Goal: Task Accomplishment & Management: Complete application form

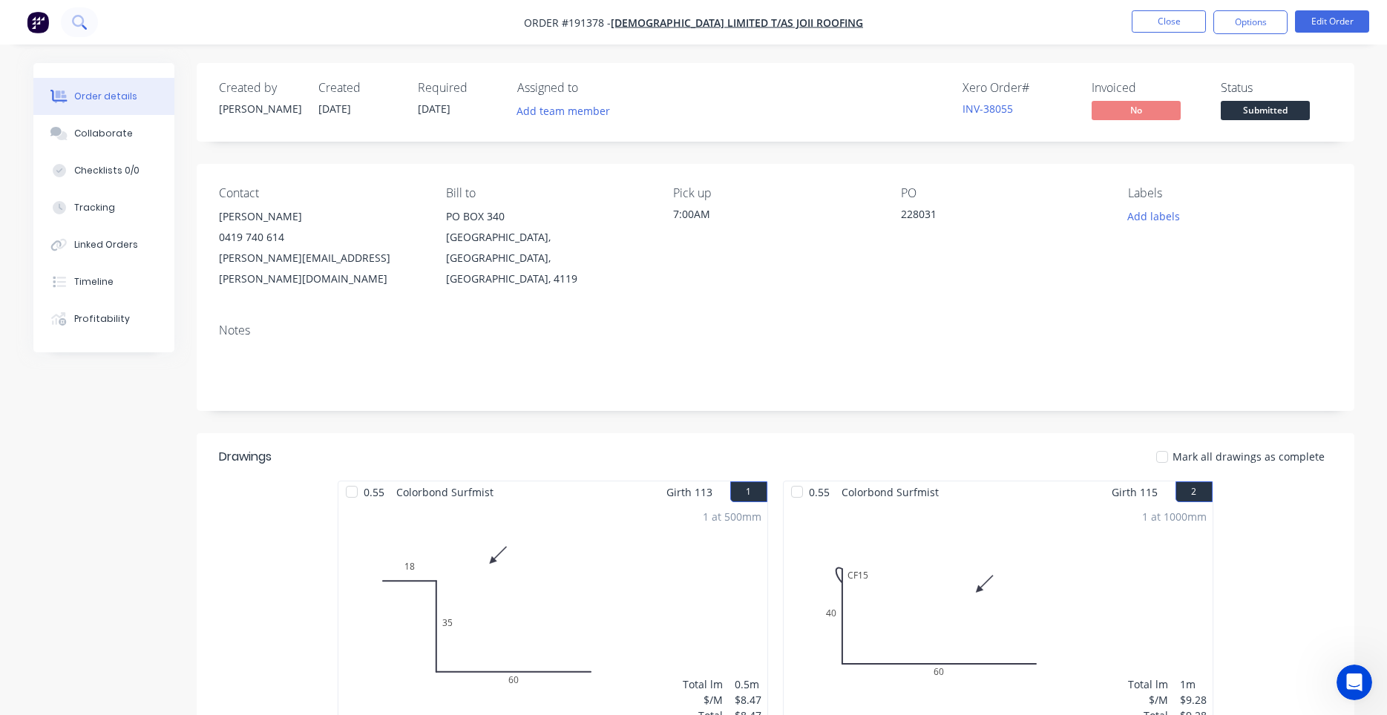
click at [79, 27] on icon at bounding box center [79, 22] width 14 height 14
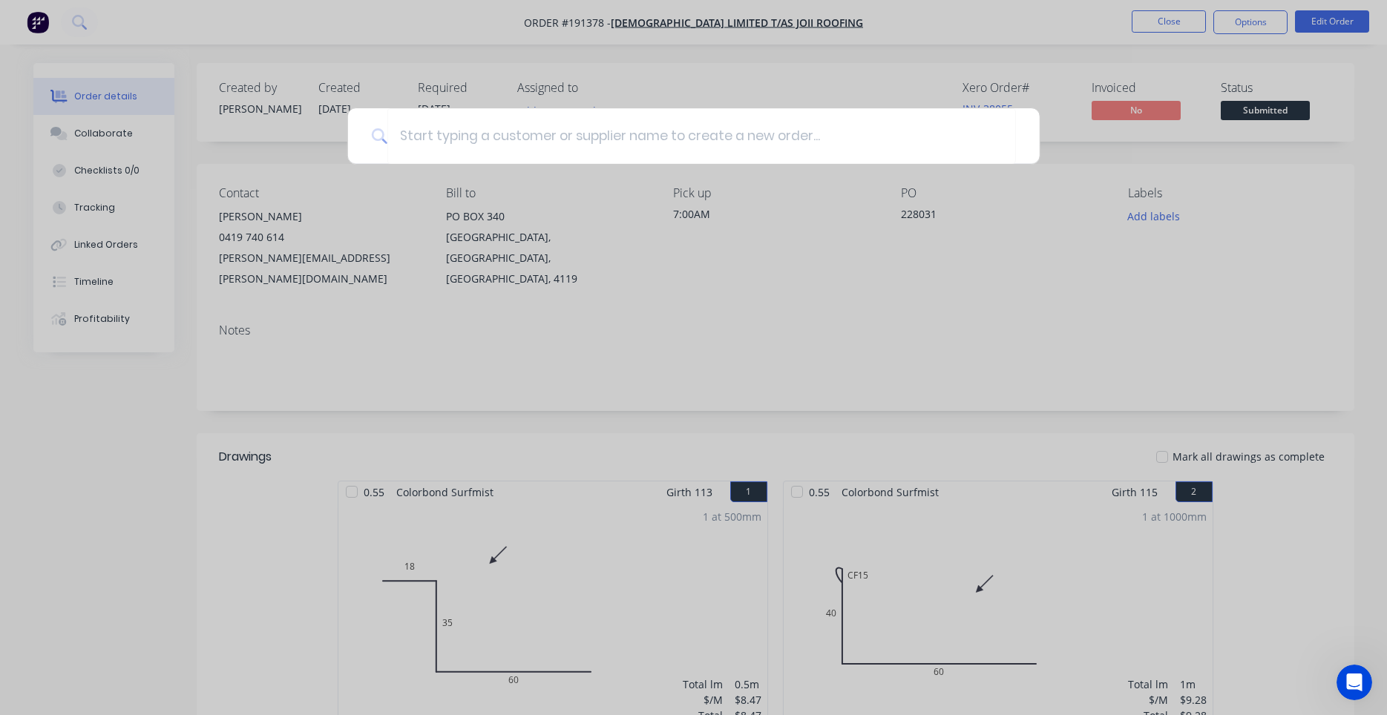
click at [440, 88] on div at bounding box center [693, 357] width 1387 height 715
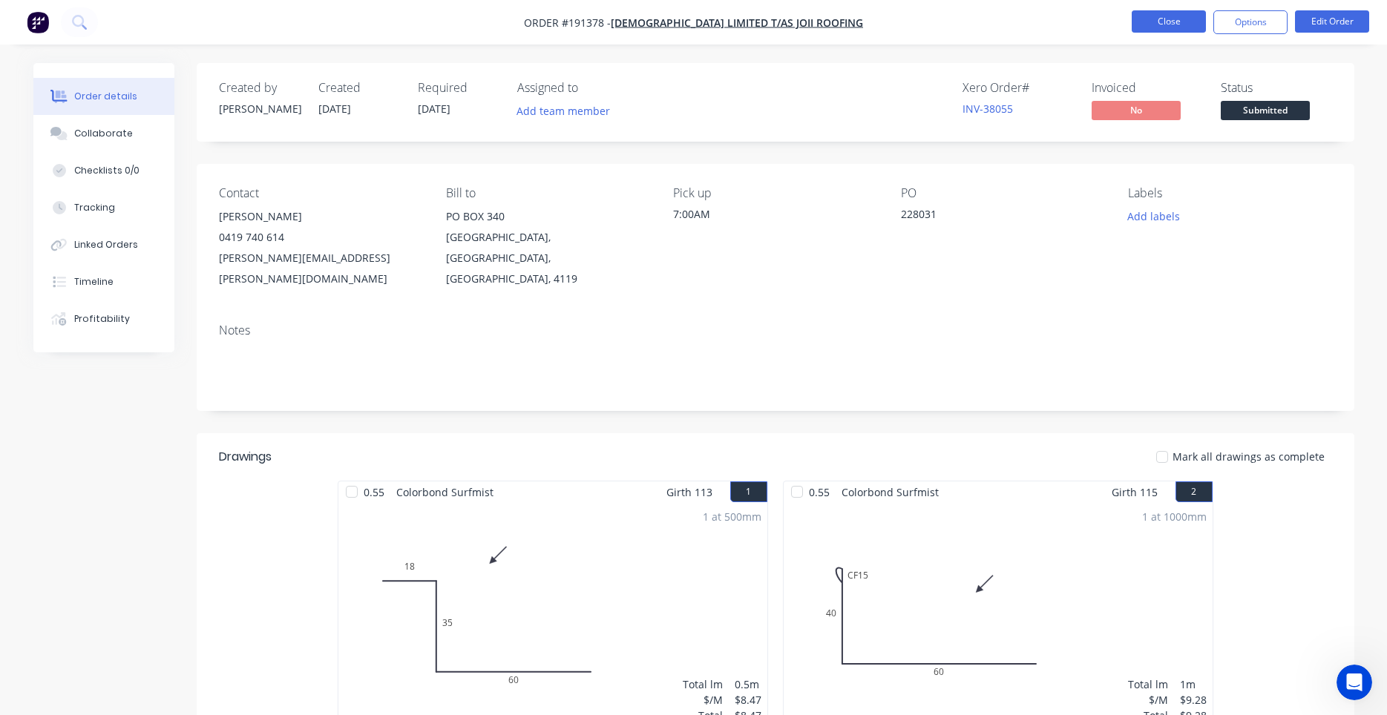
click at [1158, 17] on button "Close" at bounding box center [1169, 21] width 74 height 22
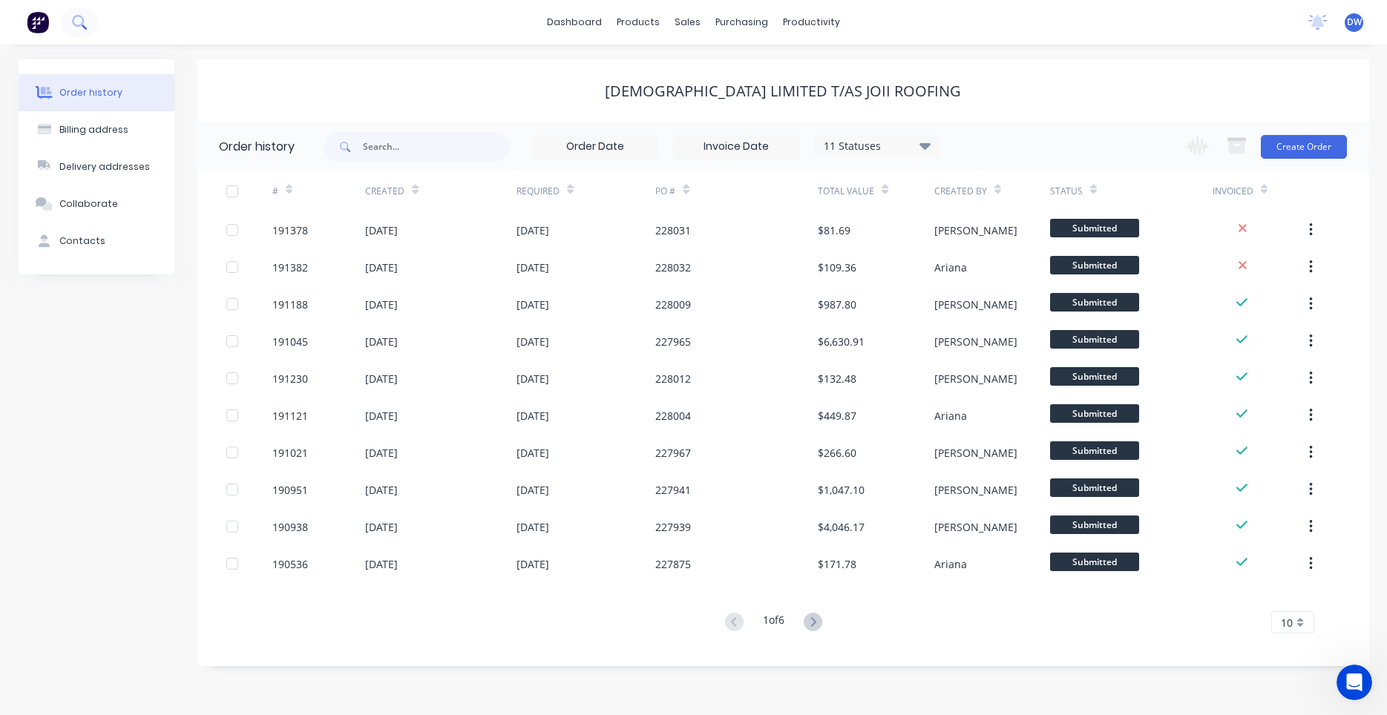
click at [83, 22] on icon at bounding box center [79, 22] width 14 height 14
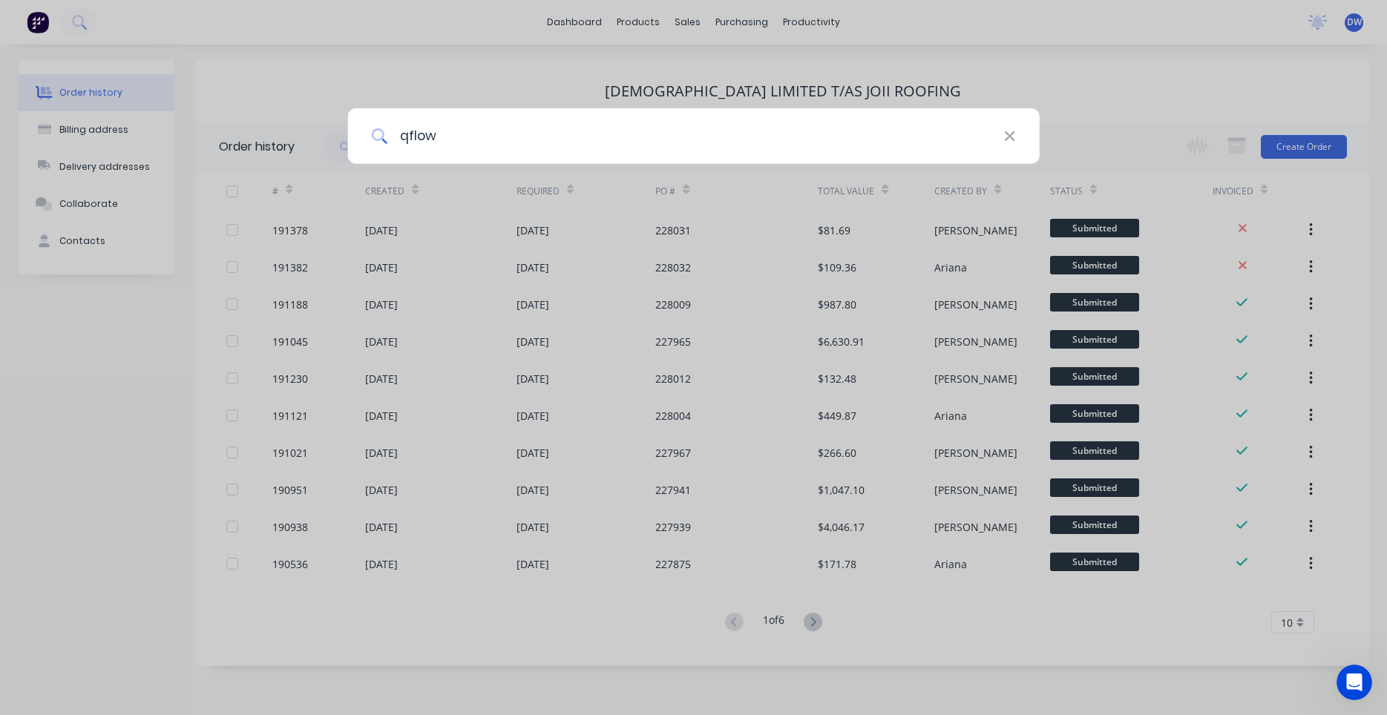
type input "qflow"
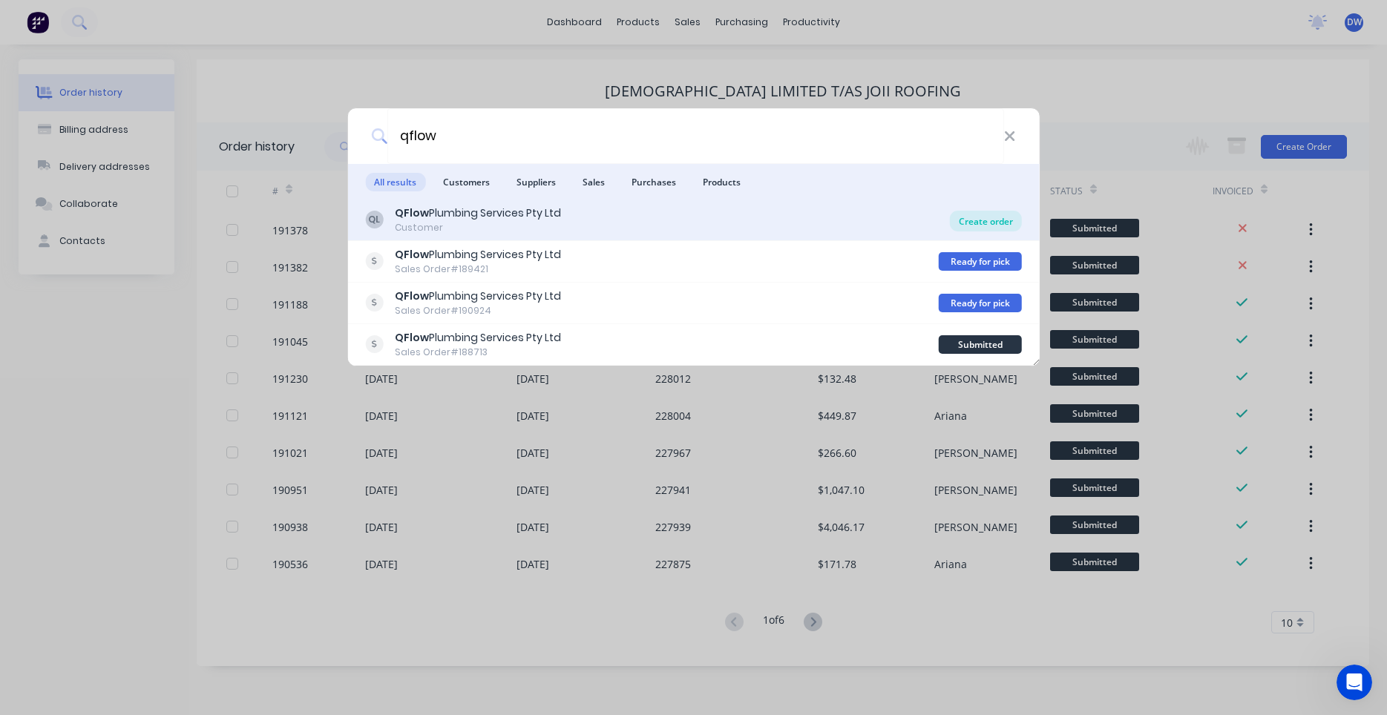
click at [971, 216] on div "Create order" at bounding box center [986, 221] width 72 height 21
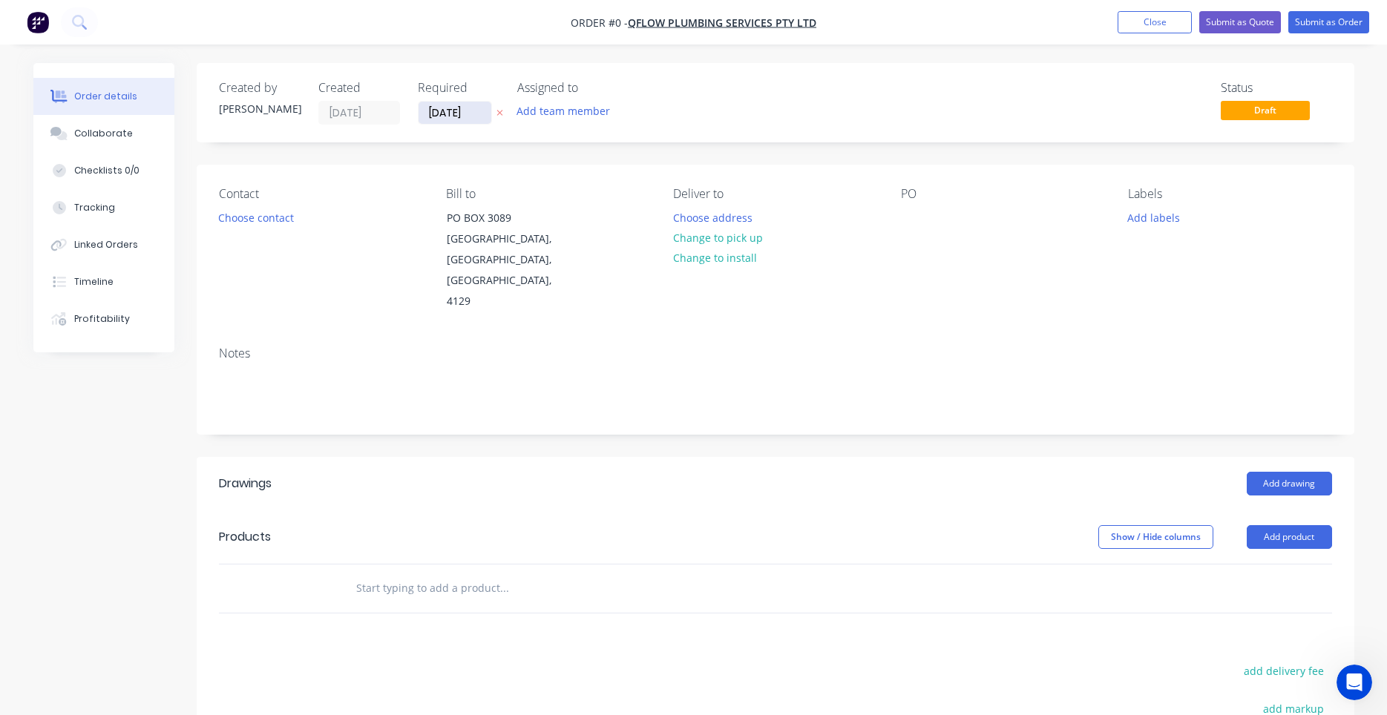
click at [467, 112] on input "[DATE]" at bounding box center [454, 113] width 73 height 22
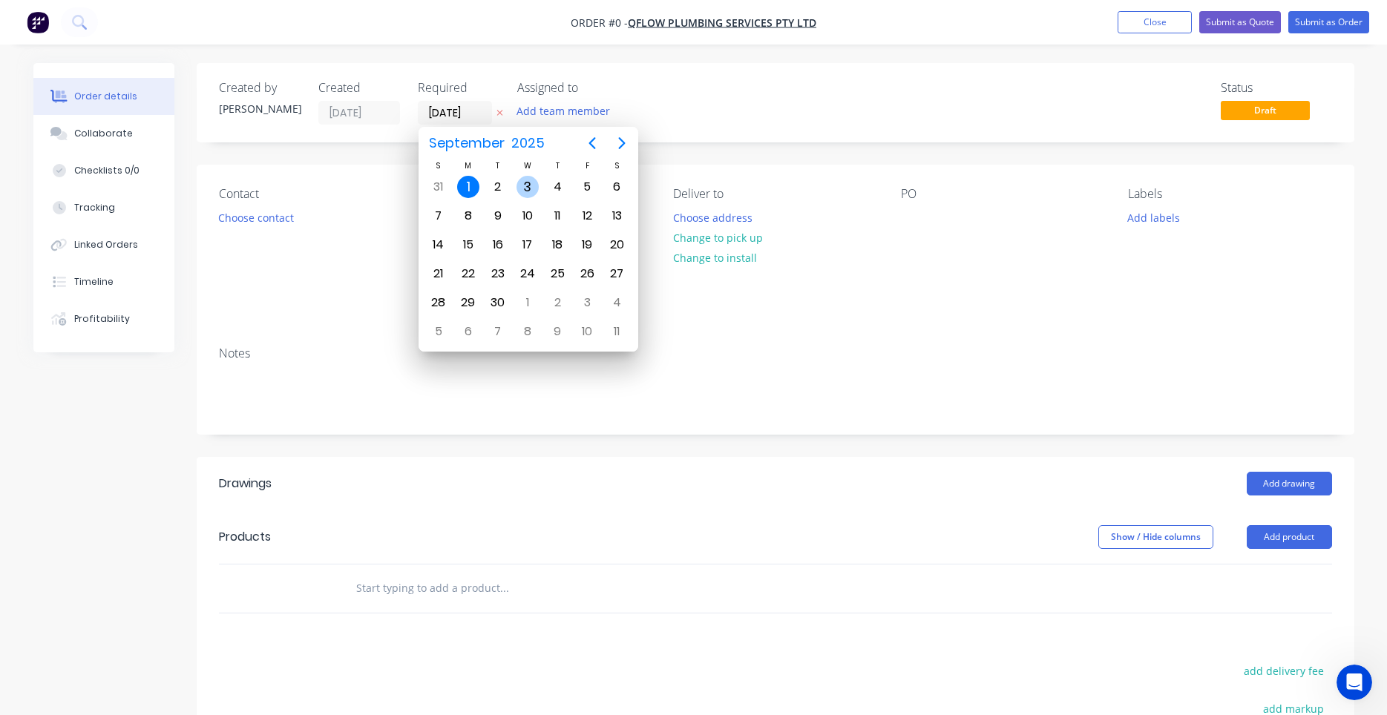
click at [519, 186] on div "3" at bounding box center [527, 187] width 22 height 22
type input "[DATE]"
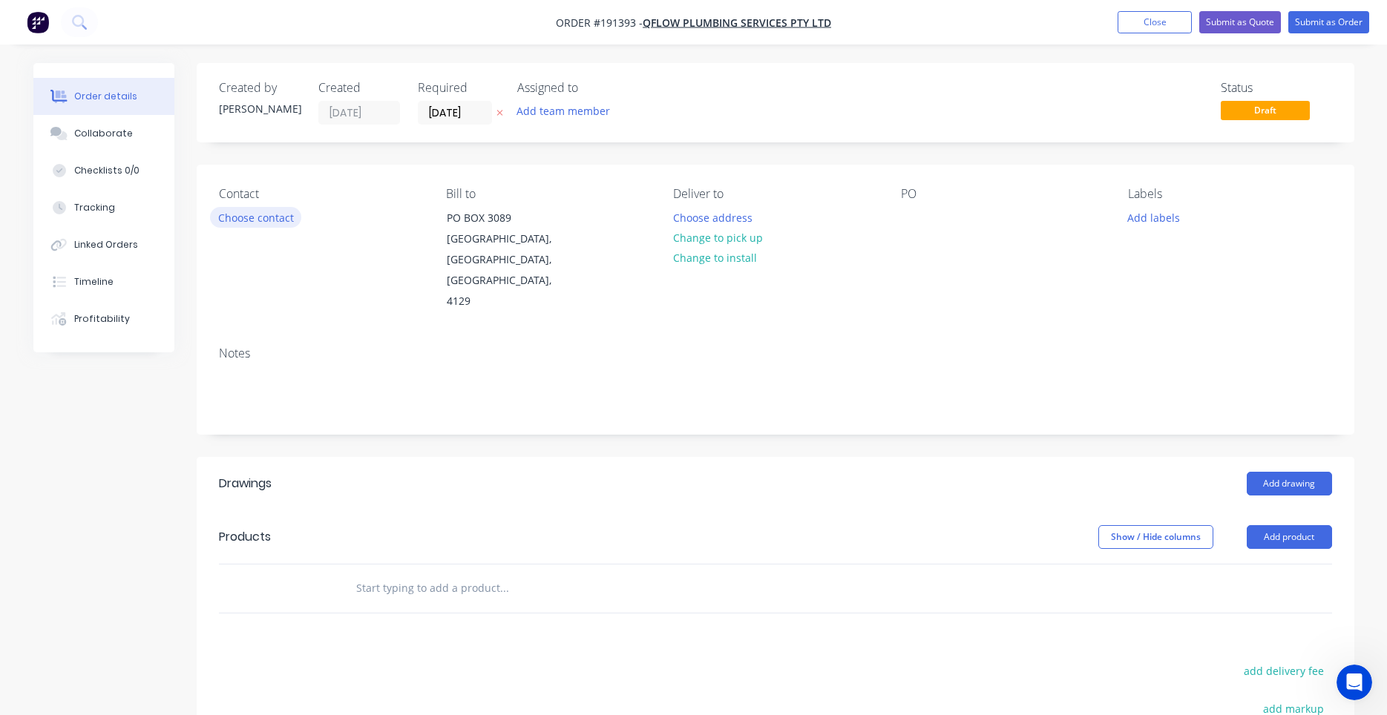
click at [272, 220] on button "Choose contact" at bounding box center [255, 217] width 91 height 20
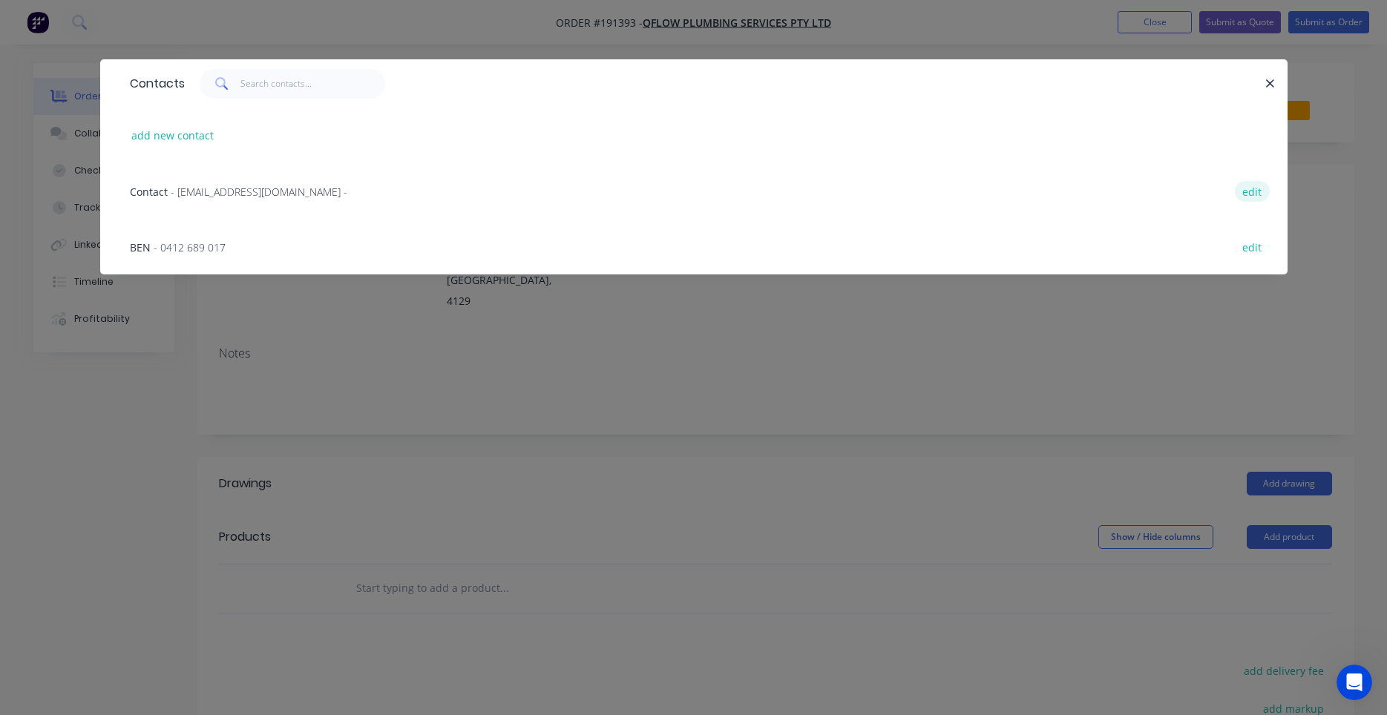
click at [1247, 194] on button "edit" at bounding box center [1252, 191] width 35 height 20
select select "AU"
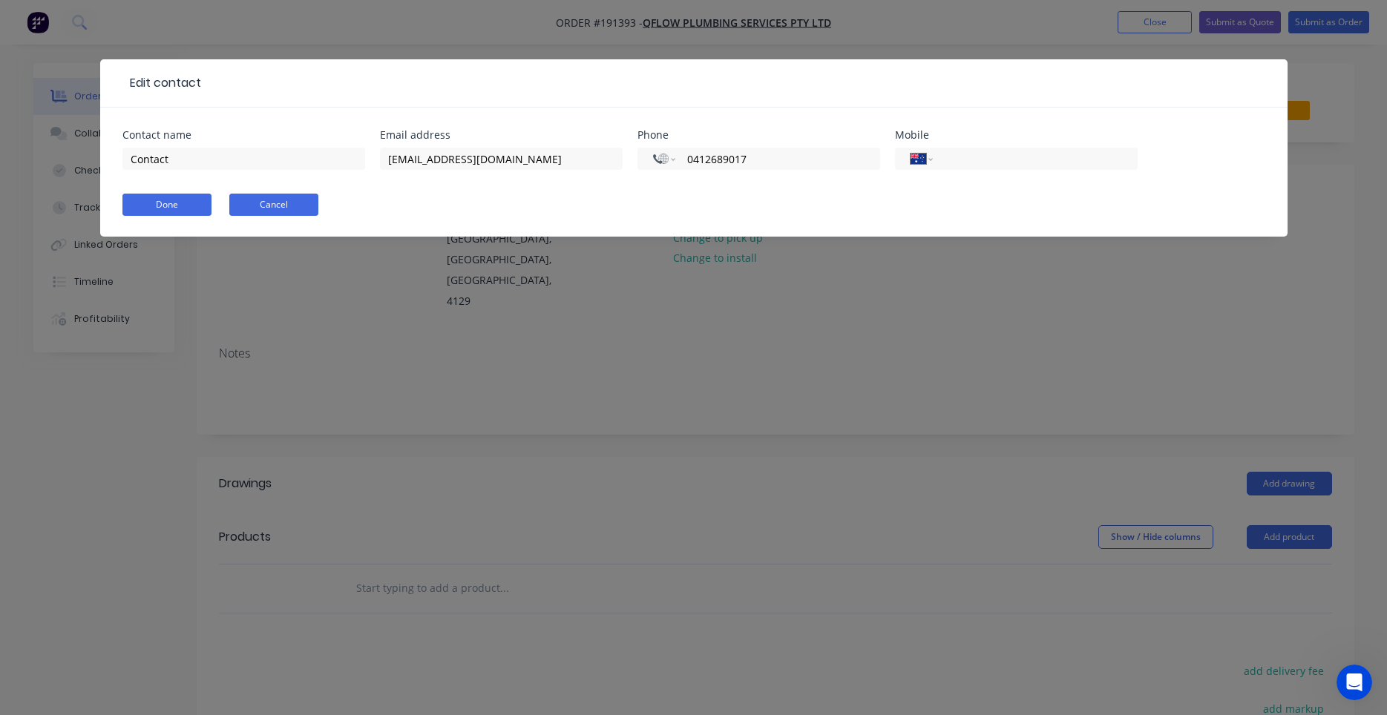
click at [254, 205] on button "Cancel" at bounding box center [273, 205] width 89 height 22
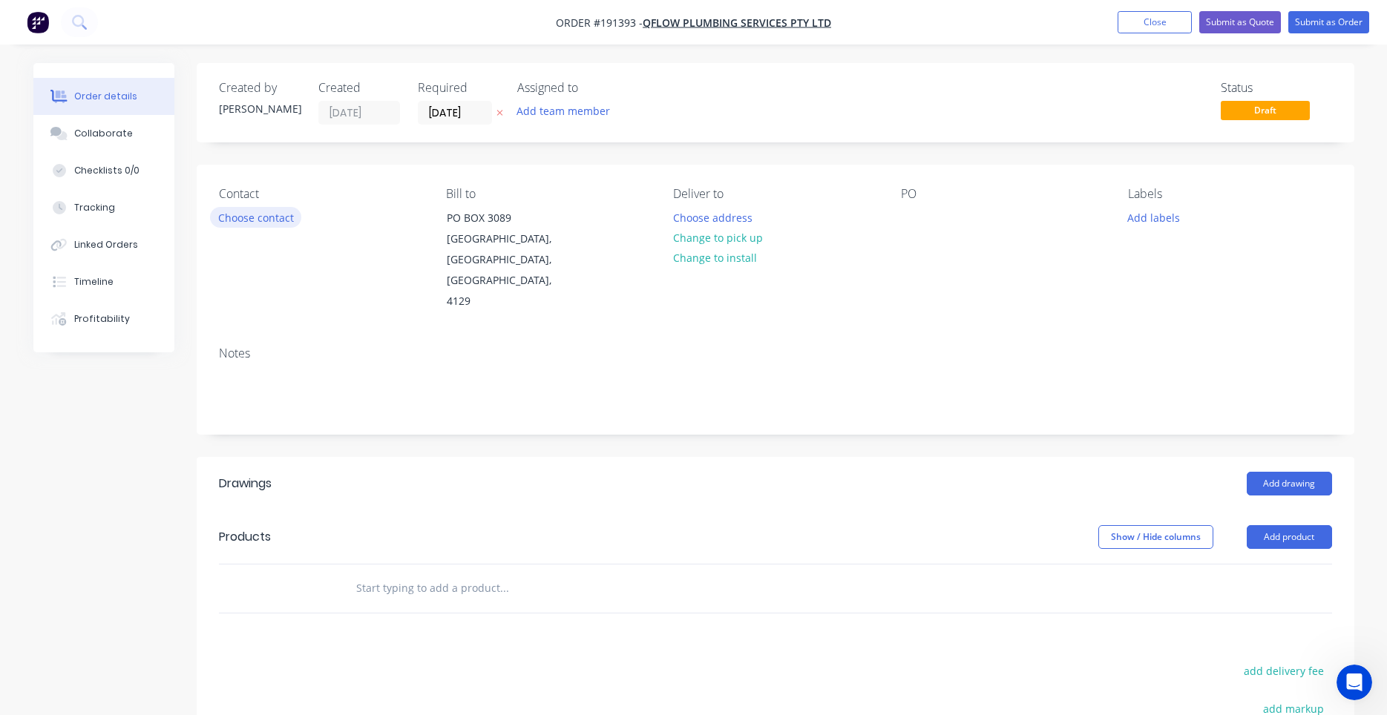
click at [261, 216] on button "Choose contact" at bounding box center [255, 217] width 91 height 20
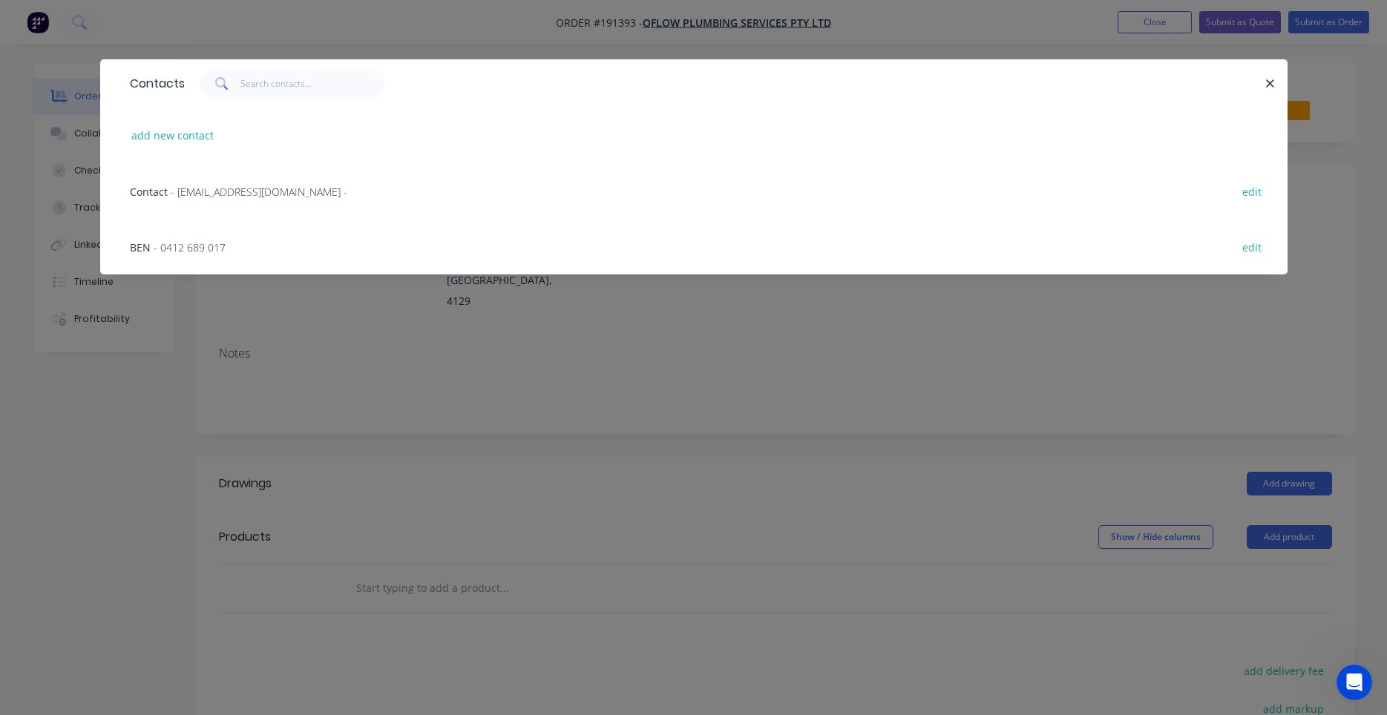
click at [221, 250] on span "- 0412 689 017" at bounding box center [190, 247] width 72 height 14
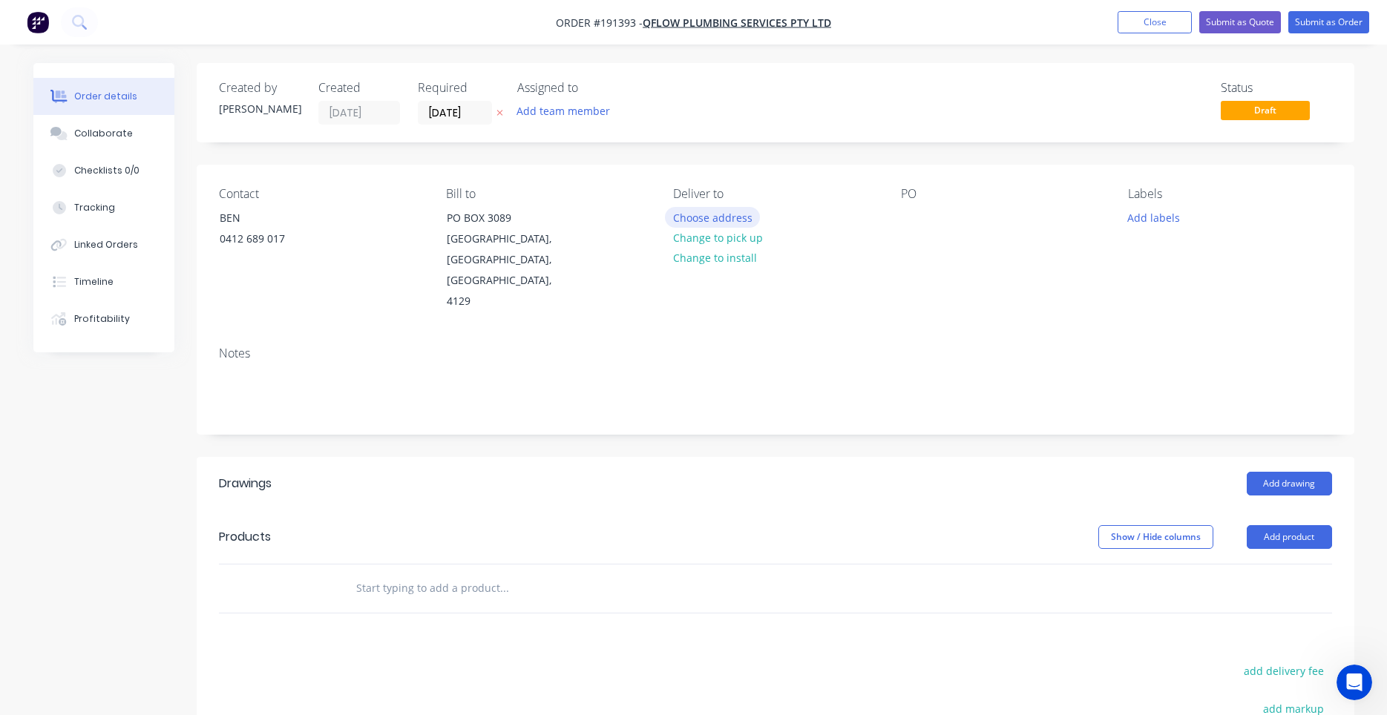
click at [716, 224] on button "Choose address" at bounding box center [712, 217] width 95 height 20
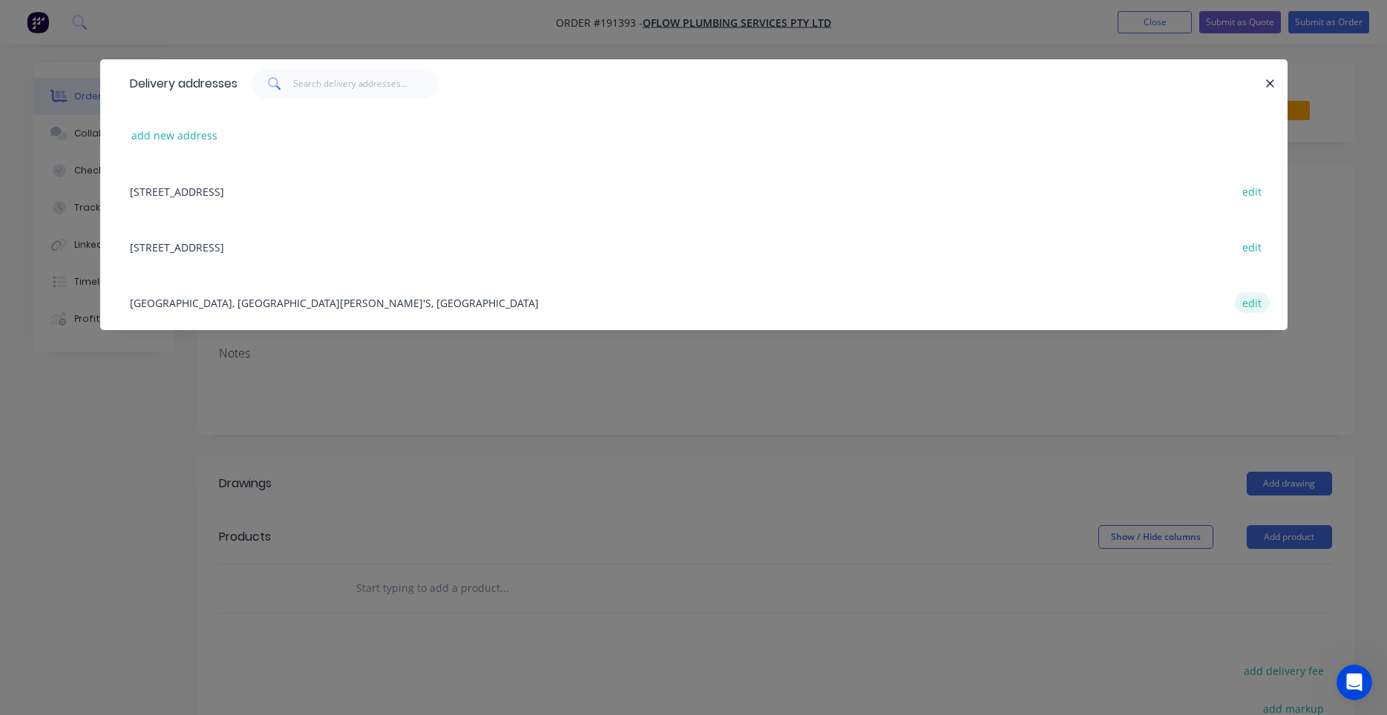
click at [1245, 305] on button "edit" at bounding box center [1252, 302] width 35 height 20
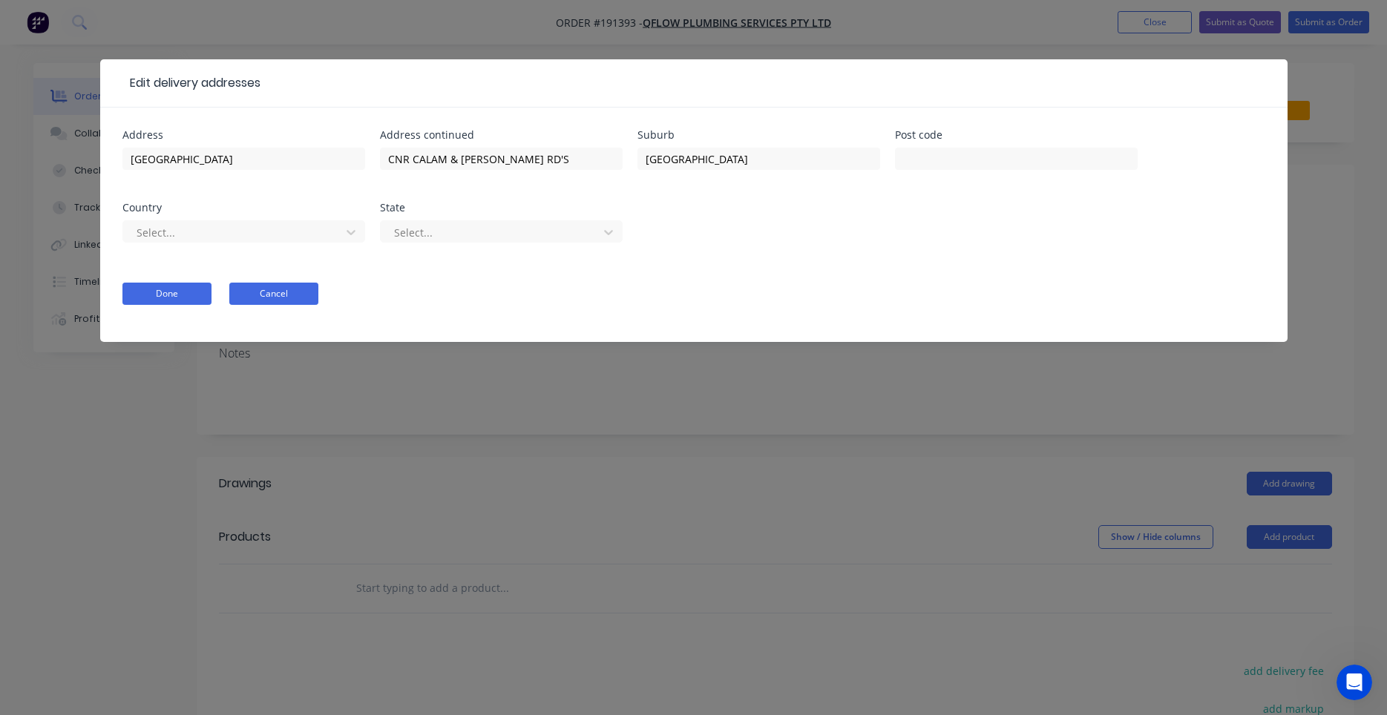
click at [293, 292] on button "Cancel" at bounding box center [273, 294] width 89 height 22
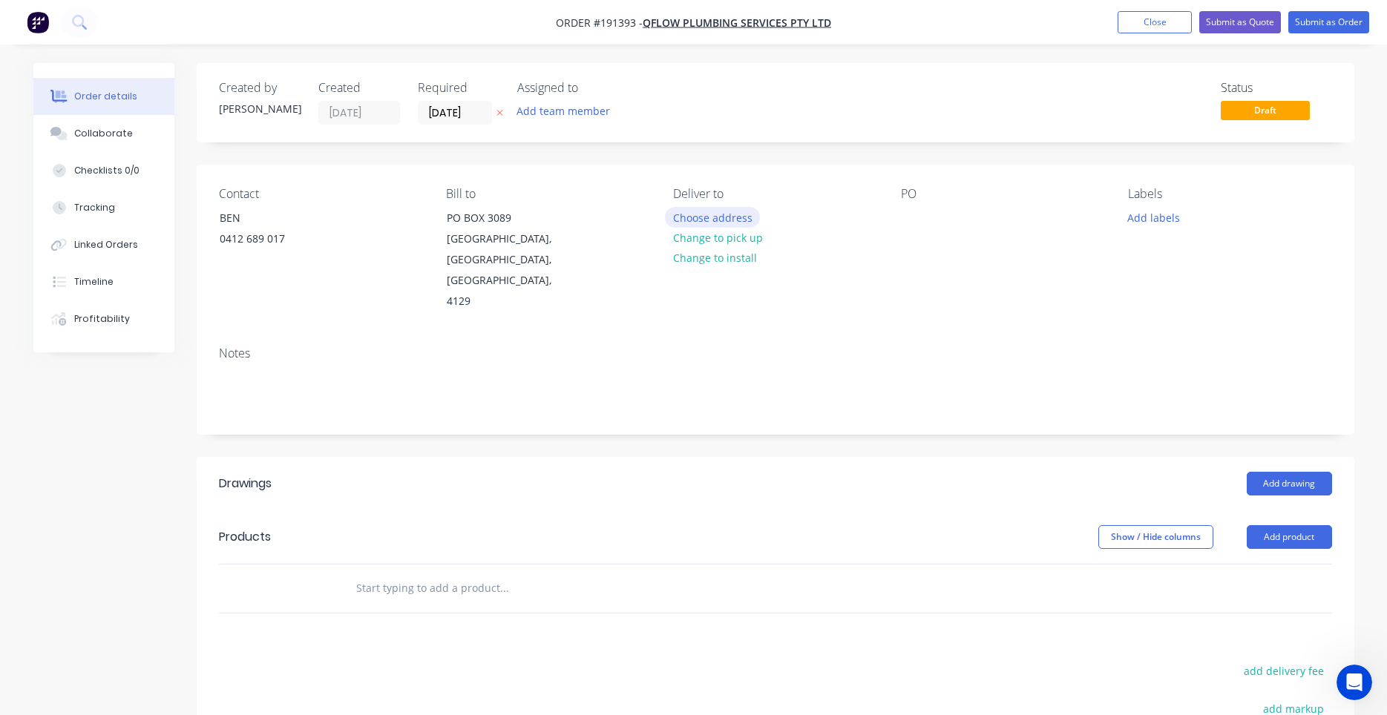
click at [715, 221] on button "Choose address" at bounding box center [712, 217] width 95 height 20
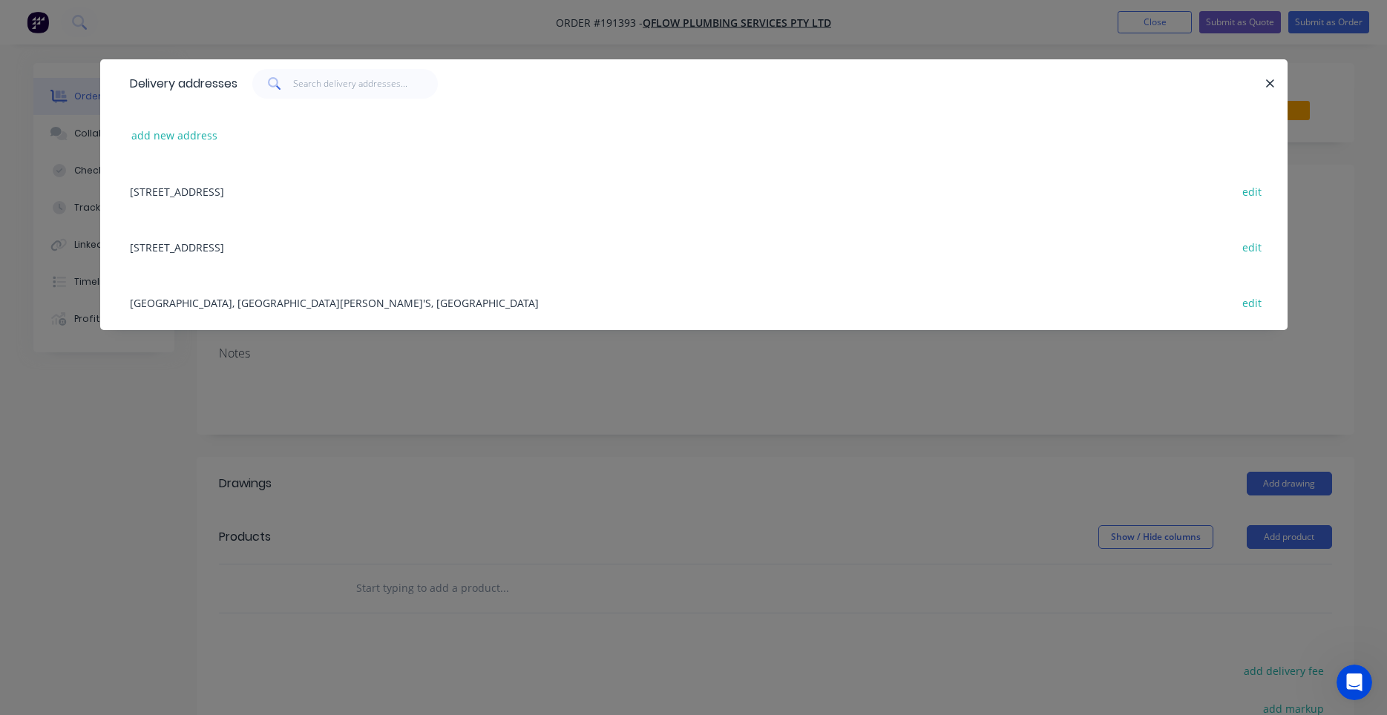
click at [495, 309] on div "[GEOGRAPHIC_DATA], CNR CALAM & [PERSON_NAME][GEOGRAPHIC_DATA]'S, [GEOGRAPHIC_DA…" at bounding box center [693, 303] width 1143 height 56
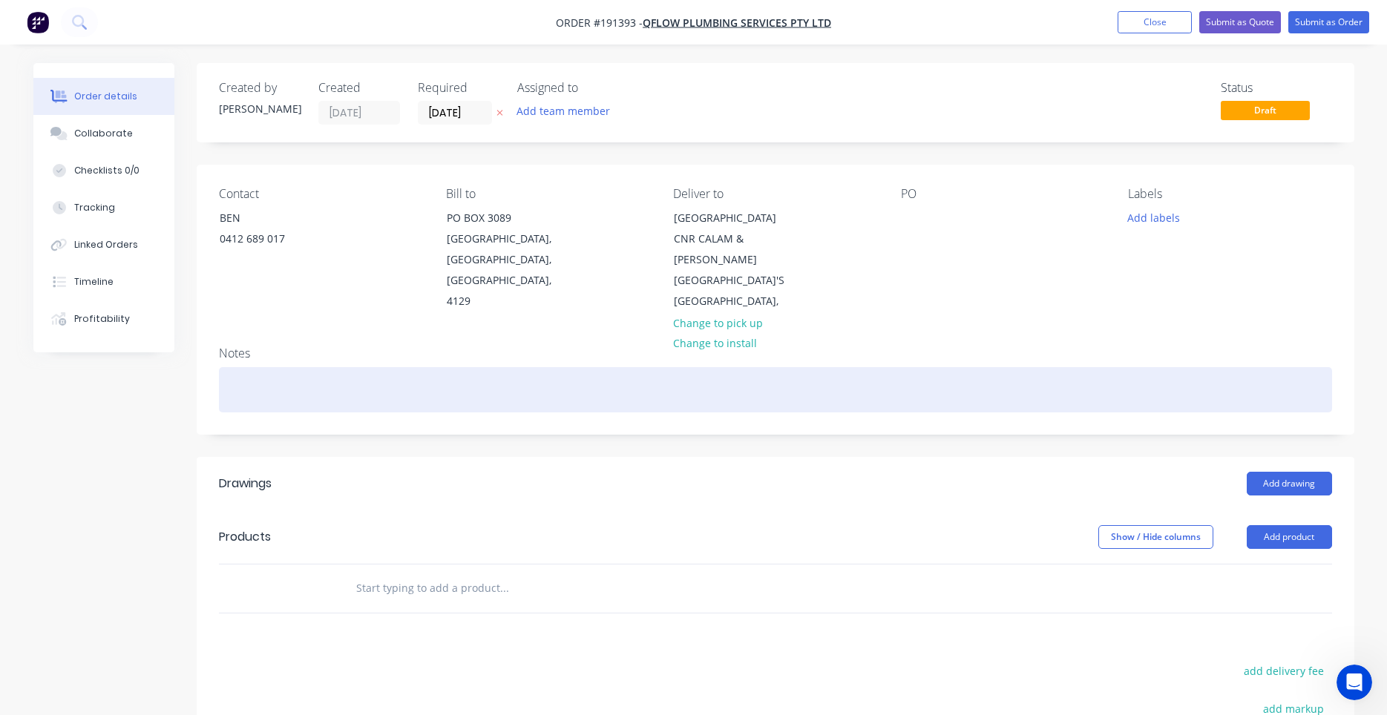
click at [361, 378] on div at bounding box center [775, 389] width 1113 height 45
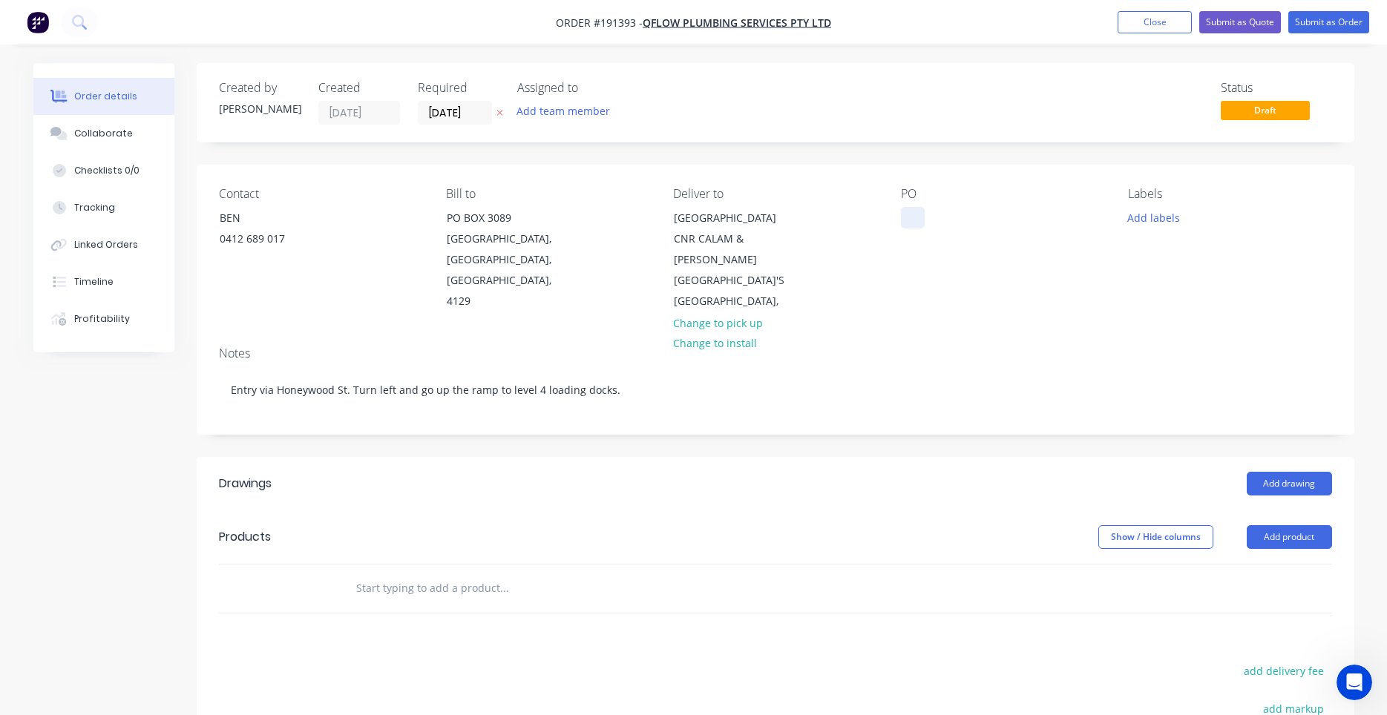
click at [912, 217] on div at bounding box center [913, 218] width 24 height 22
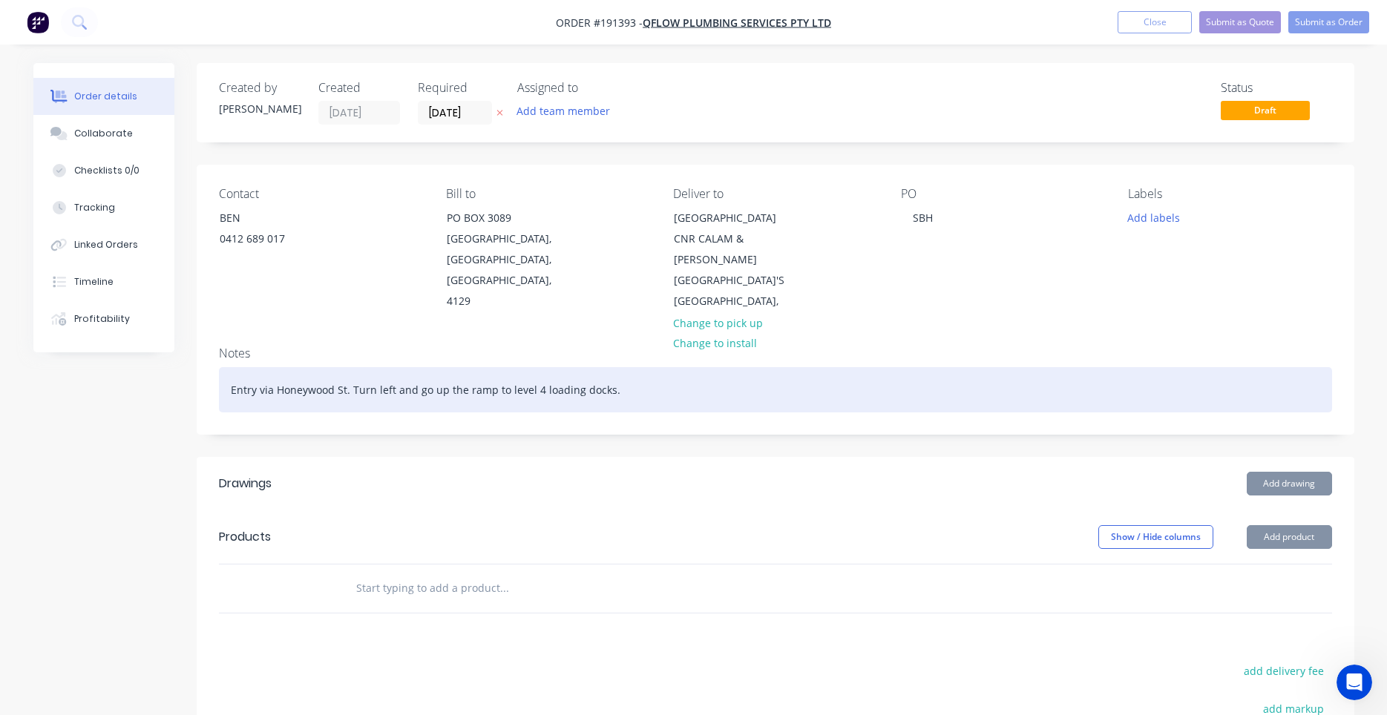
click at [612, 392] on div "Entry via Honeywood St. Turn left and go up the ramp to level 4 loading docks." at bounding box center [775, 389] width 1113 height 45
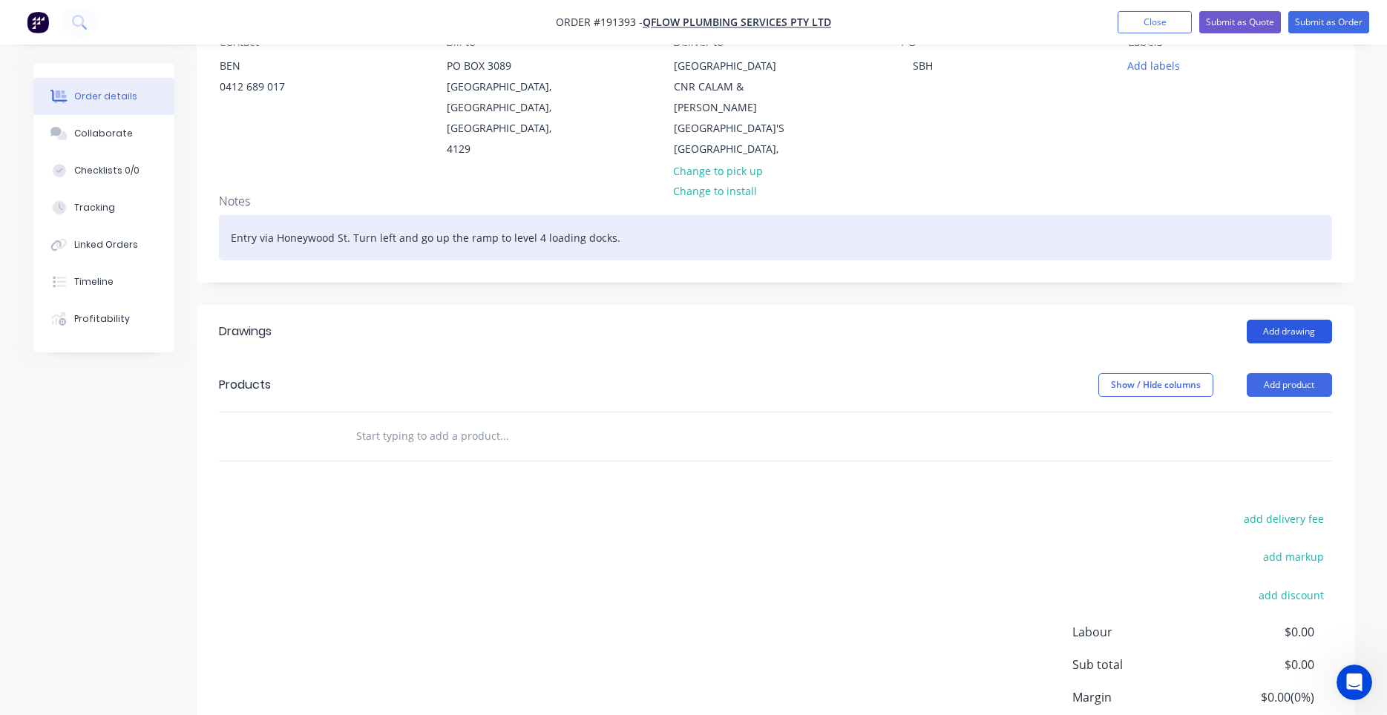
scroll to position [151, 0]
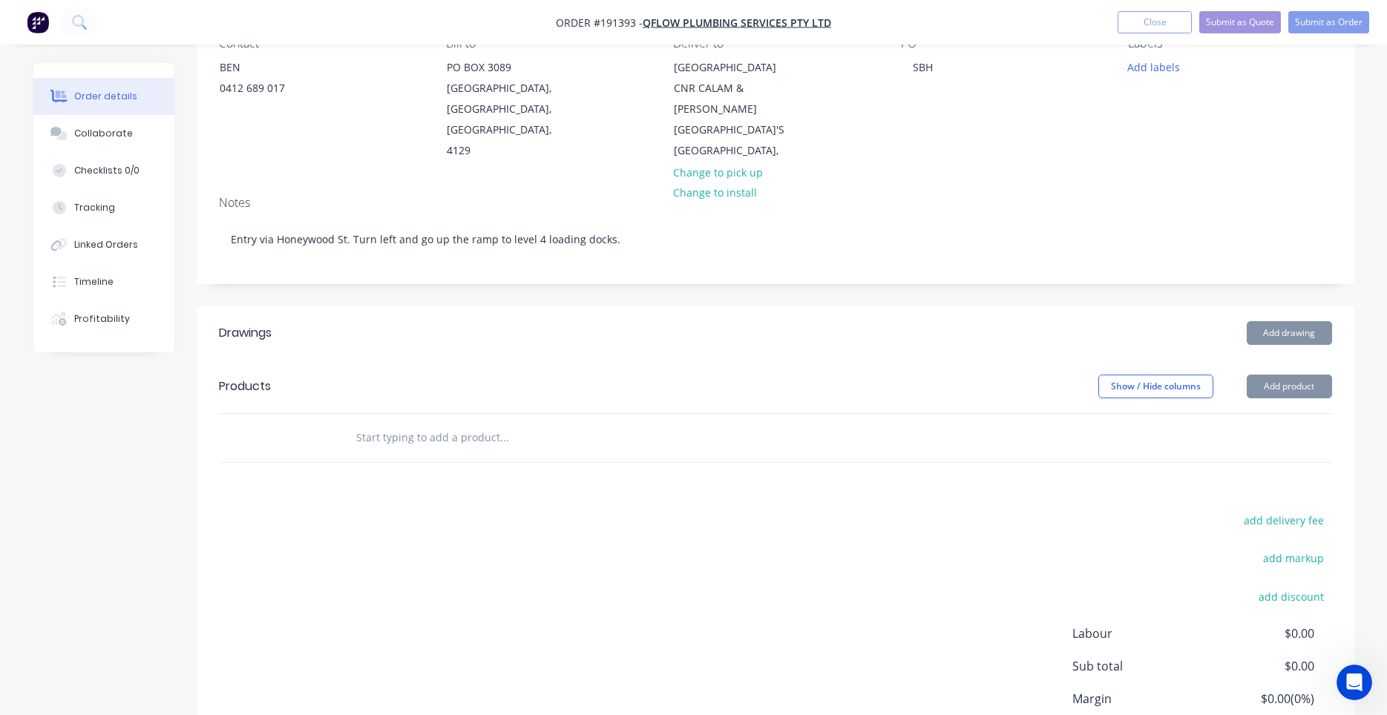
click at [520, 455] on div at bounding box center [605, 438] width 534 height 48
click at [516, 446] on input "text" at bounding box center [503, 438] width 297 height 30
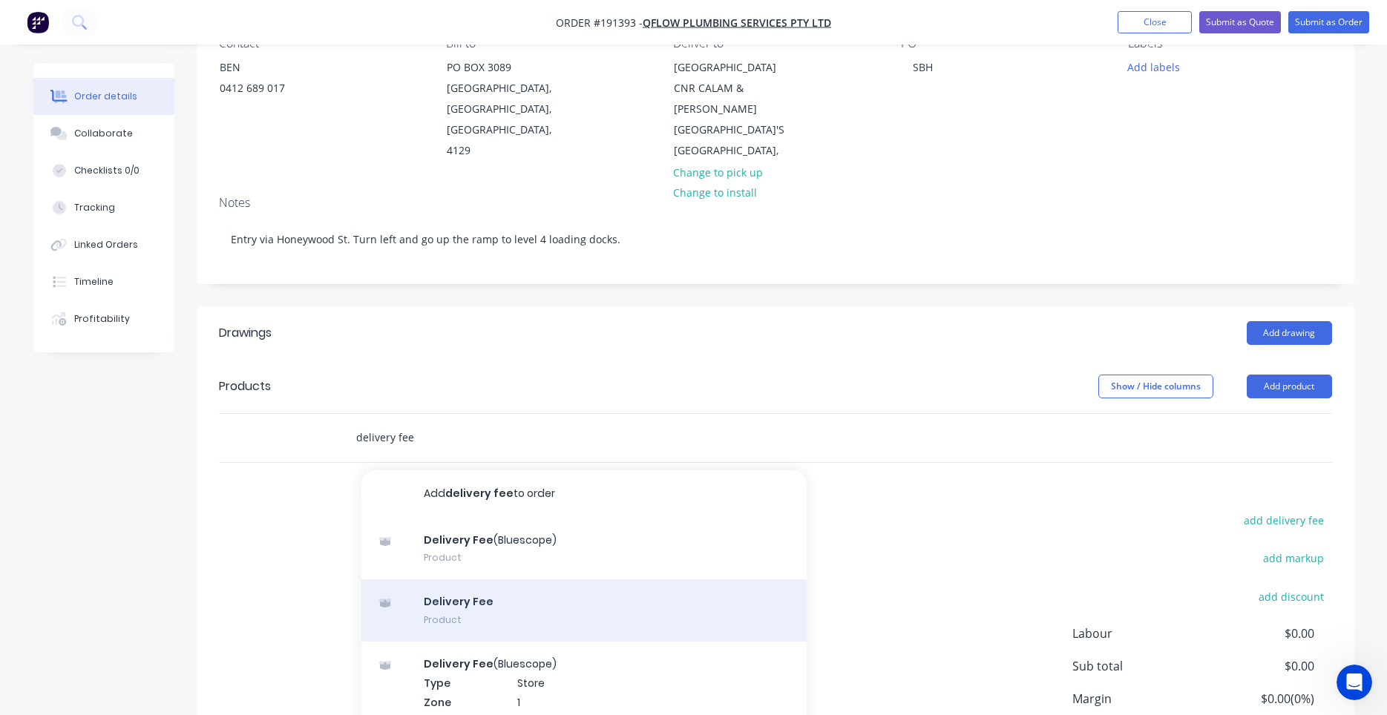
type input "delivery fee"
click at [525, 598] on div "Delivery Fee Product" at bounding box center [583, 610] width 445 height 62
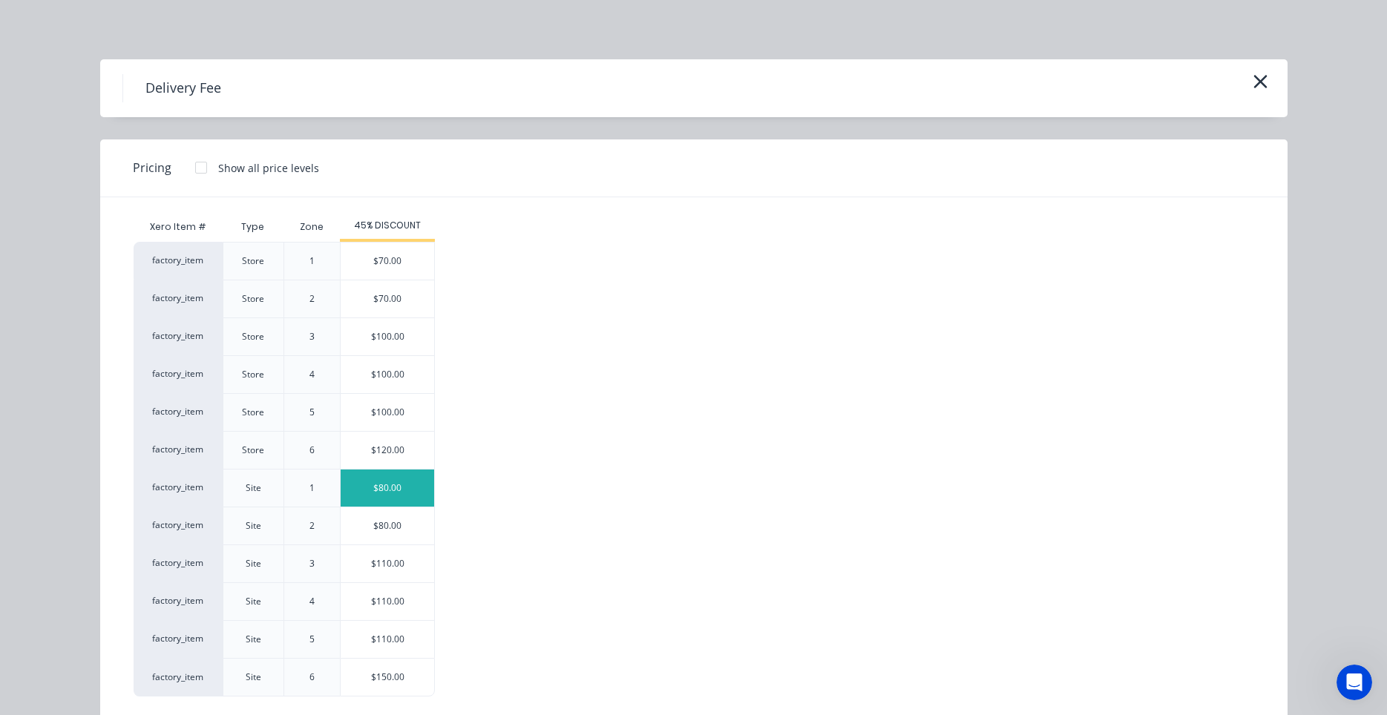
click at [390, 494] on div "$80.00" at bounding box center [387, 488] width 93 height 37
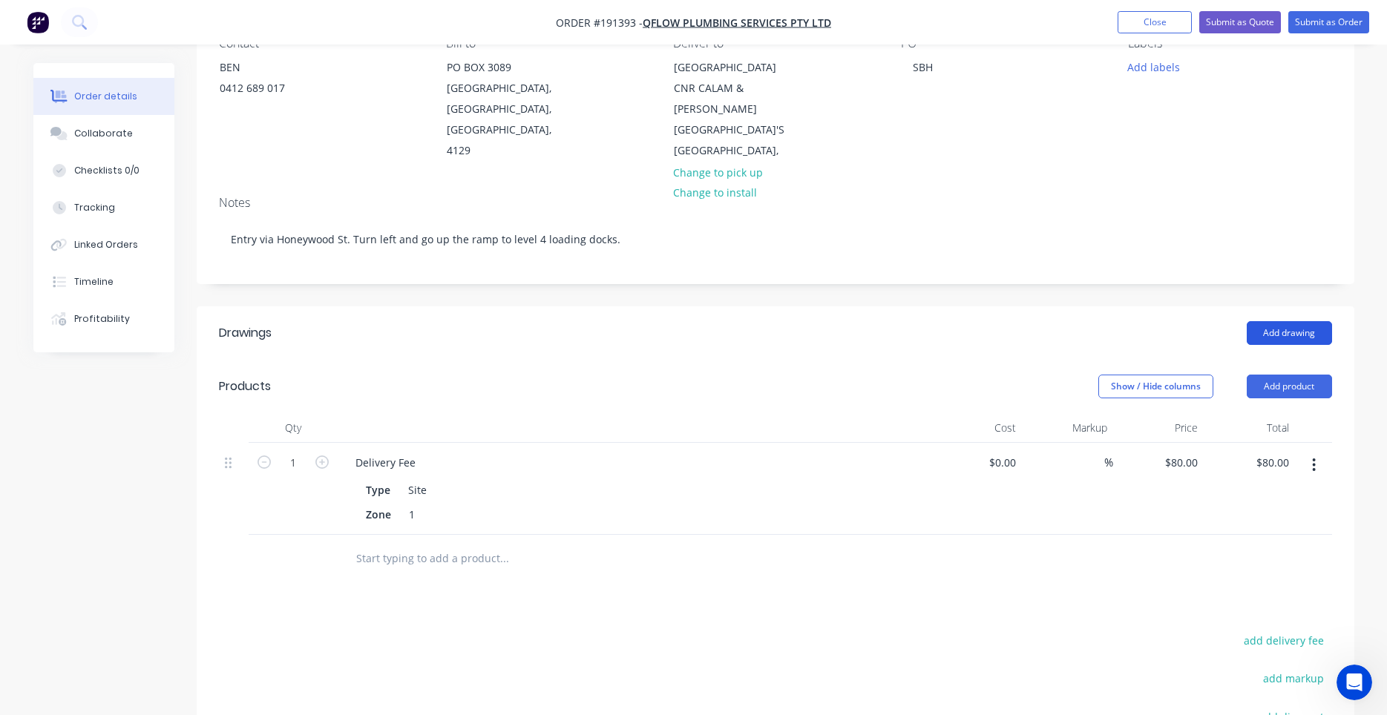
click at [1266, 341] on button "Add drawing" at bounding box center [1289, 333] width 85 height 24
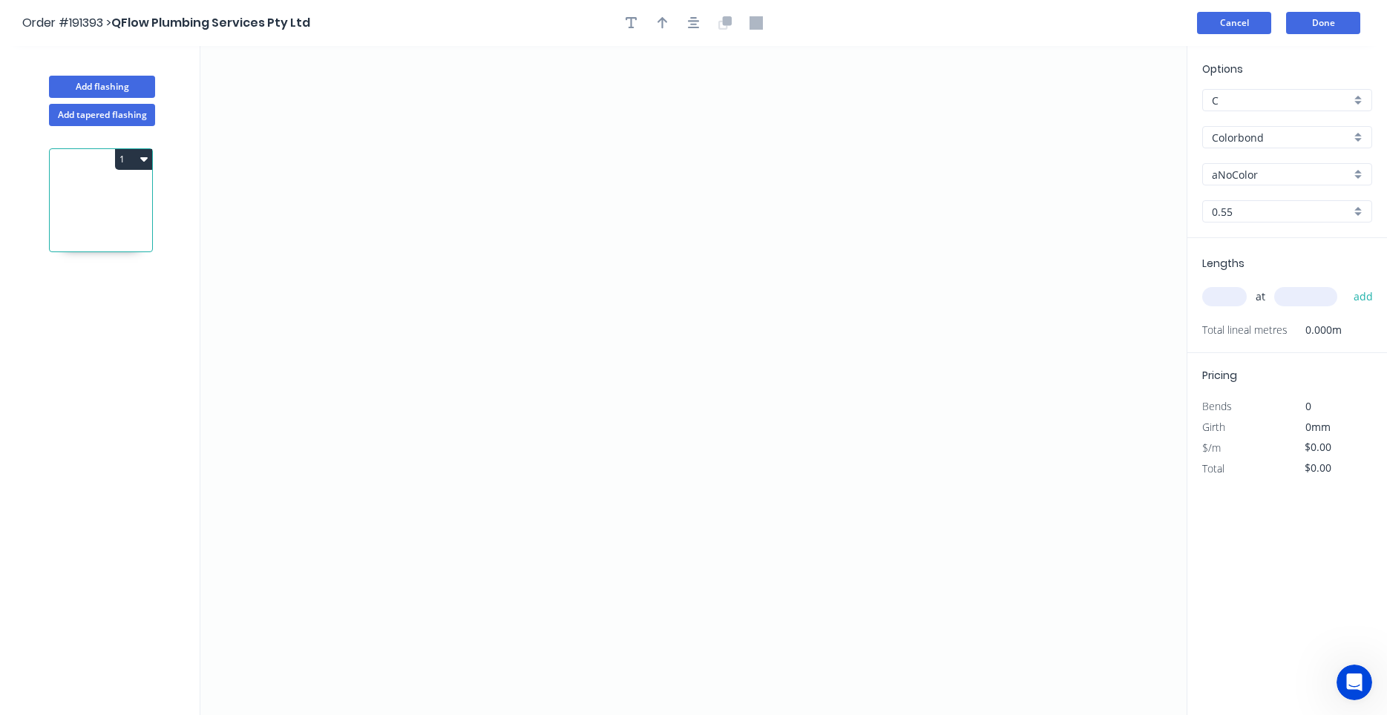
click at [1241, 29] on button "Cancel" at bounding box center [1234, 23] width 74 height 22
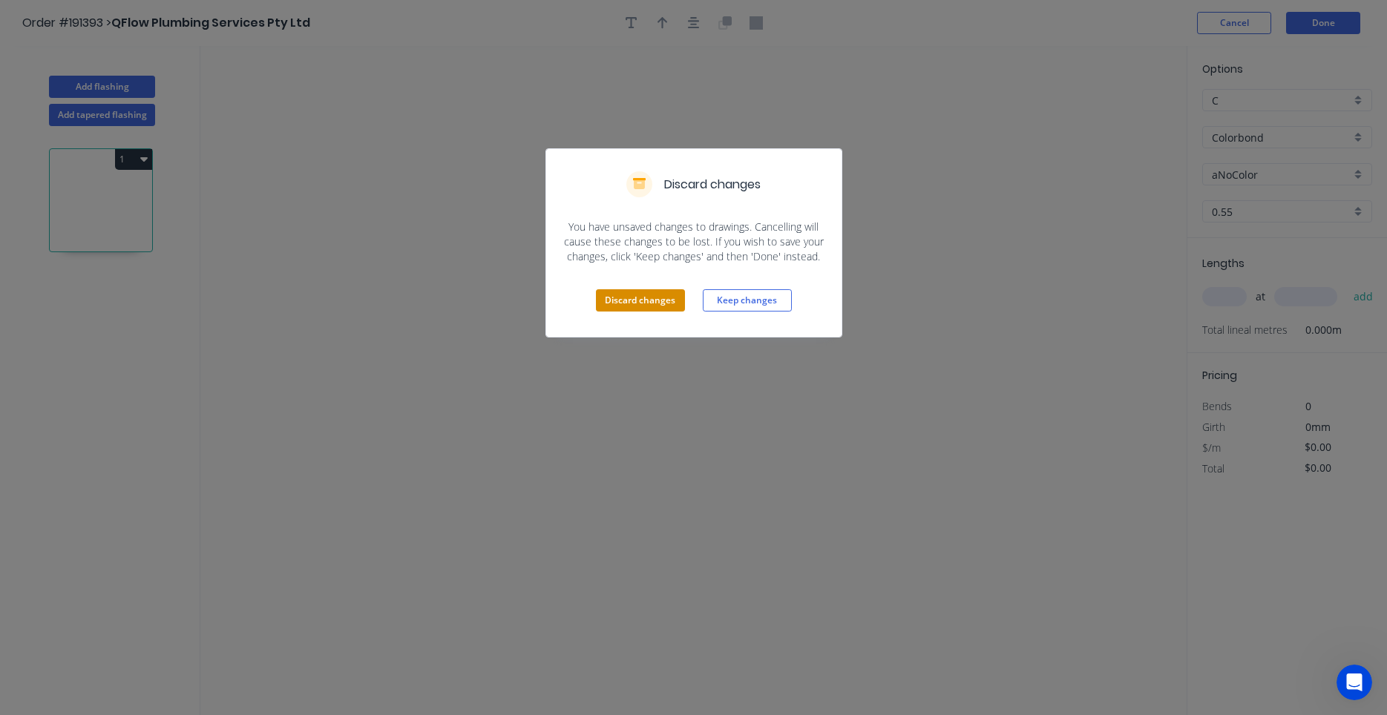
click at [674, 300] on button "Discard changes" at bounding box center [640, 300] width 89 height 22
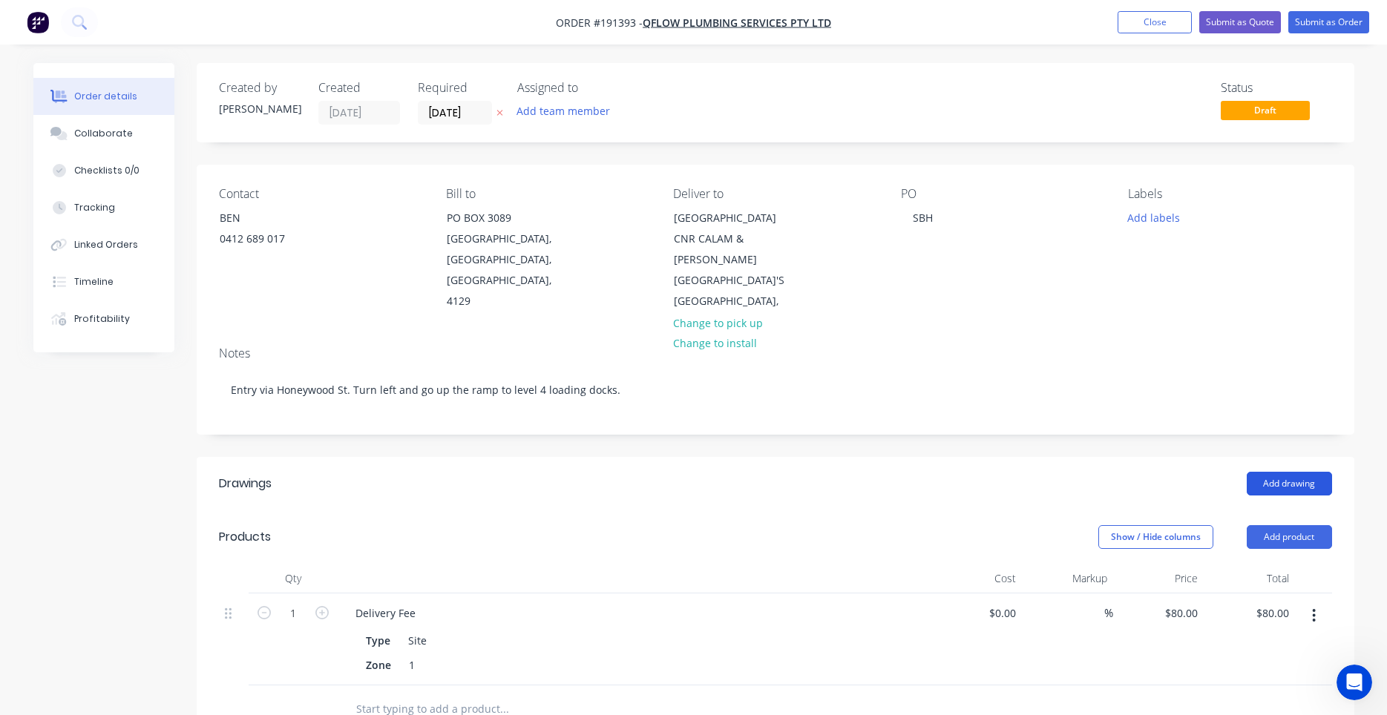
click at [1258, 479] on button "Add drawing" at bounding box center [1289, 484] width 85 height 24
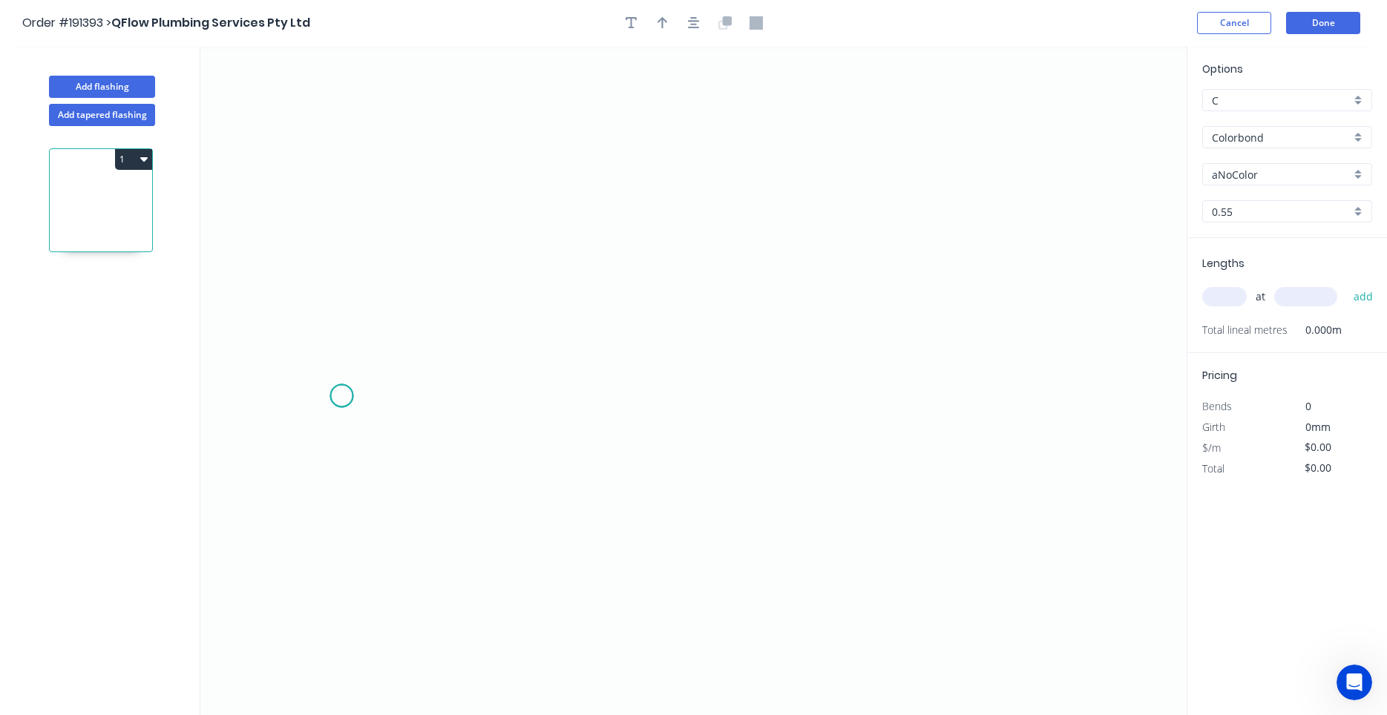
click at [341, 396] on icon "0" at bounding box center [693, 380] width 986 height 669
click at [355, 286] on icon at bounding box center [348, 341] width 13 height 111
click at [655, 217] on icon "0 ?" at bounding box center [693, 380] width 986 height 669
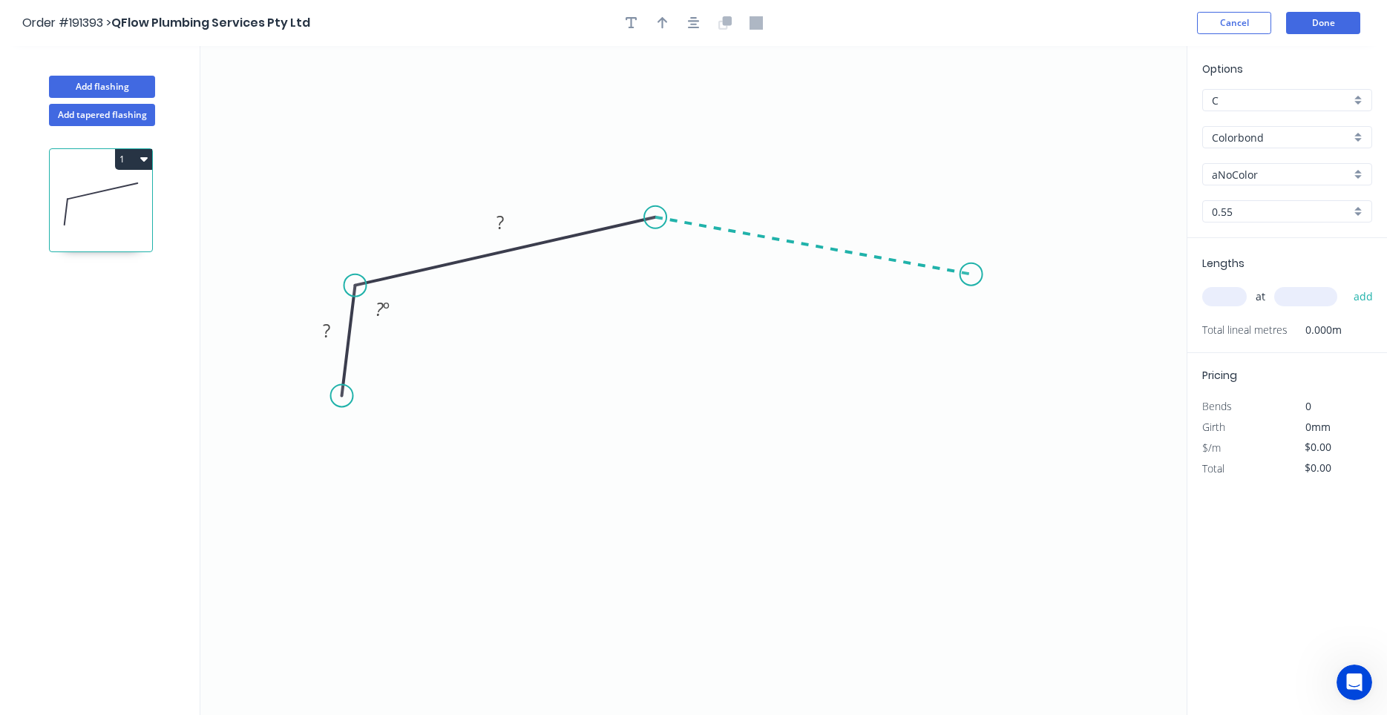
click at [971, 275] on icon "0 ? ? ? º" at bounding box center [693, 380] width 986 height 669
click at [988, 381] on icon "0 ? ? ? ? º ? º" at bounding box center [693, 380] width 986 height 669
click at [988, 381] on circle at bounding box center [987, 381] width 22 height 22
click at [997, 321] on tspan "?" at bounding box center [1000, 317] width 7 height 24
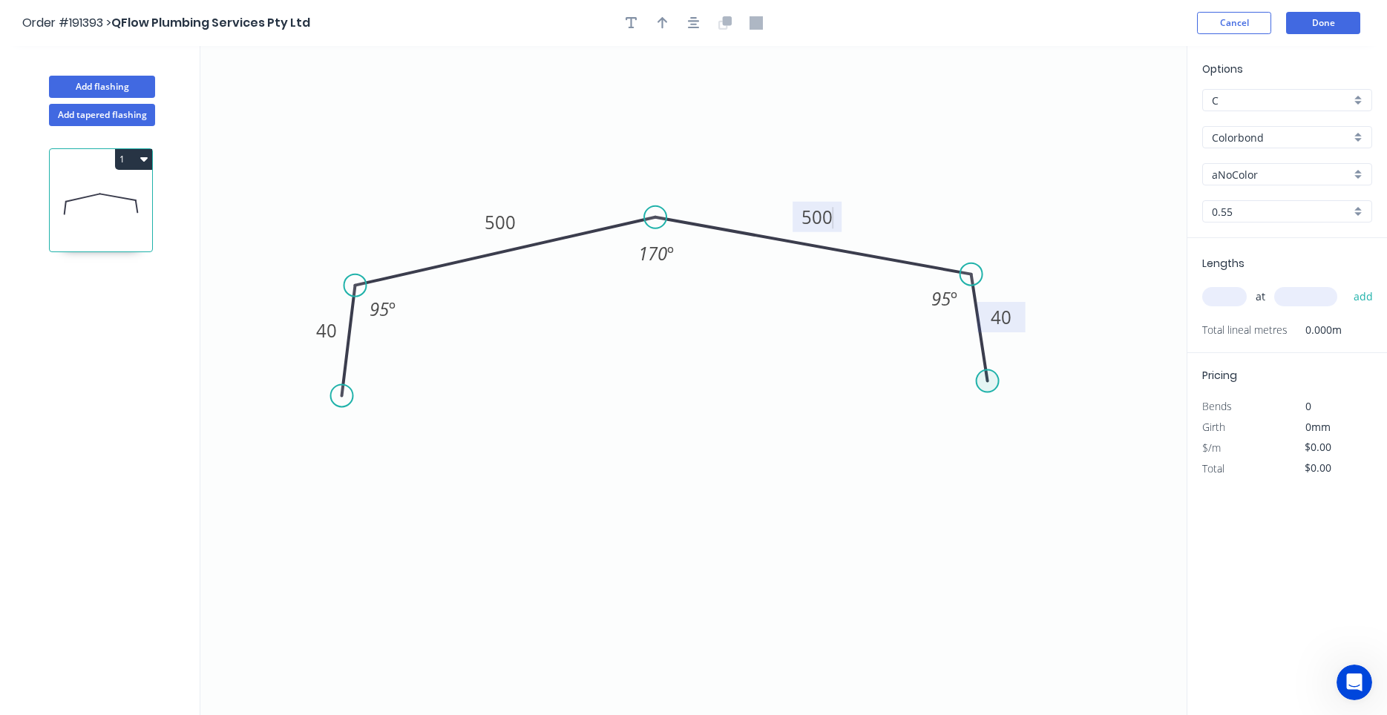
type input "$36.70"
click at [701, 25] on button "button" at bounding box center [694, 23] width 22 height 22
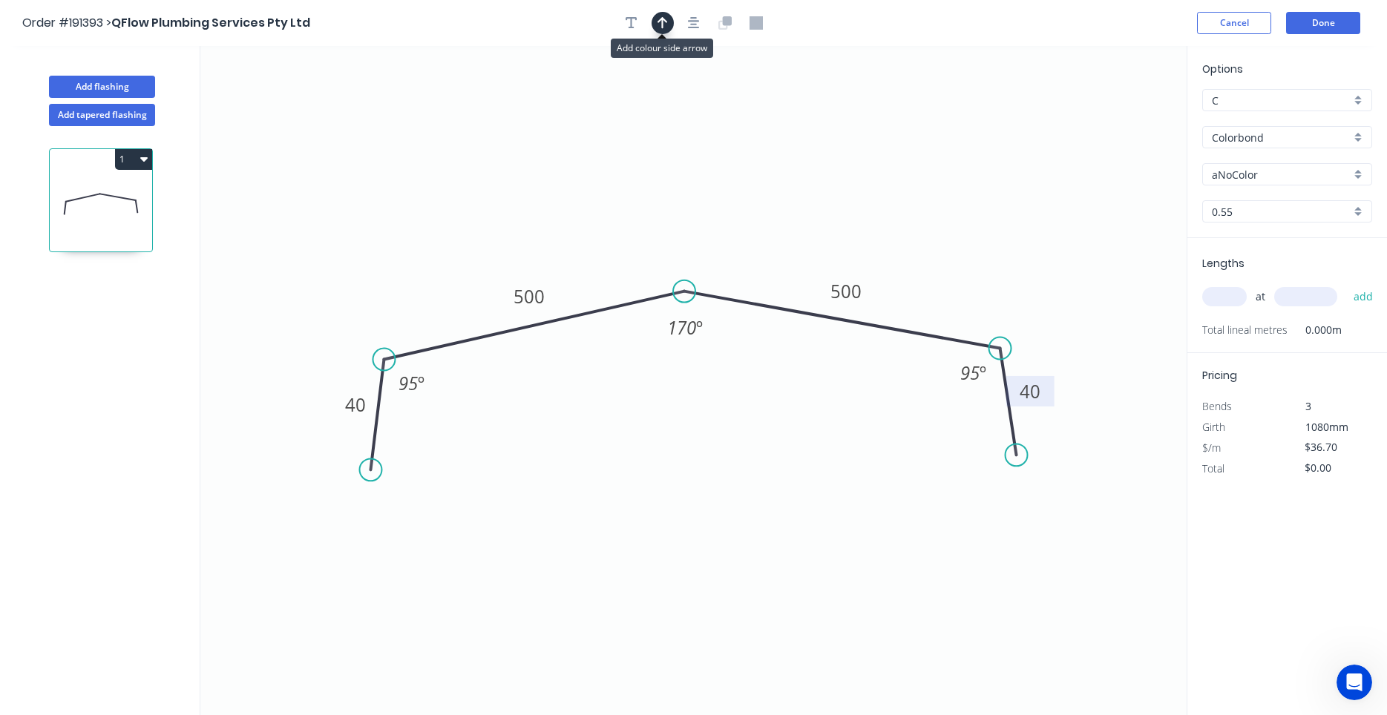
click at [670, 20] on button "button" at bounding box center [662, 23] width 22 height 22
drag, startPoint x: 1105, startPoint y: 116, endPoint x: 1080, endPoint y: 128, distance: 27.2
click at [1080, 128] on icon "0 40 500 500 40 95 º 170 º 95 º" at bounding box center [693, 380] width 986 height 669
drag, startPoint x: 1114, startPoint y: 119, endPoint x: 778, endPoint y: 232, distance: 354.5
click at [788, 229] on icon at bounding box center [794, 204] width 13 height 47
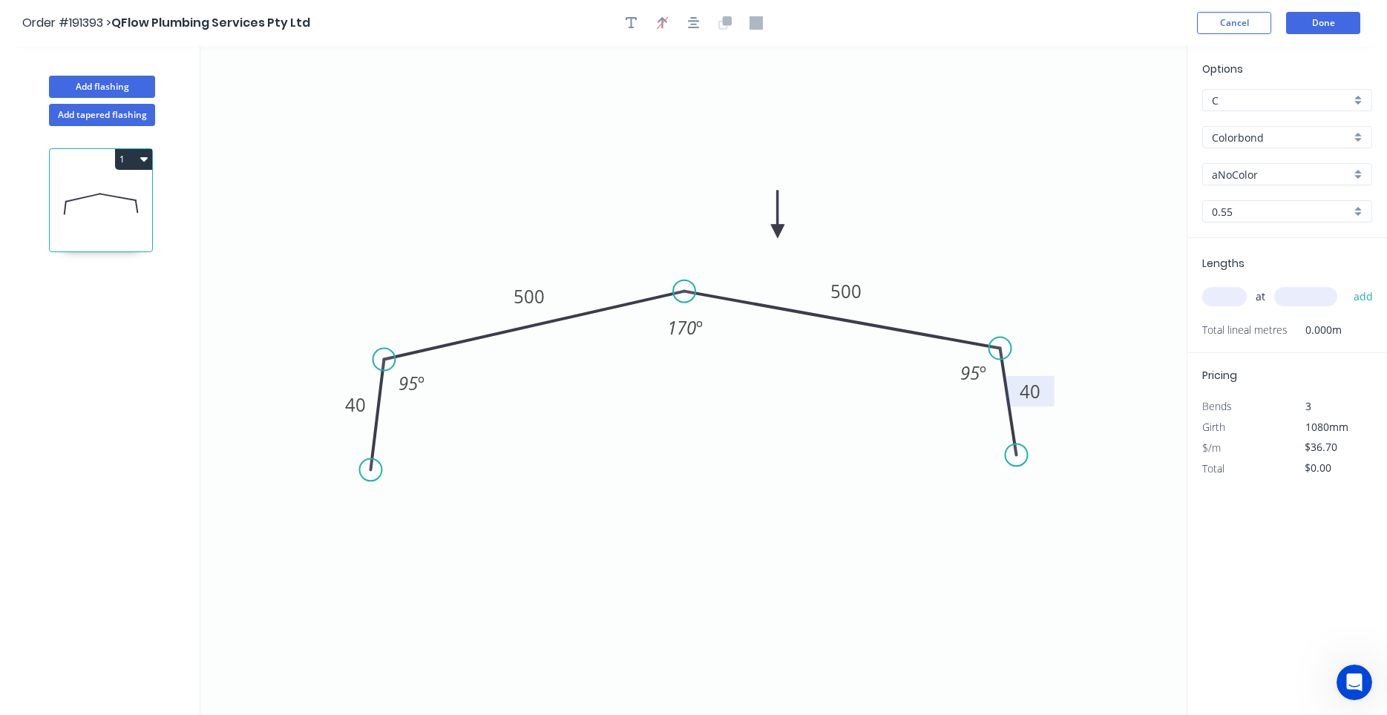
click at [1256, 131] on input "Colorbond" at bounding box center [1281, 138] width 139 height 16
click at [1251, 162] on div "Zincalume" at bounding box center [1287, 166] width 168 height 26
type input "Zincalume"
type input "$33.03"
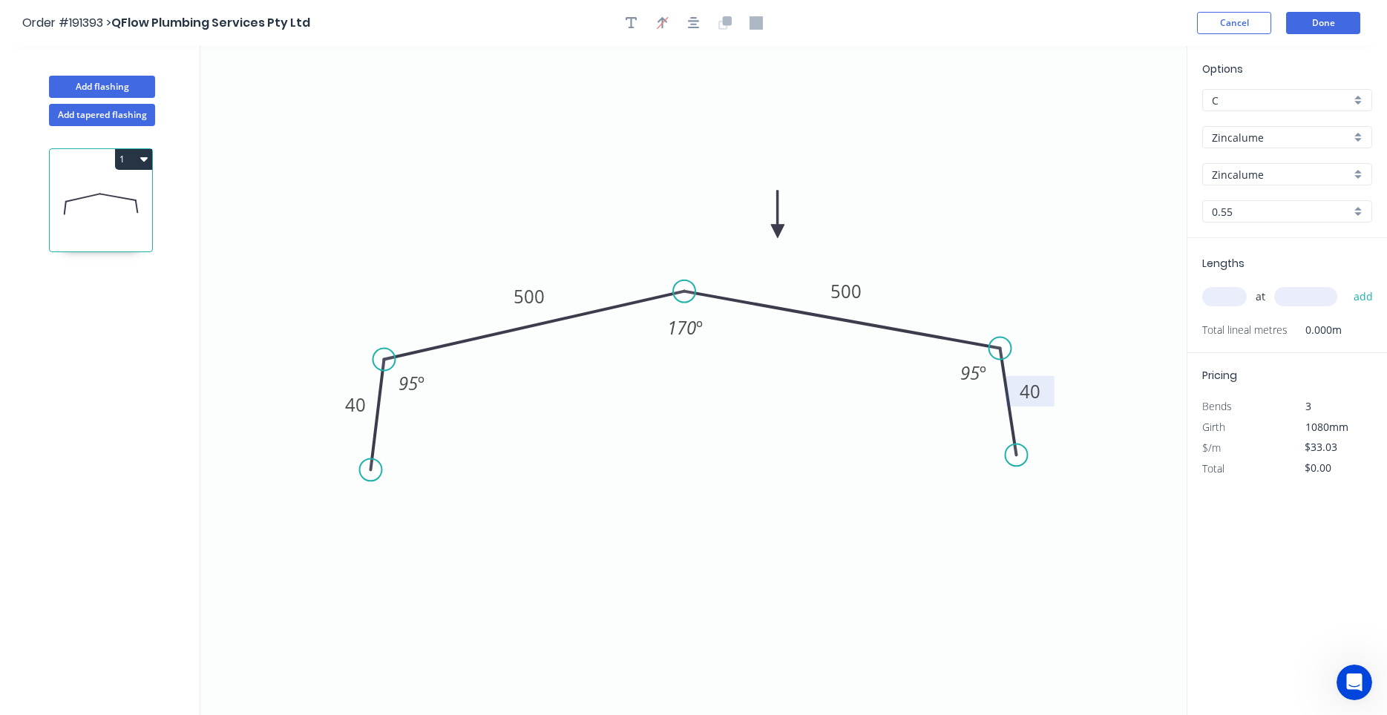
click at [1249, 212] on input "0.55" at bounding box center [1281, 212] width 139 height 16
click at [1249, 237] on div "0.55" at bounding box center [1287, 240] width 168 height 26
type input "0.55"
click at [1232, 312] on div "at add" at bounding box center [1288, 297] width 173 height 40
click at [1236, 304] on input "text" at bounding box center [1224, 296] width 45 height 19
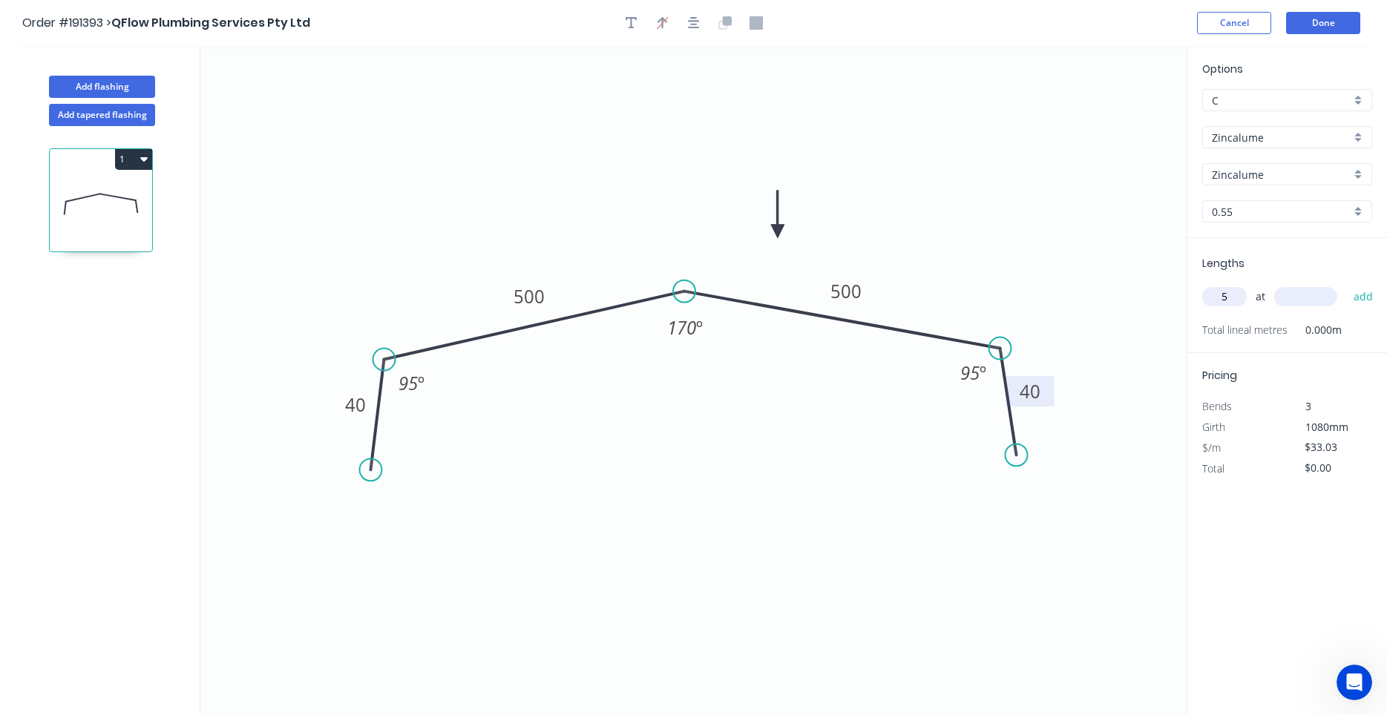
type input "5"
type input "6100"
click at [1346, 284] on button "add" at bounding box center [1363, 296] width 35 height 25
type input "$1,007.42"
type input "1"
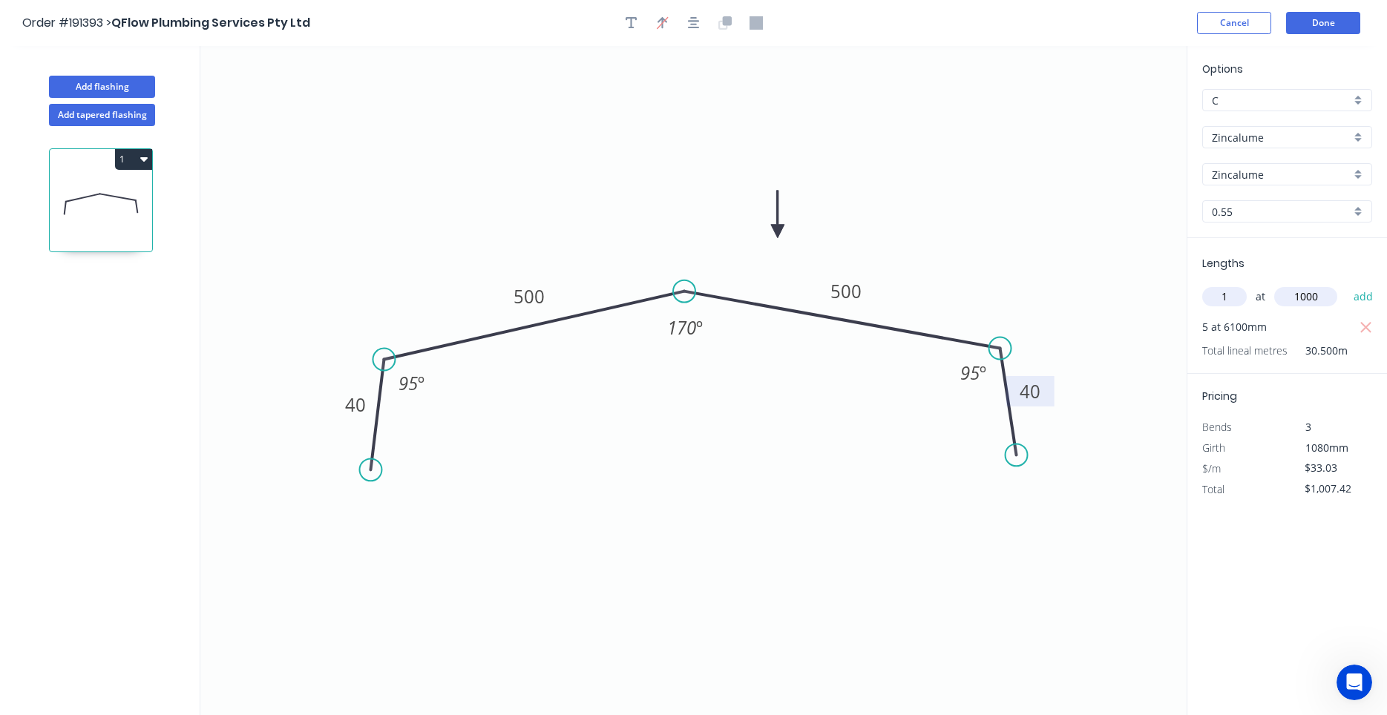
type input "1000"
click at [1346, 284] on button "add" at bounding box center [1363, 296] width 35 height 25
type input "$1,040.45"
click at [1301, 26] on button "Done" at bounding box center [1323, 23] width 74 height 22
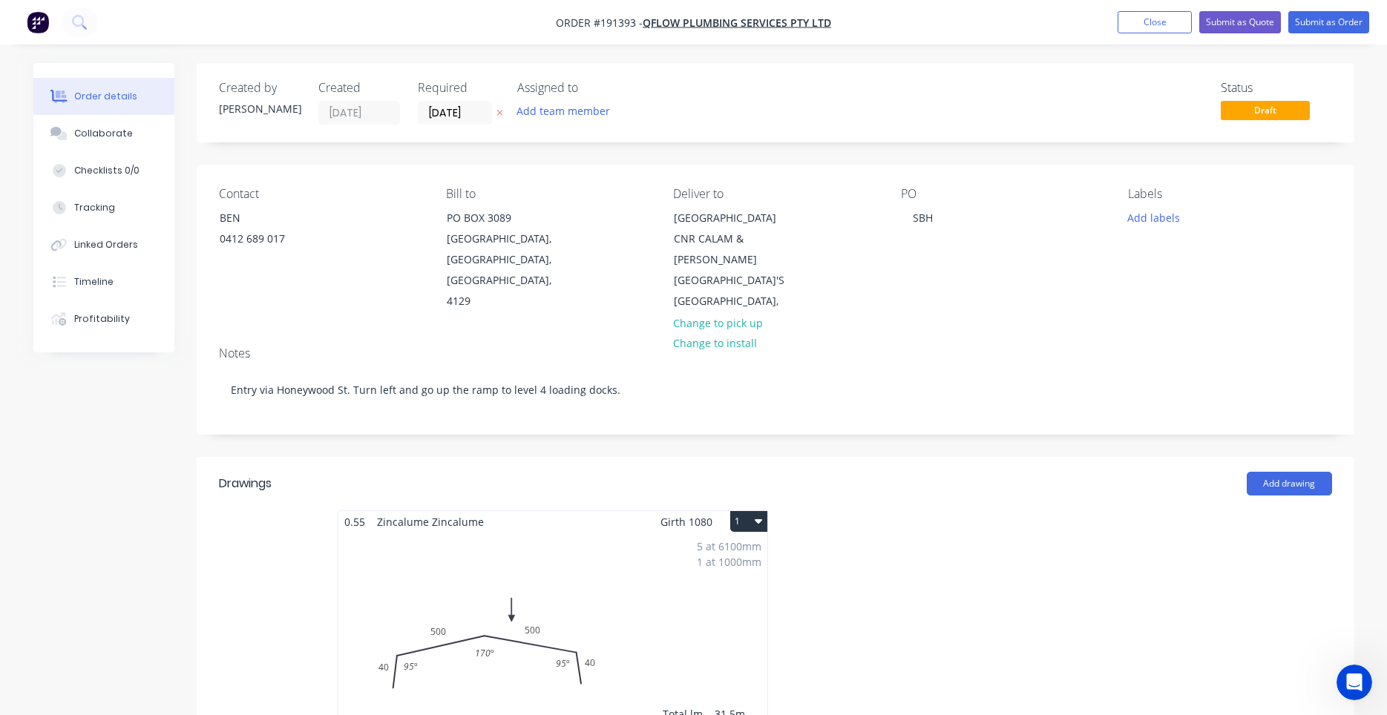
click at [764, 522] on button "1" at bounding box center [748, 521] width 37 height 21
click at [748, 557] on div "Use larger box size" at bounding box center [697, 558] width 114 height 22
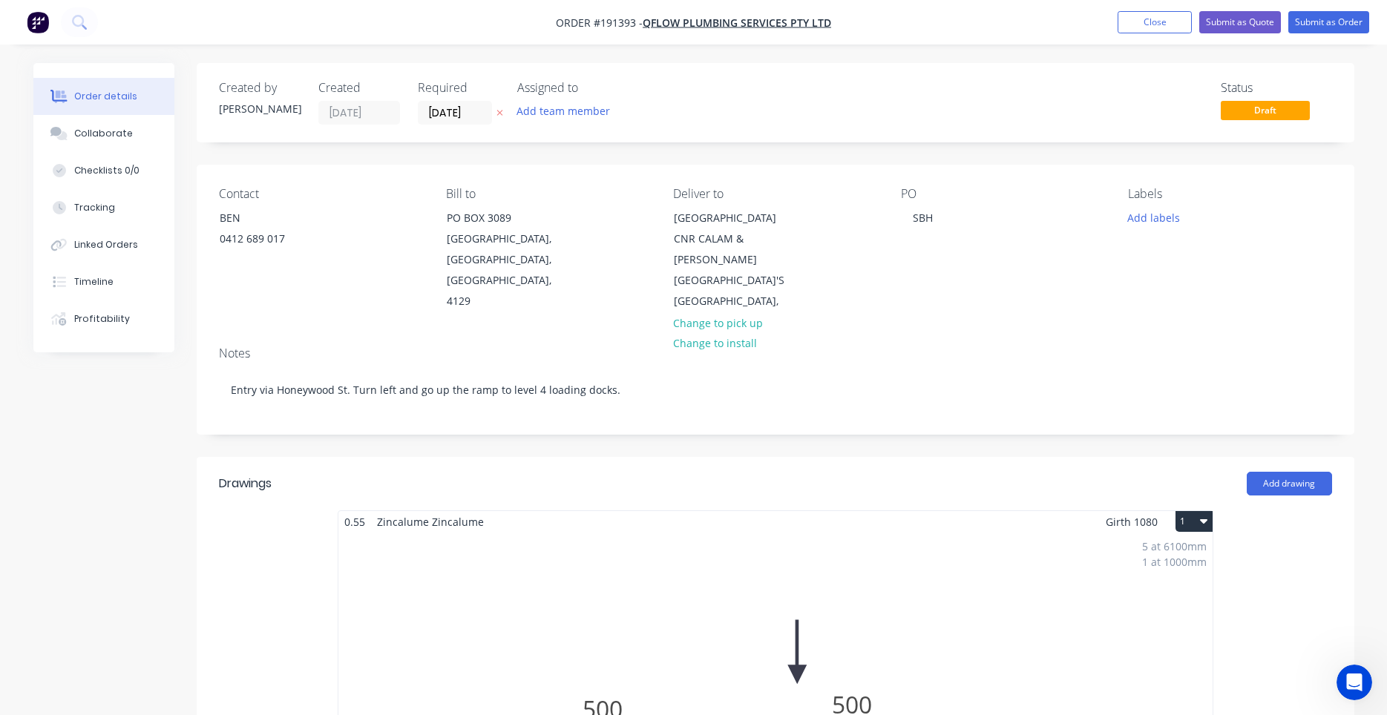
click at [850, 431] on div "Notes Entry via Honeywood St. Turn left and go up the ramp to level 4 loading d…" at bounding box center [776, 384] width 1158 height 99
drag, startPoint x: 850, startPoint y: 429, endPoint x: 855, endPoint y: 421, distance: 8.7
click at [856, 419] on div "Notes Entry via Honeywood St. Turn left and go up the ramp to level 4 loading d…" at bounding box center [776, 384] width 1158 height 99
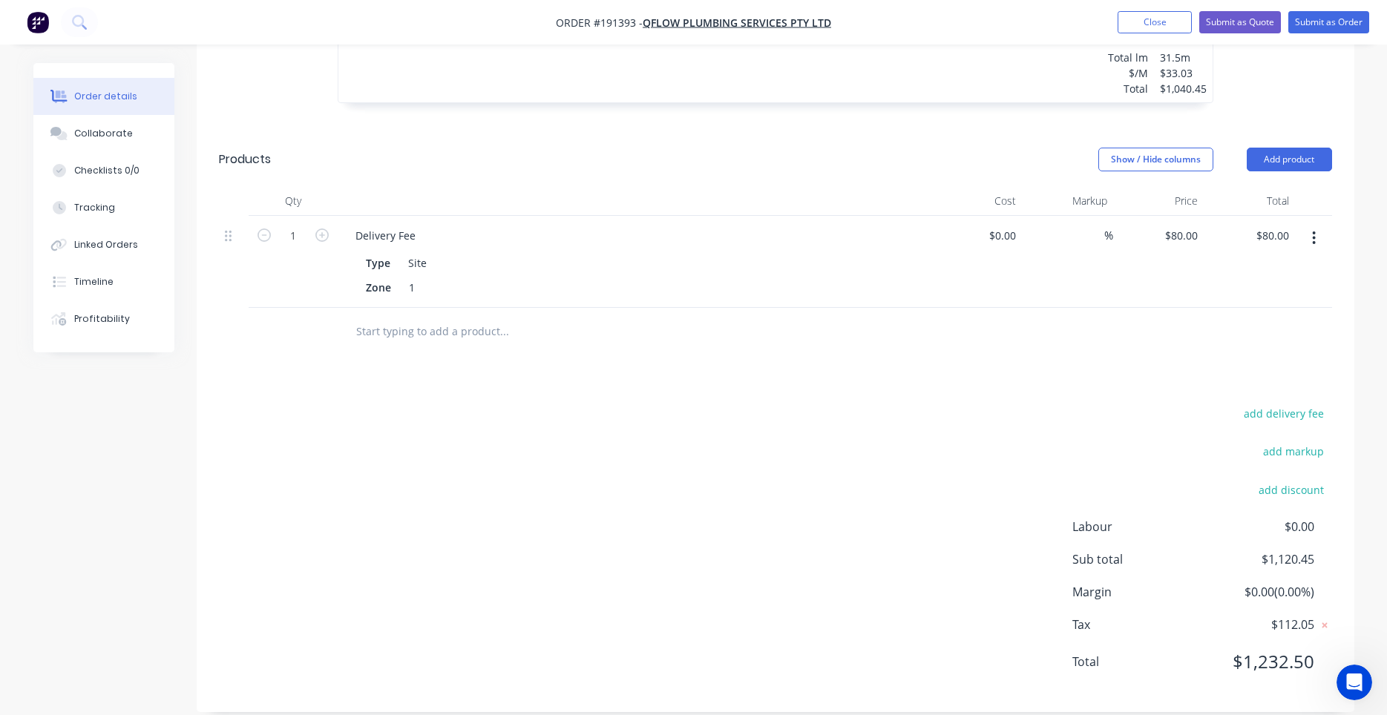
scroll to position [902, 0]
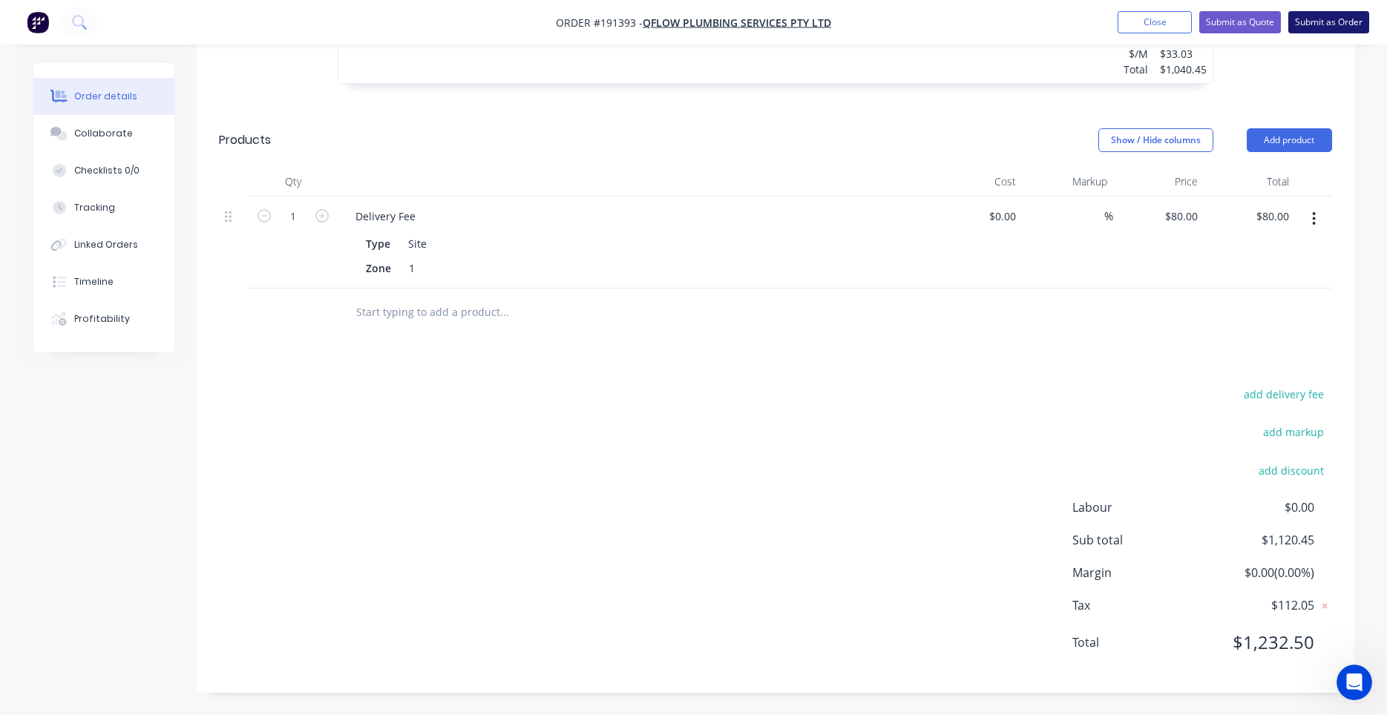
click at [1293, 22] on button "Submit as Order" at bounding box center [1328, 22] width 81 height 22
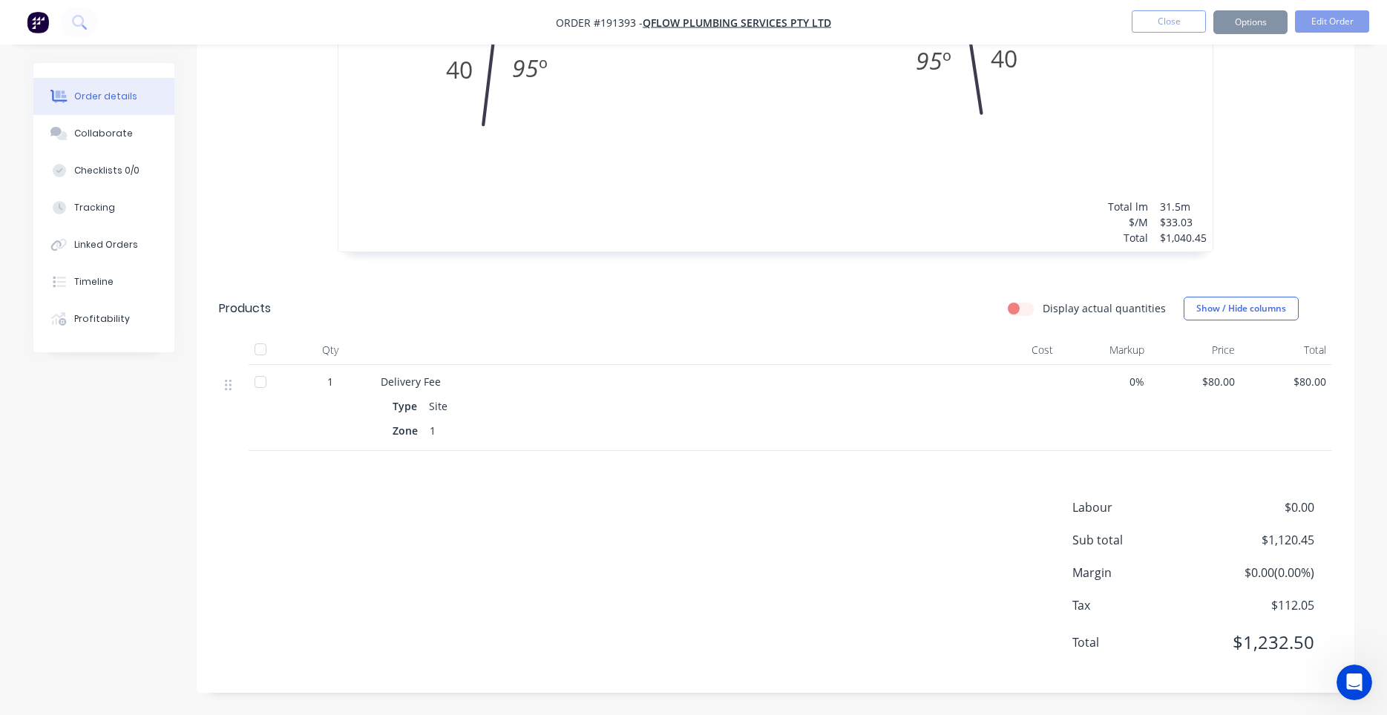
scroll to position [0, 0]
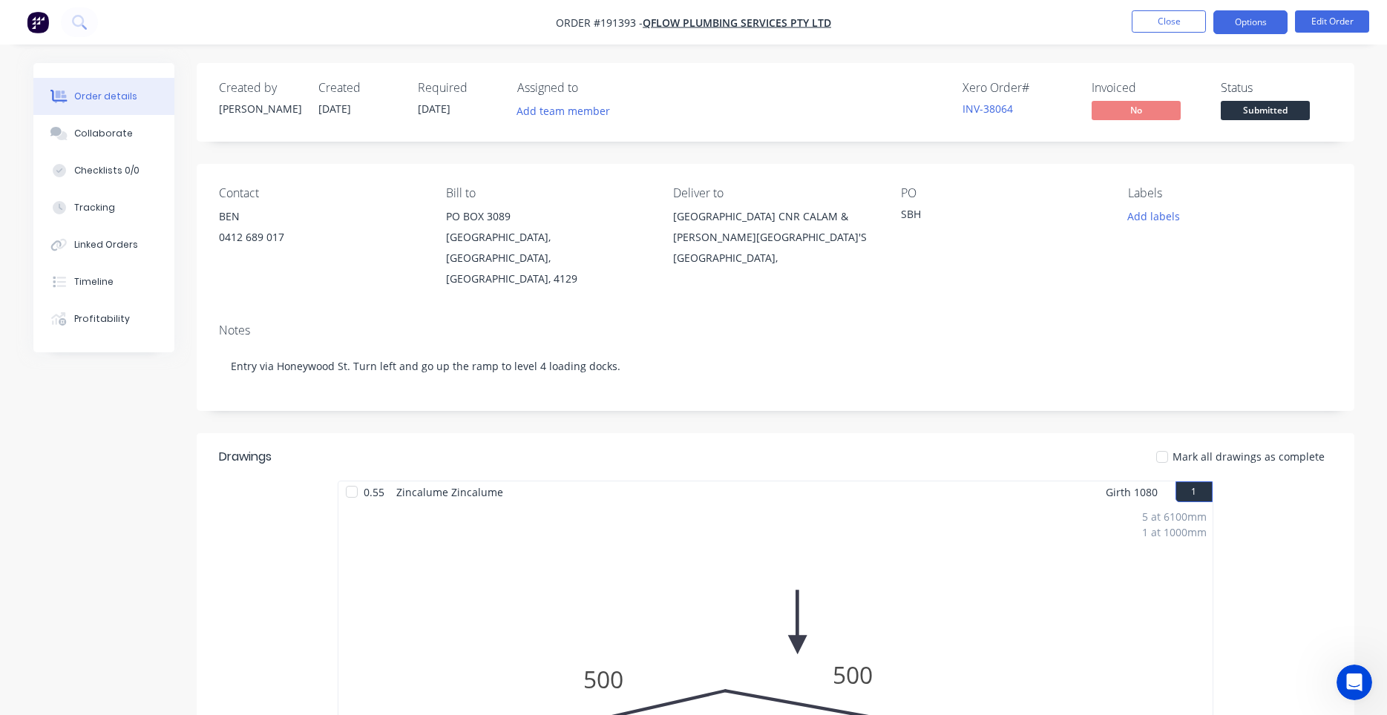
click at [1259, 26] on button "Options" at bounding box center [1250, 22] width 74 height 24
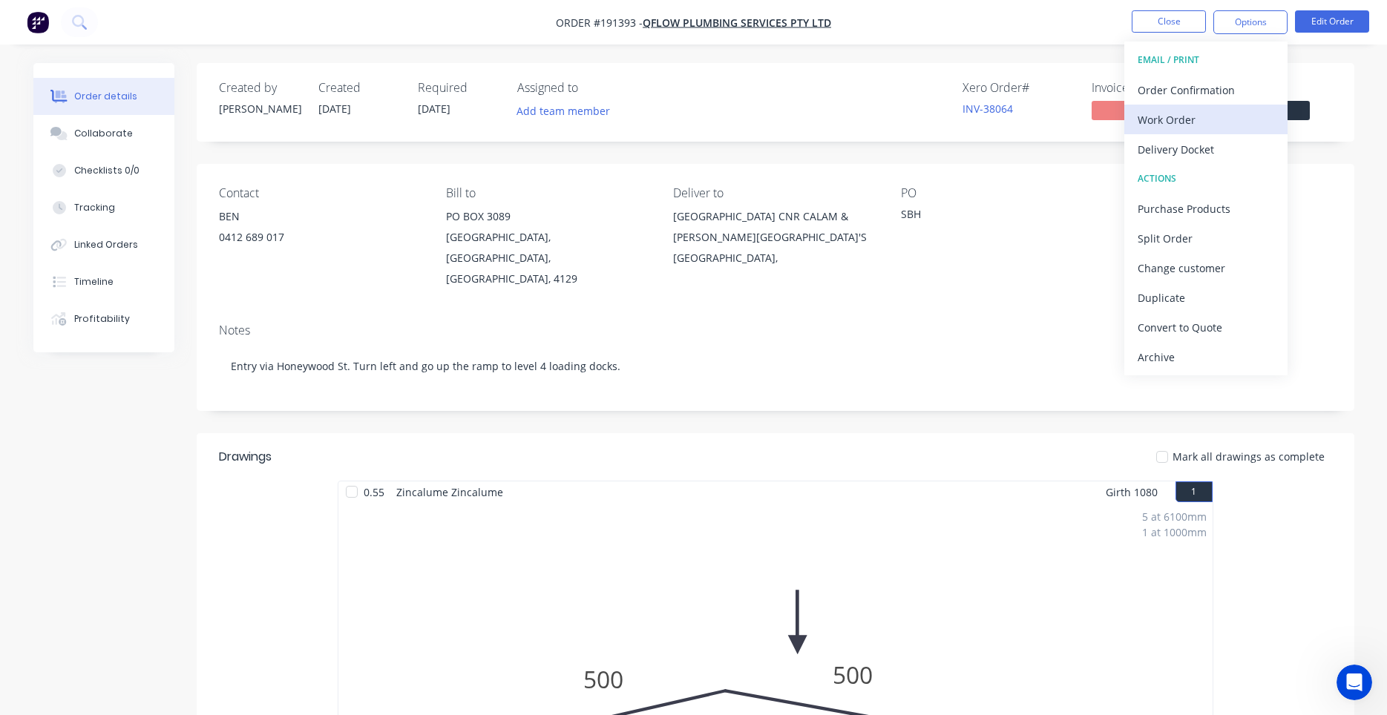
click at [1206, 122] on div "Work Order" at bounding box center [1205, 120] width 137 height 22
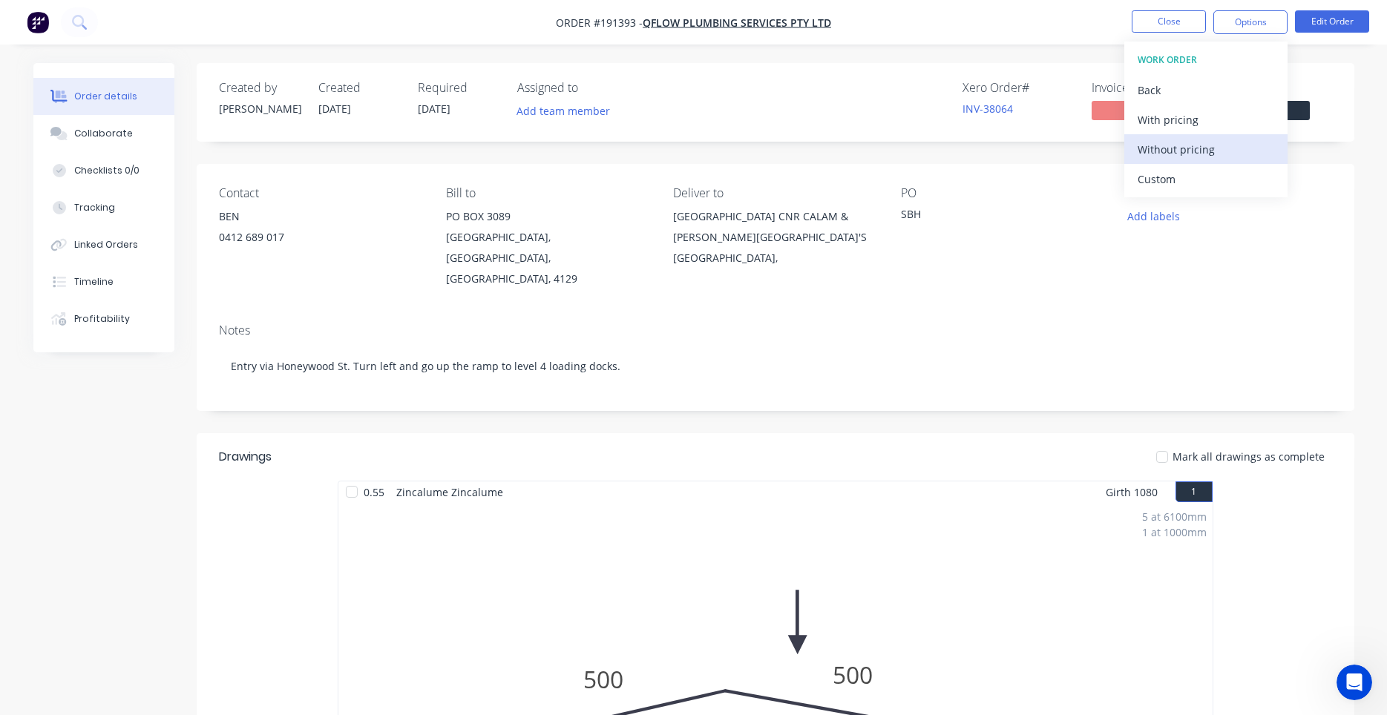
click at [1193, 148] on div "Without pricing" at bounding box center [1205, 150] width 137 height 22
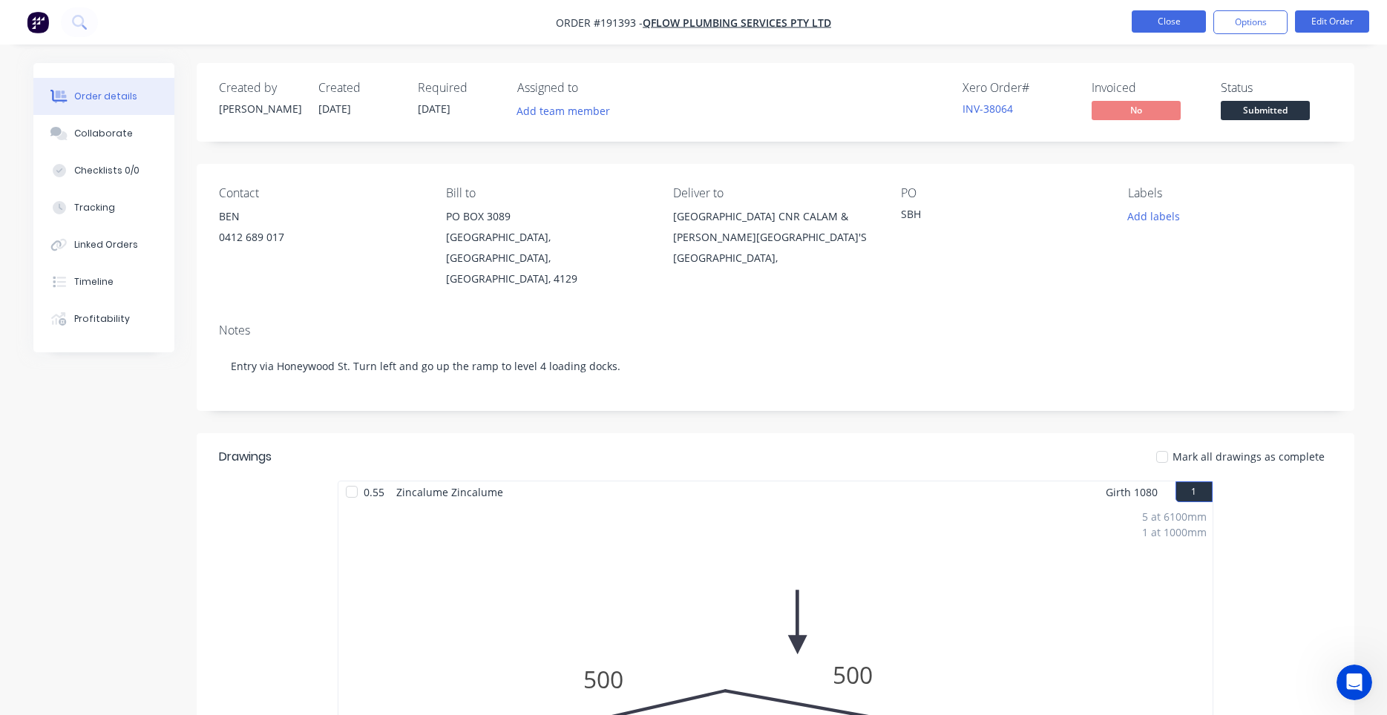
click at [1181, 24] on button "Close" at bounding box center [1169, 21] width 74 height 22
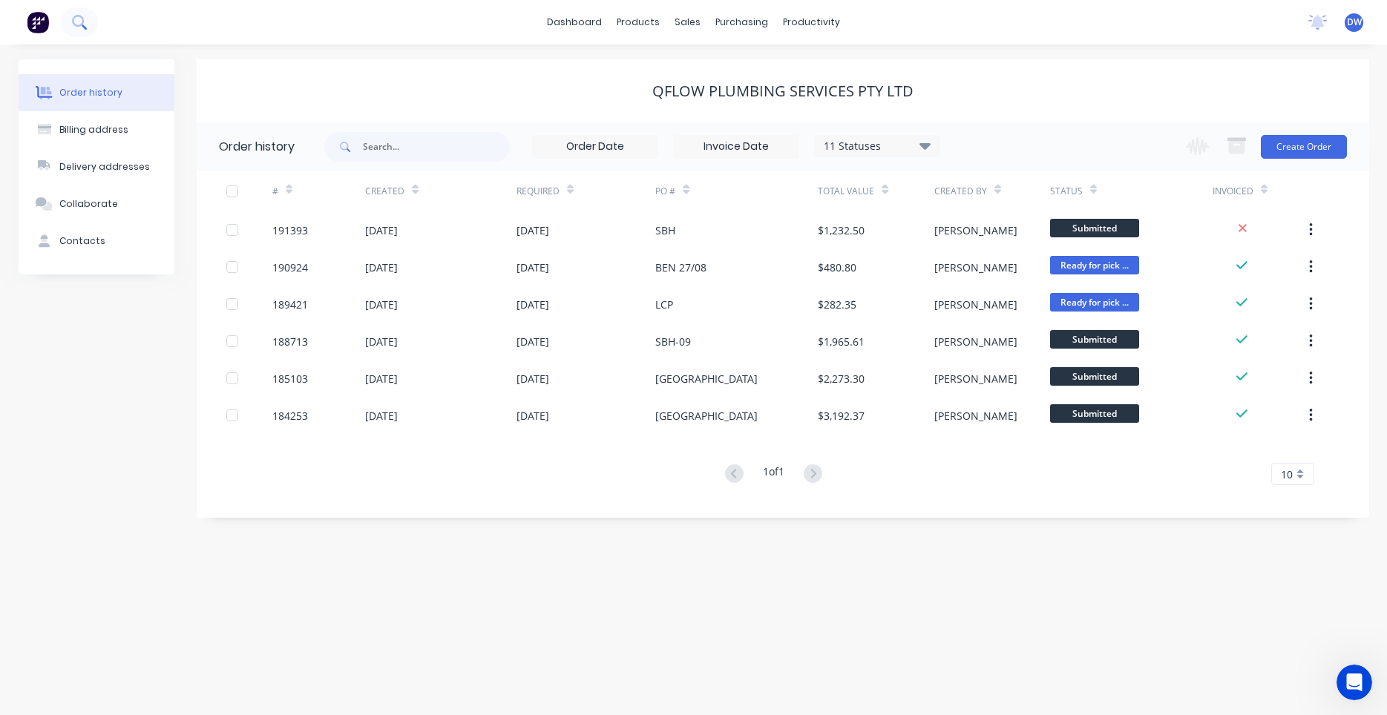
click at [75, 20] on icon at bounding box center [79, 22] width 14 height 14
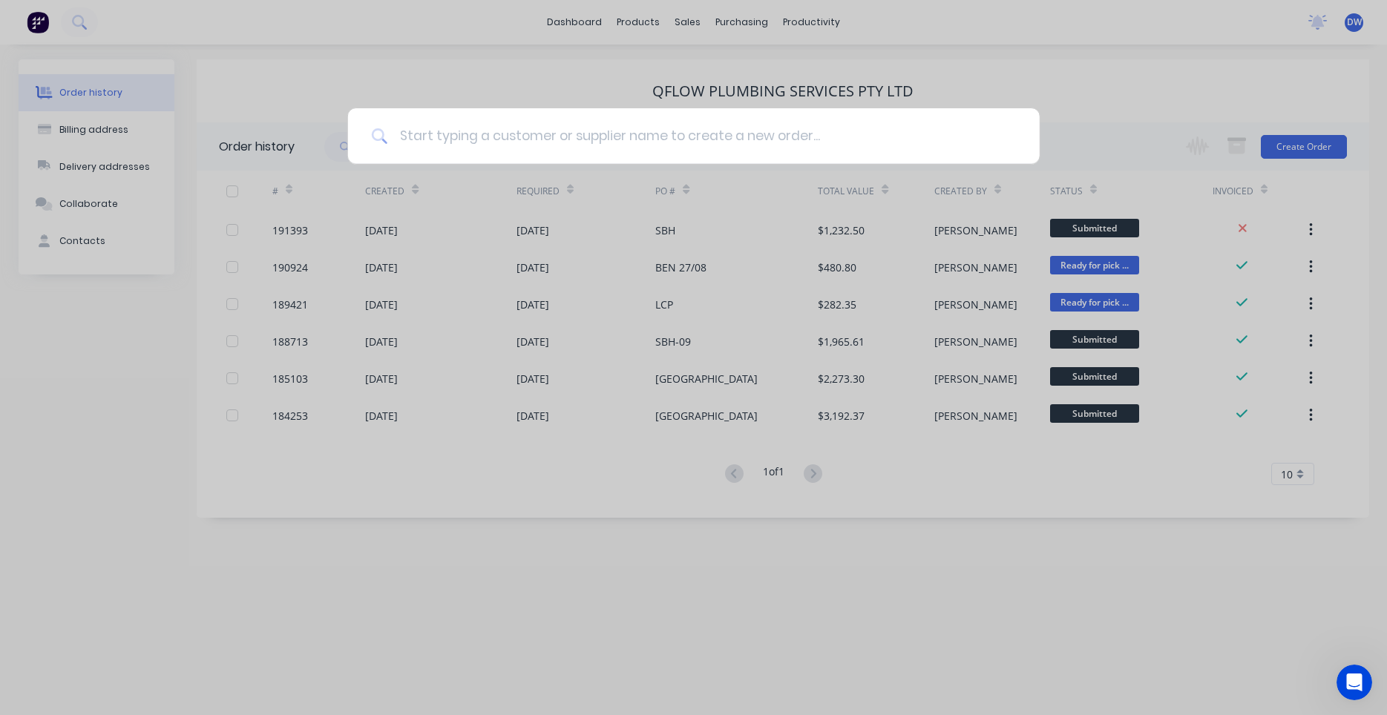
click at [451, 131] on input at bounding box center [701, 136] width 628 height 56
type input "mtec"
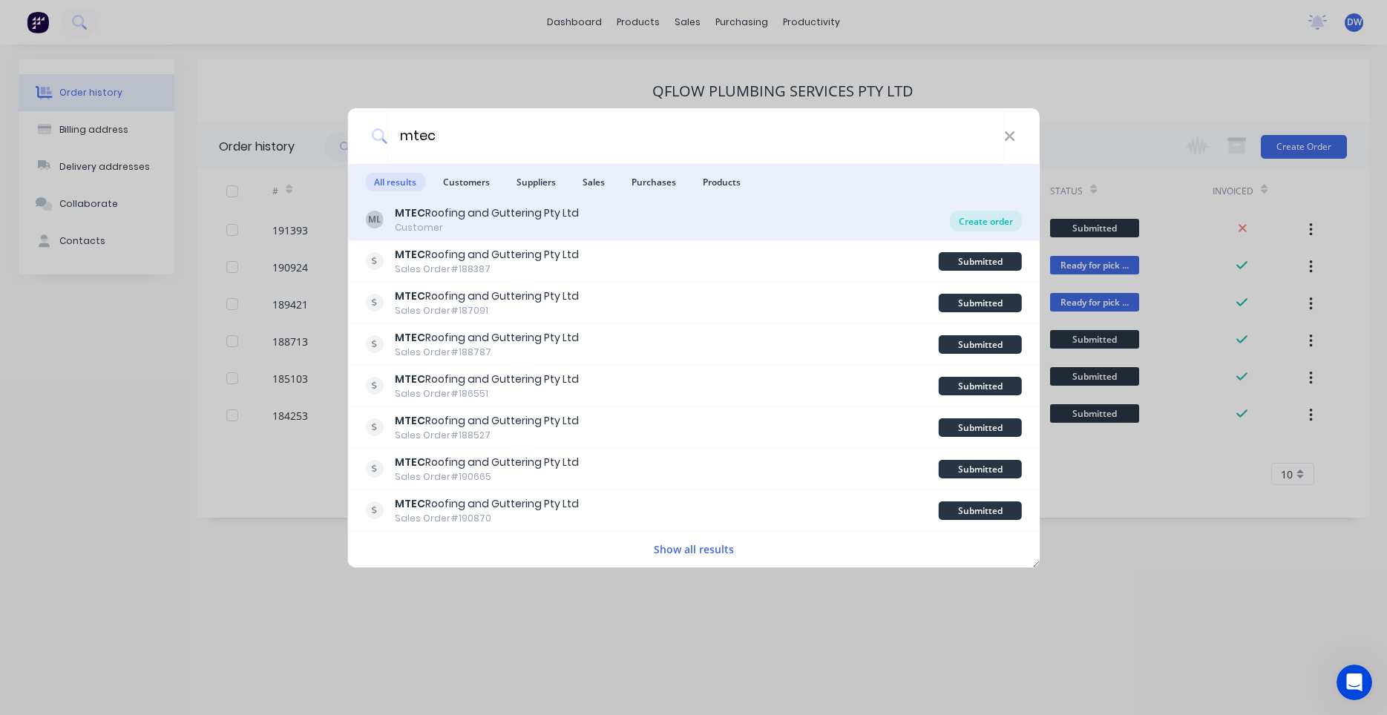
click at [964, 223] on div "Create order" at bounding box center [986, 221] width 72 height 21
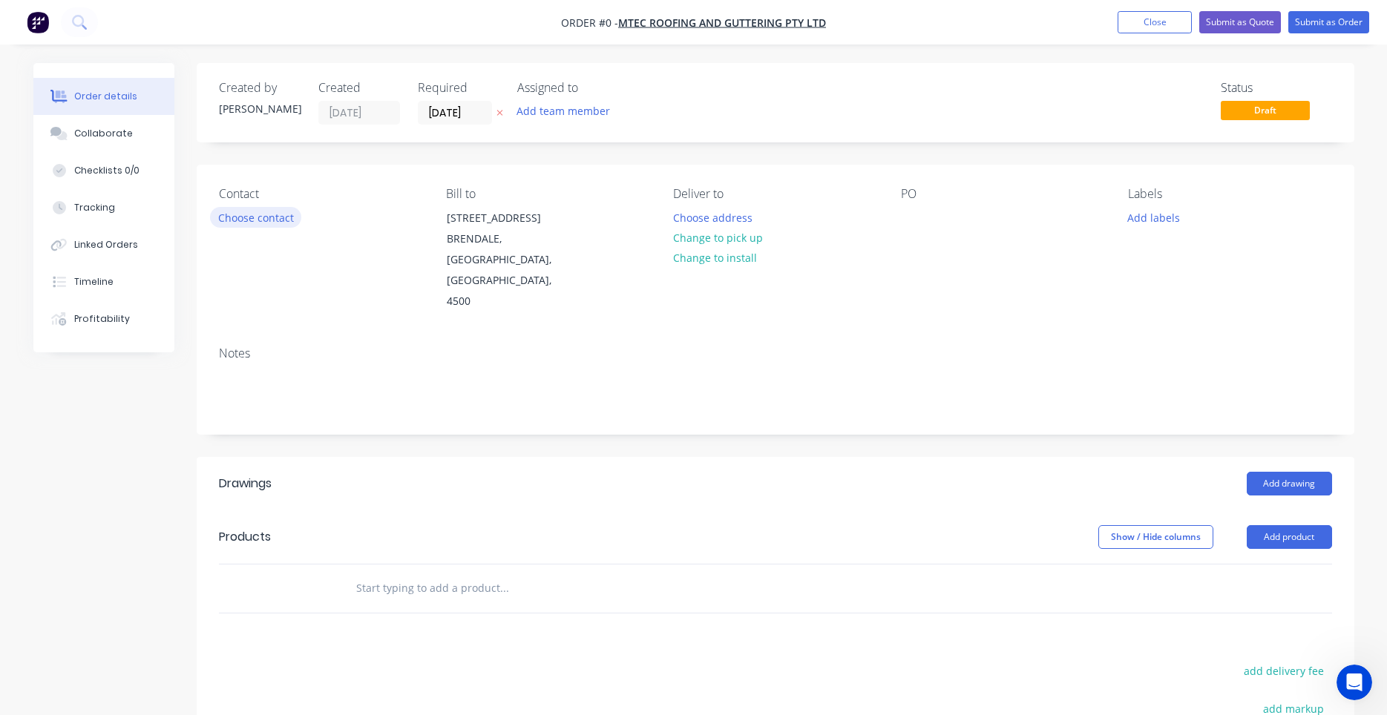
click at [255, 221] on button "Choose contact" at bounding box center [255, 217] width 91 height 20
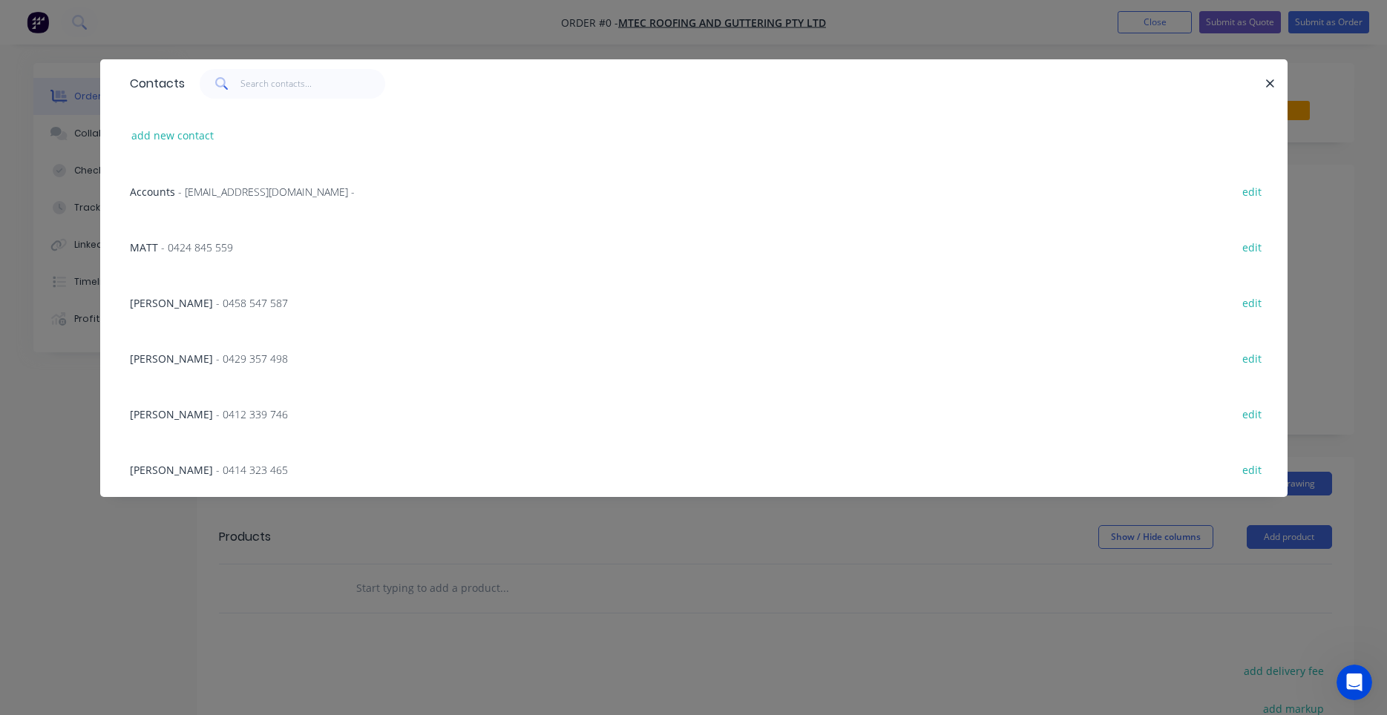
click at [259, 420] on span "- 0412 339 746" at bounding box center [252, 414] width 72 height 14
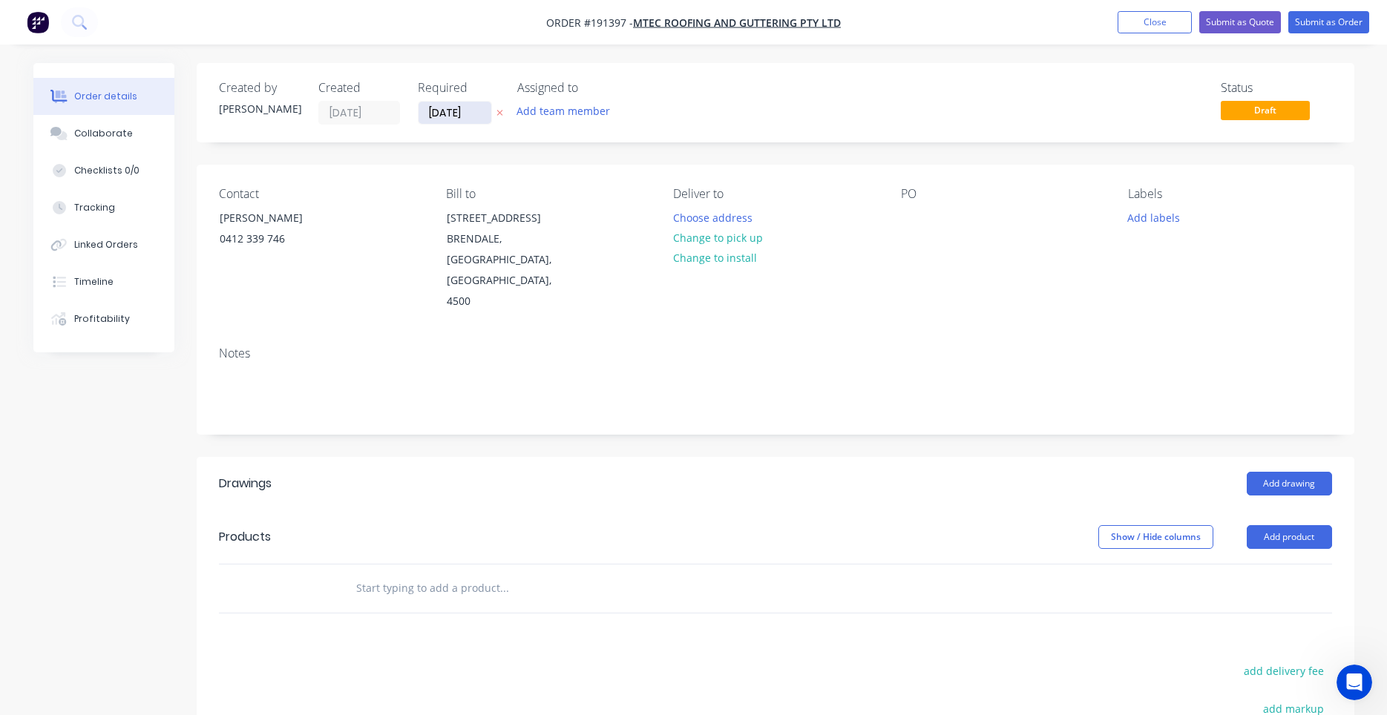
click at [467, 111] on input "[DATE]" at bounding box center [454, 113] width 73 height 22
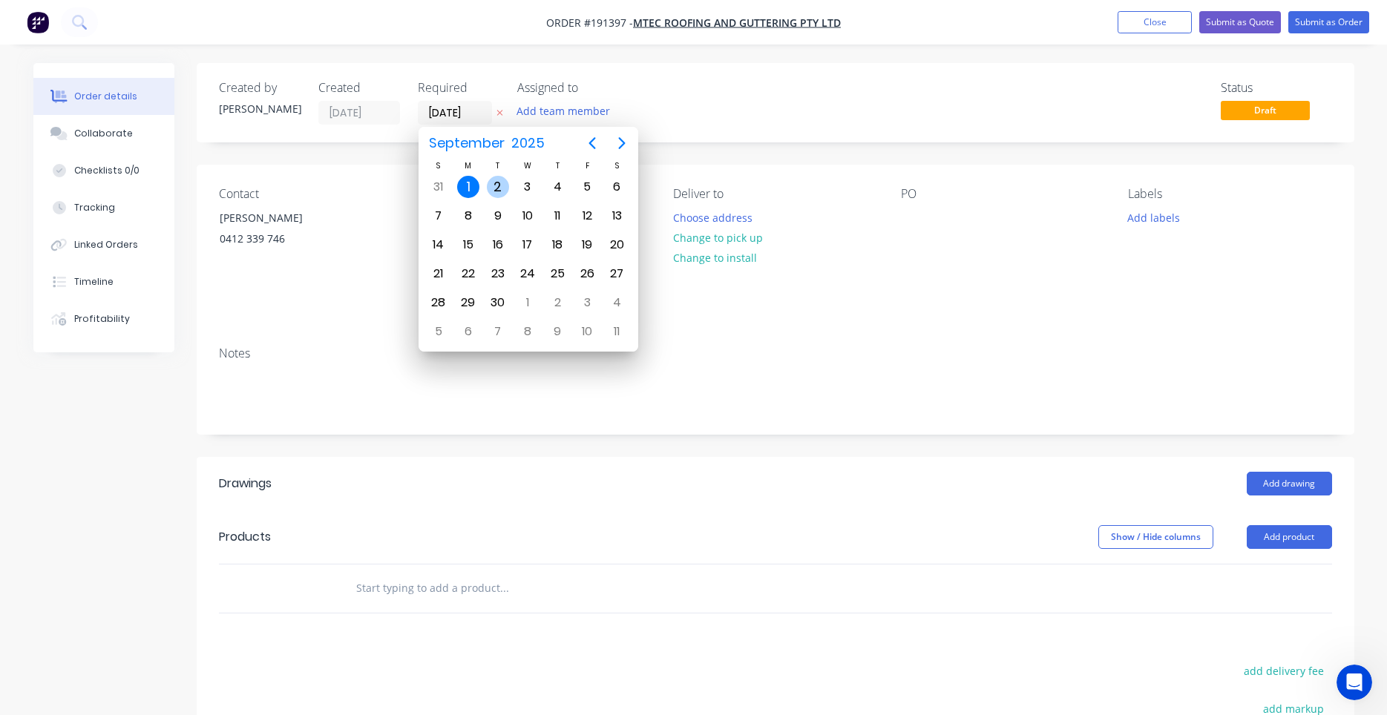
click at [486, 186] on div "2" at bounding box center [498, 187] width 30 height 28
type input "[DATE]"
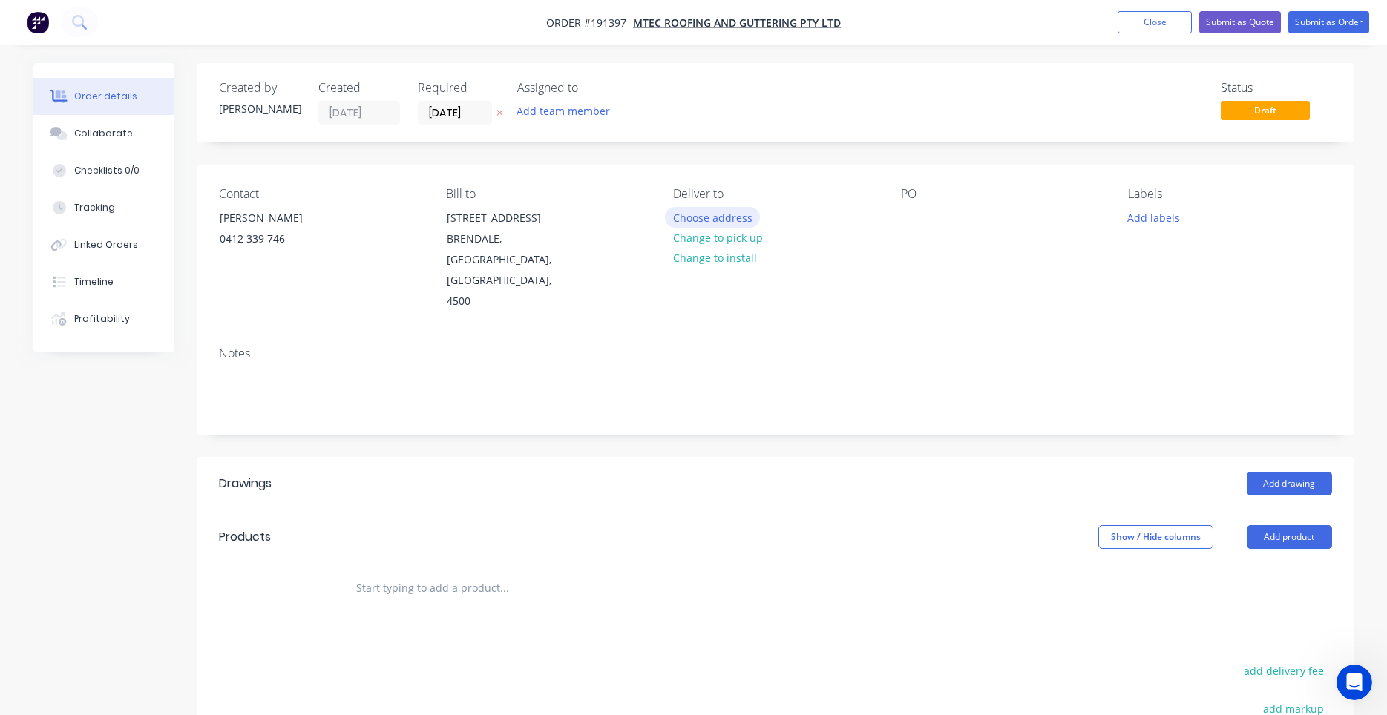
click at [727, 216] on button "Choose address" at bounding box center [712, 217] width 95 height 20
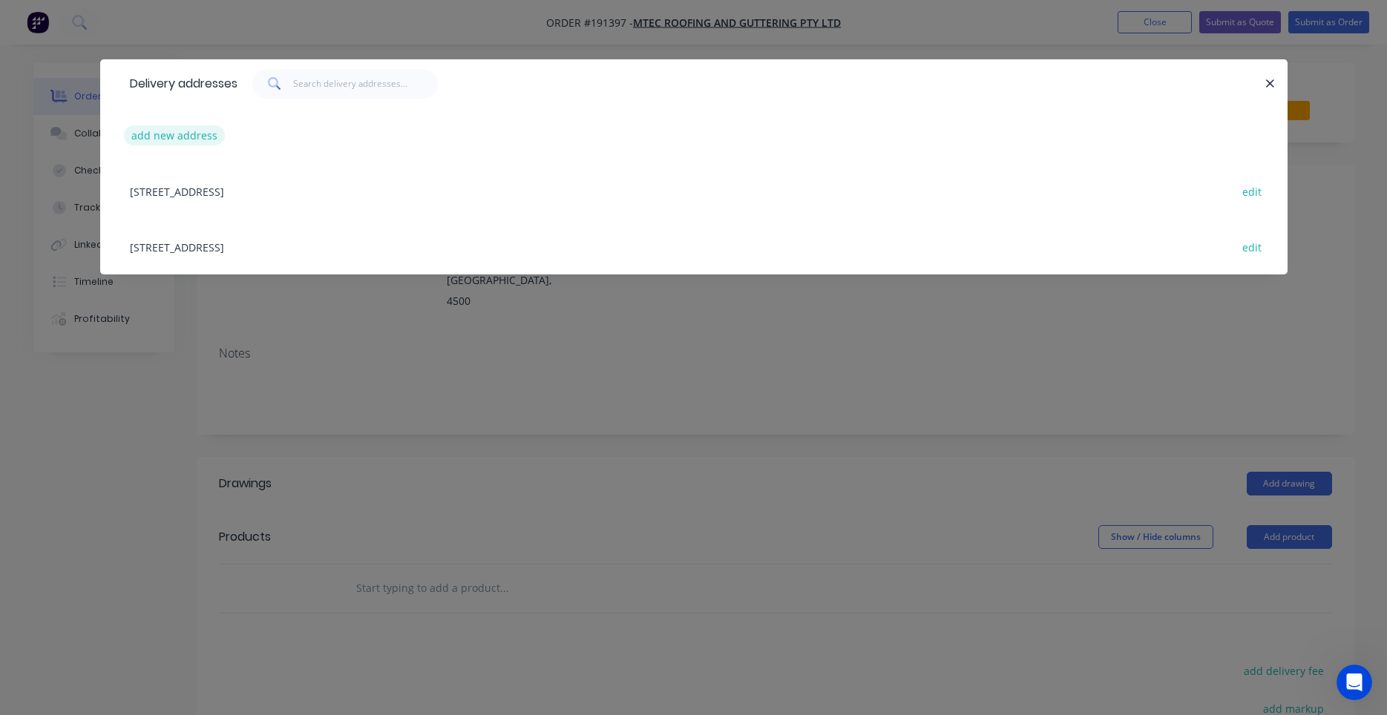
click at [187, 145] on button "add new address" at bounding box center [175, 135] width 102 height 20
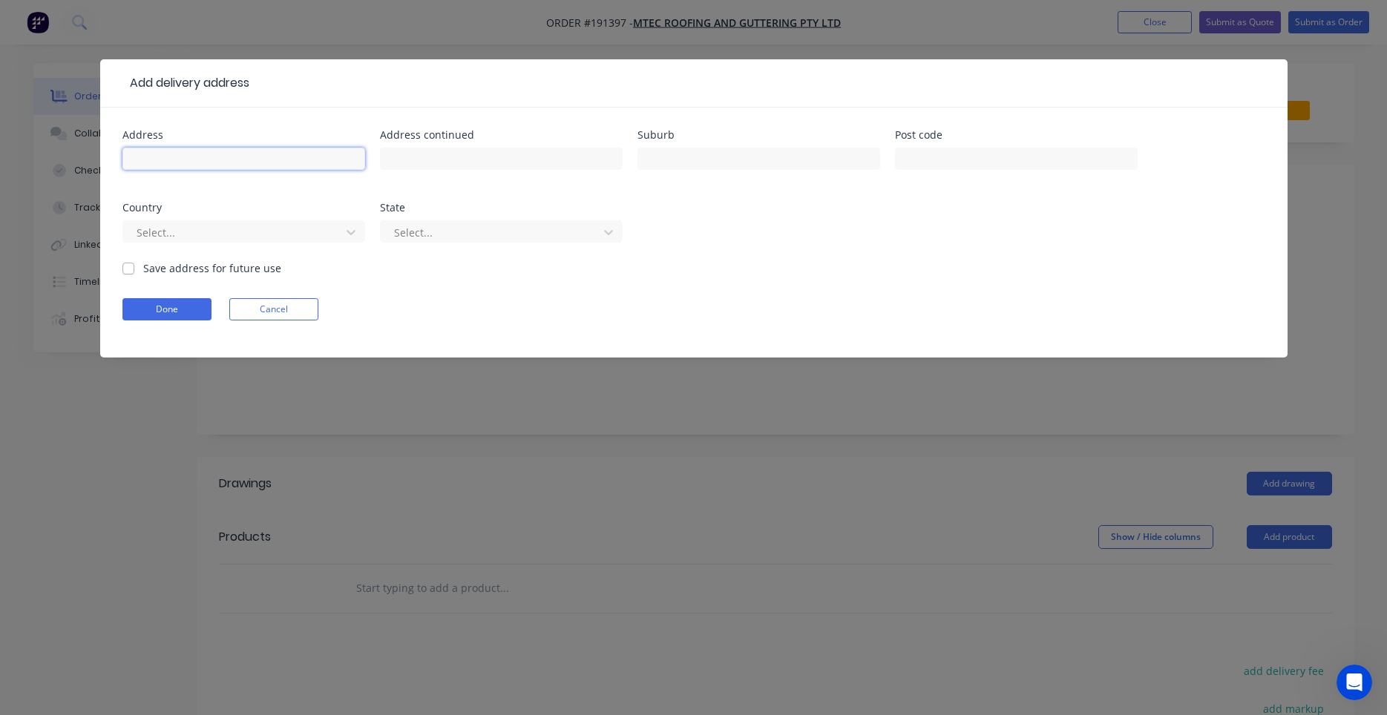
click at [195, 162] on input "text" at bounding box center [243, 159] width 243 height 22
type input "28 Compass Court"
type input "[GEOGRAPHIC_DATA]"
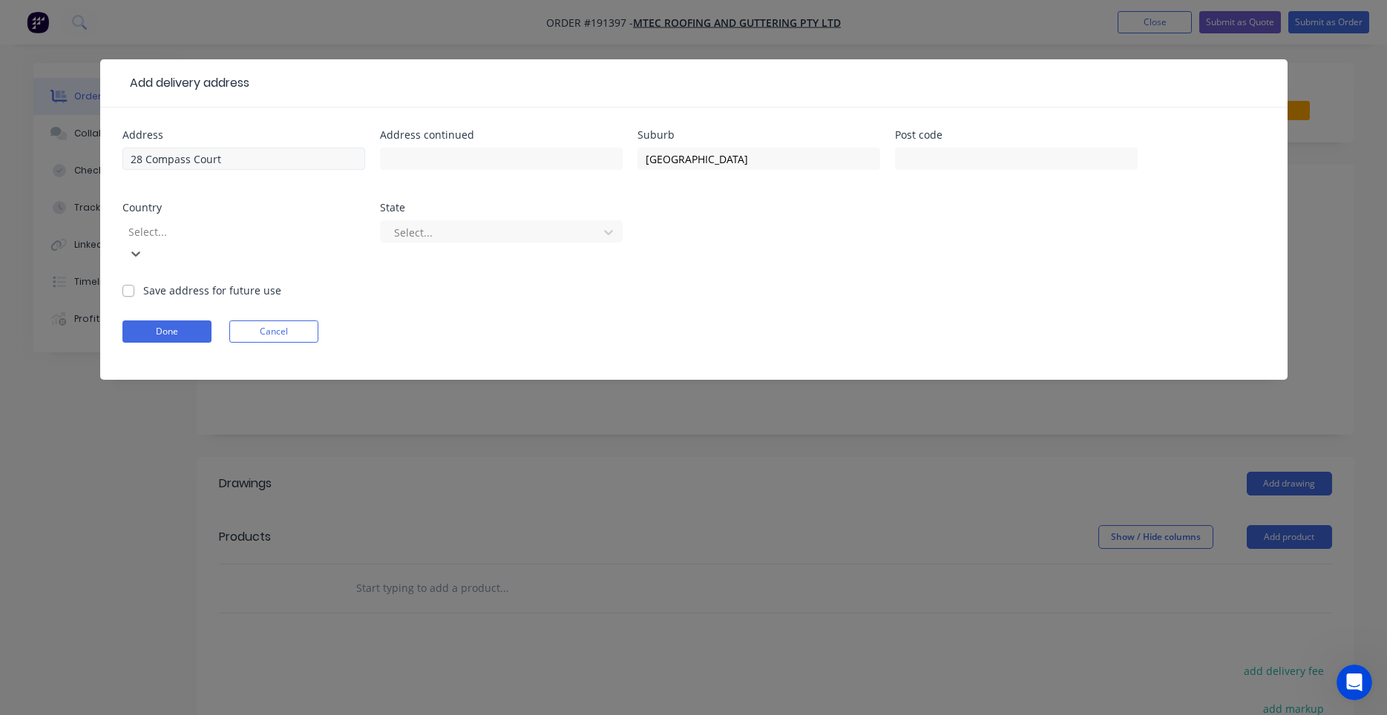
type input "a"
type input "q"
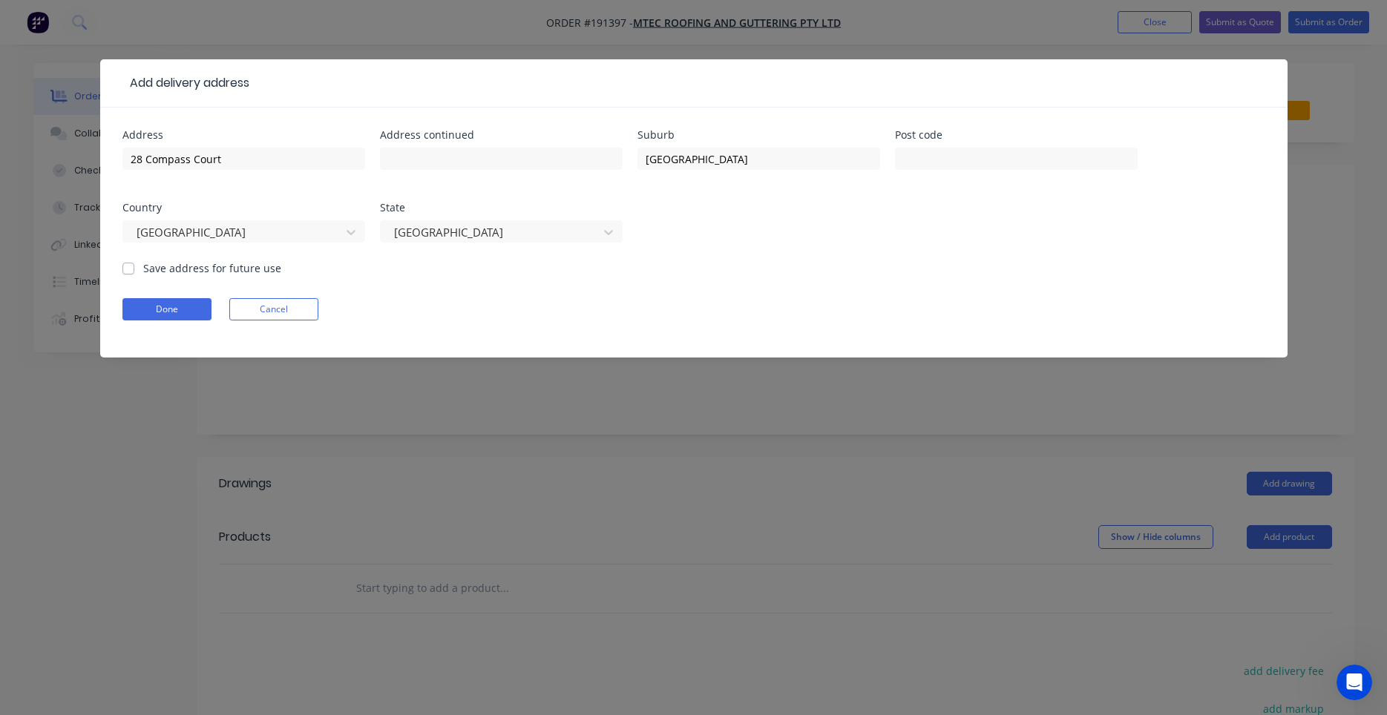
click at [358, 213] on div "Country [GEOGRAPHIC_DATA]" at bounding box center [243, 232] width 243 height 58
click at [704, 246] on div "Address 28 Compass Court Address continued Suburb [GEOGRAPHIC_DATA] Post code C…" at bounding box center [693, 195] width 1143 height 131
click at [669, 302] on div "Done Cancel" at bounding box center [693, 309] width 1143 height 22
click at [191, 308] on button "Done" at bounding box center [166, 309] width 89 height 22
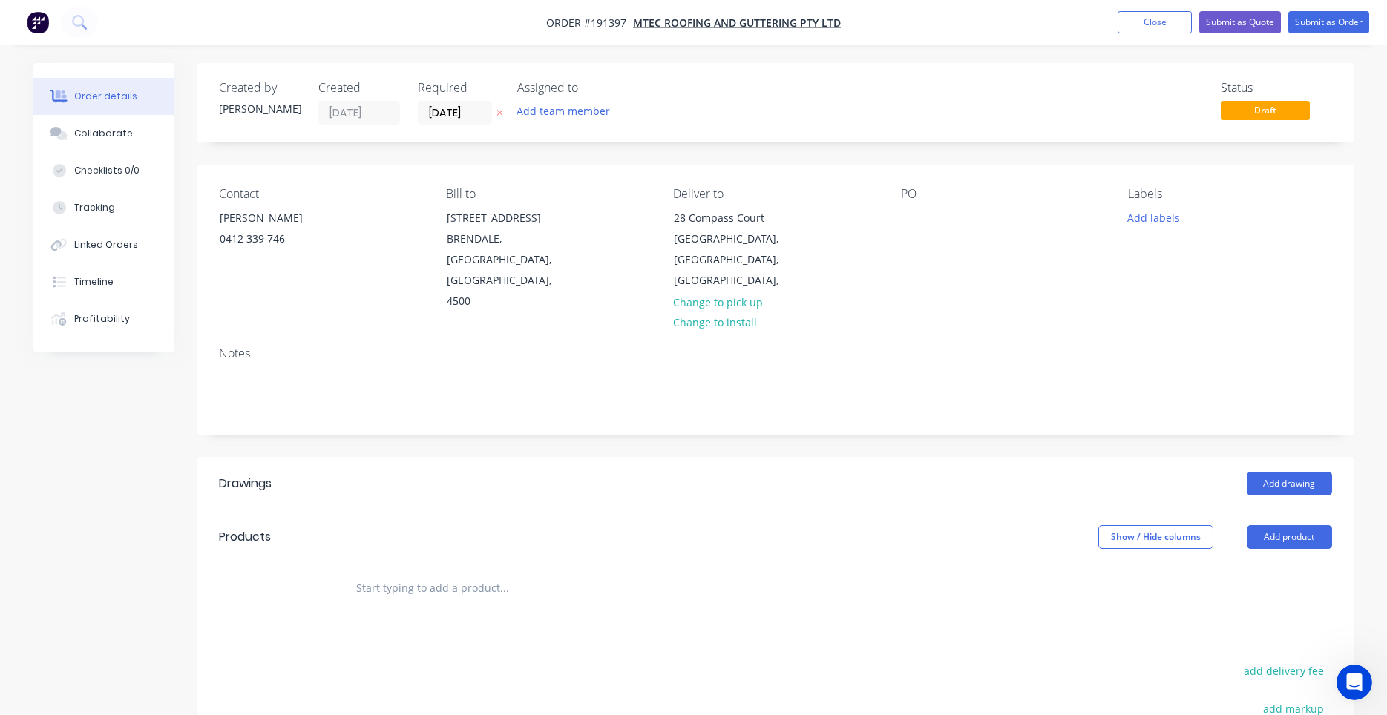
click at [488, 335] on div "Notes" at bounding box center [776, 384] width 1158 height 99
click at [913, 229] on div "PO" at bounding box center [1002, 249] width 203 height 125
click at [914, 227] on div at bounding box center [913, 218] width 24 height 22
click at [920, 223] on div at bounding box center [913, 218] width 24 height 22
drag, startPoint x: 385, startPoint y: 289, endPoint x: 376, endPoint y: 289, distance: 8.9
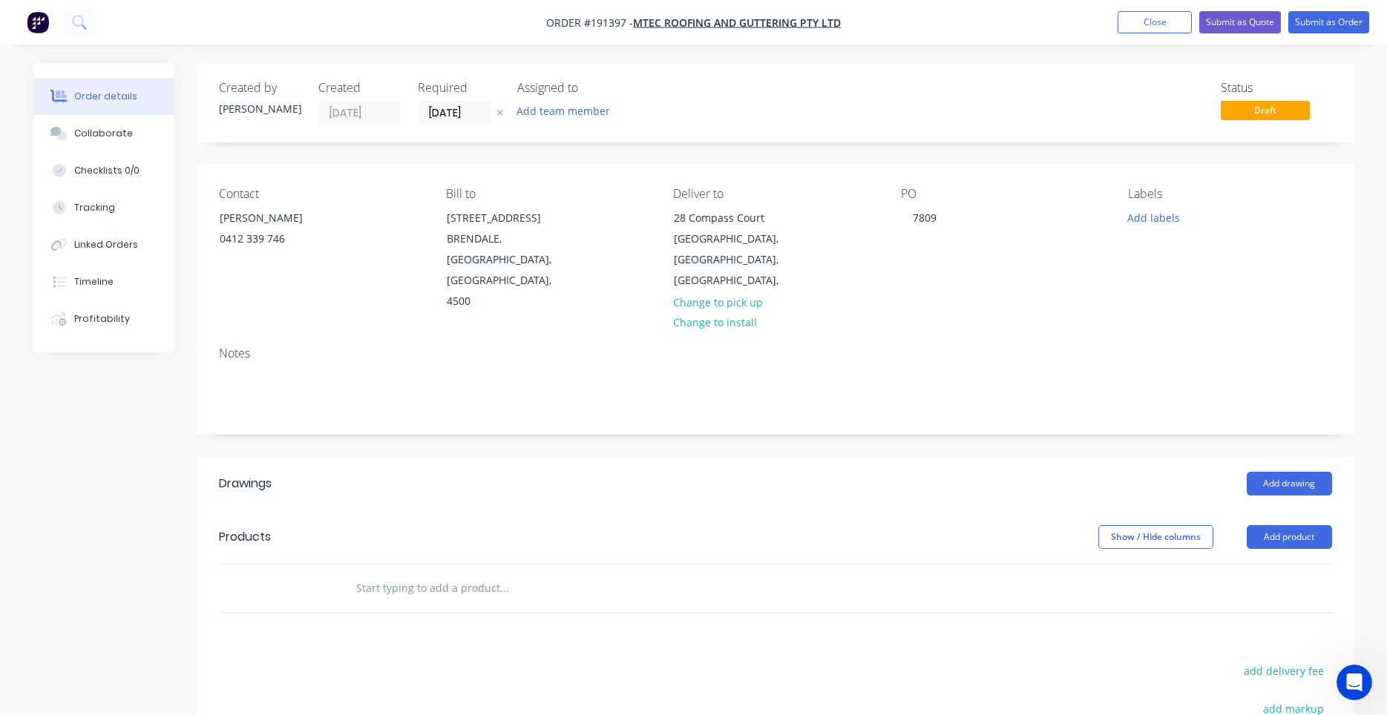
drag, startPoint x: -38, startPoint y: 424, endPoint x: -38, endPoint y: 367, distance: 56.4
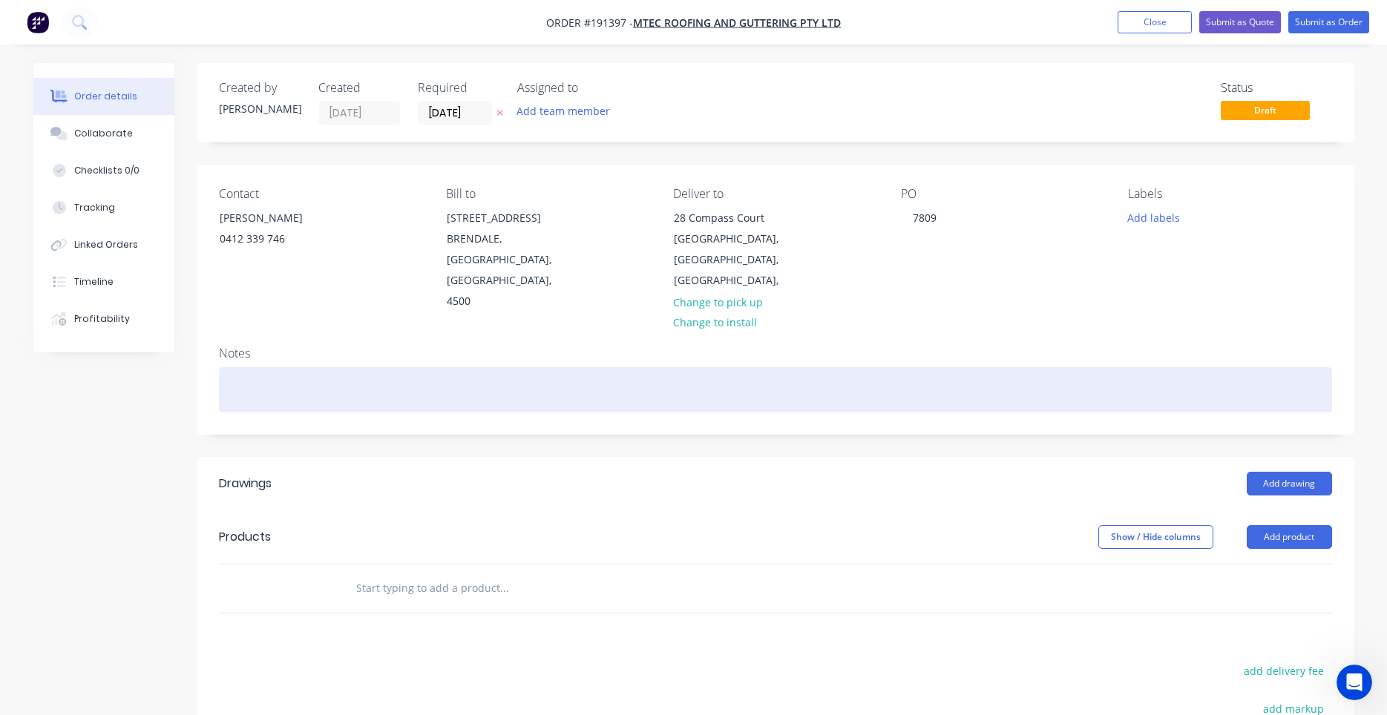
drag, startPoint x: 367, startPoint y: 315, endPoint x: 328, endPoint y: 358, distance: 57.8
click at [670, 374] on div at bounding box center [775, 389] width 1113 height 45
click at [620, 386] on div at bounding box center [775, 389] width 1113 height 45
click at [601, 389] on div at bounding box center [775, 389] width 1113 height 45
click at [526, 381] on div at bounding box center [775, 389] width 1113 height 45
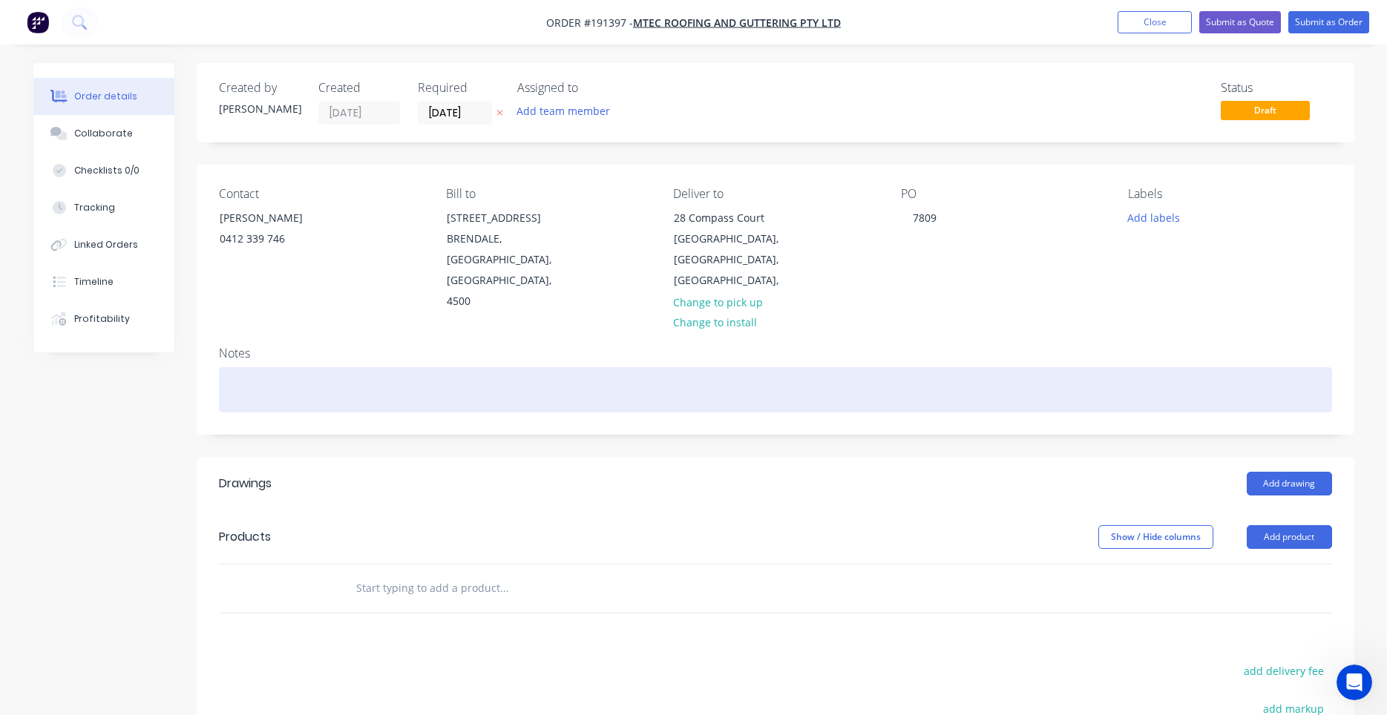
drag, startPoint x: 290, startPoint y: 387, endPoint x: 292, endPoint y: 377, distance: 10.5
click at [517, 367] on div at bounding box center [775, 389] width 1113 height 45
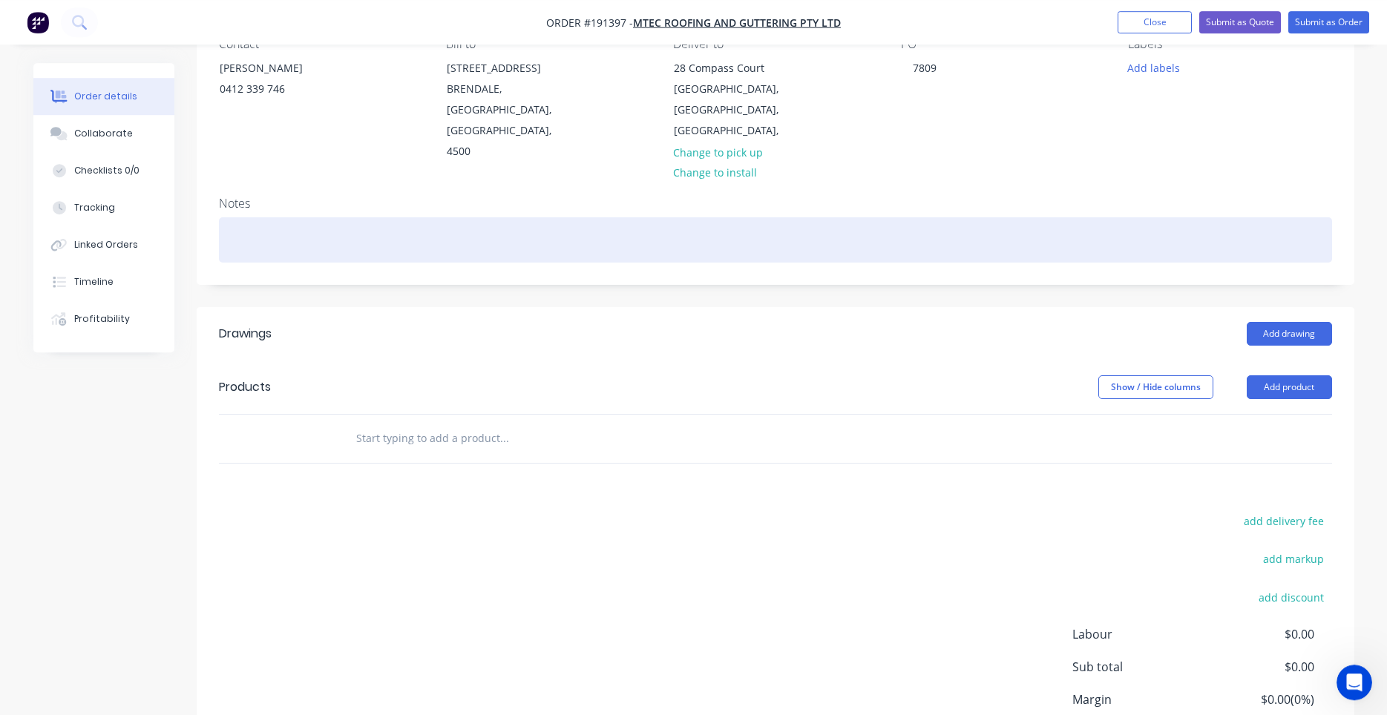
scroll to position [256, 0]
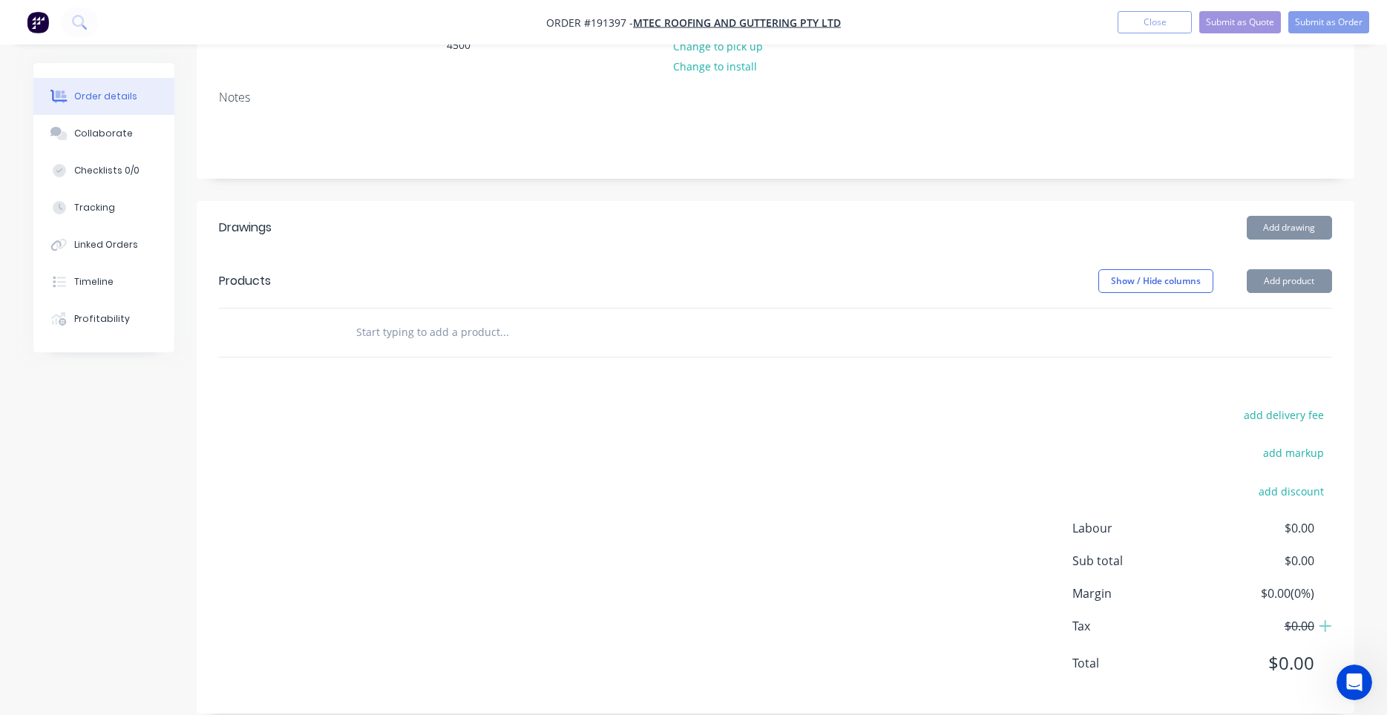
click at [467, 318] on input "text" at bounding box center [503, 333] width 297 height 30
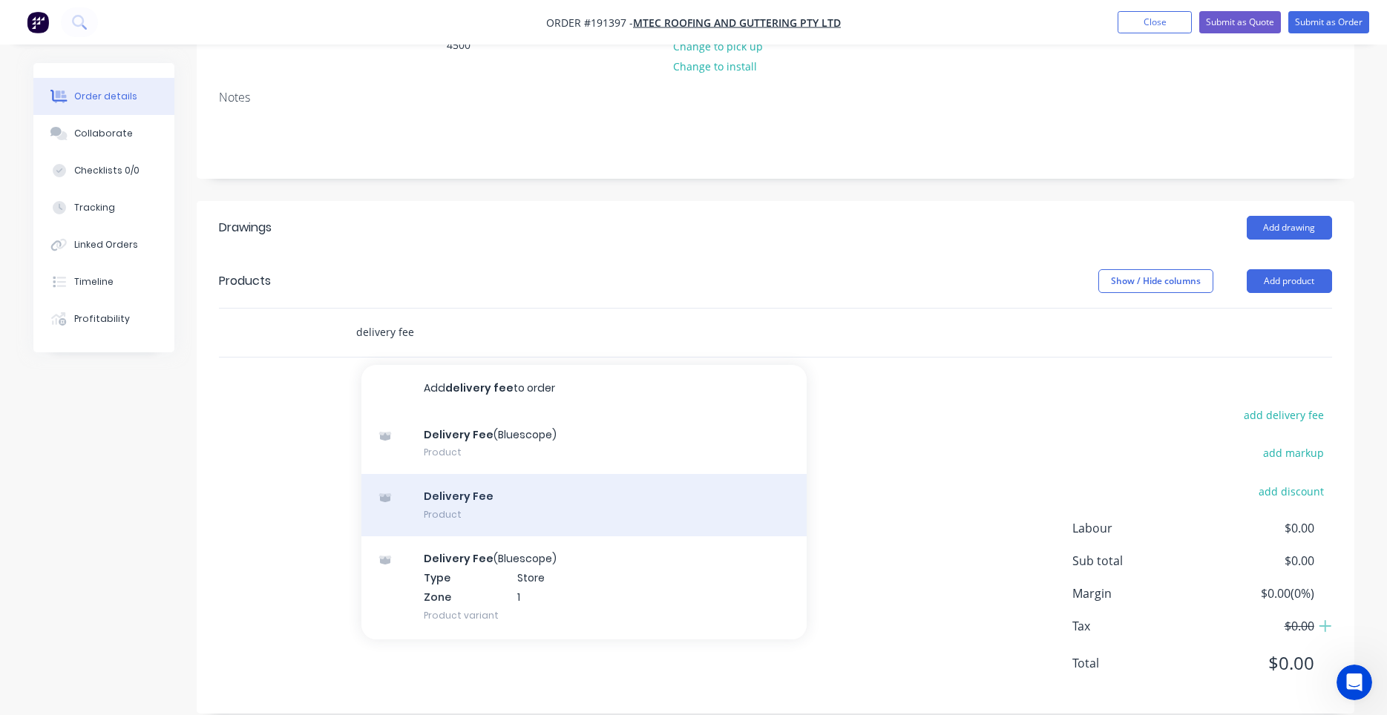
type input "delivery fee"
click at [483, 474] on div "Delivery Fee Product" at bounding box center [583, 505] width 445 height 62
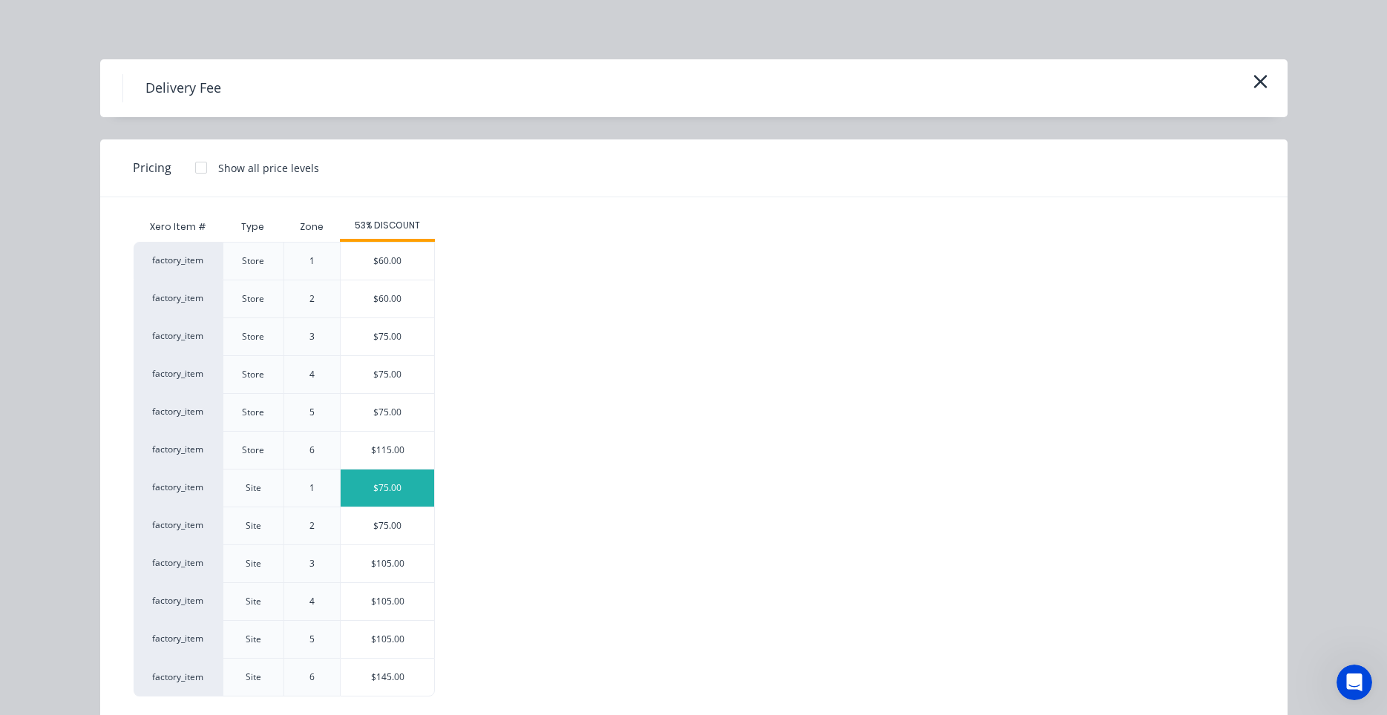
click at [415, 497] on div "$75.00" at bounding box center [387, 488] width 93 height 37
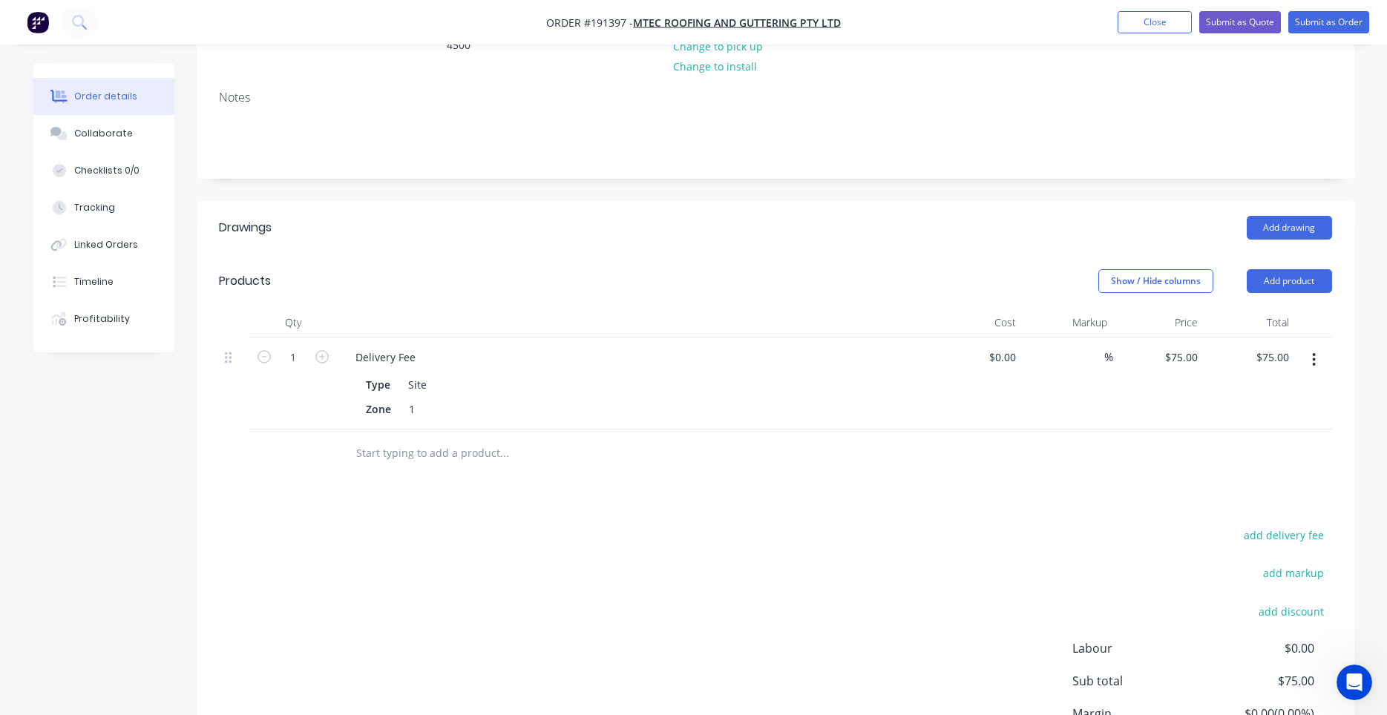
drag, startPoint x: 410, startPoint y: 513, endPoint x: 334, endPoint y: 511, distance: 75.7
click at [1100, 492] on div "Drawings Add drawing Products Show / Hide columns Add product Qty Cost Markup P…" at bounding box center [776, 517] width 1158 height 633
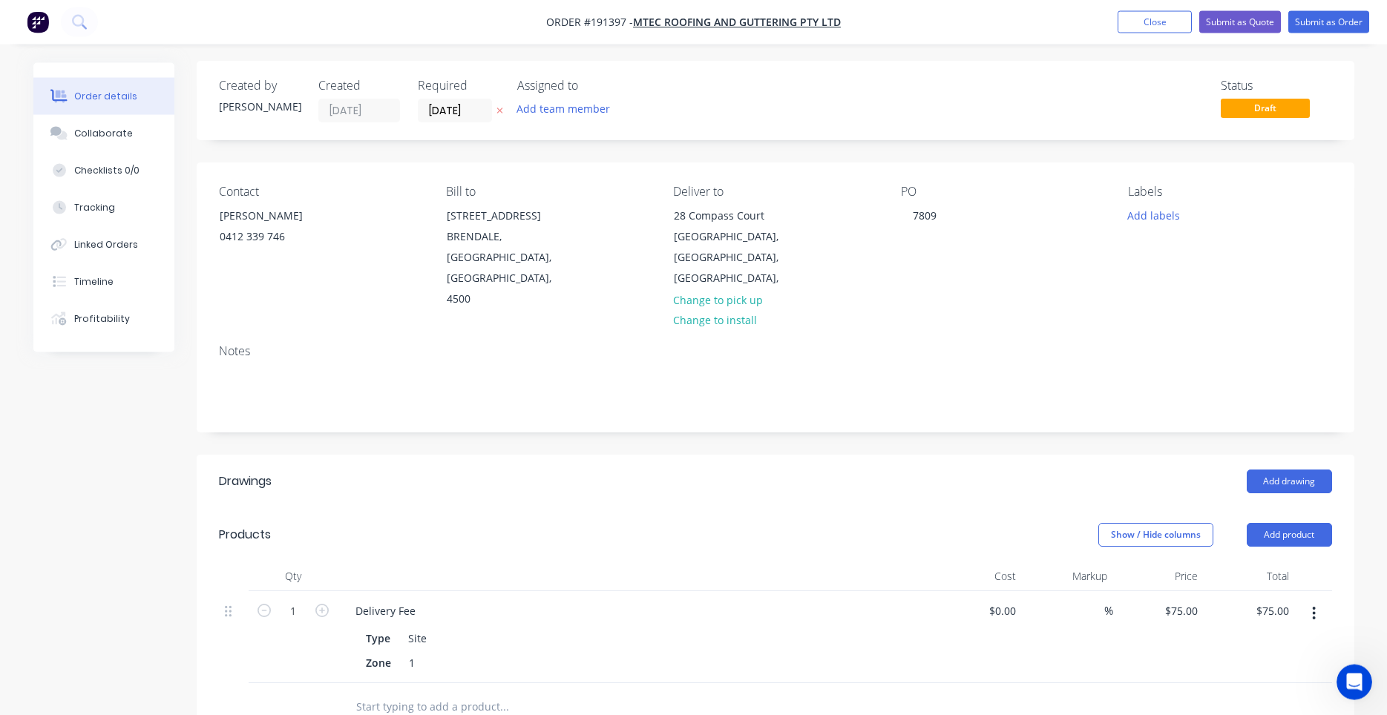
scroll to position [0, 0]
drag, startPoint x: 1038, startPoint y: 515, endPoint x: 1020, endPoint y: 515, distance: 17.8
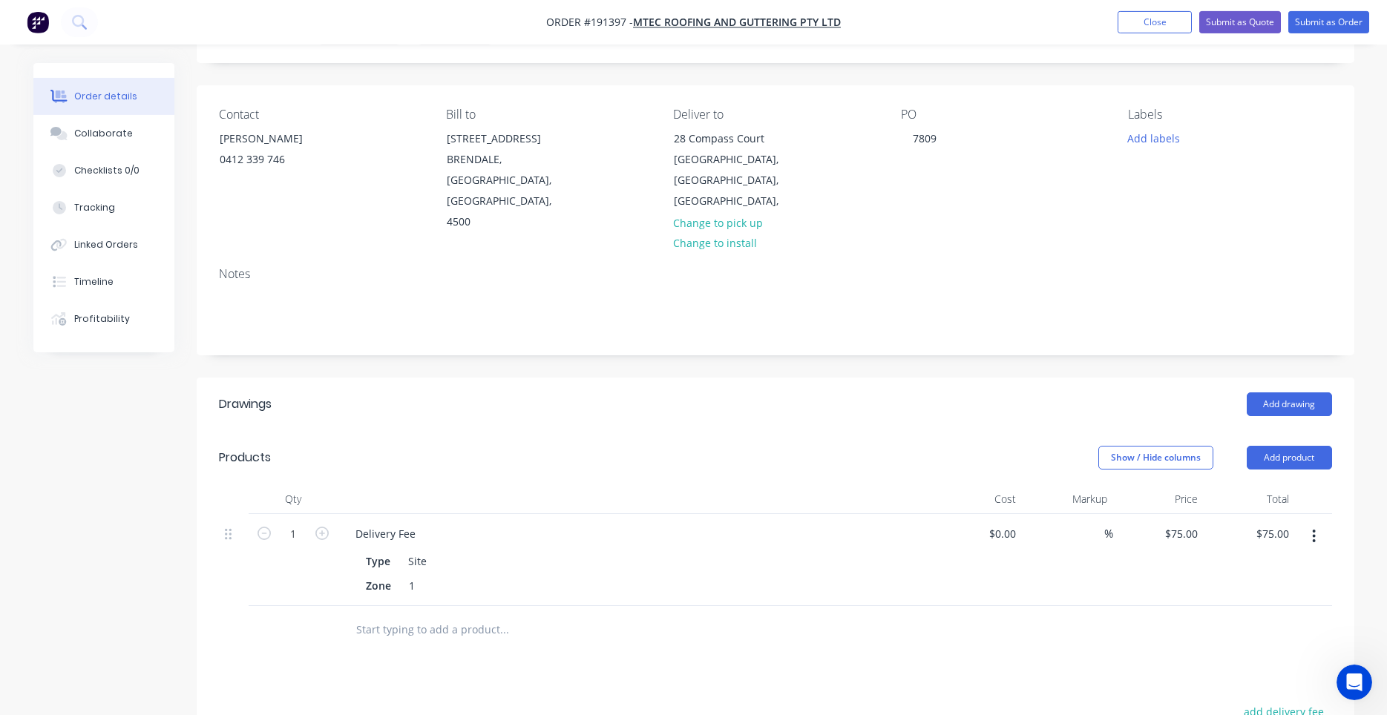
scroll to position [126, 0]
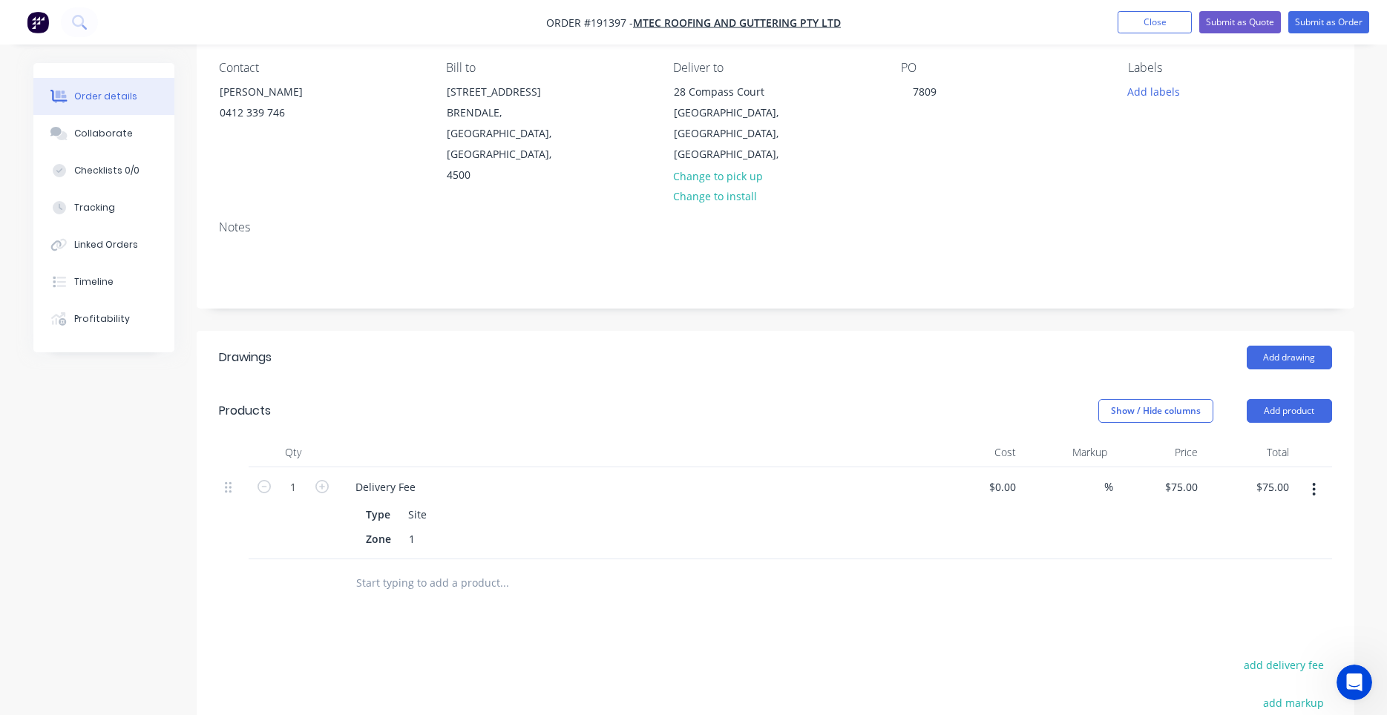
click at [648, 501] on div "Type Site Zone 1" at bounding box center [635, 525] width 582 height 49
drag, startPoint x: 685, startPoint y: 434, endPoint x: 787, endPoint y: 396, distance: 109.2
click at [686, 438] on div at bounding box center [635, 453] width 594 height 30
click at [1320, 346] on button "Add drawing" at bounding box center [1289, 358] width 85 height 24
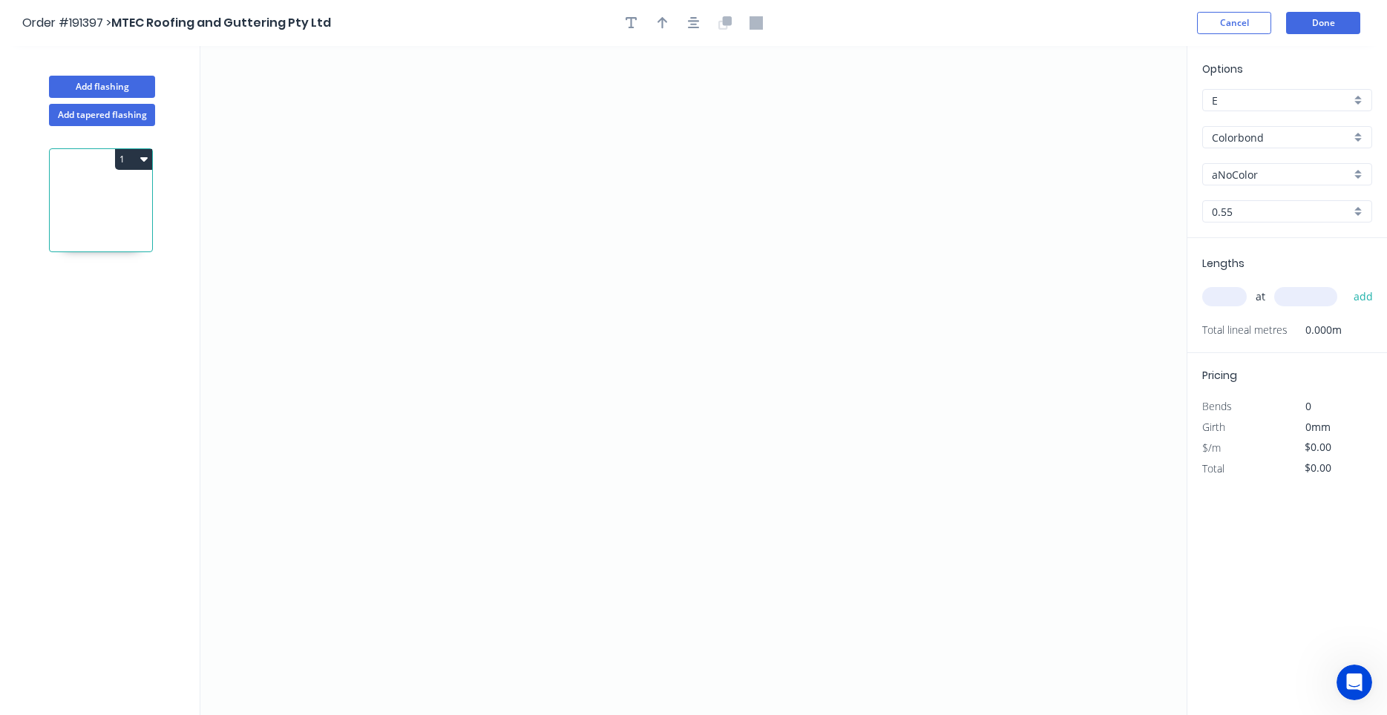
drag, startPoint x: 97, startPoint y: 382, endPoint x: 24, endPoint y: 428, distance: 86.0
click at [24, 428] on div "1" at bounding box center [101, 434] width 195 height 617
click at [1189, 51] on div "Options E E Colorbond Colorbond Colorbond (Premium) Colorbond Coolmax Colorbond…" at bounding box center [1286, 381] width 200 height 671
click at [425, 263] on icon "0" at bounding box center [693, 380] width 986 height 669
click at [439, 242] on icon "0" at bounding box center [693, 380] width 986 height 669
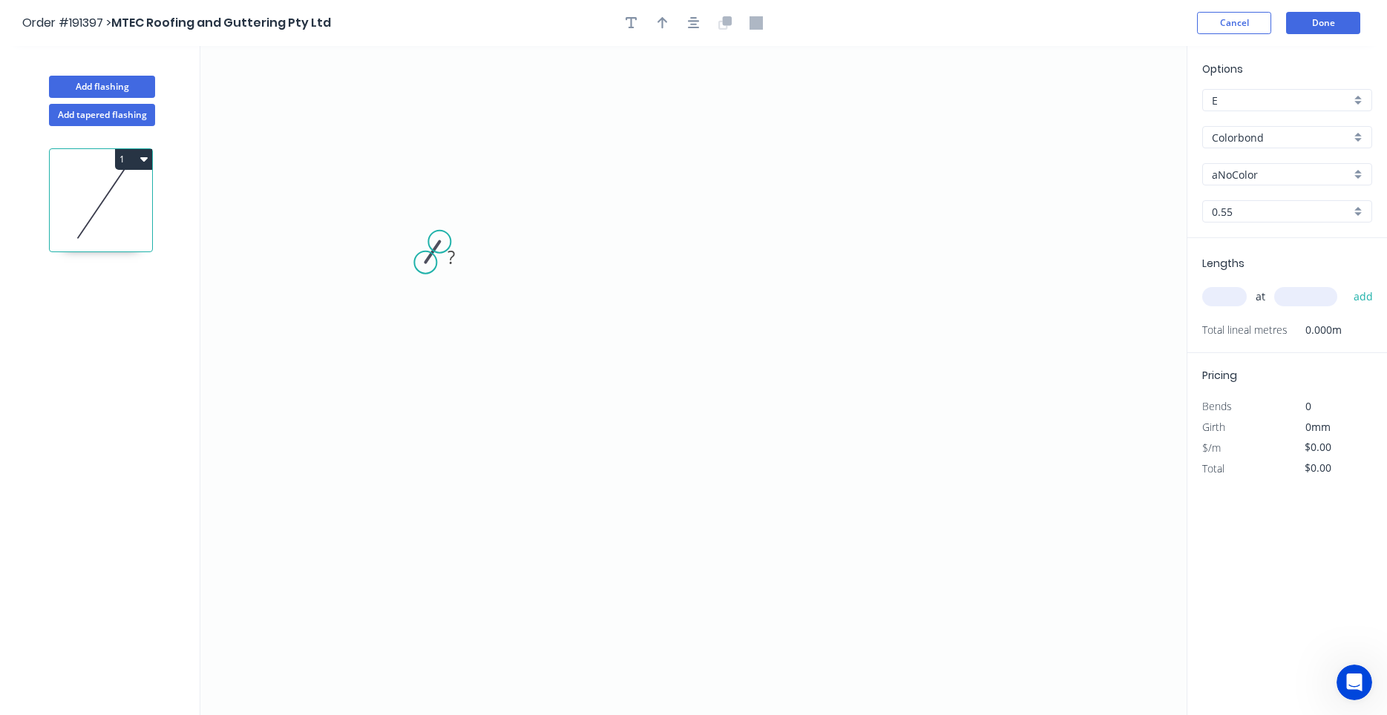
drag, startPoint x: 490, startPoint y: 237, endPoint x: 101, endPoint y: 325, distance: 399.3
click at [364, 257] on icon "0 ?" at bounding box center [693, 380] width 986 height 669
drag, startPoint x: 364, startPoint y: 257, endPoint x: 39, endPoint y: 328, distance: 333.4
click at [434, 273] on div "Delete point" at bounding box center [495, 286] width 149 height 30
drag, startPoint x: 561, startPoint y: 214, endPoint x: 272, endPoint y: 230, distance: 289.8
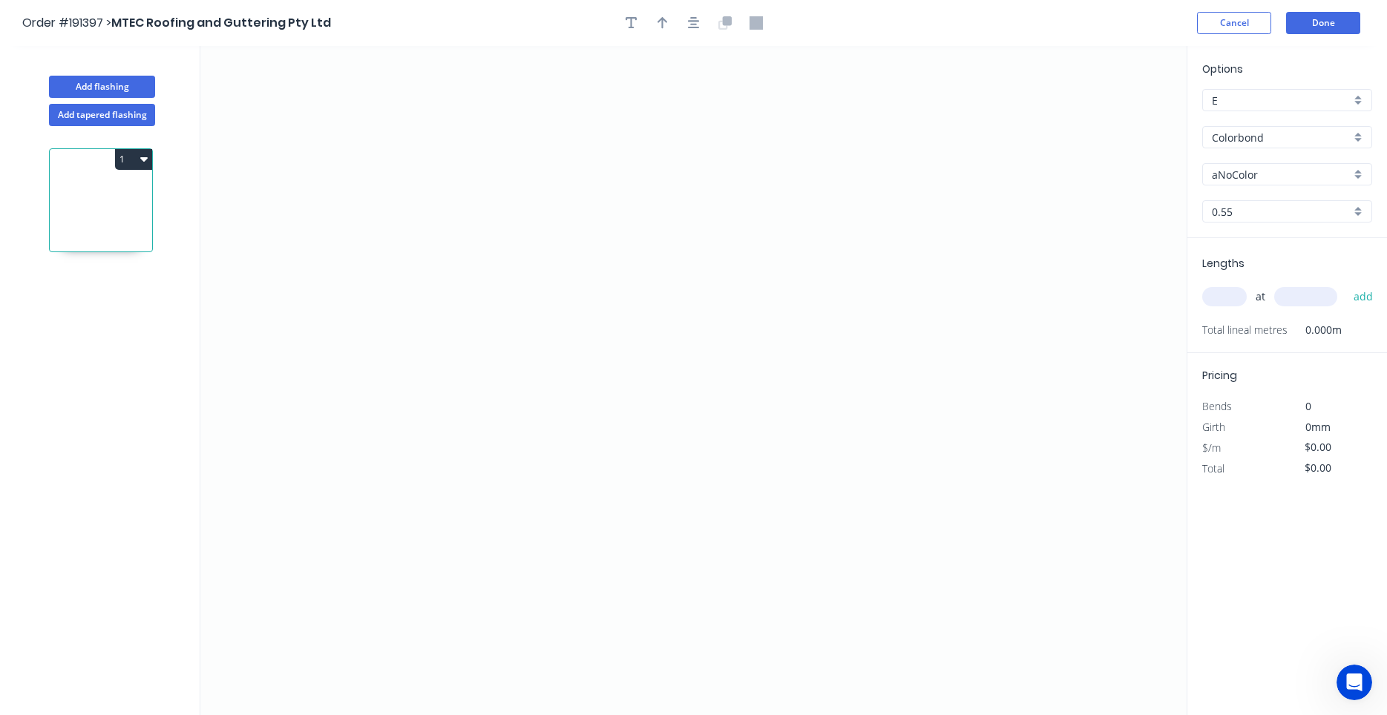
drag, startPoint x: 293, startPoint y: 220, endPoint x: 79, endPoint y: 298, distance: 228.4
click at [201, 243] on div "Add flashing Add tapered flashing 1 0 Options E E Colorbond Colorbond Colorbond…" at bounding box center [693, 394] width 1387 height 697
click at [175, 252] on div "1" at bounding box center [101, 434] width 195 height 617
click at [144, 163] on icon "button" at bounding box center [143, 159] width 7 height 12
click at [128, 202] on div "Duplicate" at bounding box center [81, 196] width 114 height 22
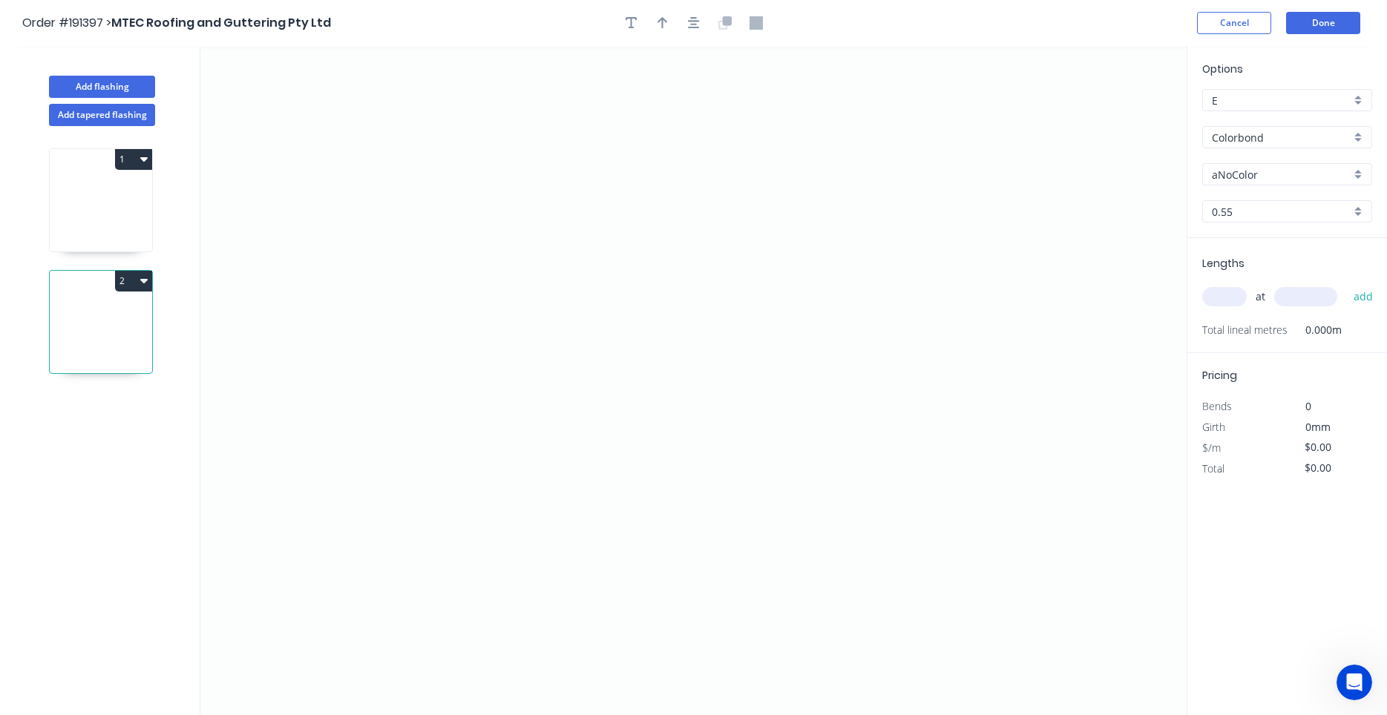
click at [143, 284] on icon "button" at bounding box center [143, 281] width 7 height 12
drag, startPoint x: 134, startPoint y: 330, endPoint x: 128, endPoint y: 345, distance: 16.0
click at [128, 345] on div "Duplicate Delete" at bounding box center [81, 332] width 141 height 67
click at [130, 341] on div "Delete" at bounding box center [81, 348] width 114 height 22
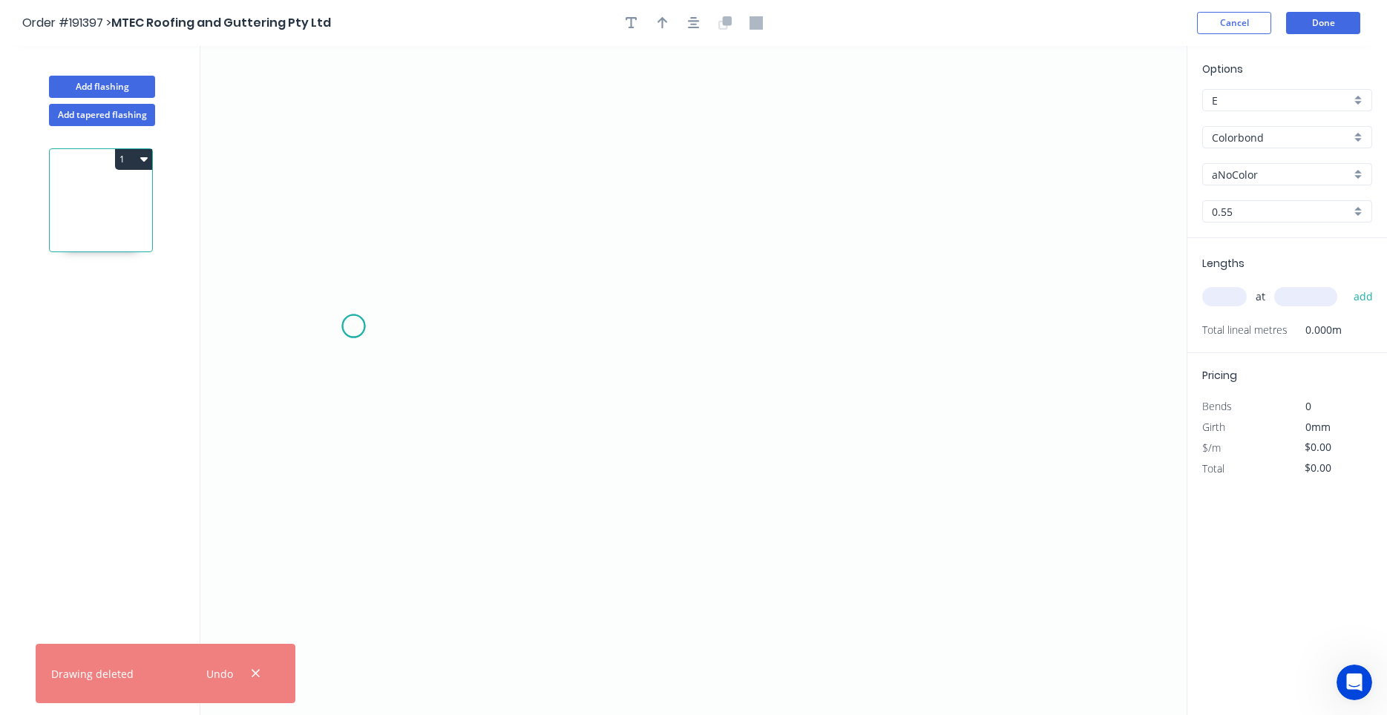
click at [353, 326] on icon "0" at bounding box center [693, 380] width 986 height 669
click at [394, 287] on icon "0" at bounding box center [693, 380] width 986 height 669
click at [574, 297] on icon "0 ?" at bounding box center [693, 380] width 986 height 669
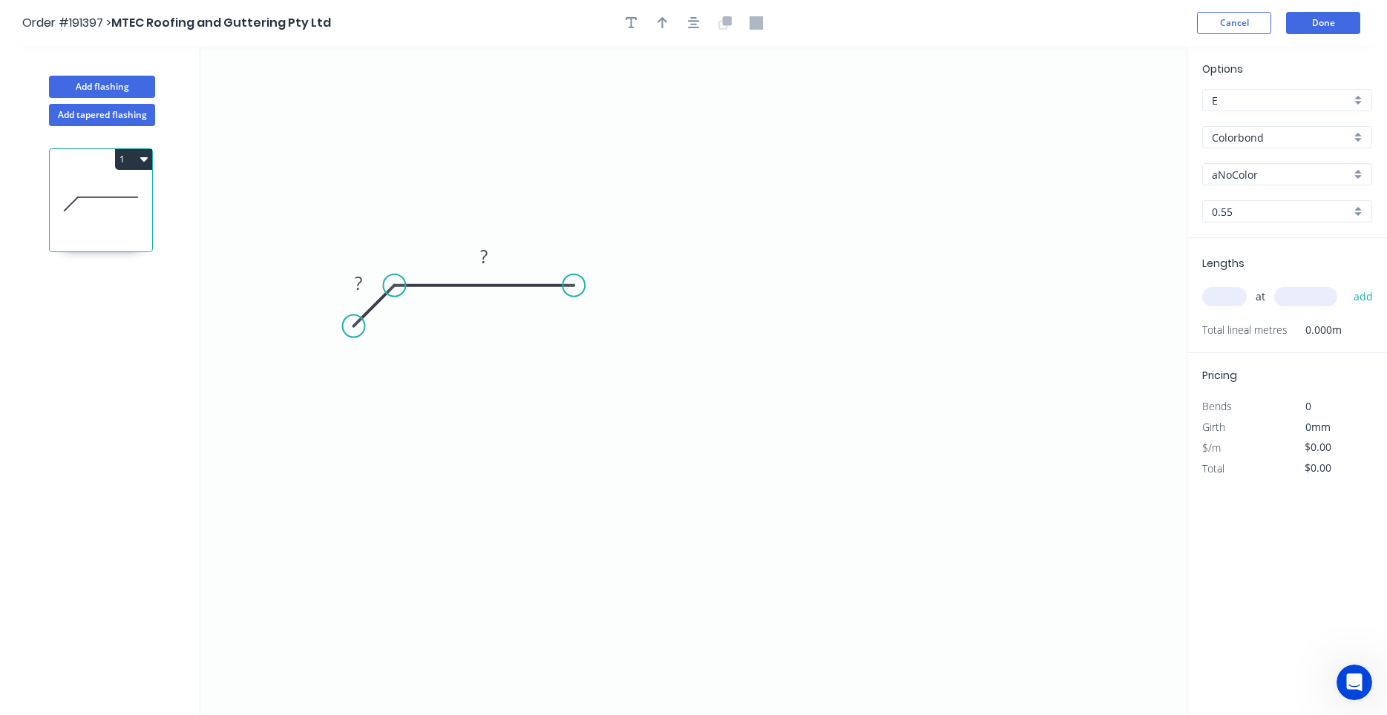
click at [556, 306] on icon "0 ? ?" at bounding box center [693, 380] width 986 height 669
click at [565, 457] on icon "0 ? ?" at bounding box center [693, 380] width 986 height 669
click at [411, 312] on div "Delete point" at bounding box center [472, 315] width 149 height 30
drag, startPoint x: 635, startPoint y: 252, endPoint x: 47, endPoint y: 306, distance: 590.1
click at [273, 336] on icon "0" at bounding box center [693, 380] width 986 height 669
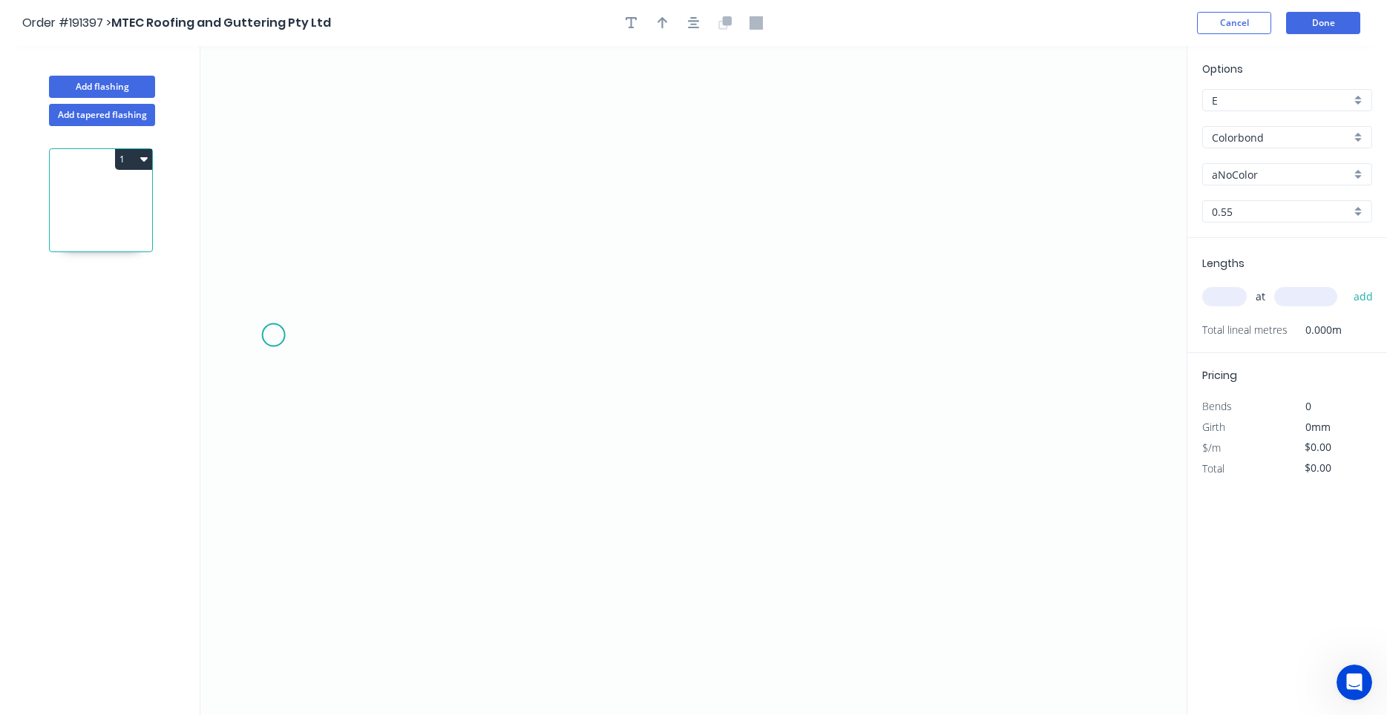
click at [1301, 36] on header "Order #191397 > MTEC Roofing and Guttering Pty Ltd Cancel Done" at bounding box center [693, 23] width 1387 height 46
click at [1308, 20] on button "Done" at bounding box center [1323, 23] width 74 height 22
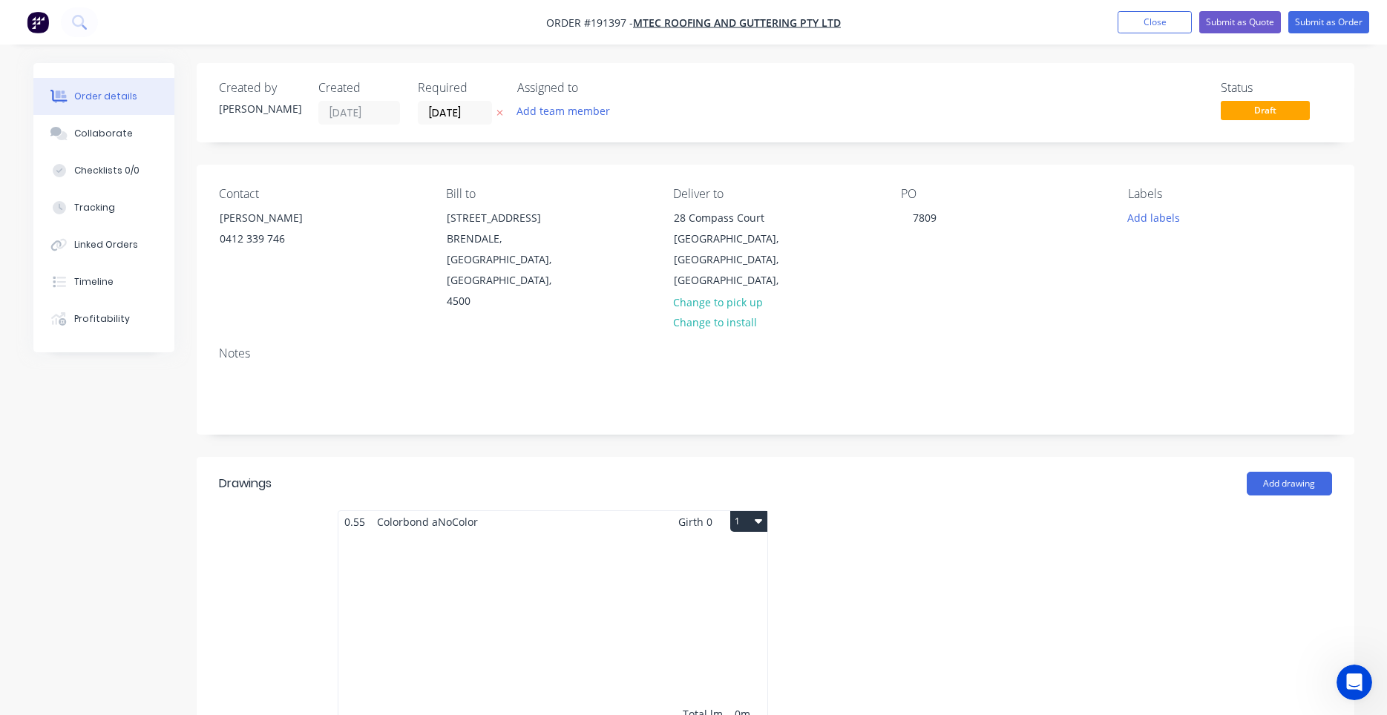
click at [749, 511] on button "1" at bounding box center [748, 521] width 37 height 21
click at [702, 547] on div "Use larger box size" at bounding box center [697, 558] width 114 height 22
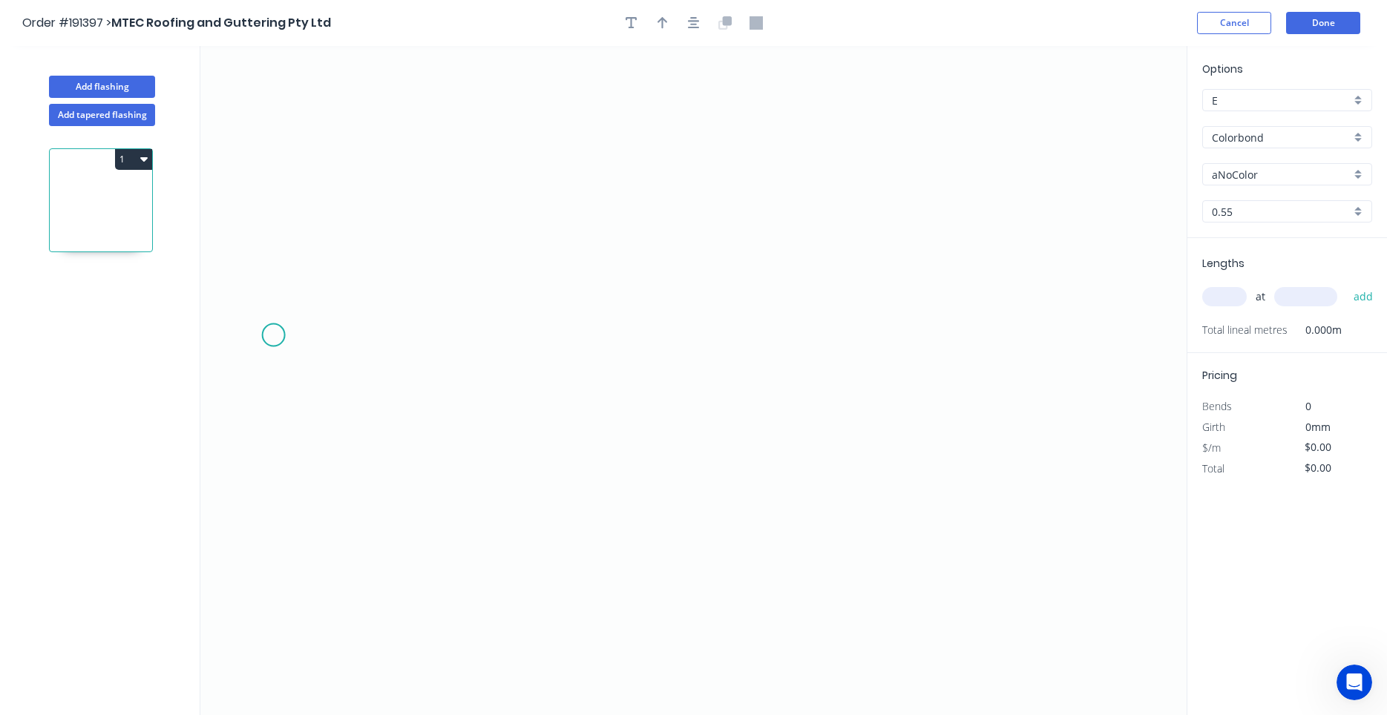
click at [1189, 516] on div "Options E E Colorbond Colorbond Colorbond (Premium) Colorbond Coolmax Colorbond…" at bounding box center [1286, 381] width 200 height 671
click at [1324, 28] on button "Done" at bounding box center [1323, 23] width 74 height 22
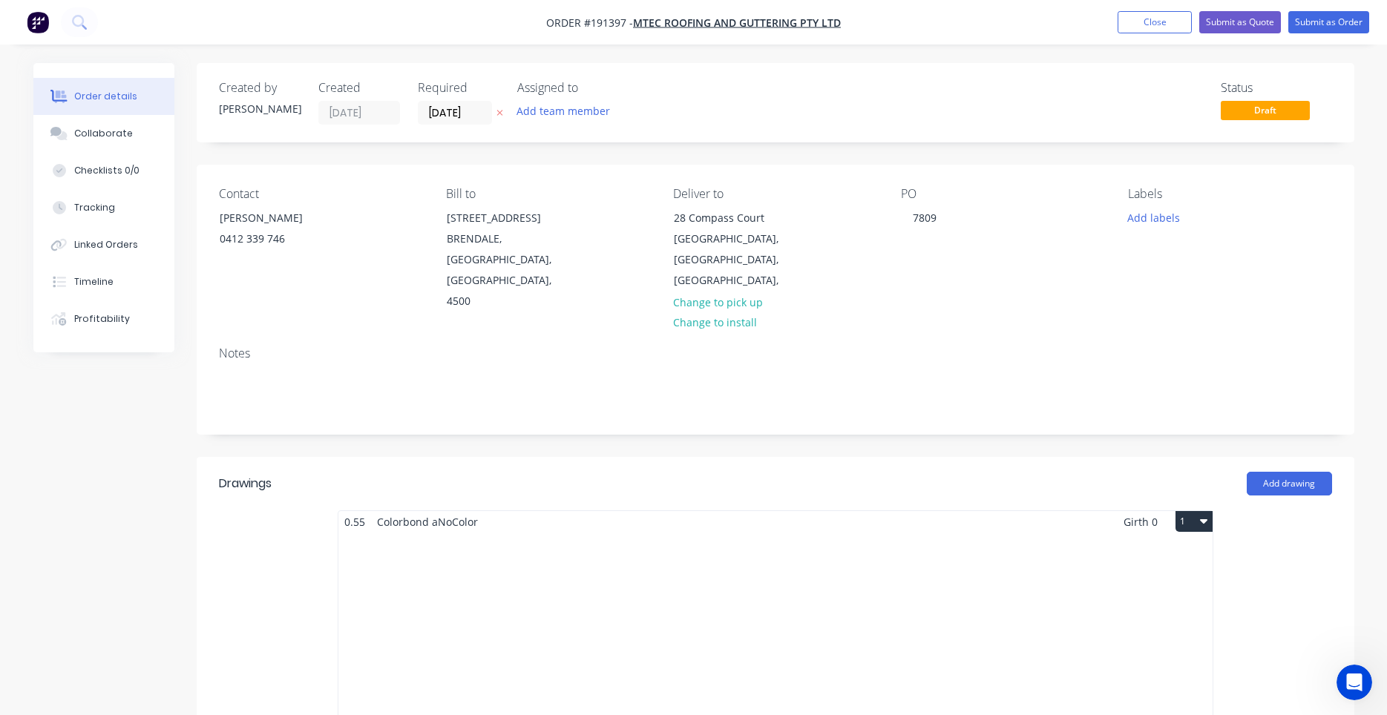
click at [1194, 511] on button "1" at bounding box center [1193, 521] width 37 height 21
drag, startPoint x: 1117, startPoint y: 564, endPoint x: 1126, endPoint y: 539, distance: 27.0
click at [1126, 539] on div "Use standard box size Duplicate Delete" at bounding box center [1141, 587] width 141 height 96
click at [1126, 547] on div "Use standard box size" at bounding box center [1142, 558] width 114 height 22
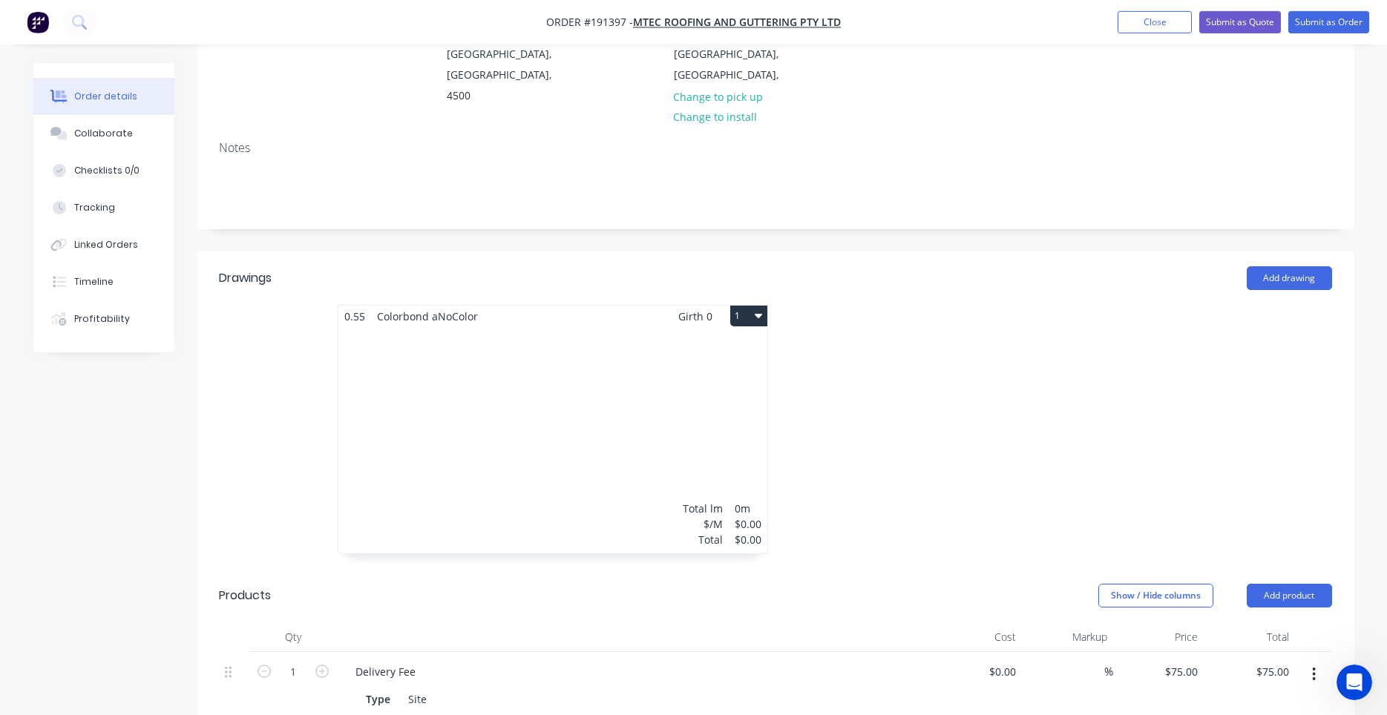
scroll to position [252, 0]
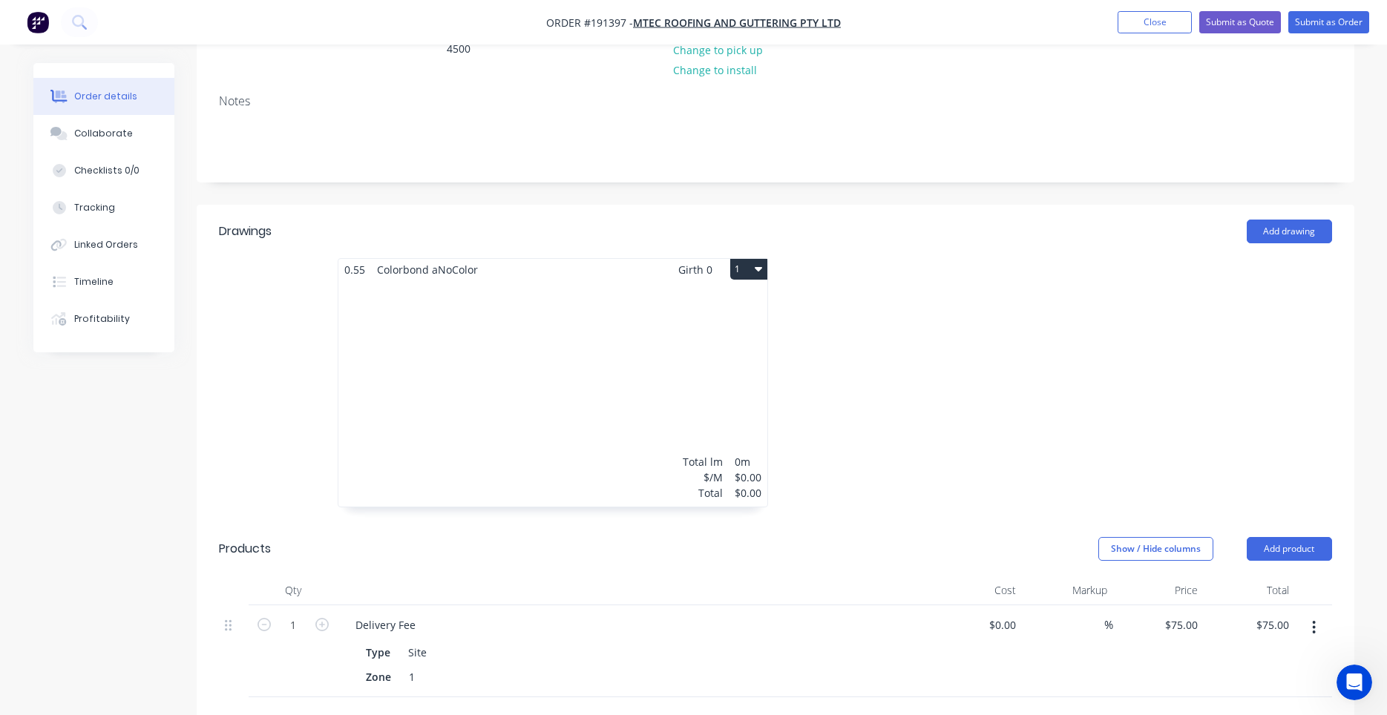
drag, startPoint x: 1115, startPoint y: 456, endPoint x: 397, endPoint y: 305, distance: 734.0
click at [805, 329] on div at bounding box center [997, 390] width 445 height 264
click at [696, 322] on div "Total lm $/M Total 0m $0.00 $0.00" at bounding box center [552, 393] width 429 height 226
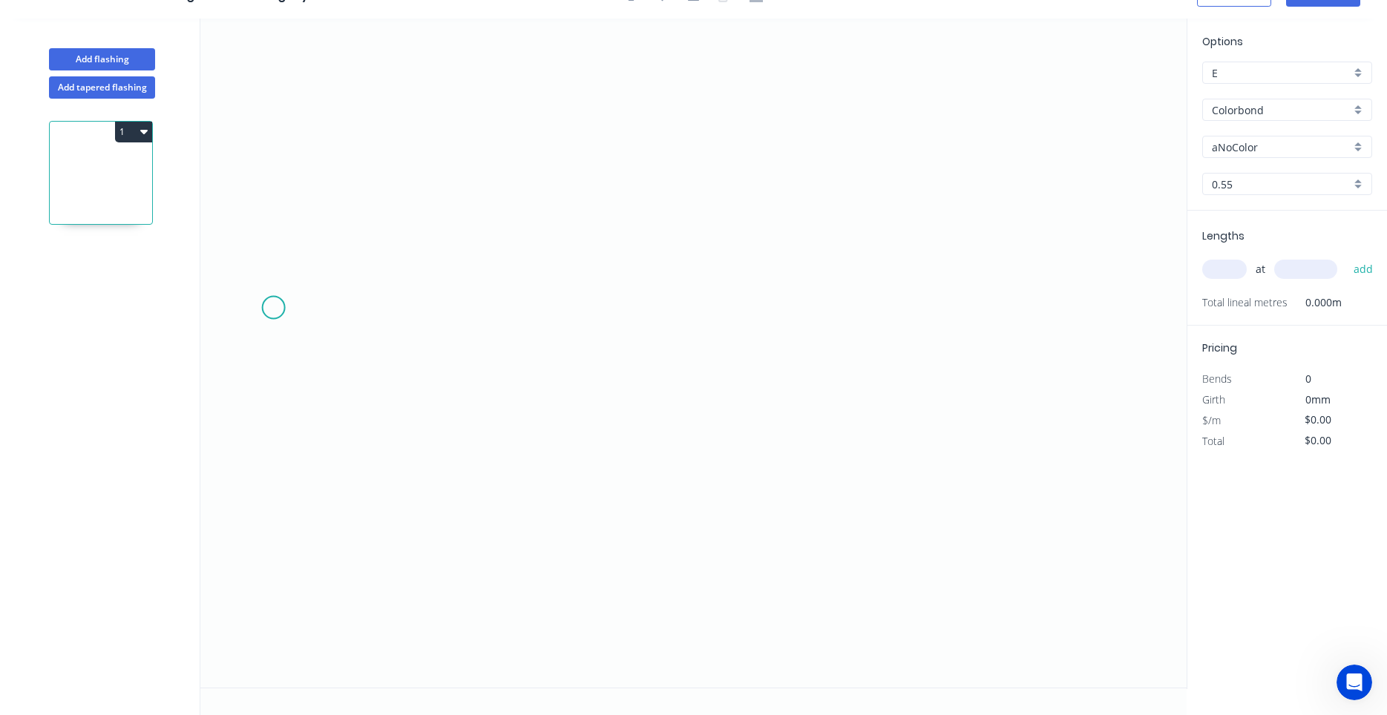
scroll to position [27, 0]
click at [1245, 144] on input "aNoColor" at bounding box center [1281, 147] width 139 height 16
drag, startPoint x: 1164, startPoint y: 172, endPoint x: 427, endPoint y: 272, distance: 744.3
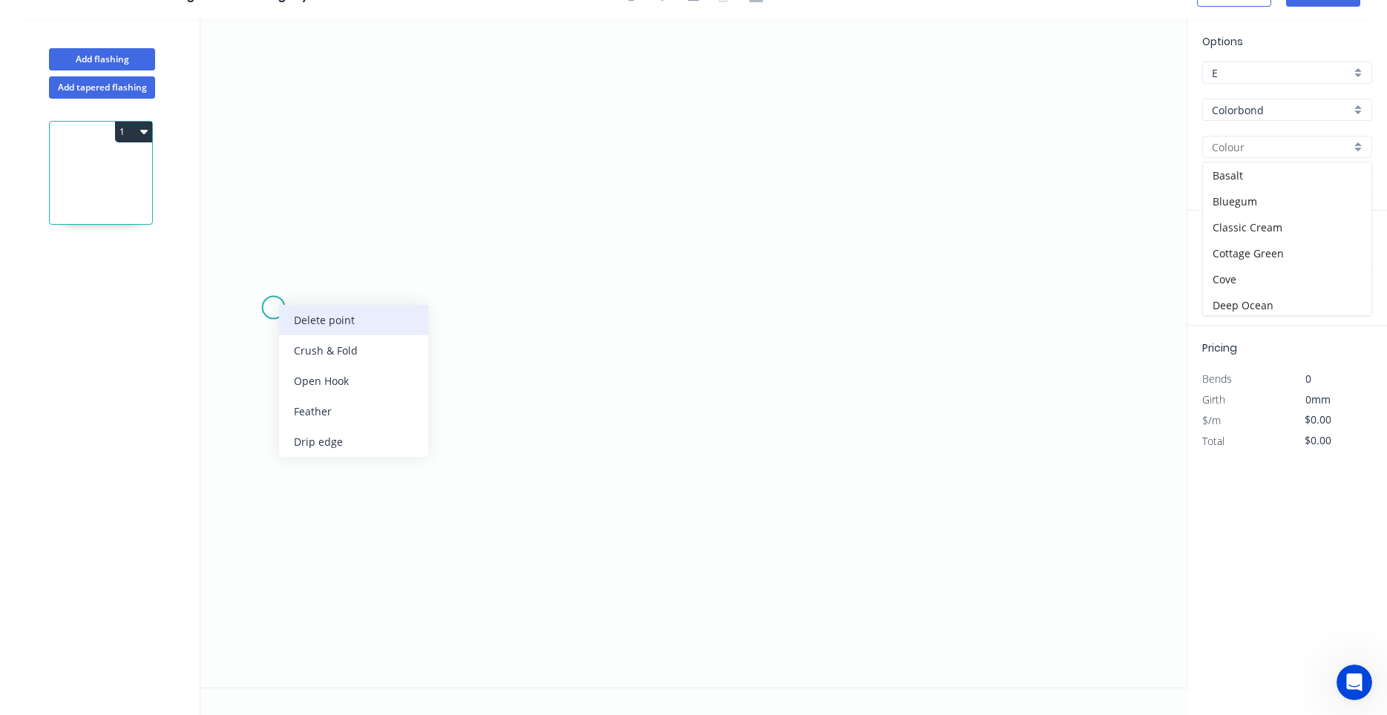
click at [302, 307] on div "Delete point" at bounding box center [353, 320] width 149 height 30
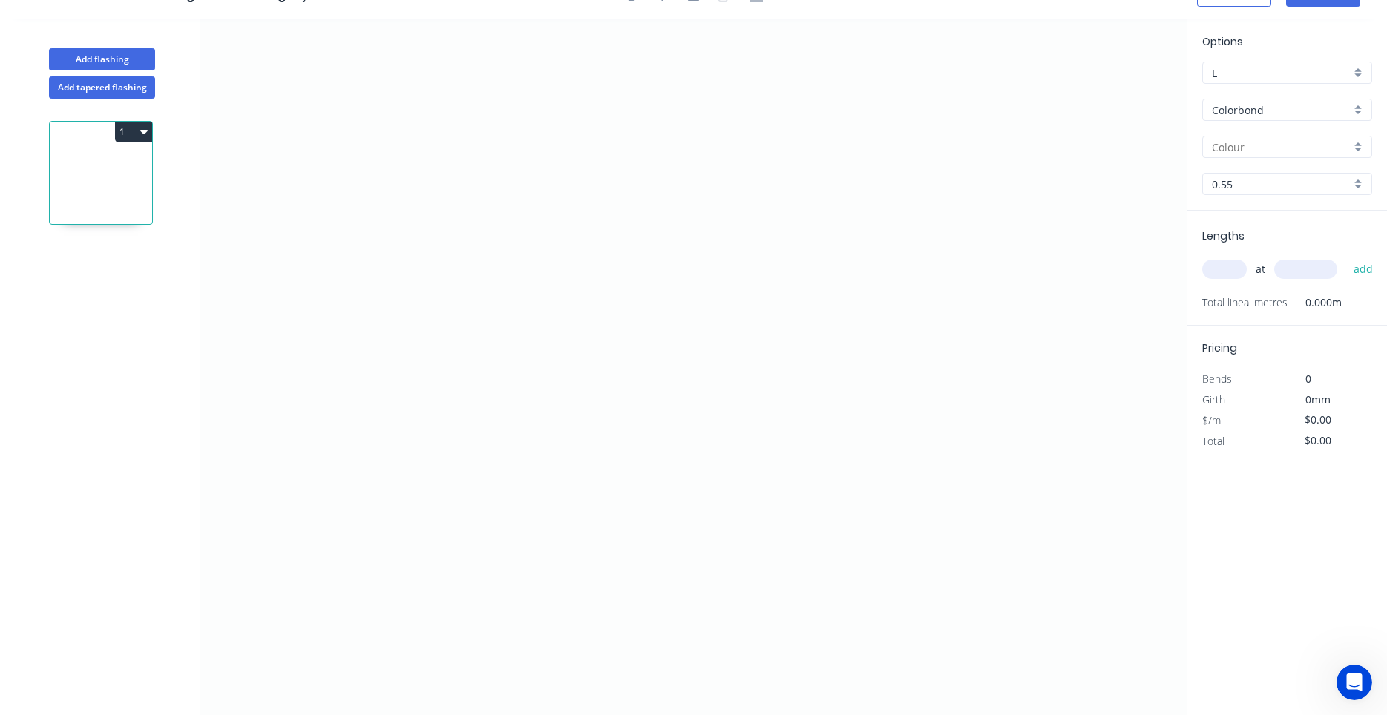
type input "aNoColor"
click at [88, 307] on div "1" at bounding box center [101, 407] width 195 height 617
click at [139, 182] on icon at bounding box center [101, 176] width 102 height 95
click at [377, 256] on icon "0" at bounding box center [693, 353] width 986 height 669
click at [438, 222] on icon "0" at bounding box center [693, 353] width 986 height 669
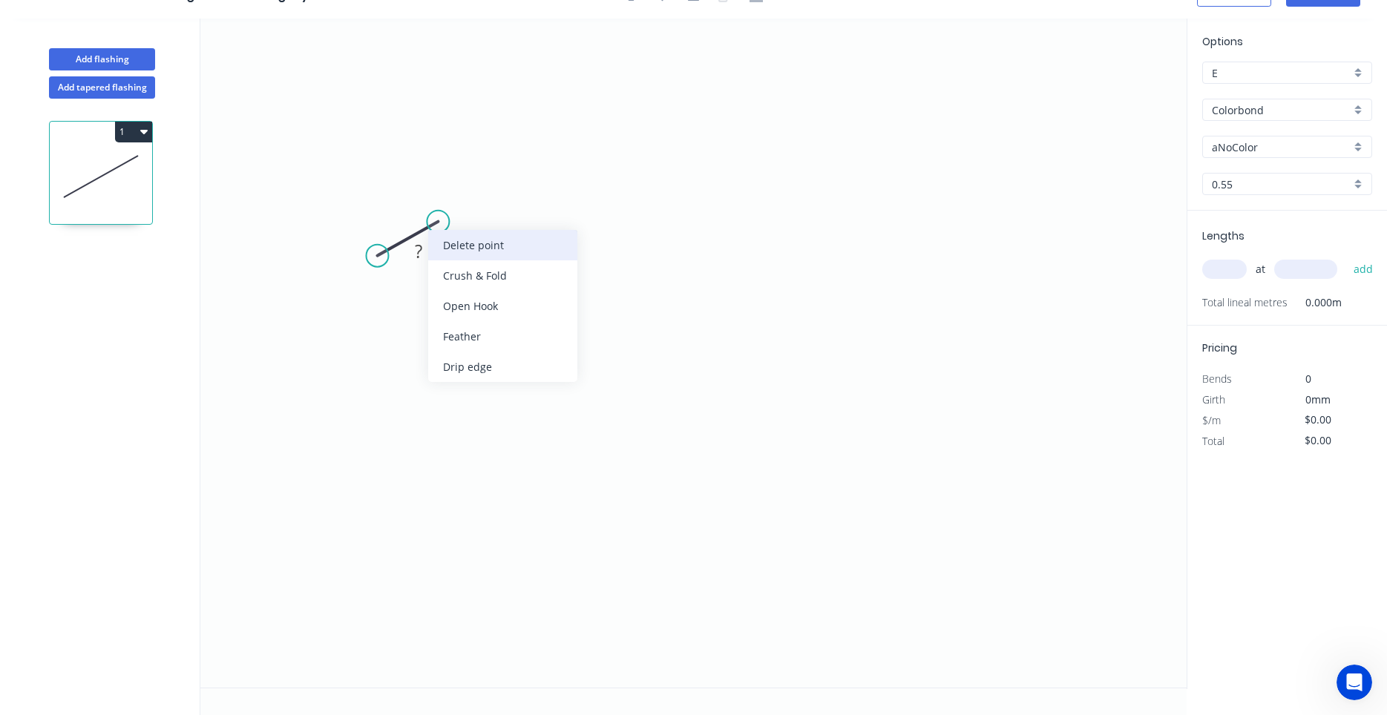
click at [438, 236] on div "Delete point" at bounding box center [502, 245] width 149 height 30
drag, startPoint x: 370, startPoint y: 234, endPoint x: 355, endPoint y: 238, distance: 16.0
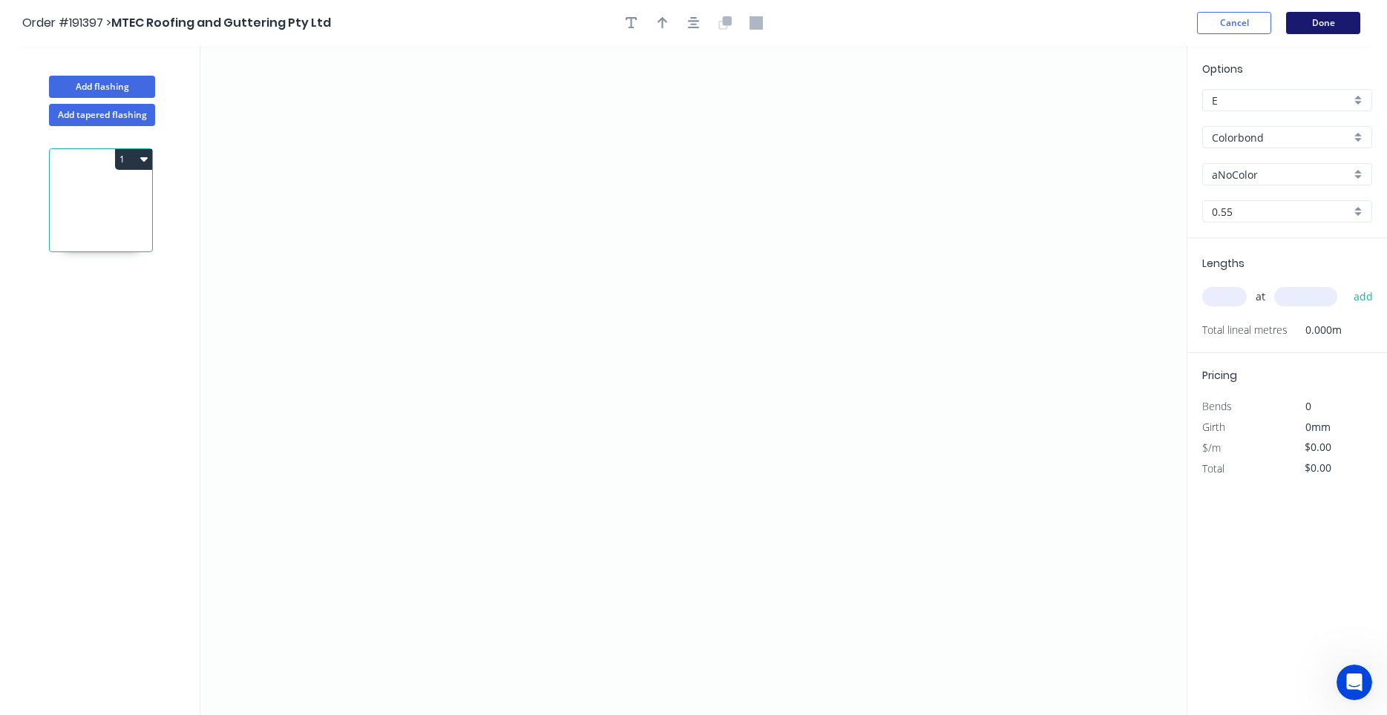
click at [1333, 18] on button "Done" at bounding box center [1323, 23] width 74 height 22
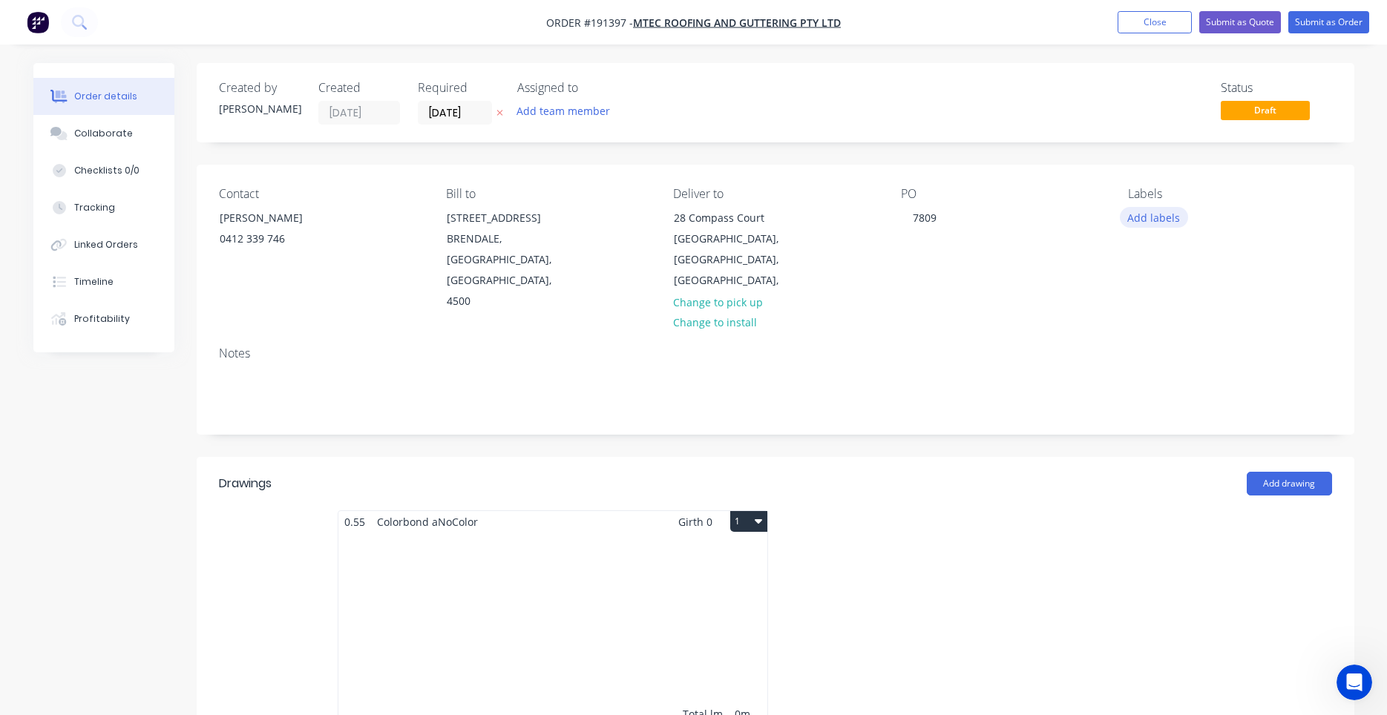
click at [1172, 219] on button "Add labels" at bounding box center [1154, 217] width 68 height 20
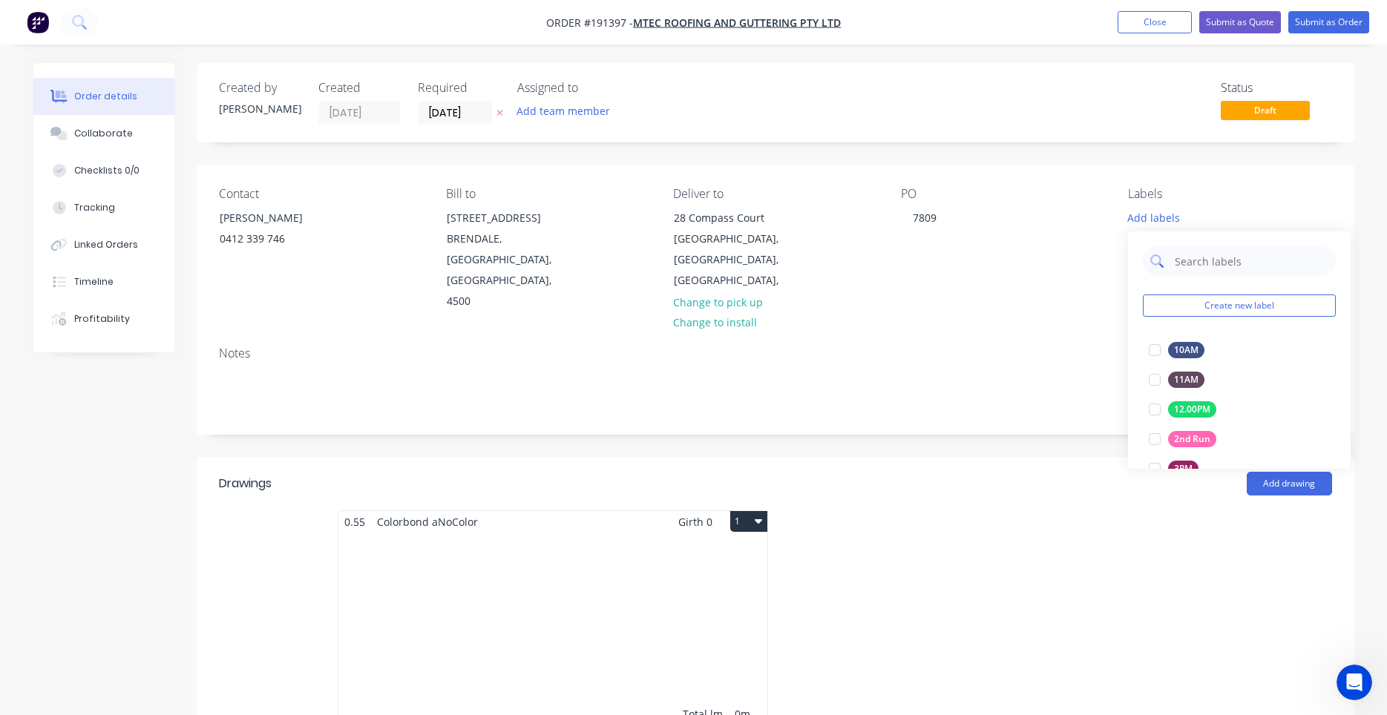
click at [1181, 255] on input "text" at bounding box center [1250, 261] width 155 height 30
type input "7"
click at [1158, 352] on div at bounding box center [1155, 350] width 30 height 30
click at [1093, 312] on div "Contact [PERSON_NAME] 0412 339 746 Bill to [STREET_ADDRESS], 4500 Deliver to [S…" at bounding box center [776, 250] width 1158 height 170
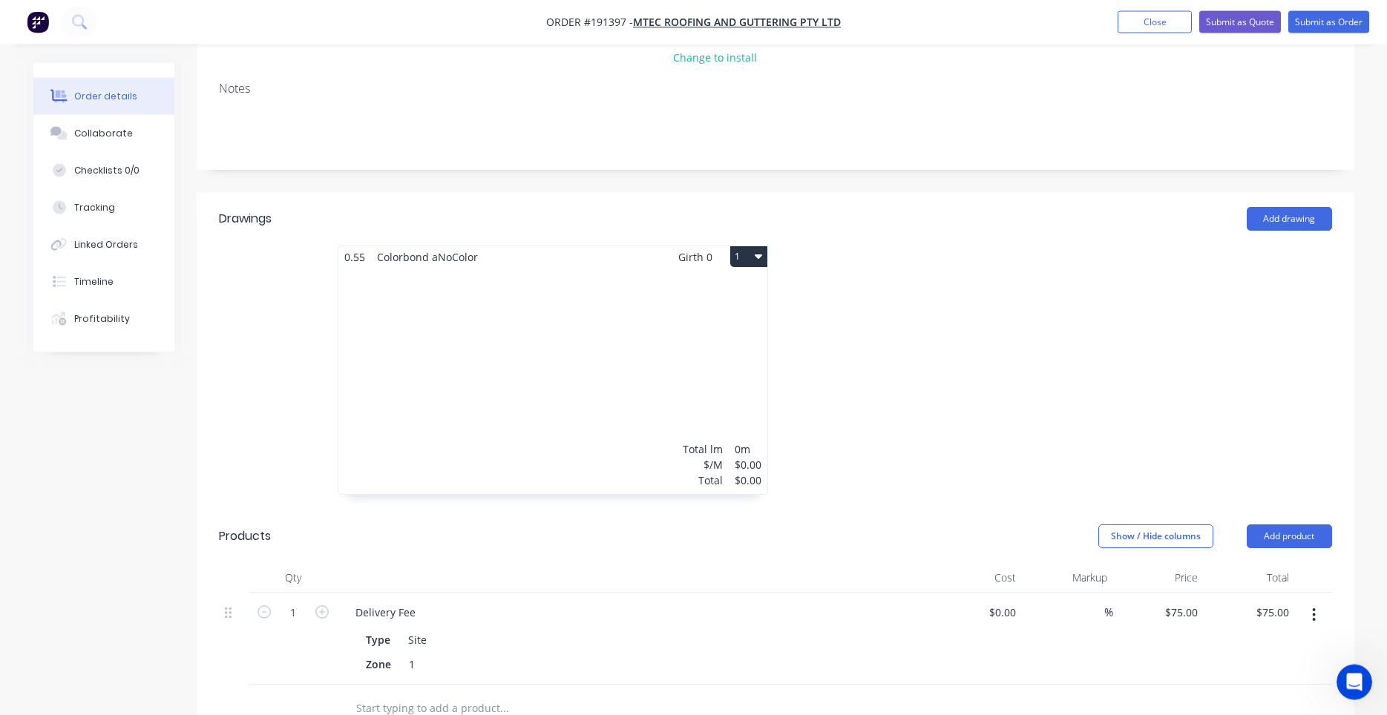
scroll to position [252, 0]
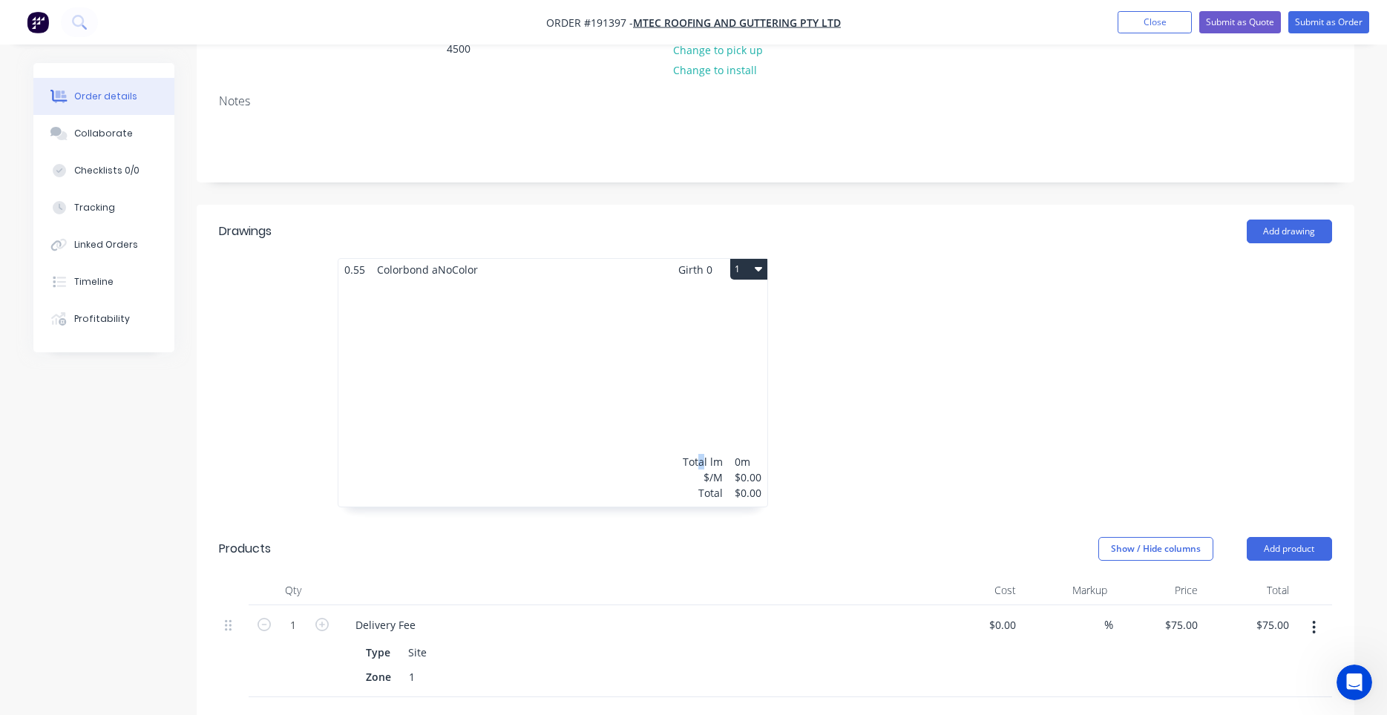
click at [702, 364] on div "Total lm $/M Total 0m $0.00 $0.00" at bounding box center [552, 393] width 429 height 226
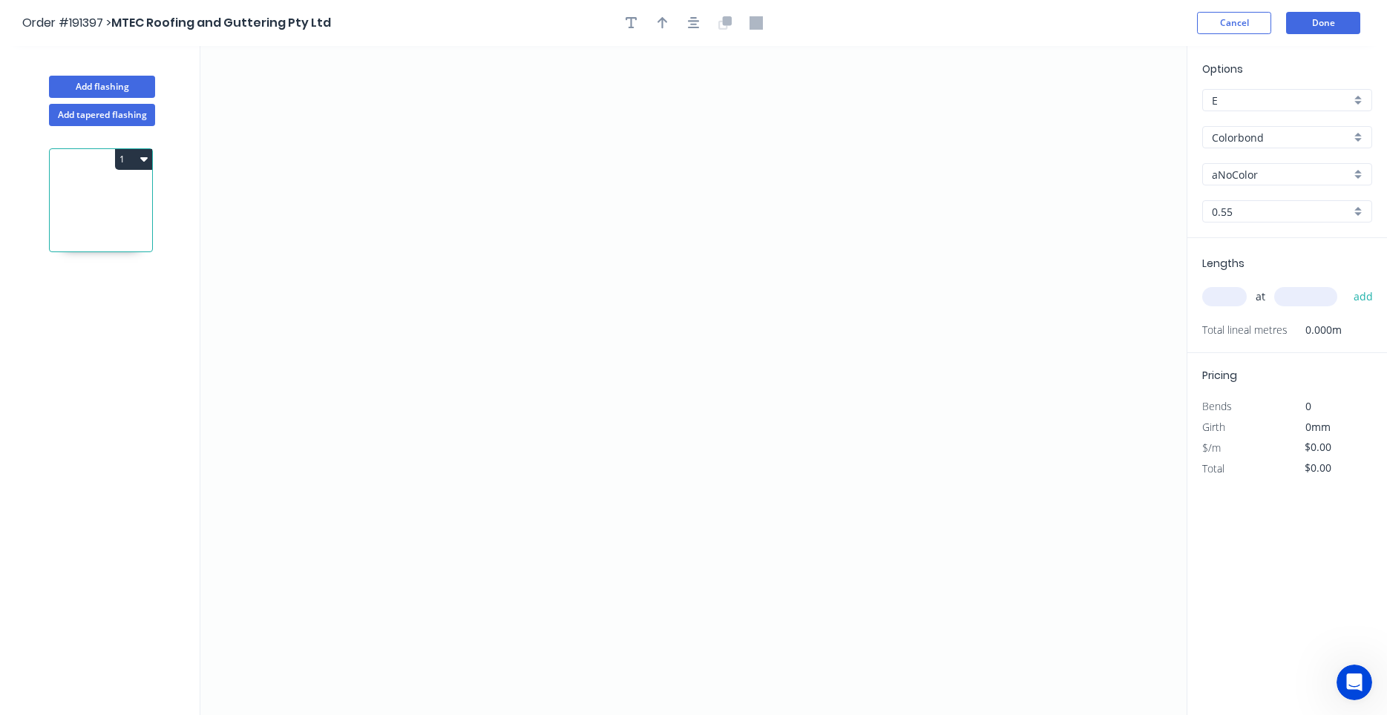
click at [1296, 38] on header "Order #191397 > MTEC Roofing and Guttering Pty Ltd Cancel Done" at bounding box center [693, 23] width 1387 height 46
click at [1304, 27] on button "Done" at bounding box center [1323, 23] width 74 height 22
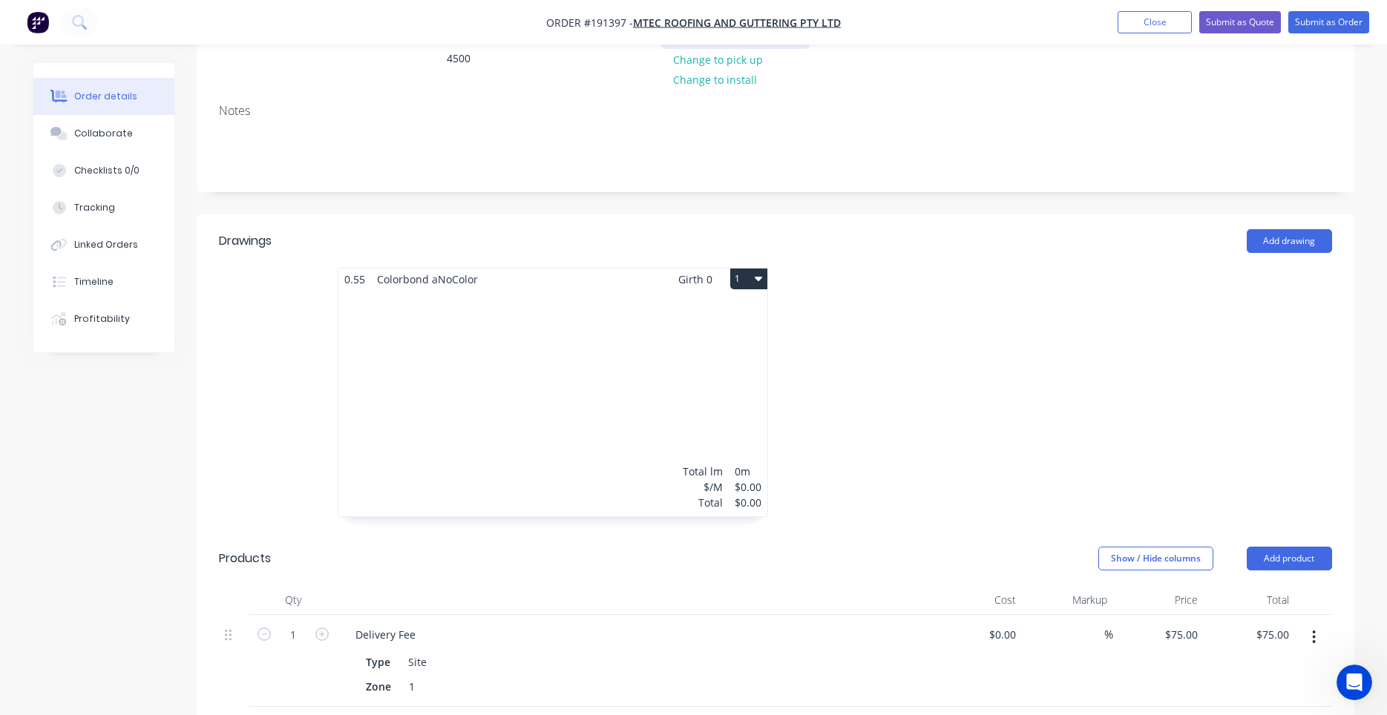
scroll to position [252, 0]
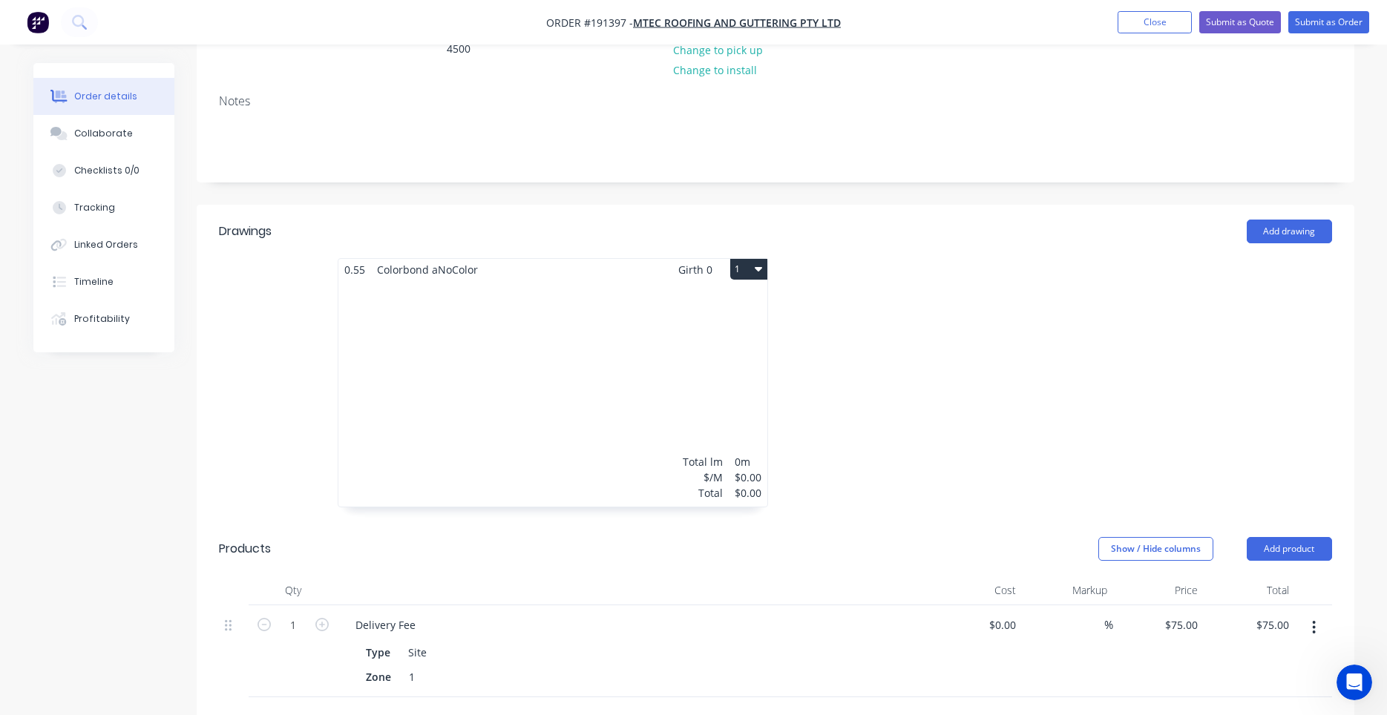
click at [627, 320] on div "Total lm $/M Total 0m $0.00 $0.00" at bounding box center [552, 393] width 429 height 226
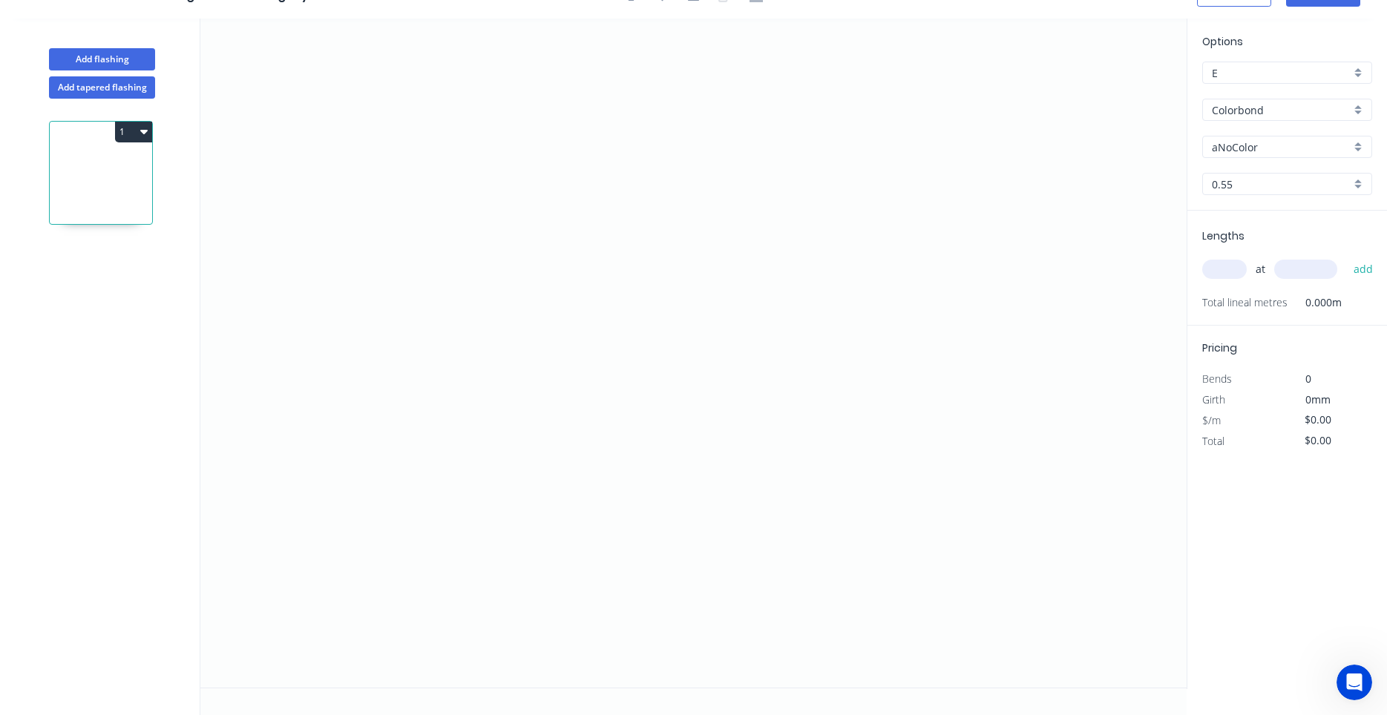
scroll to position [27, 0]
drag, startPoint x: 1167, startPoint y: 195, endPoint x: 1137, endPoint y: 205, distance: 31.2
click at [1137, 205] on icon "0" at bounding box center [693, 353] width 986 height 669
click at [1116, 207] on icon at bounding box center [1126, 206] width 22 height 2
drag, startPoint x: 1124, startPoint y: 206, endPoint x: 1024, endPoint y: 246, distance: 107.9
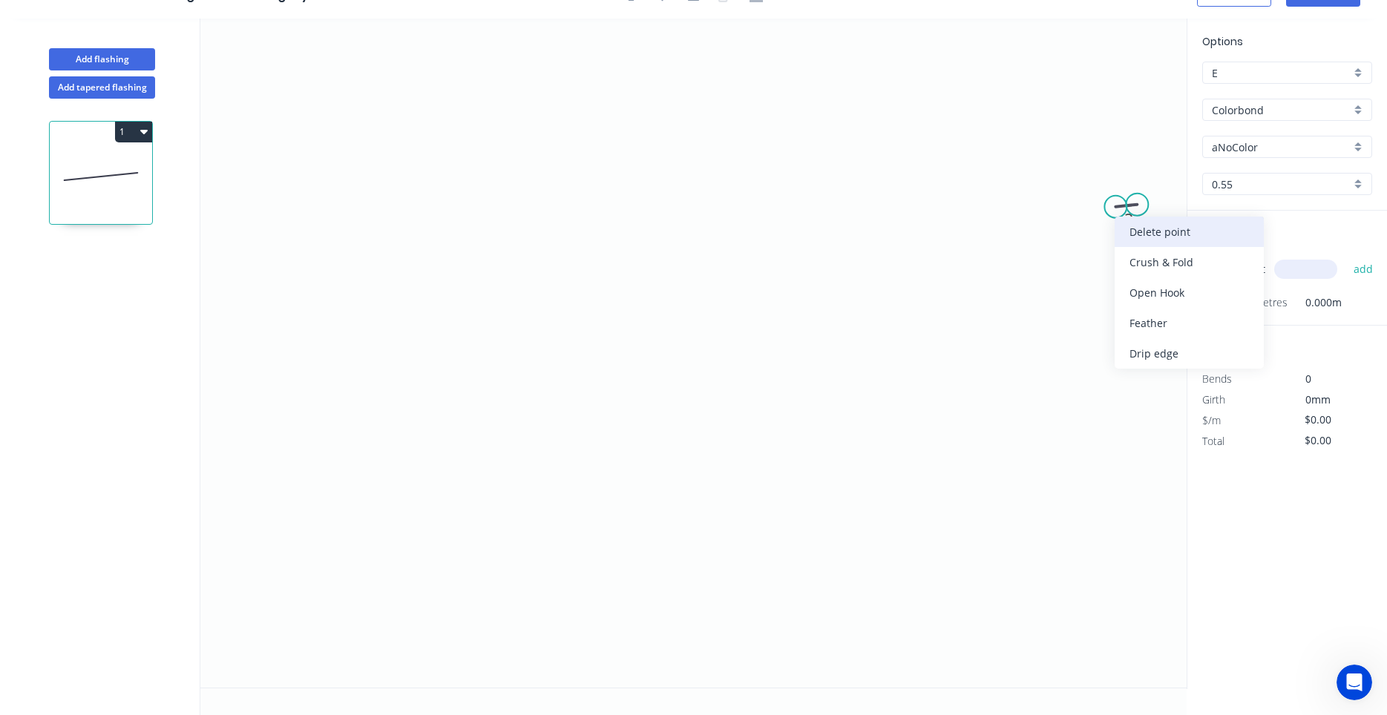
click at [1121, 228] on div "Delete point" at bounding box center [1188, 232] width 149 height 30
drag, startPoint x: 1114, startPoint y: 226, endPoint x: 1094, endPoint y: 236, distance: 23.2
drag, startPoint x: 1065, startPoint y: 247, endPoint x: 913, endPoint y: 293, distance: 158.2
click at [1236, 148] on input "aNoColor" at bounding box center [1281, 147] width 139 height 16
click at [1243, 169] on div "Dover White" at bounding box center [1287, 175] width 168 height 26
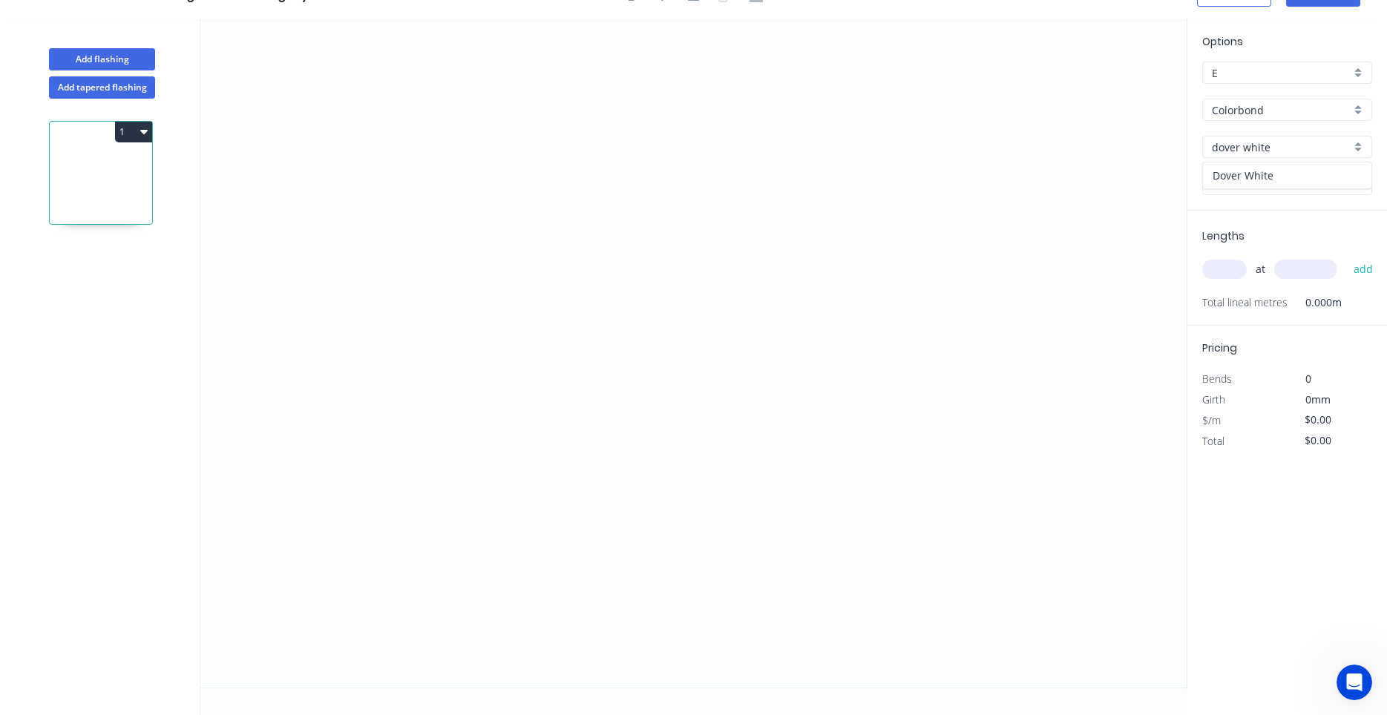
type input "Dover White"
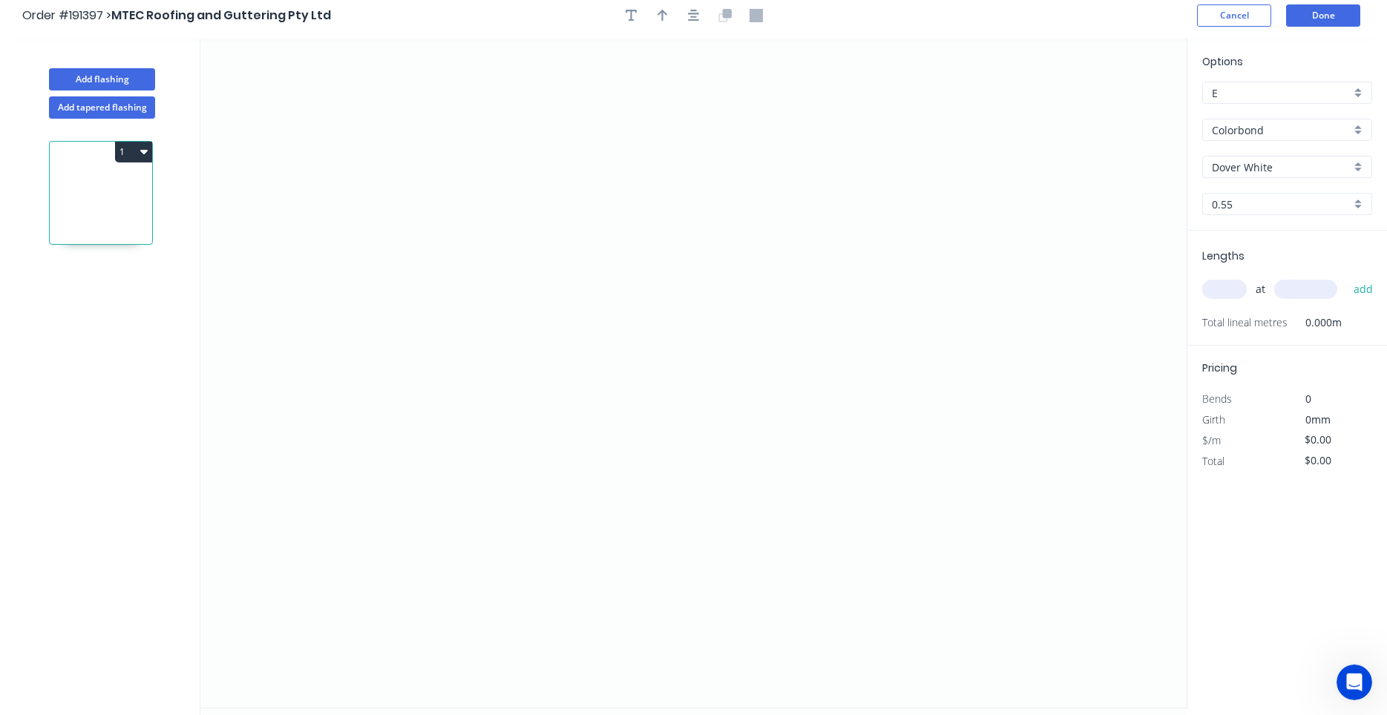
scroll to position [0, 0]
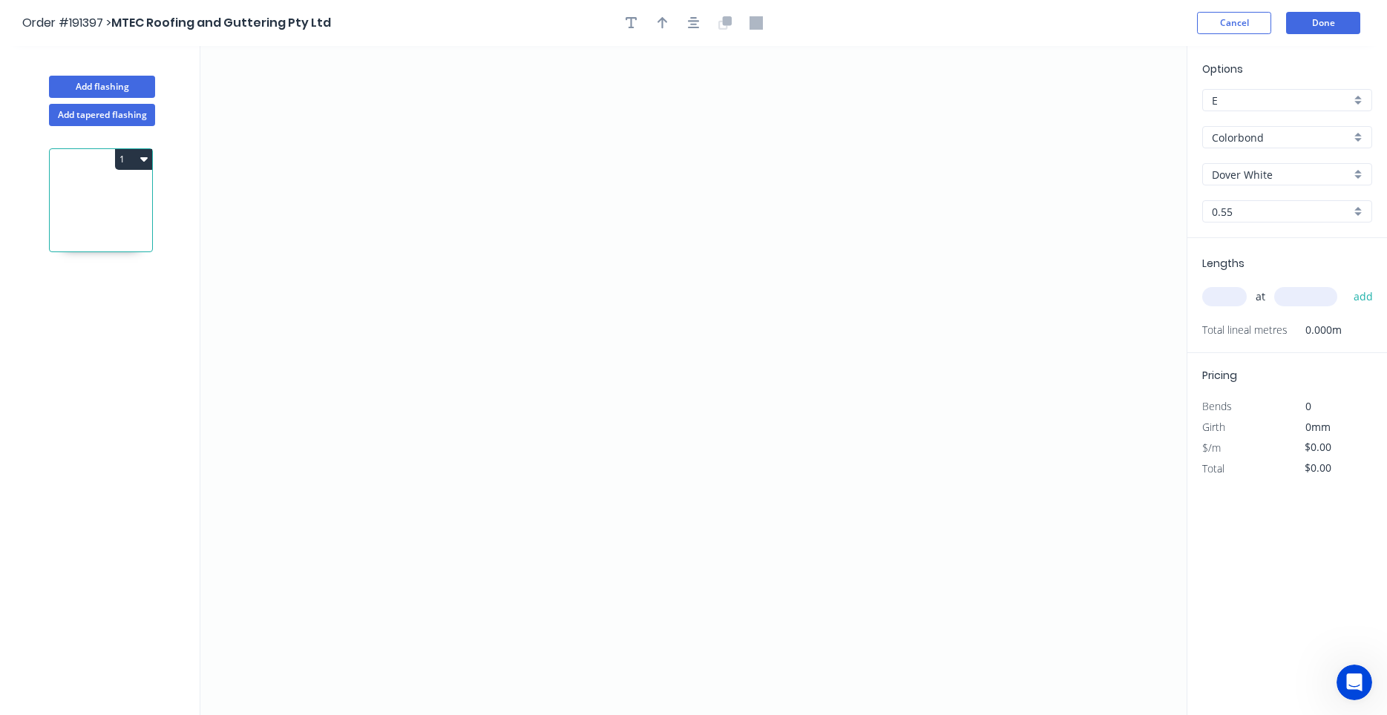
click at [1229, 294] on input "text" at bounding box center [1224, 296] width 45 height 19
click at [1294, 27] on button "Done" at bounding box center [1323, 23] width 74 height 22
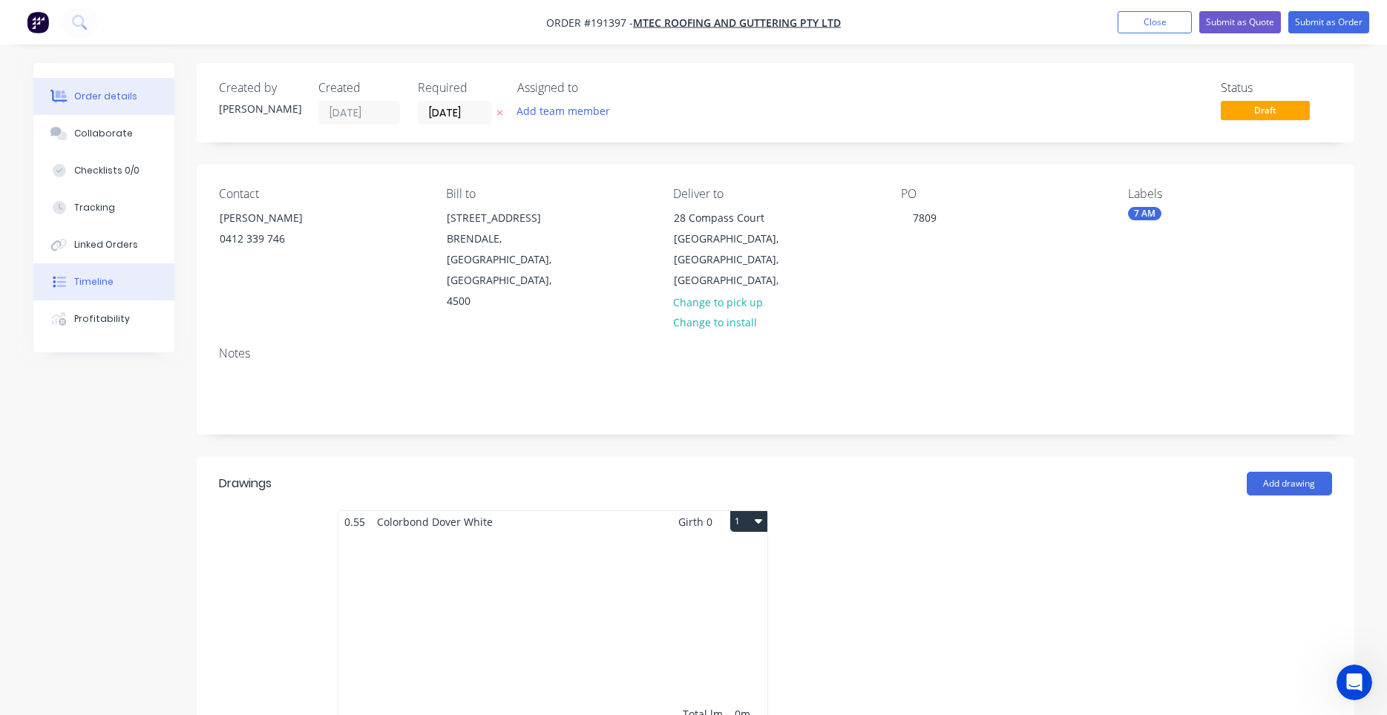
click at [112, 286] on button "Timeline" at bounding box center [103, 281] width 141 height 37
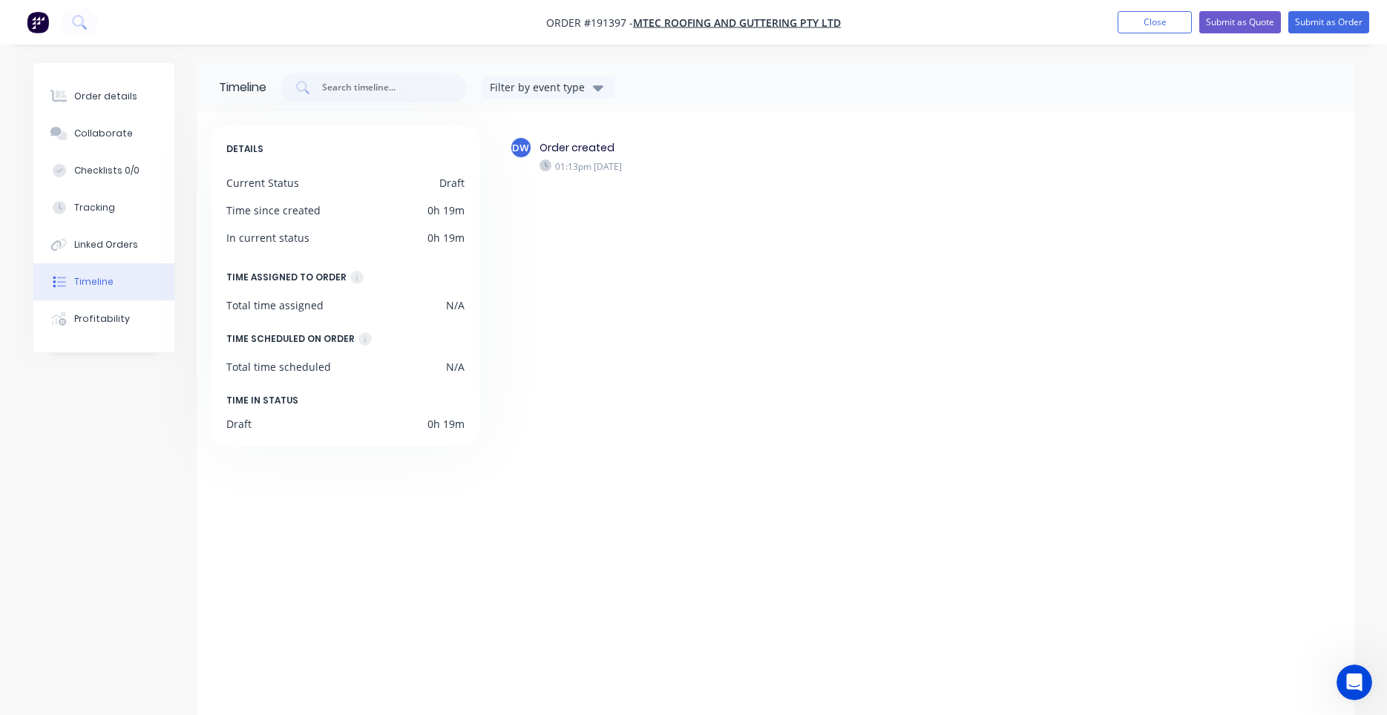
click at [602, 281] on div "DW Order created 01:13pm [DATE]" at bounding box center [916, 419] width 846 height 586
click at [120, 87] on button "Order details" at bounding box center [103, 96] width 141 height 37
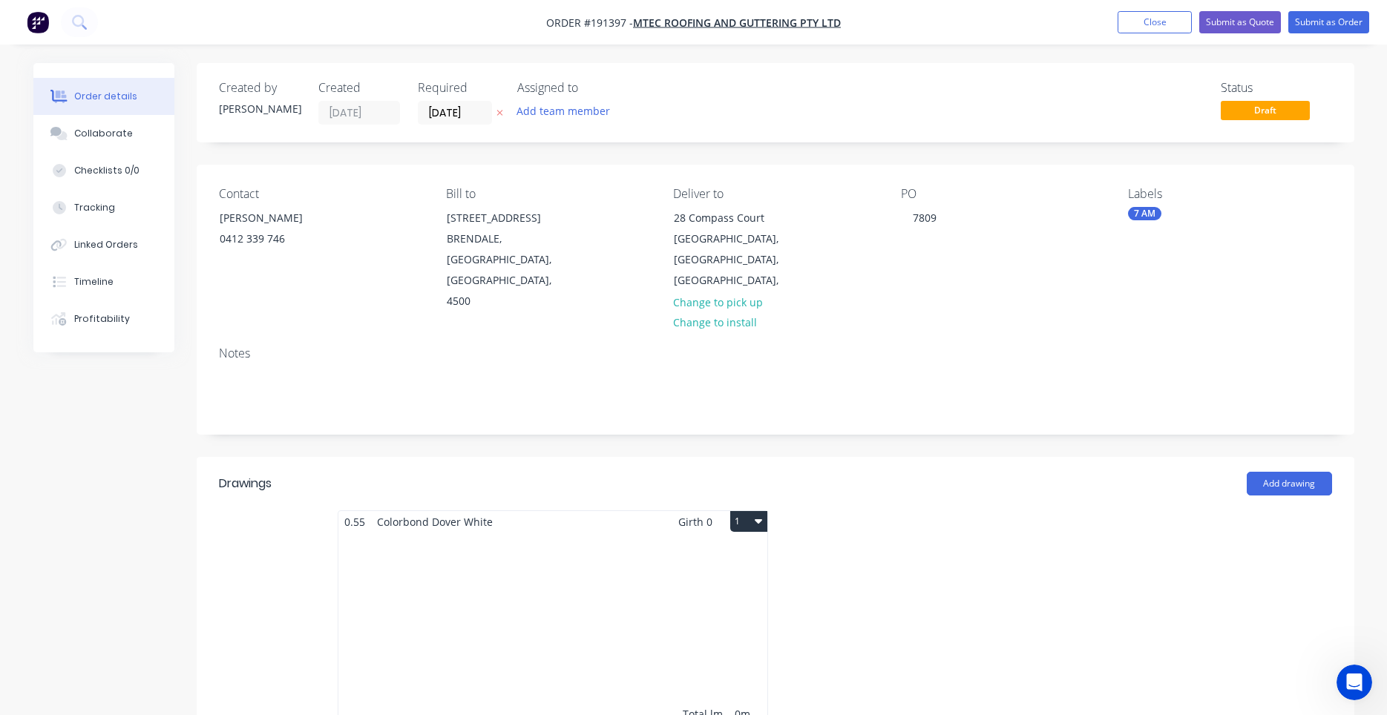
click at [640, 533] on div "Total lm $/M Total 0m $0.00 $0.00" at bounding box center [552, 646] width 429 height 226
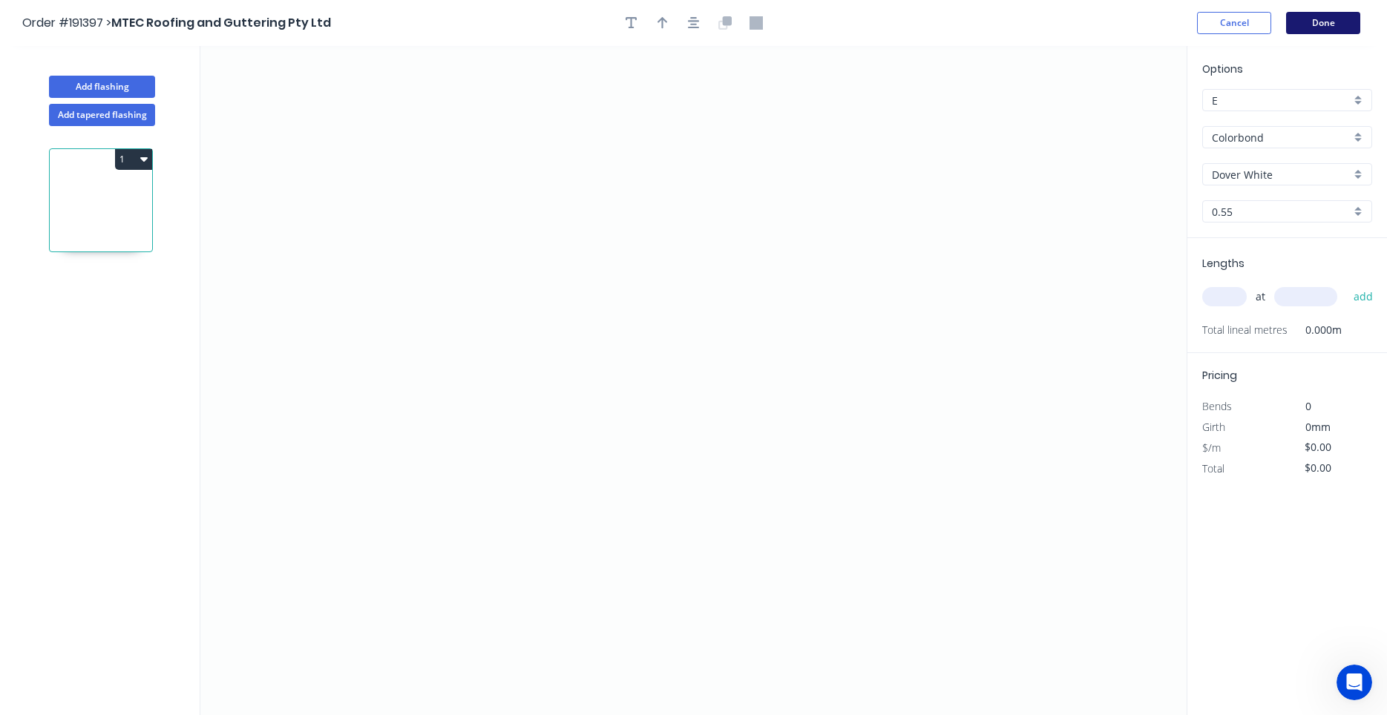
click at [1320, 24] on button "Done" at bounding box center [1323, 23] width 74 height 22
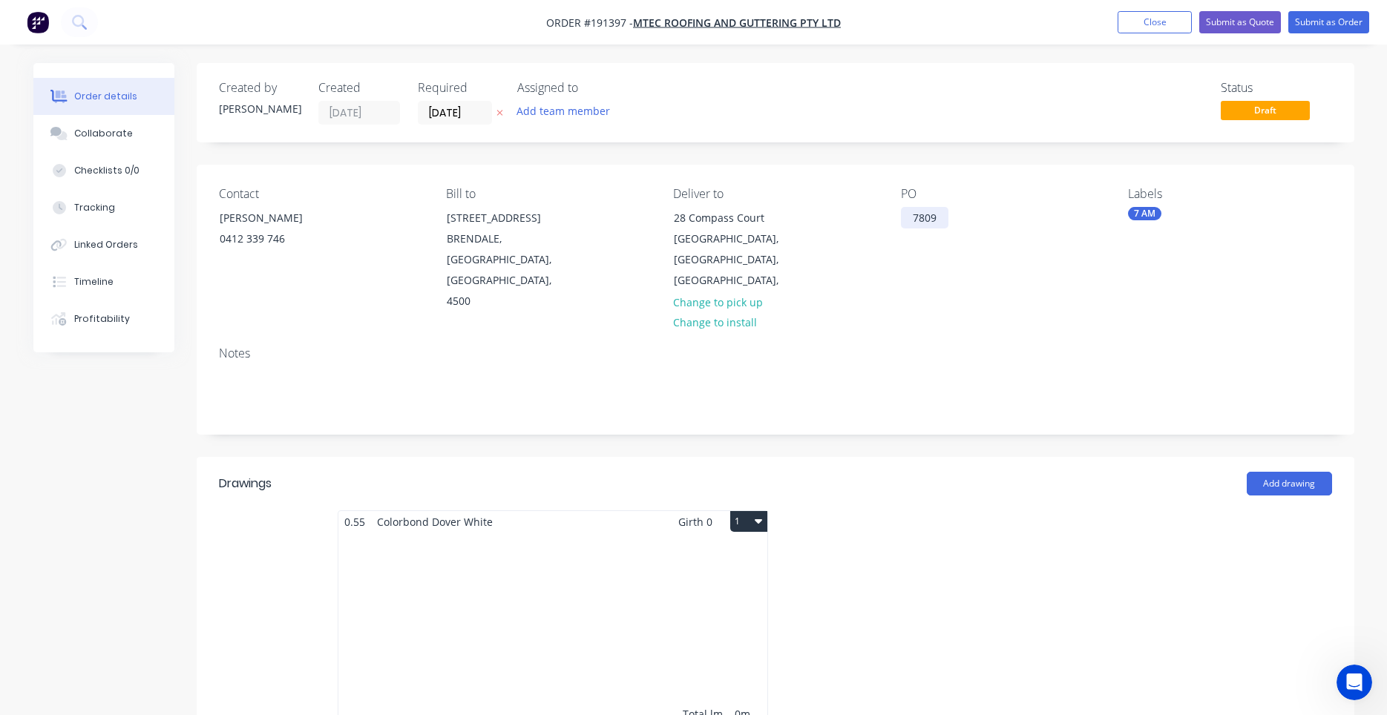
click at [942, 213] on div "7809" at bounding box center [924, 218] width 47 height 22
click at [1074, 312] on div "Contact [PERSON_NAME] 0412 339 746 Bill to [STREET_ADDRESS], 4500 Deliver to [S…" at bounding box center [776, 250] width 1158 height 170
click at [650, 533] on div "Total lm $/M Total 0m $0.00 $0.00" at bounding box center [552, 646] width 429 height 226
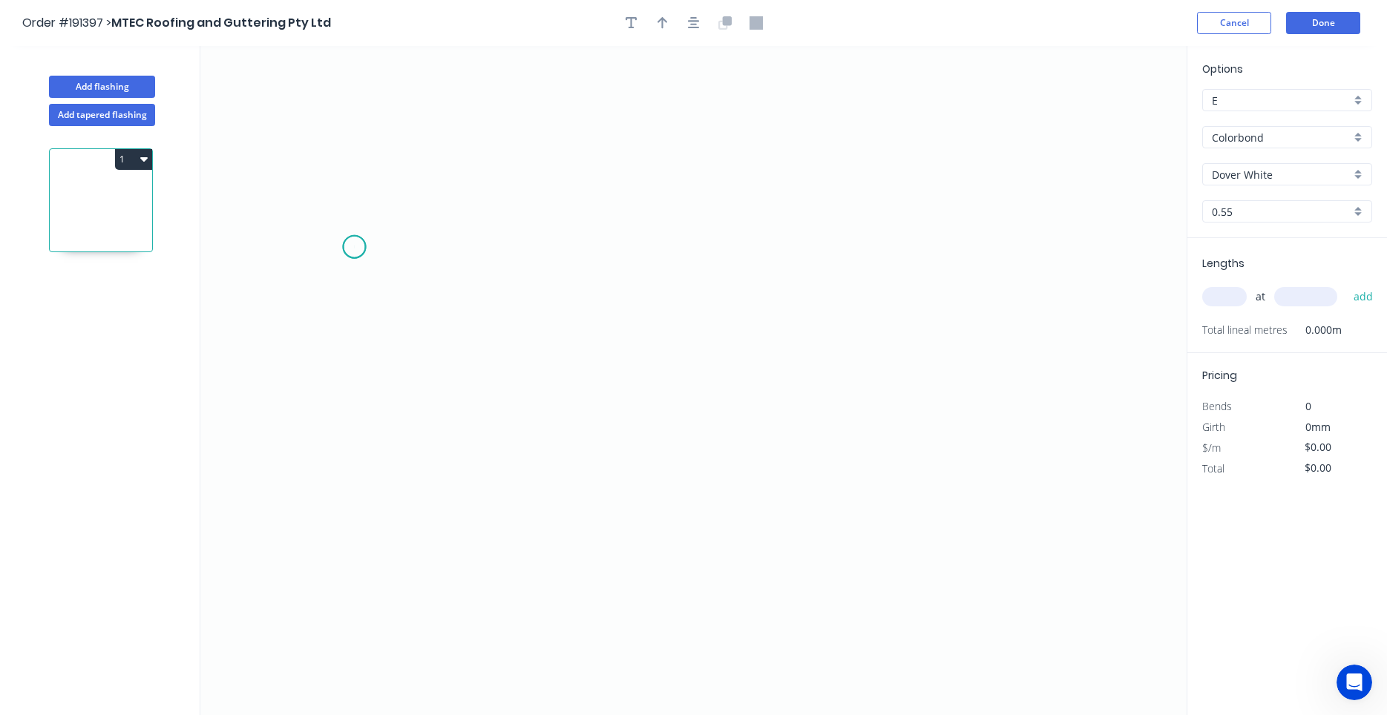
click at [354, 247] on icon "0" at bounding box center [693, 380] width 986 height 669
click at [416, 181] on icon "0" at bounding box center [693, 380] width 986 height 669
click at [715, 185] on icon "0 ?" at bounding box center [693, 380] width 986 height 669
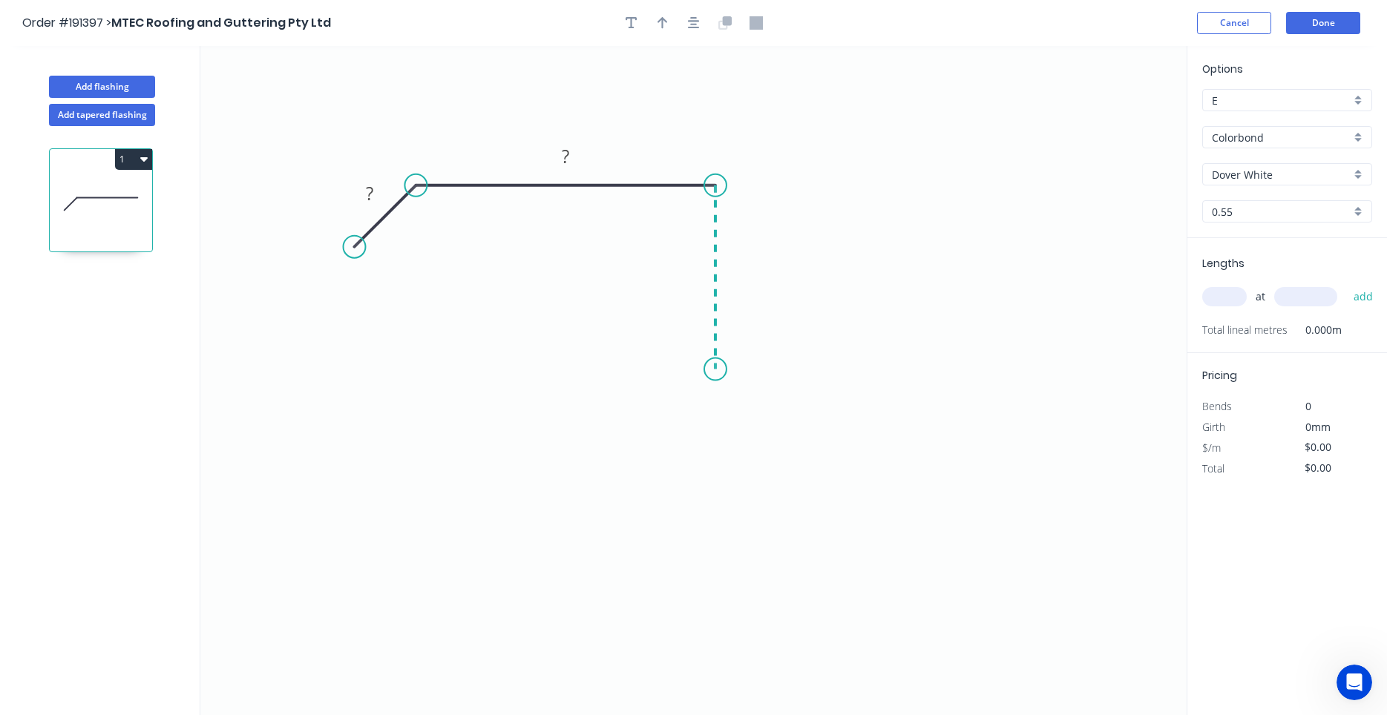
click at [727, 370] on icon "0 ? ?" at bounding box center [693, 380] width 986 height 669
click at [754, 395] on icon "0 ? ? ?" at bounding box center [693, 380] width 986 height 669
drag, startPoint x: 706, startPoint y: 436, endPoint x: 742, endPoint y: 416, distance: 41.2
click at [755, 398] on circle at bounding box center [754, 395] width 22 height 22
click at [754, 397] on circle at bounding box center [754, 395] width 22 height 22
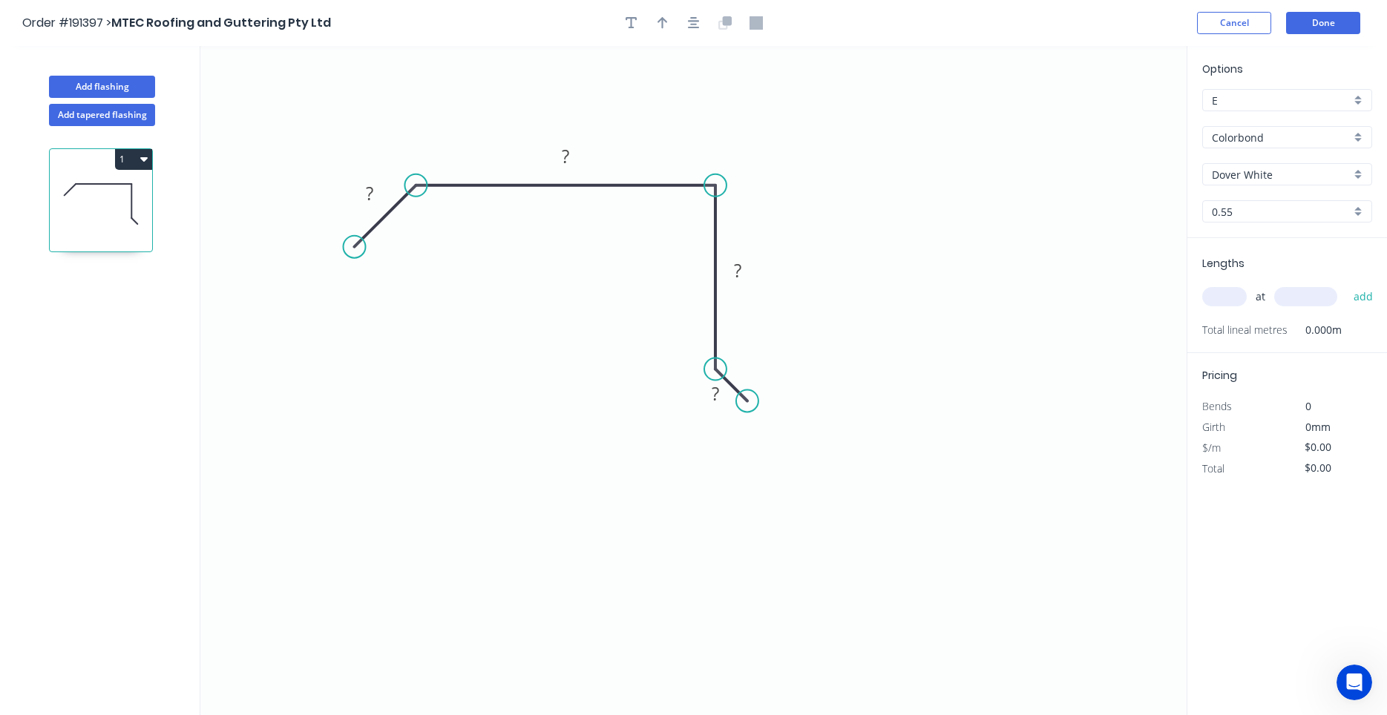
drag, startPoint x: 754, startPoint y: 390, endPoint x: 747, endPoint y: 404, distance: 15.6
click at [747, 404] on circle at bounding box center [747, 401] width 22 height 22
click at [721, 433] on icon "0 ? ? ? ?" at bounding box center [693, 380] width 986 height 669
click at [722, 431] on circle at bounding box center [721, 432] width 22 height 22
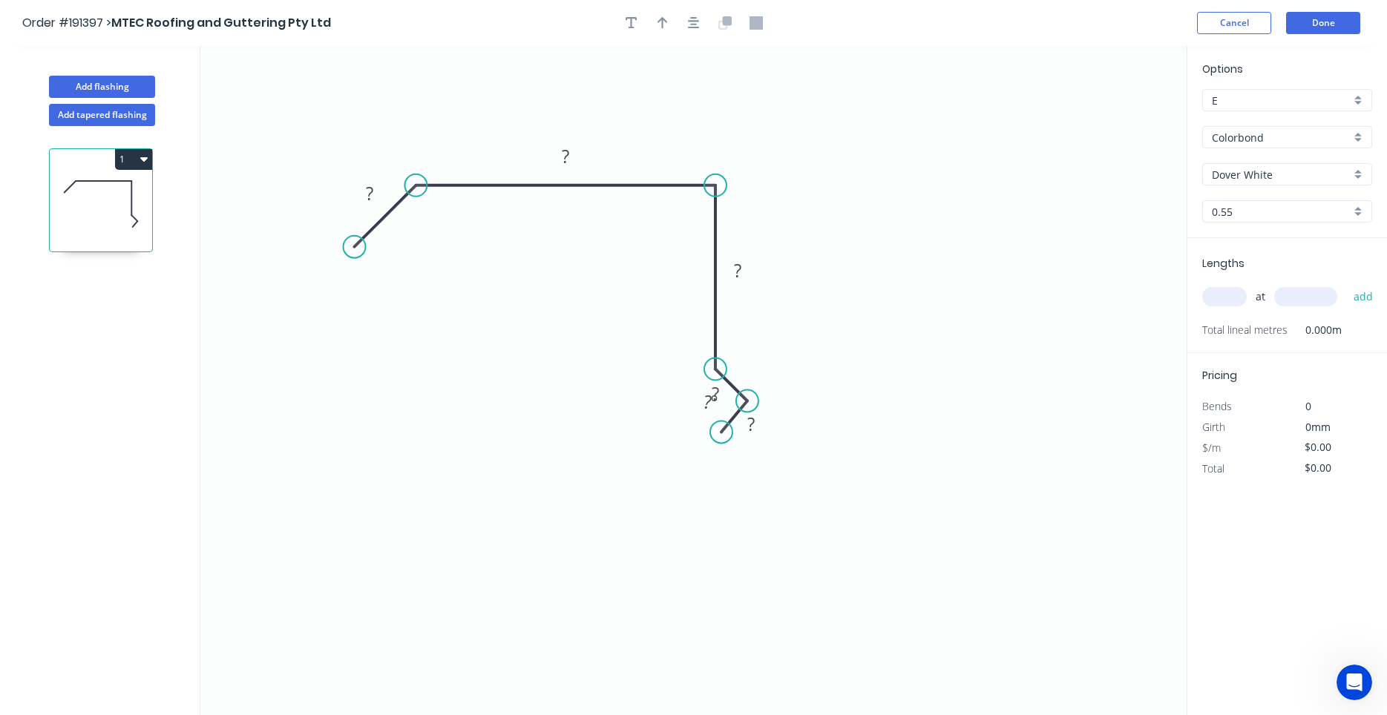
drag, startPoint x: 720, startPoint y: 429, endPoint x: 625, endPoint y: 410, distance: 96.2
drag, startPoint x: 719, startPoint y: 424, endPoint x: 715, endPoint y: 436, distance: 11.7
click at [715, 436] on circle at bounding box center [715, 432] width 22 height 22
drag, startPoint x: 703, startPoint y: 444, endPoint x: 641, endPoint y: 68, distance: 381.3
click at [663, 42] on header "Order #191397 > MTEC Roofing and Guttering Pty Ltd Cancel Done" at bounding box center [693, 23] width 1387 height 46
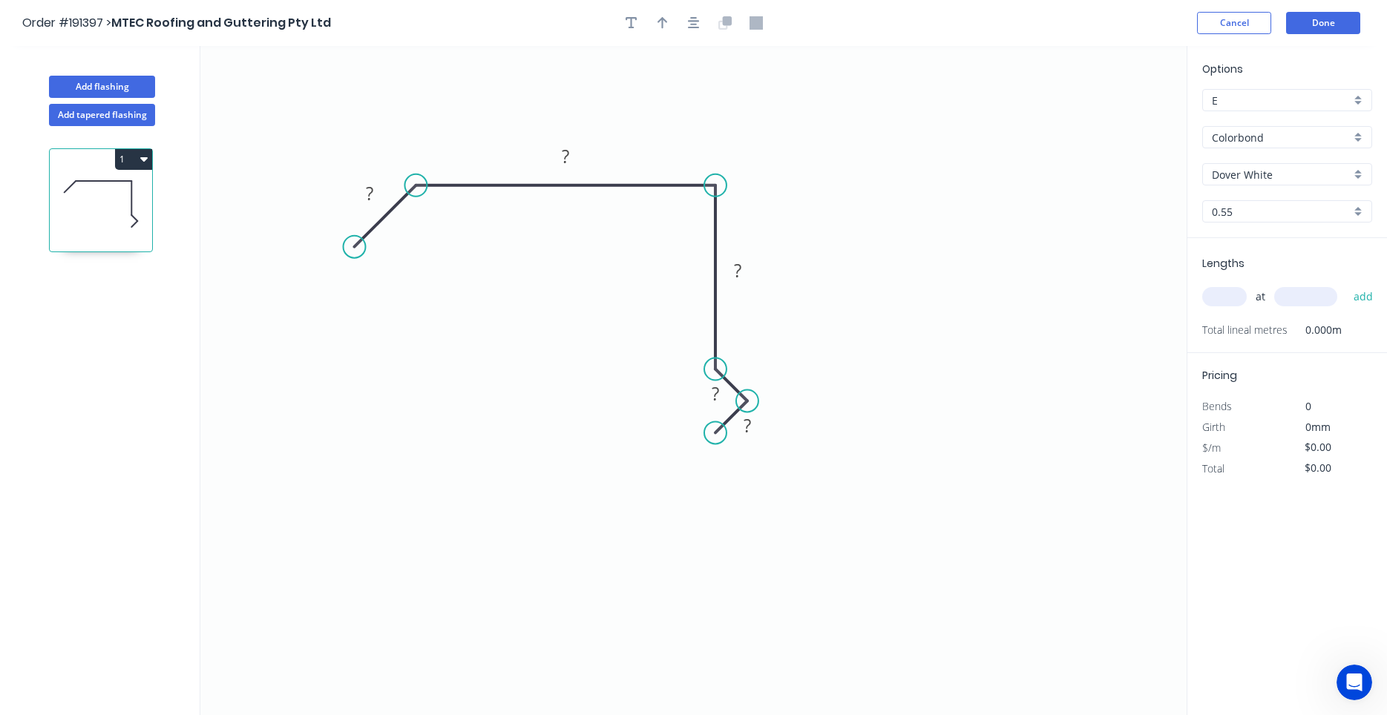
click at [636, 36] on header "Order #191397 > MTEC Roofing and Guttering Pty Ltd Cancel Done" at bounding box center [693, 23] width 1387 height 46
click at [686, 27] on button "button" at bounding box center [694, 23] width 22 height 22
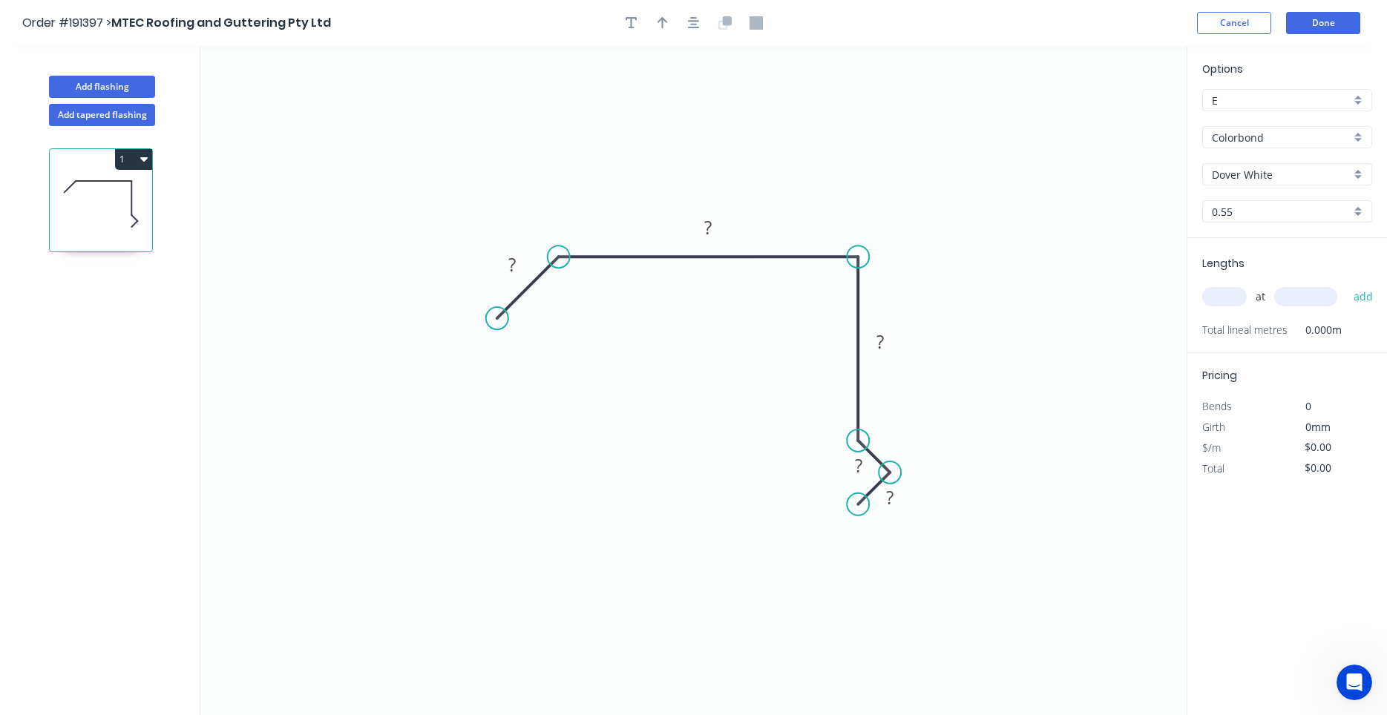
drag, startPoint x: 671, startPoint y: 50, endPoint x: 177, endPoint y: 326, distance: 566.0
click at [492, 293] on icon "0 ? ? ? ? ?" at bounding box center [693, 380] width 986 height 669
click at [497, 285] on icon "0 ? ? ? ? ?" at bounding box center [693, 380] width 986 height 669
click at [510, 272] on tspan "?" at bounding box center [511, 264] width 7 height 24
click at [890, 344] on rect at bounding box center [880, 342] width 30 height 21
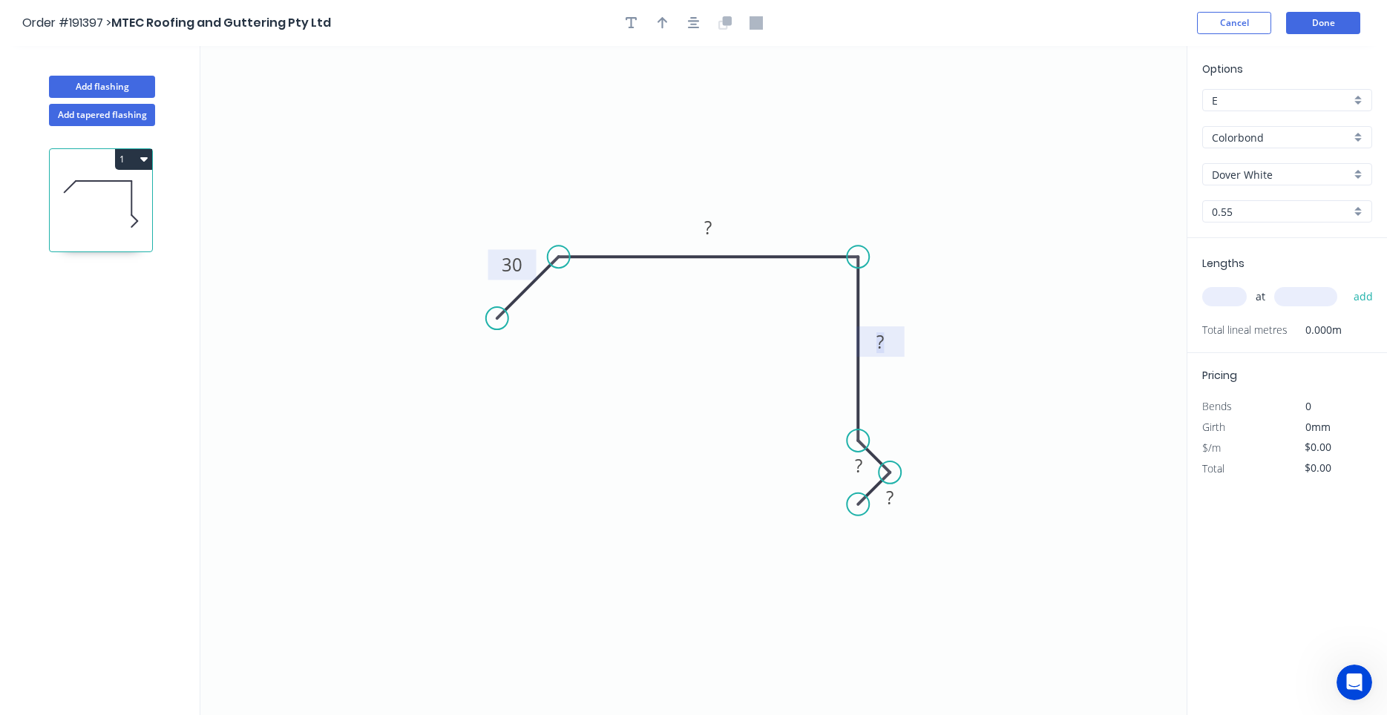
click at [889, 347] on rect at bounding box center [880, 342] width 30 height 21
click at [888, 348] on rect at bounding box center [880, 342] width 30 height 21
click at [883, 334] on tspan "?" at bounding box center [879, 341] width 7 height 24
click at [884, 334] on tspan "?" at bounding box center [879, 341] width 7 height 24
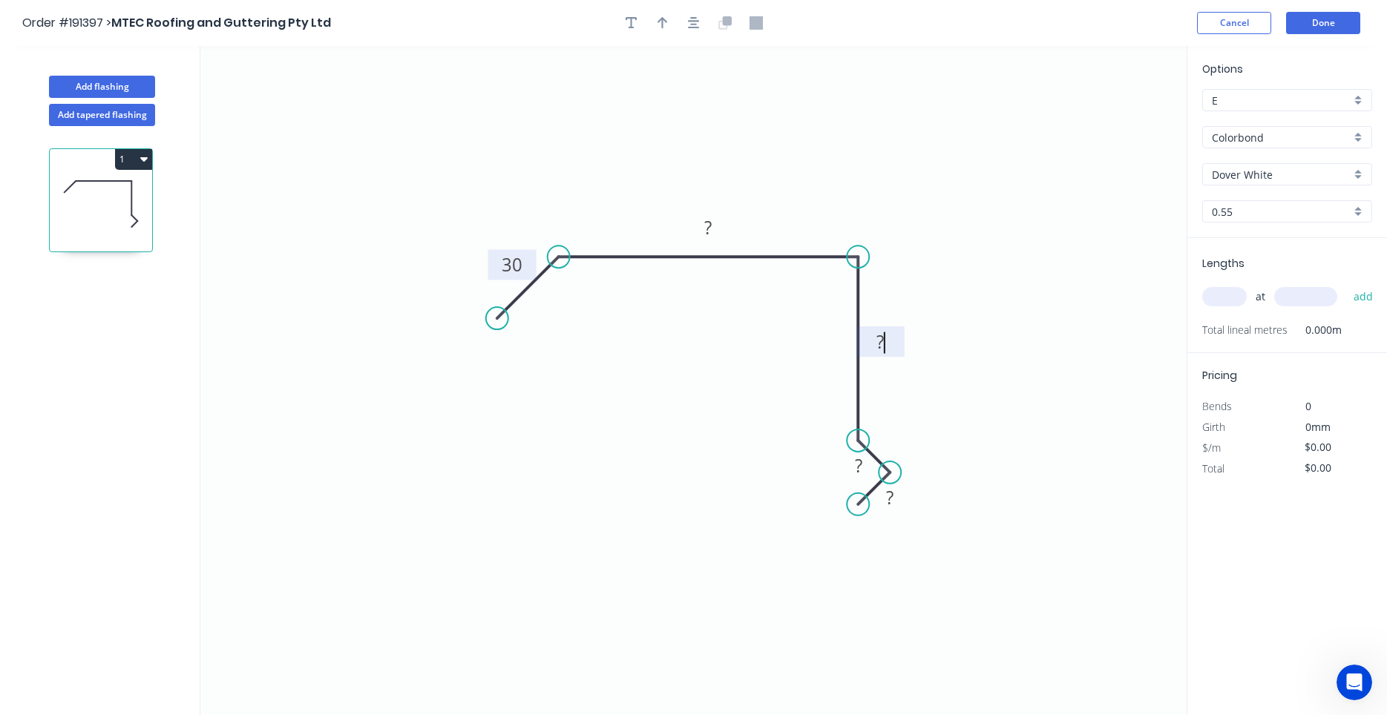
click at [884, 334] on tspan "?" at bounding box center [879, 341] width 7 height 24
drag, startPoint x: 873, startPoint y: 341, endPoint x: 901, endPoint y: 338, distance: 28.4
click at [901, 338] on g "?" at bounding box center [880, 341] width 48 height 30
drag, startPoint x: 840, startPoint y: 476, endPoint x: 886, endPoint y: 444, distance: 55.6
click at [886, 444] on rect at bounding box center [905, 434] width 48 height 30
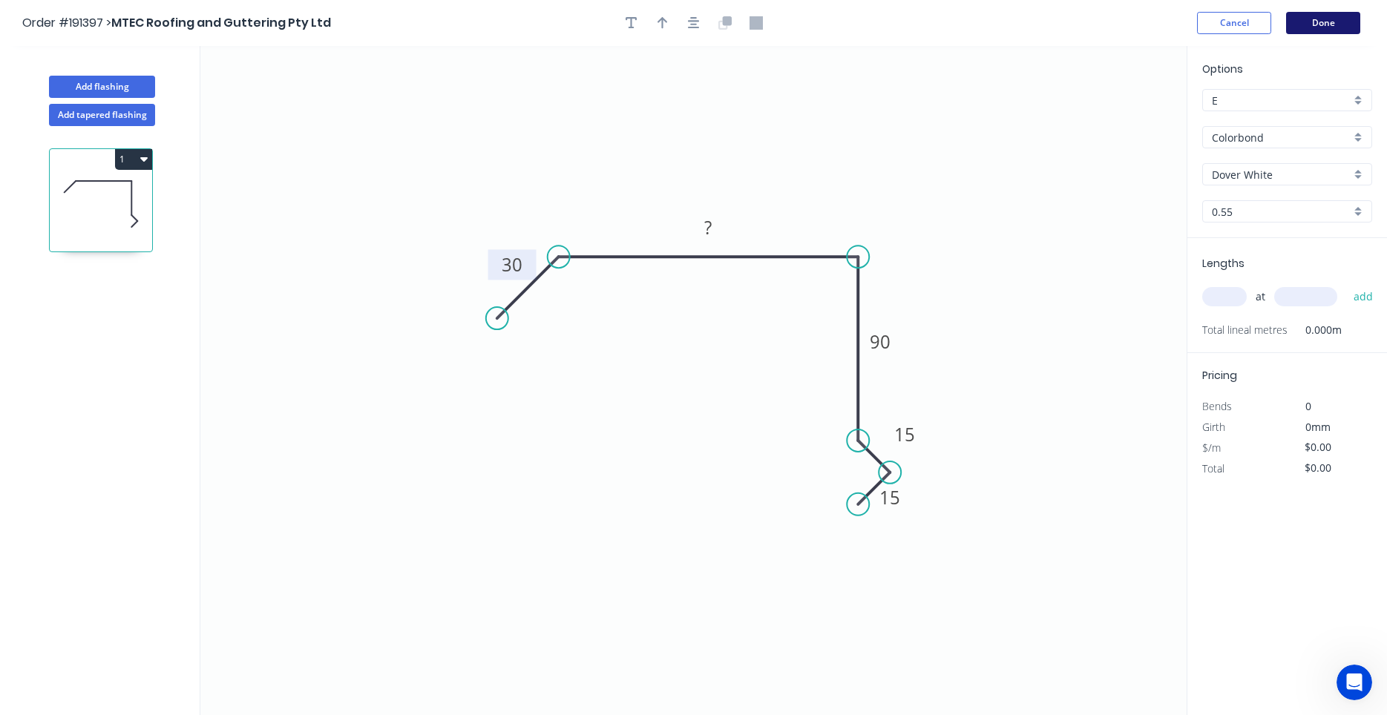
click at [1302, 27] on button "Done" at bounding box center [1323, 23] width 74 height 22
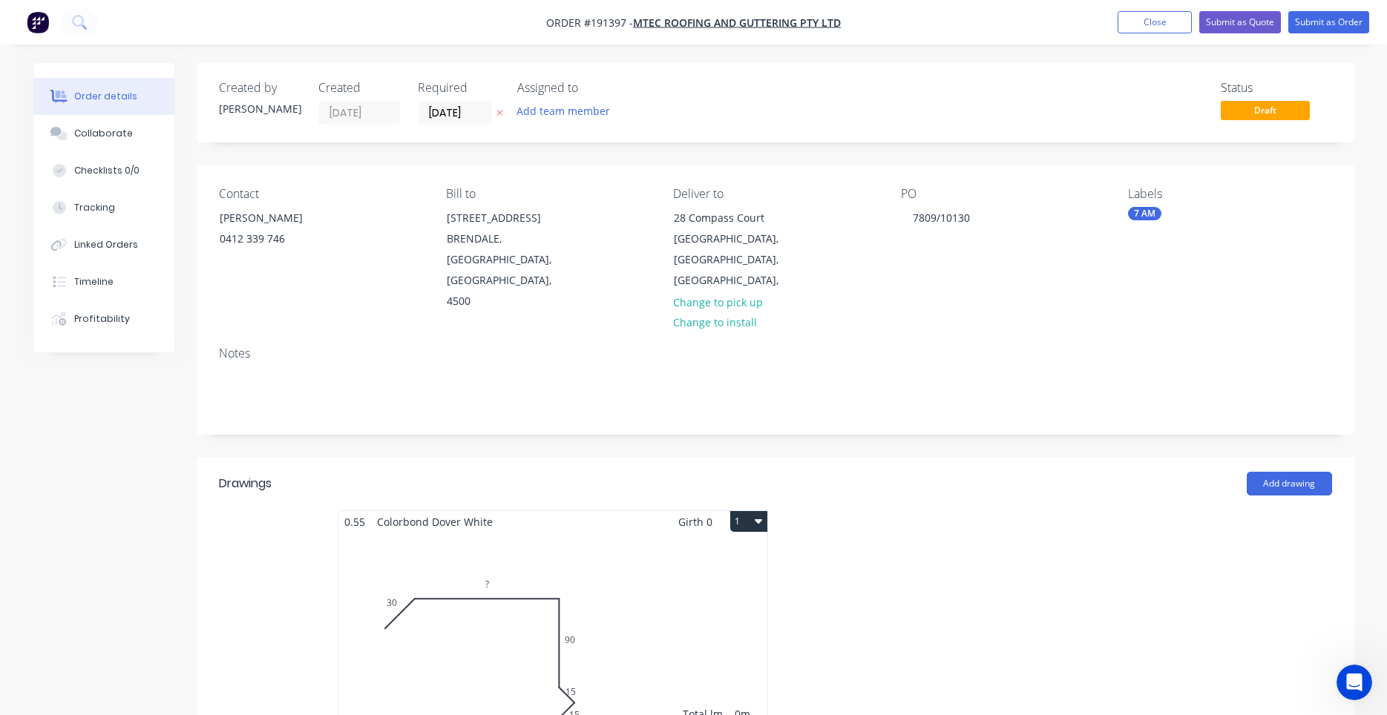
click at [732, 533] on div "Total lm $/M Total 0m $0.00 $0.00" at bounding box center [552, 646] width 429 height 226
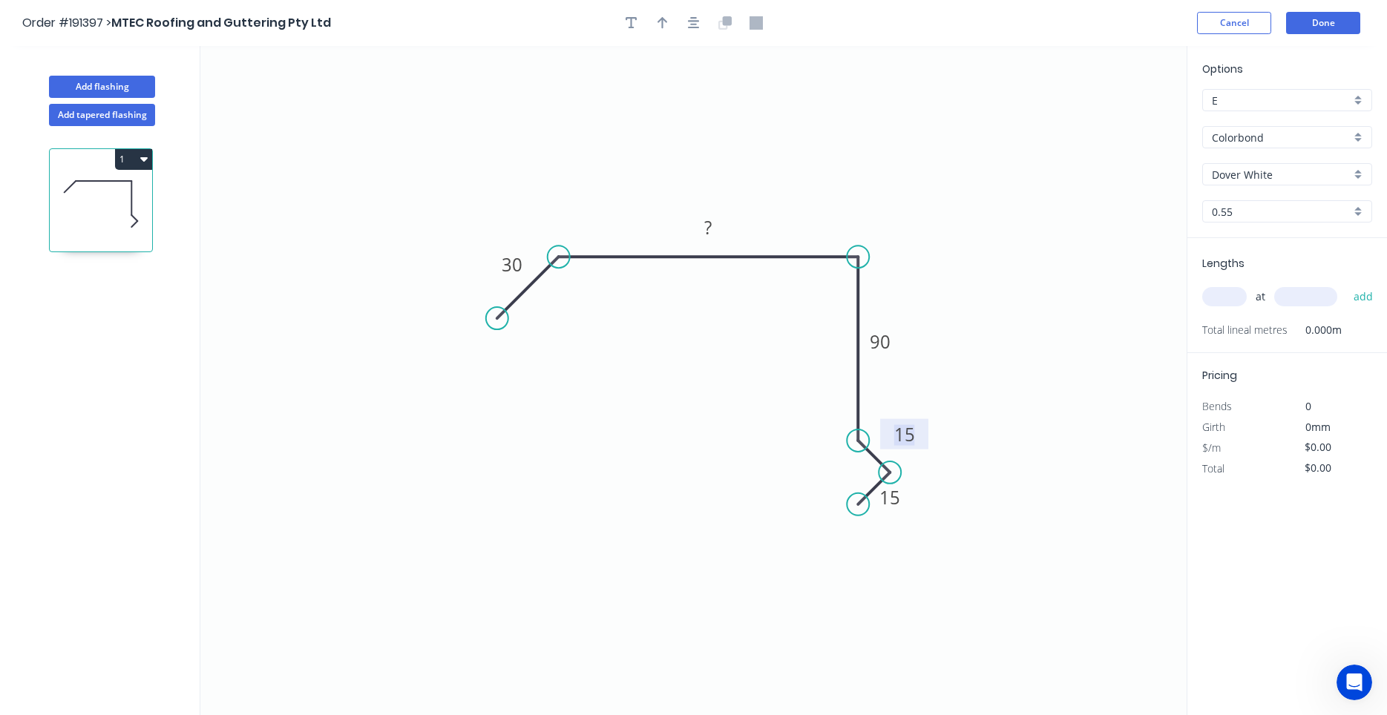
drag, startPoint x: 916, startPoint y: 434, endPoint x: 923, endPoint y: 428, distance: 8.9
click at [923, 428] on g "15" at bounding box center [904, 434] width 48 height 30
click at [928, 423] on rect at bounding box center [908, 431] width 48 height 30
drag, startPoint x: 940, startPoint y: 418, endPoint x: 973, endPoint y: 394, distance: 41.4
click at [947, 413] on icon "0 30 ? 90 15 15" at bounding box center [693, 380] width 986 height 669
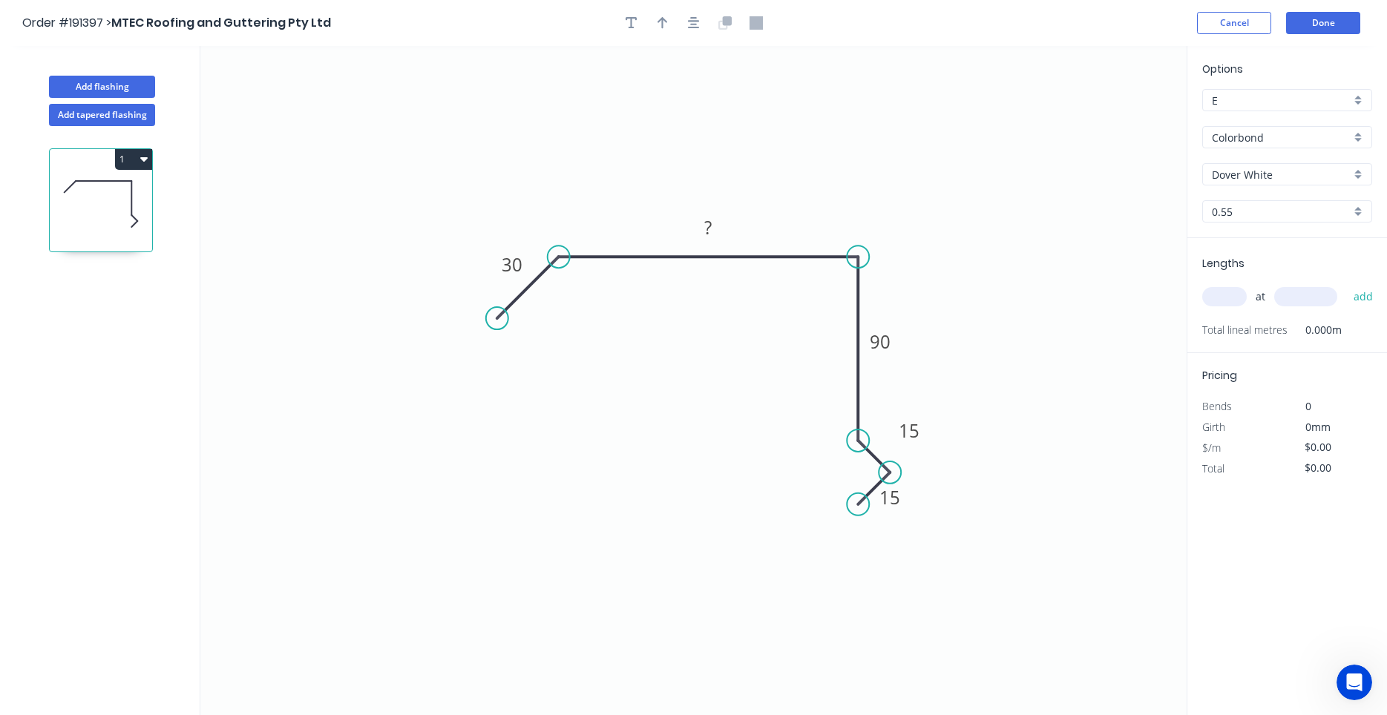
click at [1018, 387] on icon "0 30 ? 90 15 15" at bounding box center [693, 380] width 986 height 669
click at [1003, 404] on icon "0 30 ? 90 15 15" at bounding box center [693, 380] width 986 height 669
click at [1222, 297] on input "text" at bounding box center [1224, 296] width 45 height 19
type input "2"
type input "4000"
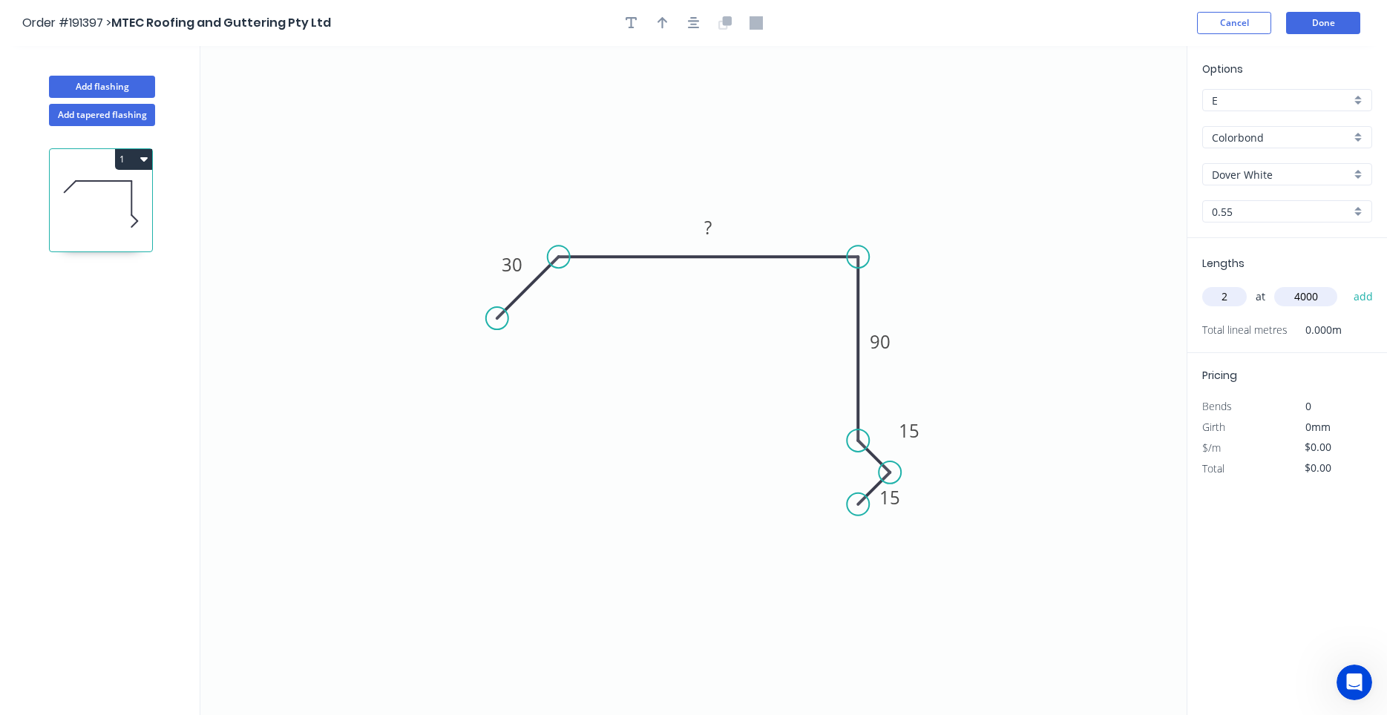
click at [1346, 284] on button "add" at bounding box center [1363, 296] width 35 height 25
click at [718, 226] on rect at bounding box center [709, 228] width 30 height 21
click at [137, 73] on div "Add flashing" at bounding box center [101, 75] width 195 height 45
click at [696, 234] on rect at bounding box center [709, 228] width 30 height 21
click at [687, 26] on button "button" at bounding box center [694, 23] width 22 height 22
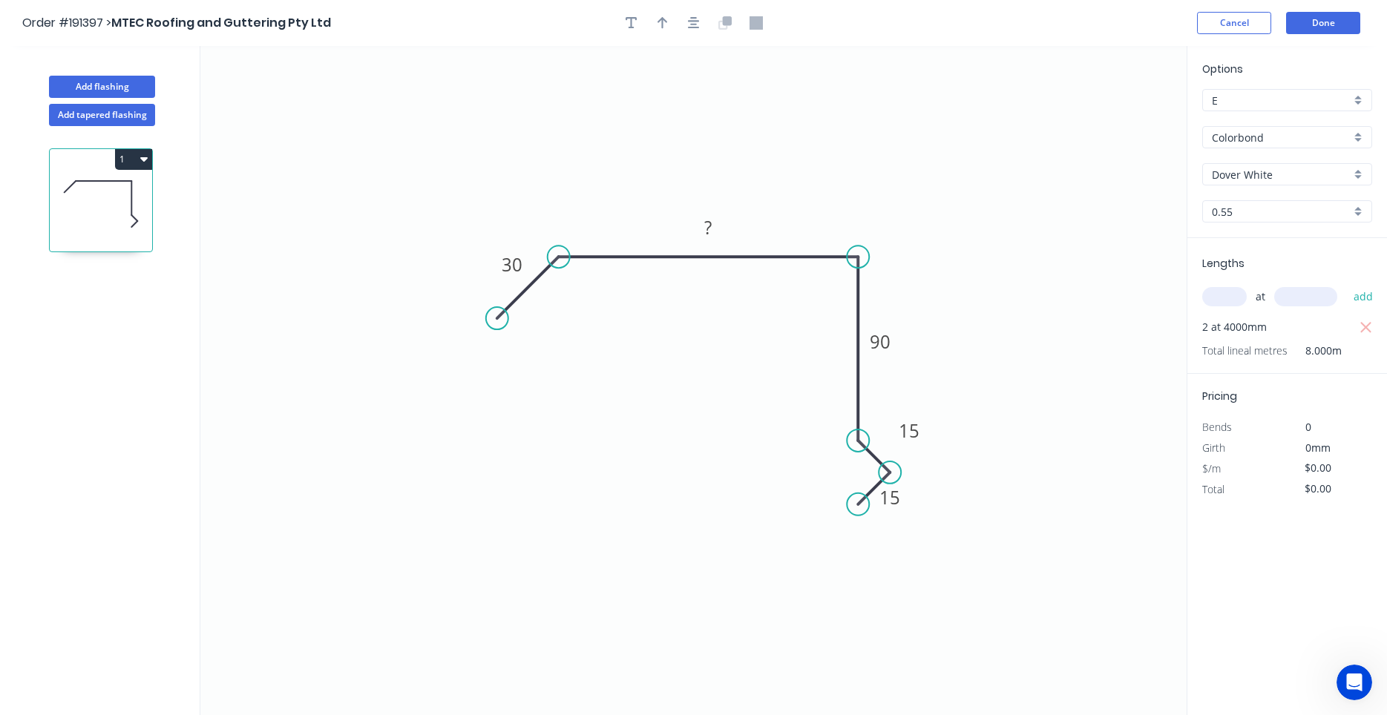
click at [673, 29] on div at bounding box center [694, 23] width 156 height 22
click at [661, 26] on icon "button" at bounding box center [662, 22] width 10 height 13
click at [1118, 110] on icon "0 30 ? 90 15 15" at bounding box center [693, 380] width 986 height 669
drag, startPoint x: 968, startPoint y: 161, endPoint x: 780, endPoint y: 159, distance: 188.5
click at [780, 159] on icon at bounding box center [770, 146] width 43 height 43
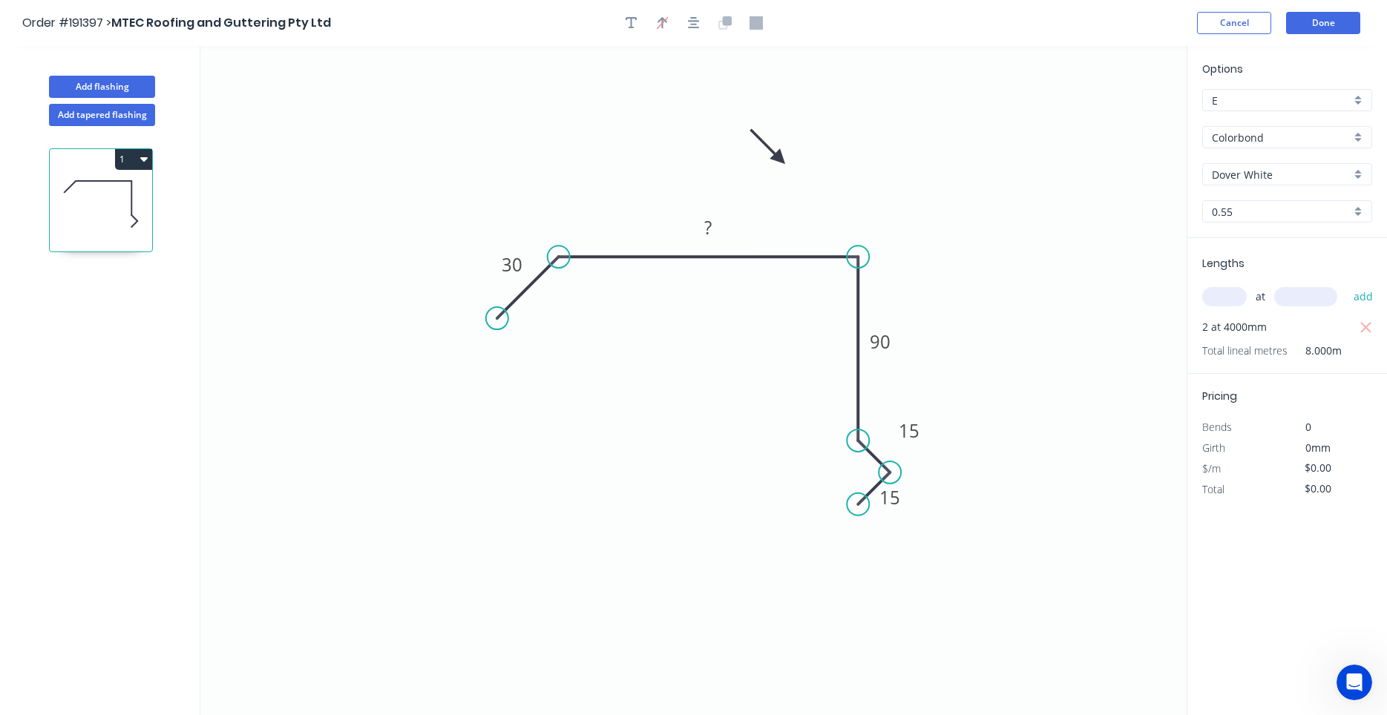
click at [784, 170] on icon "0 30 ? 90 15 15" at bounding box center [693, 380] width 986 height 669
drag, startPoint x: 781, startPoint y: 162, endPoint x: 746, endPoint y: 193, distance: 47.3
click at [746, 193] on icon at bounding box center [739, 177] width 43 height 43
click at [749, 189] on icon "0 30 ? 90 15 15" at bounding box center [693, 380] width 986 height 669
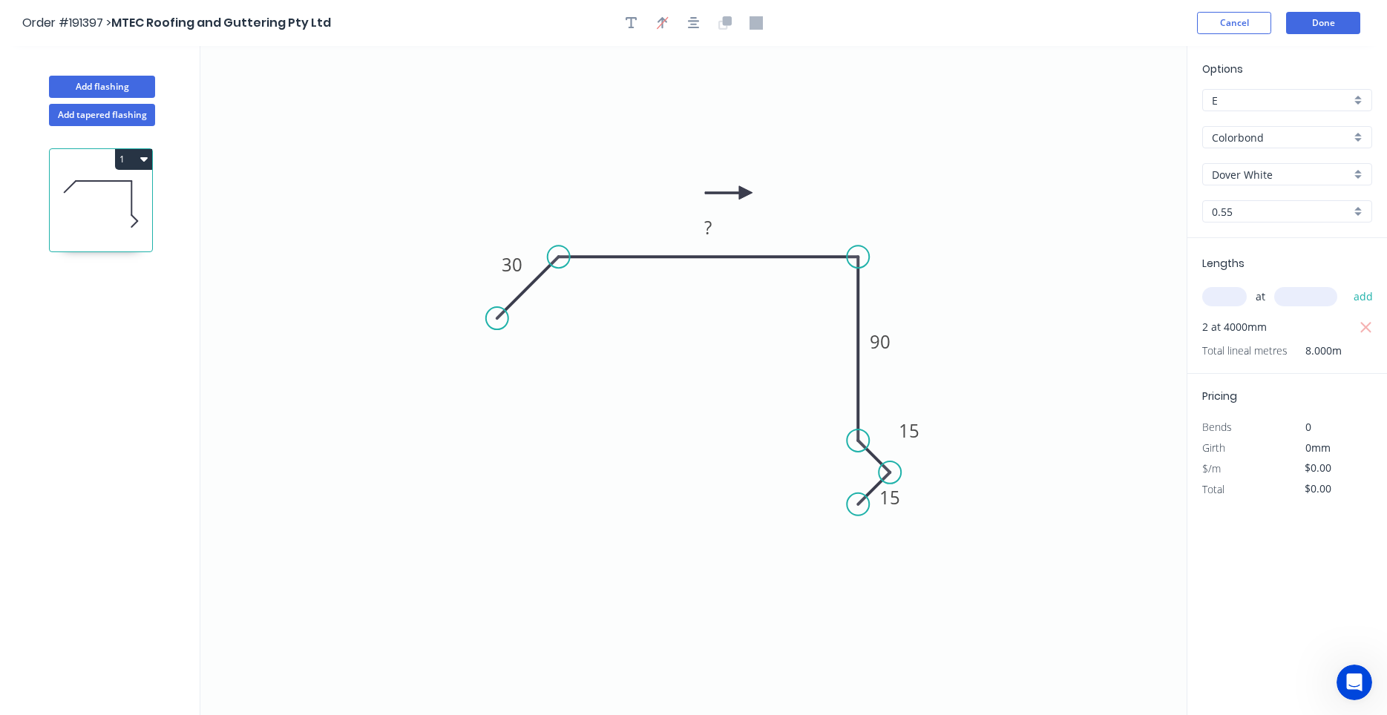
click at [749, 189] on icon "0 30 ? 90 15 15" at bounding box center [693, 380] width 986 height 669
click at [610, 183] on icon "0 30 ? 90 15 15" at bounding box center [693, 380] width 986 height 669
drag, startPoint x: 696, startPoint y: 201, endPoint x: 433, endPoint y: 258, distance: 268.8
click at [433, 258] on icon "0 30 ? 90 15 15" at bounding box center [693, 380] width 986 height 669
click at [431, 258] on icon "0 30 ? 90 15 15" at bounding box center [693, 380] width 986 height 669
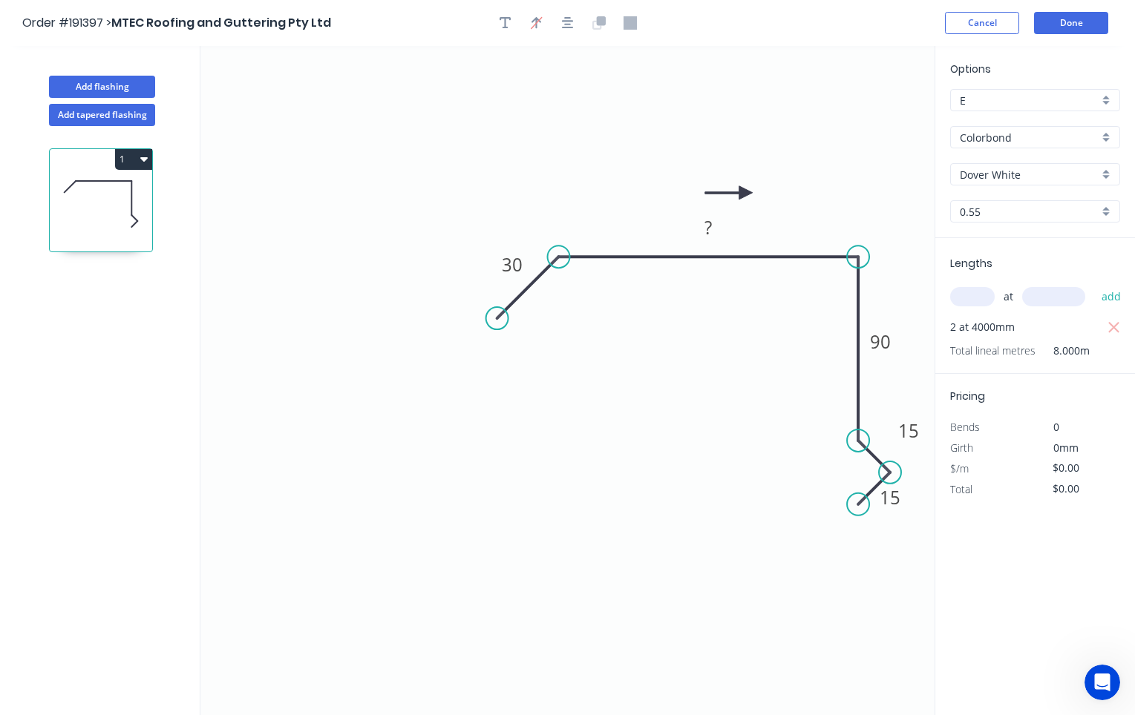
click at [744, 184] on icon "0 30 ? 90 15 15" at bounding box center [567, 380] width 734 height 669
click at [742, 188] on icon at bounding box center [728, 192] width 47 height 13
click at [742, 188] on icon at bounding box center [733, 181] width 43 height 43
click at [742, 188] on icon at bounding box center [745, 175] width 13 height 47
drag, startPoint x: 742, startPoint y: 188, endPoint x: 812, endPoint y: 200, distance: 70.9
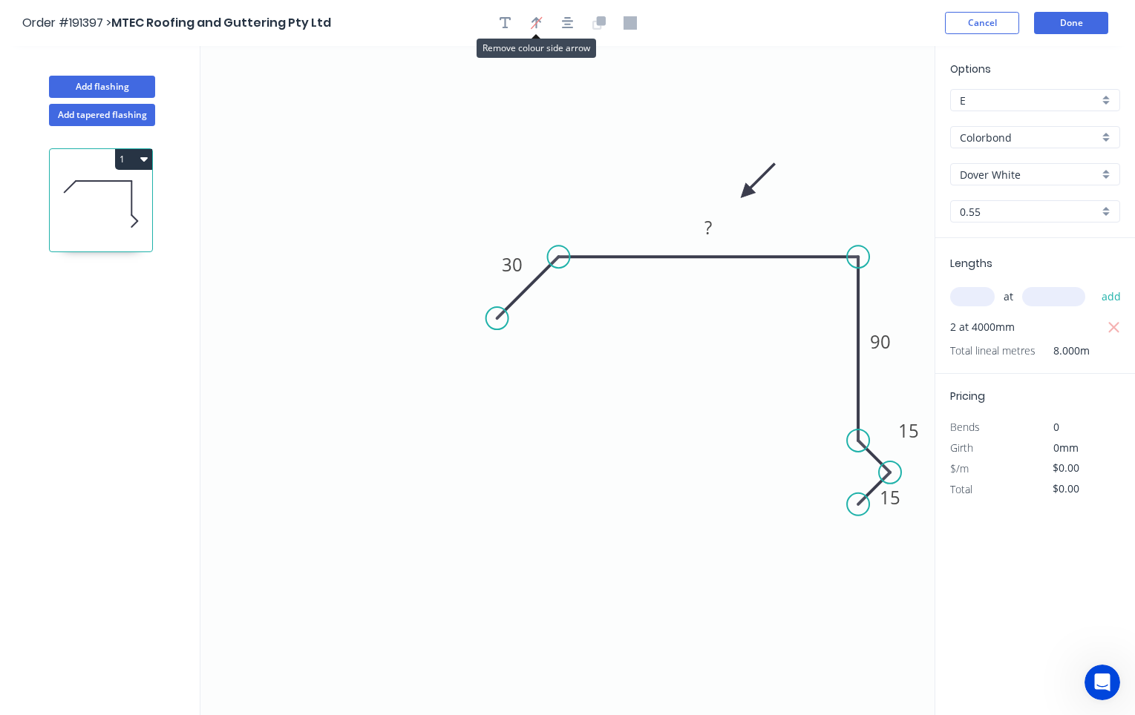
click at [812, 200] on icon "0 30 ? 90 15 15" at bounding box center [567, 380] width 734 height 669
click at [574, 21] on button "button" at bounding box center [567, 23] width 22 height 22
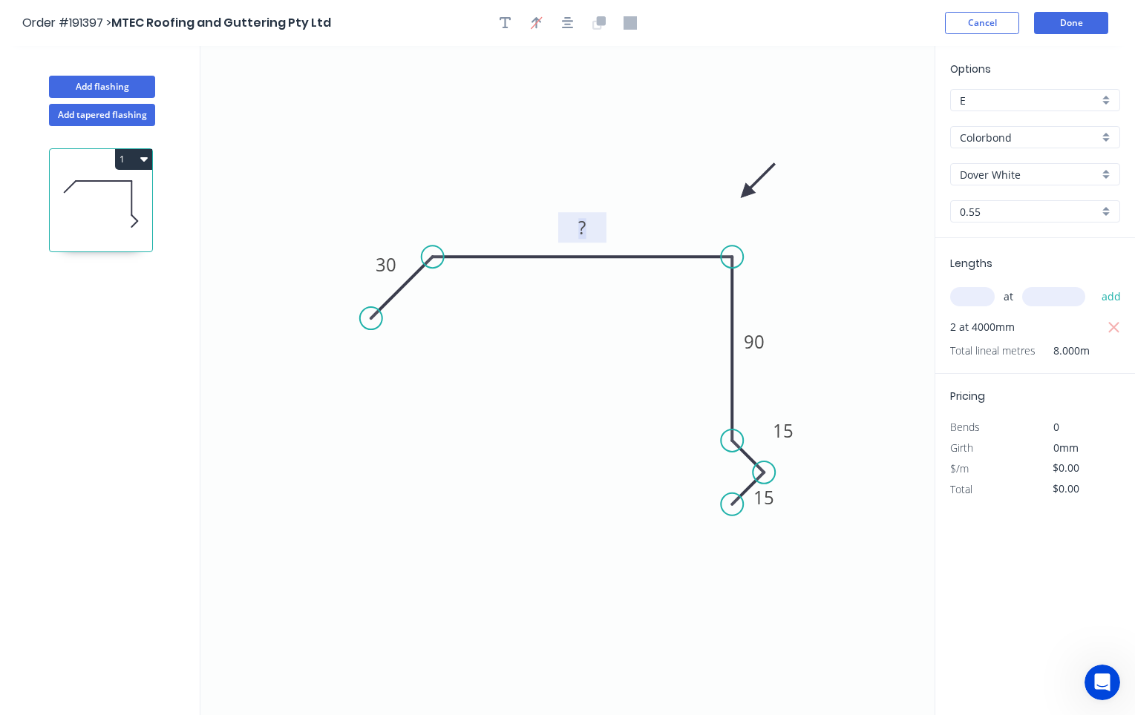
click at [578, 233] on tspan "?" at bounding box center [581, 227] width 7 height 24
type input "$19.21"
type input "$153.68"
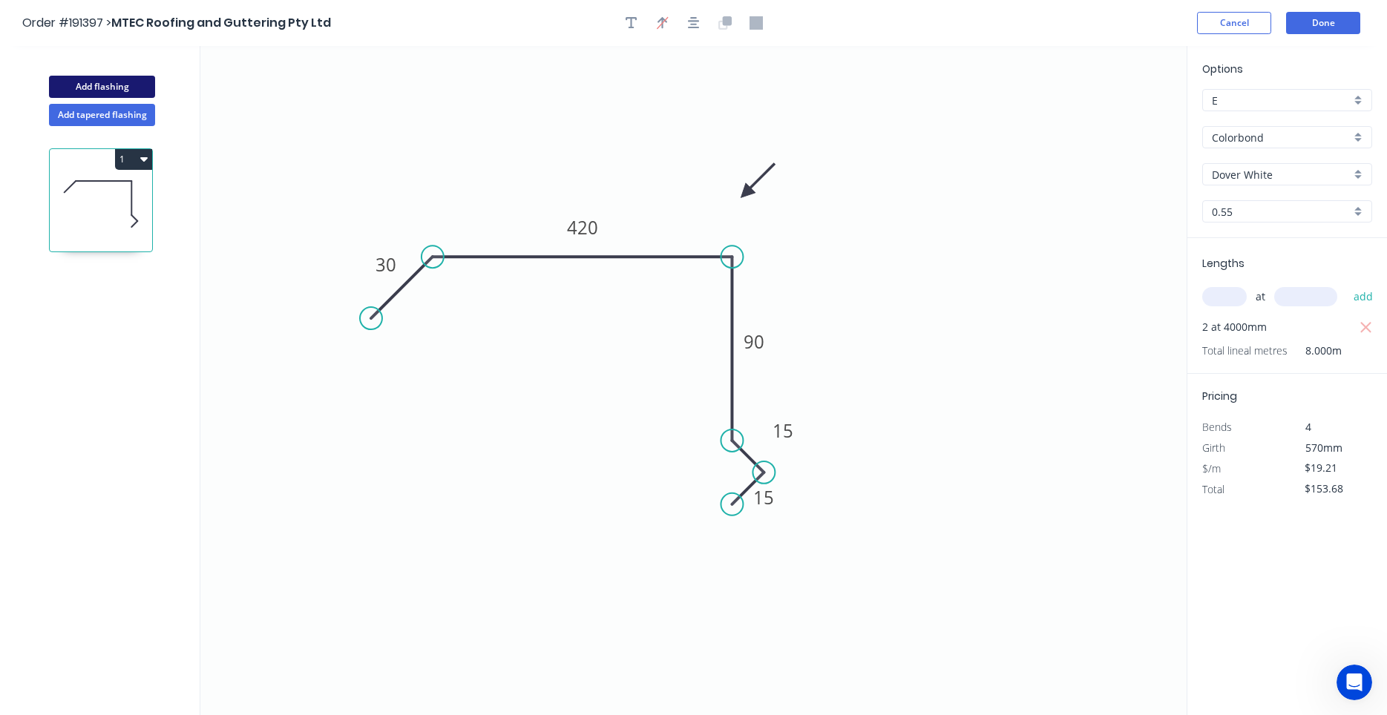
click at [122, 84] on button "Add flashing" at bounding box center [102, 87] width 106 height 22
type input "$0.00"
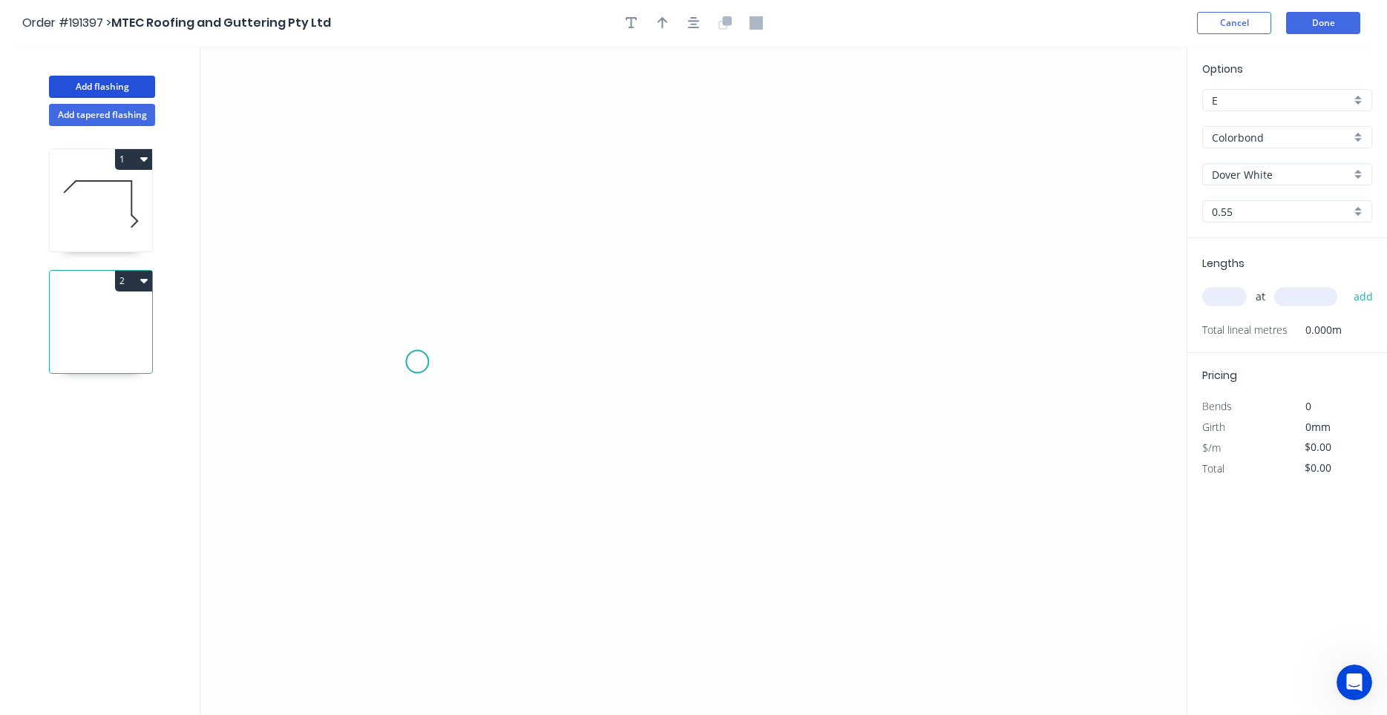
click at [417, 362] on icon "0" at bounding box center [693, 380] width 986 height 669
click at [472, 303] on icon "0" at bounding box center [693, 380] width 986 height 669
click at [824, 312] on icon "0 ?" at bounding box center [693, 380] width 986 height 669
click at [876, 367] on icon "0 ? ?" at bounding box center [693, 380] width 986 height 669
click at [876, 367] on circle at bounding box center [875, 358] width 22 height 22
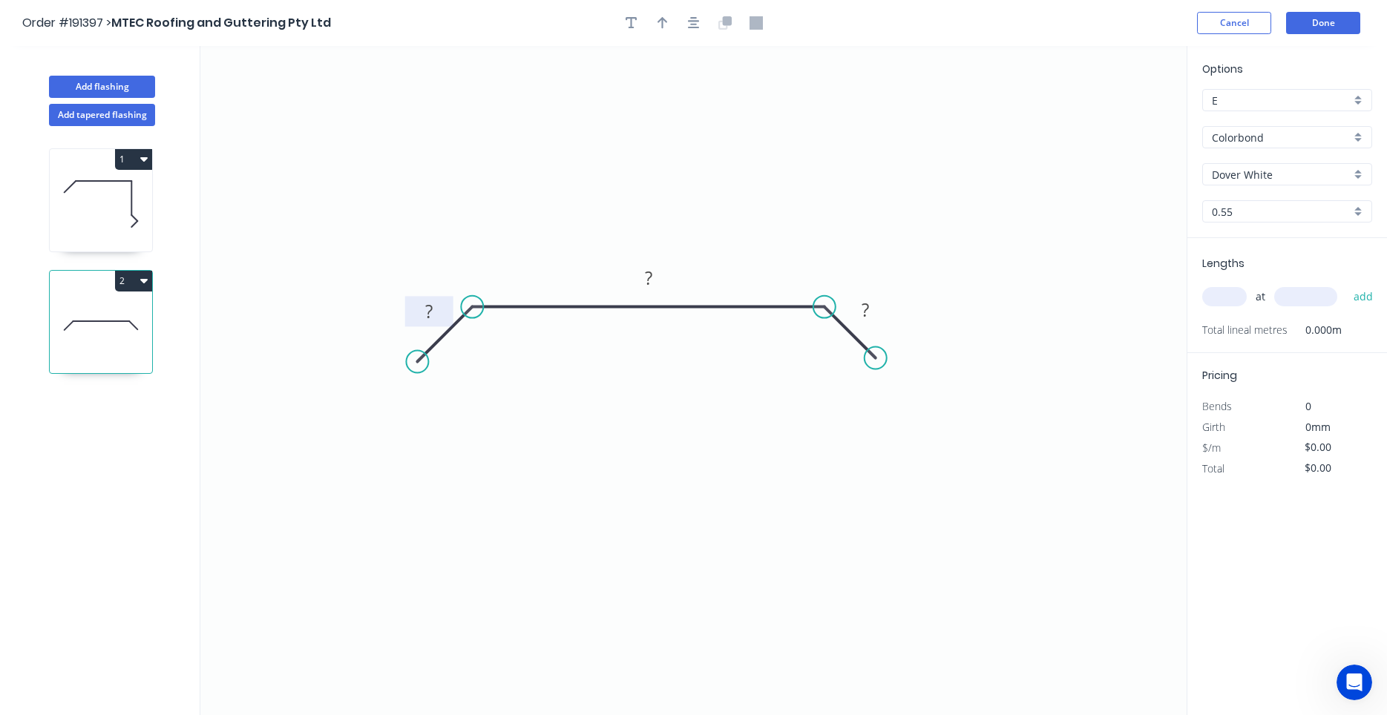
click at [433, 318] on tspan "?" at bounding box center [428, 311] width 7 height 24
click at [1298, 13] on button "Done" at bounding box center [1323, 23] width 74 height 22
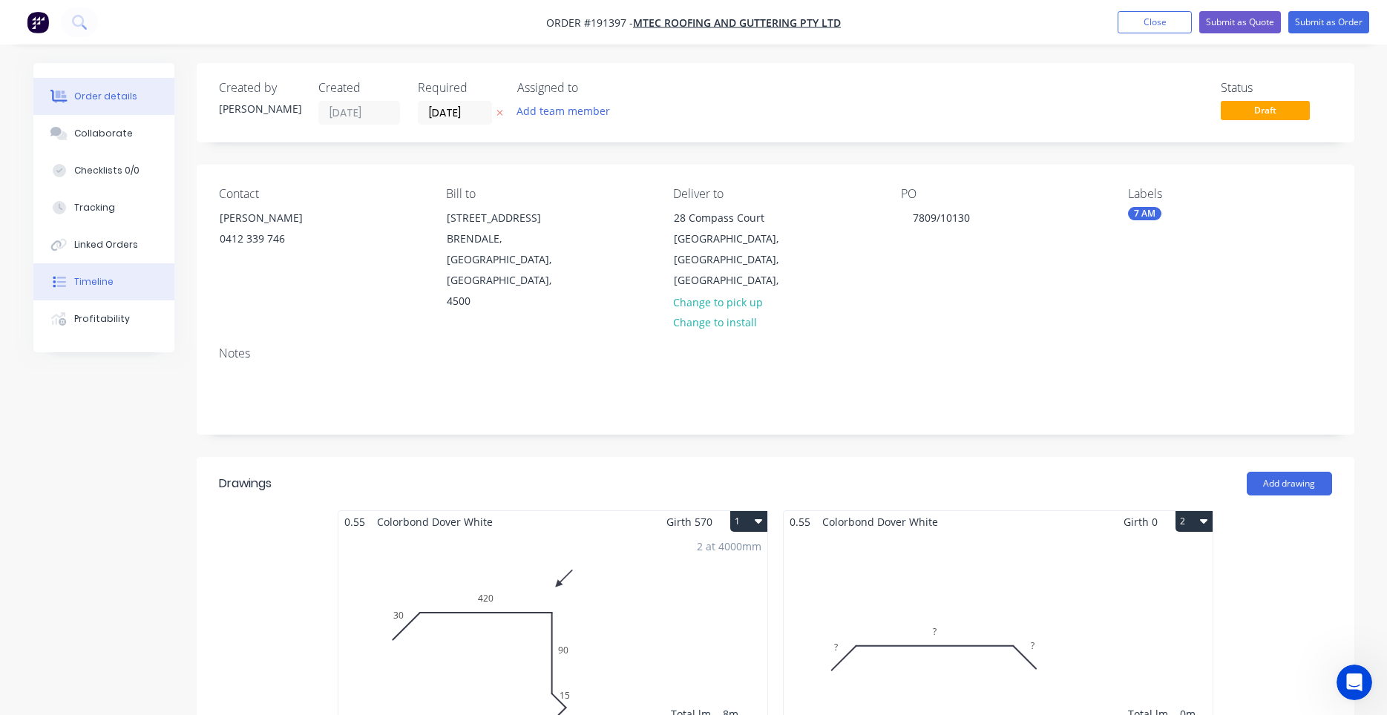
click at [116, 280] on button "Timeline" at bounding box center [103, 281] width 141 height 37
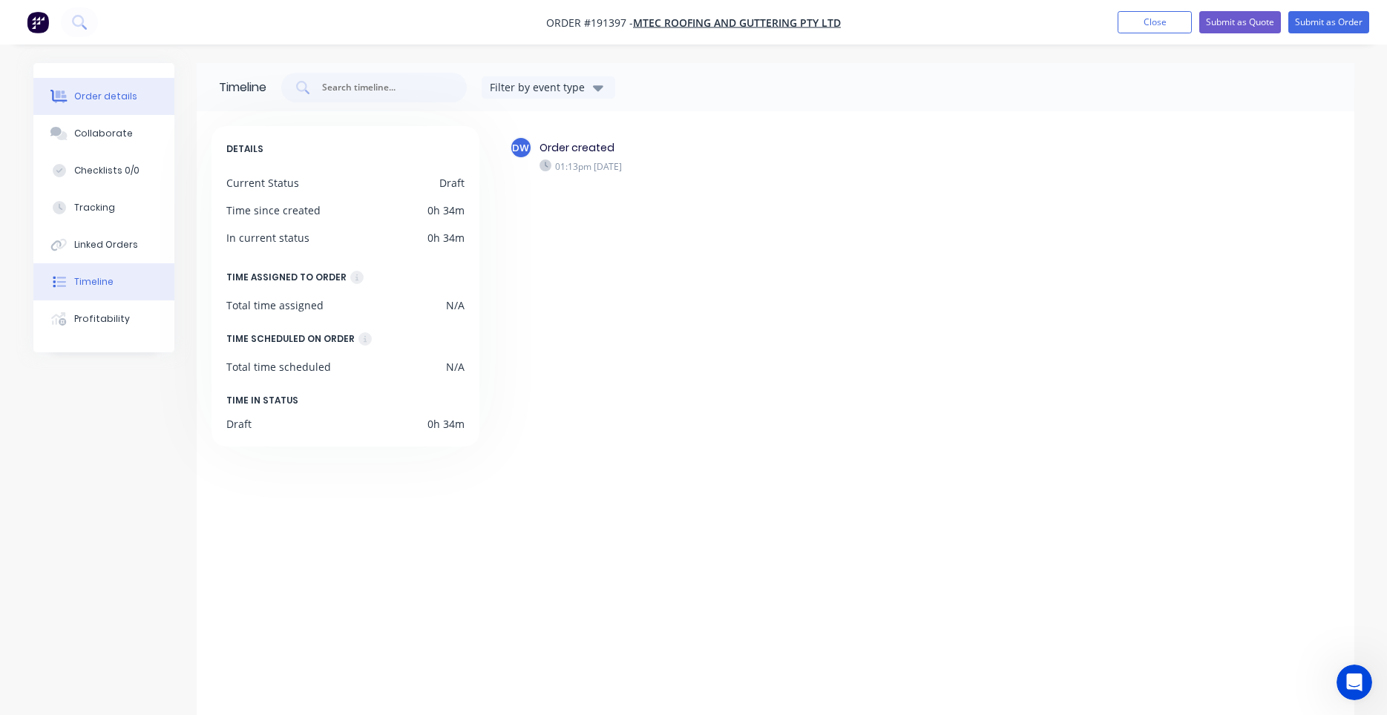
click at [109, 107] on button "Order details" at bounding box center [103, 96] width 141 height 37
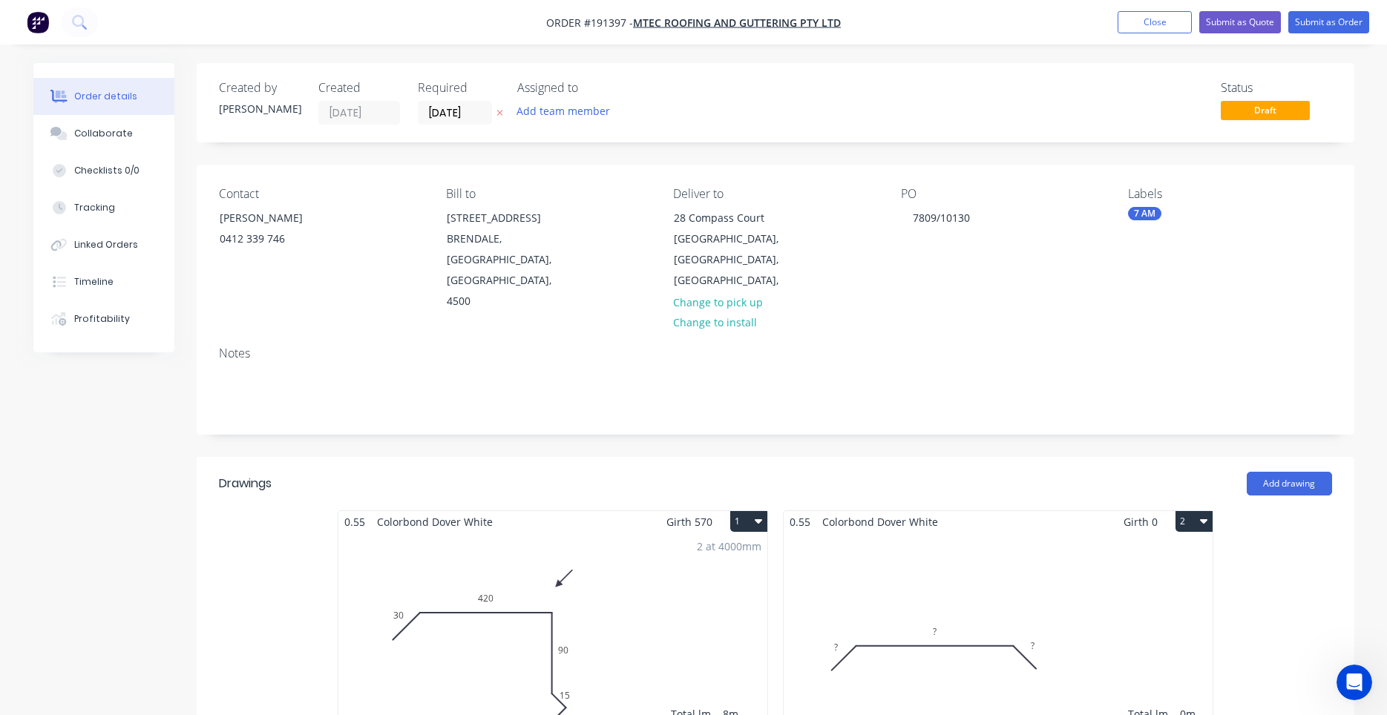
click at [904, 585] on div "Total lm $/M Total 0m $0.00 $0.00" at bounding box center [998, 646] width 429 height 226
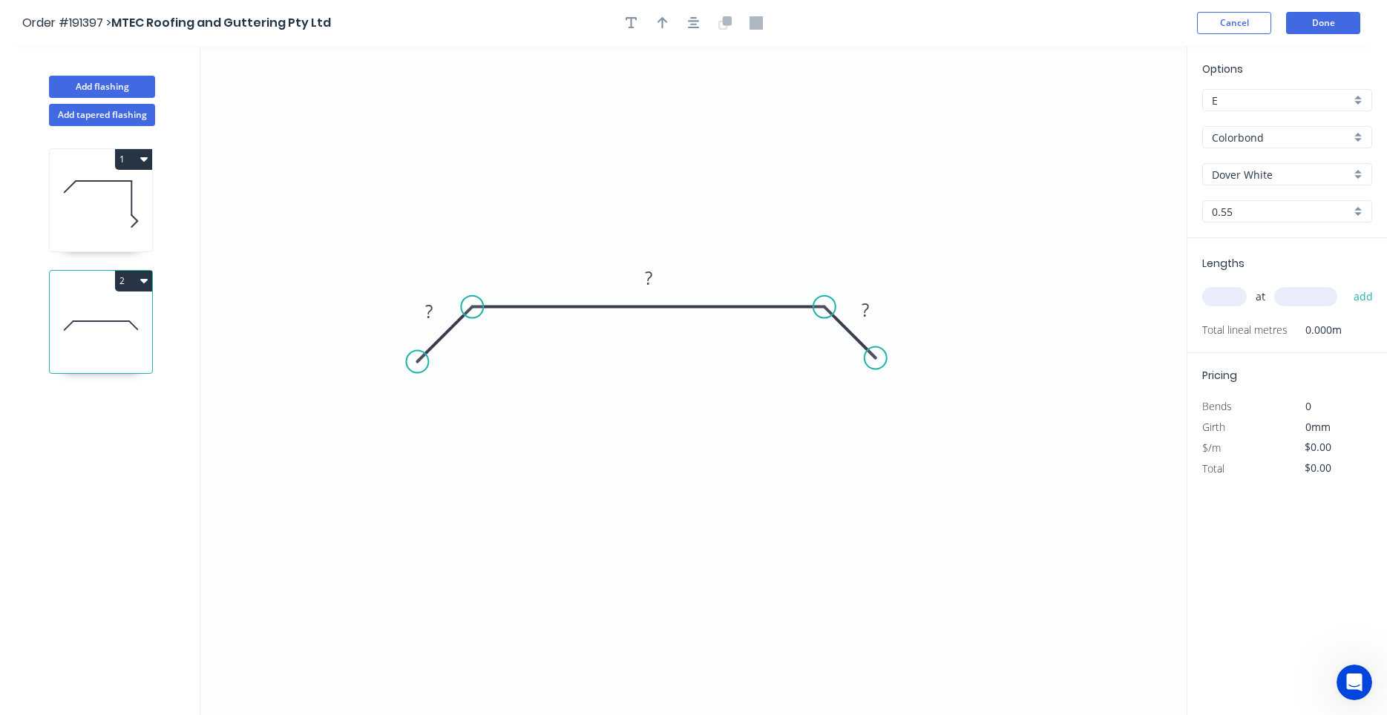
click at [147, 218] on icon at bounding box center [101, 204] width 102 height 95
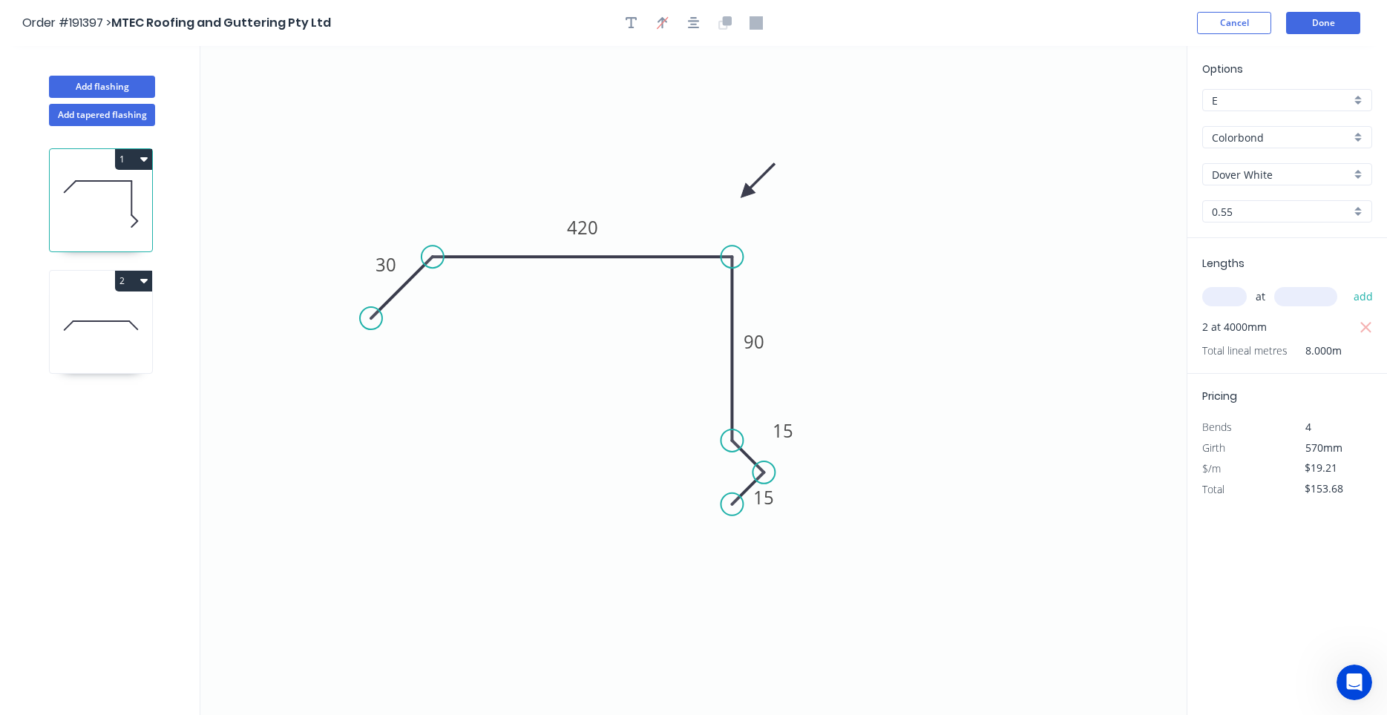
type input "$19.21"
type input "$153.68"
click at [108, 309] on icon at bounding box center [101, 325] width 102 height 95
type input "$0.00"
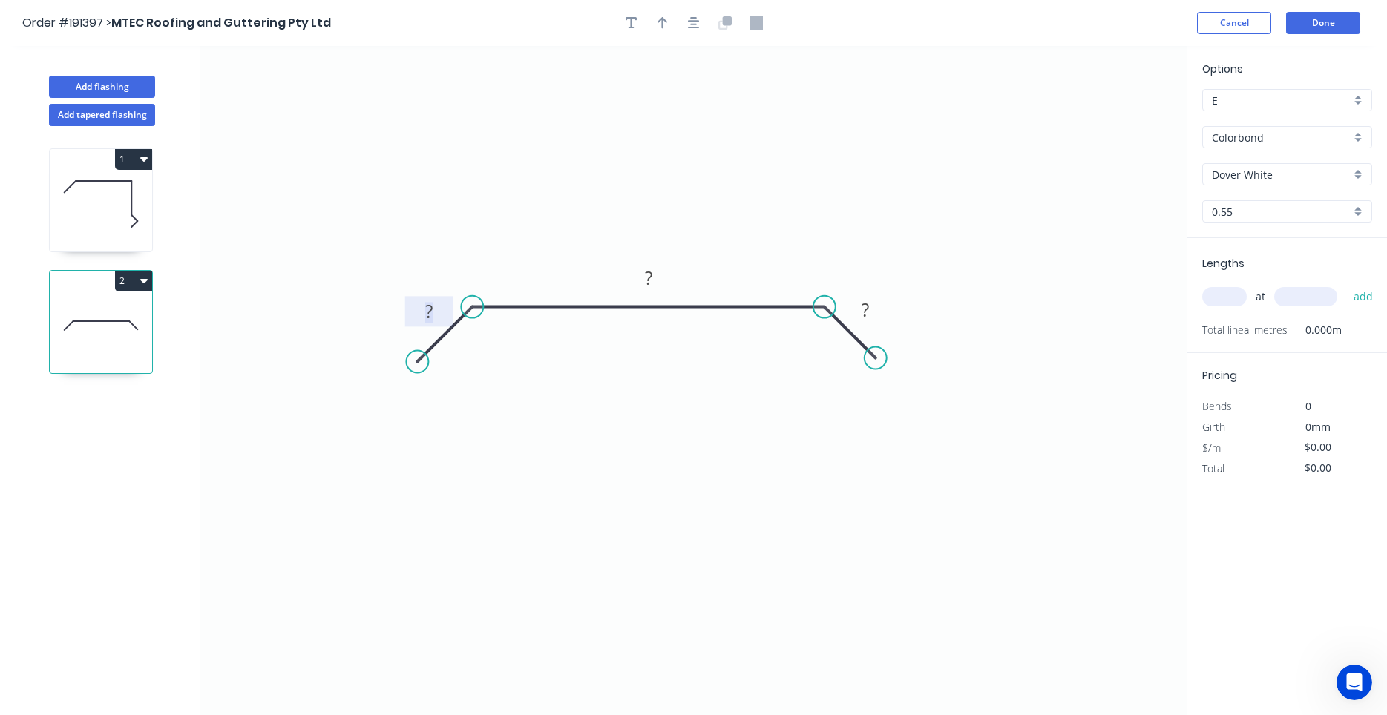
click at [441, 306] on rect at bounding box center [429, 312] width 30 height 21
type input "$21.85"
click at [1228, 301] on input "text" at bounding box center [1224, 296] width 45 height 19
type input "1"
type input "4200"
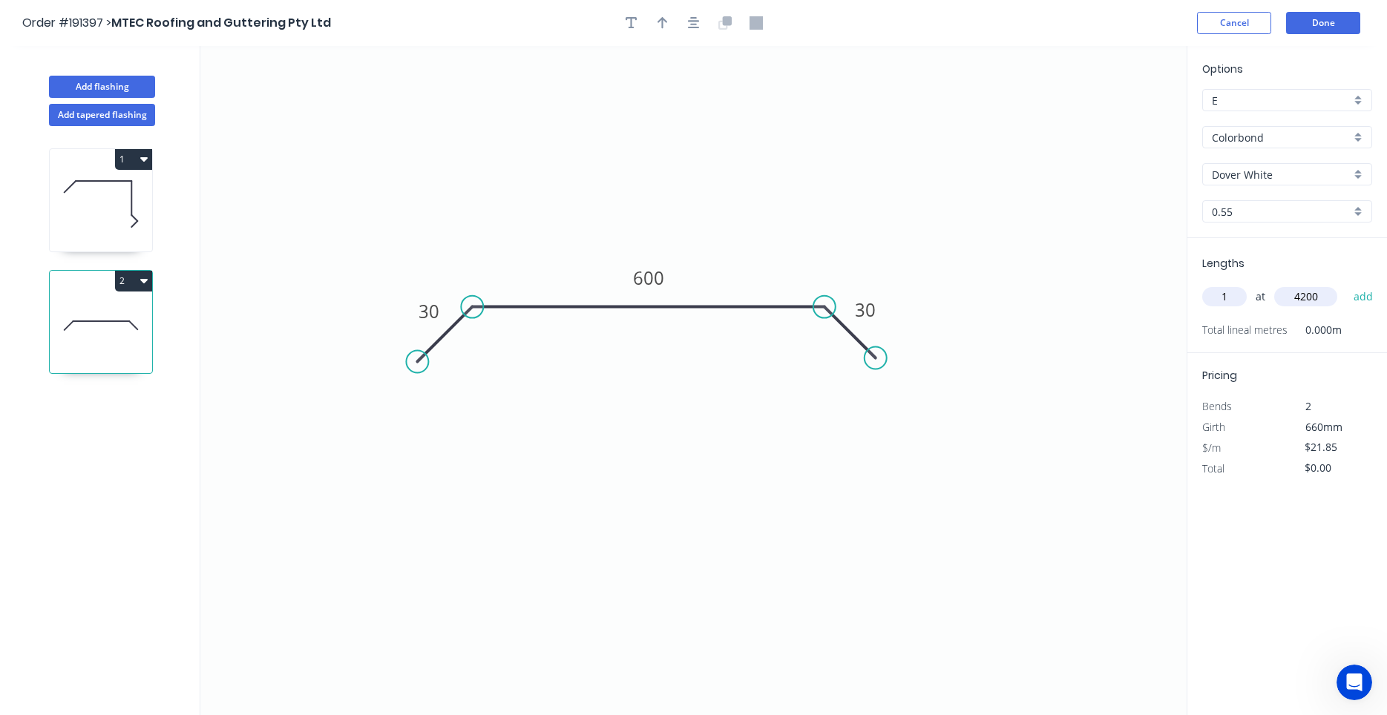
click at [1346, 284] on button "add" at bounding box center [1363, 296] width 35 height 25
type input "$91.77"
click at [686, 26] on button "button" at bounding box center [694, 23] width 22 height 22
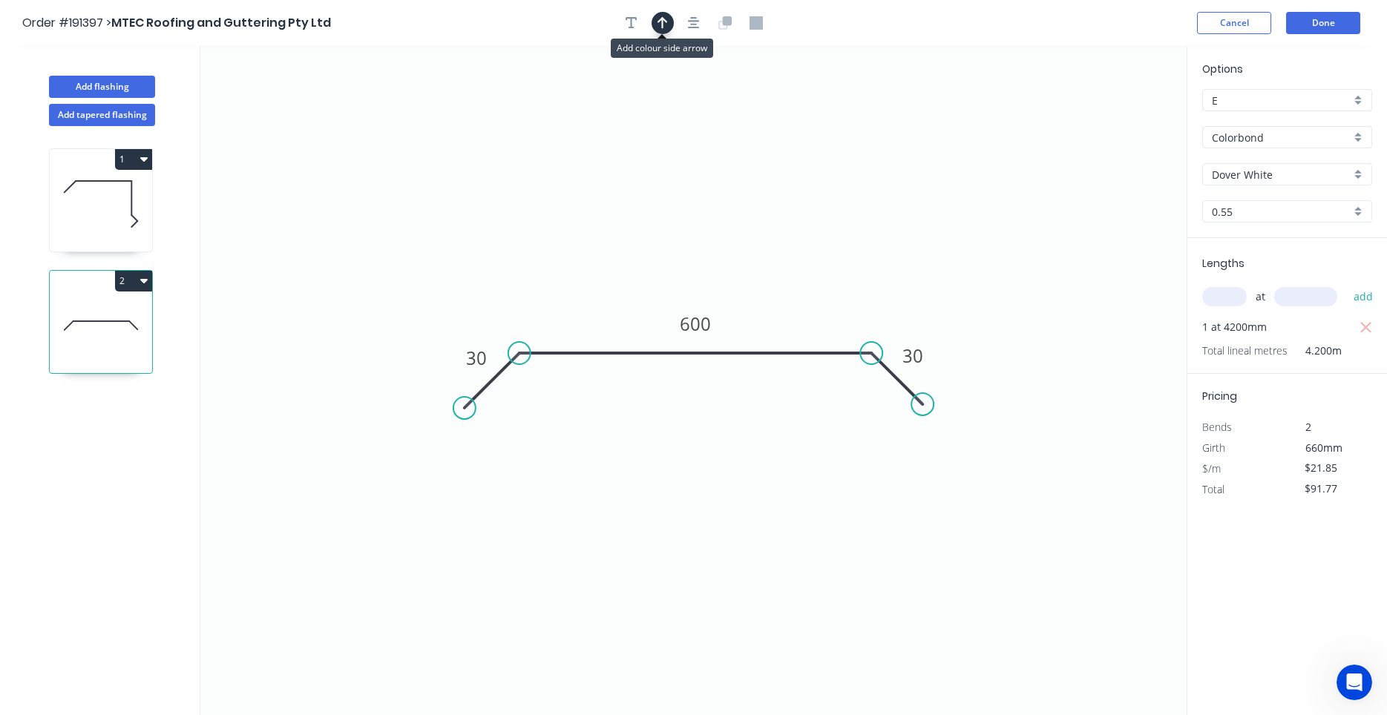
click at [668, 24] on button "button" at bounding box center [662, 23] width 22 height 22
click at [1109, 117] on icon at bounding box center [1111, 102] width 13 height 47
drag, startPoint x: 1109, startPoint y: 117, endPoint x: 801, endPoint y: 276, distance: 346.5
click at [801, 276] on icon at bounding box center [813, 263] width 43 height 43
click at [106, 232] on icon at bounding box center [101, 204] width 102 height 95
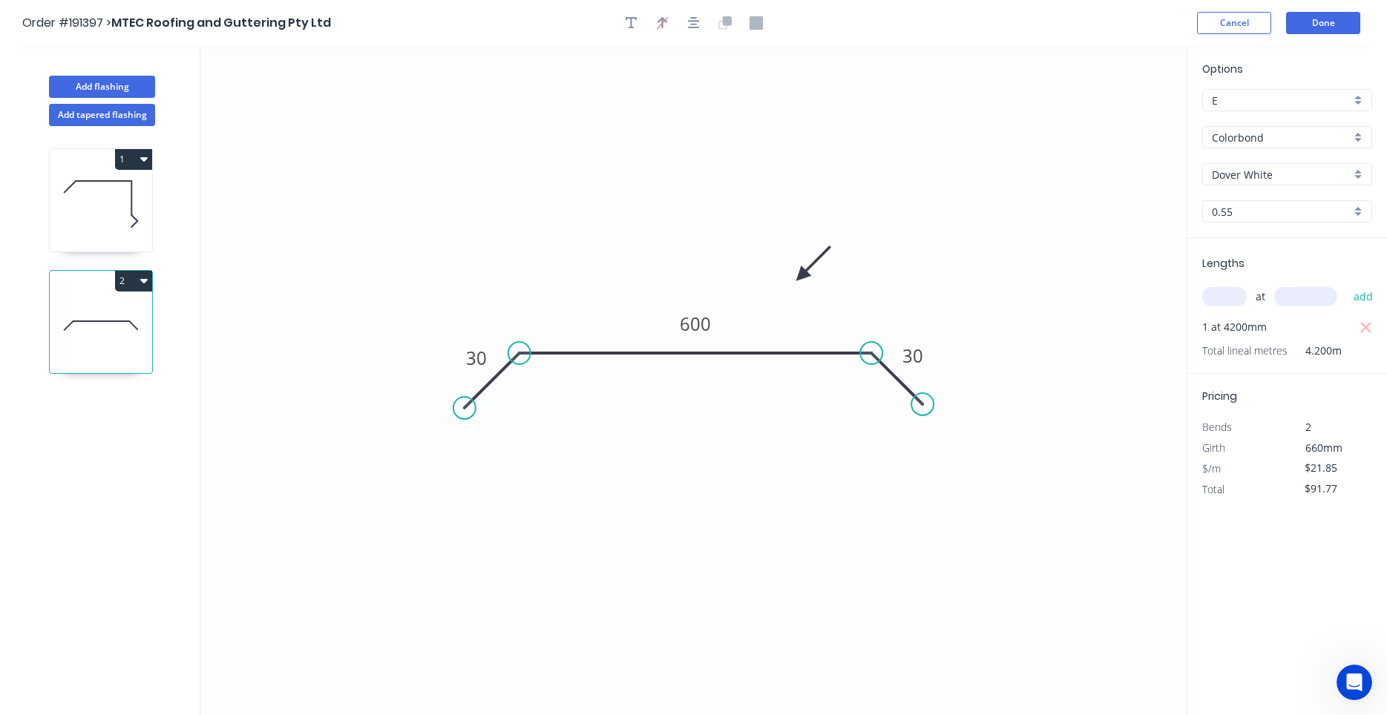
type input "$19.21"
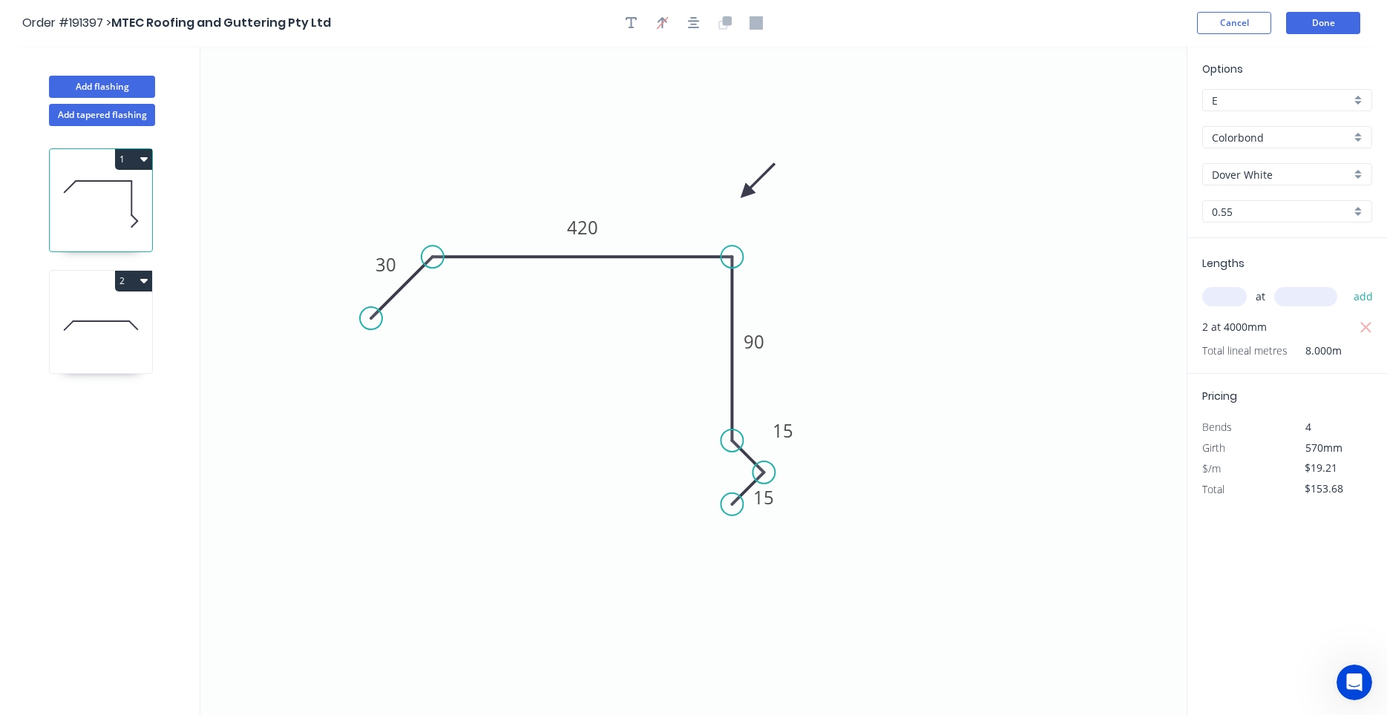
click at [145, 160] on icon "button" at bounding box center [143, 159] width 7 height 4
click at [135, 190] on div "Duplicate" at bounding box center [81, 196] width 114 height 22
type input "$0.00"
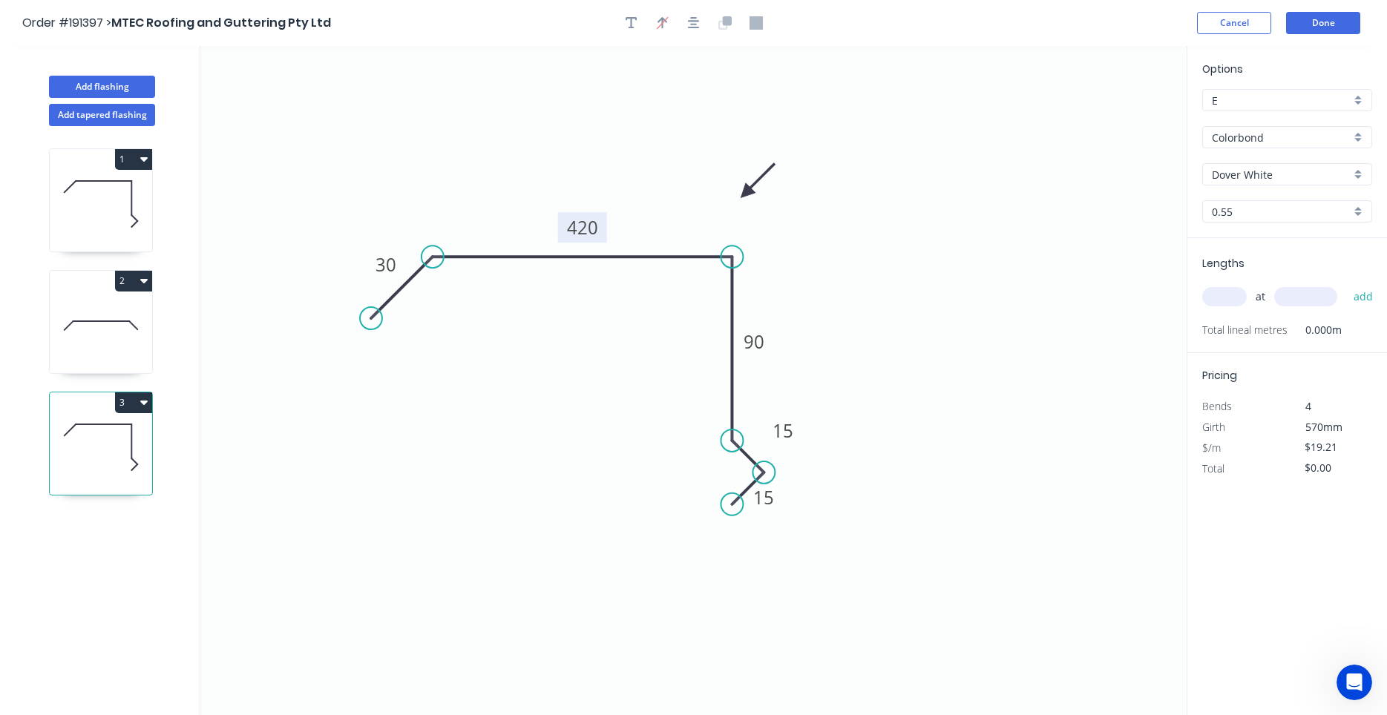
click at [572, 230] on tspan "420" at bounding box center [582, 227] width 31 height 24
click at [747, 348] on tspan "90" at bounding box center [753, 341] width 21 height 24
click at [751, 340] on tspan "90" at bounding box center [753, 341] width 21 height 24
click at [1230, 301] on input "text" at bounding box center [1224, 296] width 45 height 19
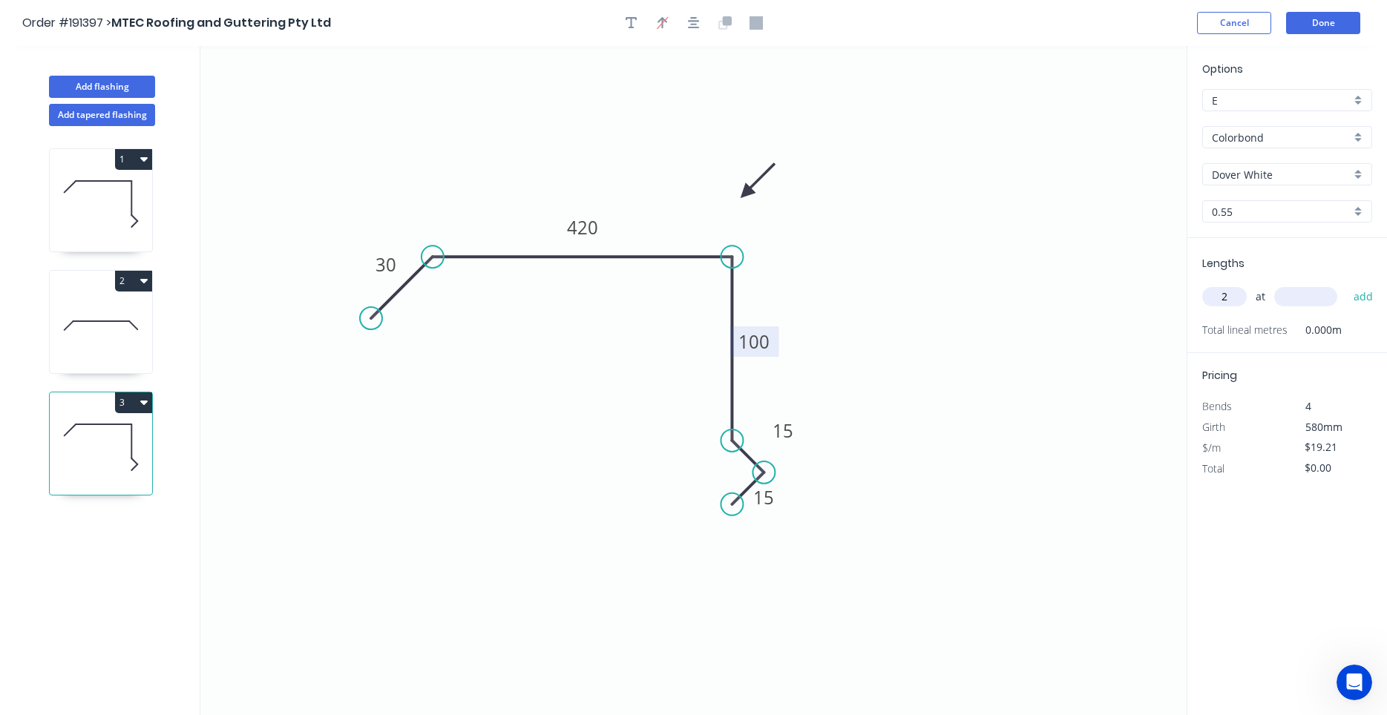
type input "2"
type input "4800"
click at [1346, 284] on button "add" at bounding box center [1363, 296] width 35 height 25
click at [108, 210] on icon at bounding box center [101, 204] width 102 height 95
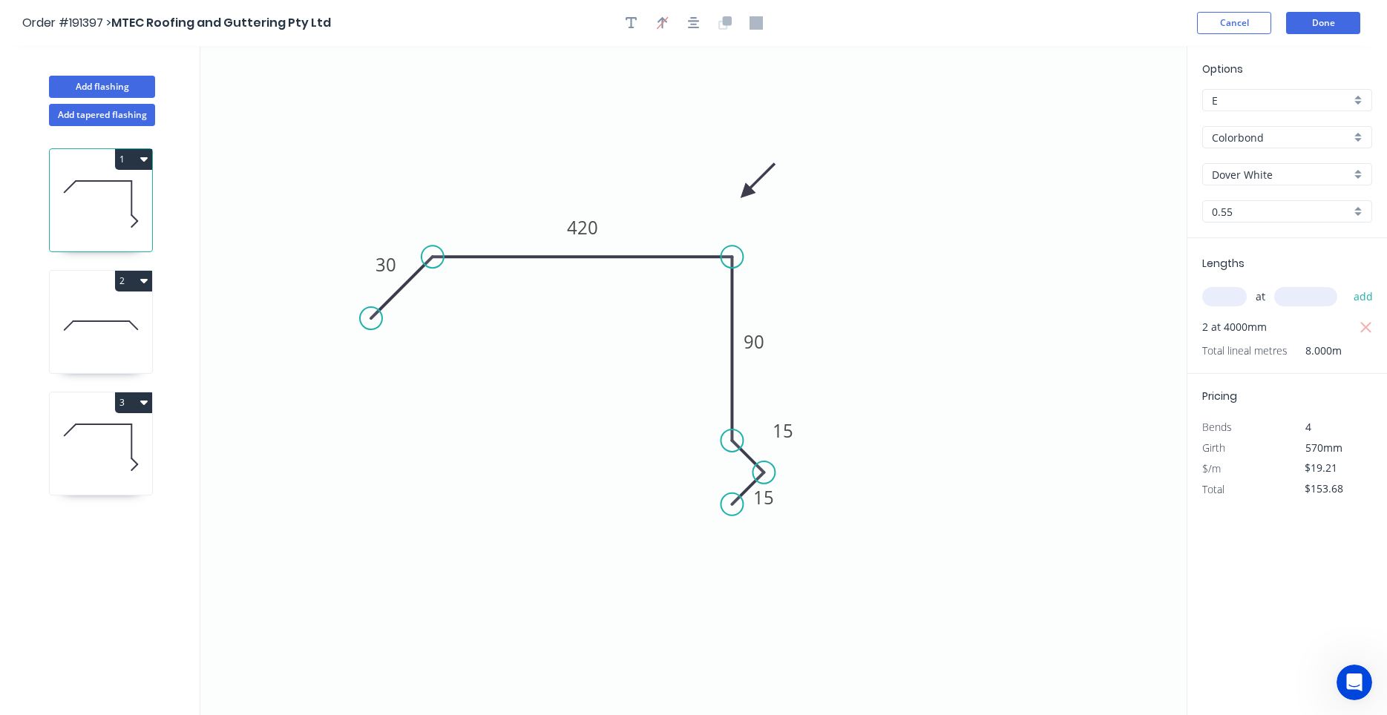
click at [107, 458] on icon at bounding box center [101, 447] width 102 height 95
type input "$184.42"
click at [85, 95] on button "Add flashing" at bounding box center [102, 87] width 106 height 22
type input "$0.00"
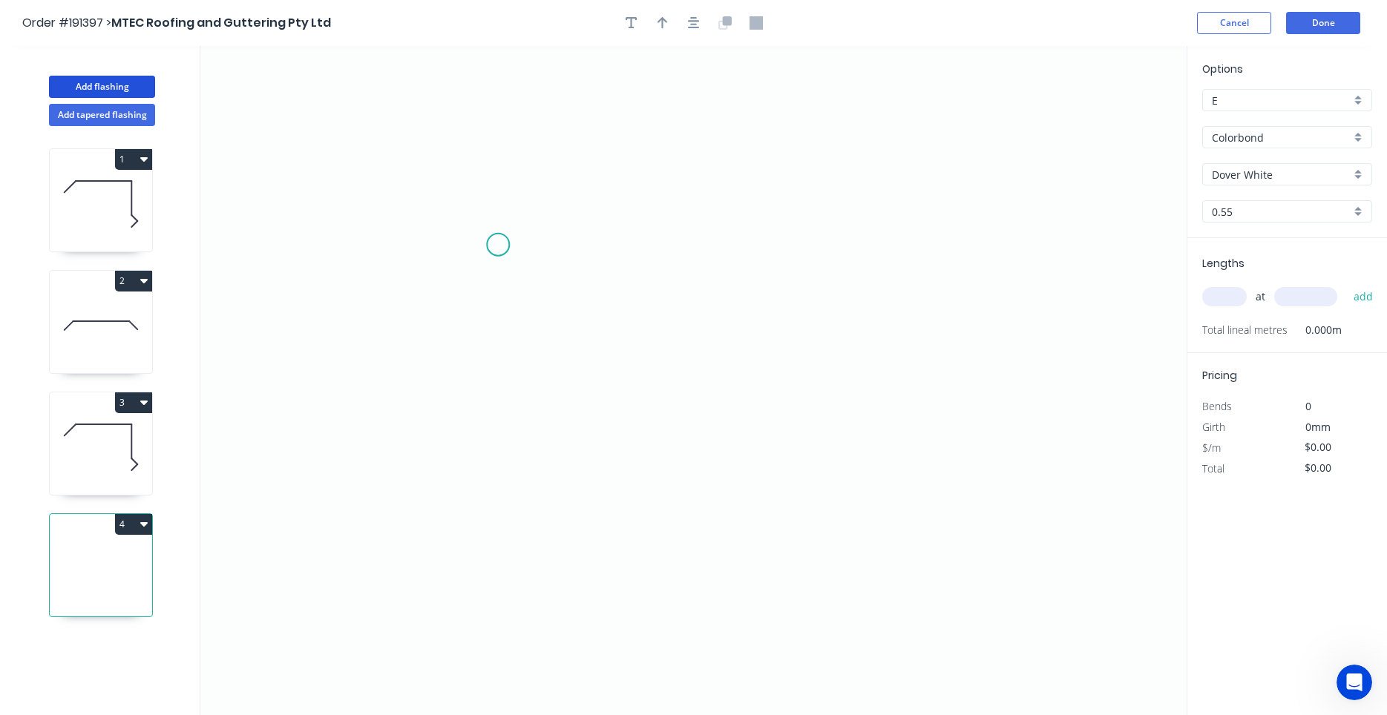
click at [497, 239] on icon "0" at bounding box center [693, 380] width 986 height 669
click at [497, 229] on icon at bounding box center [497, 234] width 0 height 10
click at [489, 430] on icon "0 ?" at bounding box center [693, 380] width 986 height 669
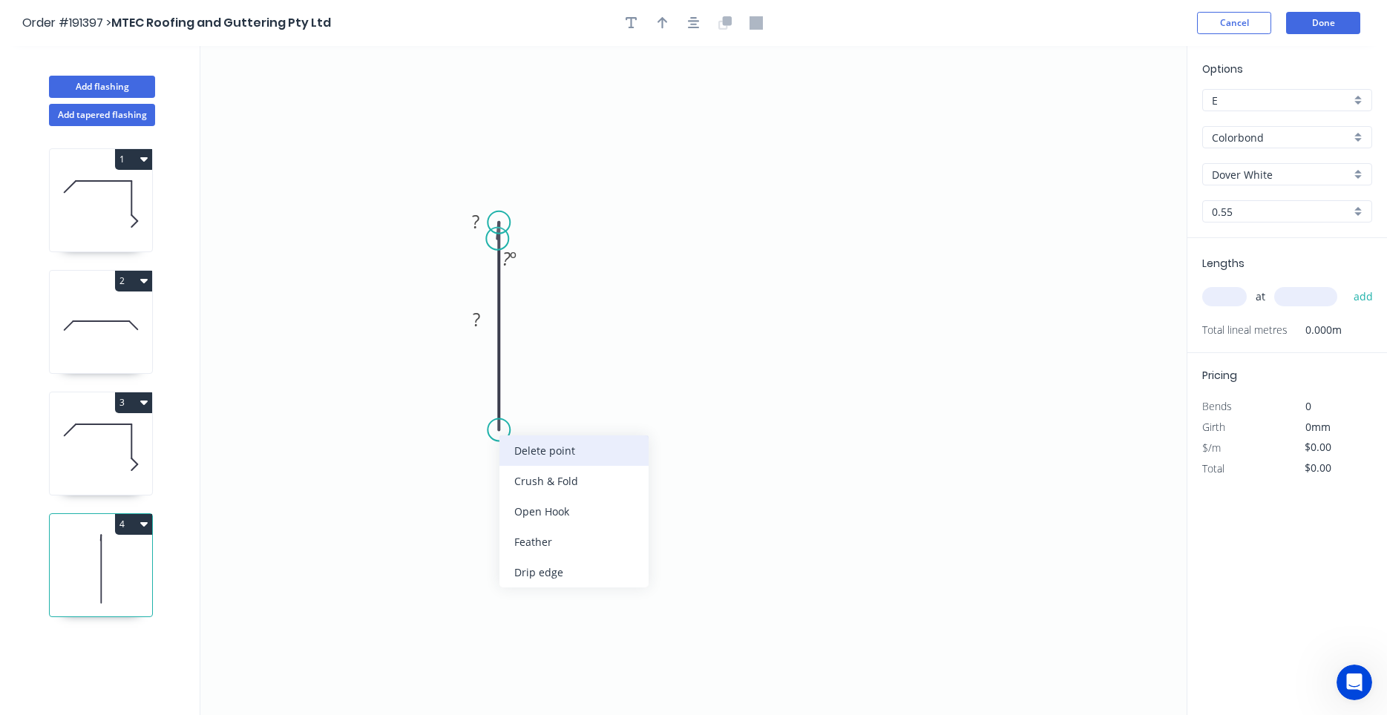
click at [509, 439] on div "Delete point" at bounding box center [573, 451] width 149 height 30
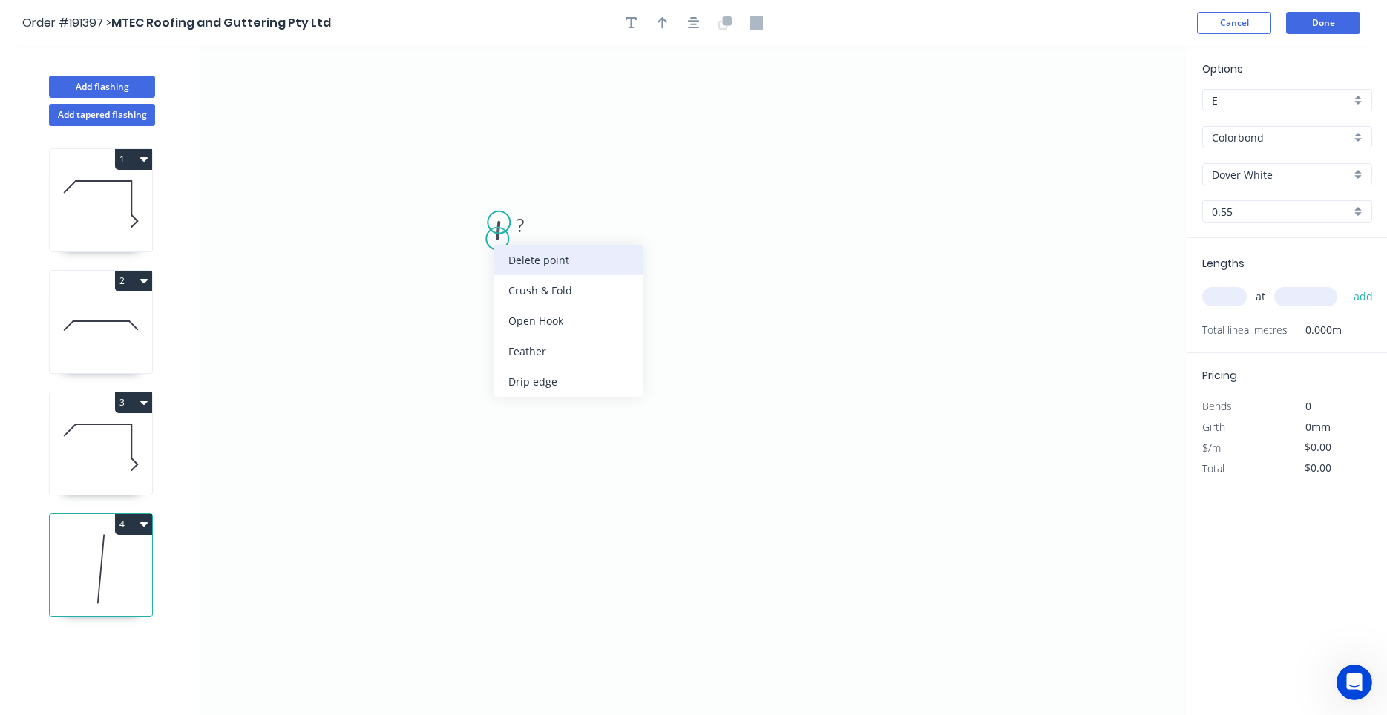
click at [502, 269] on div "Delete point" at bounding box center [567, 260] width 149 height 30
click at [504, 191] on icon "0" at bounding box center [693, 380] width 986 height 669
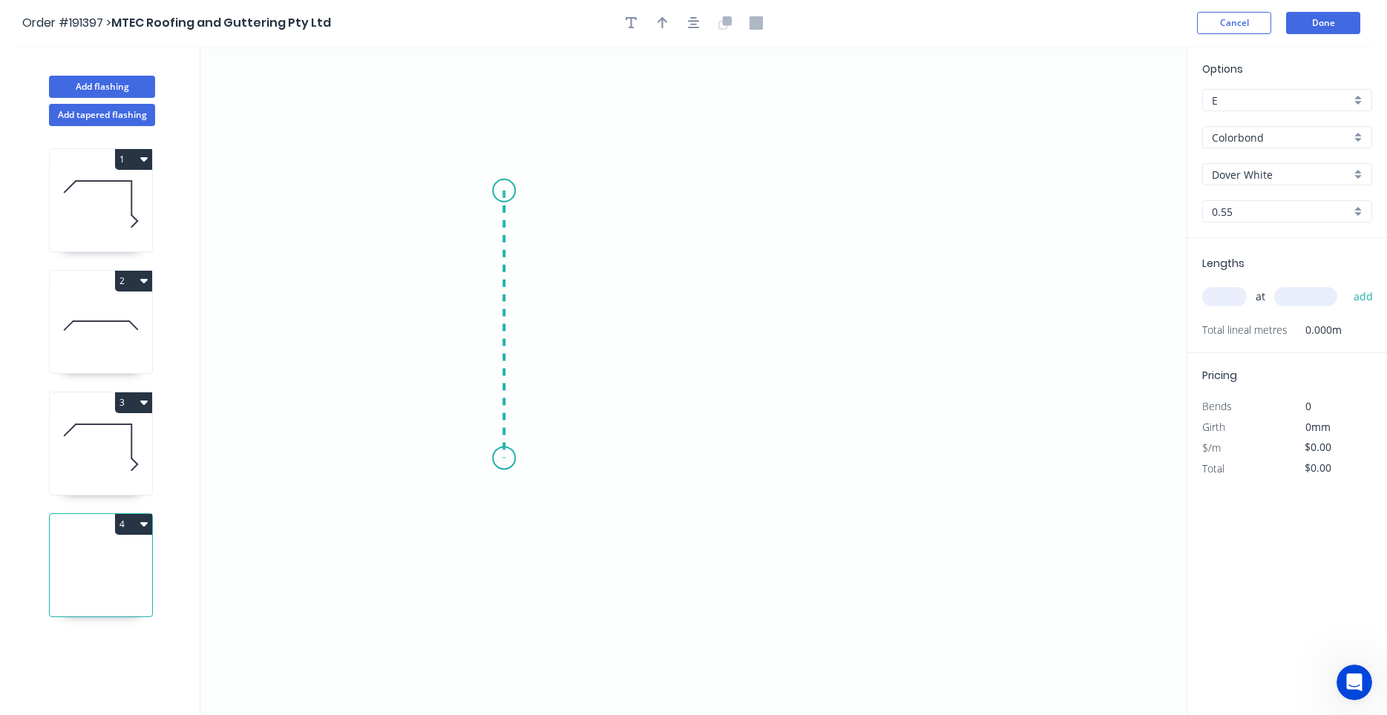
click at [499, 459] on icon "0" at bounding box center [693, 380] width 986 height 669
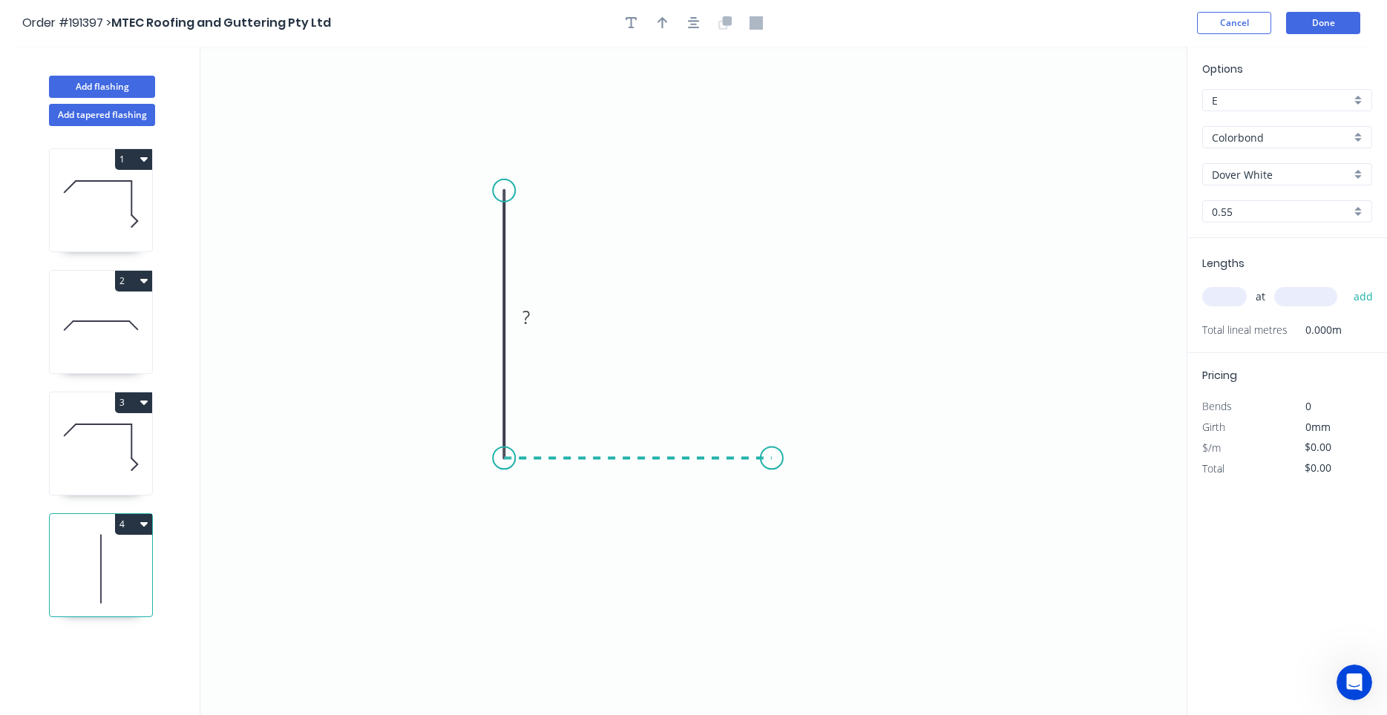
click at [772, 452] on icon "0 ?" at bounding box center [693, 380] width 986 height 669
click at [767, 460] on circle at bounding box center [772, 458] width 22 height 22
click at [643, 473] on rect at bounding box center [638, 474] width 30 height 21
click at [89, 450] on icon at bounding box center [101, 447] width 102 height 95
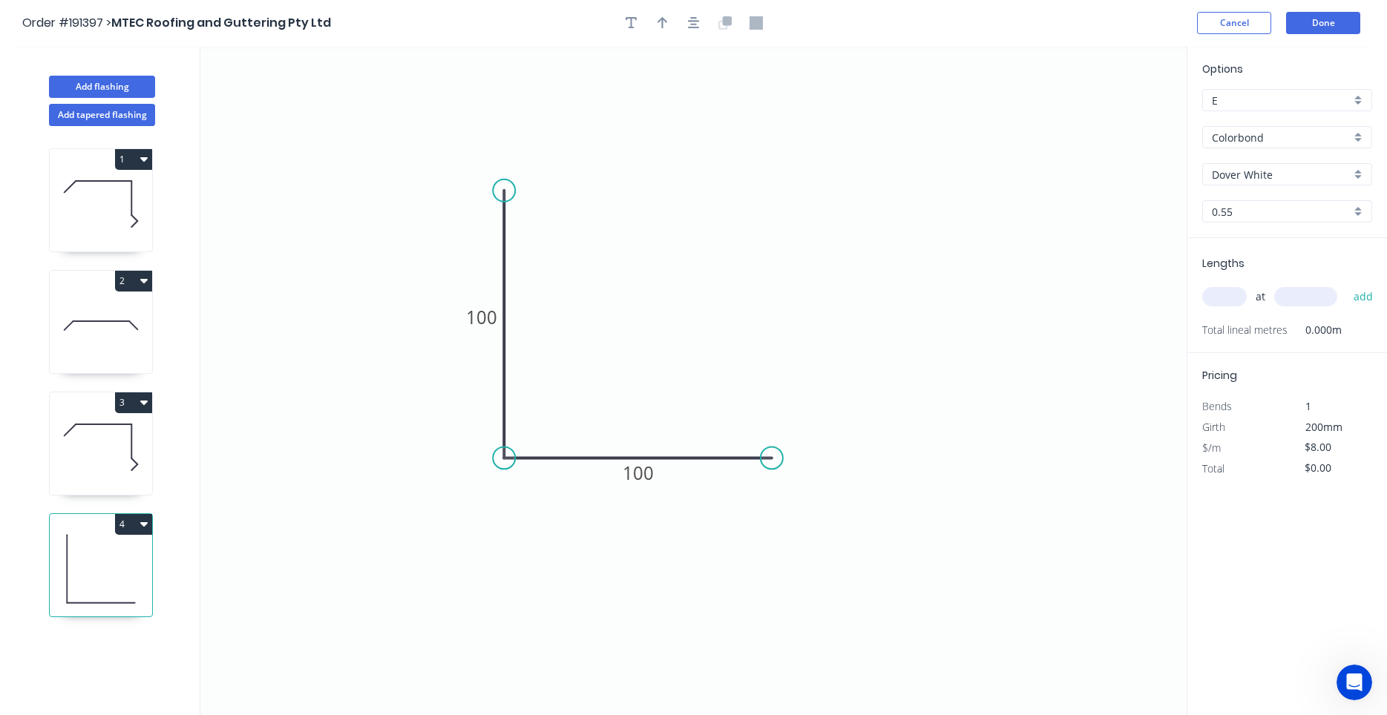
type input "$19.21"
type input "$184.42"
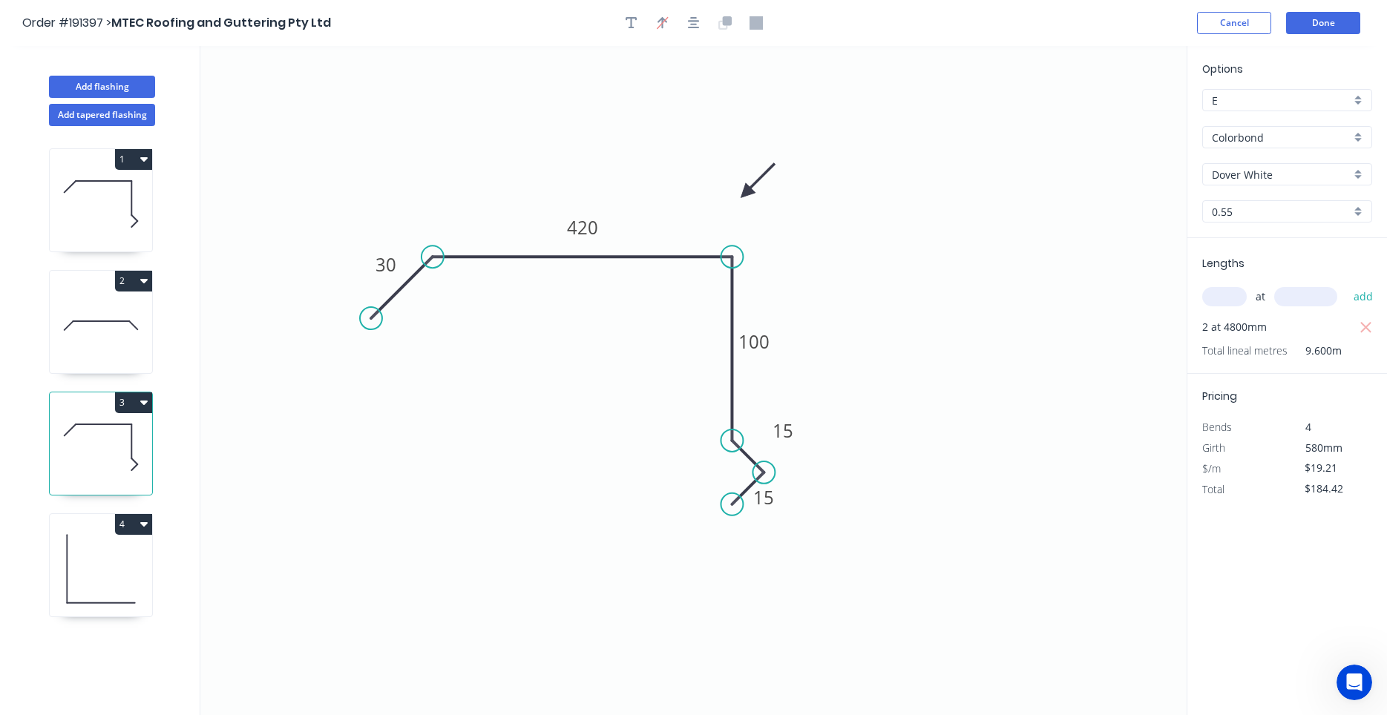
click at [95, 571] on icon at bounding box center [101, 569] width 102 height 95
type input "$8.00"
type input "$0.00"
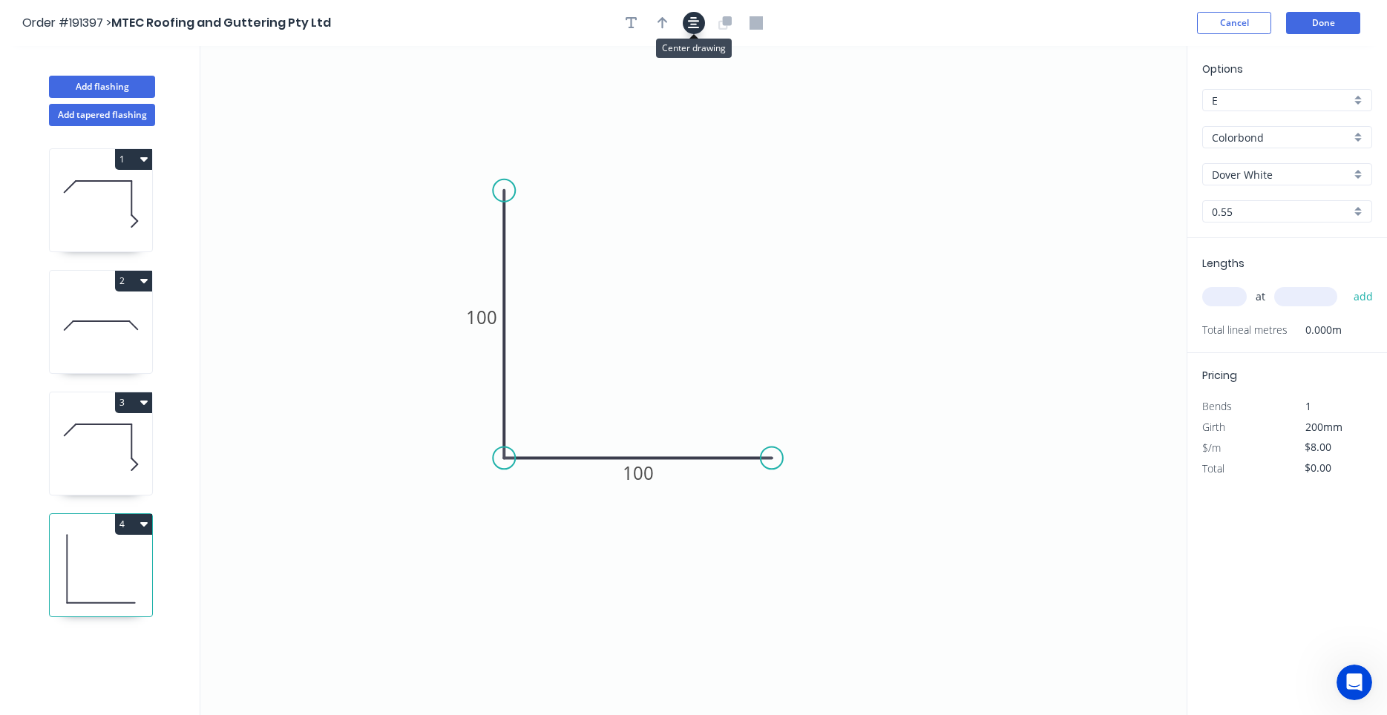
click at [695, 26] on icon "button" at bounding box center [694, 22] width 12 height 13
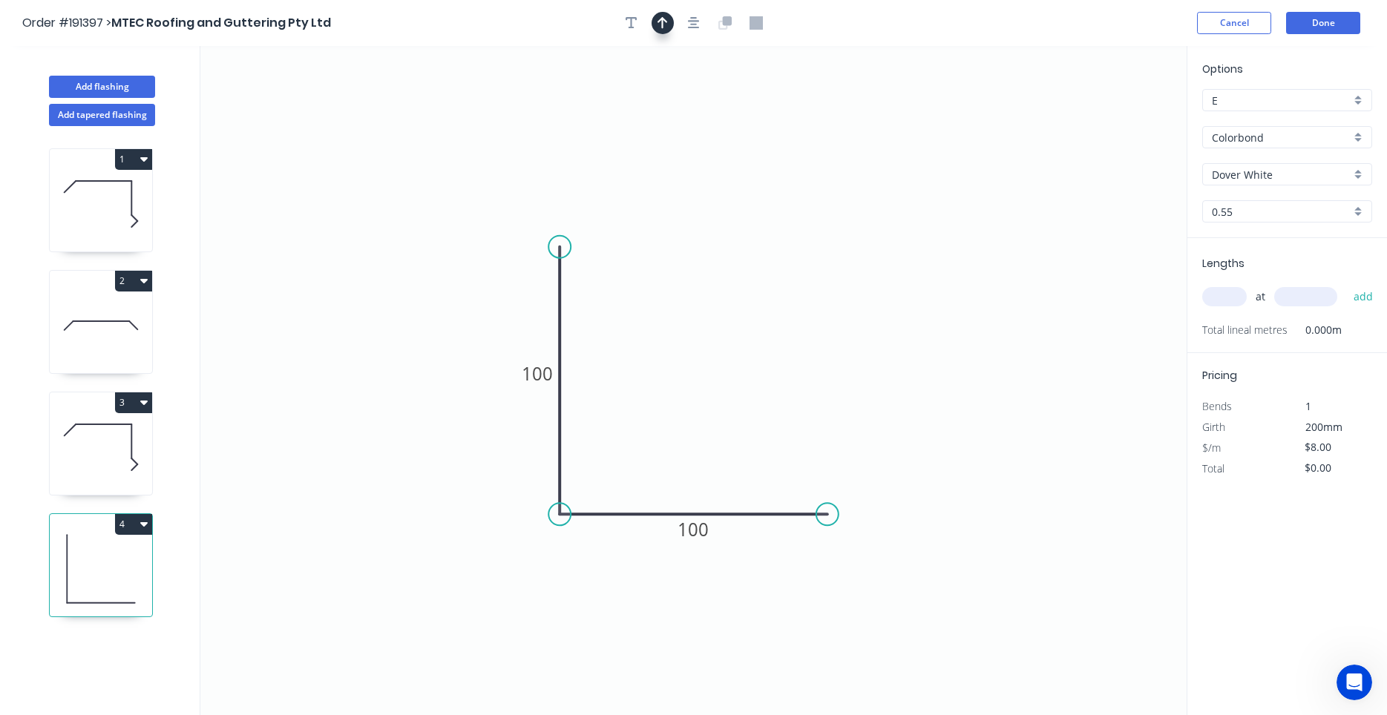
click at [665, 25] on icon "button" at bounding box center [662, 22] width 10 height 13
click at [1112, 119] on icon at bounding box center [1111, 102] width 13 height 47
drag, startPoint x: 1112, startPoint y: 119, endPoint x: 706, endPoint y: 362, distance: 473.2
click at [706, 362] on icon at bounding box center [726, 342] width 43 height 43
click at [1226, 295] on input "text" at bounding box center [1224, 296] width 45 height 19
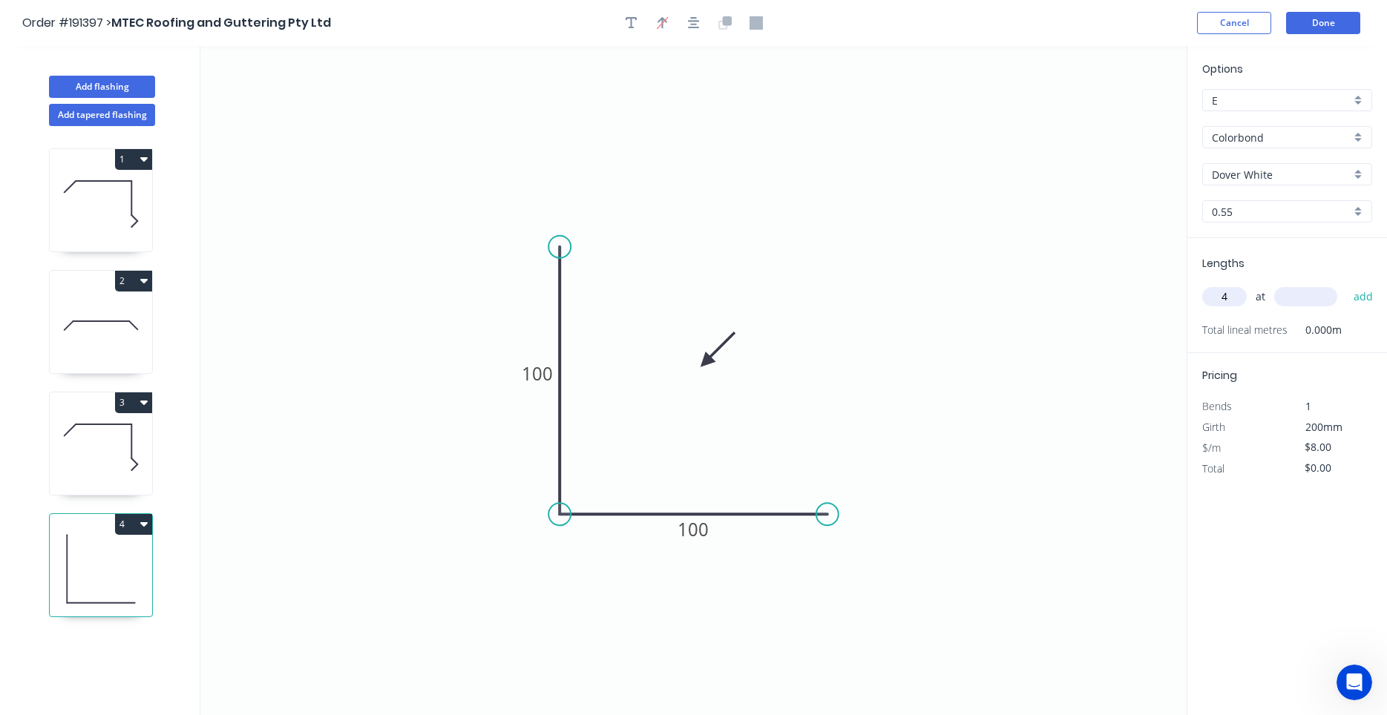
type input "4"
type input "1000"
click at [1346, 284] on button "add" at bounding box center [1363, 296] width 35 height 25
type input "$32.00"
type input "4"
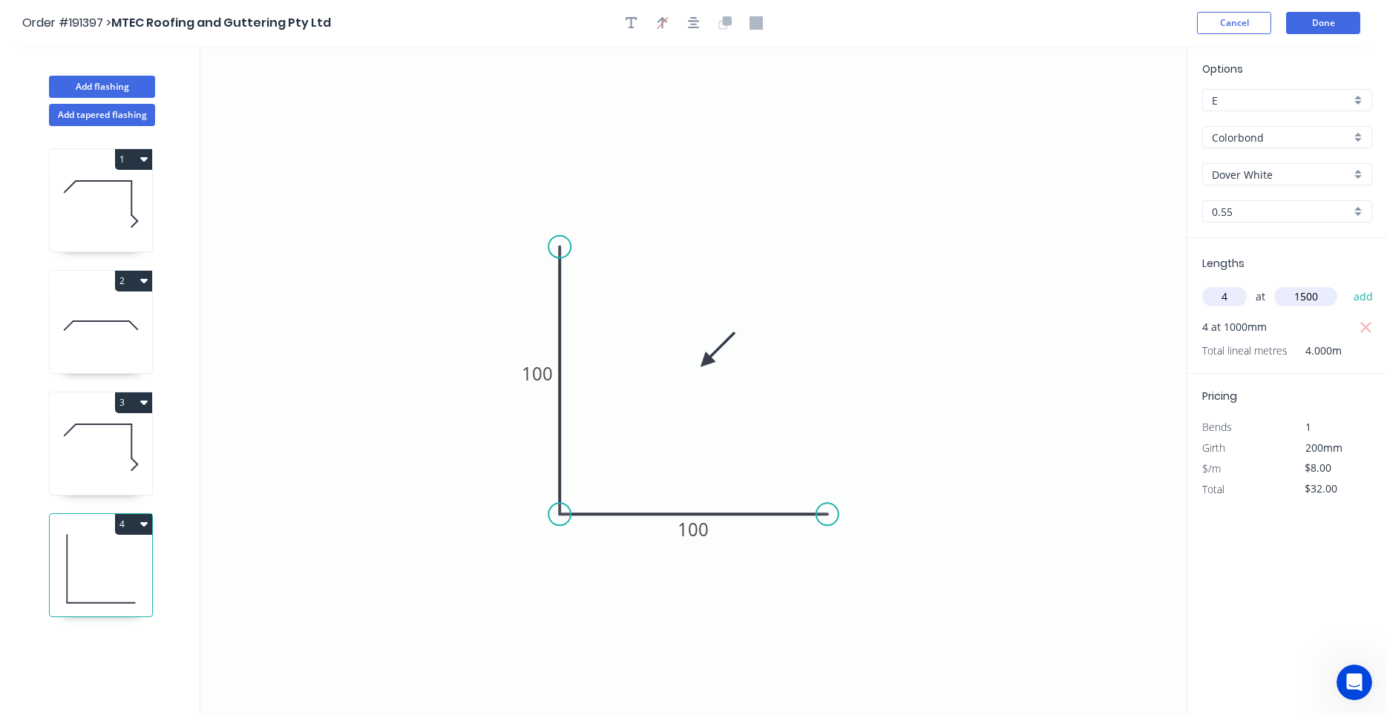
type input "1500"
click at [1346, 284] on button "add" at bounding box center [1363, 296] width 35 height 25
type input "$80.00"
click at [160, 454] on div "1 2 3 4" at bounding box center [101, 434] width 195 height 617
click at [138, 462] on icon at bounding box center [101, 447] width 102 height 95
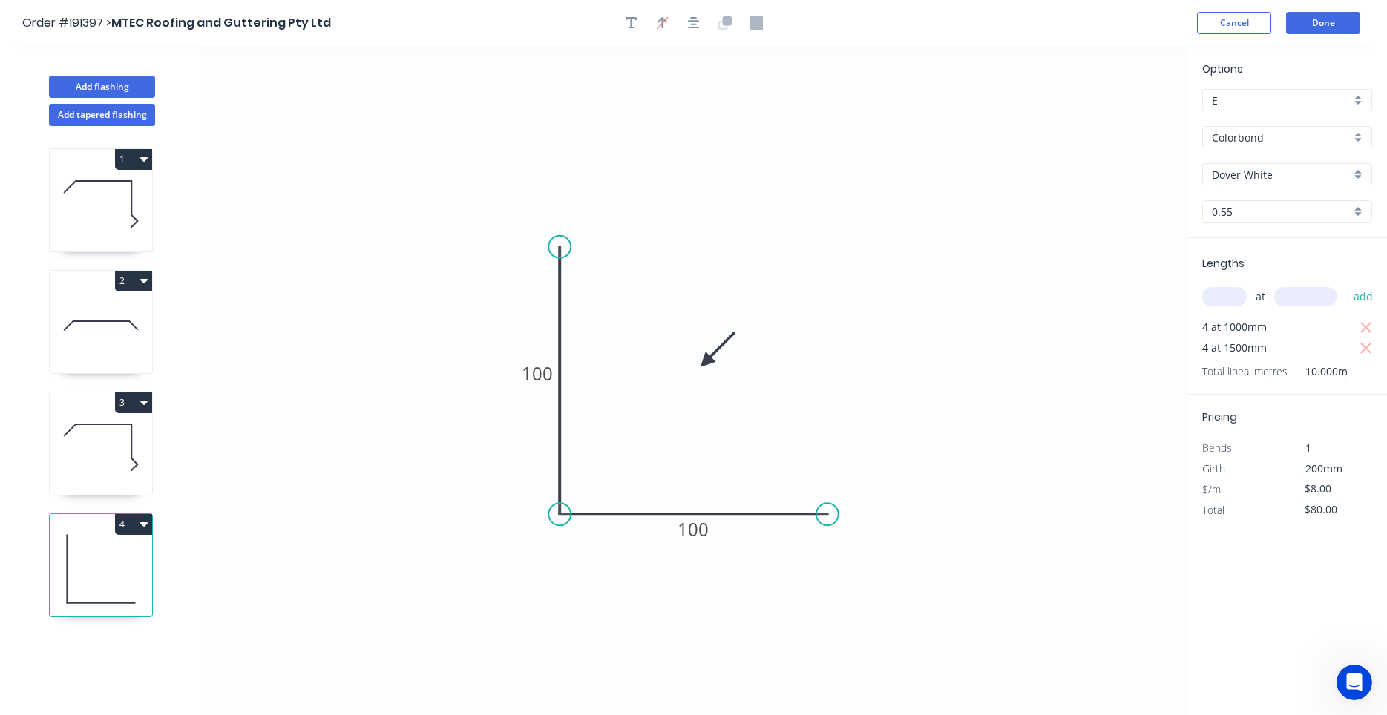
type input "$19.21"
type input "$184.42"
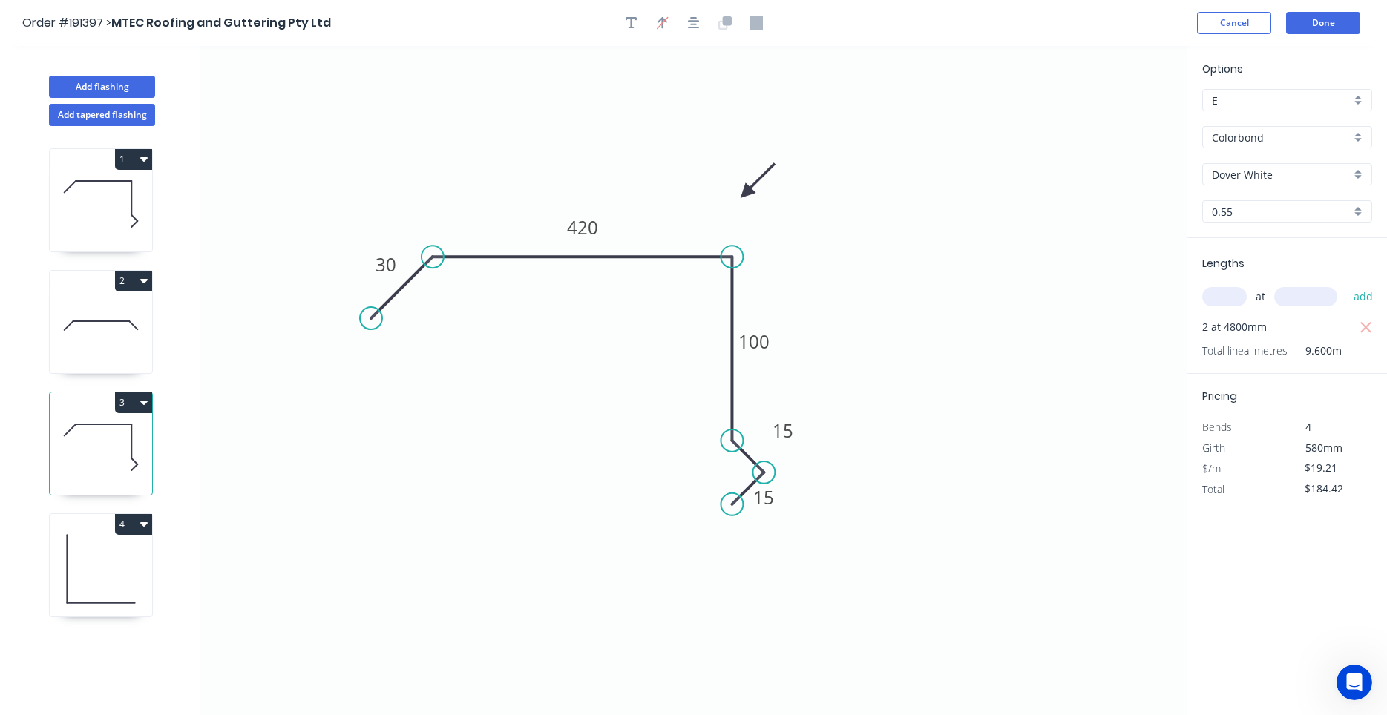
click at [121, 558] on icon at bounding box center [101, 569] width 102 height 95
type input "$8.00"
type input "$80.00"
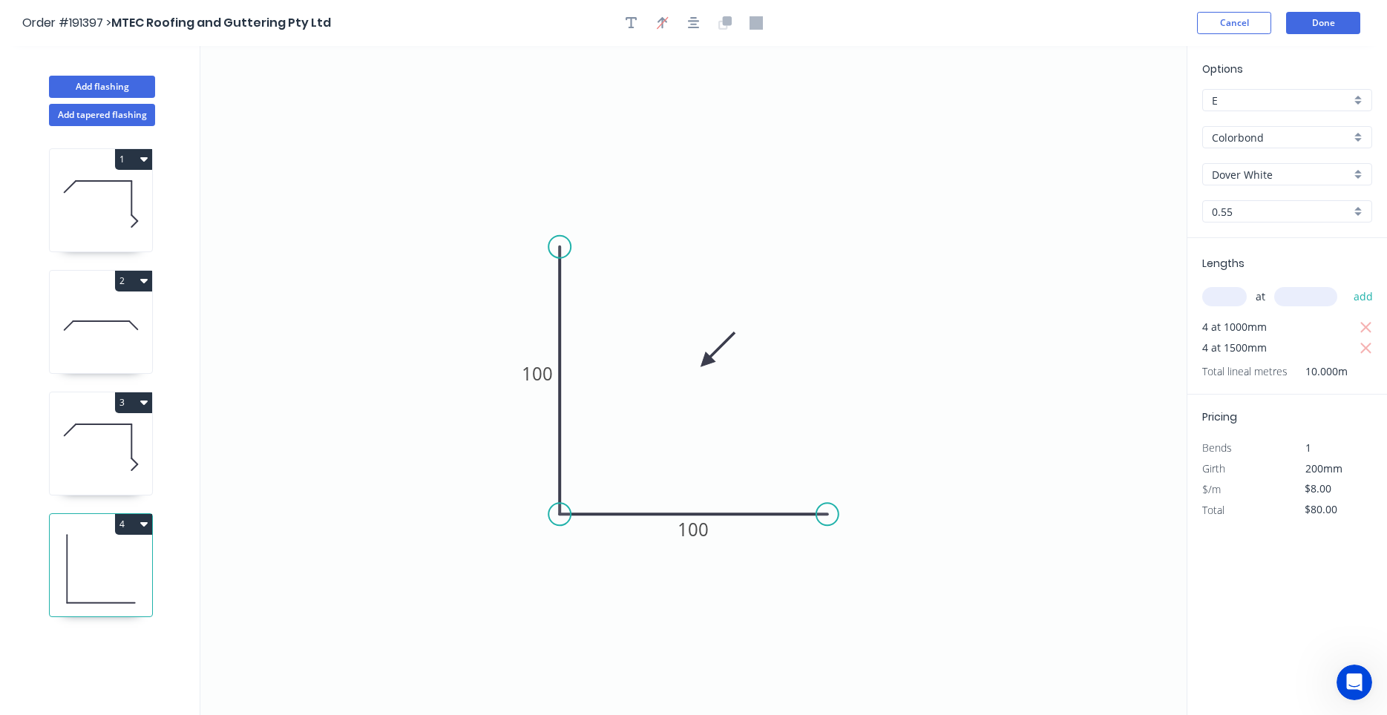
click at [102, 473] on icon at bounding box center [101, 447] width 102 height 95
type input "$19.21"
type input "$184.42"
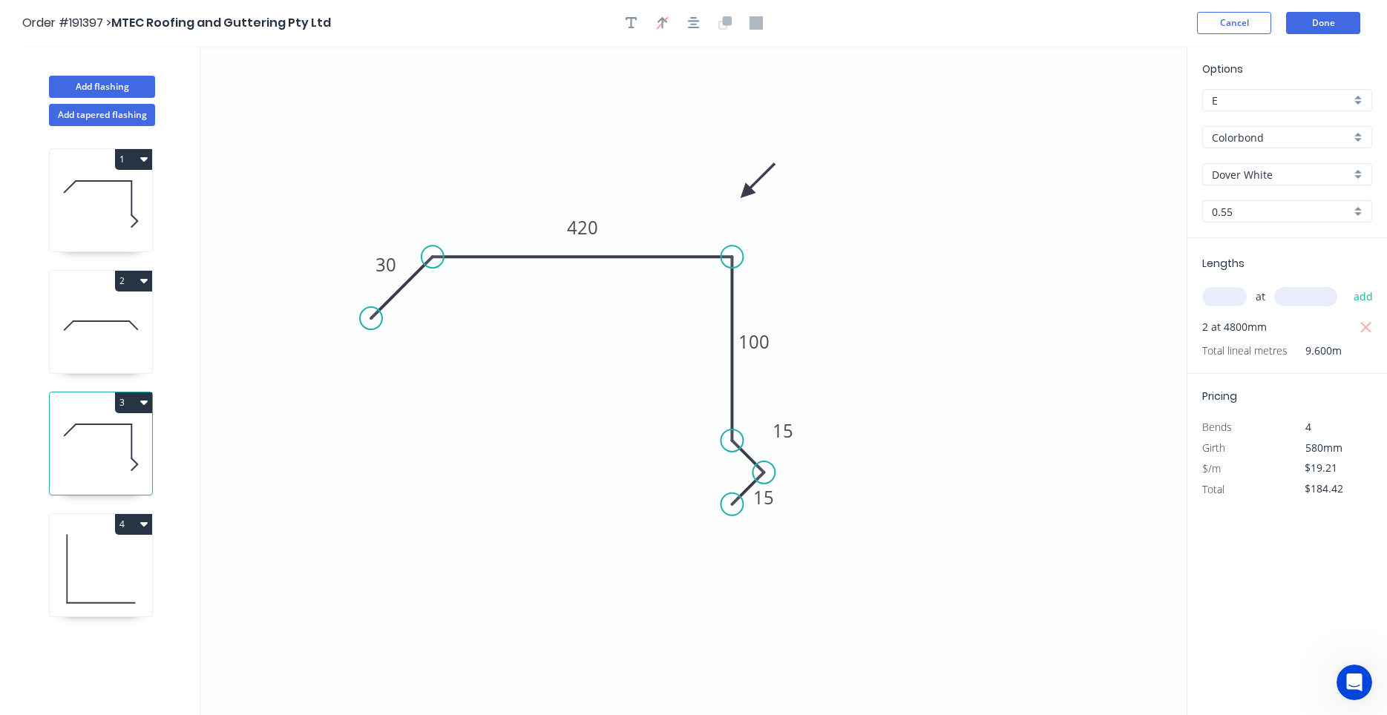
click at [105, 558] on icon at bounding box center [101, 569] width 102 height 95
type input "$8.00"
type input "$80.00"
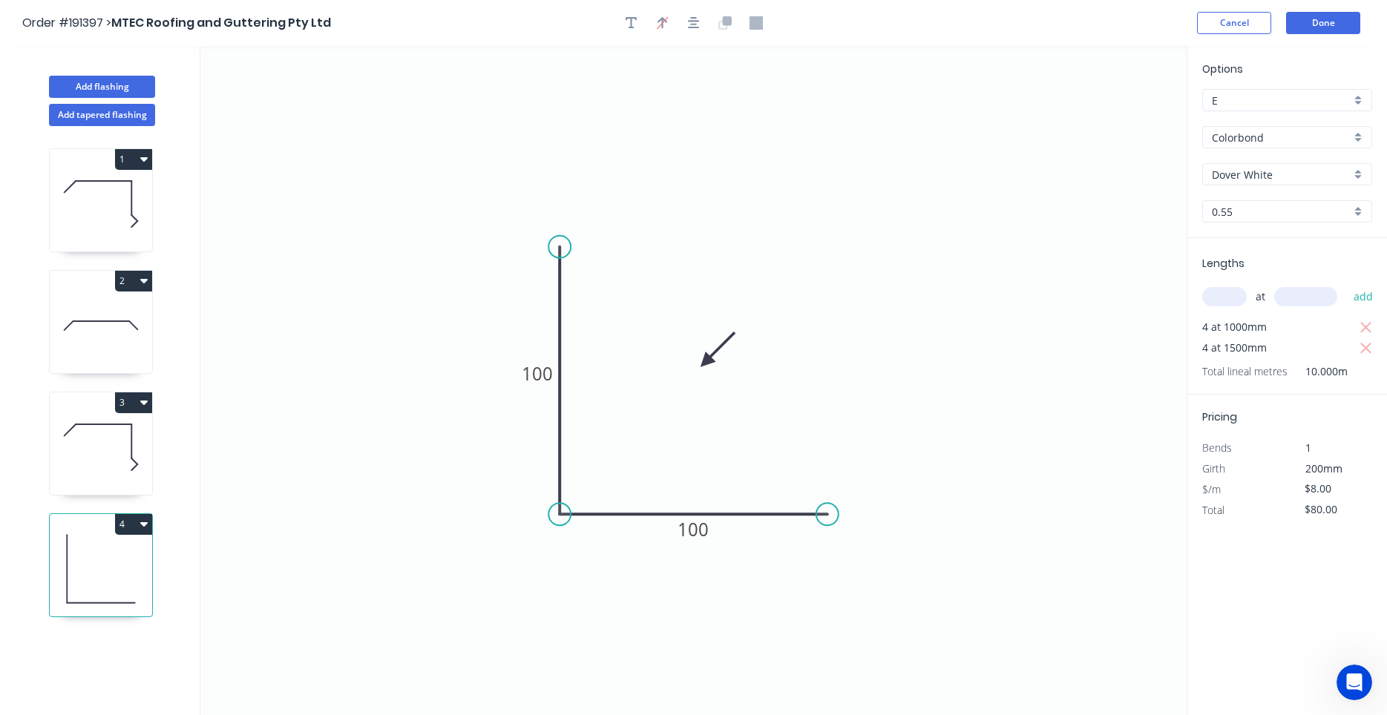
click at [120, 478] on icon at bounding box center [101, 447] width 102 height 95
type input "$19.21"
type input "$184.42"
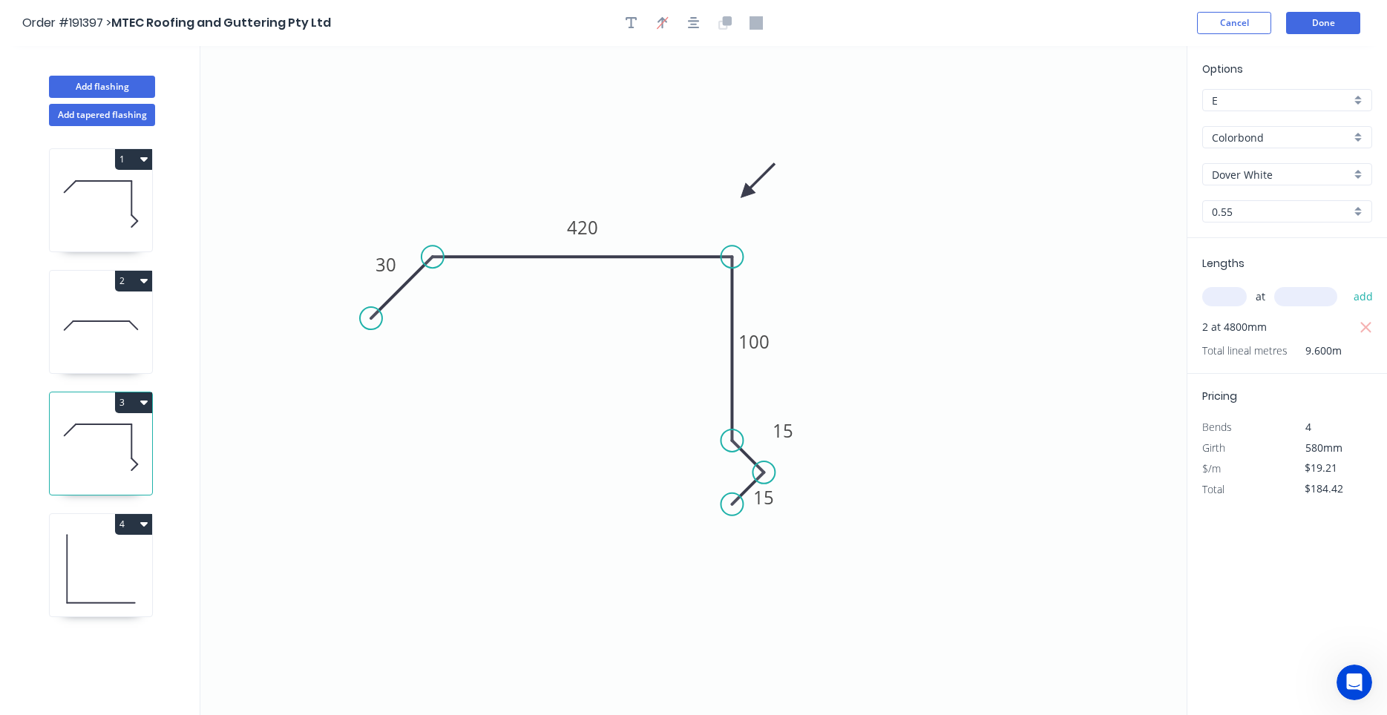
click at [123, 577] on icon at bounding box center [101, 569] width 102 height 95
type input "$8.00"
type input "$80.00"
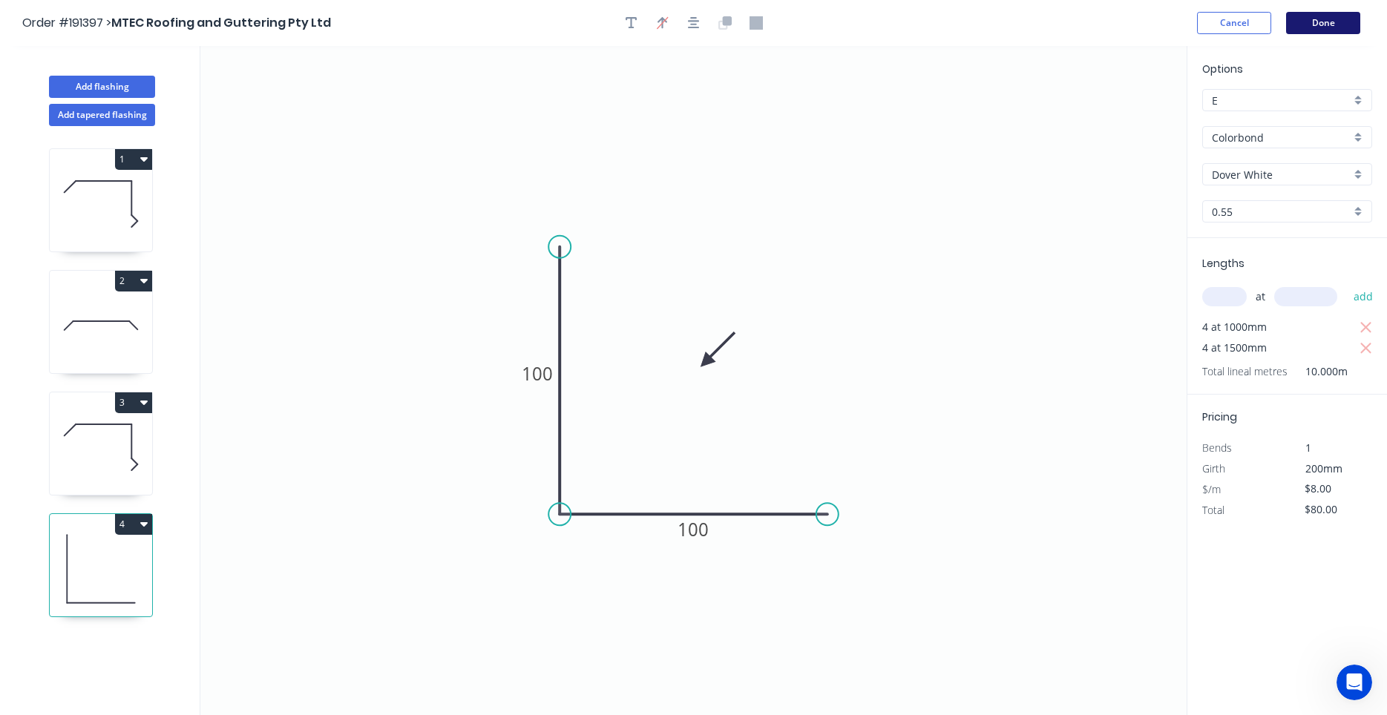
click at [1313, 24] on button "Done" at bounding box center [1323, 23] width 74 height 22
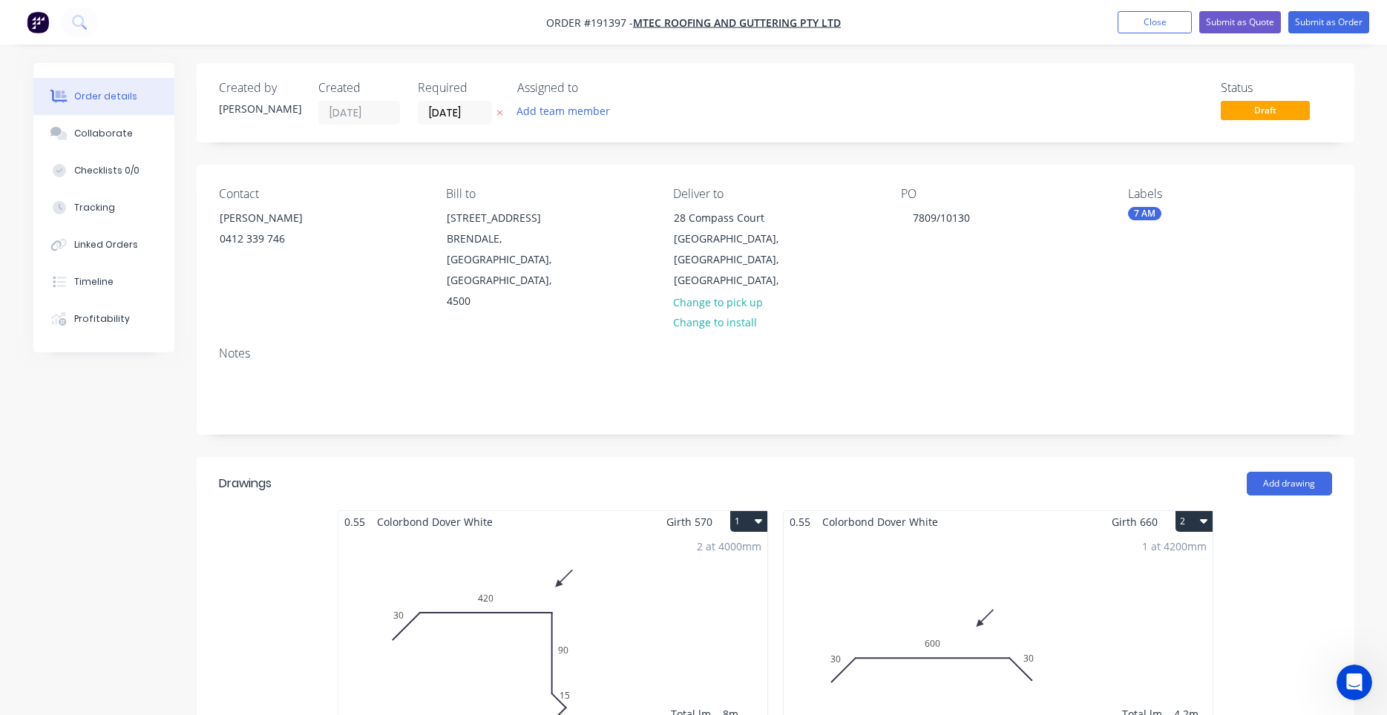
click at [982, 303] on div "Contact [PERSON_NAME] 0412 339 746 Bill to [STREET_ADDRESS], 4500 Deliver to [S…" at bounding box center [776, 250] width 1158 height 170
click at [1305, 25] on button "Submit as Order" at bounding box center [1328, 22] width 81 height 22
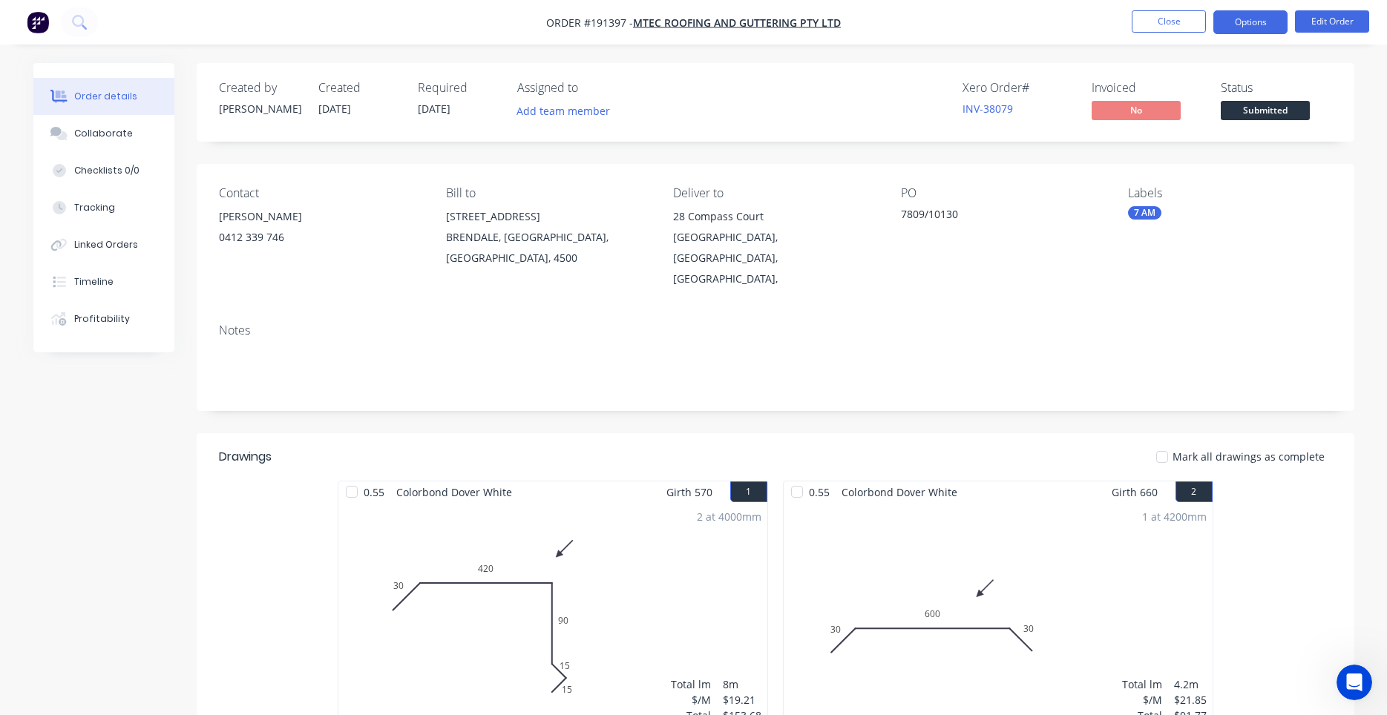
click at [1246, 26] on button "Options" at bounding box center [1250, 22] width 74 height 24
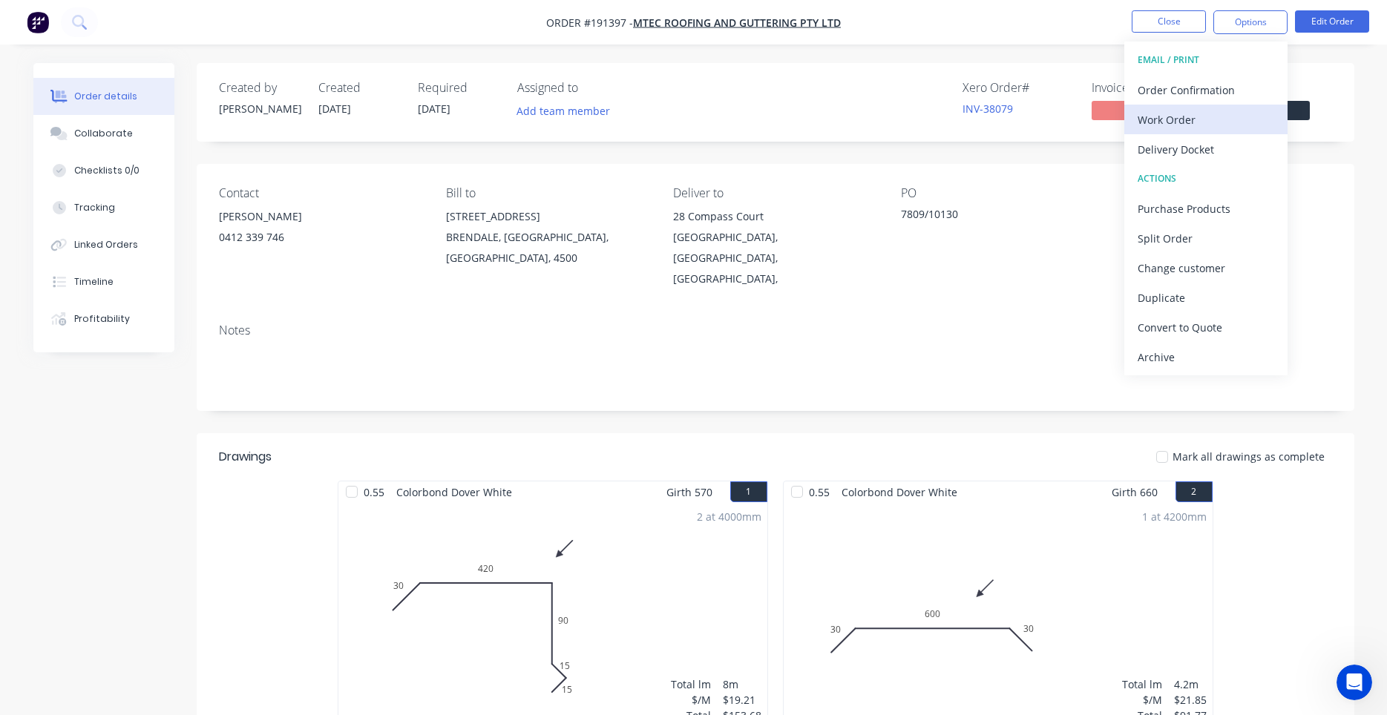
click at [1201, 115] on div "Work Order" at bounding box center [1205, 120] width 137 height 22
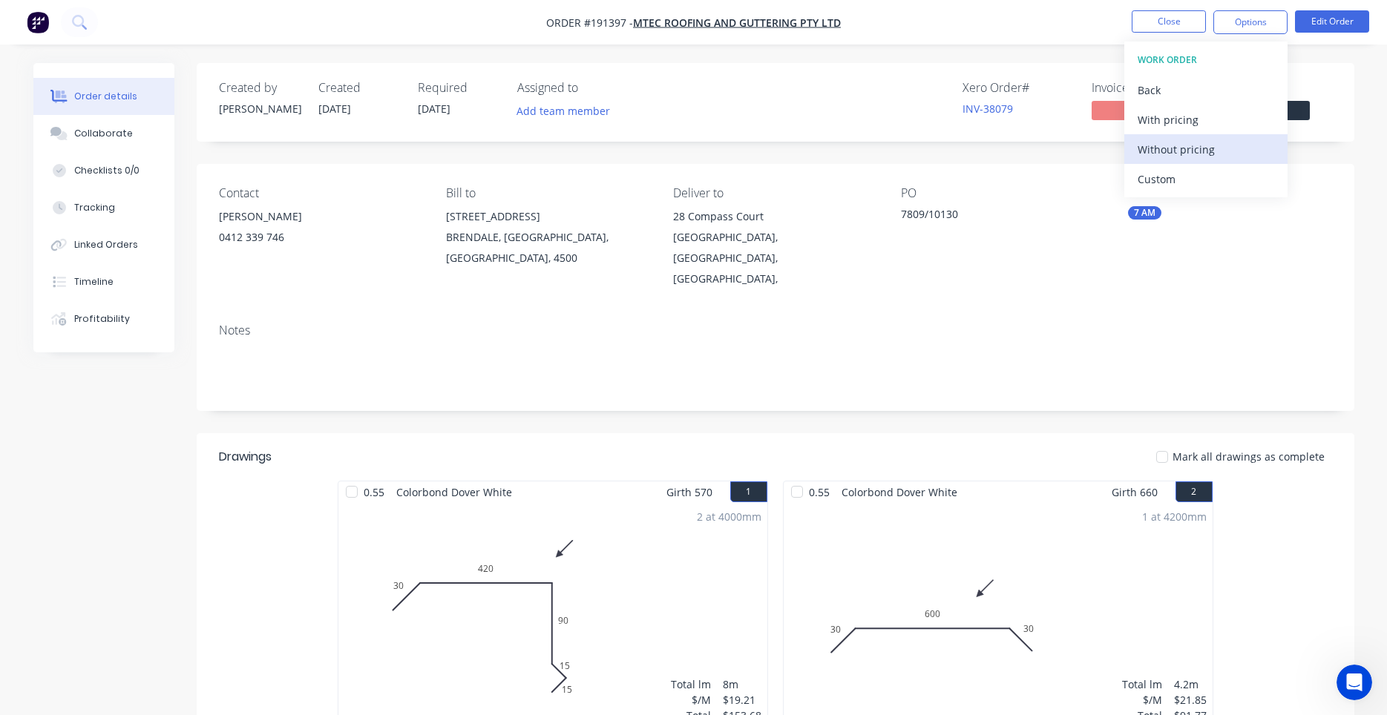
click at [1185, 142] on div "Without pricing" at bounding box center [1205, 150] width 137 height 22
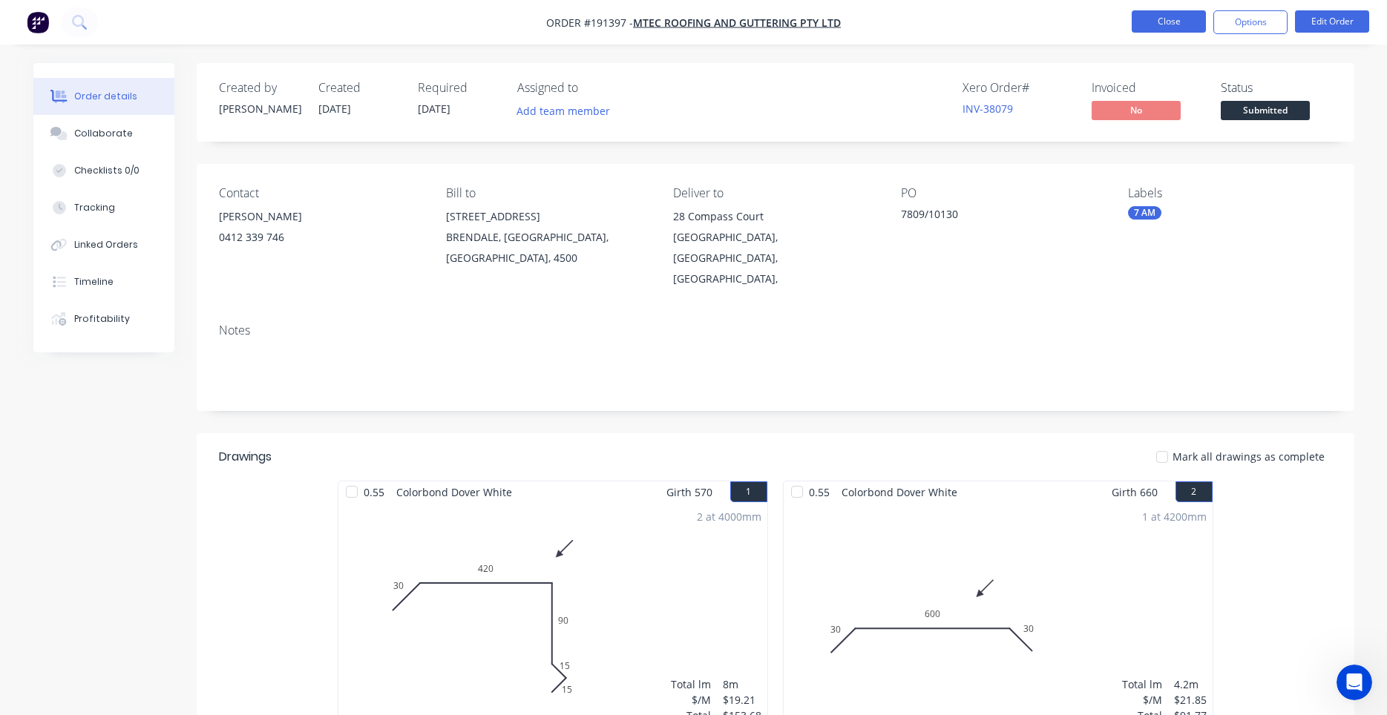
click at [1189, 27] on button "Close" at bounding box center [1169, 21] width 74 height 22
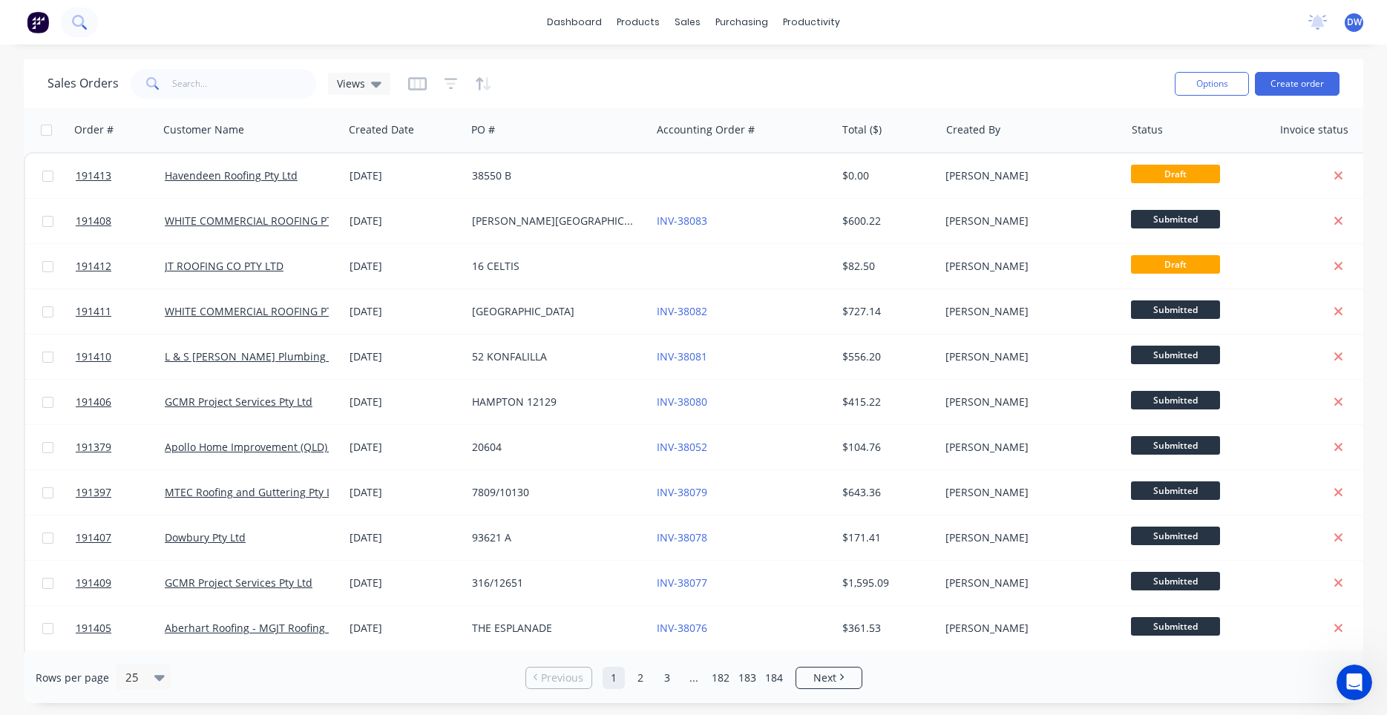
click at [78, 23] on icon at bounding box center [79, 22] width 14 height 14
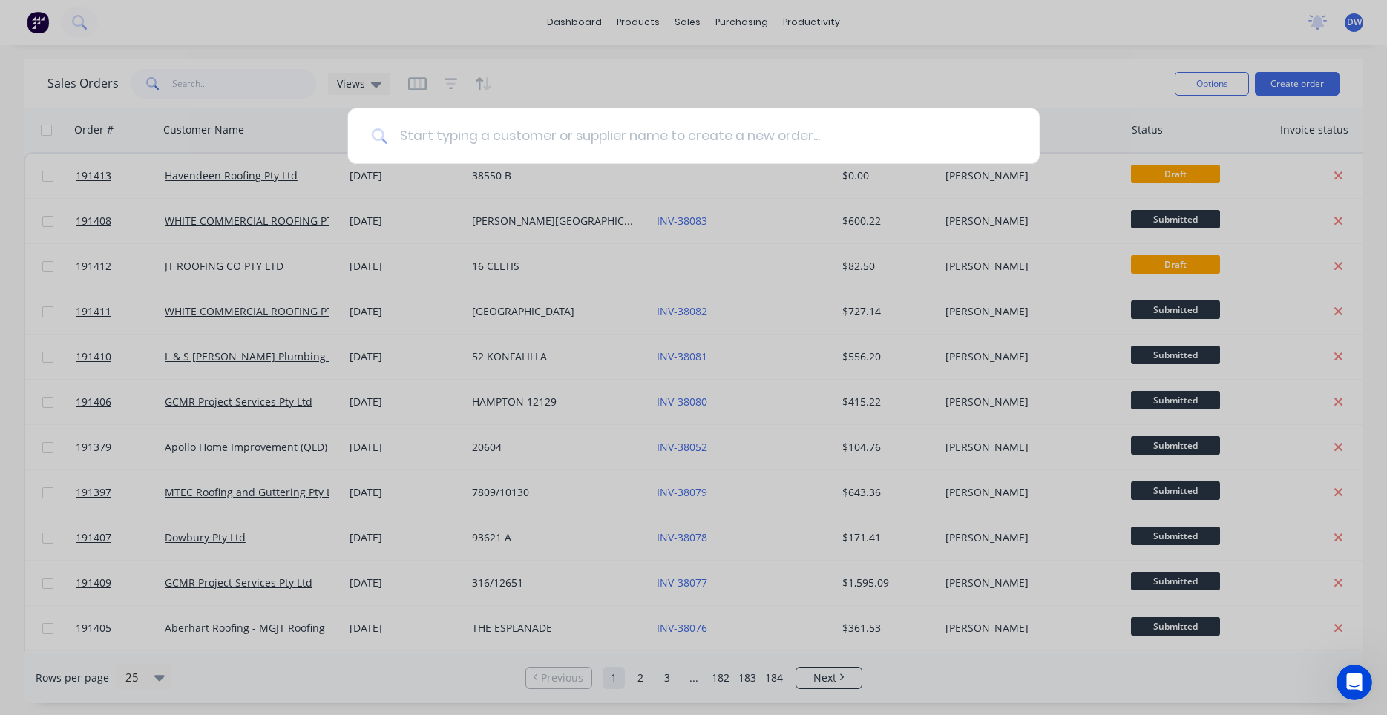
click at [433, 134] on input at bounding box center [701, 136] width 628 height 56
type input "western roofing solutions"
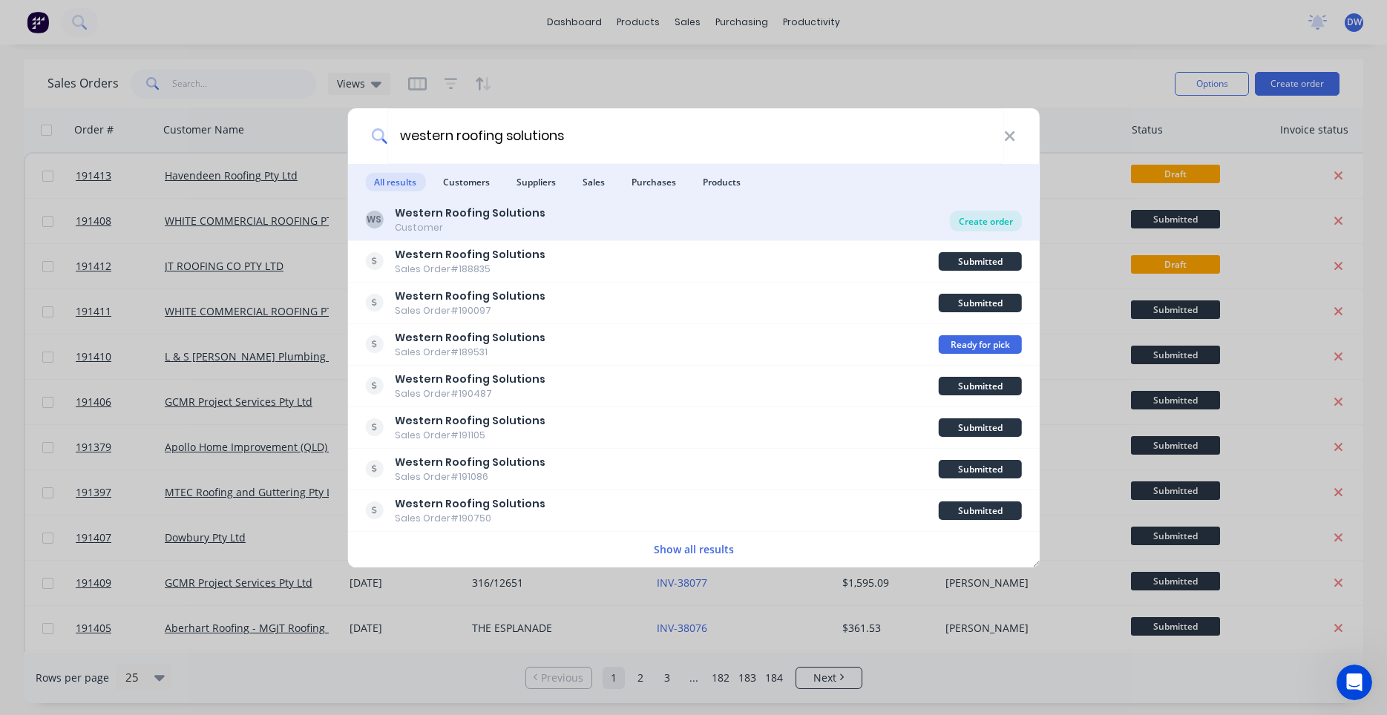
click at [990, 218] on div "Create order" at bounding box center [986, 221] width 72 height 21
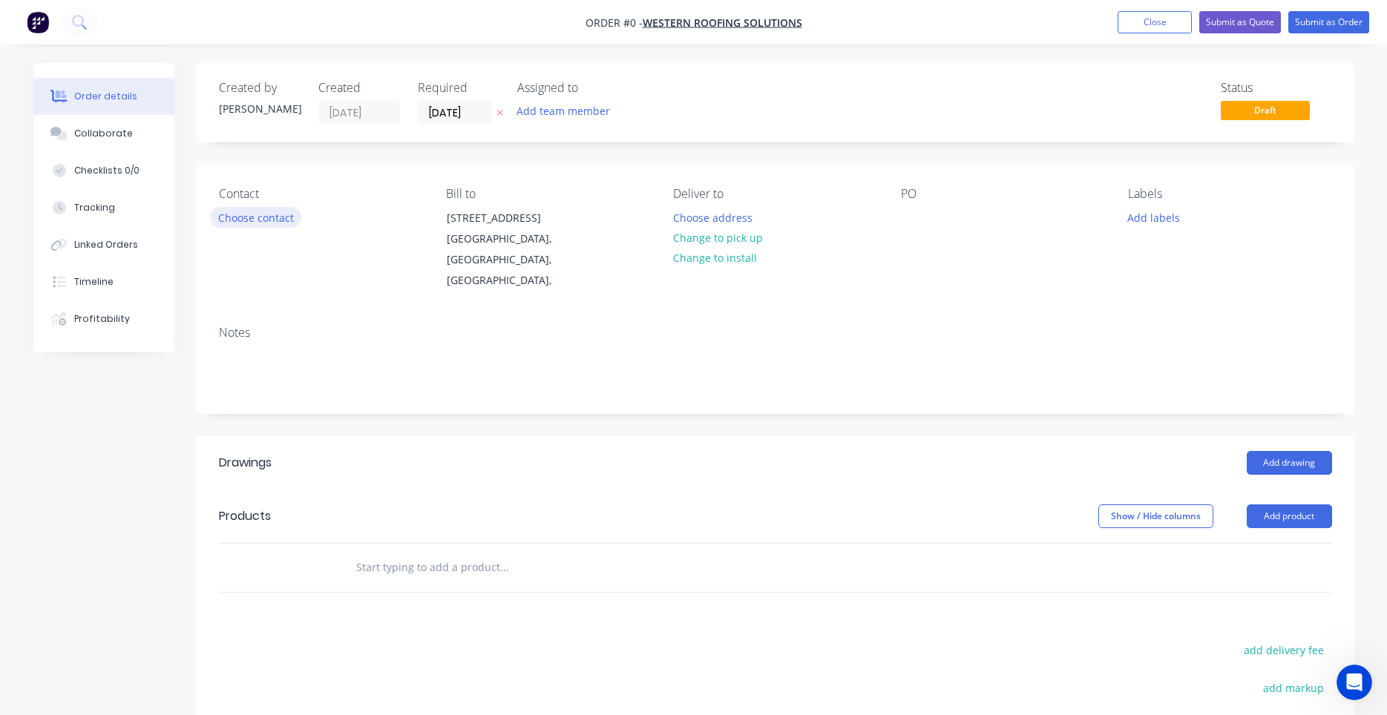
click at [286, 223] on button "Choose contact" at bounding box center [255, 217] width 91 height 20
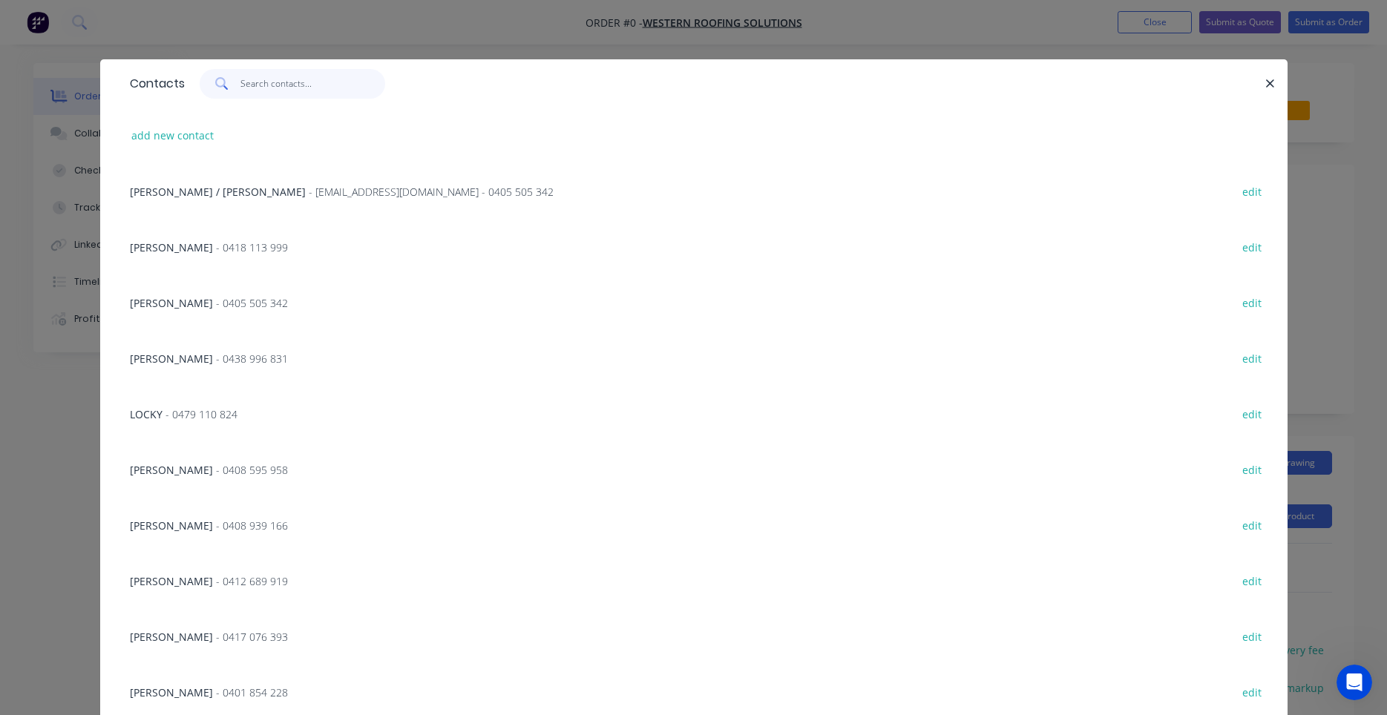
click at [301, 90] on input "text" at bounding box center [312, 84] width 145 height 30
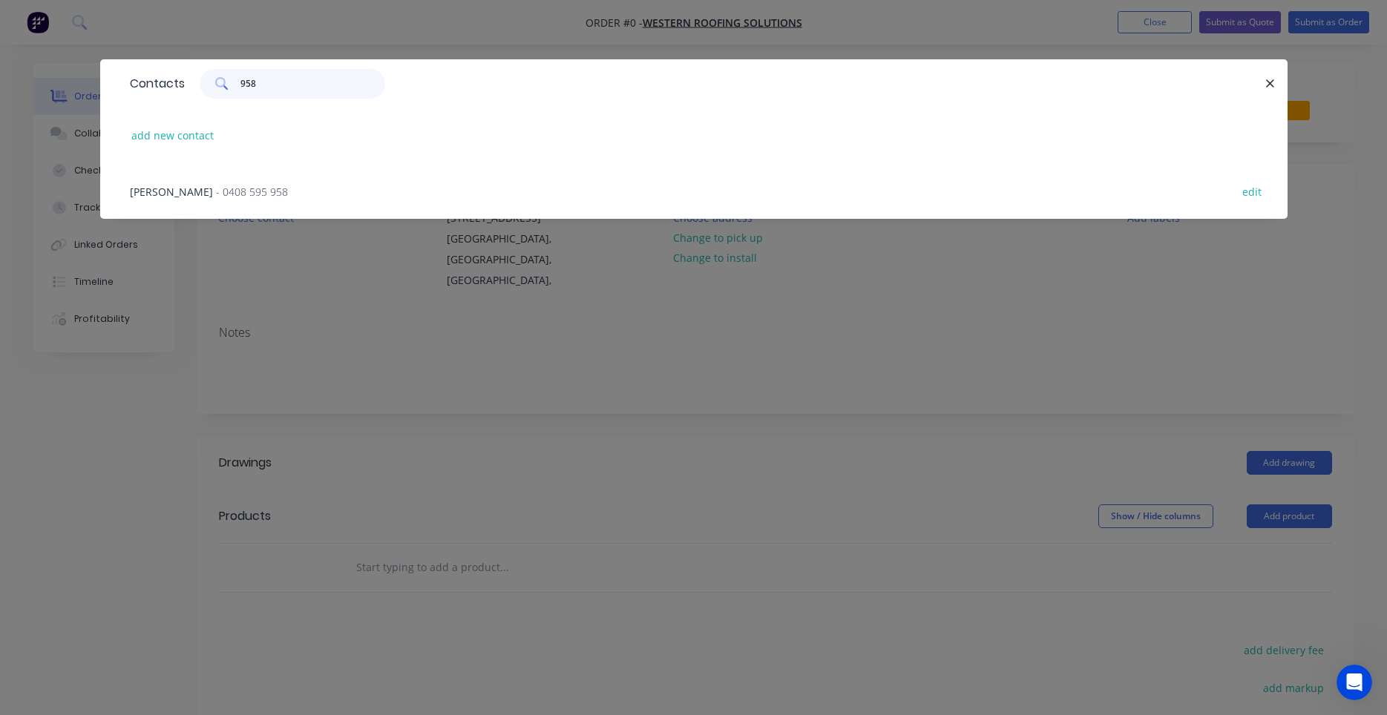
type input "958"
click at [216, 197] on span "- 0408 595 958" at bounding box center [252, 192] width 72 height 14
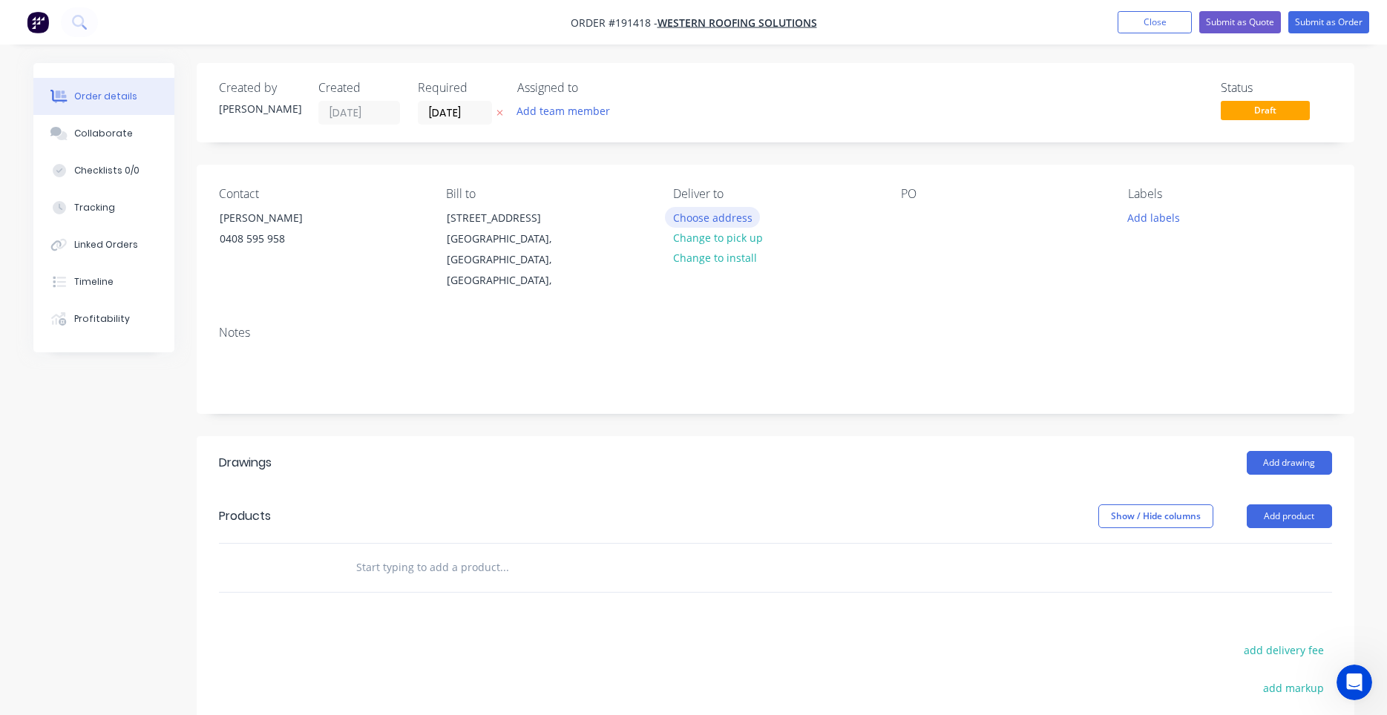
click at [689, 216] on button "Choose address" at bounding box center [712, 217] width 95 height 20
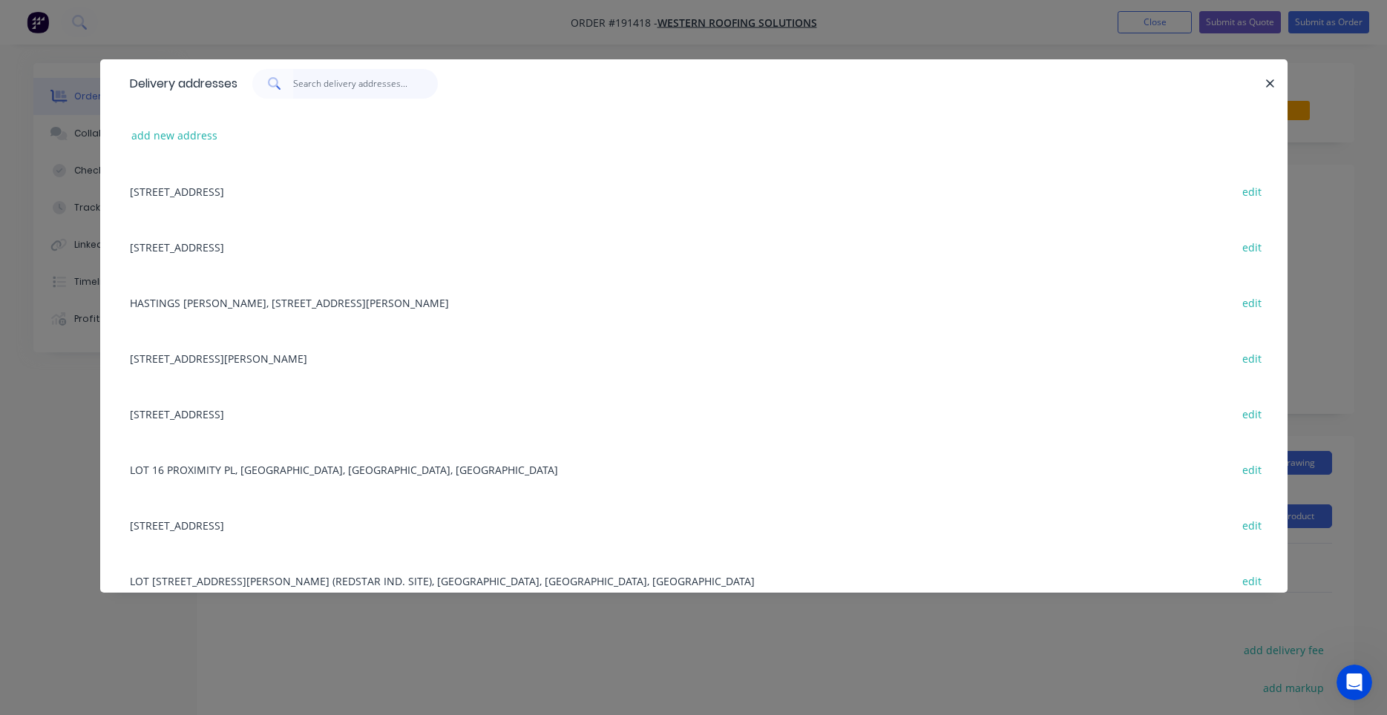
click at [393, 86] on input "text" at bounding box center [365, 84] width 145 height 30
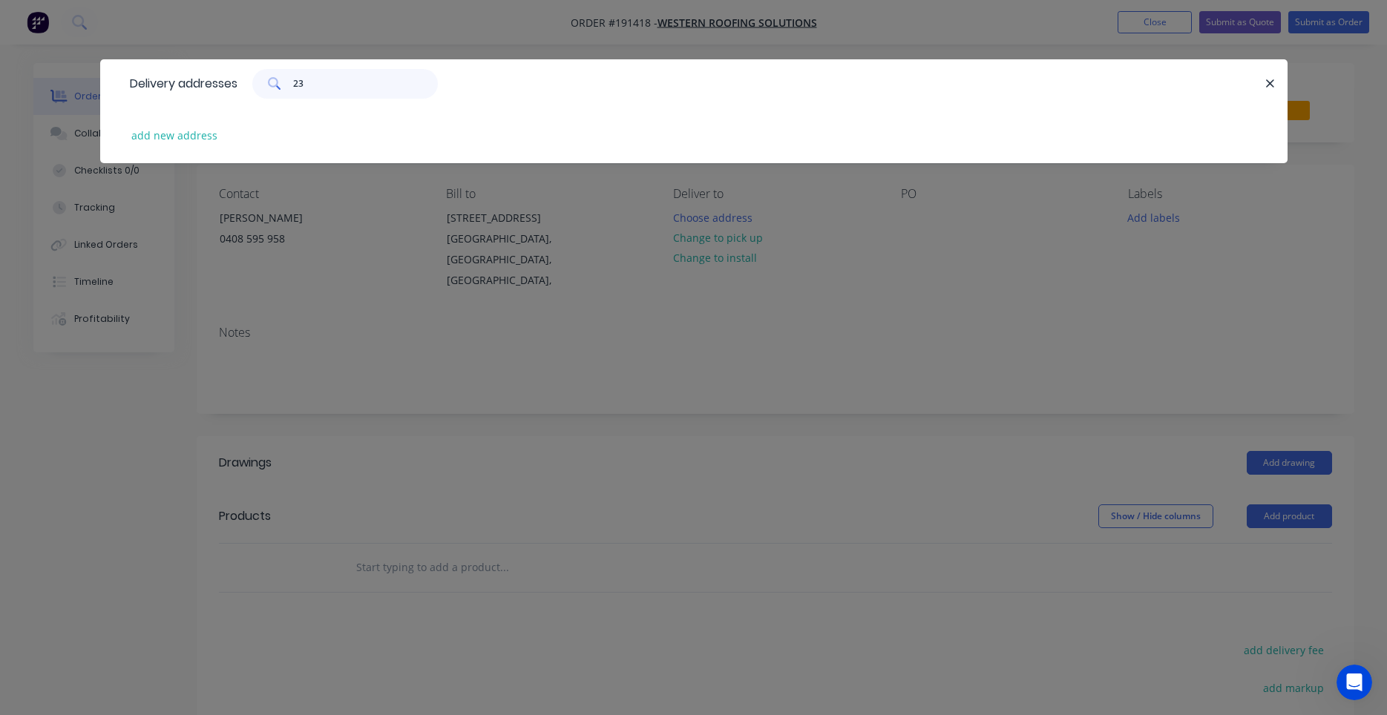
type input "2"
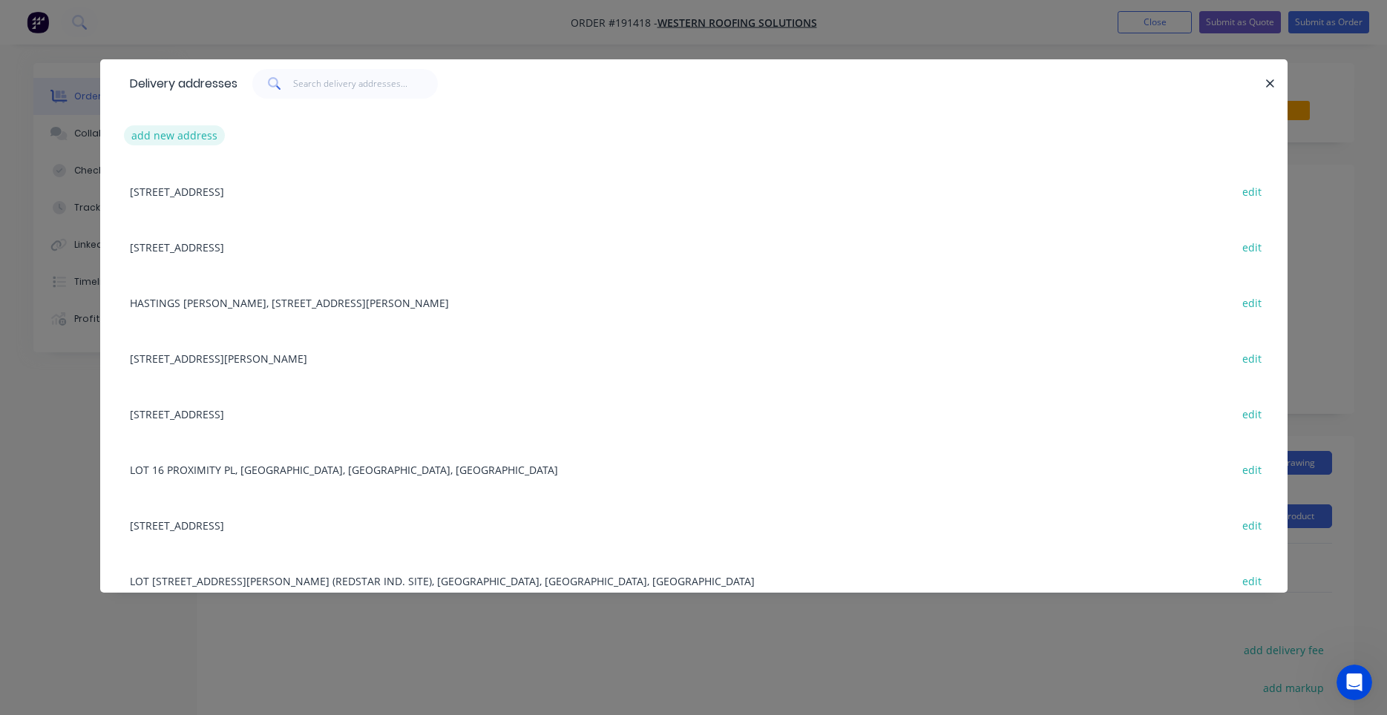
click at [204, 140] on button "add new address" at bounding box center [175, 135] width 102 height 20
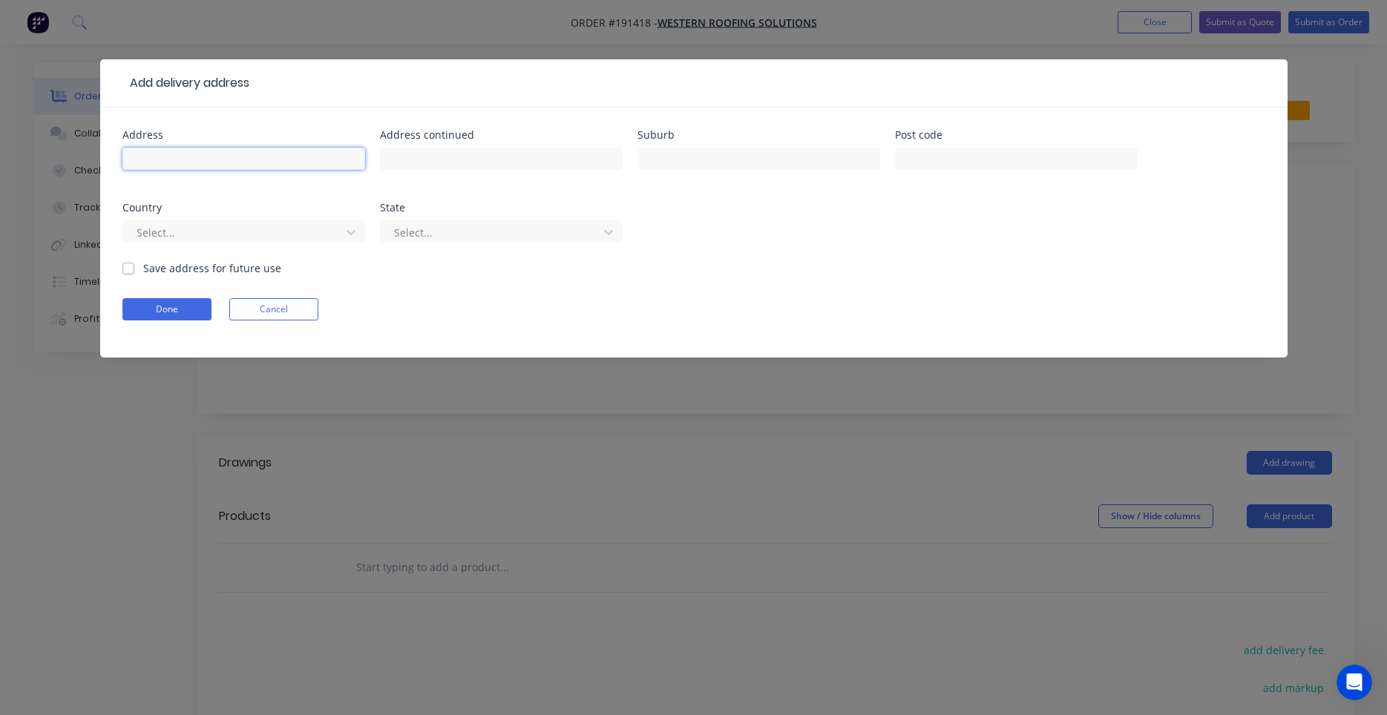
click at [235, 154] on input "text" at bounding box center [243, 159] width 243 height 22
type input "[STREET_ADDRESS]"
type input "BRENDALE"
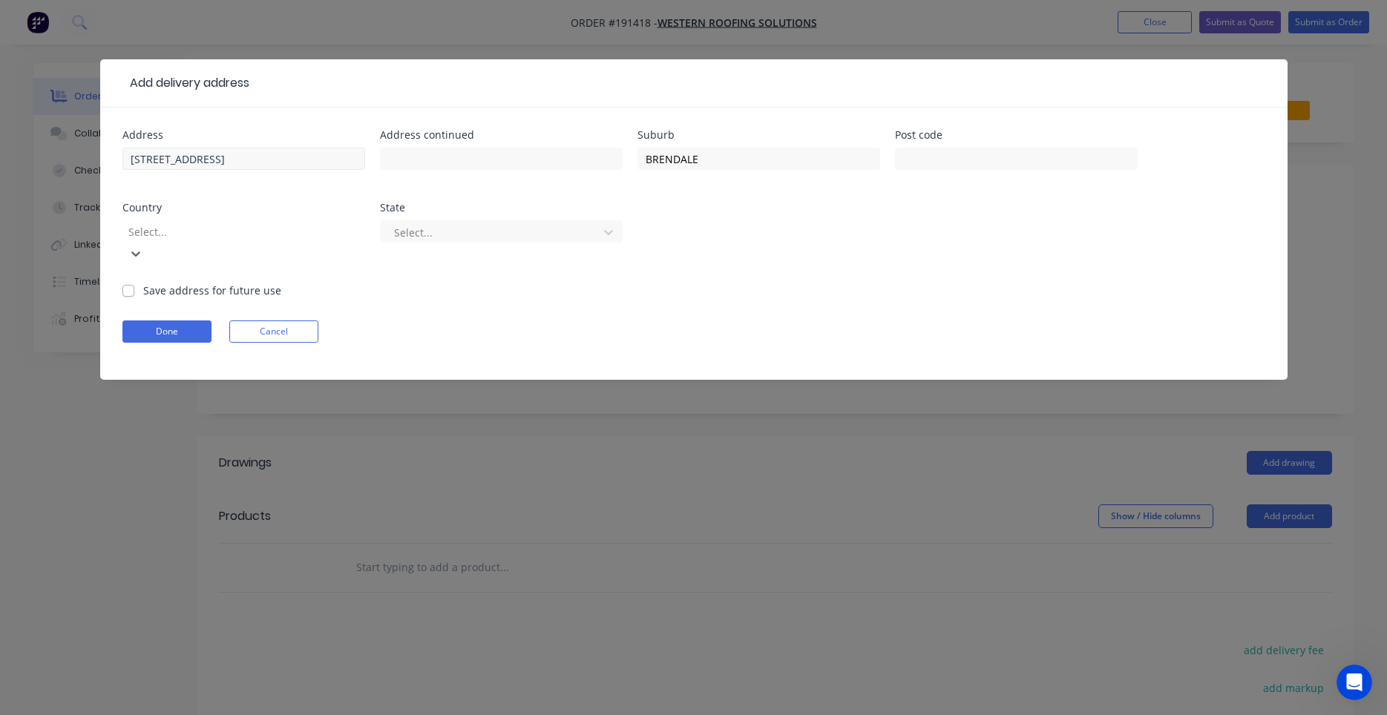
type input "a"
type input "q"
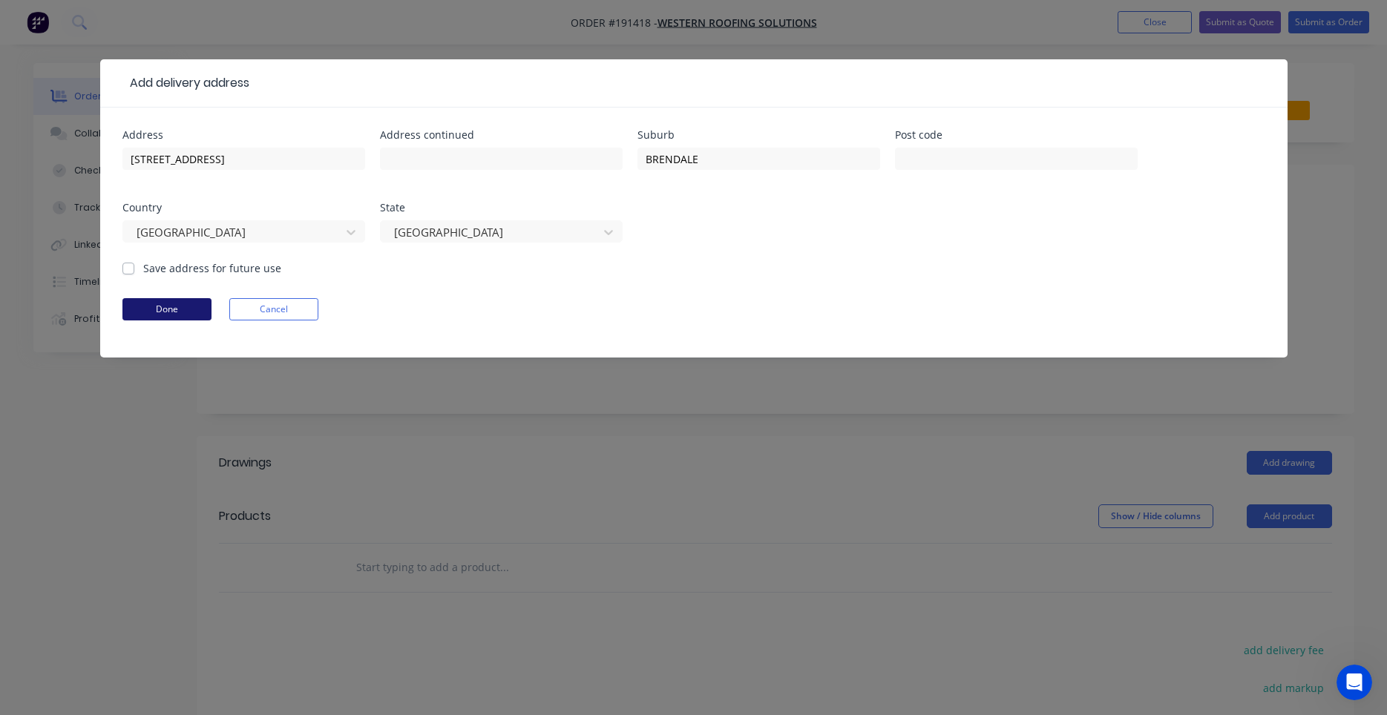
click at [191, 307] on button "Done" at bounding box center [166, 309] width 89 height 22
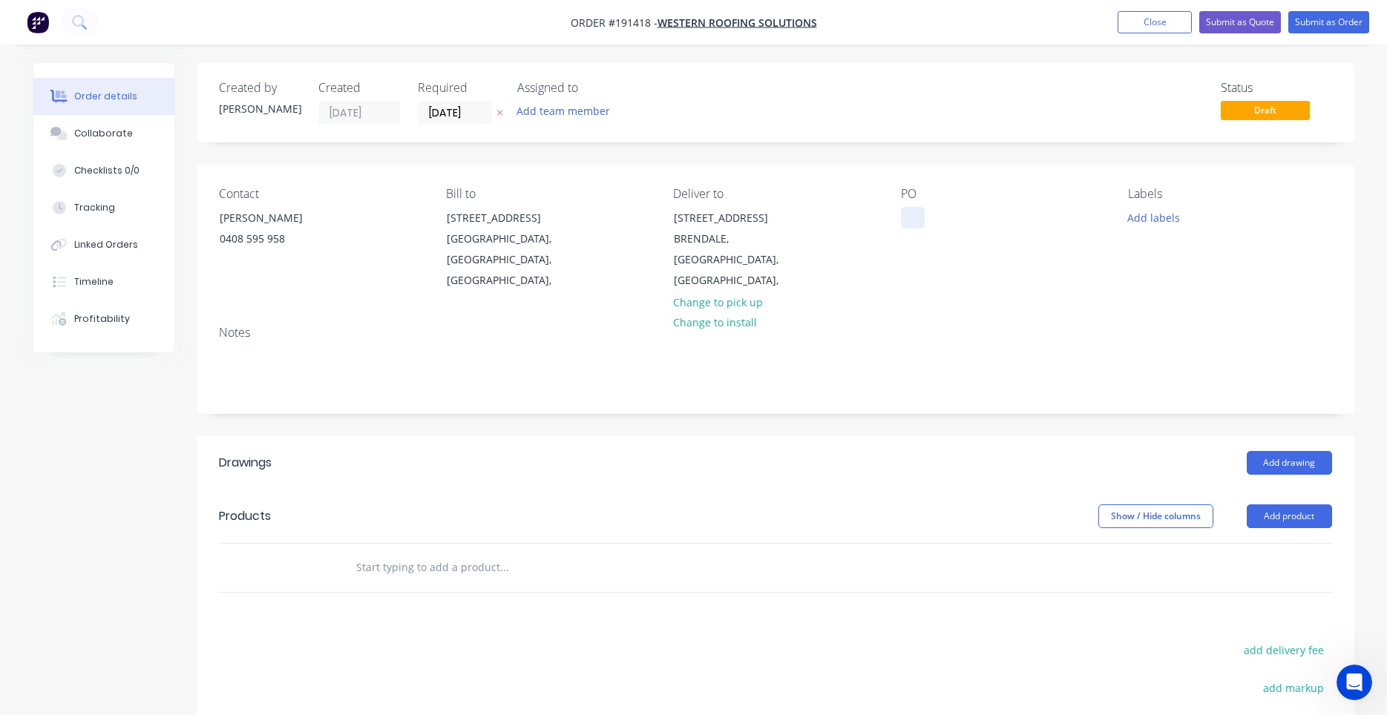
click at [916, 222] on div at bounding box center [913, 218] width 24 height 22
click at [919, 222] on div at bounding box center [913, 218] width 24 height 22
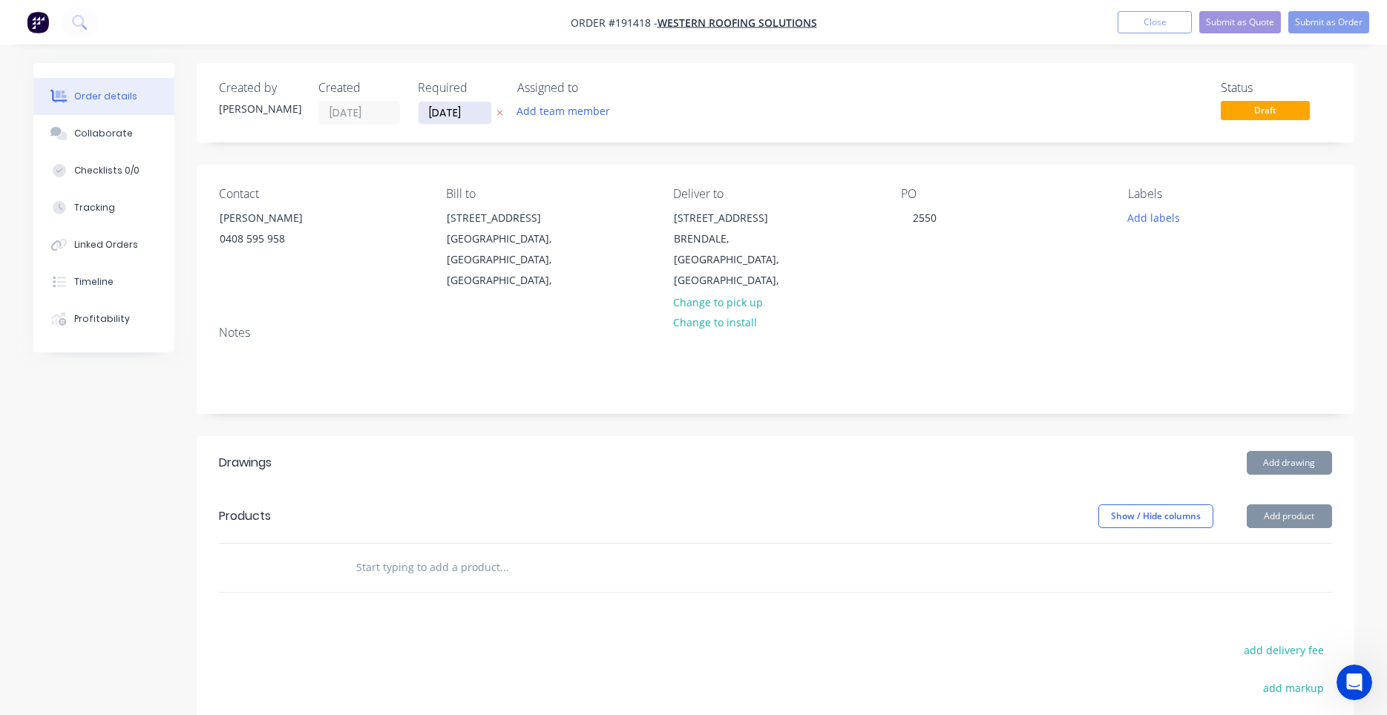
click at [463, 112] on input "[DATE]" at bounding box center [454, 113] width 73 height 22
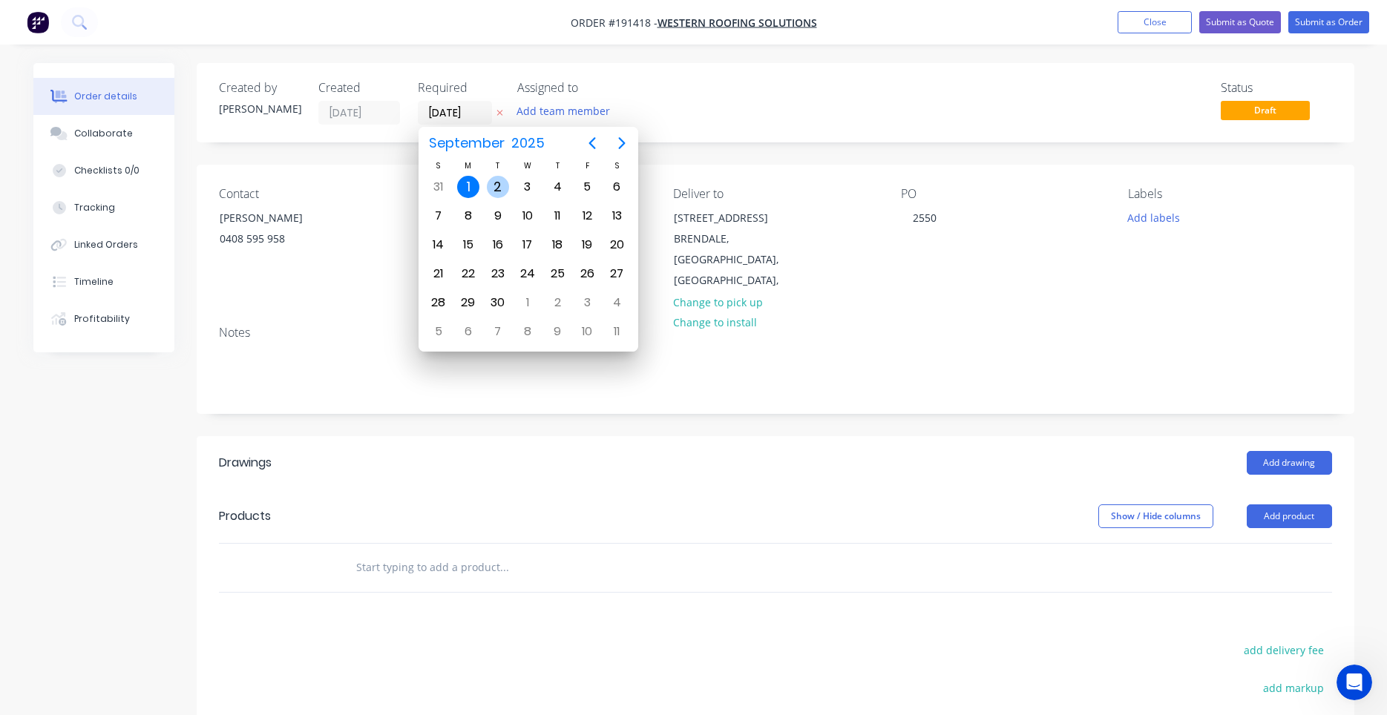
click at [510, 190] on div "2" at bounding box center [498, 187] width 30 height 28
type input "[DATE]"
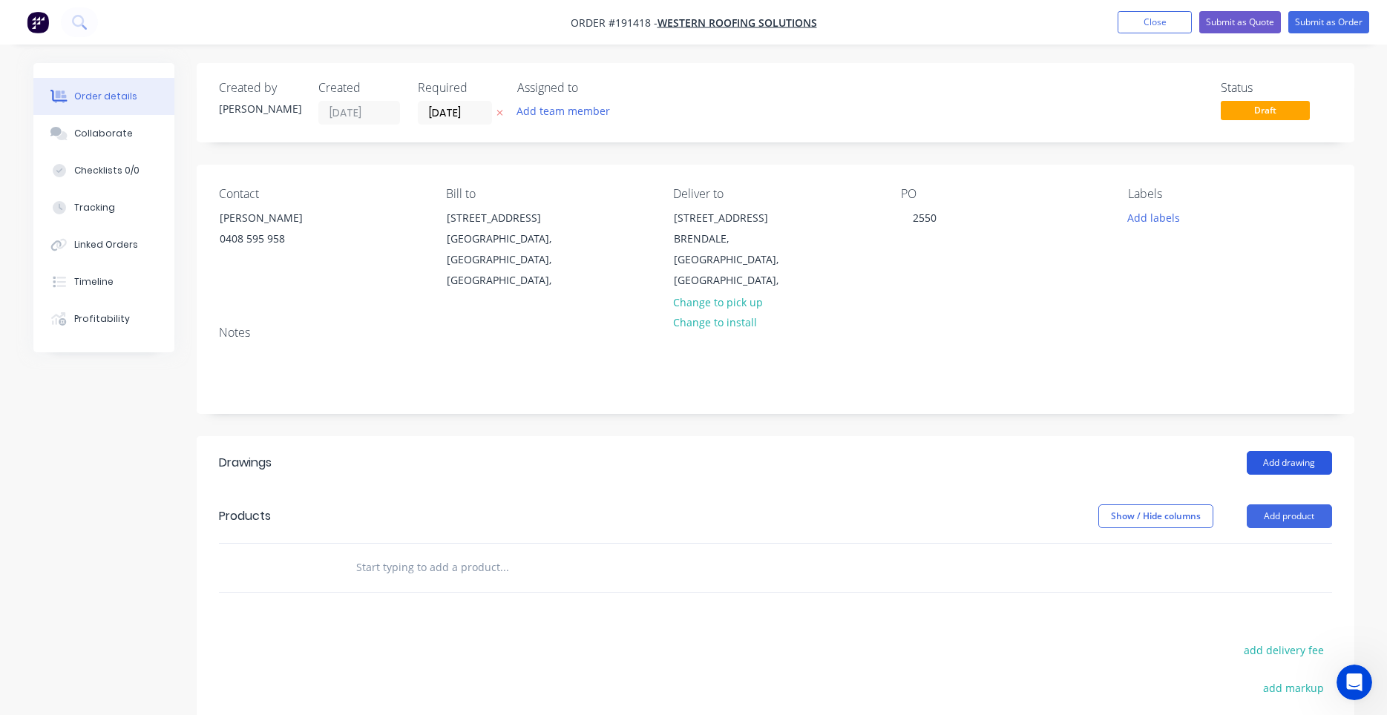
click at [1258, 451] on button "Add drawing" at bounding box center [1289, 463] width 85 height 24
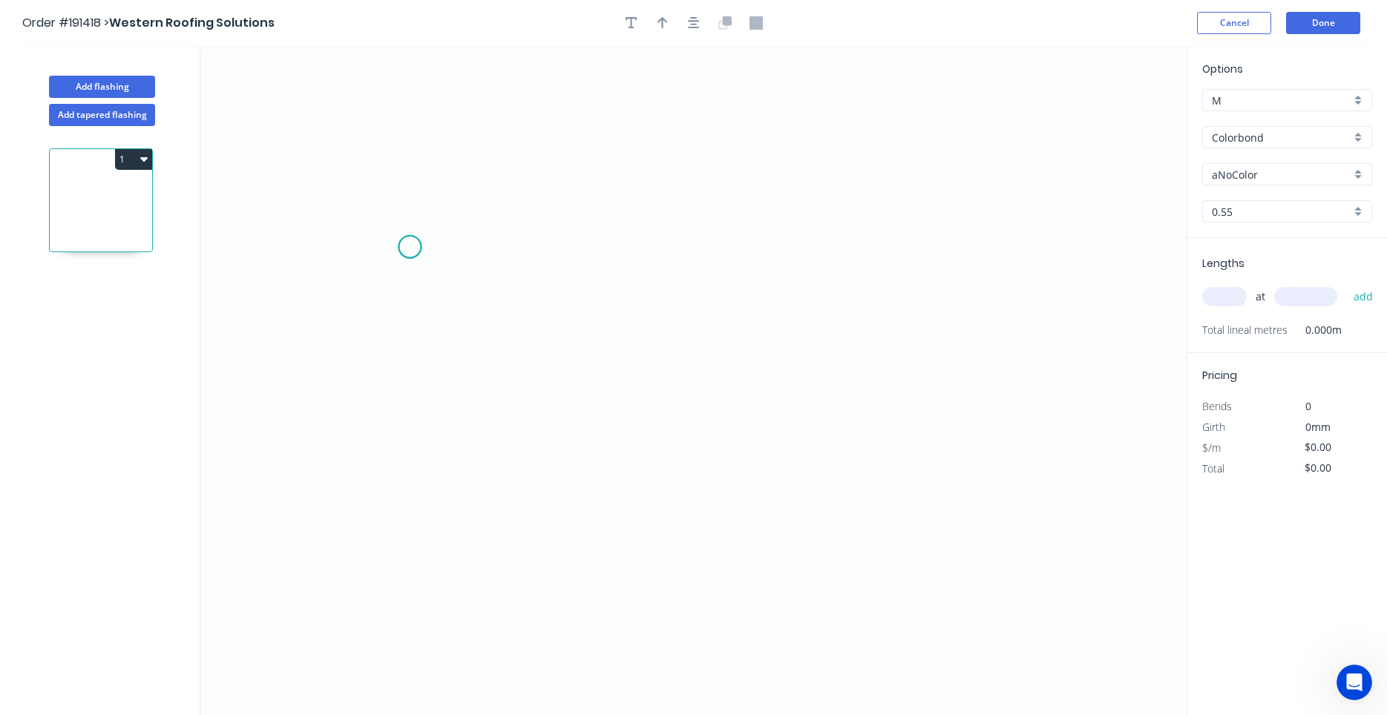
click at [410, 247] on icon "0" at bounding box center [693, 380] width 986 height 669
click at [428, 424] on icon "0" at bounding box center [693, 380] width 986 height 669
click at [787, 436] on icon "0 ?" at bounding box center [693, 380] width 986 height 669
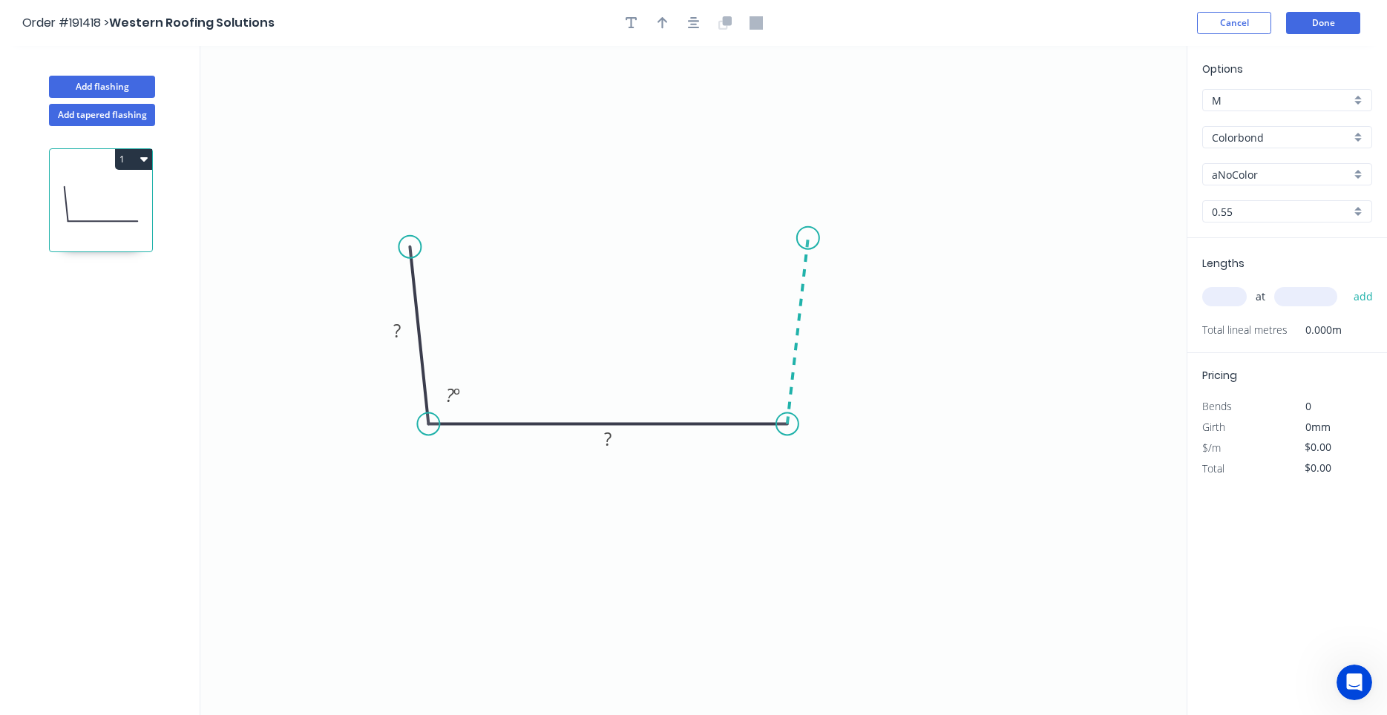
click at [808, 238] on icon "0 ? ? ? º" at bounding box center [693, 380] width 986 height 669
click at [808, 238] on circle at bounding box center [808, 238] width 22 height 22
click at [390, 328] on rect at bounding box center [397, 331] width 30 height 21
type input "$17.66"
click at [1215, 292] on input "text" at bounding box center [1224, 296] width 45 height 19
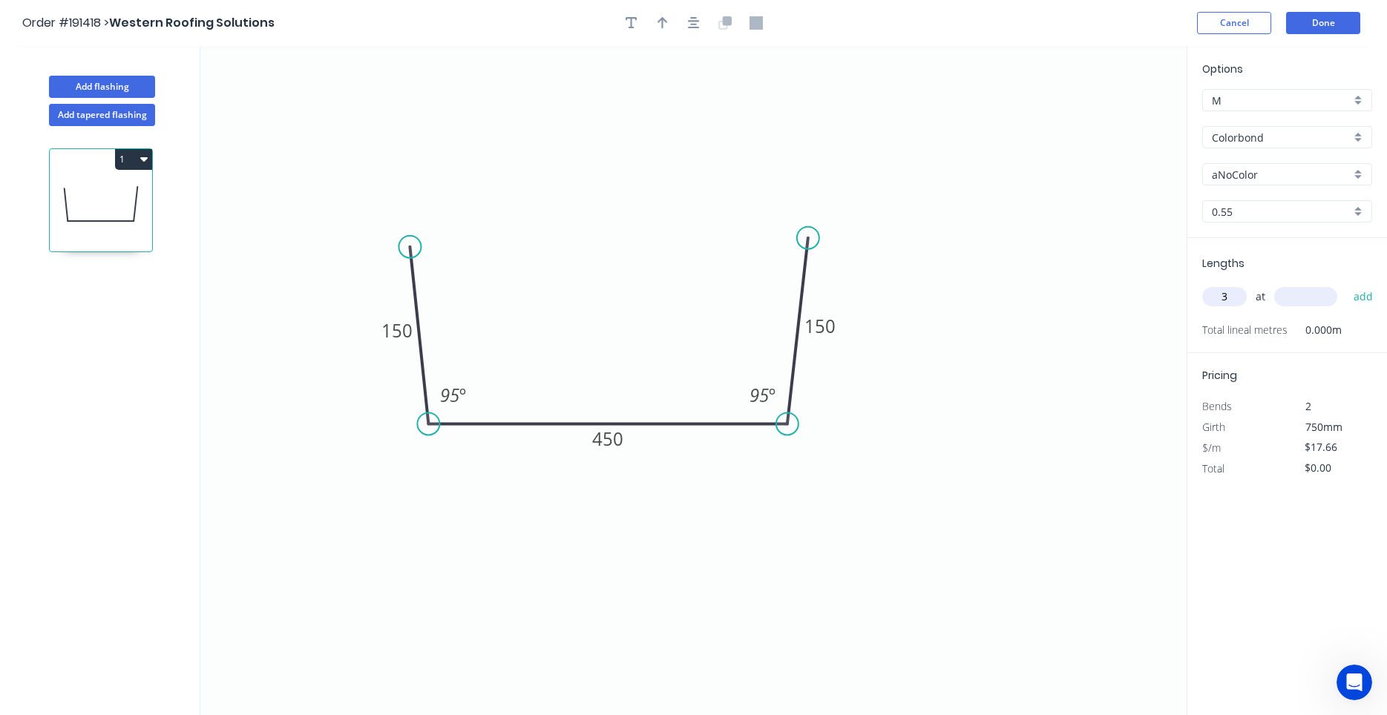
type input "3"
type input "5500"
click at [1346, 284] on button "add" at bounding box center [1363, 296] width 35 height 25
type input "$291.39"
click at [1273, 177] on input "aNoColor" at bounding box center [1281, 175] width 139 height 16
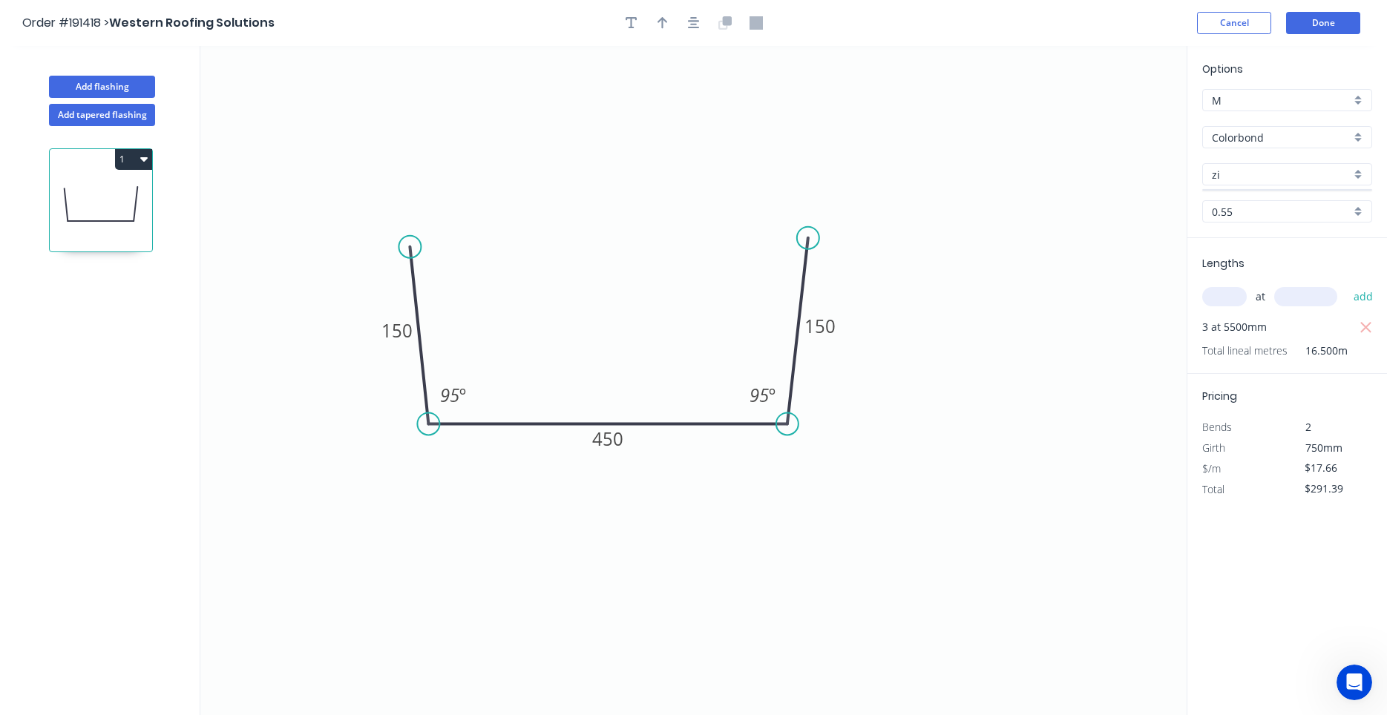
type input "z"
type input "aNoColor"
click at [1308, 177] on div "Zincalume" at bounding box center [1287, 166] width 168 height 26
type input "Zincalume"
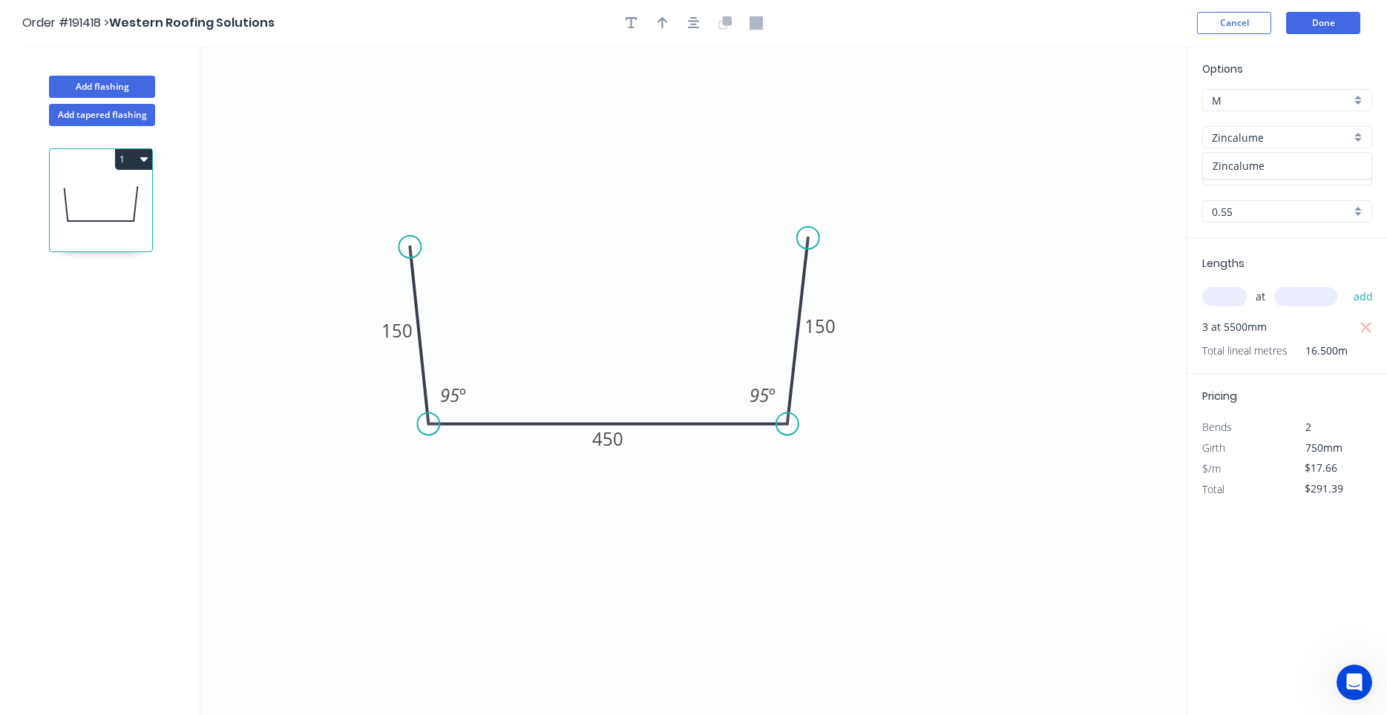
type input "$15.98"
type input "$263.67"
click at [810, 242] on circle at bounding box center [809, 240] width 22 height 22
drag, startPoint x: 1300, startPoint y: 27, endPoint x: 689, endPoint y: 39, distance: 611.5
click at [689, 42] on header "Order #191418 > Western Roofing Solutions Cancel Done" at bounding box center [693, 23] width 1387 height 46
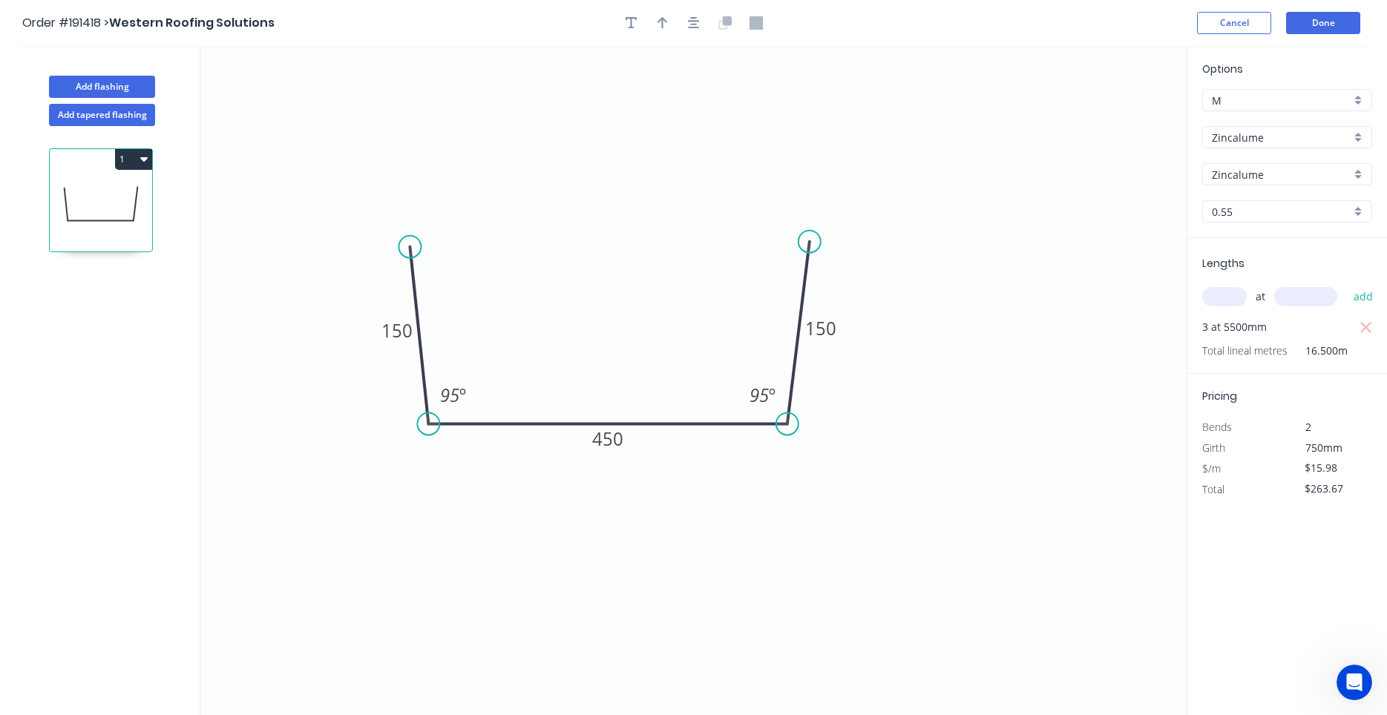
click at [680, 27] on div at bounding box center [694, 23] width 156 height 22
click at [692, 30] on button "button" at bounding box center [694, 23] width 22 height 22
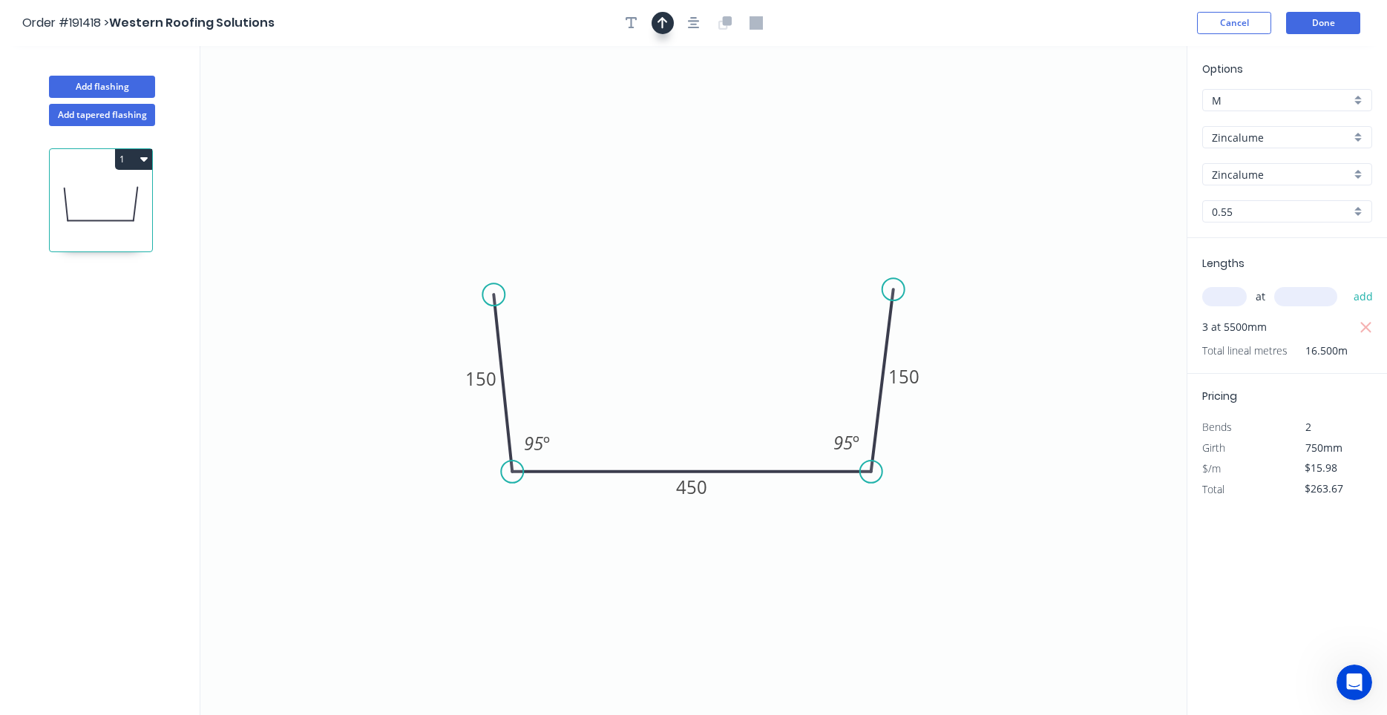
click at [664, 22] on icon "button" at bounding box center [662, 22] width 10 height 13
drag, startPoint x: 1104, startPoint y: 114, endPoint x: 1056, endPoint y: 137, distance: 53.4
click at [1056, 137] on icon "0 150 450 150 95 º 95 º" at bounding box center [693, 380] width 986 height 669
drag, startPoint x: 1101, startPoint y: 110, endPoint x: 947, endPoint y: 187, distance: 172.6
click at [947, 187] on icon "0 150 450 150 95 º 95 º" at bounding box center [693, 380] width 986 height 669
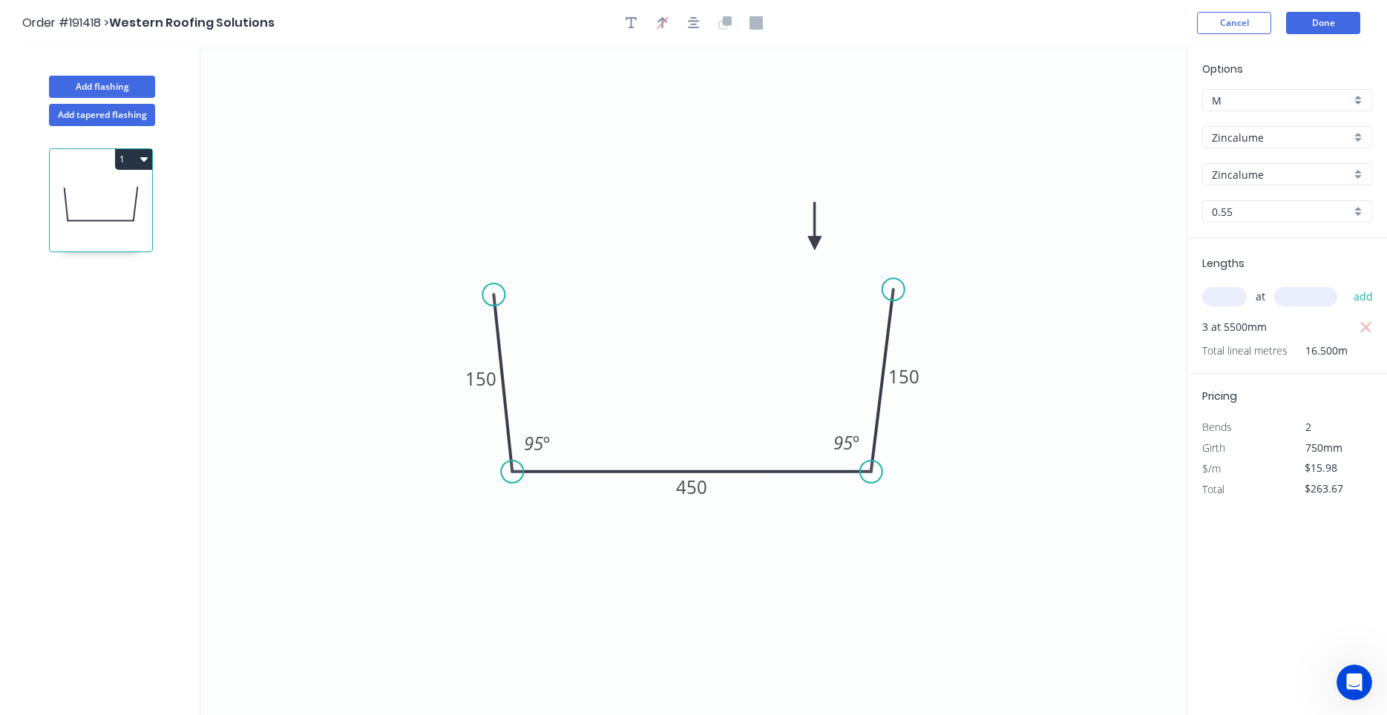
drag, startPoint x: 1112, startPoint y: 116, endPoint x: 806, endPoint y: 253, distance: 334.8
click at [808, 250] on icon at bounding box center [814, 226] width 13 height 47
click at [805, 253] on icon at bounding box center [805, 235] width 13 height 47
click at [1317, 29] on button "Done" at bounding box center [1323, 23] width 74 height 22
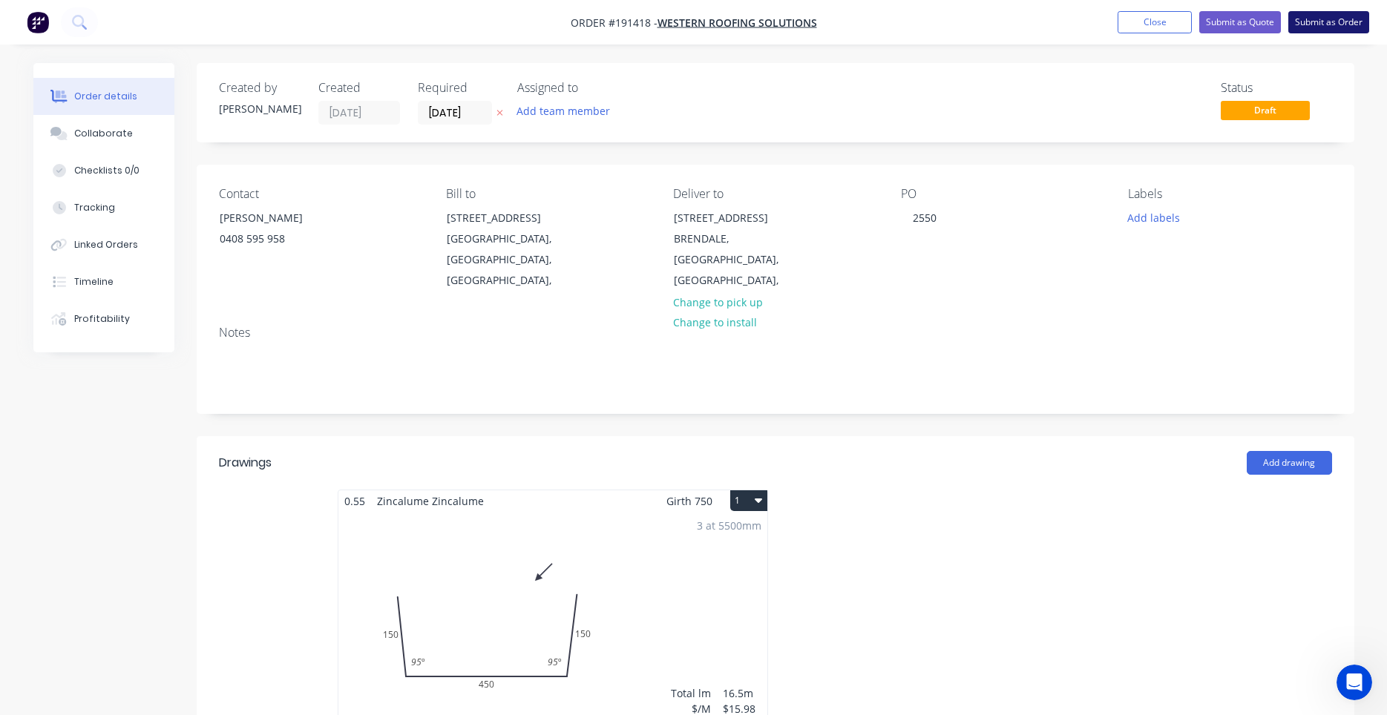
click at [1318, 31] on button "Submit as Order" at bounding box center [1328, 22] width 81 height 22
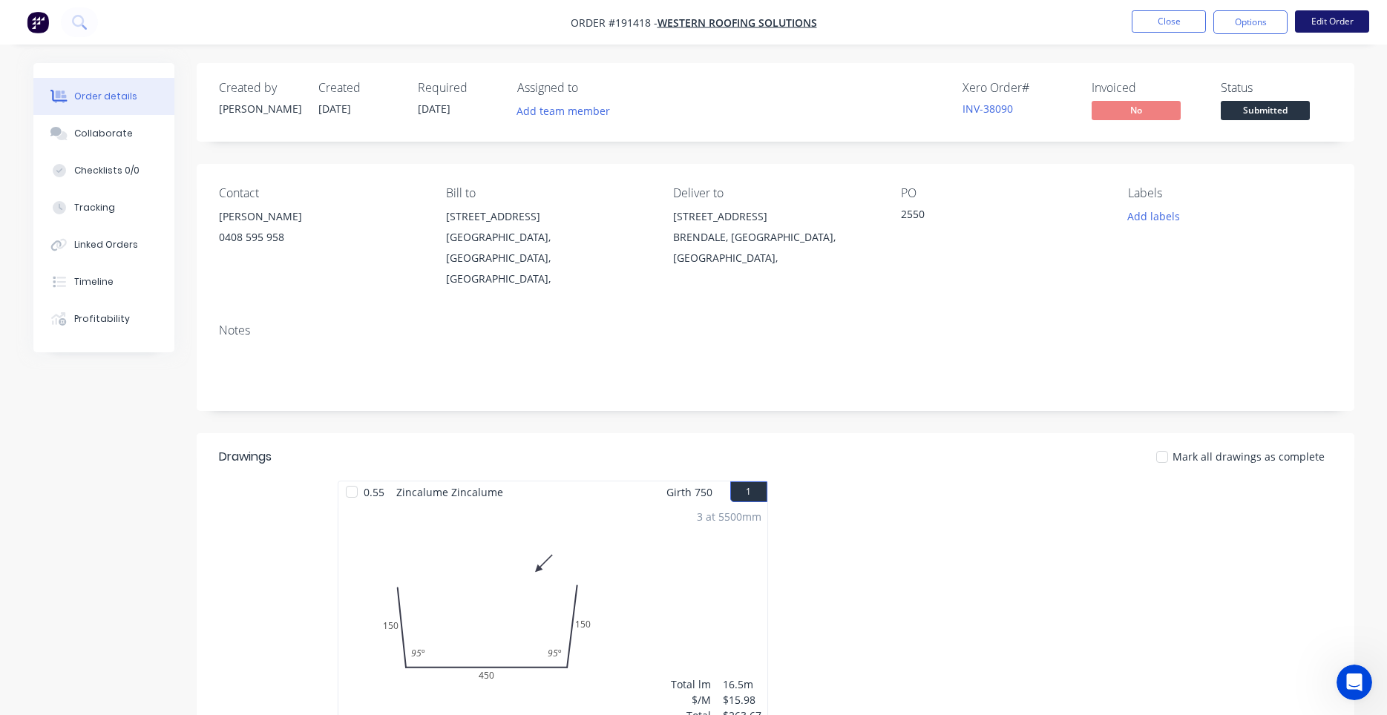
drag, startPoint x: 1191, startPoint y: 24, endPoint x: 1319, endPoint y: 22, distance: 127.6
click at [1319, 22] on ul "Close Options Edit Order" at bounding box center [1250, 22] width 273 height 24
click at [1319, 22] on button "Edit Order" at bounding box center [1332, 21] width 74 height 22
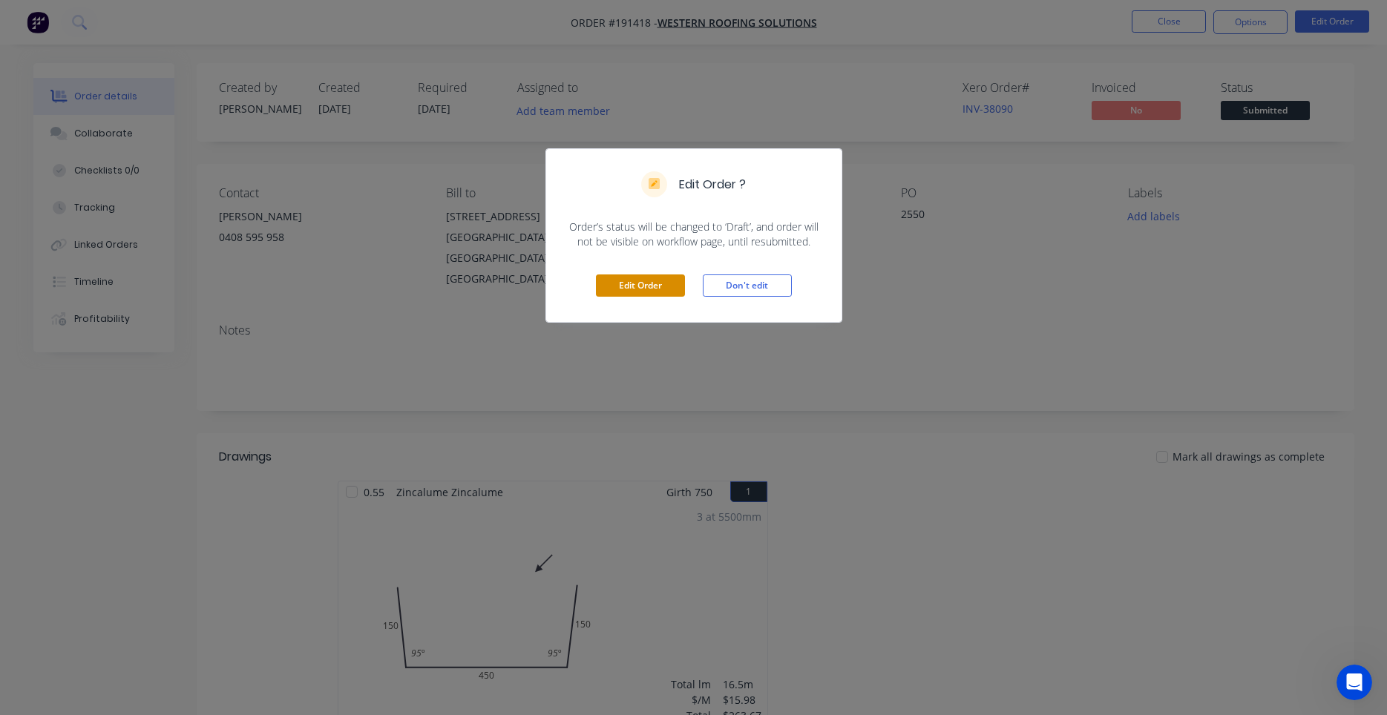
click at [653, 291] on button "Edit Order" at bounding box center [640, 286] width 89 height 22
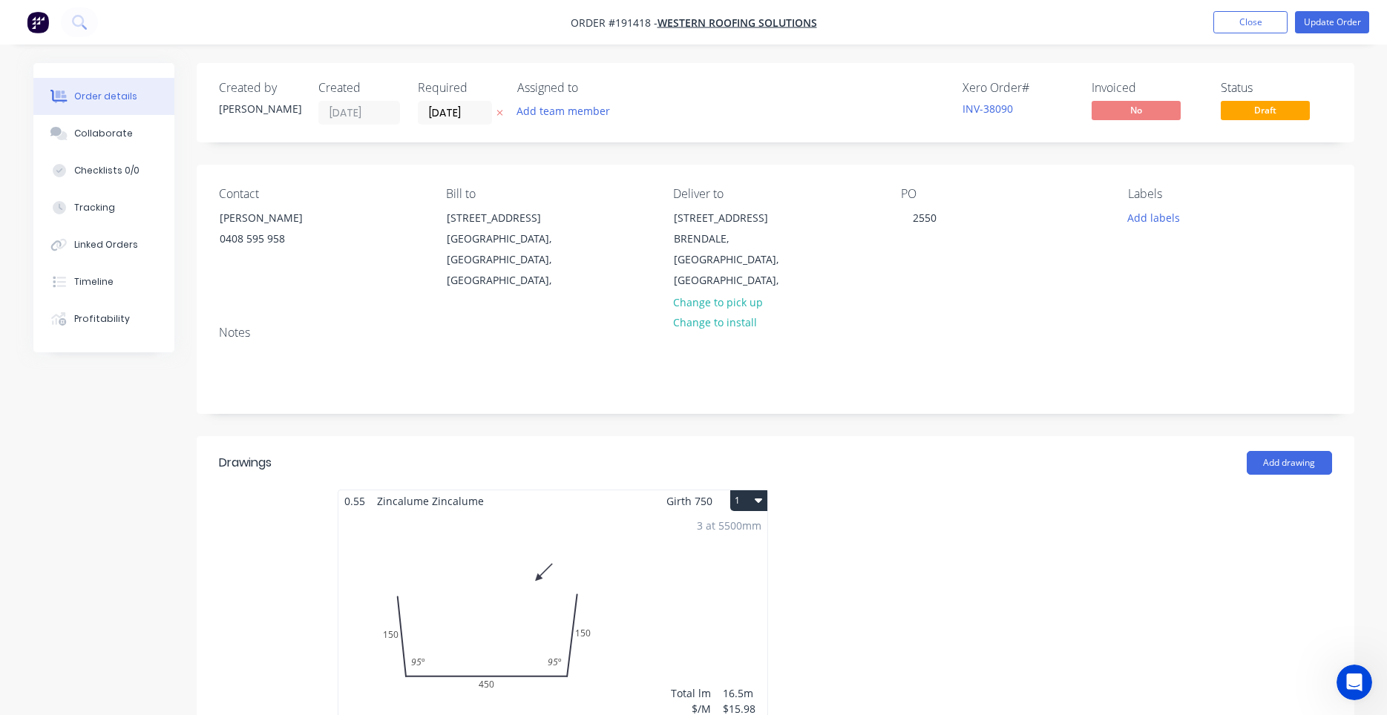
click at [758, 490] on button "1" at bounding box center [748, 500] width 37 height 21
click at [743, 522] on button "Use larger box size" at bounding box center [696, 537] width 141 height 30
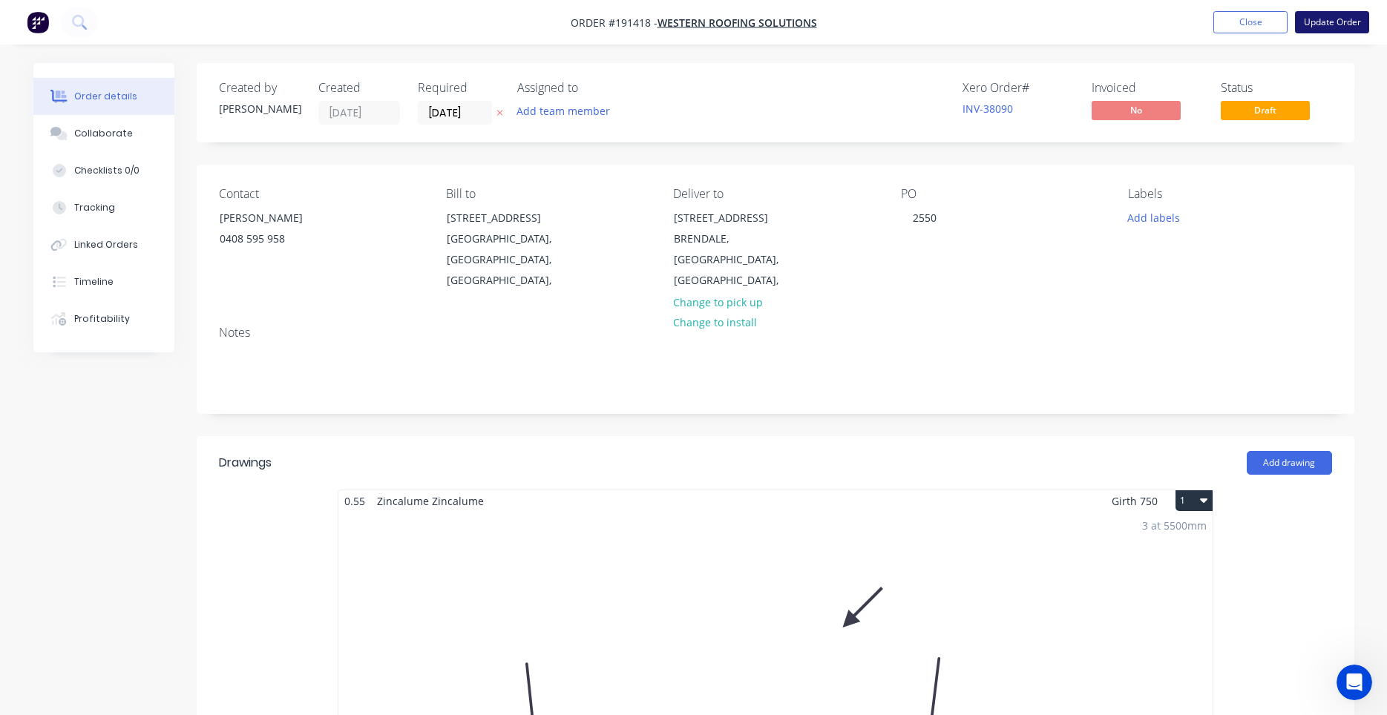
click at [1307, 25] on button "Update Order" at bounding box center [1332, 22] width 74 height 22
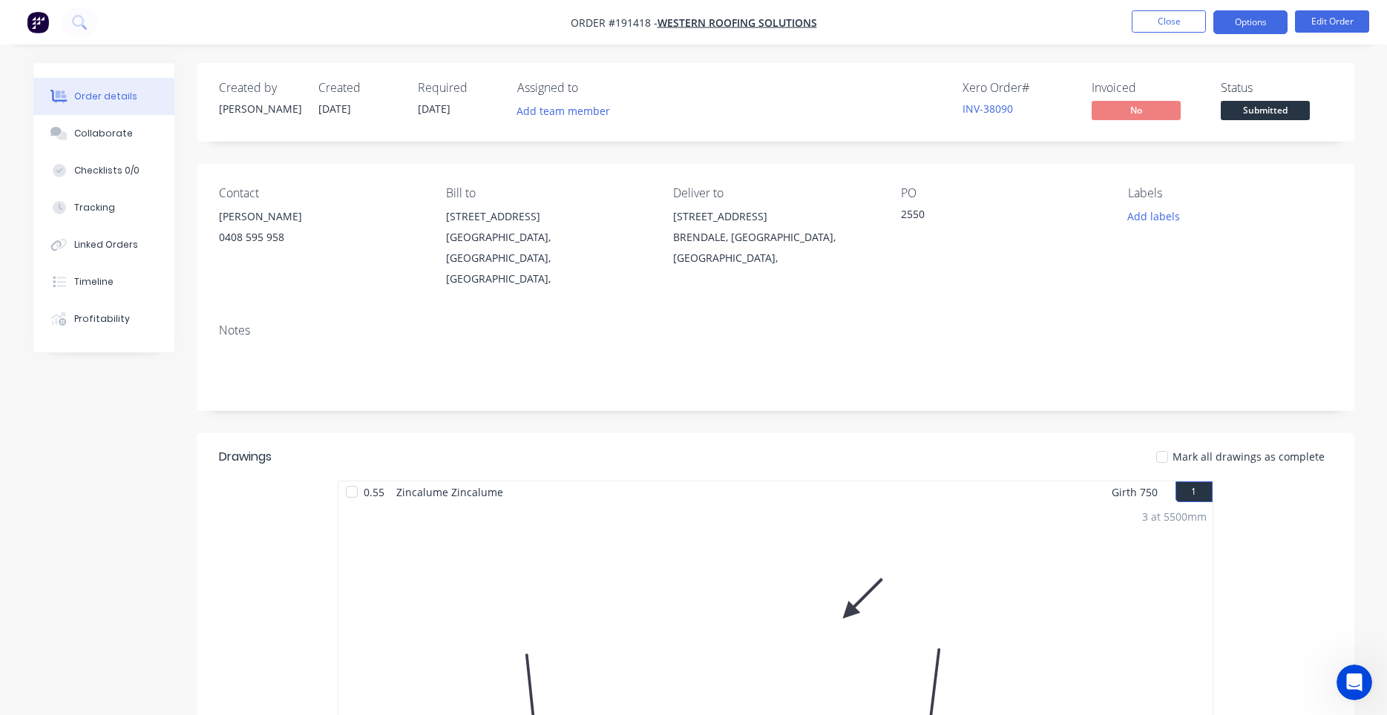
click at [1258, 25] on button "Options" at bounding box center [1250, 22] width 74 height 24
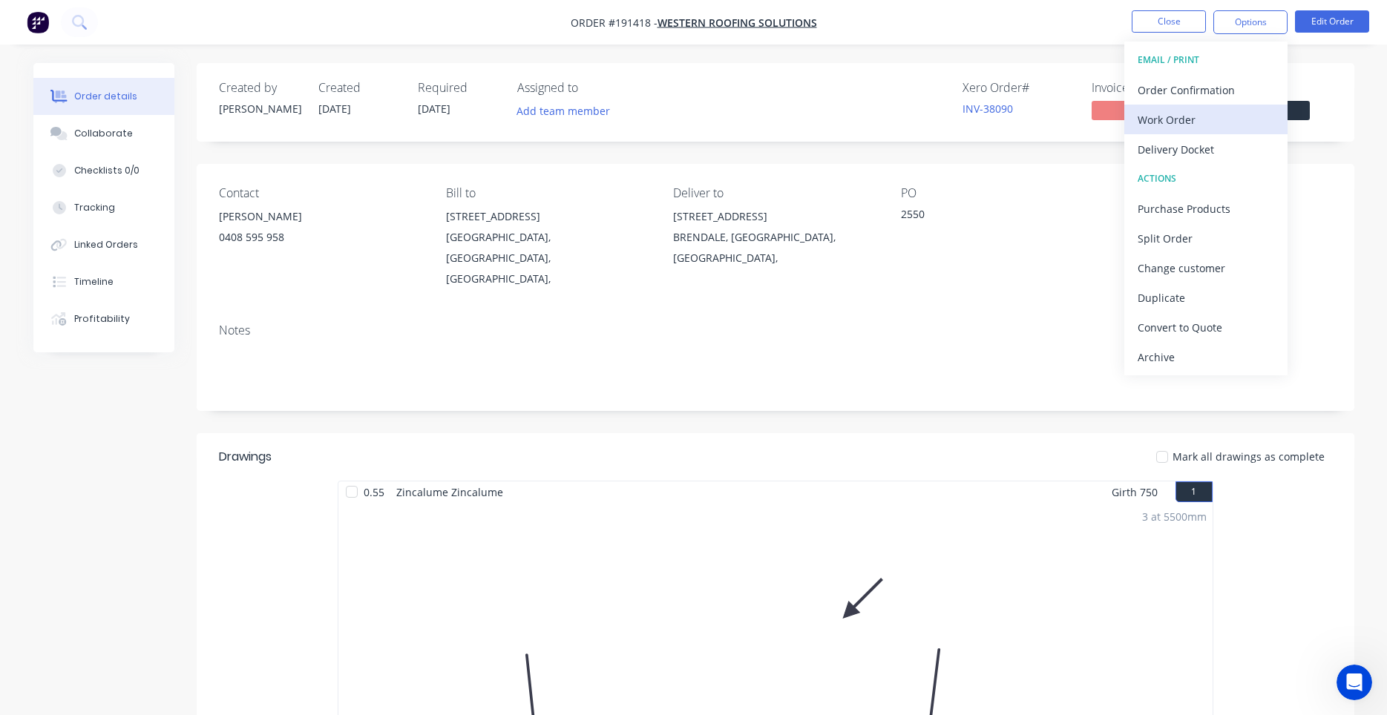
click at [1201, 108] on button "Work Order" at bounding box center [1205, 120] width 163 height 30
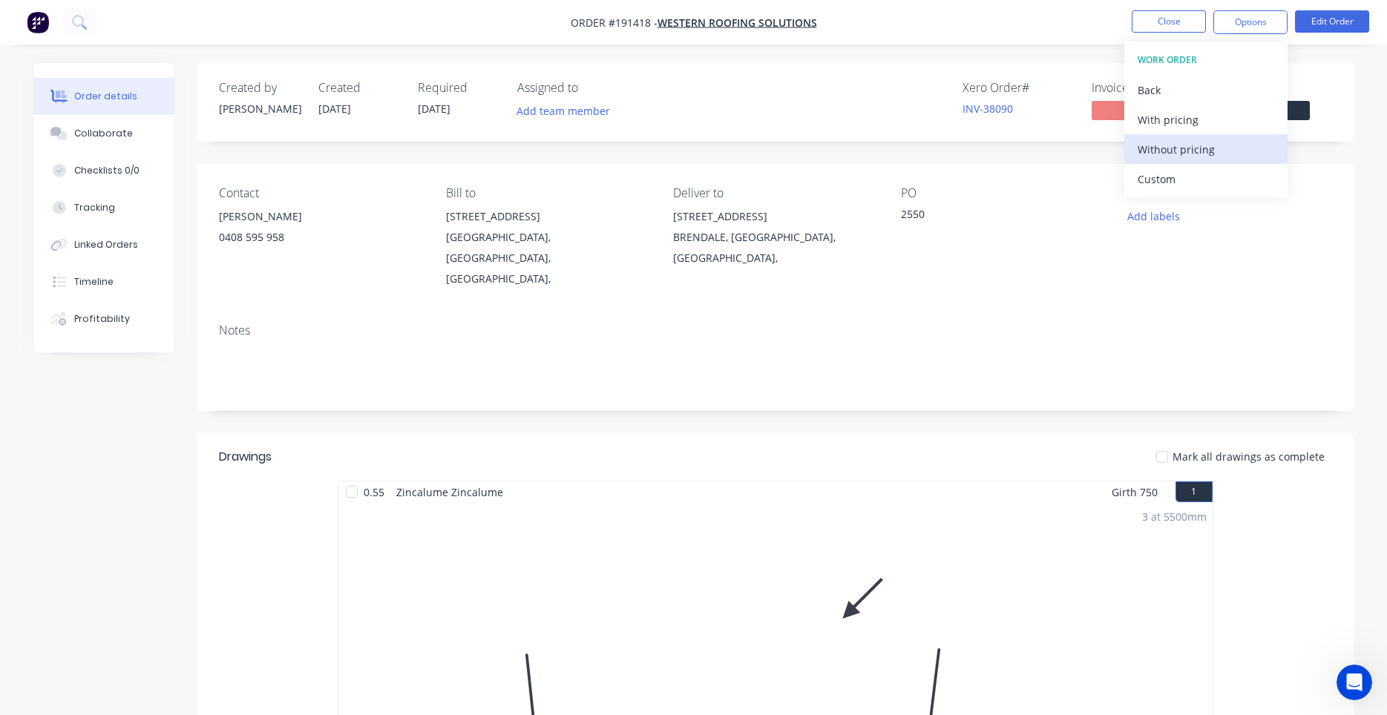
click at [1166, 157] on div "Without pricing" at bounding box center [1205, 150] width 137 height 22
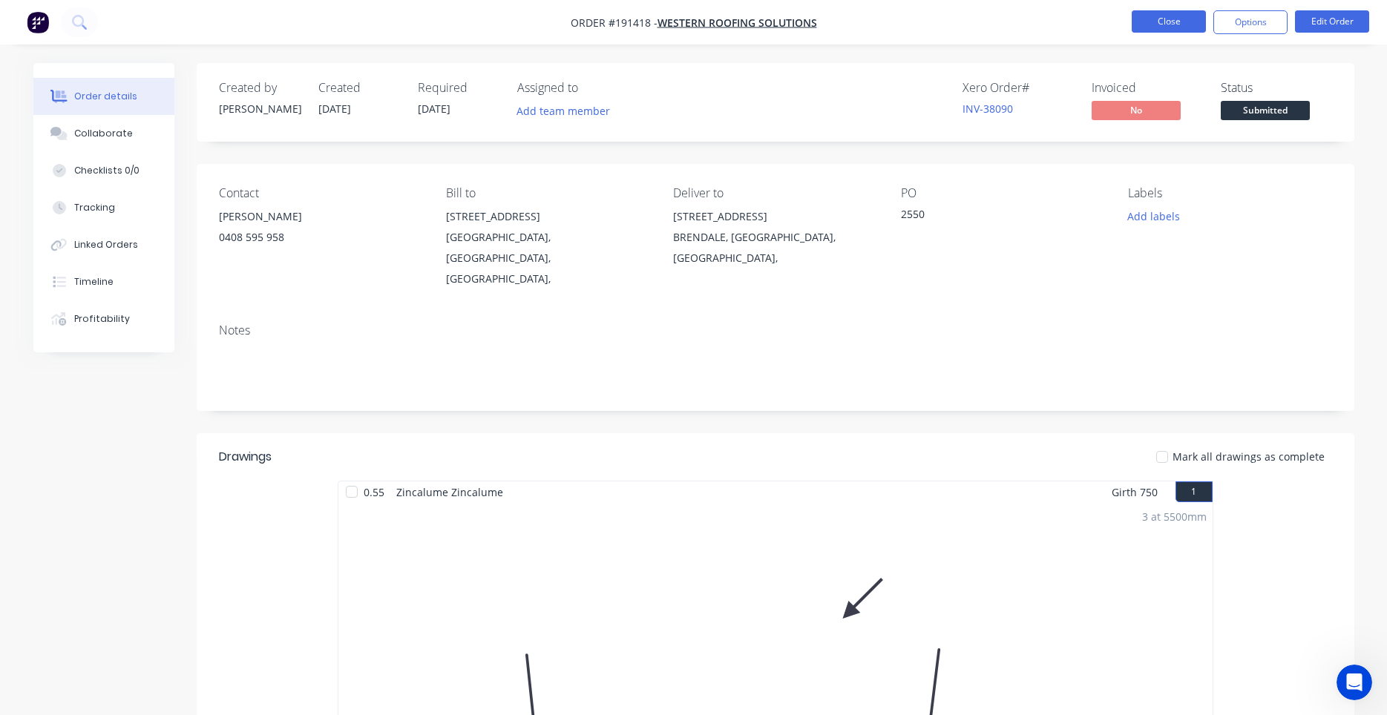
click at [1169, 27] on button "Close" at bounding box center [1169, 21] width 74 height 22
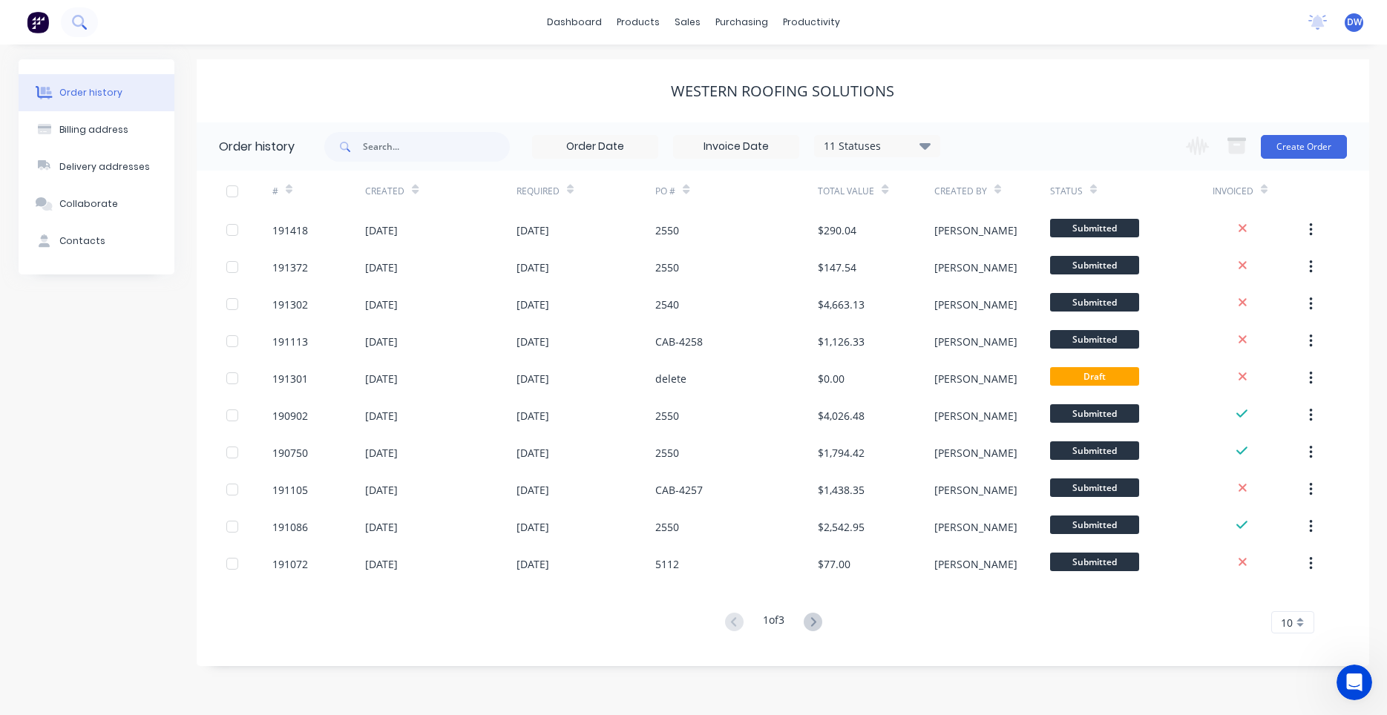
click at [85, 28] on button at bounding box center [79, 22] width 37 height 30
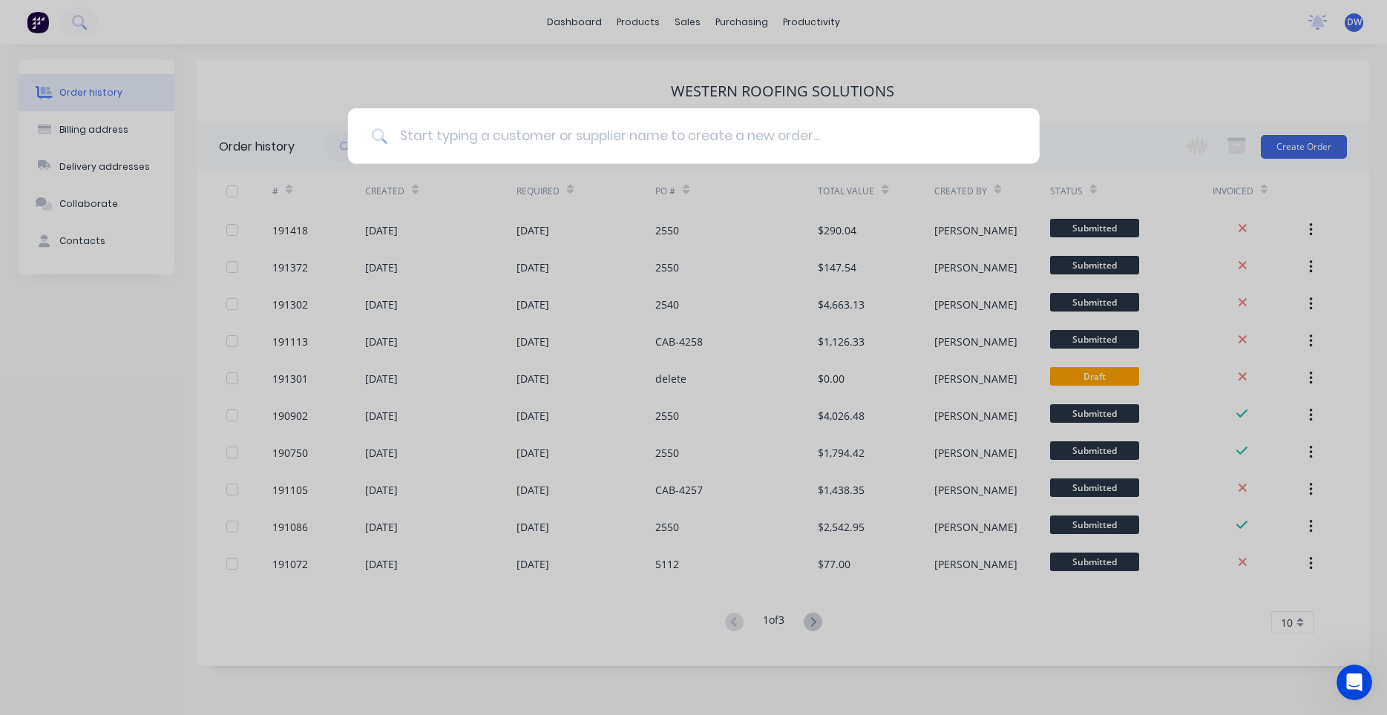
click at [429, 141] on input at bounding box center [701, 136] width 628 height 56
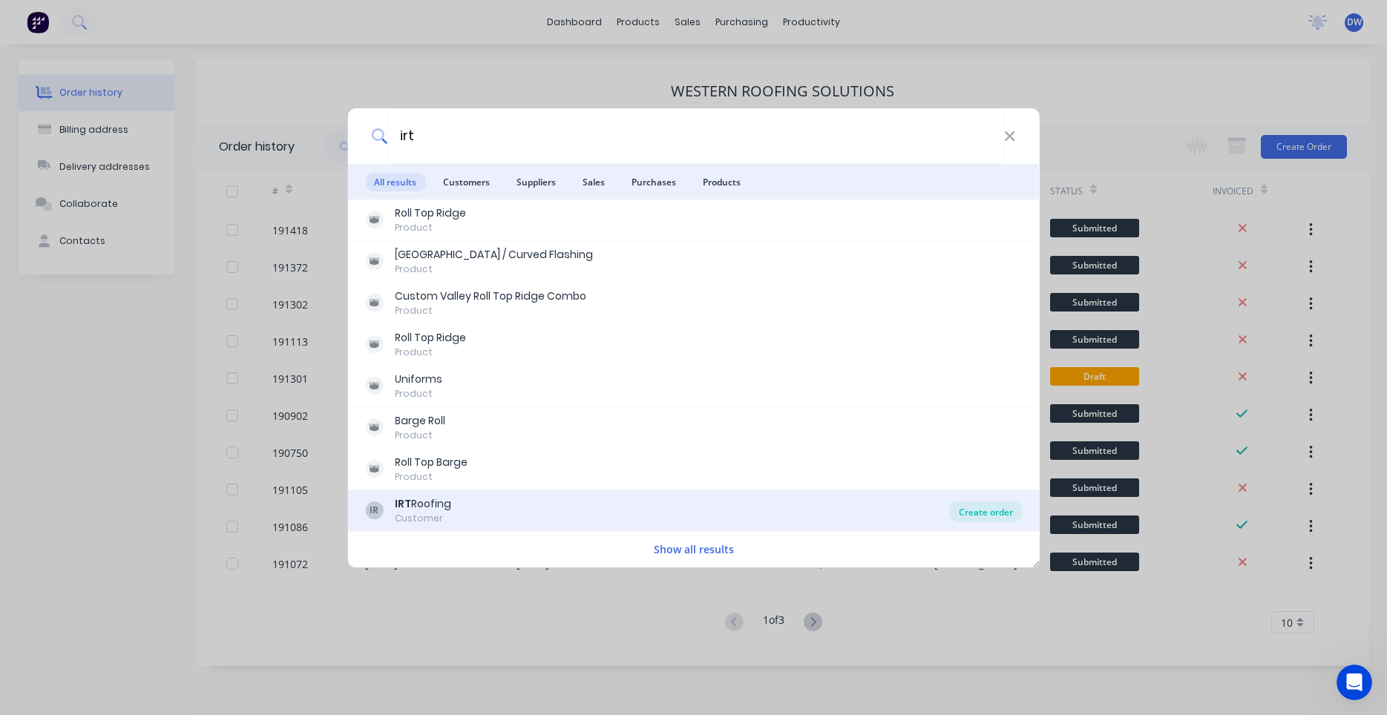
type input "irt"
click at [971, 508] on div "Create order" at bounding box center [986, 512] width 72 height 21
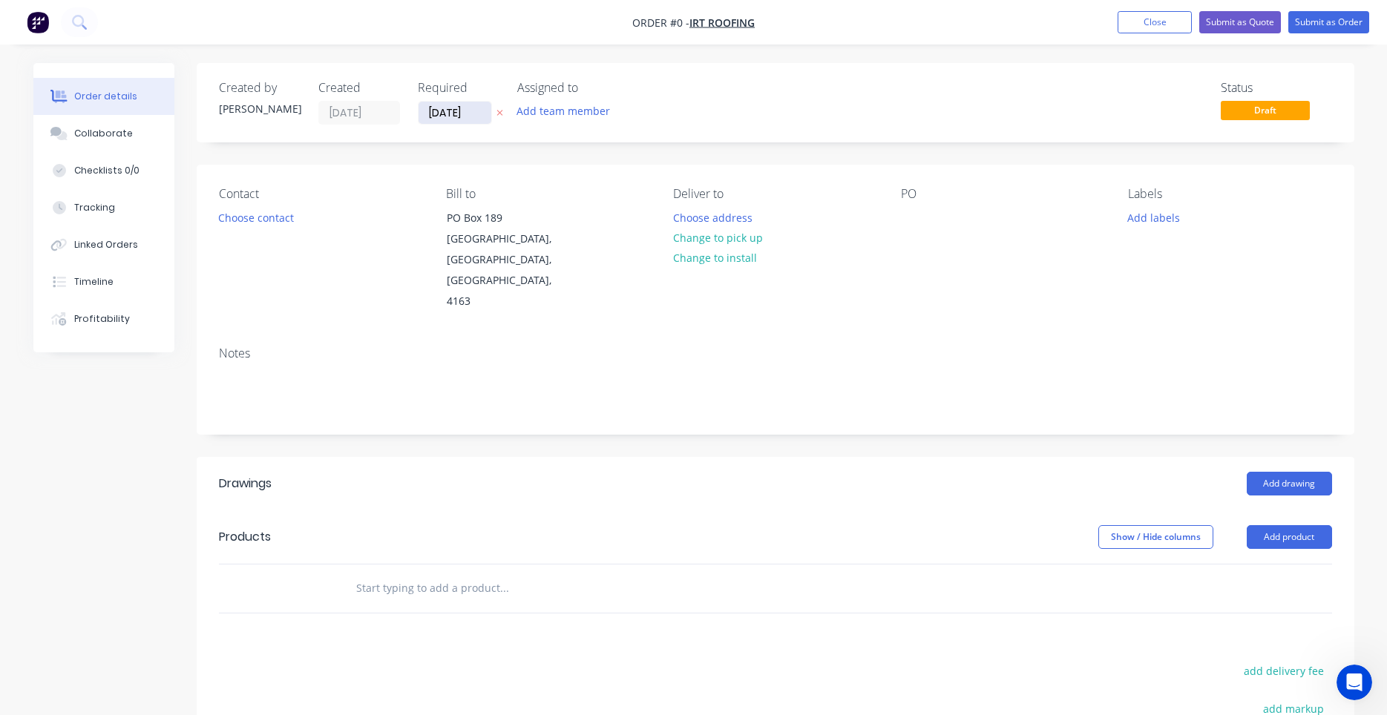
click at [474, 106] on input "[DATE]" at bounding box center [454, 113] width 73 height 22
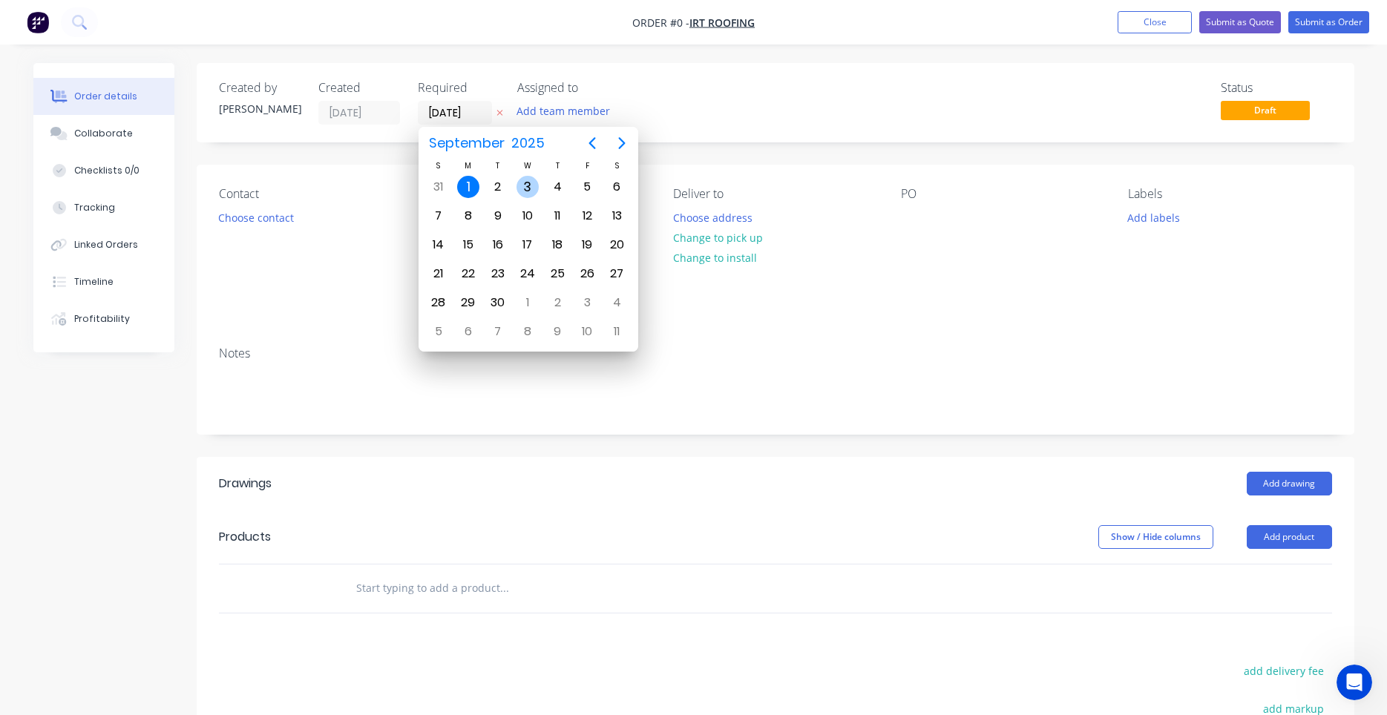
click at [516, 189] on div "3" at bounding box center [528, 187] width 30 height 28
type input "[DATE]"
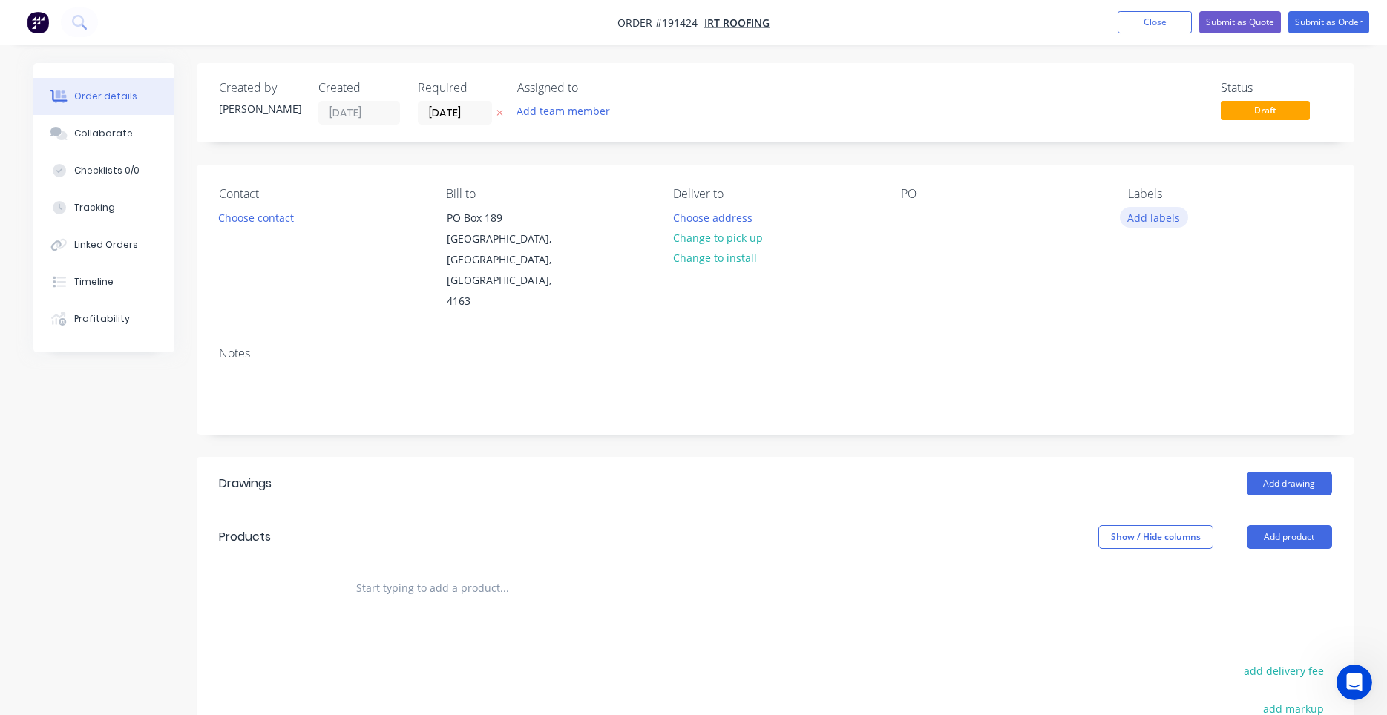
click at [1130, 214] on button "Add labels" at bounding box center [1154, 217] width 68 height 20
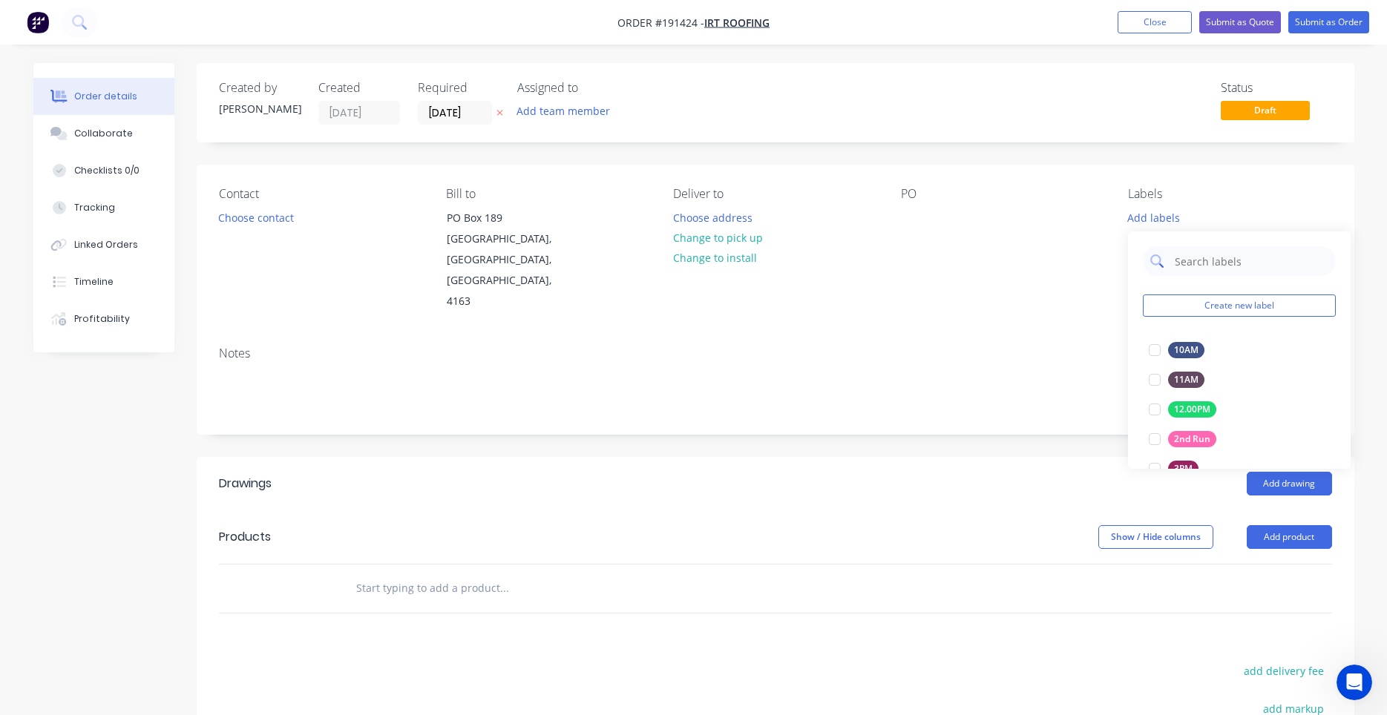
click at [1184, 263] on input "text" at bounding box center [1250, 261] width 155 height 30
type input "am"
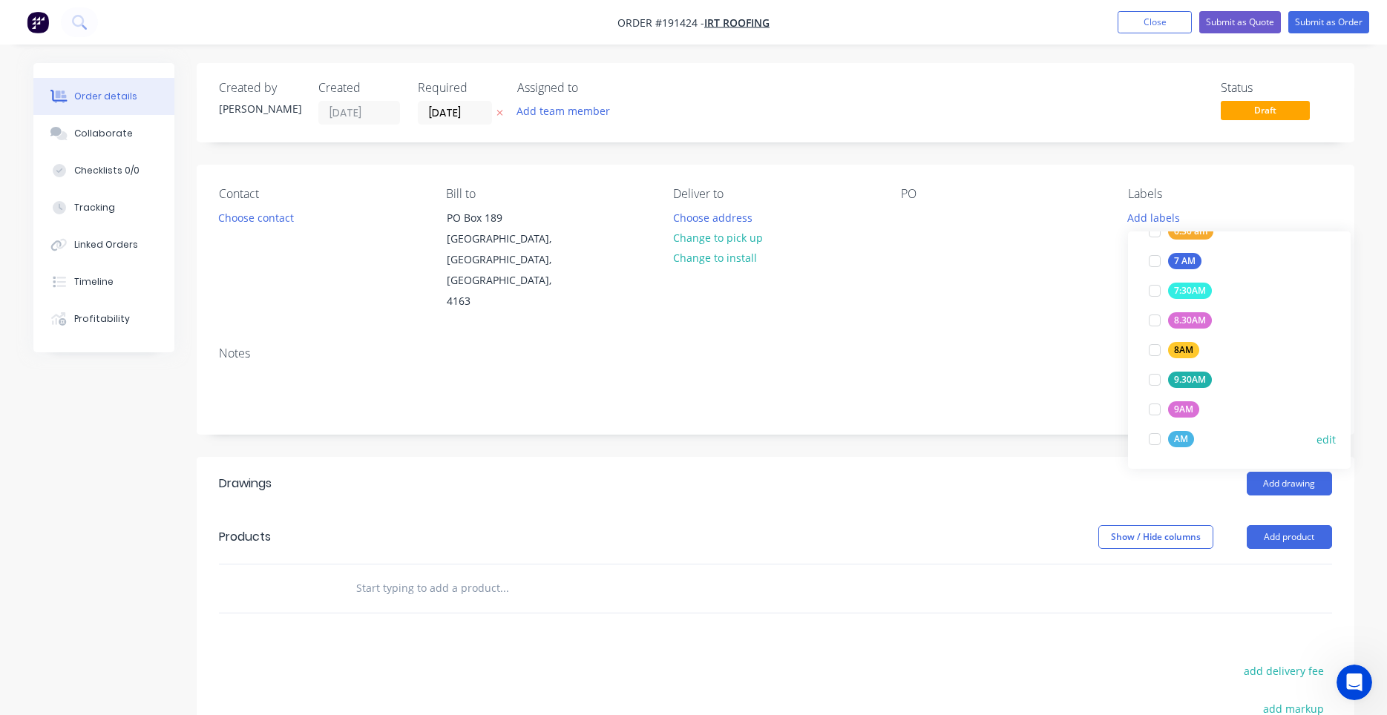
click at [1155, 436] on div at bounding box center [1155, 439] width 30 height 30
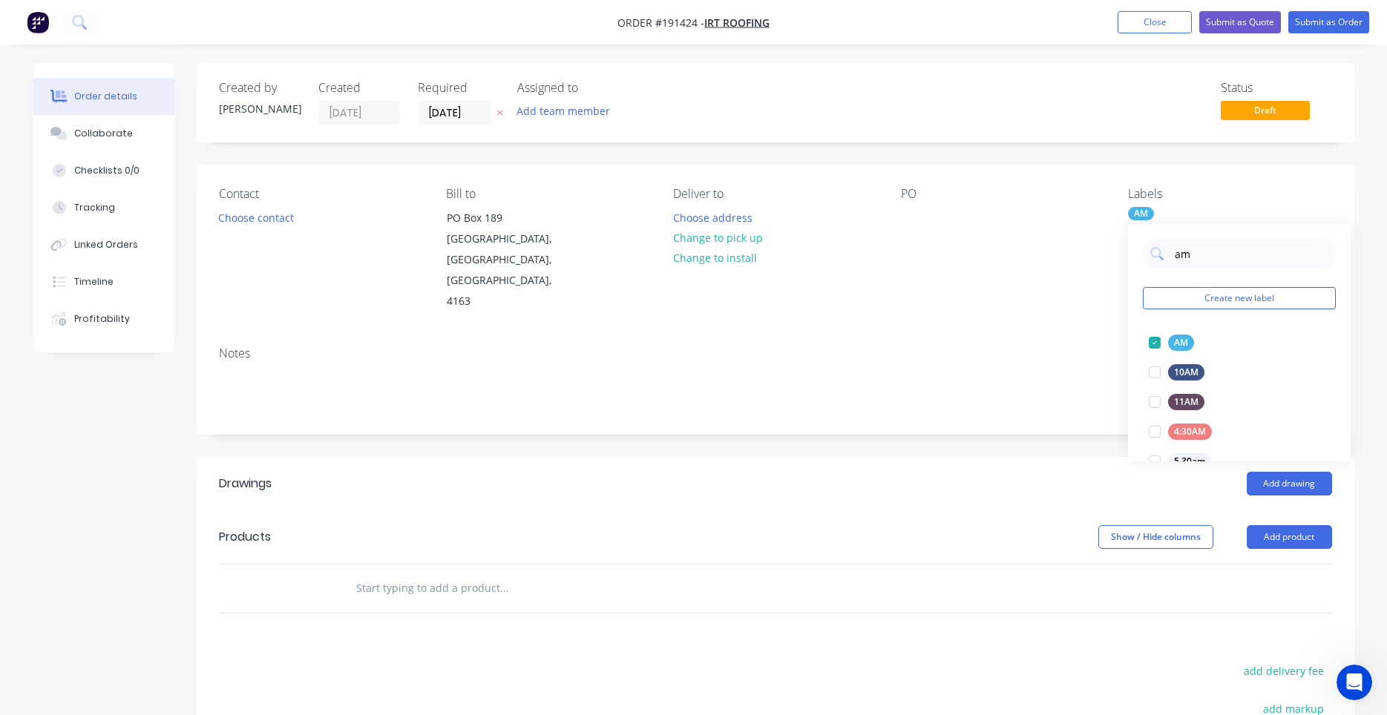
click at [1074, 335] on div "Notes" at bounding box center [776, 384] width 1158 height 99
click at [301, 210] on div "Contact Choose contact" at bounding box center [320, 249] width 203 height 125
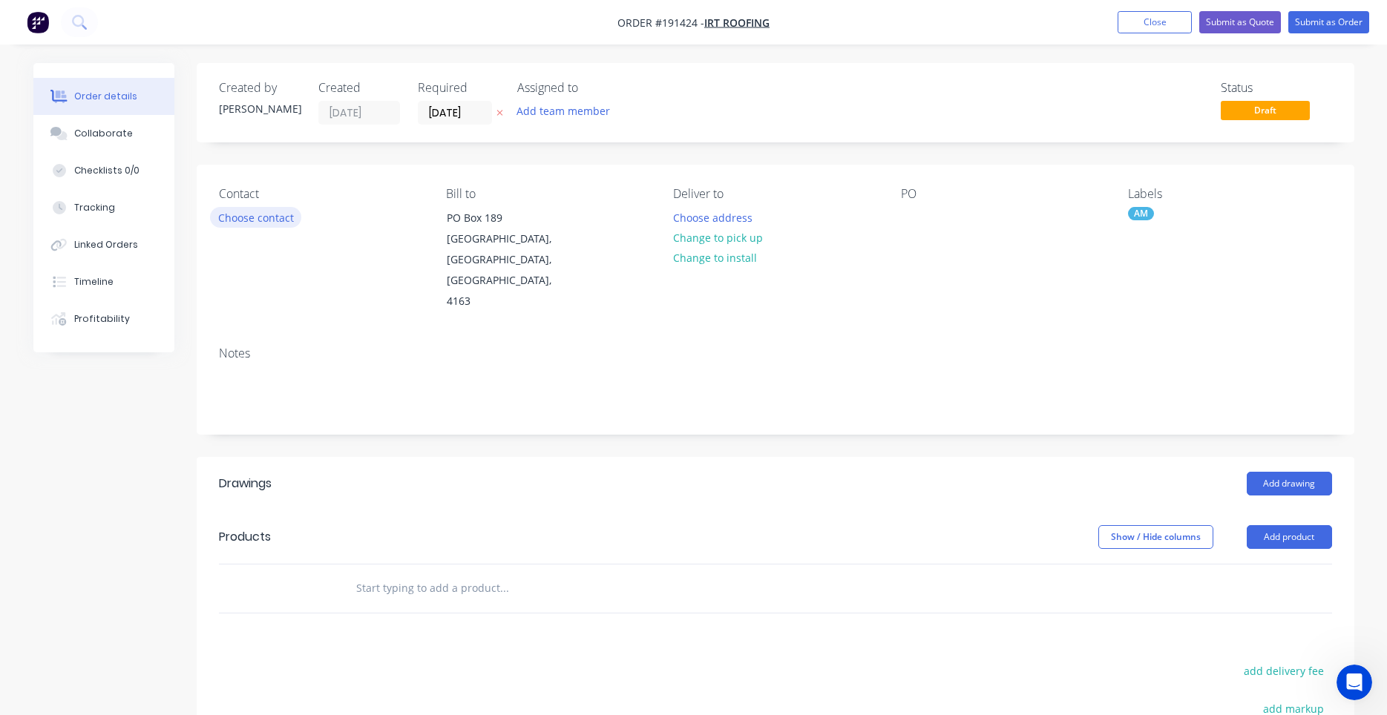
click at [280, 211] on button "Choose contact" at bounding box center [255, 217] width 91 height 20
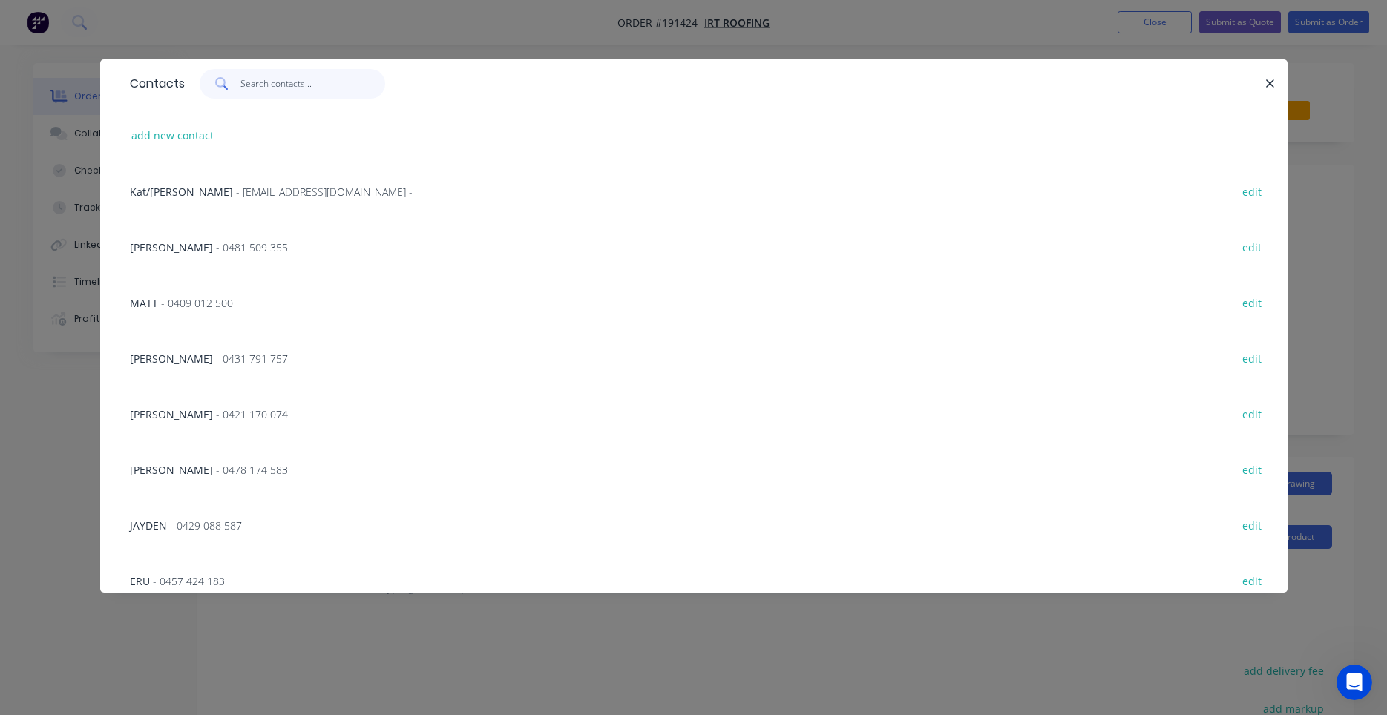
click at [276, 79] on input "text" at bounding box center [312, 84] width 145 height 30
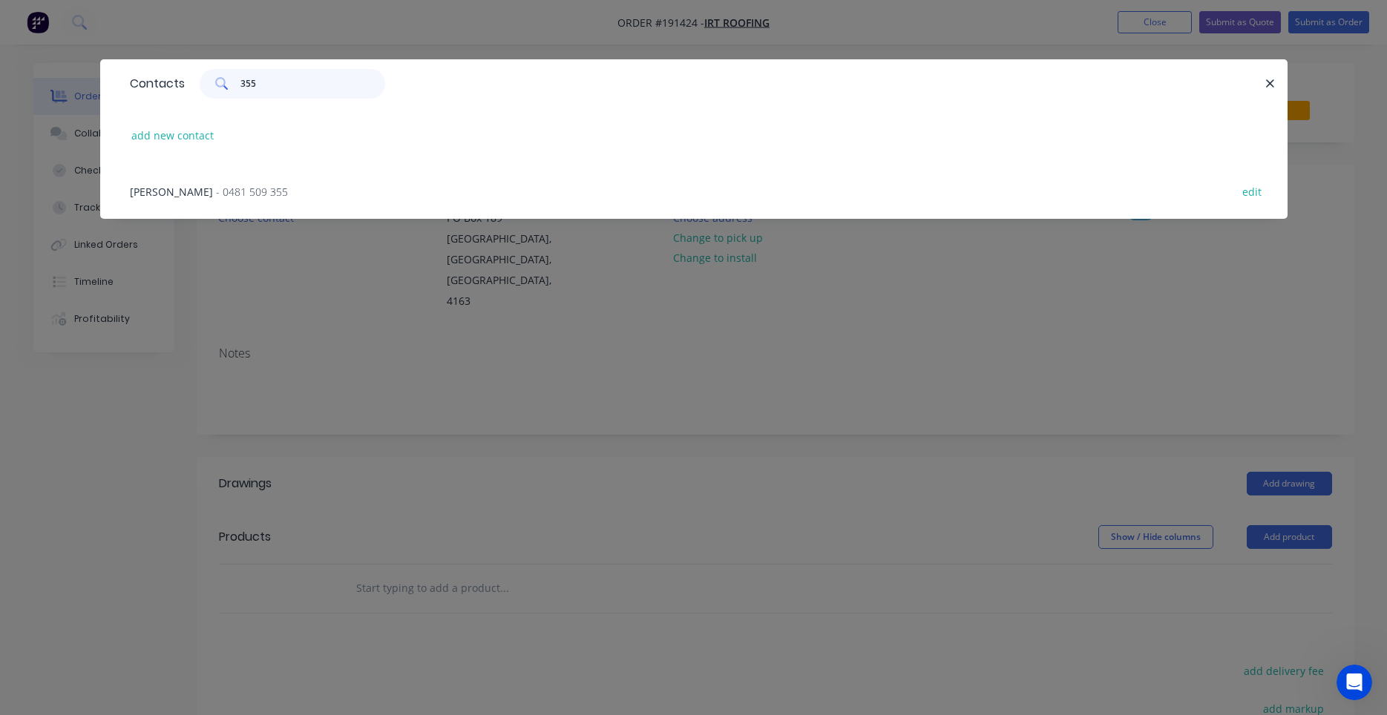
type input "355"
click at [241, 184] on div "[PERSON_NAME] - 0481 509 355 edit" at bounding box center [693, 191] width 1143 height 56
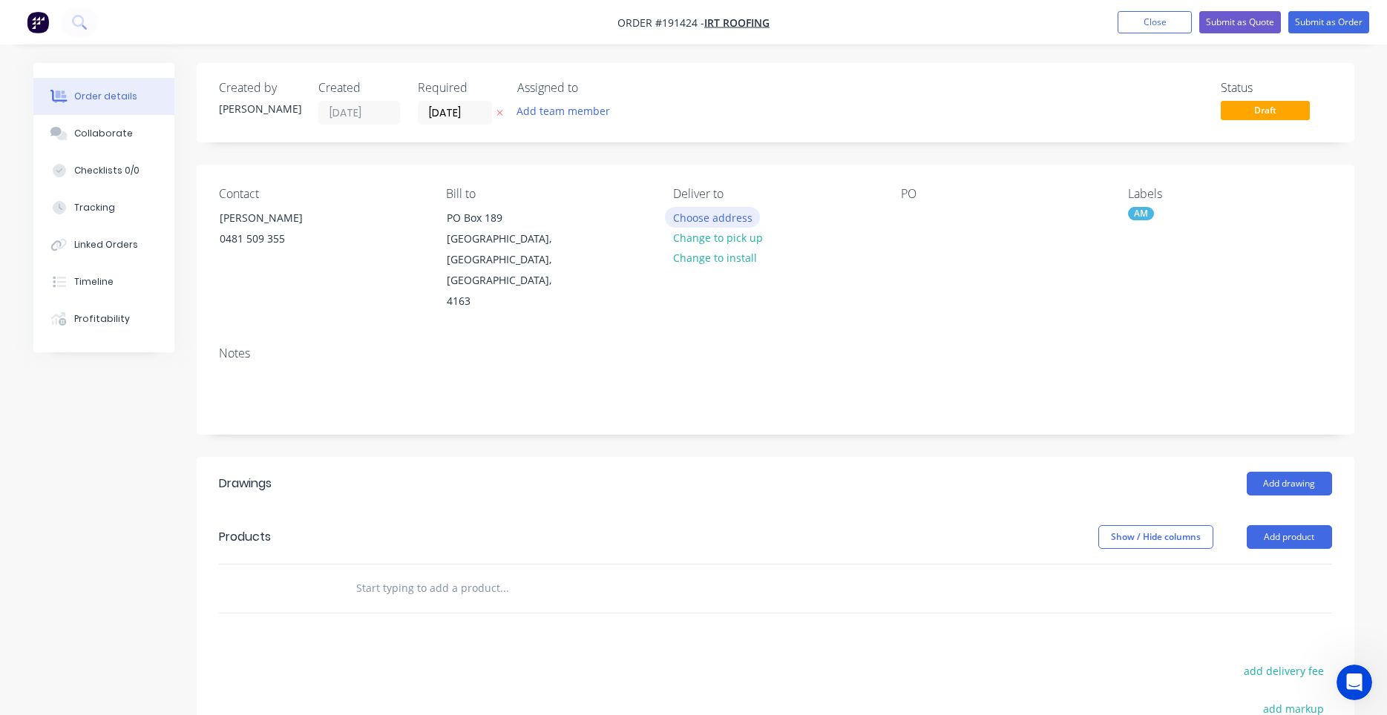
click at [690, 219] on button "Choose address" at bounding box center [712, 217] width 95 height 20
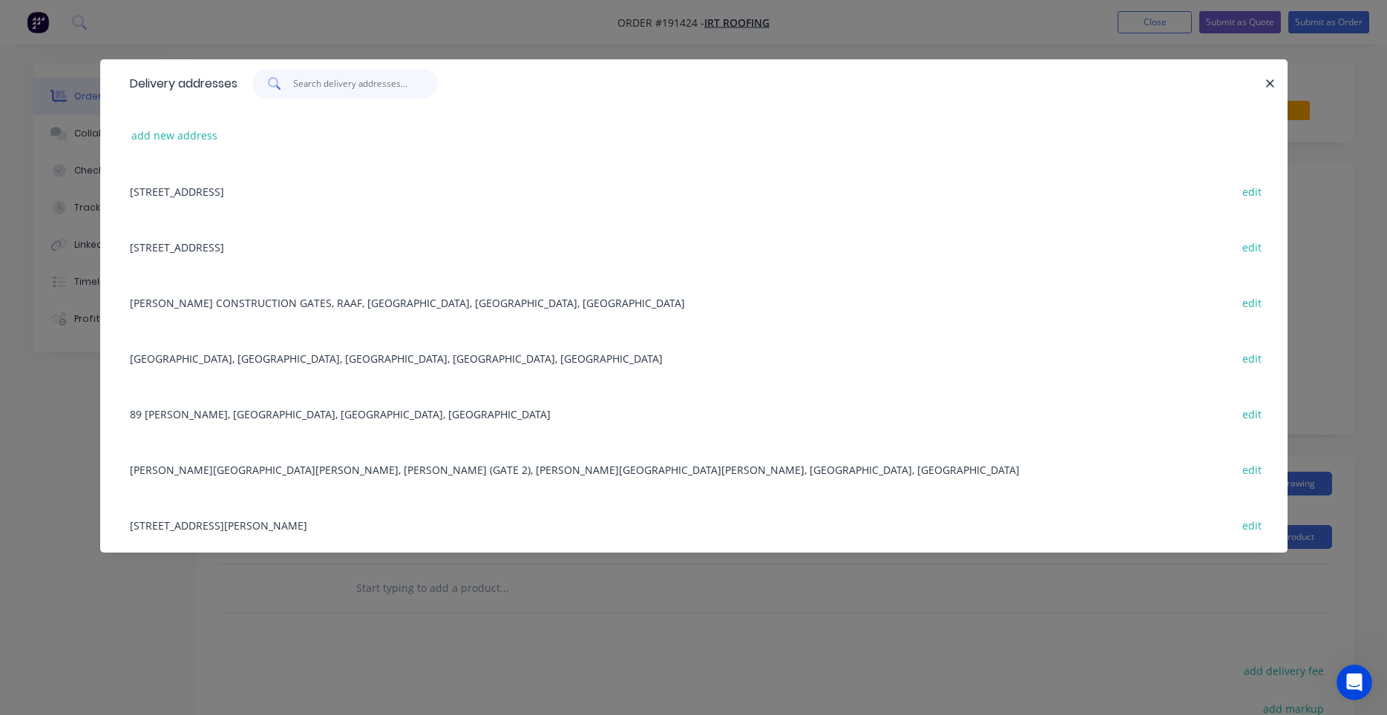
click at [405, 88] on input "text" at bounding box center [365, 84] width 145 height 30
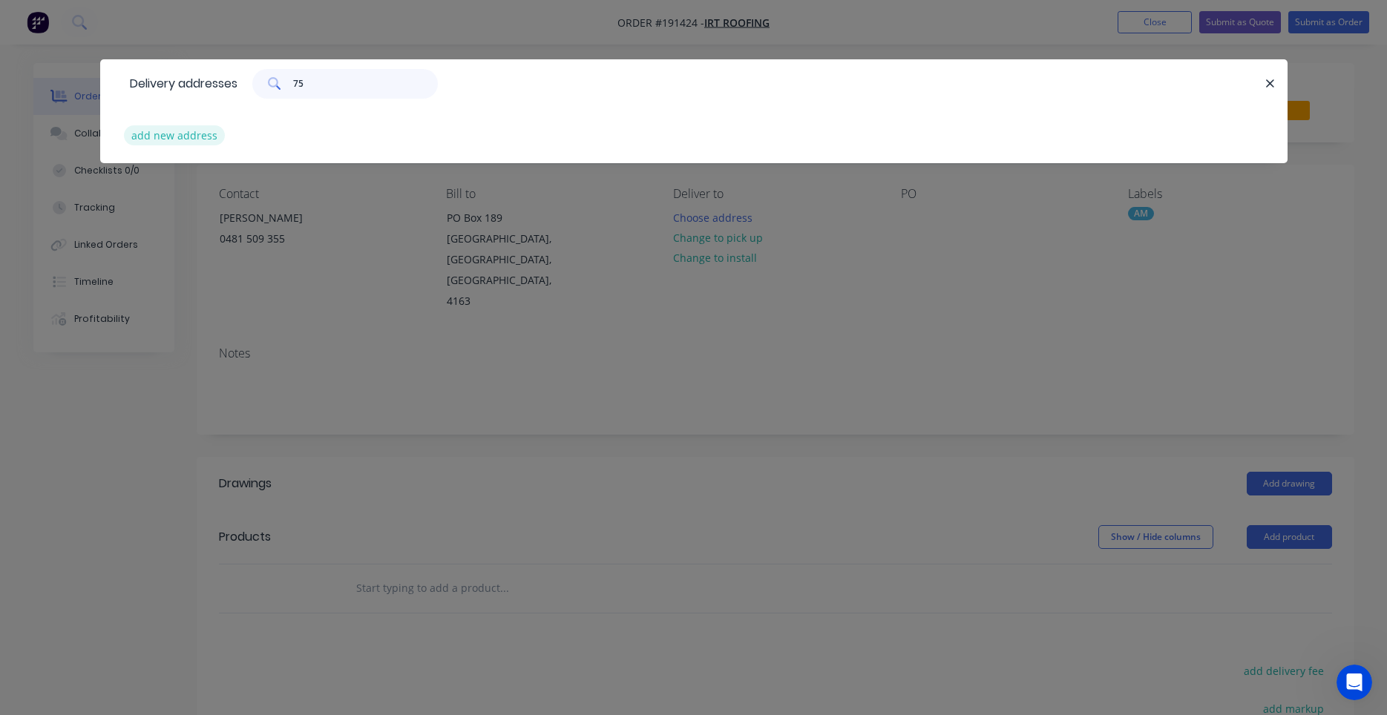
type input "75"
click at [196, 137] on button "add new address" at bounding box center [175, 135] width 102 height 20
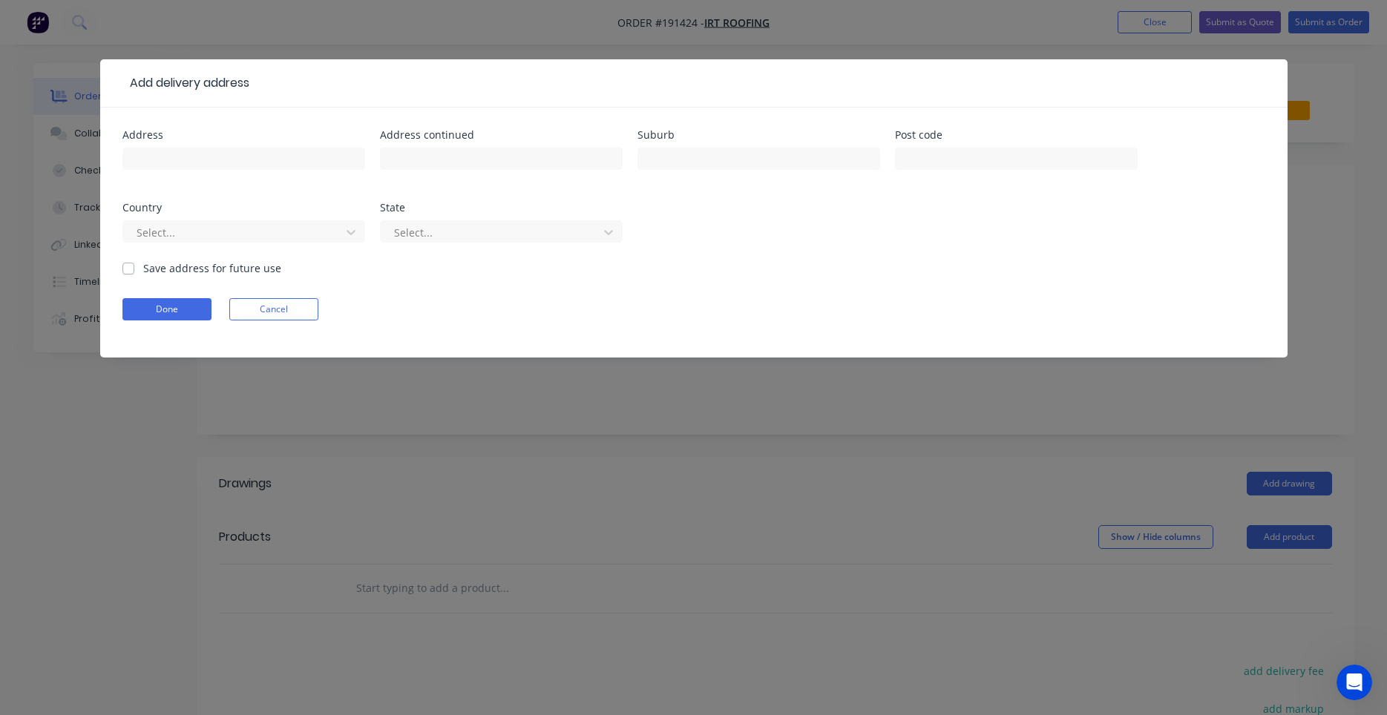
click at [255, 170] on div at bounding box center [243, 166] width 243 height 44
click at [258, 162] on input "text" at bounding box center [243, 159] width 243 height 22
type input "[STREET_ADDRESS][PERSON_NAME]"
type input "[PERSON_NAME]"
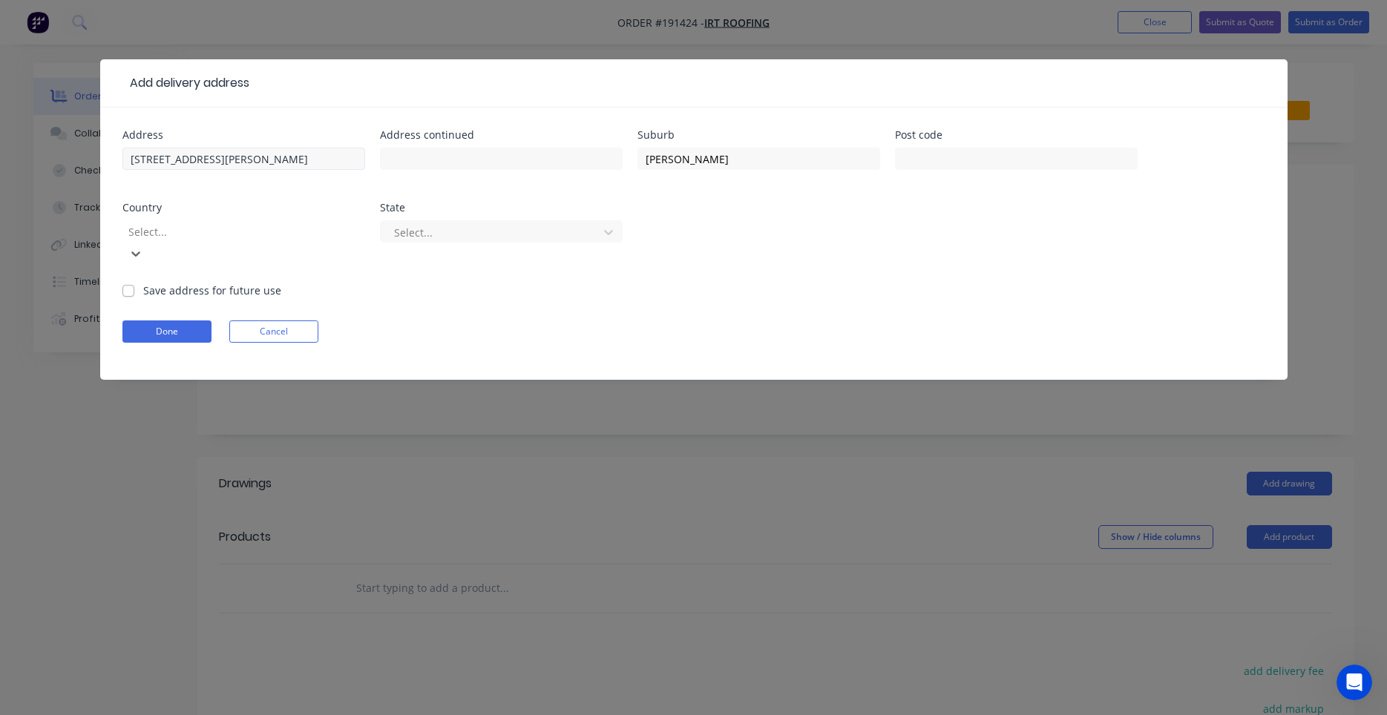
type input "a"
type input "q"
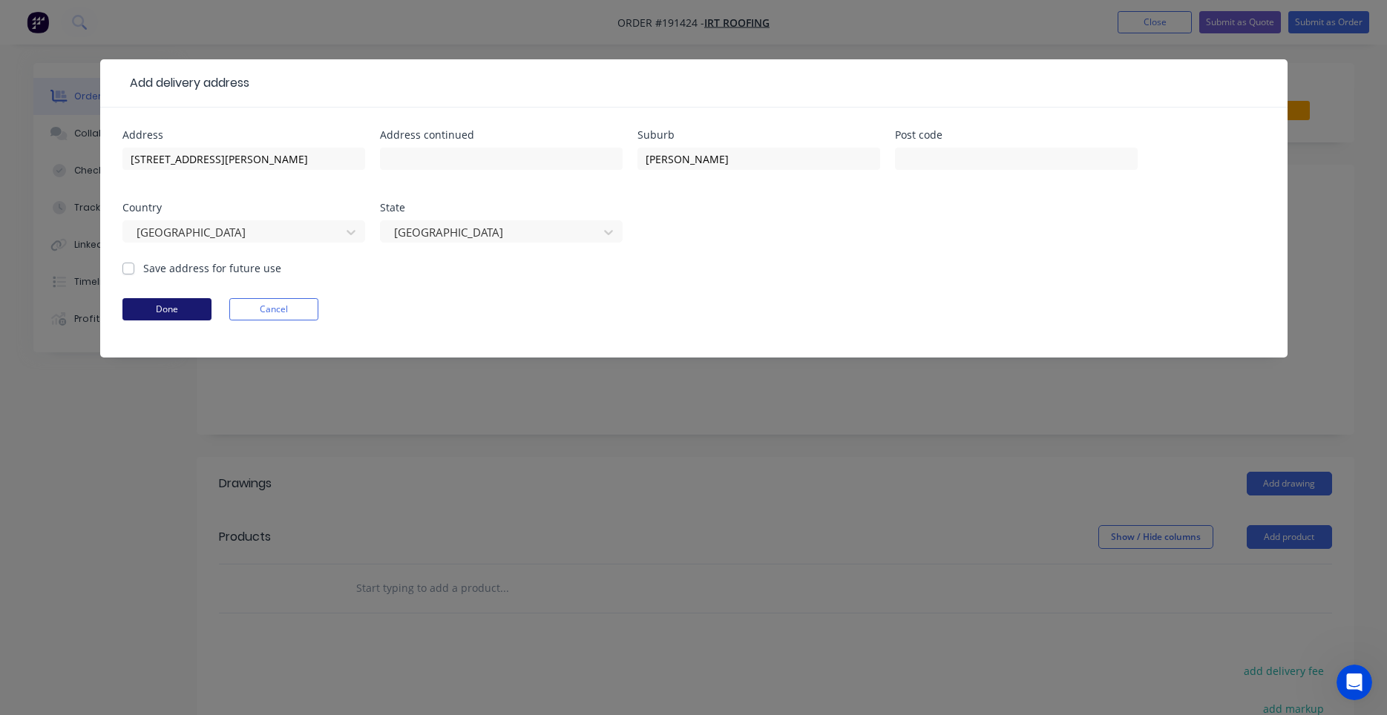
click at [199, 303] on button "Done" at bounding box center [166, 309] width 89 height 22
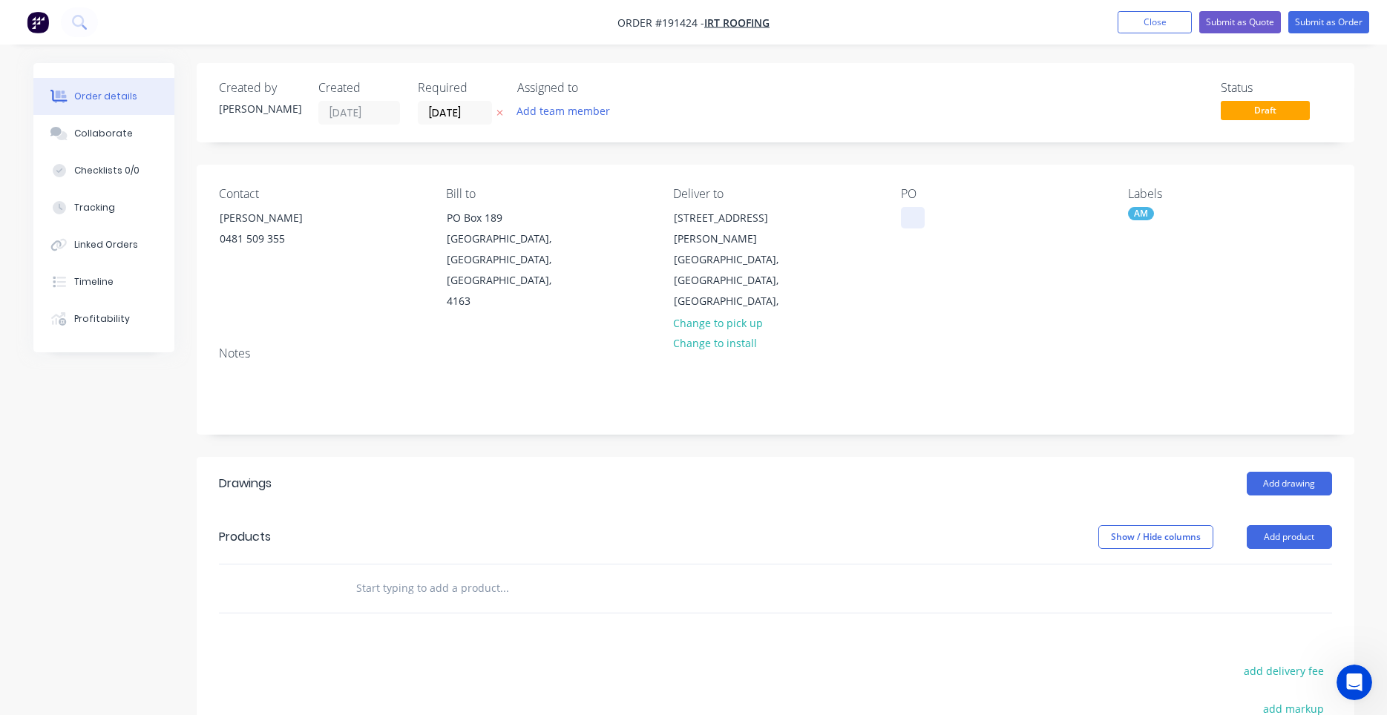
click at [916, 218] on div at bounding box center [913, 218] width 24 height 22
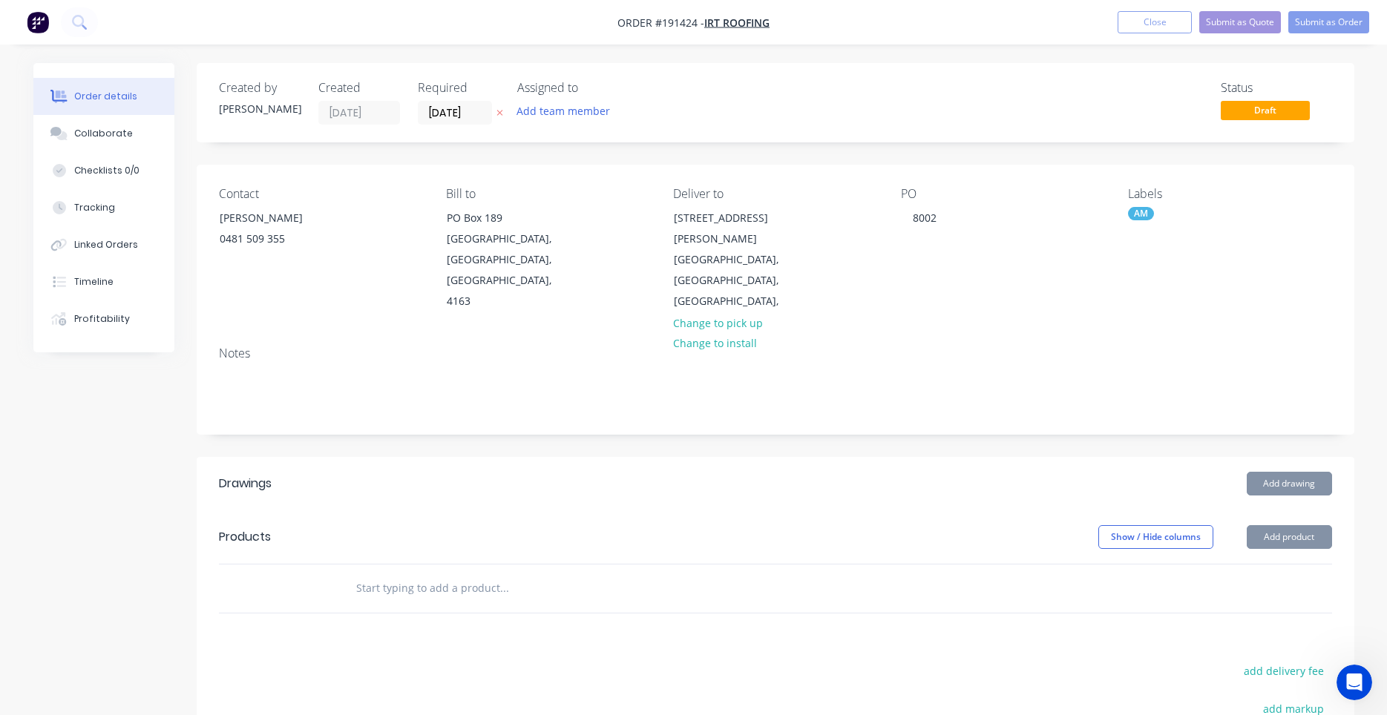
click at [1030, 253] on div "PO 8002" at bounding box center [1002, 249] width 203 height 125
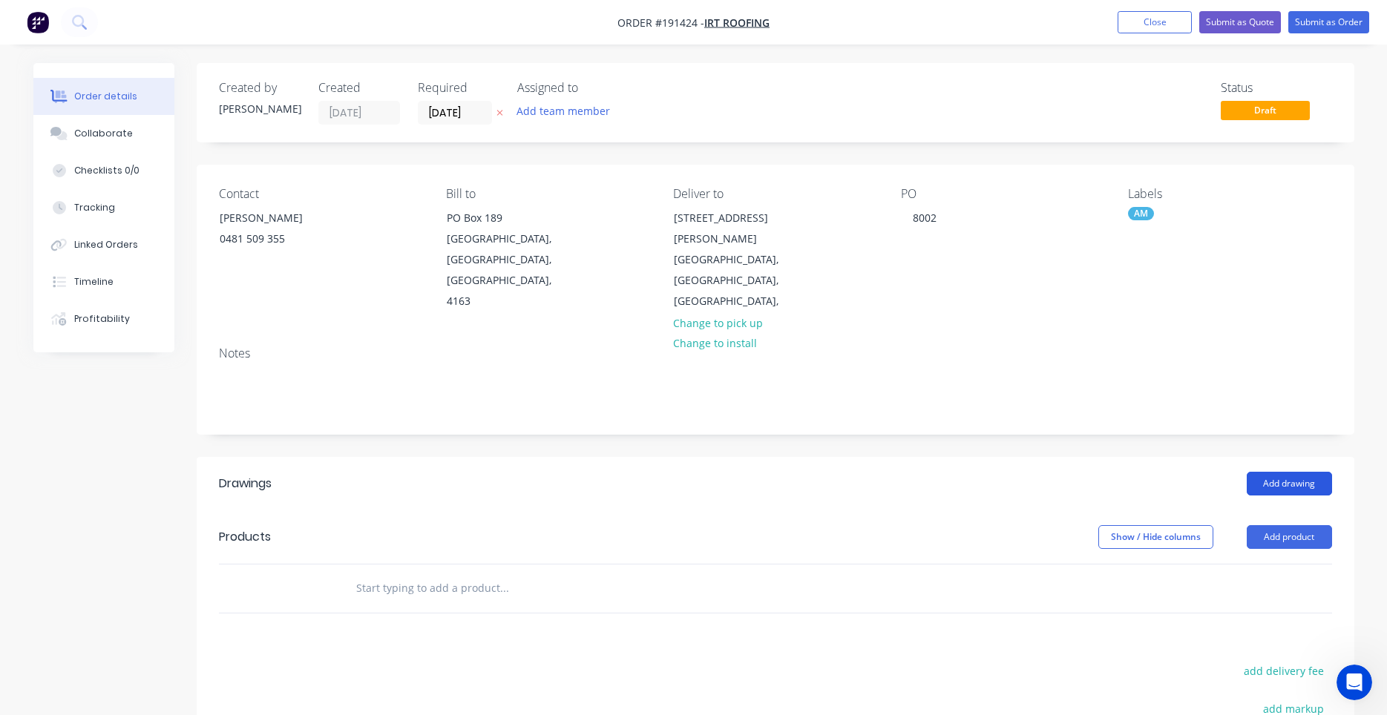
click at [1290, 472] on button "Add drawing" at bounding box center [1289, 484] width 85 height 24
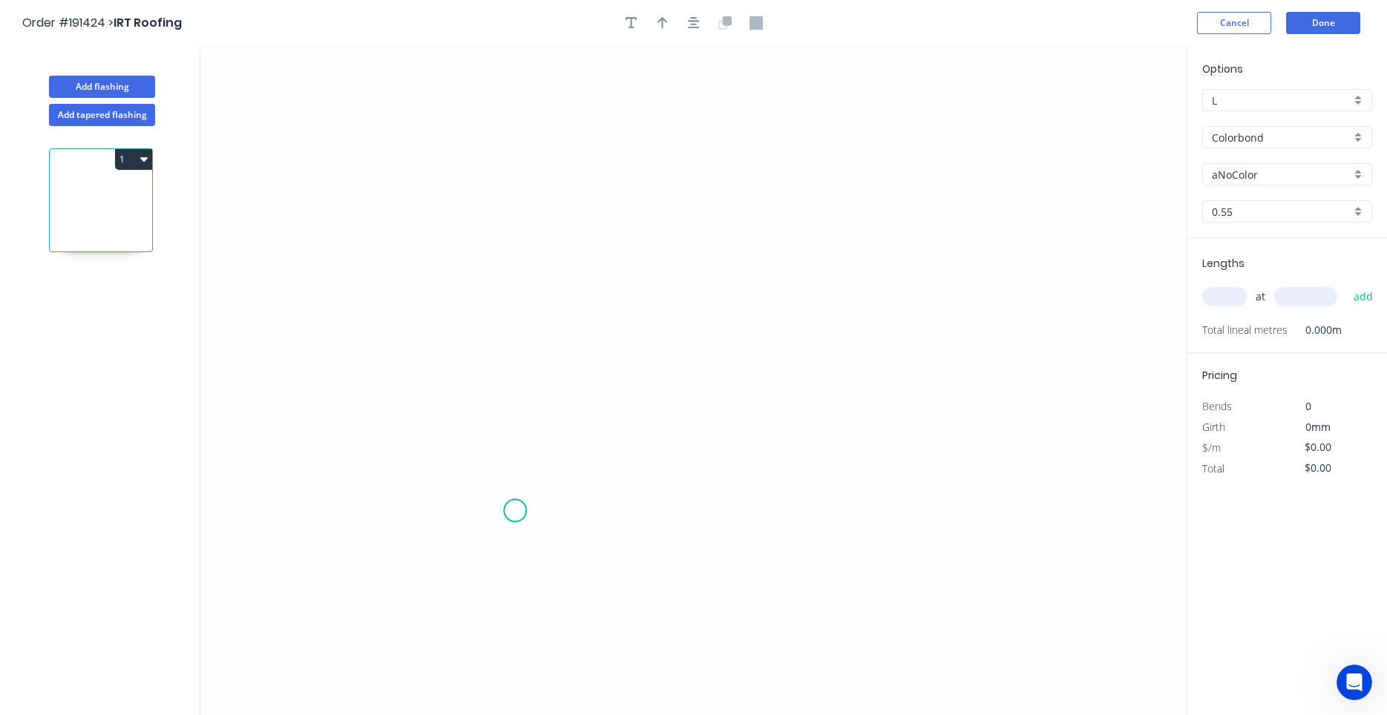
click at [516, 511] on icon "0" at bounding box center [693, 380] width 986 height 669
click at [469, 467] on icon "0" at bounding box center [693, 380] width 986 height 669
click at [471, 237] on icon "0 ?" at bounding box center [693, 380] width 986 height 669
click at [471, 237] on circle at bounding box center [469, 237] width 22 height 22
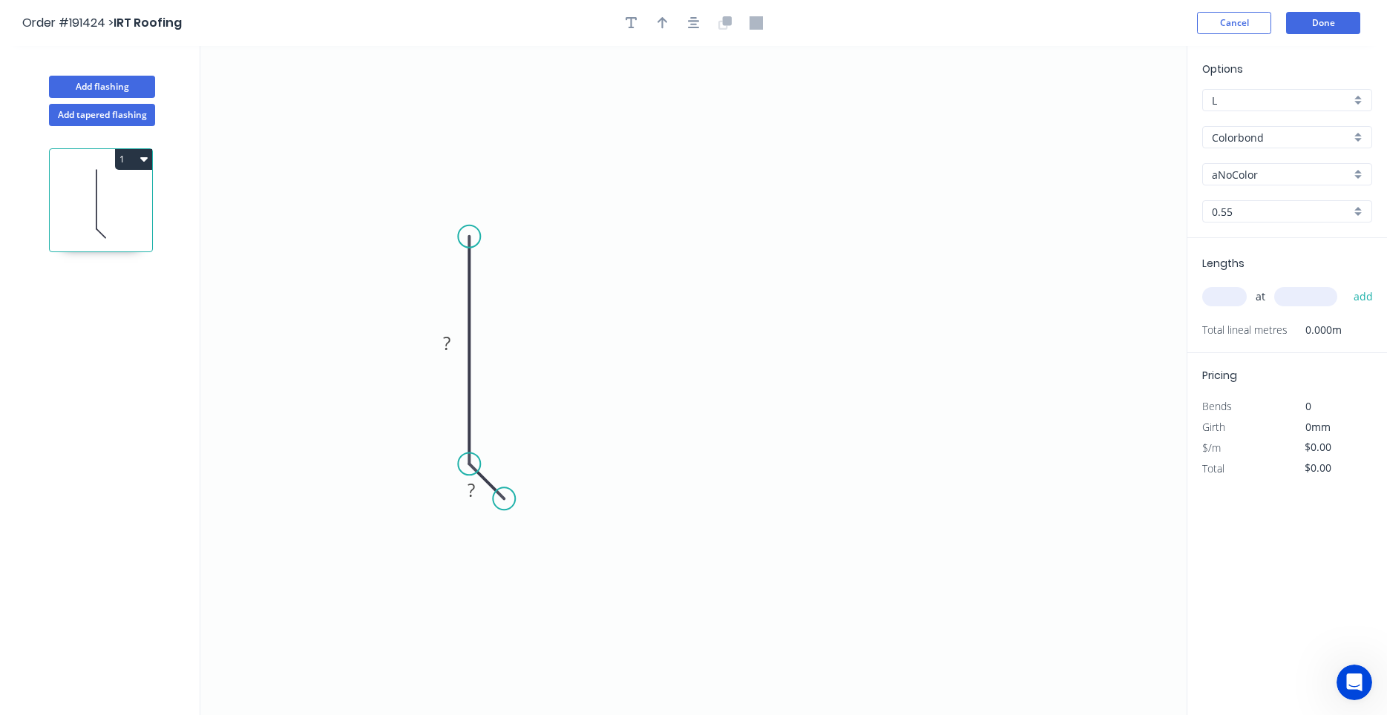
drag, startPoint x: 516, startPoint y: 516, endPoint x: 504, endPoint y: 502, distance: 18.9
click at [504, 502] on circle at bounding box center [504, 498] width 22 height 22
click at [500, 493] on circle at bounding box center [500, 495] width 22 height 22
click at [473, 236] on circle at bounding box center [469, 237] width 22 height 22
click at [670, 234] on icon "0 ? ?" at bounding box center [693, 380] width 986 height 669
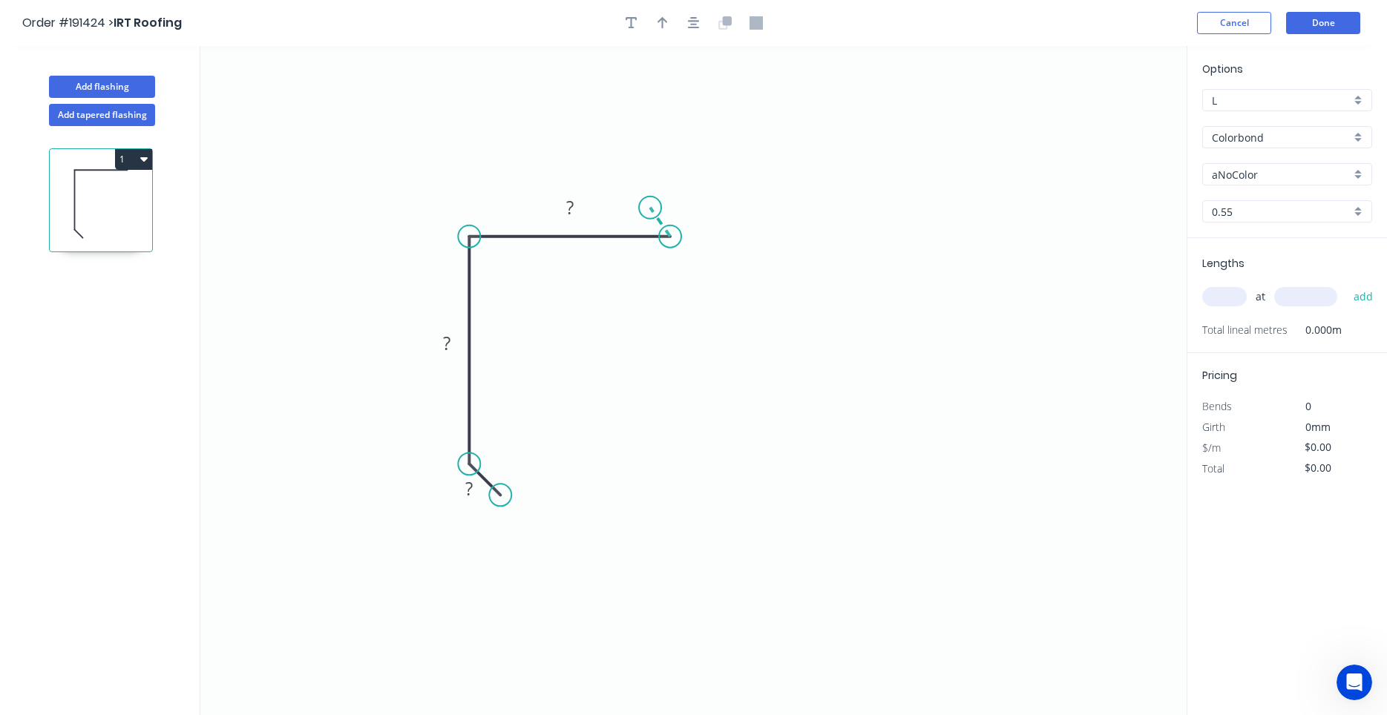
click at [650, 208] on icon at bounding box center [660, 222] width 20 height 29
click at [650, 208] on circle at bounding box center [650, 208] width 22 height 22
click at [644, 210] on circle at bounding box center [644, 211] width 22 height 22
click at [671, 208] on tspan "?" at bounding box center [672, 200] width 7 height 24
click at [659, 218] on icon "0 10 110 70 10 ? º ? º" at bounding box center [693, 380] width 986 height 669
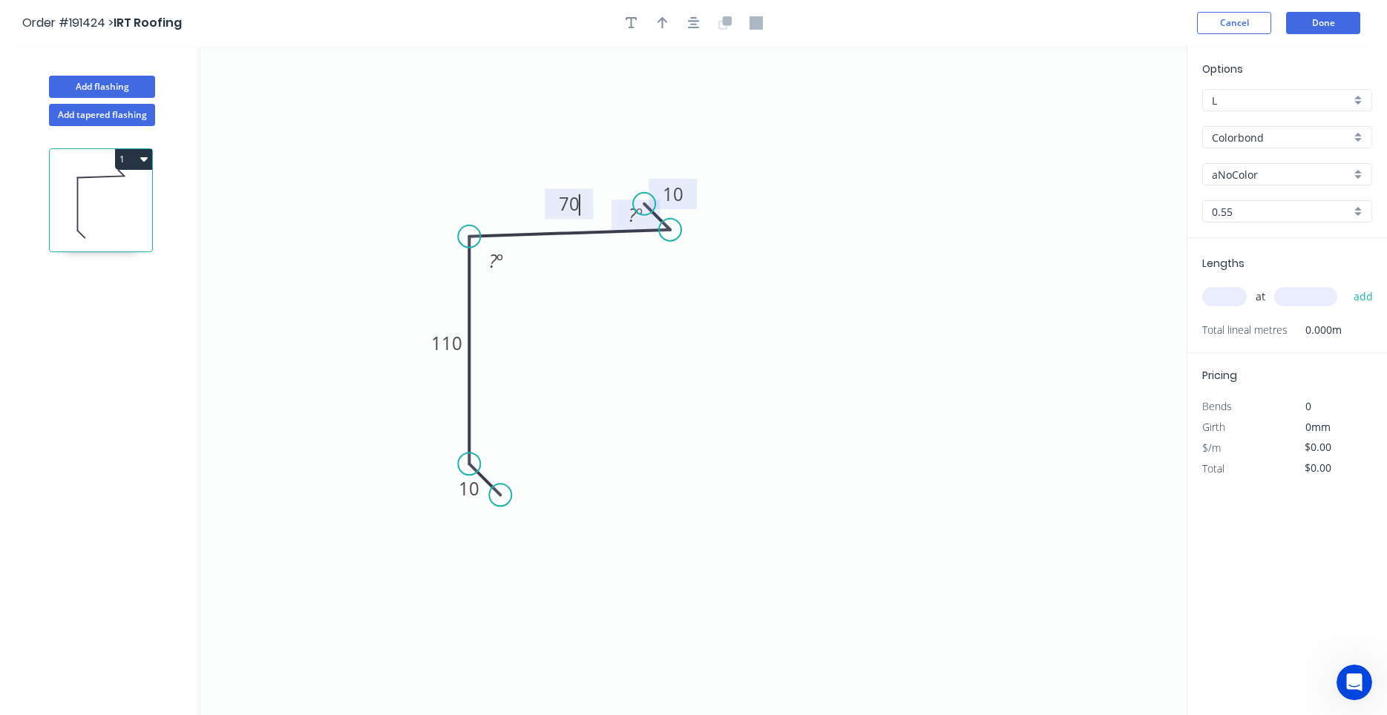
type input "$8.05"
click at [494, 255] on tspan "?" at bounding box center [493, 261] width 8 height 24
click at [695, 22] on icon "button" at bounding box center [694, 23] width 12 height 12
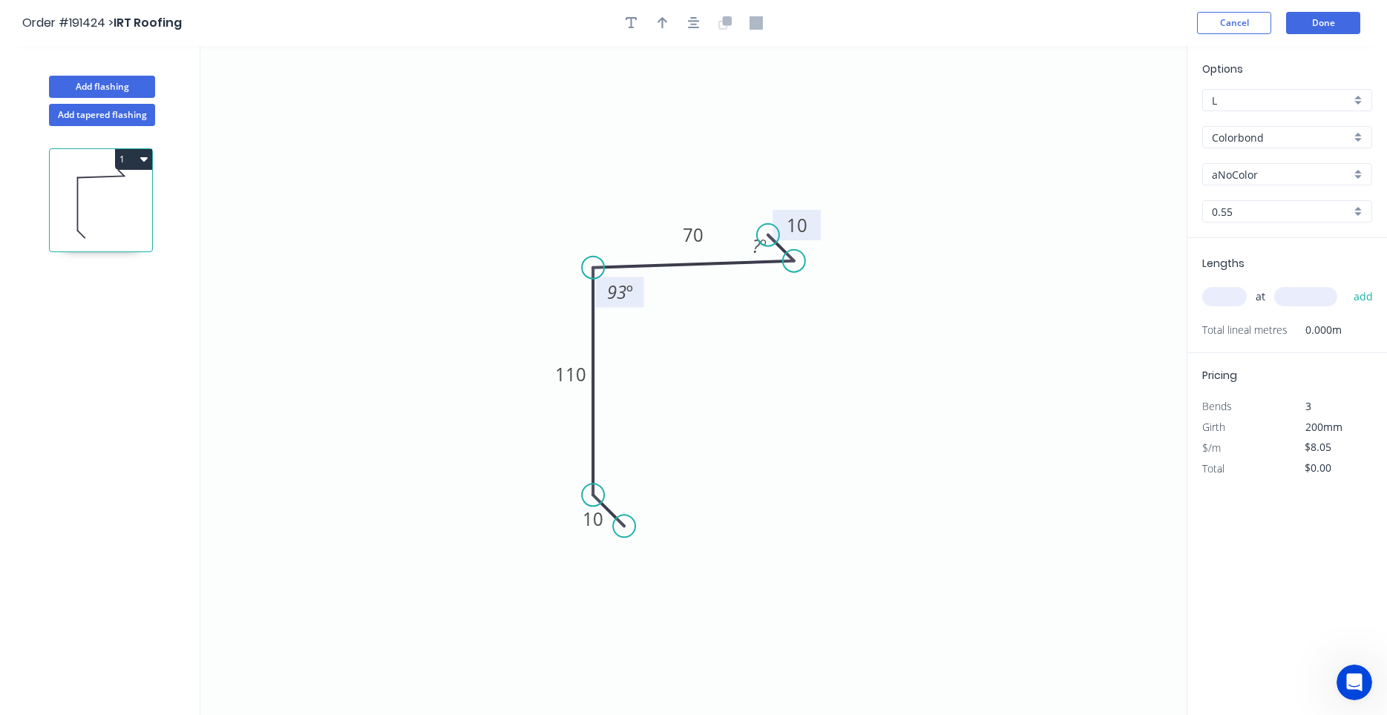
click at [651, 26] on div at bounding box center [694, 23] width 156 height 22
click at [659, 26] on icon "button" at bounding box center [662, 22] width 10 height 13
drag, startPoint x: 1114, startPoint y: 114, endPoint x: 533, endPoint y: 228, distance: 592.1
click at [544, 223] on icon at bounding box center [550, 198] width 13 height 47
click at [533, 228] on icon at bounding box center [533, 210] width 13 height 47
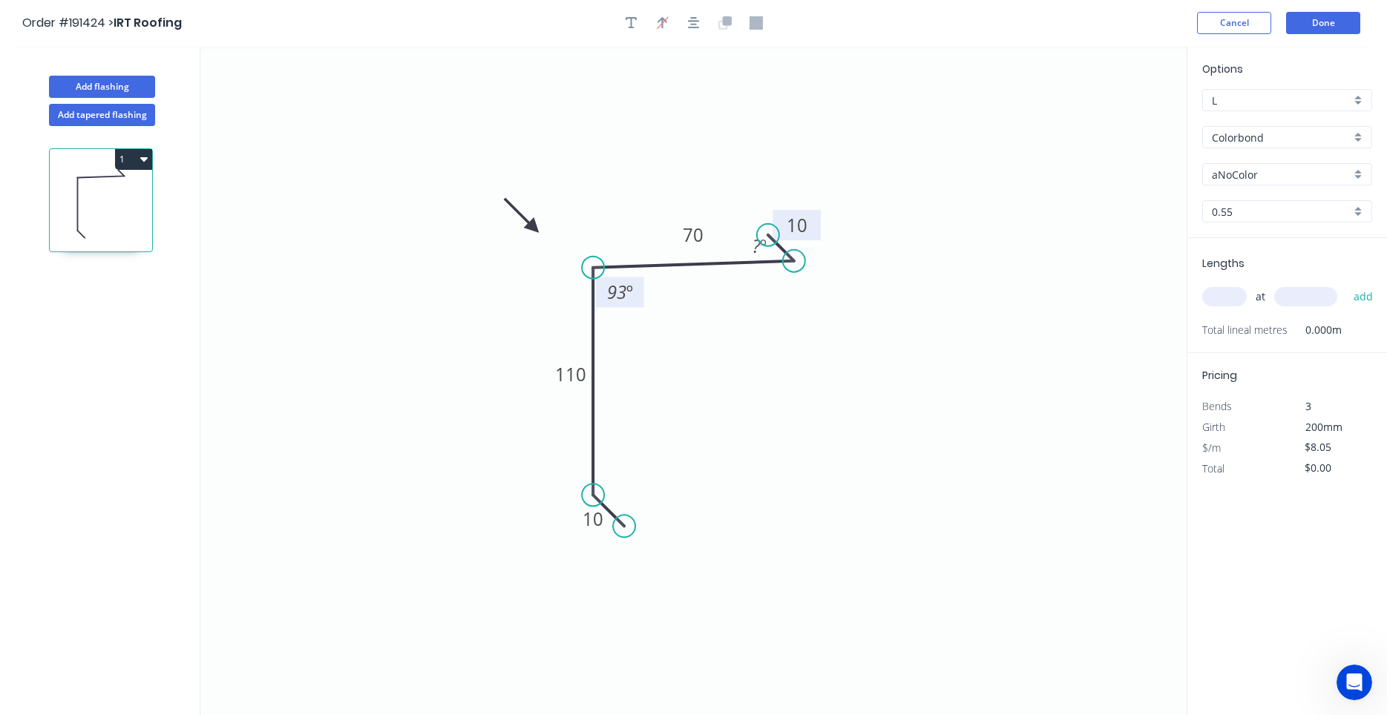
click at [1207, 299] on div "Lengths at add Total lineal metres 0.000m" at bounding box center [1287, 295] width 200 height 115
click at [1210, 298] on input "text" at bounding box center [1224, 296] width 45 height 19
type input "10"
type input "5200"
click at [1346, 284] on button "add" at bounding box center [1363, 296] width 35 height 25
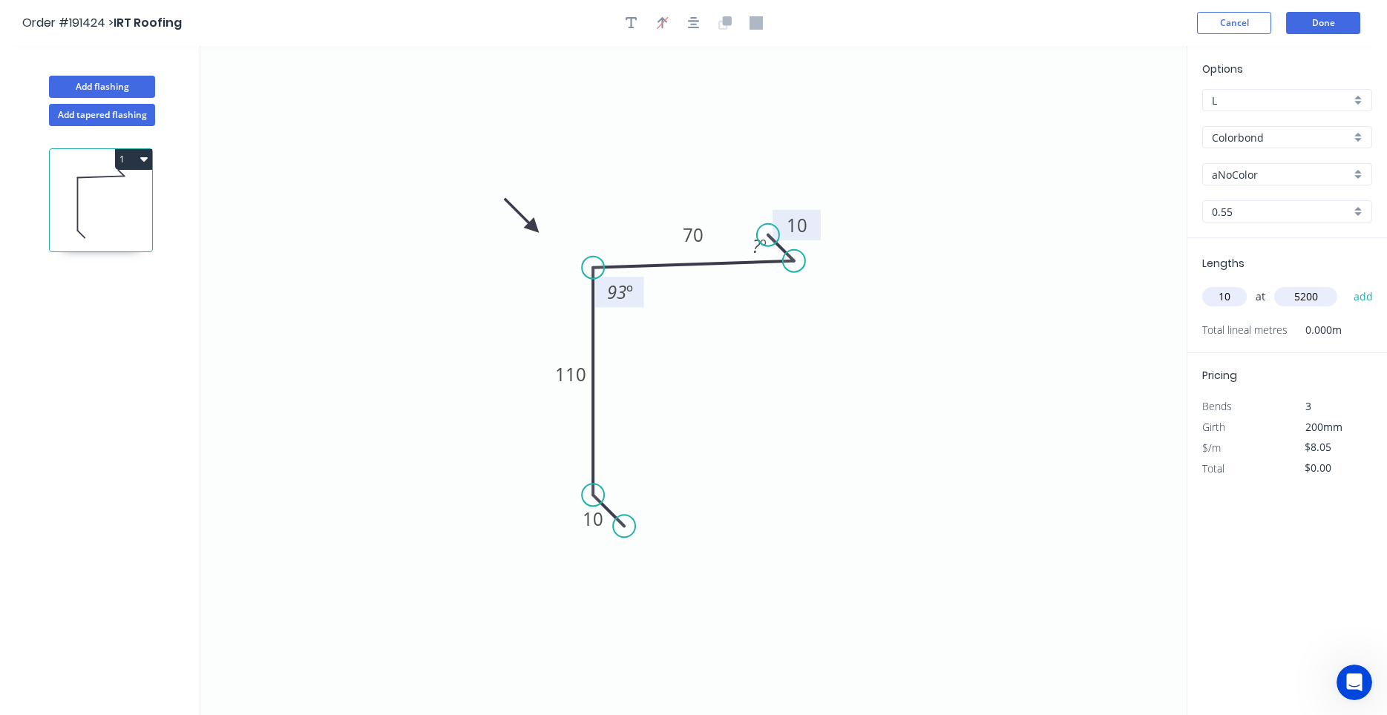
type input "$418.60"
click at [1319, 22] on button "Done" at bounding box center [1323, 23] width 74 height 22
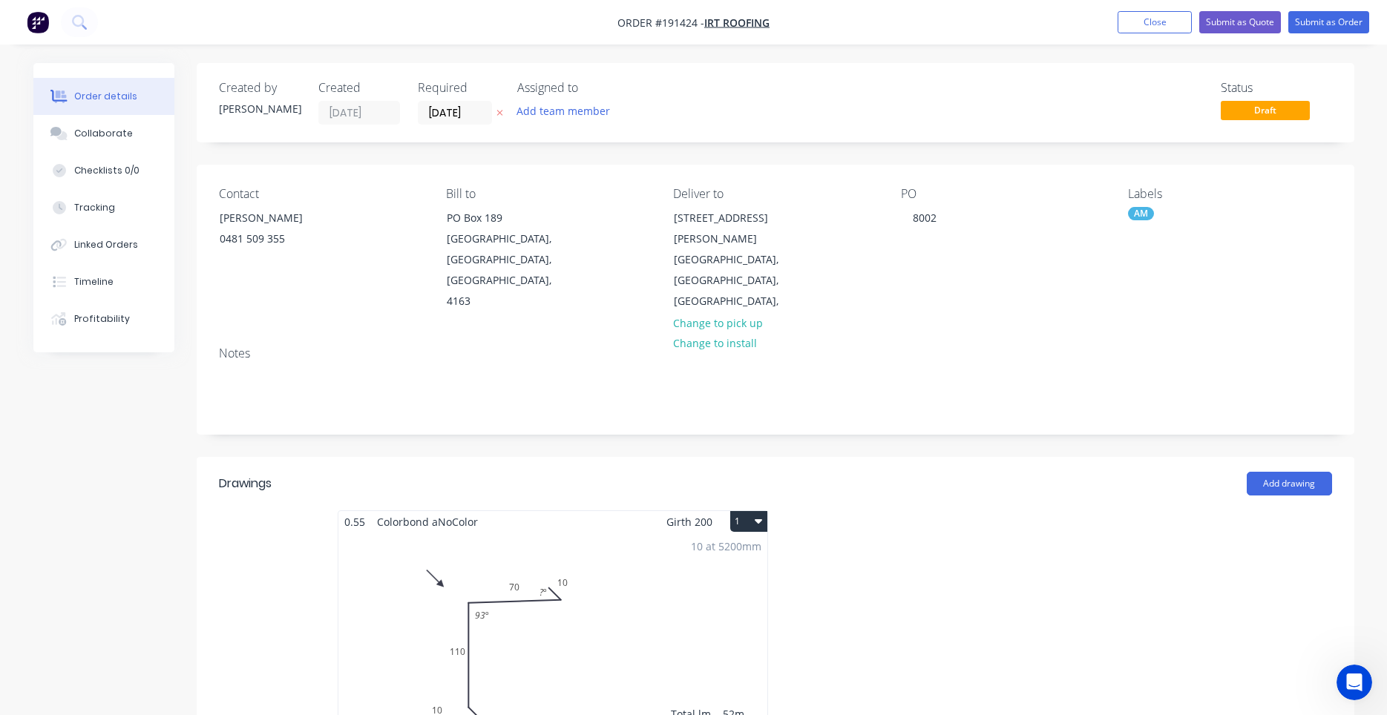
click at [748, 466] on header "Drawings Add drawing" at bounding box center [776, 483] width 1158 height 53
click at [751, 511] on button "1" at bounding box center [748, 521] width 37 height 21
click at [735, 547] on div "Use larger box size" at bounding box center [697, 558] width 114 height 22
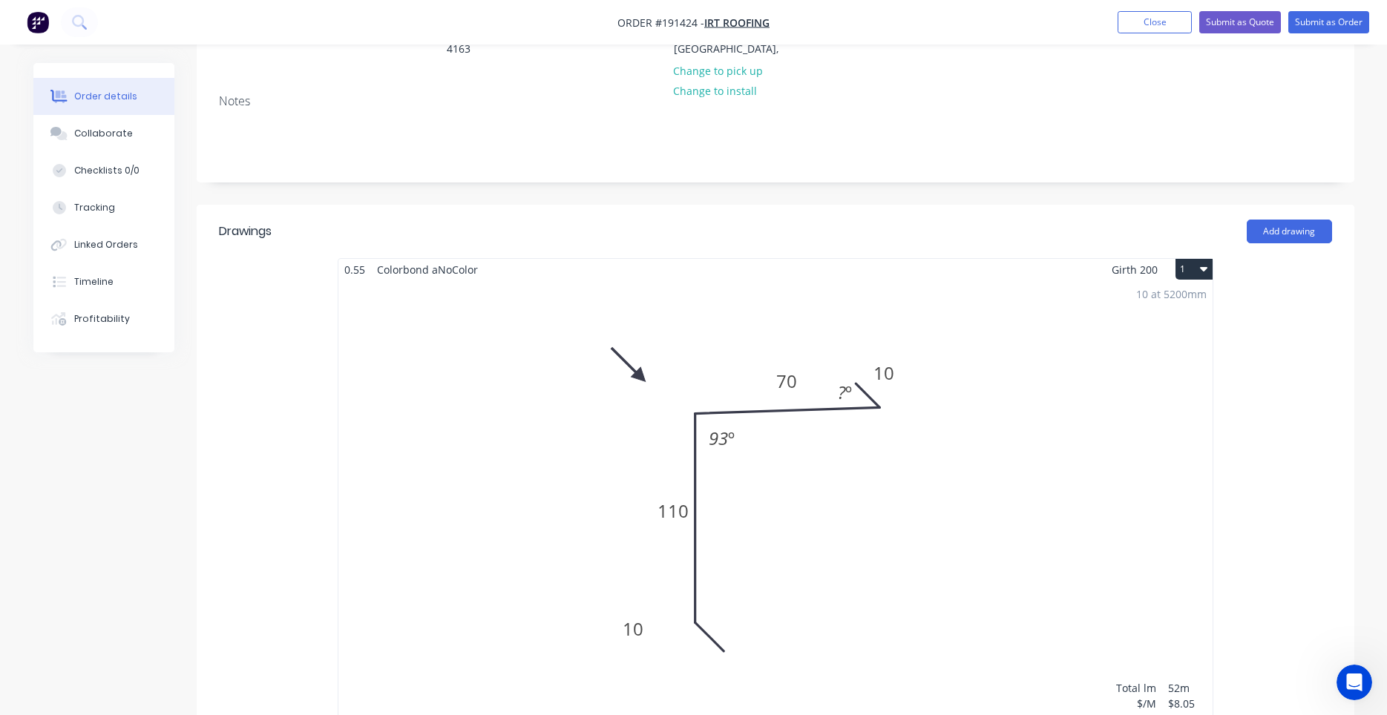
click at [821, 401] on div "10 at 5200mm Total lm $/M Total 52m $8.05 $418.60" at bounding box center [775, 506] width 874 height 453
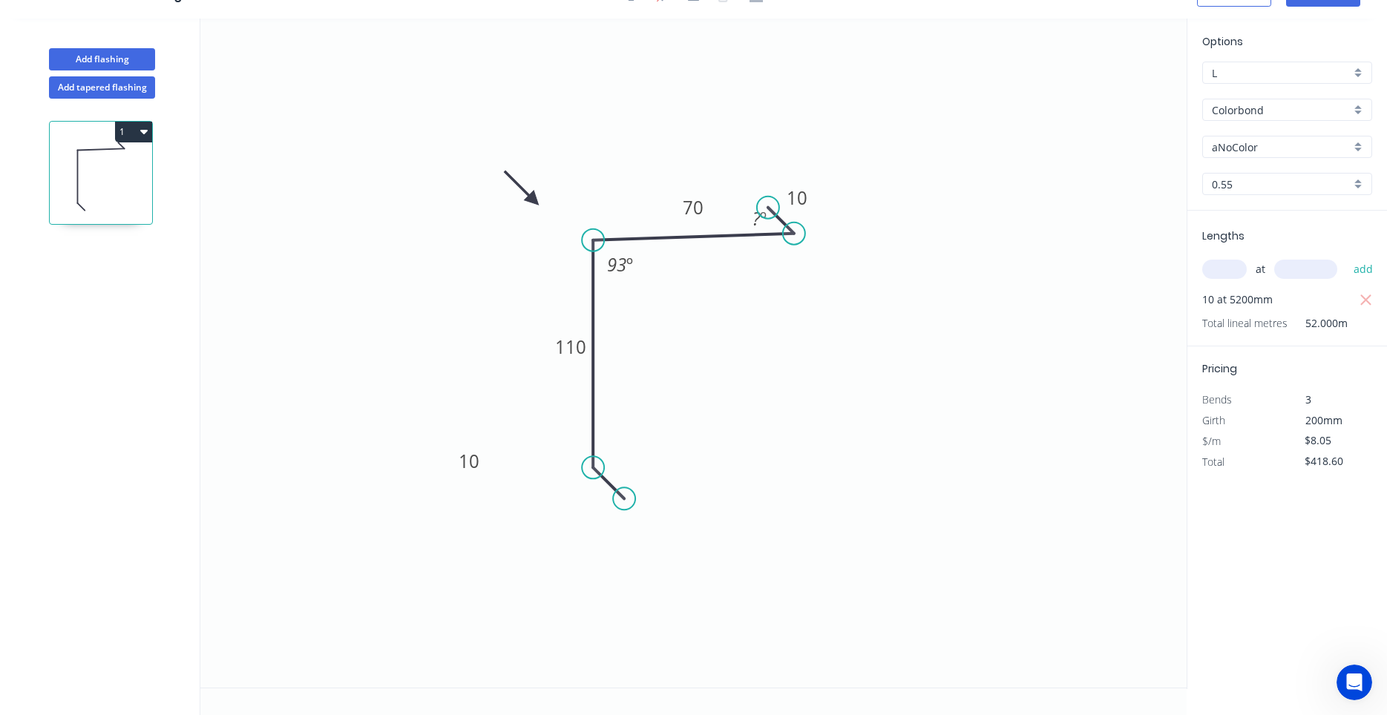
scroll to position [27, 0]
drag, startPoint x: 770, startPoint y: 208, endPoint x: 762, endPoint y: 203, distance: 9.7
click at [762, 203] on circle at bounding box center [762, 202] width 22 height 22
click at [812, 276] on div "Hide angle" at bounding box center [869, 282] width 149 height 30
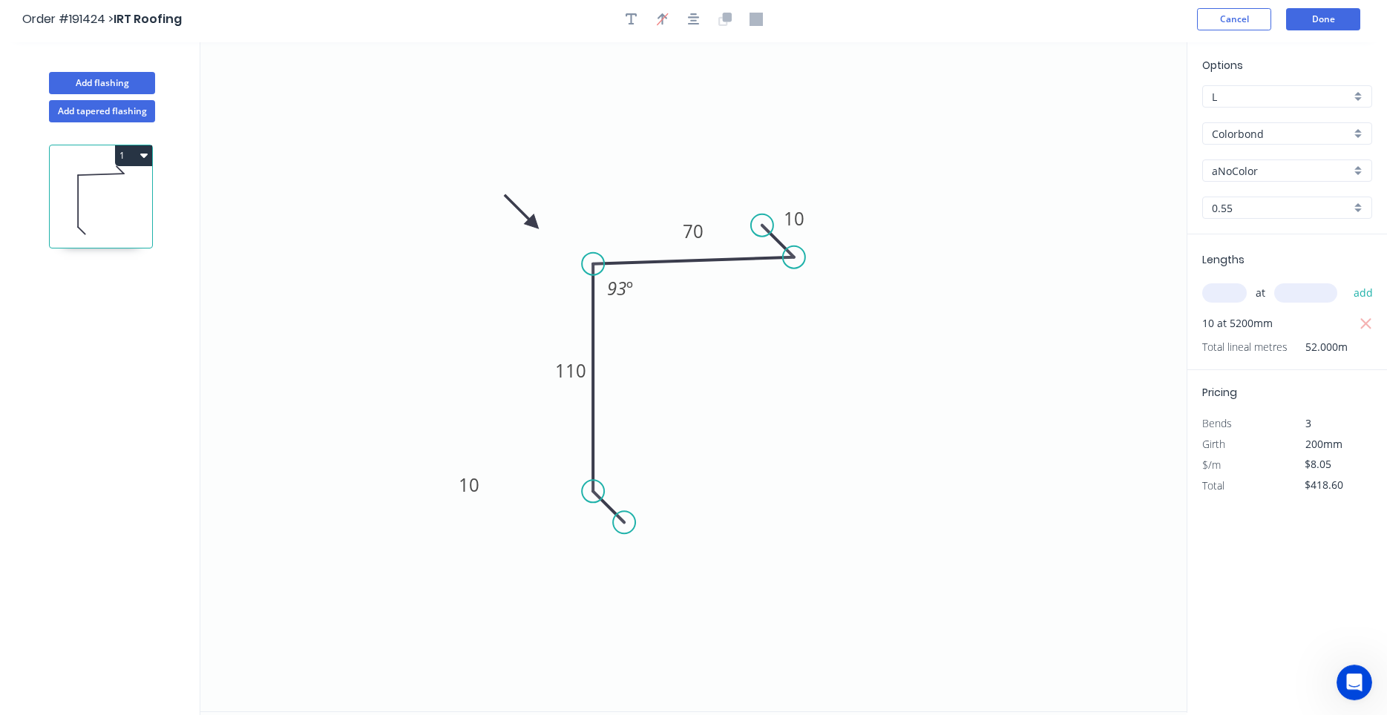
scroll to position [0, 0]
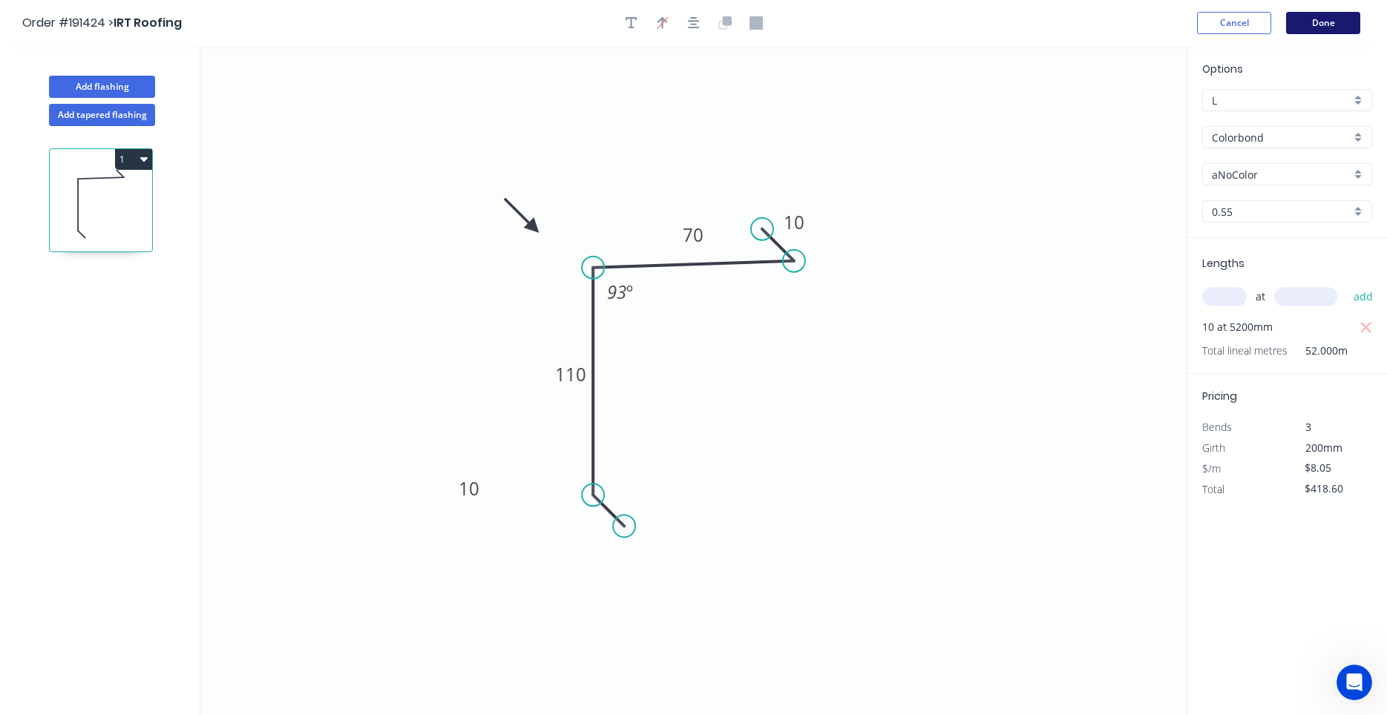
click at [1317, 24] on button "Done" at bounding box center [1323, 23] width 74 height 22
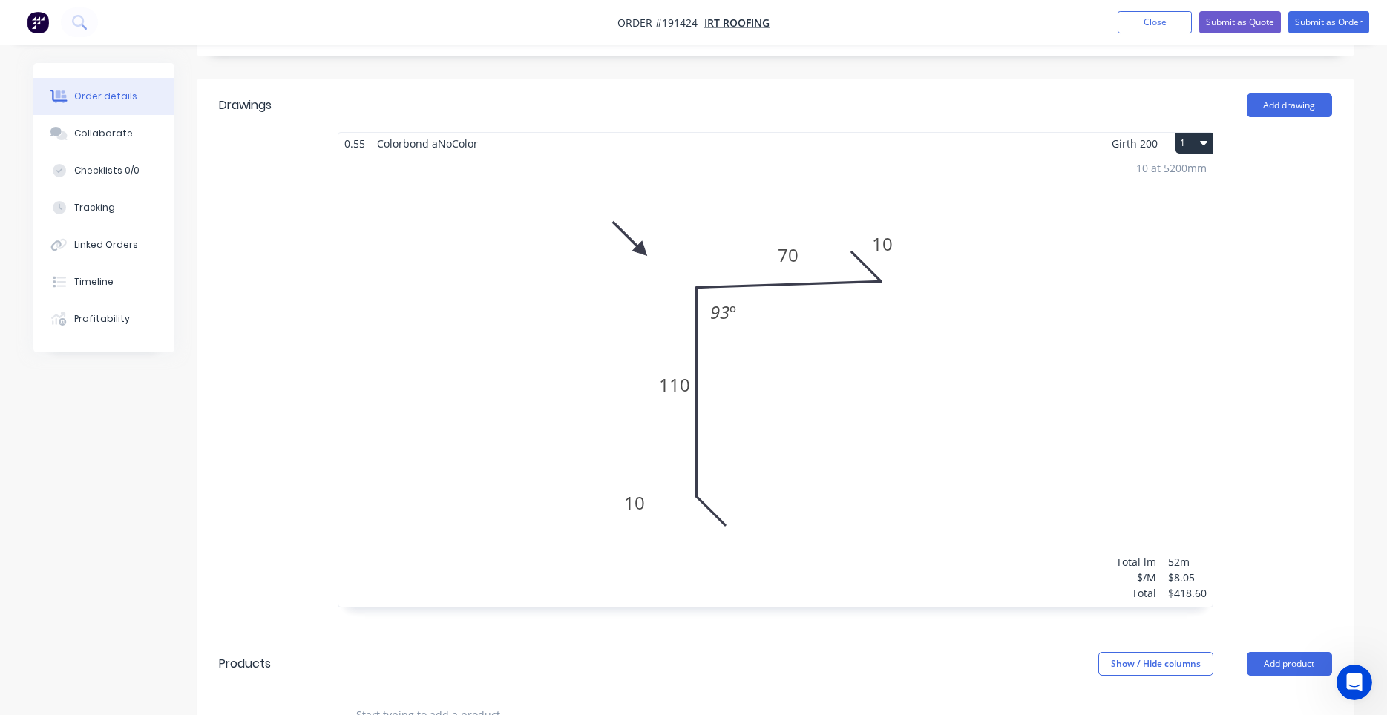
click at [854, 280] on div "10 at 5200mm Total lm $/M Total 52m $8.05 $418.60" at bounding box center [775, 380] width 874 height 453
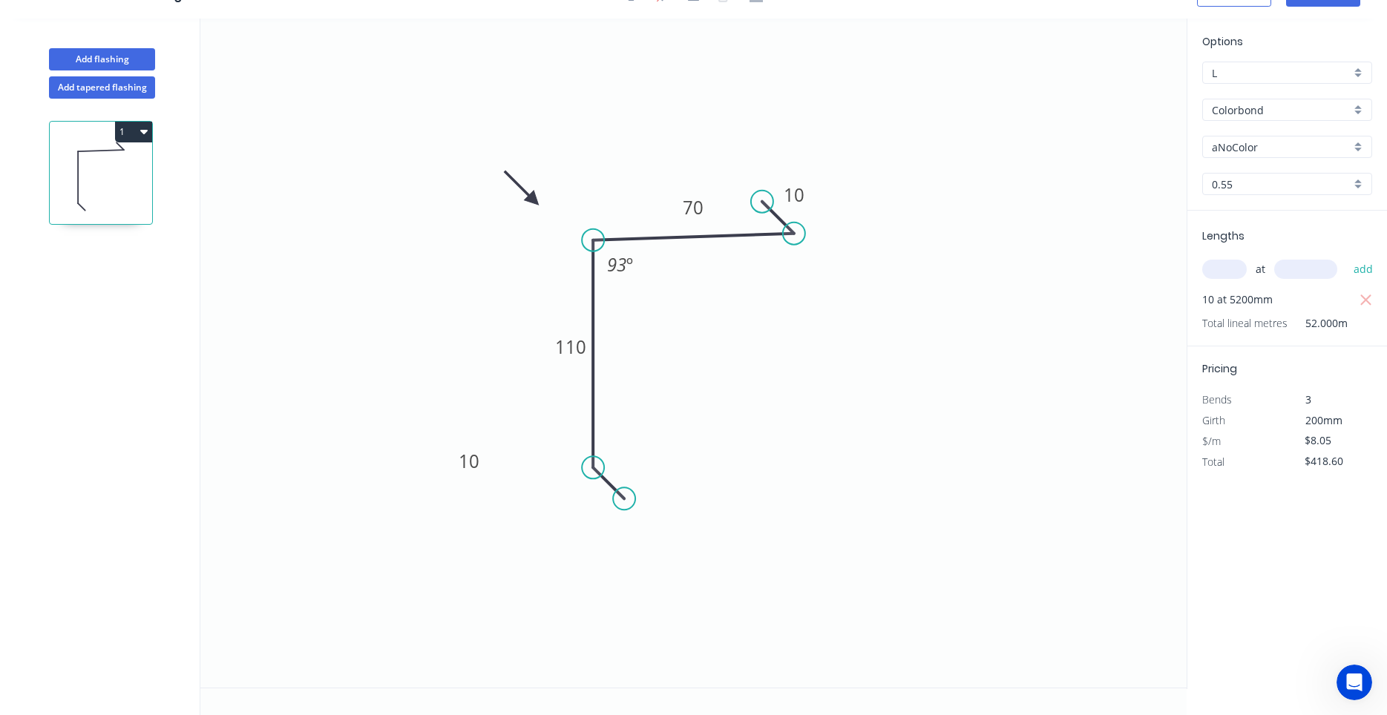
scroll to position [27, 0]
click at [1229, 143] on input "aNoColor" at bounding box center [1281, 147] width 139 height 16
click at [1250, 200] on div "Surfmist" at bounding box center [1287, 198] width 168 height 26
type input "Surfmist"
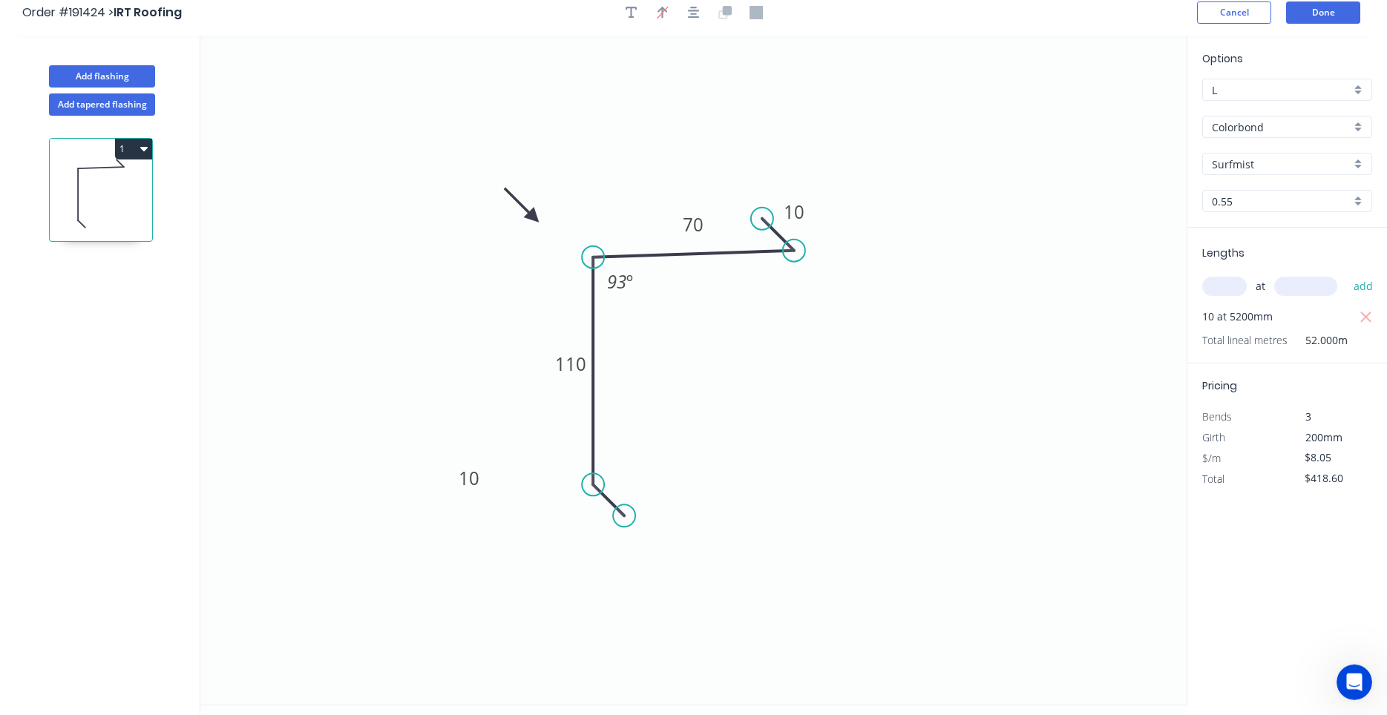
scroll to position [0, 0]
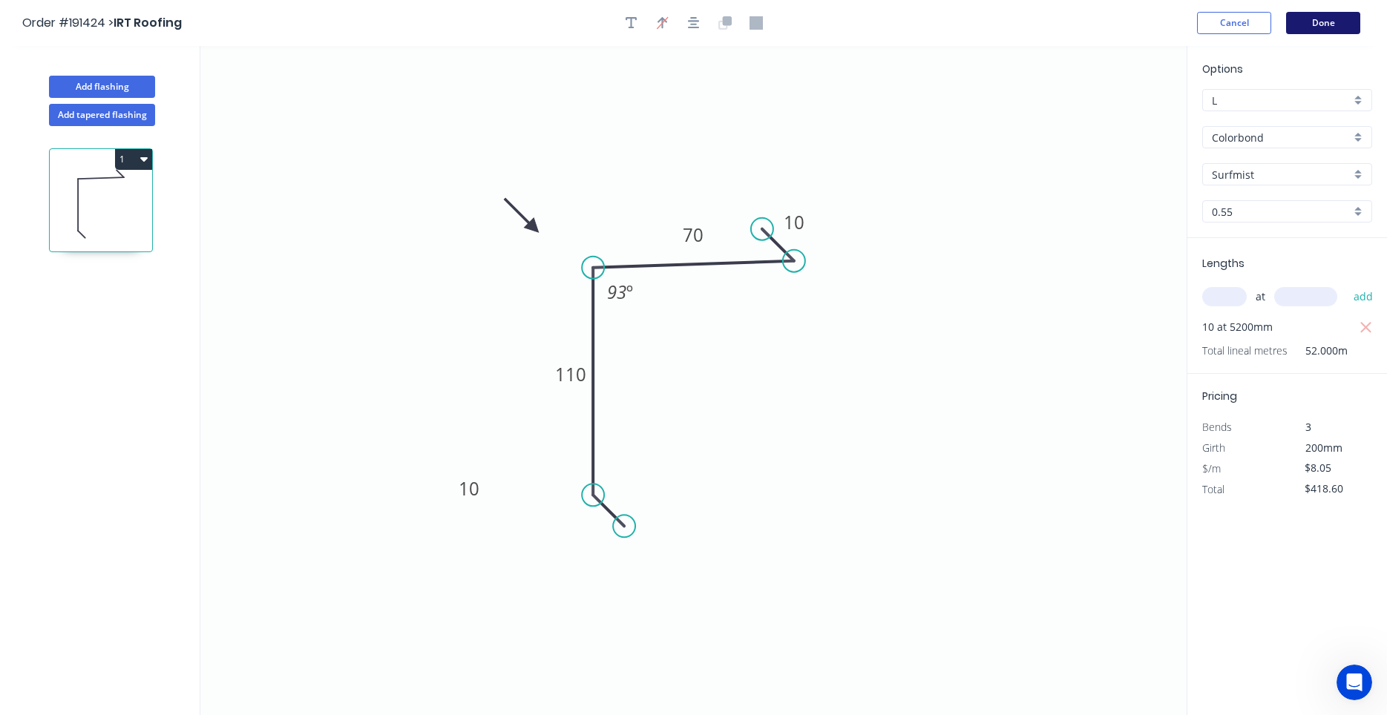
click at [1305, 27] on button "Done" at bounding box center [1323, 23] width 74 height 22
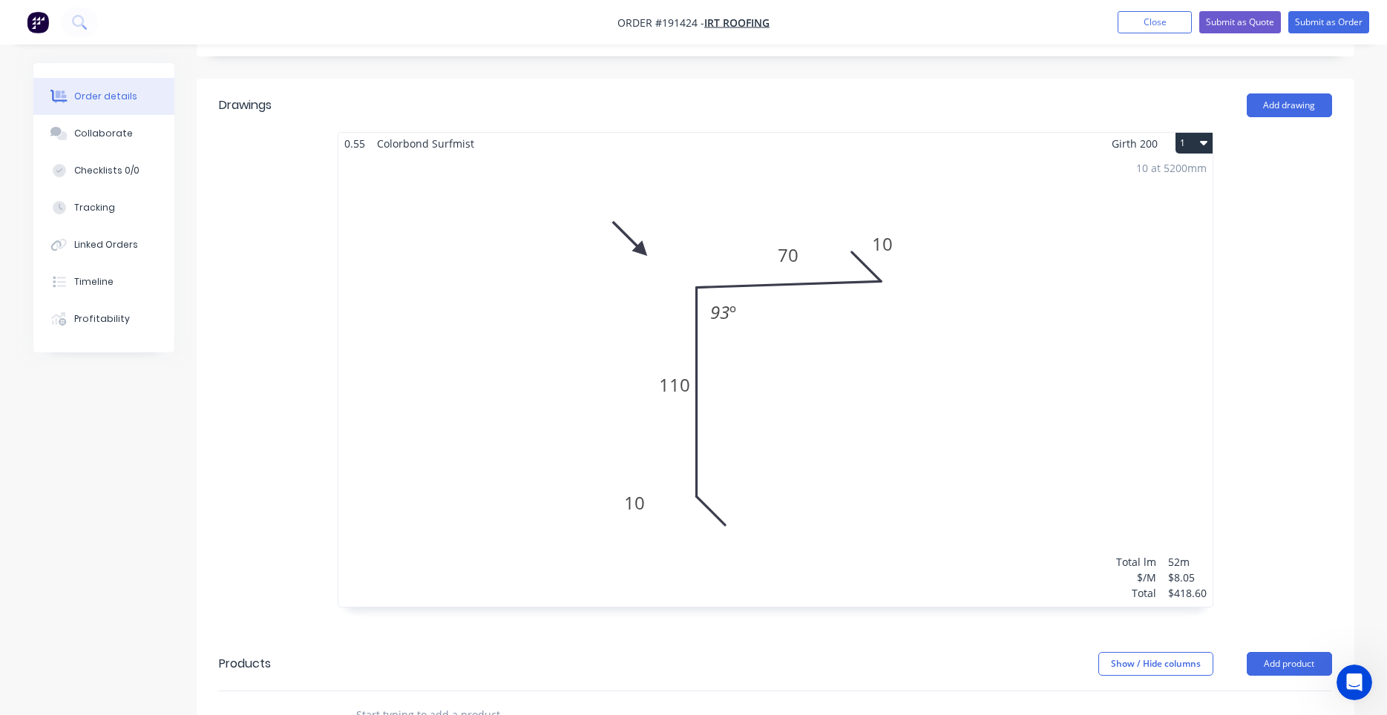
scroll to position [741, 0]
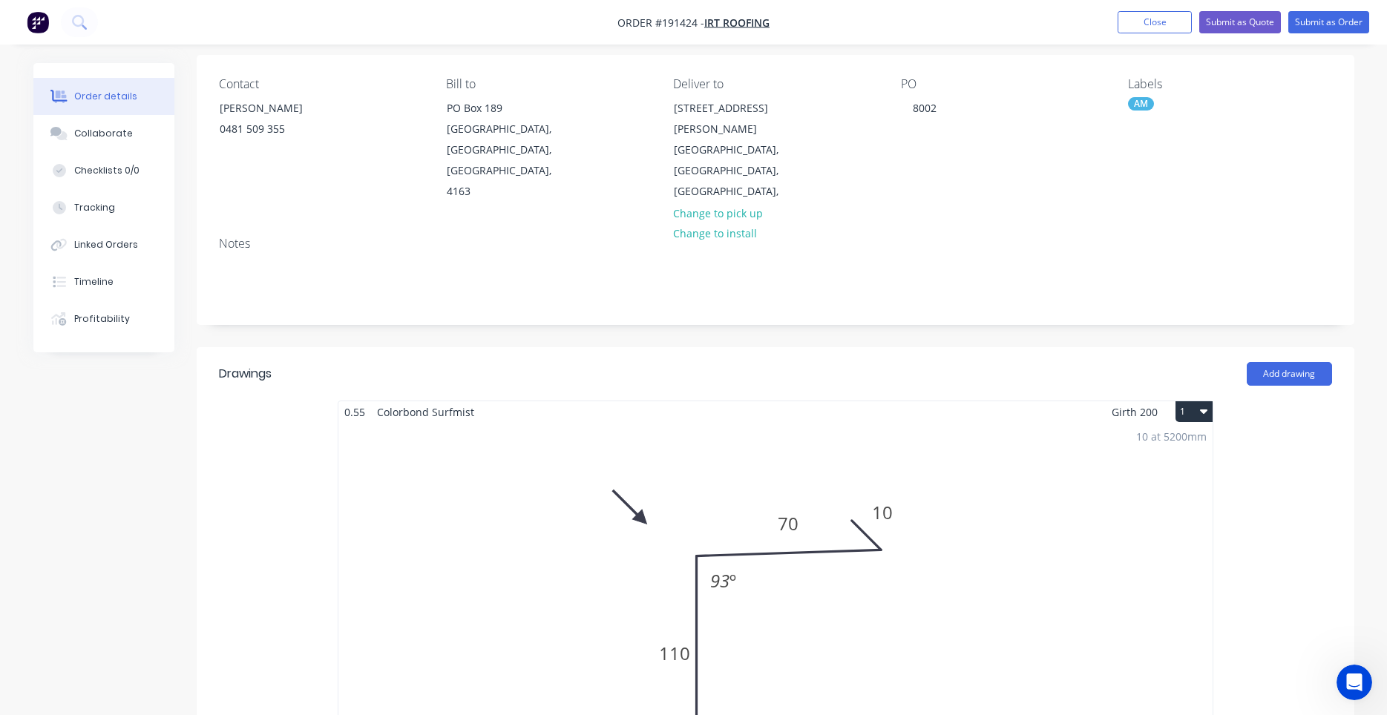
click at [813, 450] on div "10 at 5200mm Total lm $/M Total 52m $8.05 $418.60" at bounding box center [775, 649] width 874 height 453
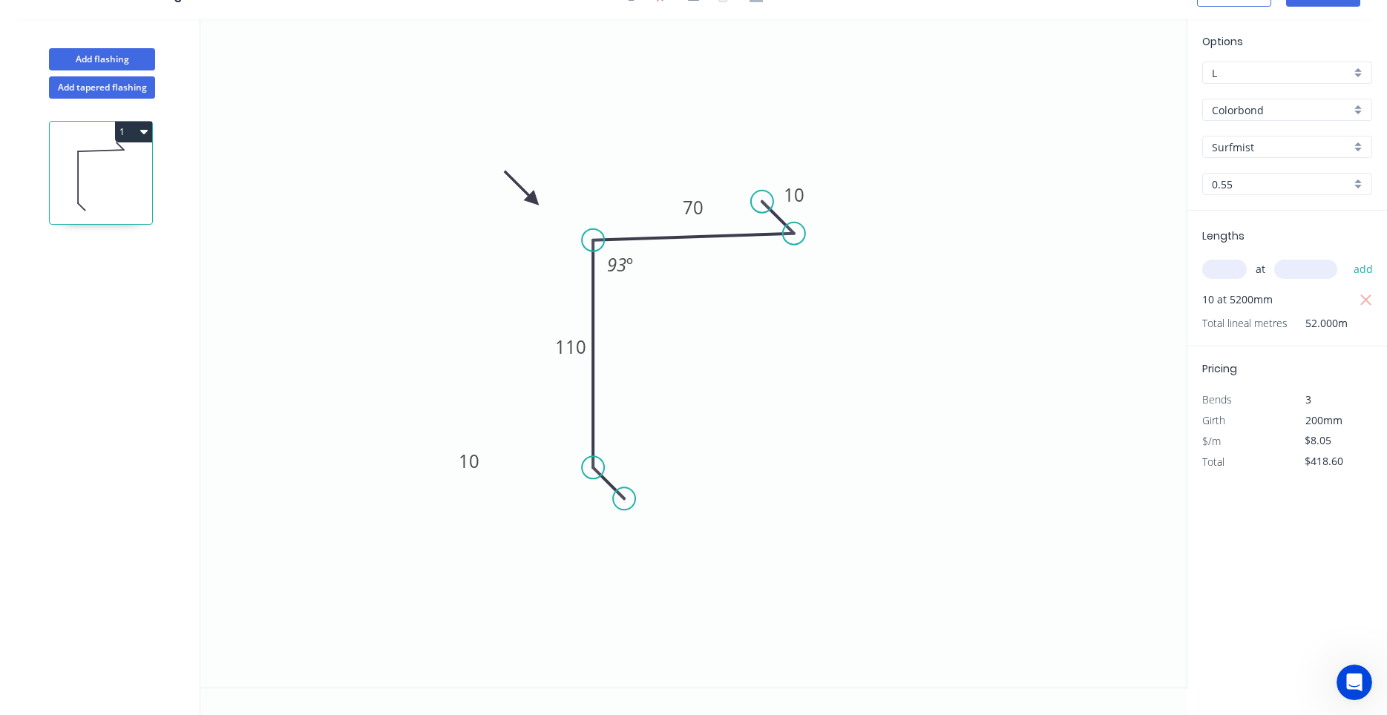
scroll to position [27, 0]
click at [627, 507] on div "Delete point" at bounding box center [693, 511] width 149 height 30
type input "$0.00"
click at [597, 471] on circle at bounding box center [593, 467] width 22 height 22
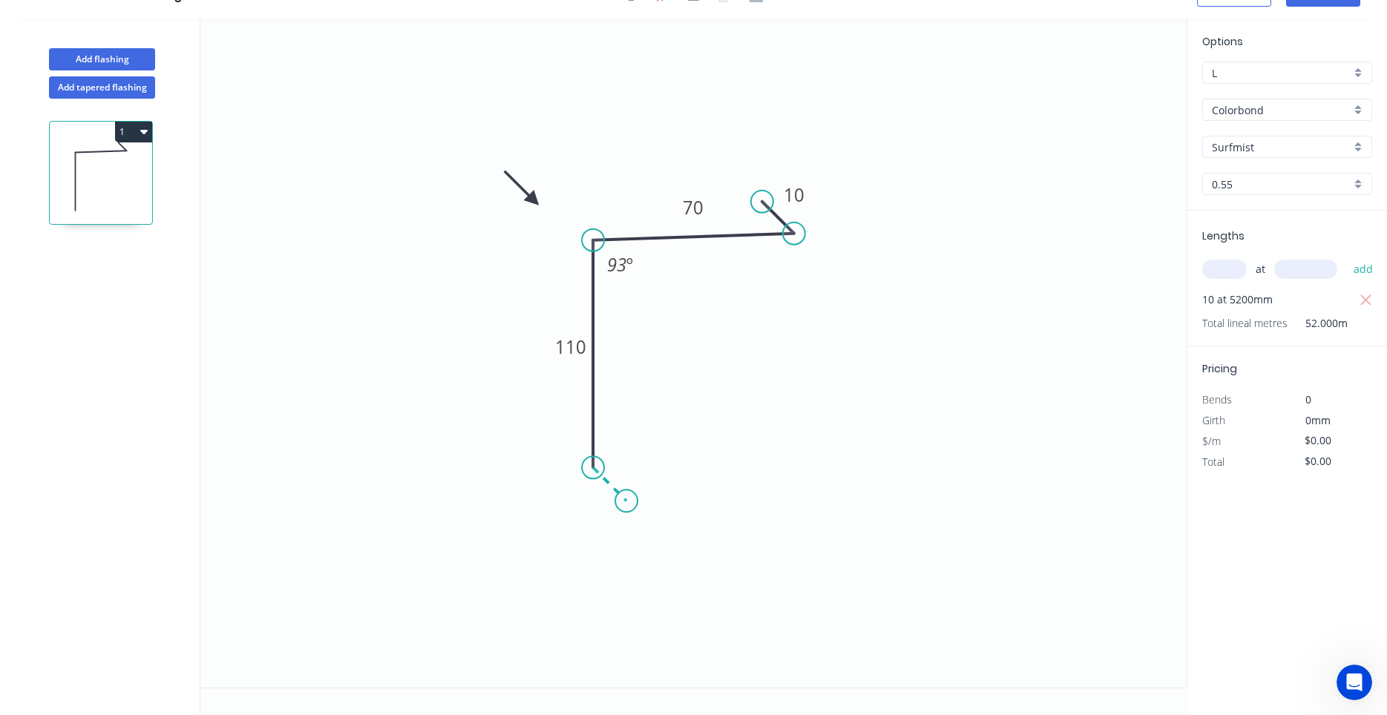
click at [626, 502] on icon "0 110 70 10 93 º" at bounding box center [693, 353] width 986 height 669
type input "$8.05"
type input "$418.60"
type input "$0.00"
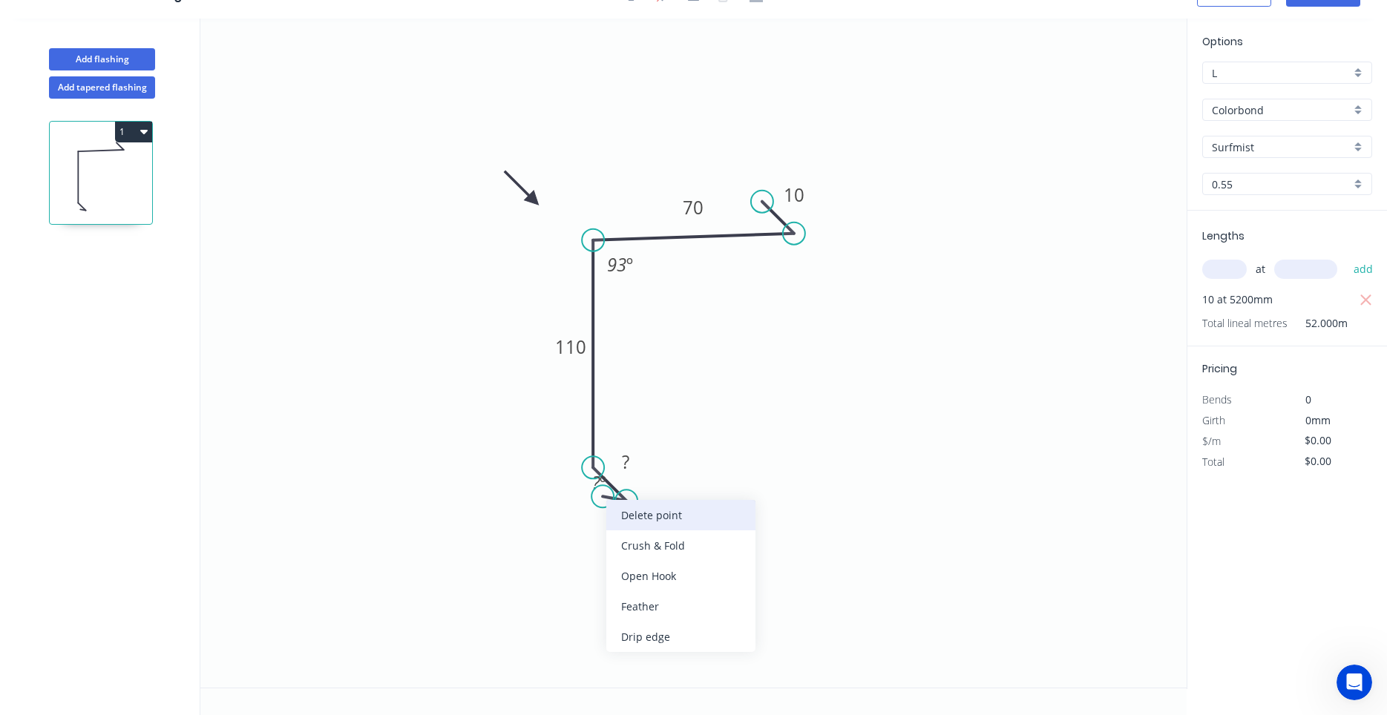
click at [613, 506] on div "Delete point" at bounding box center [680, 515] width 149 height 30
click at [597, 490] on tspan "?" at bounding box center [593, 493] width 7 height 24
click at [588, 499] on rect at bounding box center [594, 494] width 30 height 21
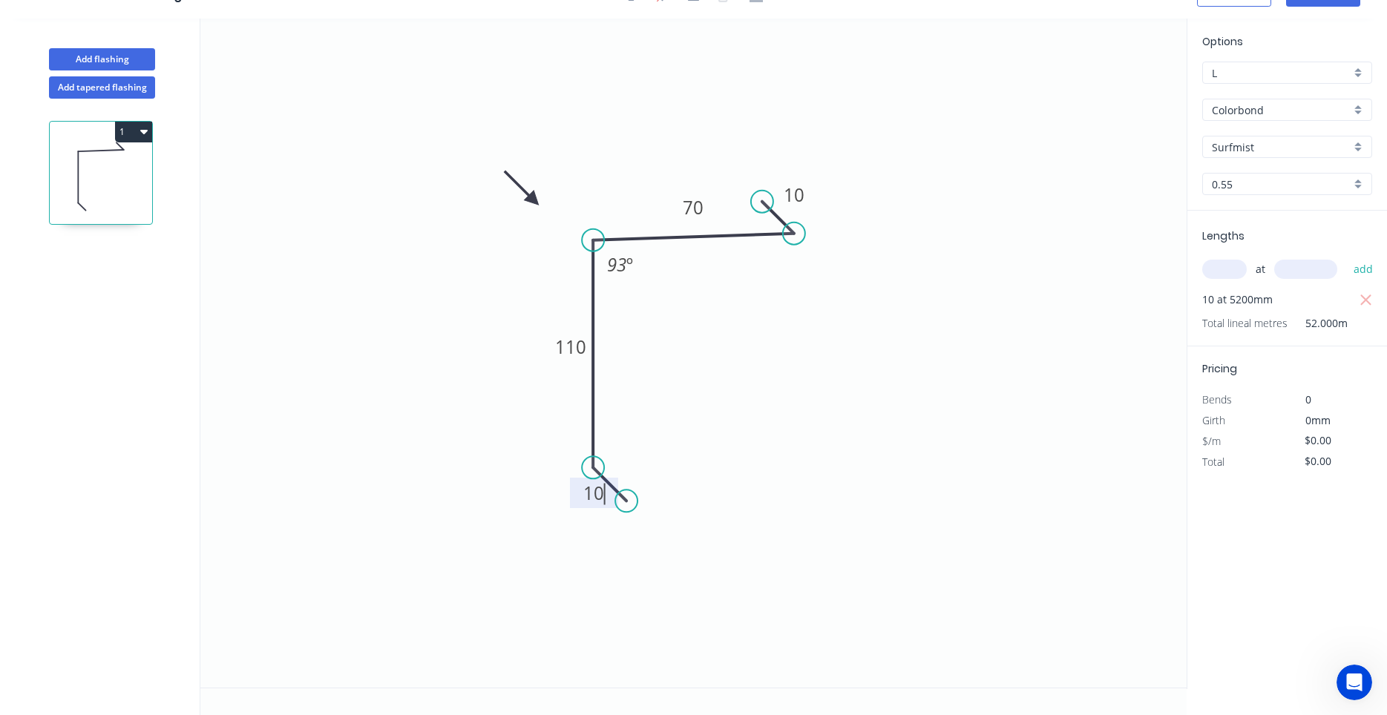
type input "$8.05"
type input "$418.60"
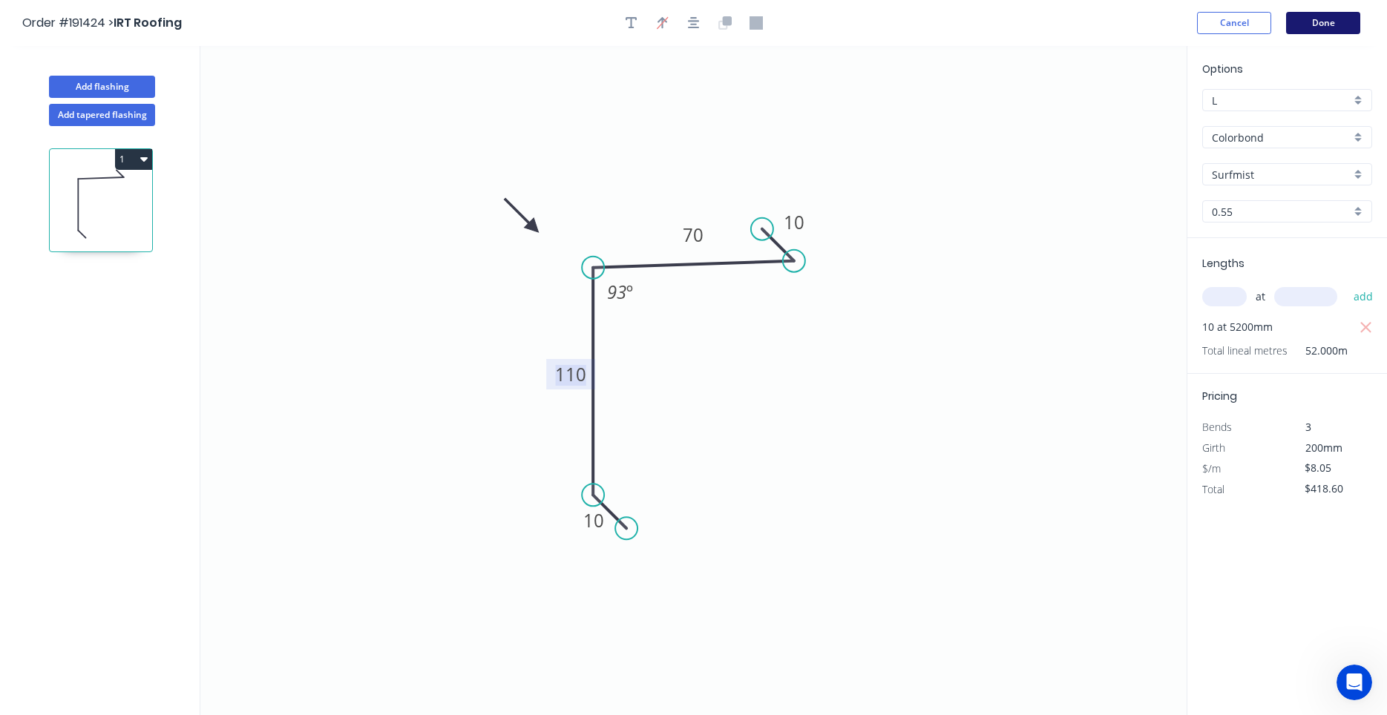
click at [1338, 23] on button "Done" at bounding box center [1323, 23] width 74 height 22
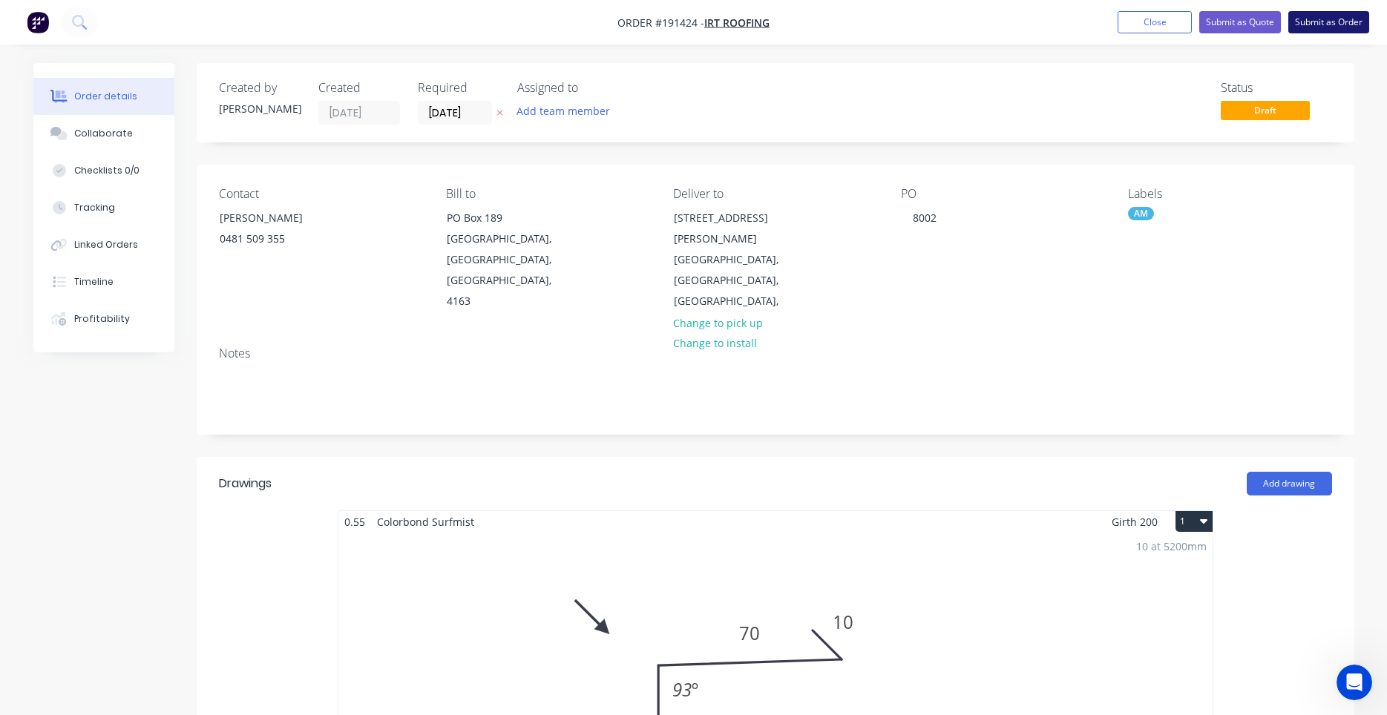
click at [1312, 18] on button "Submit as Order" at bounding box center [1328, 22] width 81 height 22
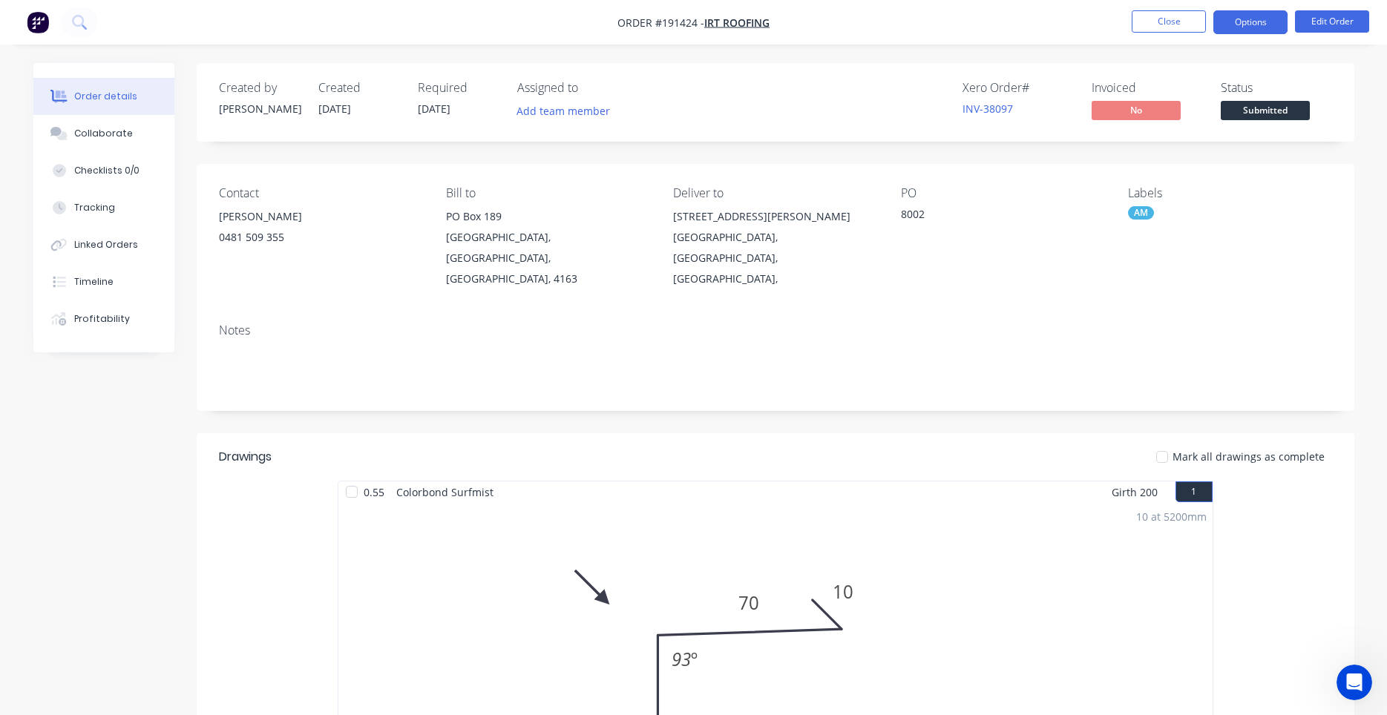
click at [1256, 19] on button "Options" at bounding box center [1250, 22] width 74 height 24
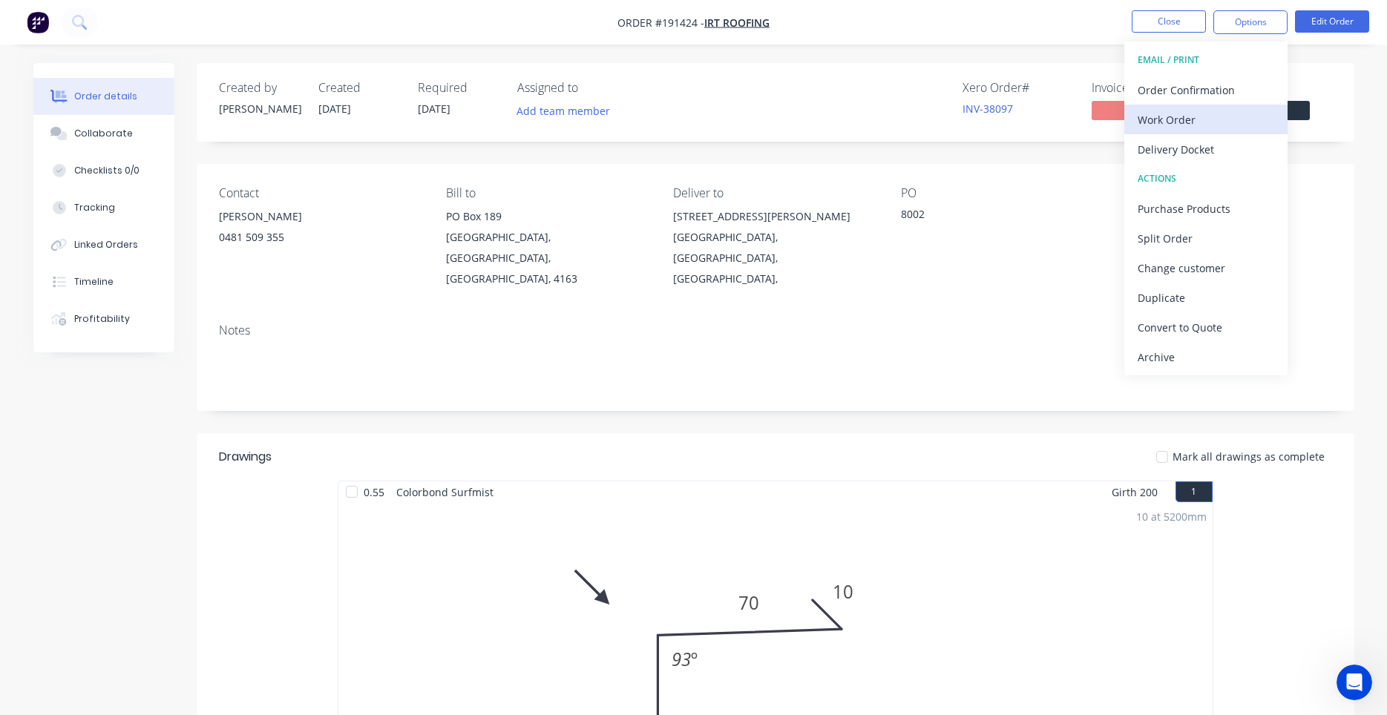
click at [1189, 115] on div "Work Order" at bounding box center [1205, 120] width 137 height 22
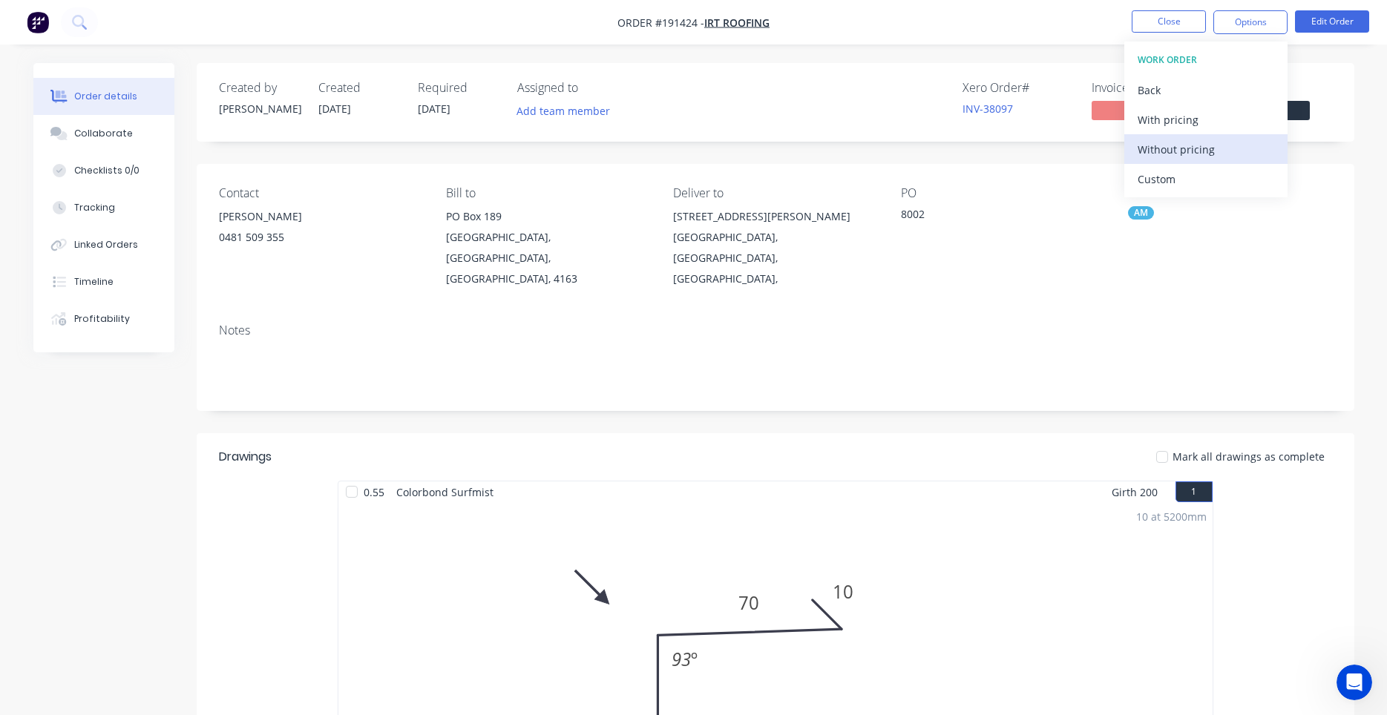
click at [1171, 142] on div "Without pricing" at bounding box center [1205, 150] width 137 height 22
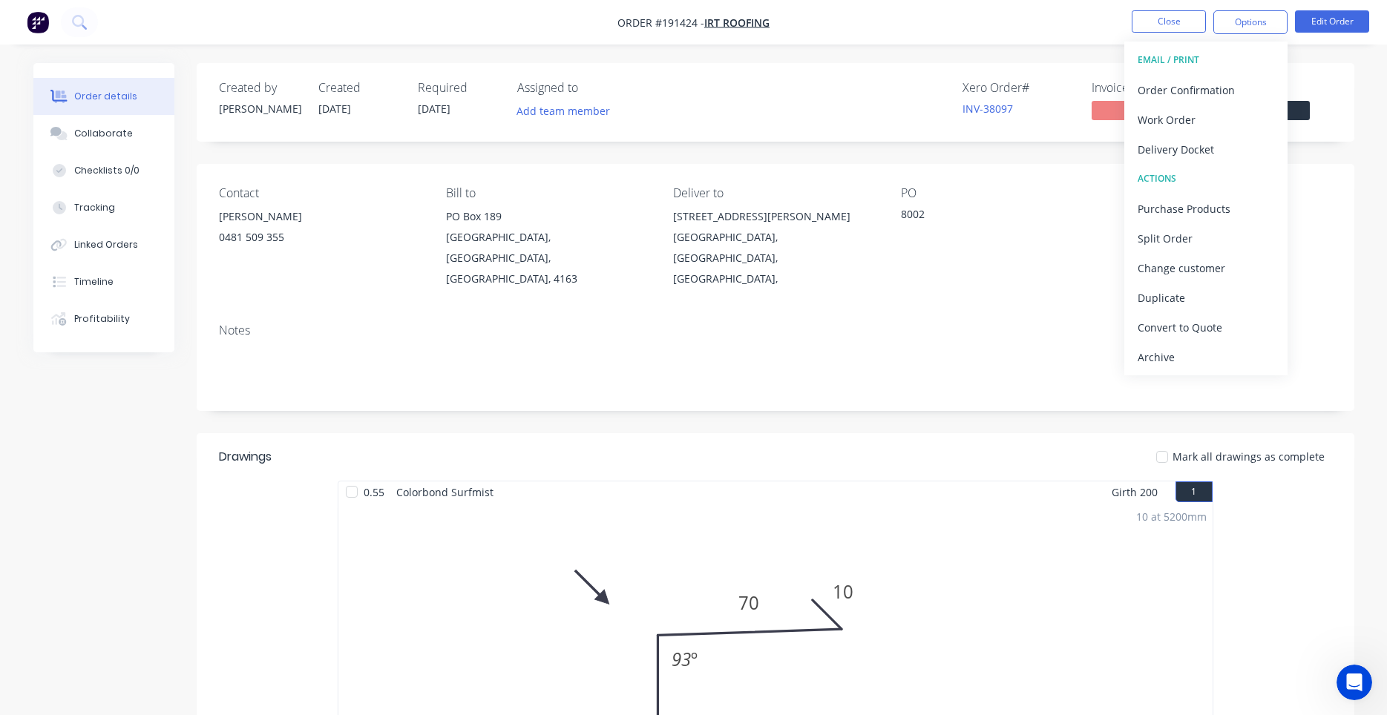
click at [683, 171] on div "Contact [PERSON_NAME] [PHONE_NUMBER] Bill to [GEOGRAPHIC_DATA] Deliver to [STRE…" at bounding box center [776, 238] width 1158 height 148
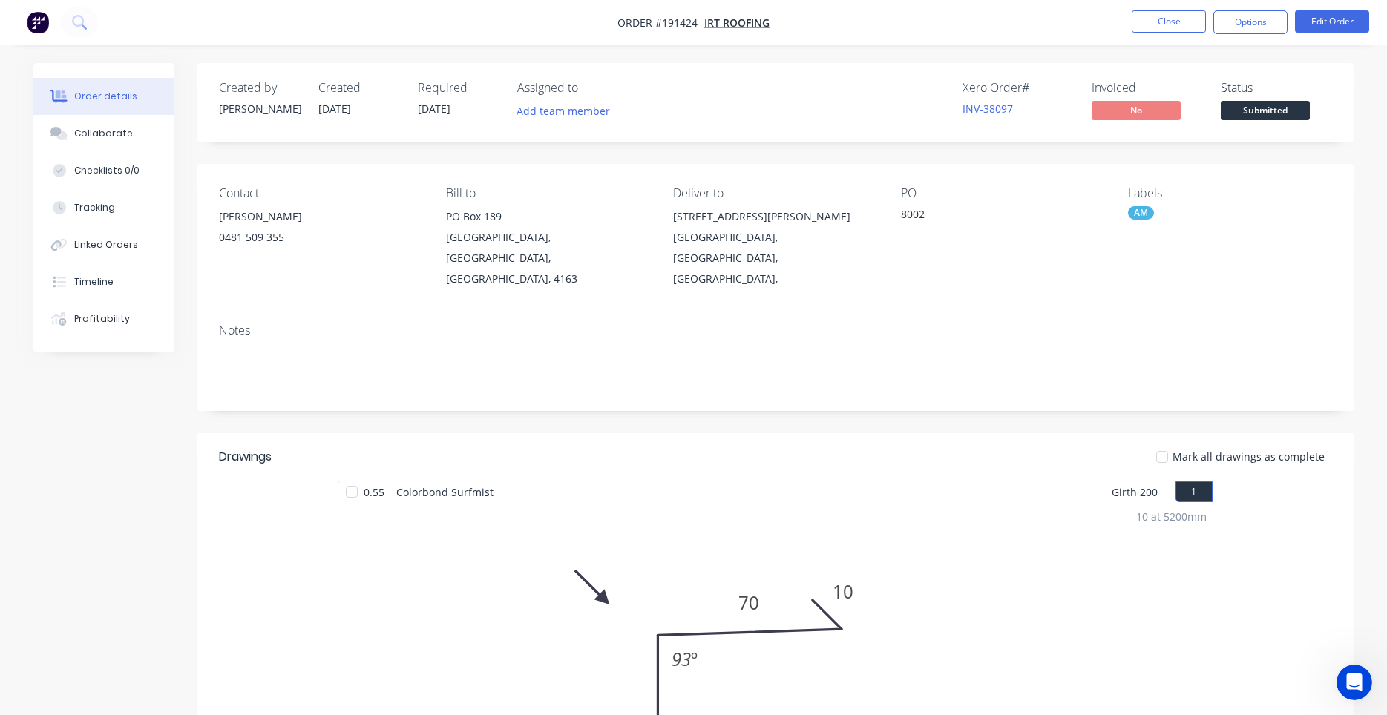
click at [723, 233] on div "[GEOGRAPHIC_DATA], [GEOGRAPHIC_DATA], [GEOGRAPHIC_DATA]," at bounding box center [774, 258] width 203 height 62
click at [1161, 27] on button "Close" at bounding box center [1169, 21] width 74 height 22
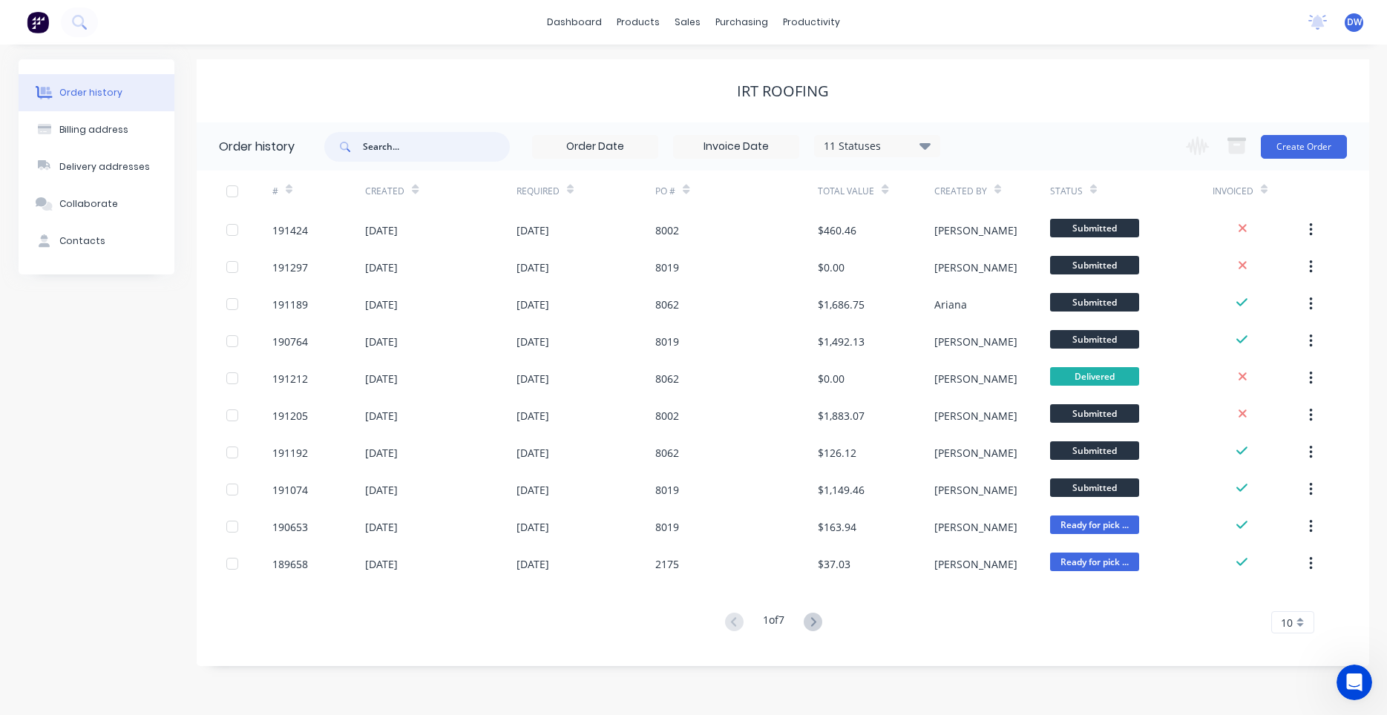
click at [453, 159] on input "text" at bounding box center [436, 147] width 147 height 30
type input "[PERSON_NAME]"
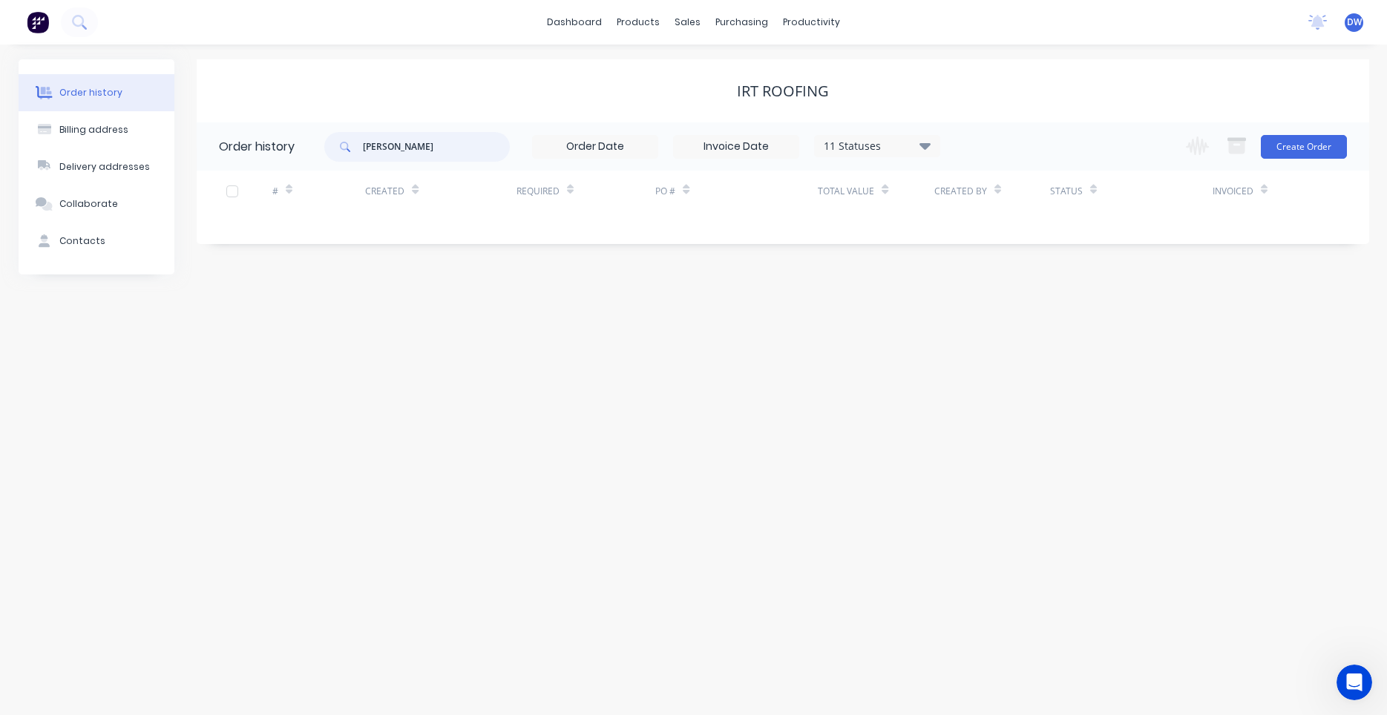
drag, startPoint x: 456, startPoint y: 155, endPoint x: 319, endPoint y: 145, distance: 136.9
click at [363, 145] on input "[PERSON_NAME]" at bounding box center [436, 147] width 147 height 30
type input "[PERSON_NAME]"
drag, startPoint x: 493, startPoint y: 145, endPoint x: 323, endPoint y: 131, distance: 170.4
click at [363, 132] on input "[PERSON_NAME]" at bounding box center [436, 147] width 147 height 30
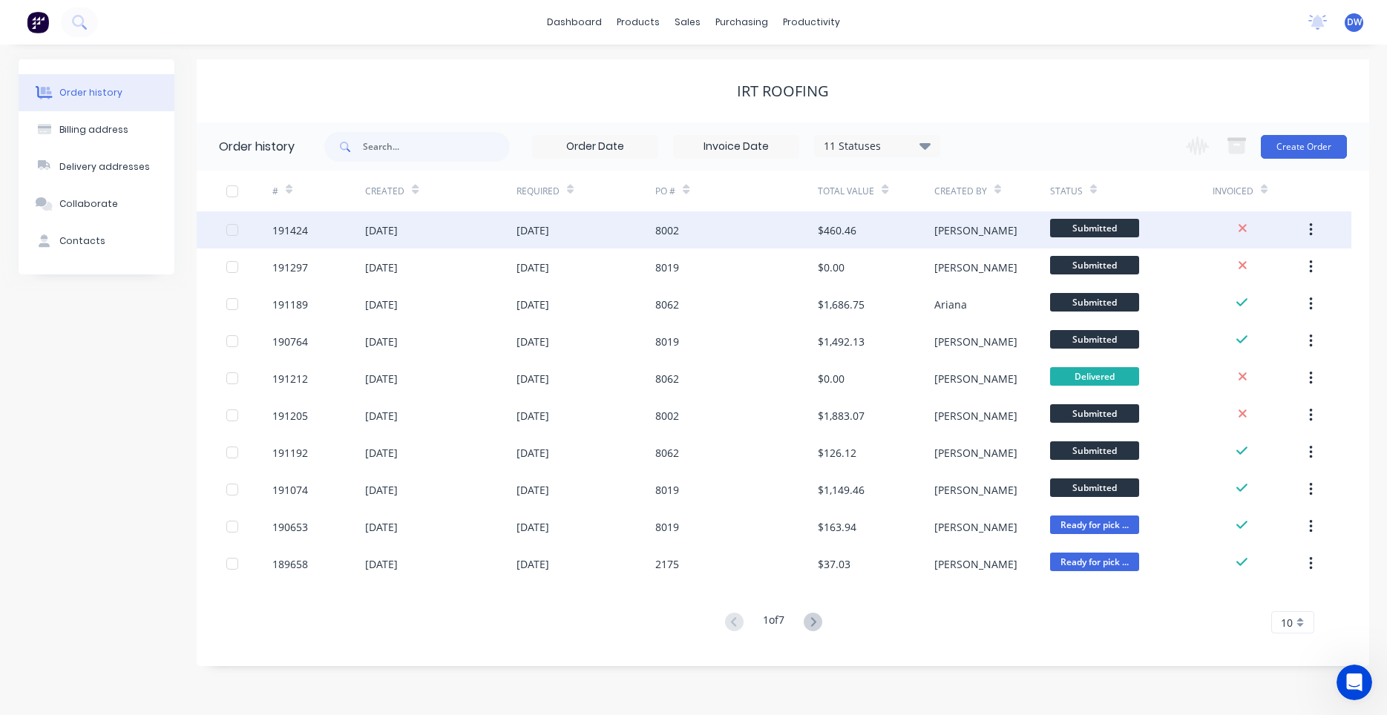
click at [654, 226] on div "[DATE]" at bounding box center [585, 229] width 139 height 37
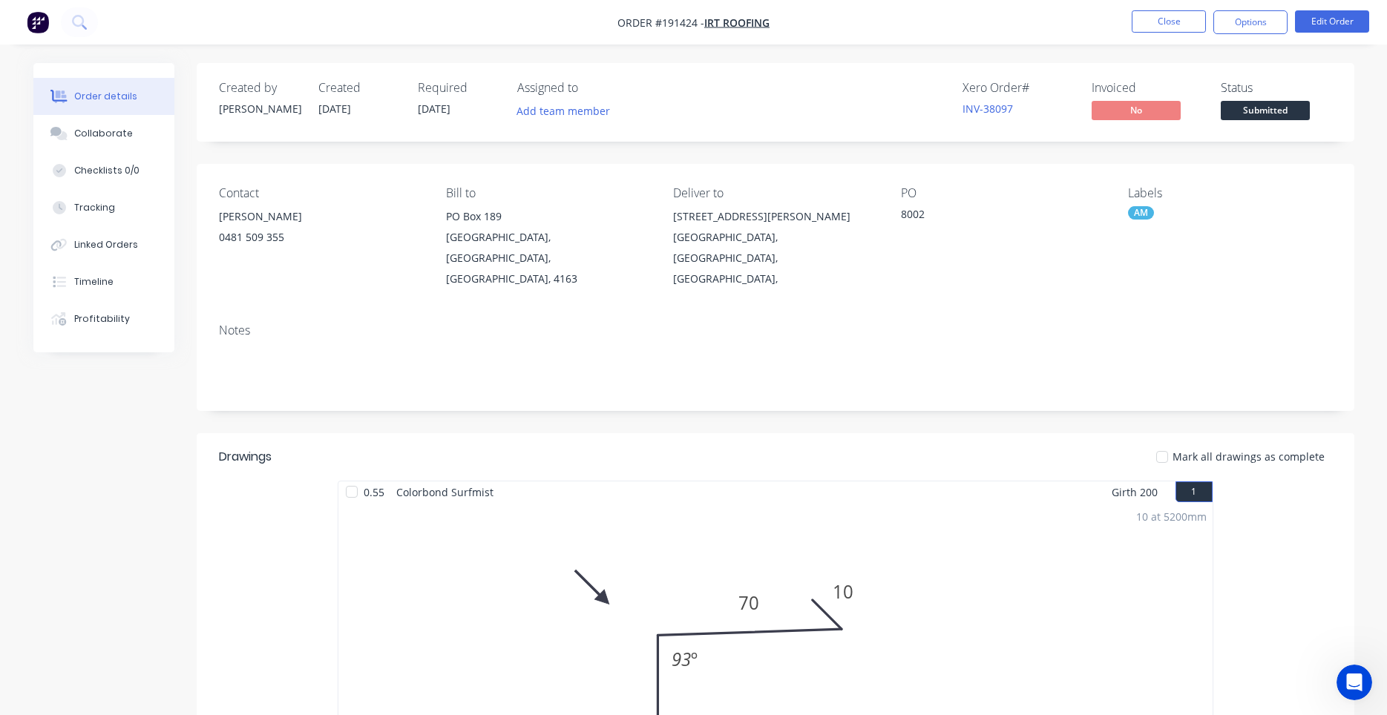
click at [1291, 19] on ul "Close Options Edit Order" at bounding box center [1250, 22] width 273 height 24
click at [1304, 22] on button "Edit Order" at bounding box center [1332, 21] width 74 height 22
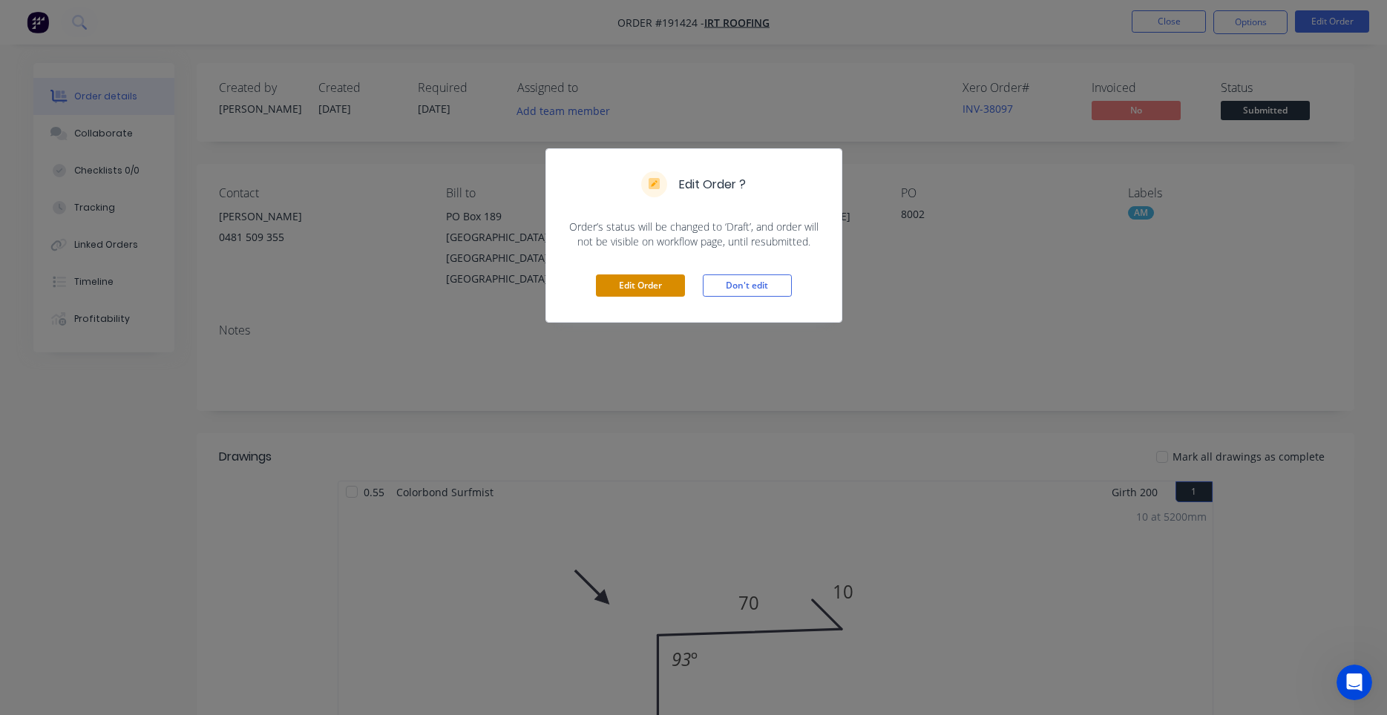
click at [606, 278] on button "Edit Order" at bounding box center [640, 286] width 89 height 22
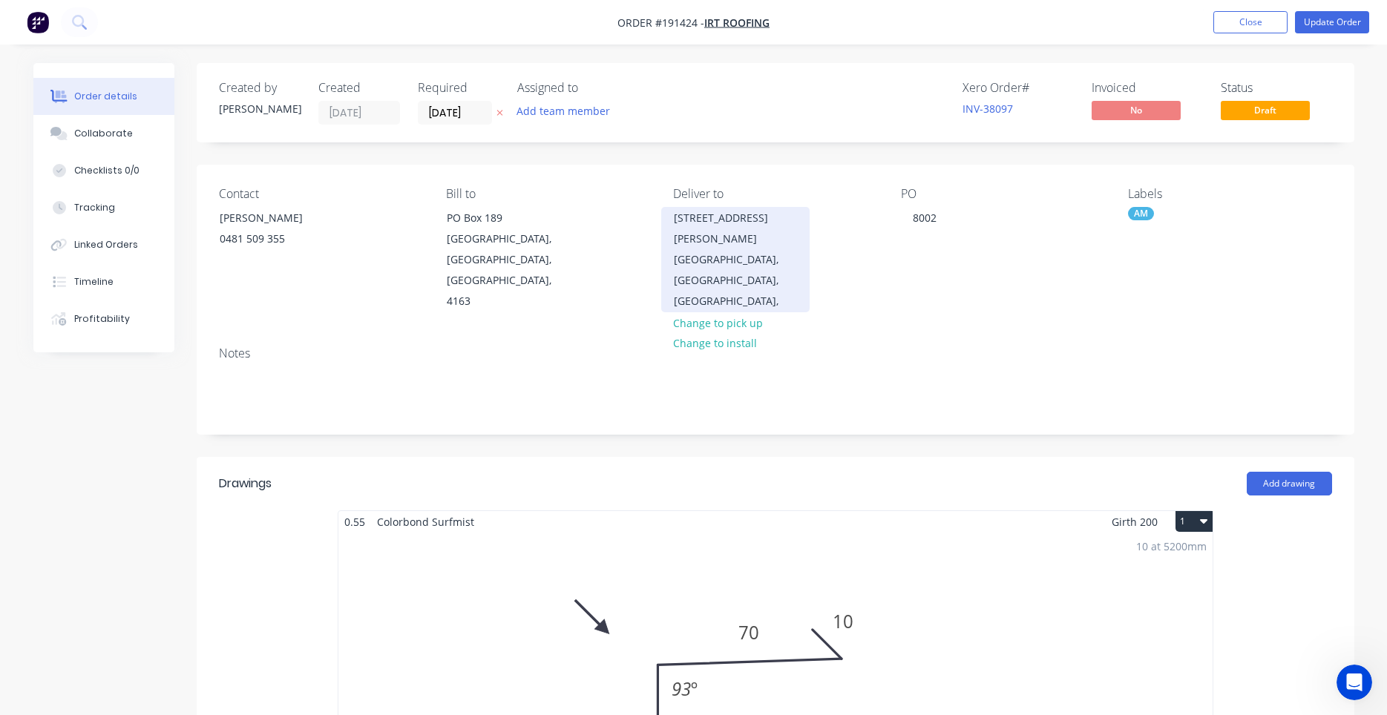
click at [711, 249] on div "[GEOGRAPHIC_DATA], [GEOGRAPHIC_DATA], [GEOGRAPHIC_DATA]," at bounding box center [735, 280] width 123 height 62
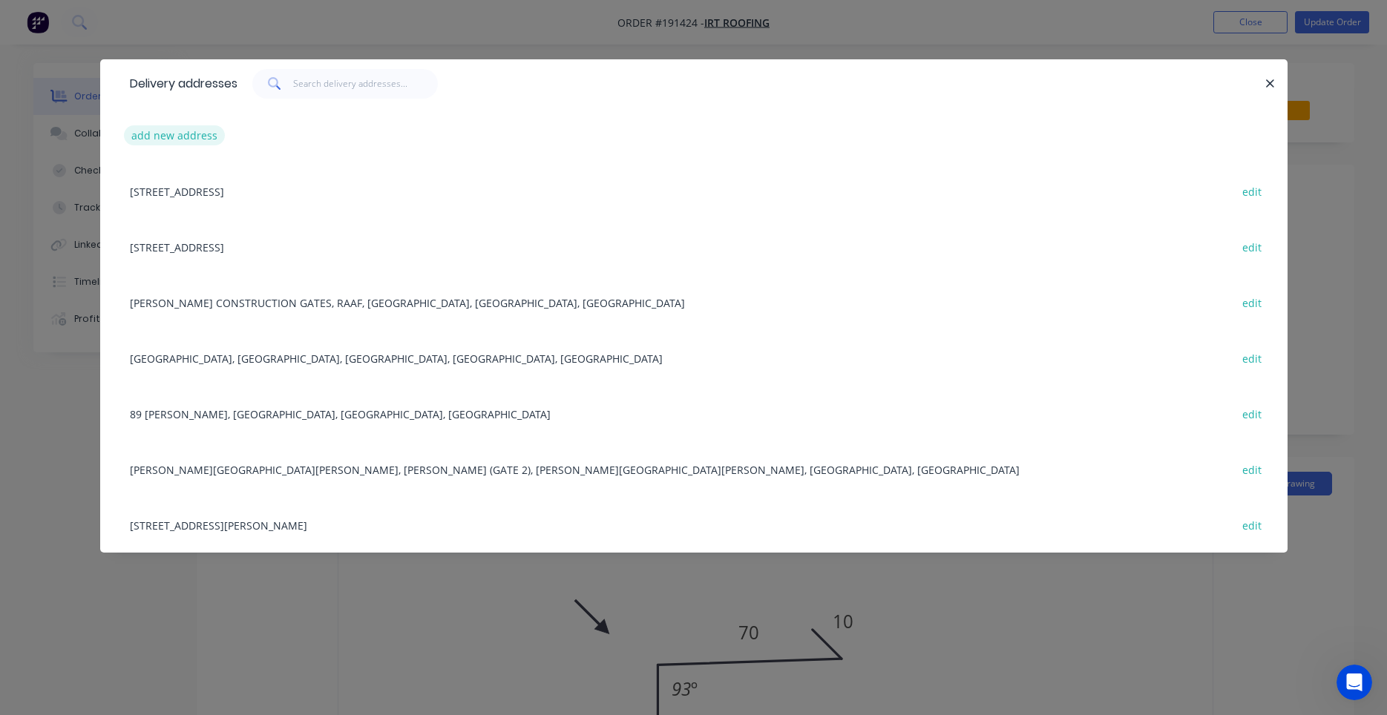
click at [195, 132] on button "add new address" at bounding box center [175, 135] width 102 height 20
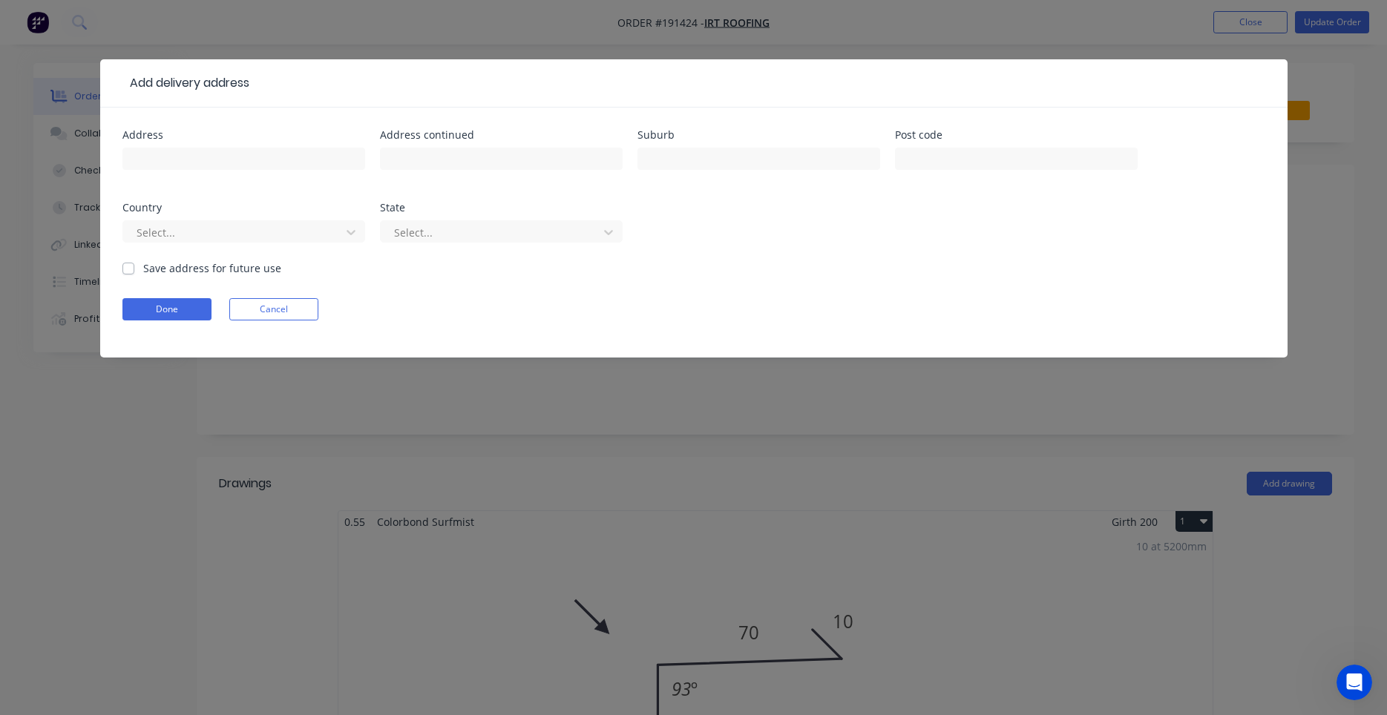
click at [289, 146] on div at bounding box center [243, 166] width 243 height 44
click at [286, 155] on input "text" at bounding box center [243, 159] width 243 height 22
type input "m"
type input "[PERSON_NAME]"
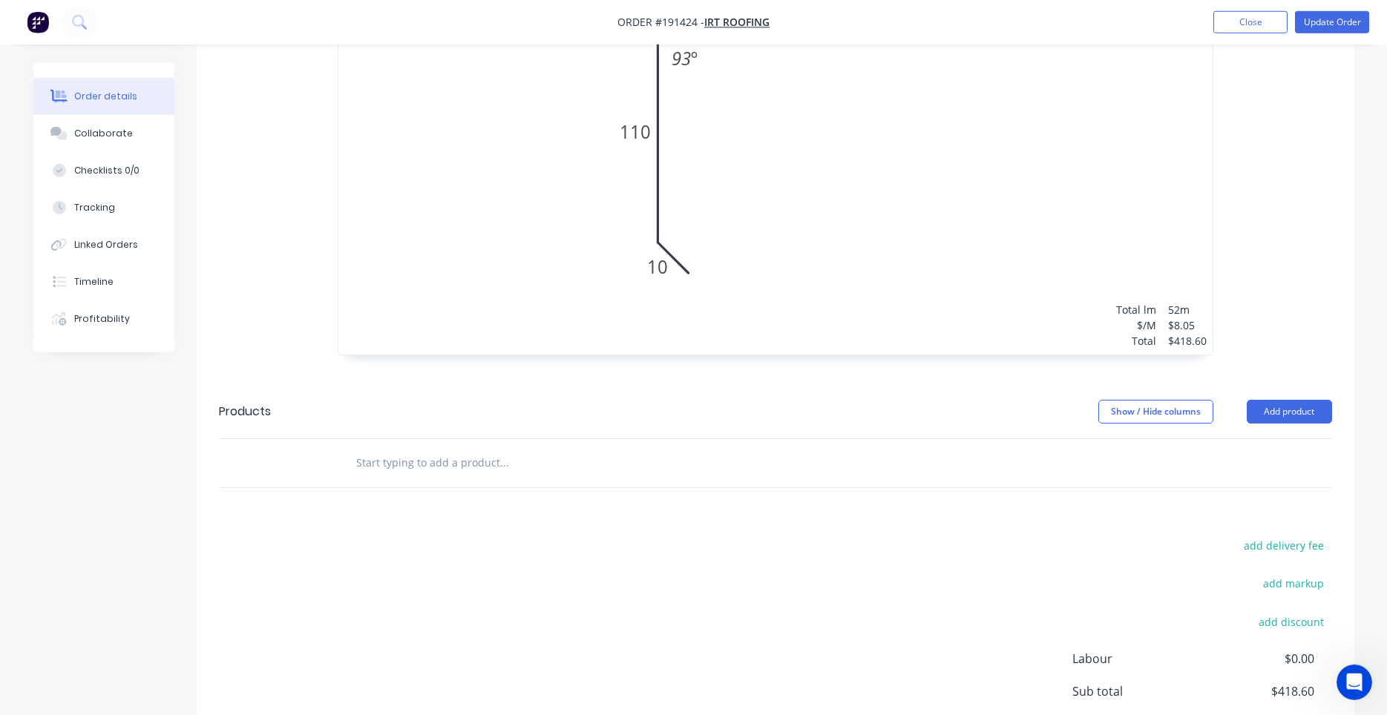
scroll to position [741, 0]
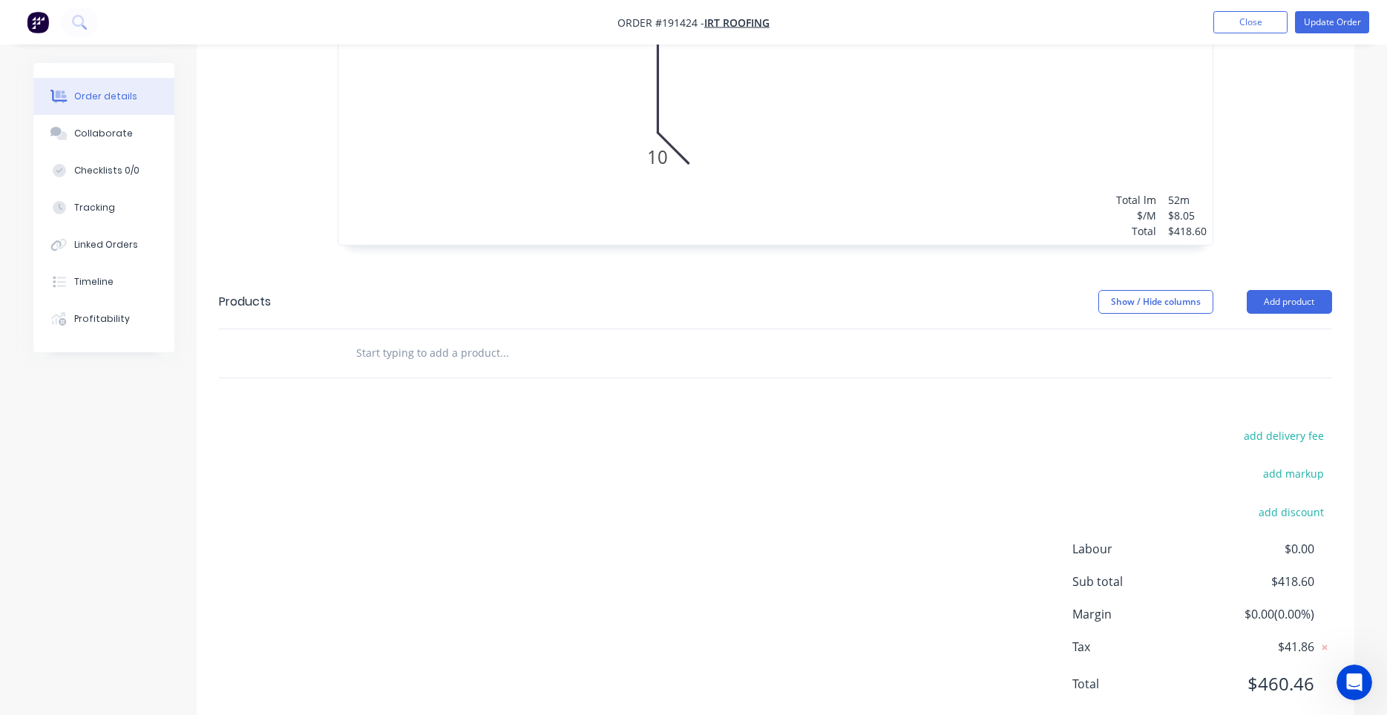
click at [477, 338] on input "text" at bounding box center [503, 353] width 297 height 30
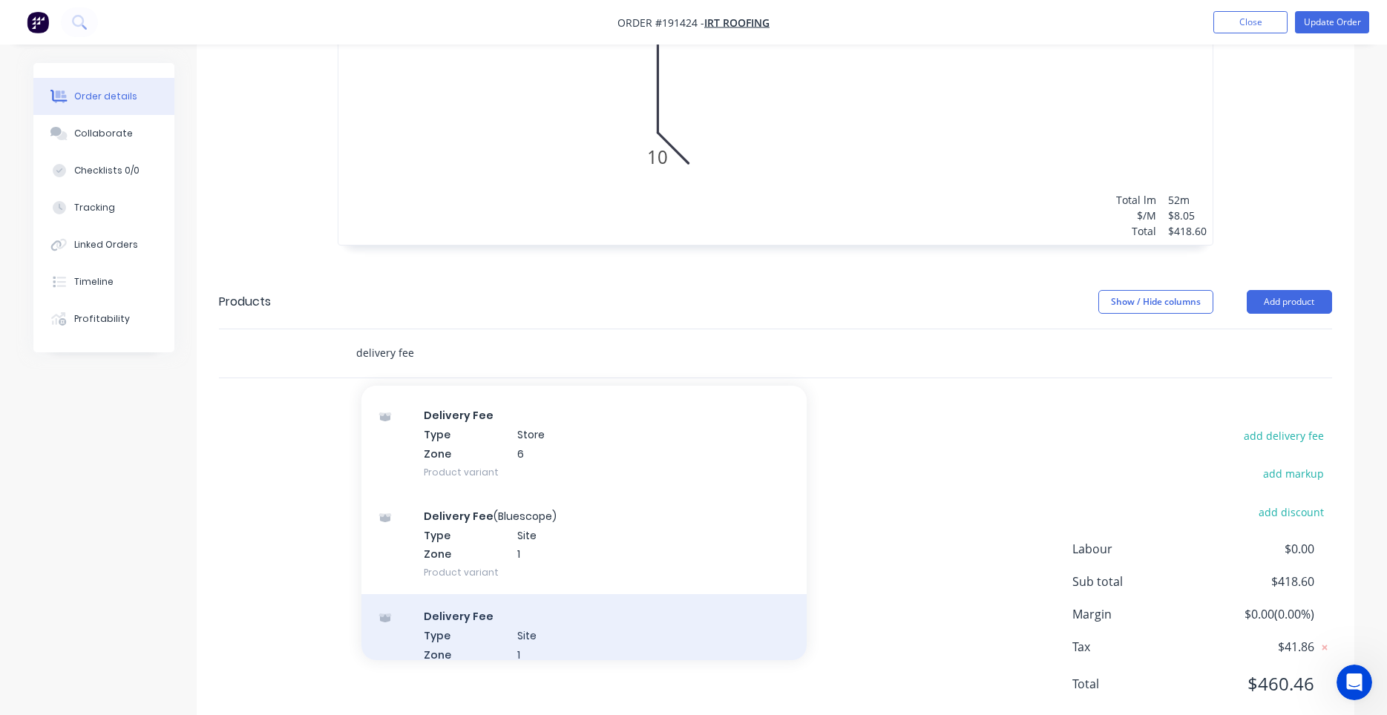
type input "delivery fee"
click at [479, 594] on div "Delivery Fee Type Site Zone 1 Product variant" at bounding box center [583, 644] width 445 height 100
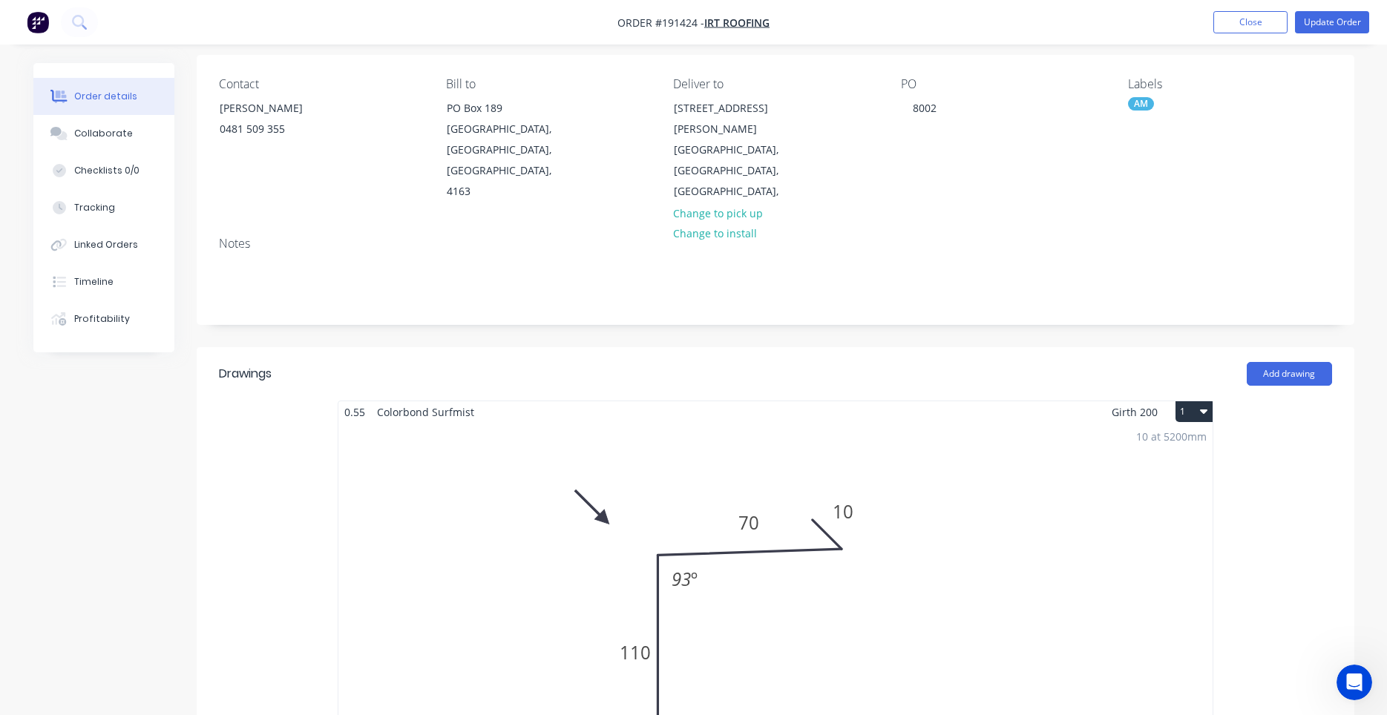
scroll to position [0, 0]
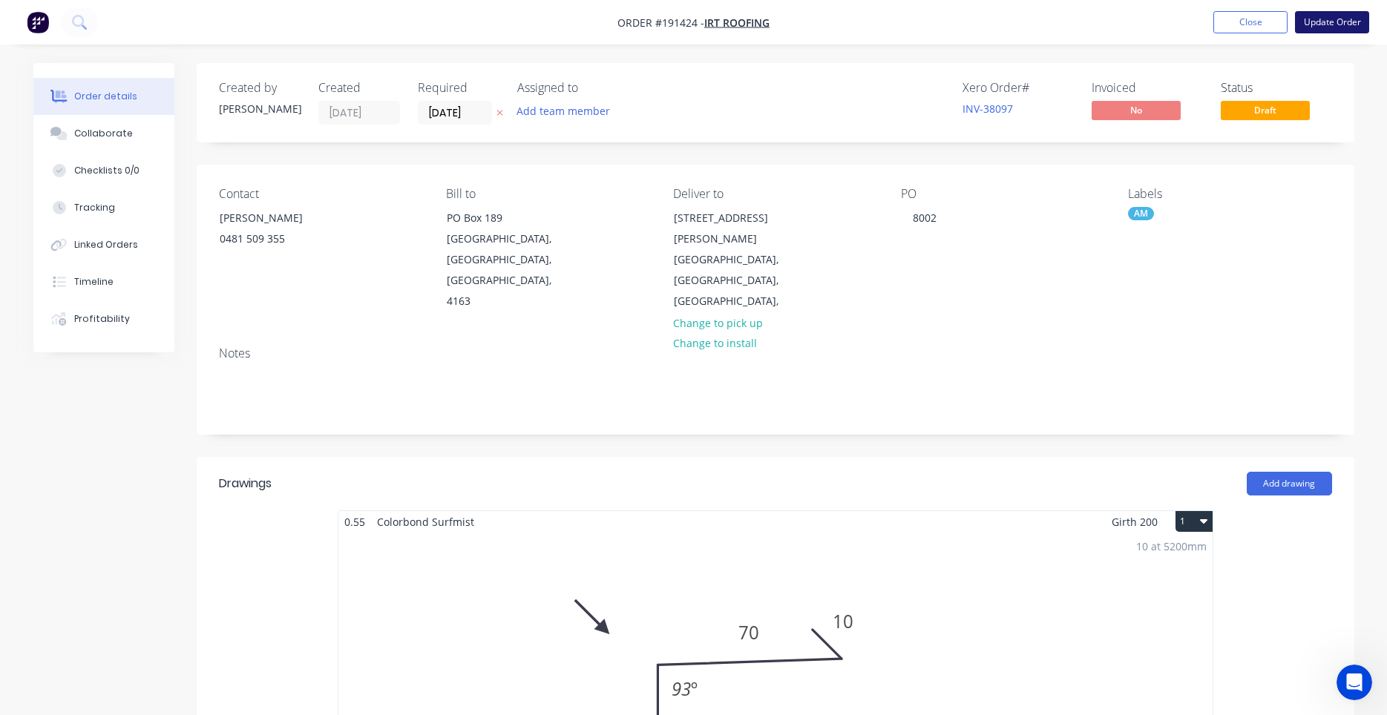
click at [1330, 25] on button "Update Order" at bounding box center [1332, 22] width 74 height 22
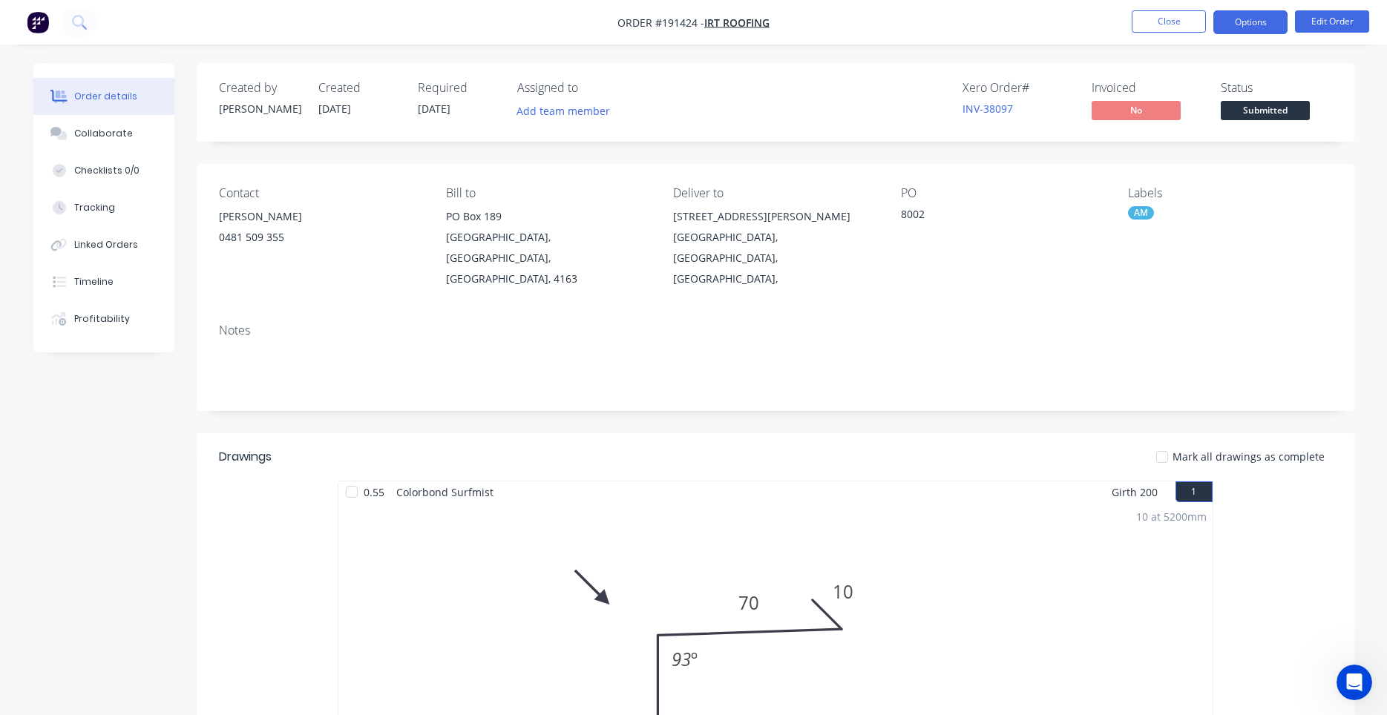
click at [1261, 31] on button "Options" at bounding box center [1250, 22] width 74 height 24
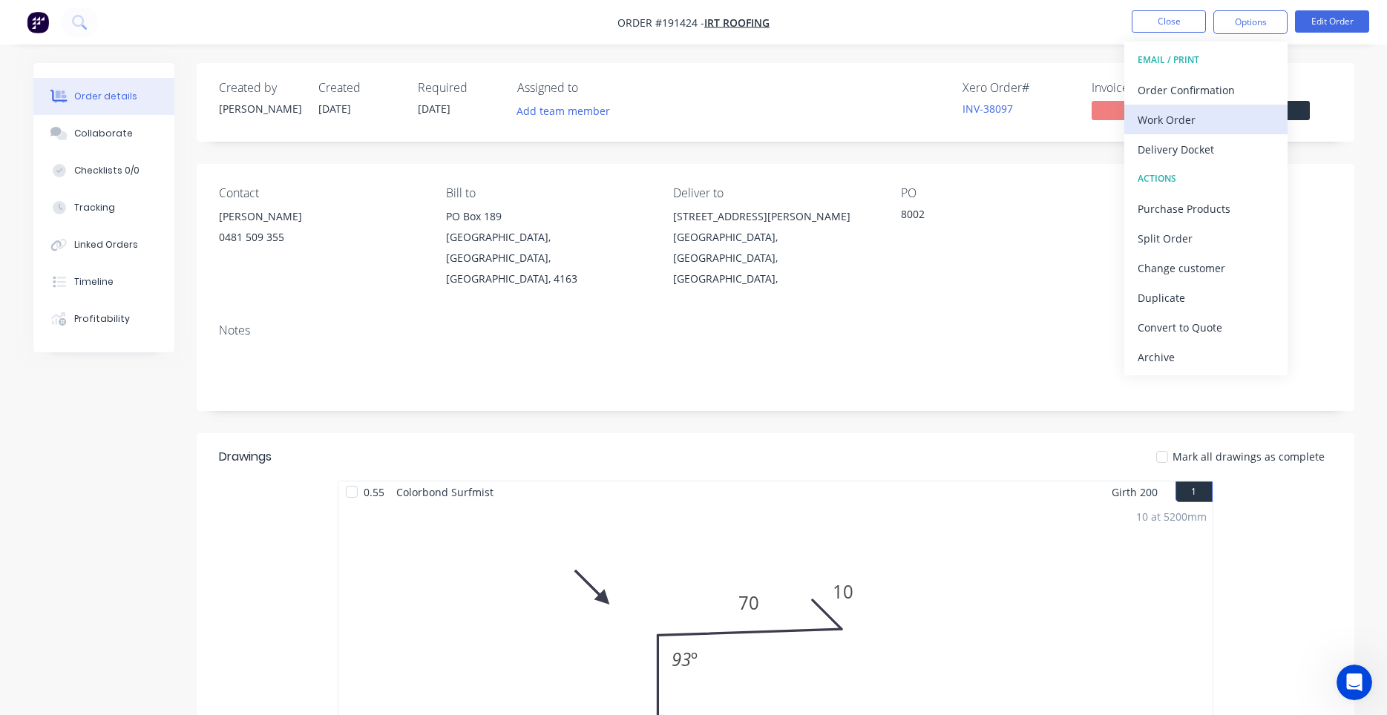
click at [1230, 131] on button "Work Order" at bounding box center [1205, 120] width 163 height 30
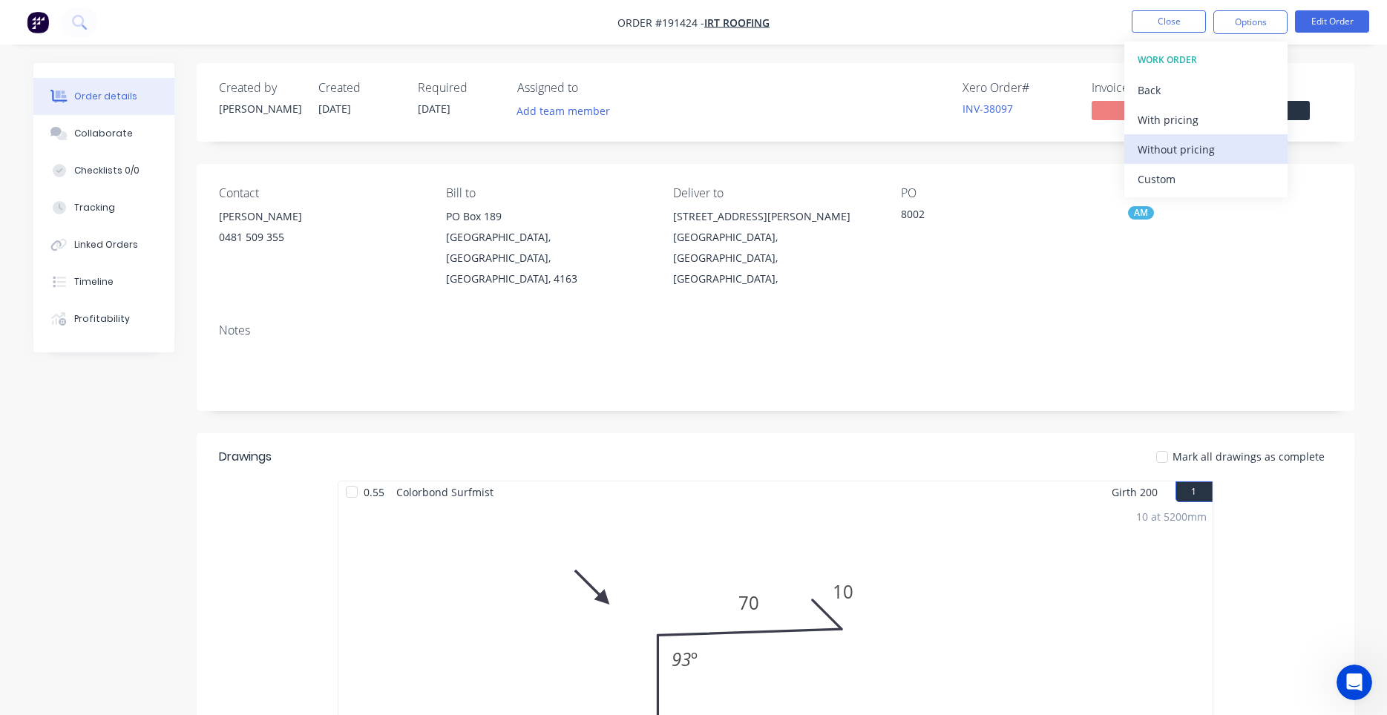
click at [1185, 157] on div "Without pricing" at bounding box center [1205, 150] width 137 height 22
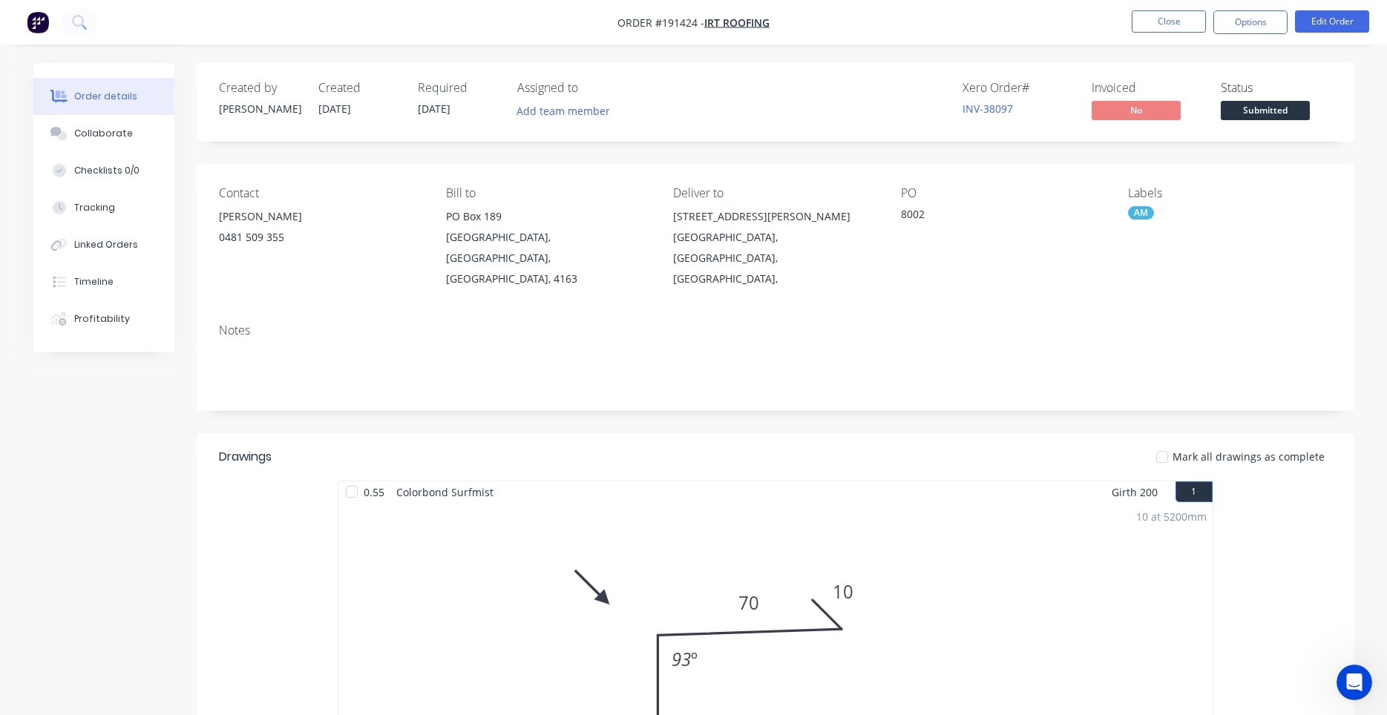
click at [1007, 272] on div "Contact [PERSON_NAME] [PHONE_NUMBER] Bill to [GEOGRAPHIC_DATA] Deliver to [STRE…" at bounding box center [776, 238] width 1158 height 148
click at [1164, 30] on button "Close" at bounding box center [1169, 21] width 74 height 22
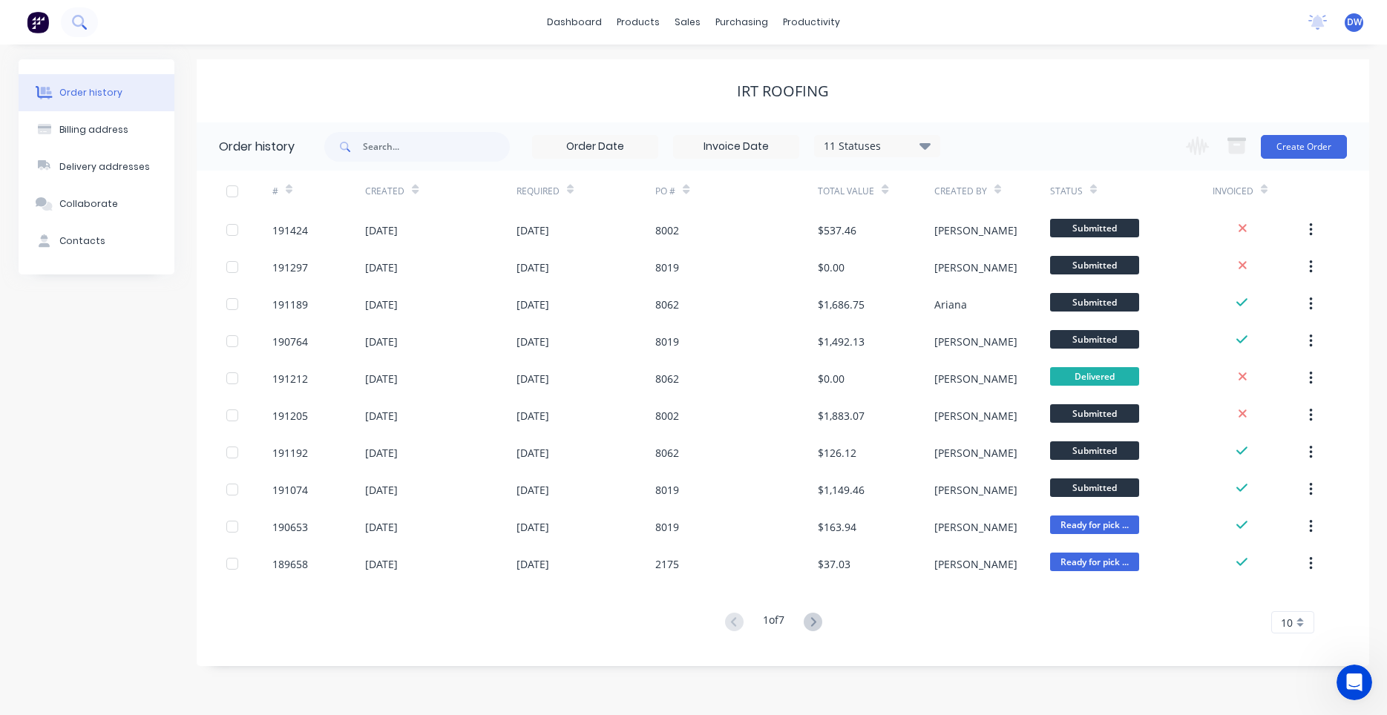
click at [83, 20] on icon at bounding box center [79, 22] width 14 height 14
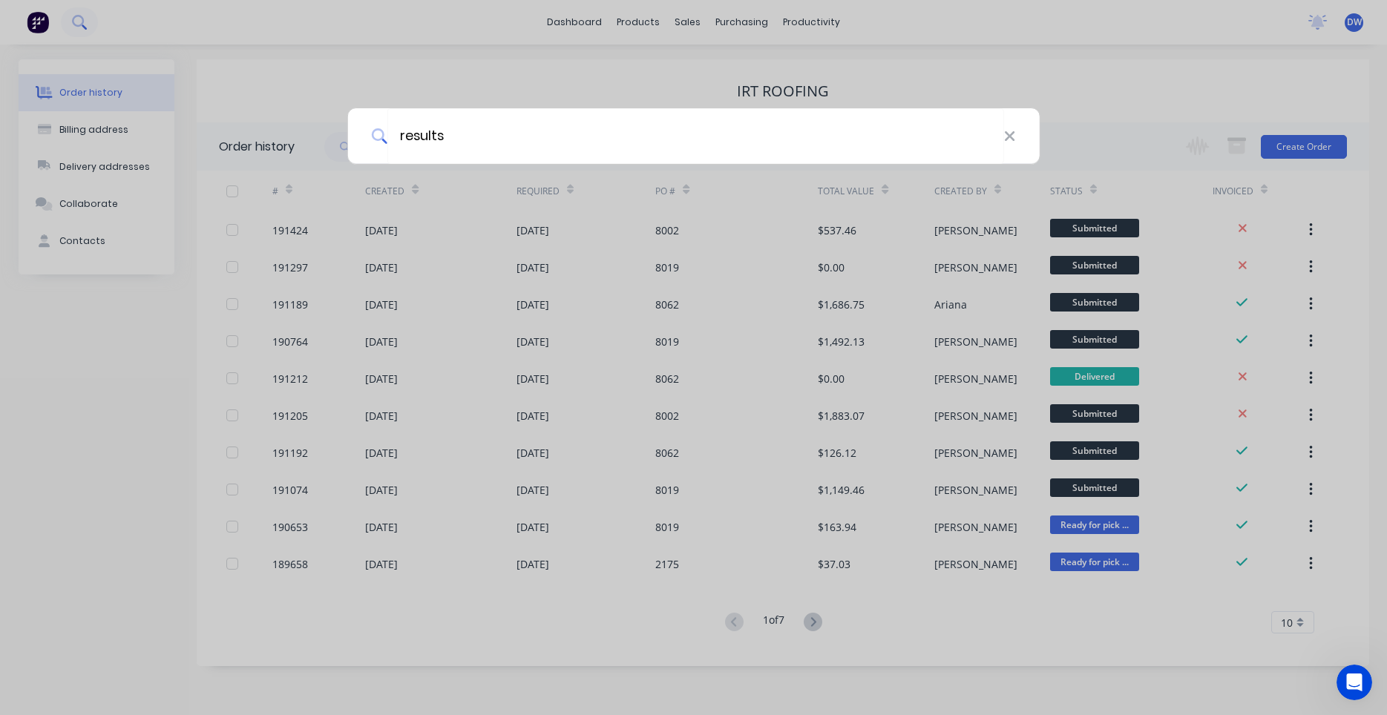
type input "results"
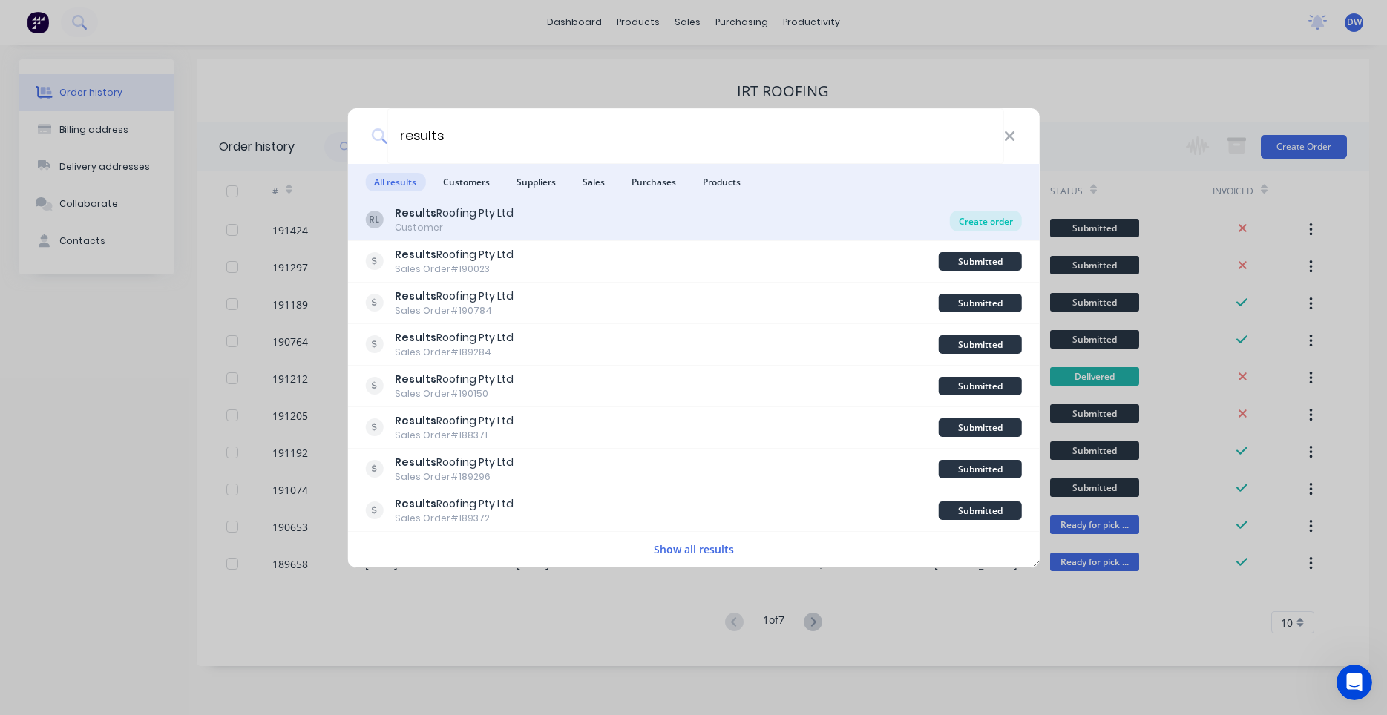
click at [965, 221] on div "Create order" at bounding box center [986, 221] width 72 height 21
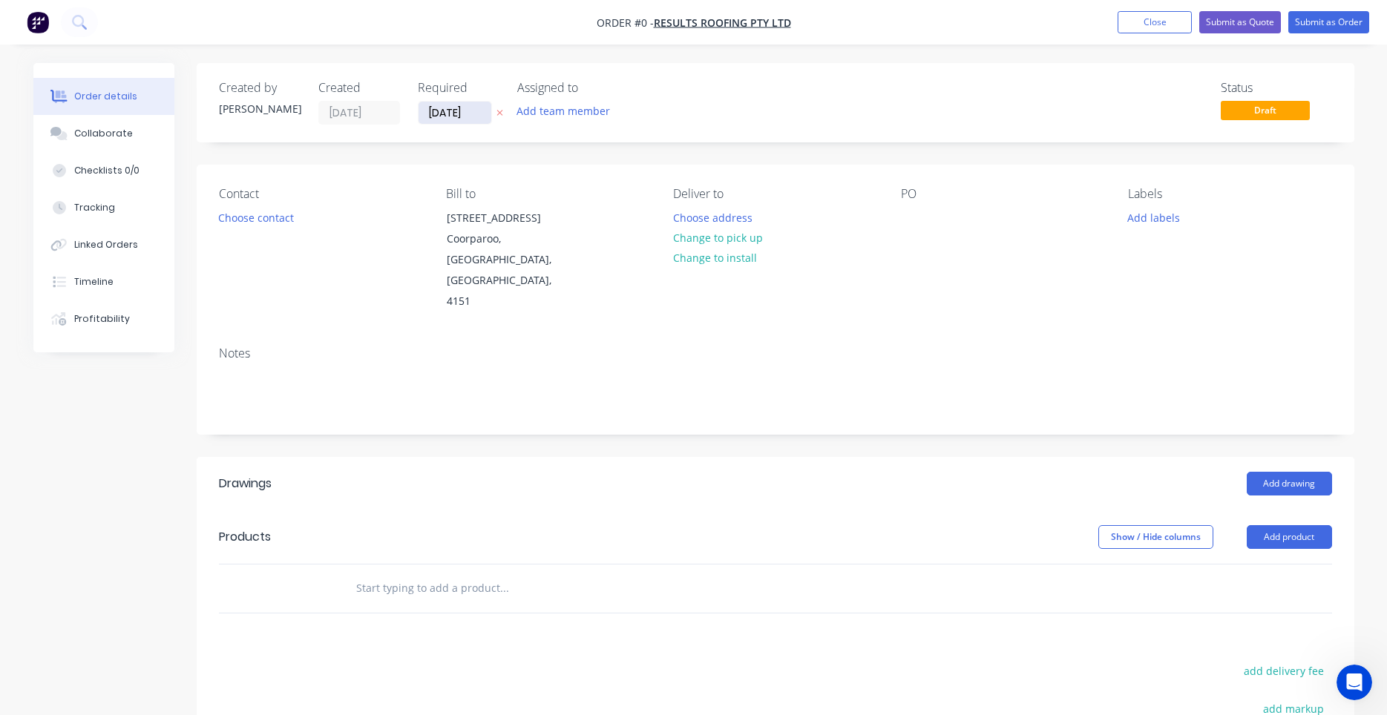
click at [447, 116] on input "[DATE]" at bounding box center [454, 113] width 73 height 22
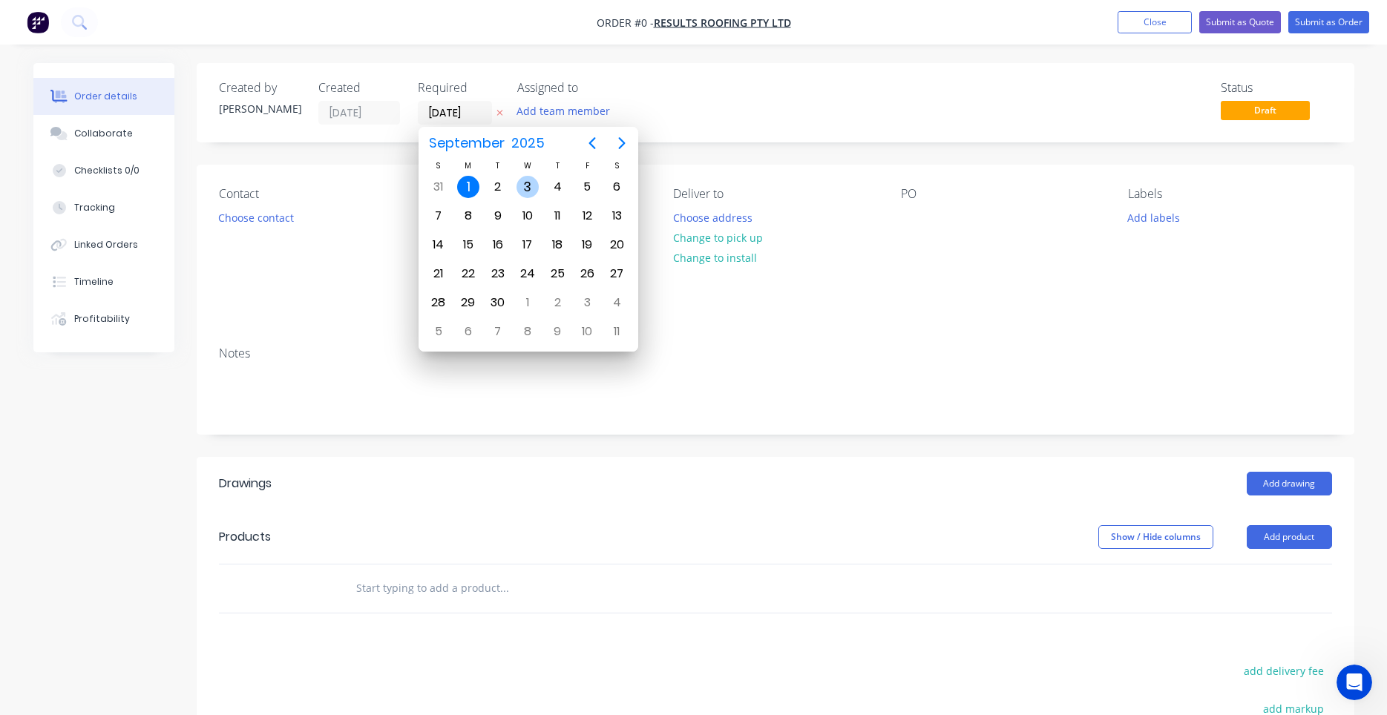
click at [528, 182] on div "3" at bounding box center [527, 187] width 22 height 22
type input "[DATE]"
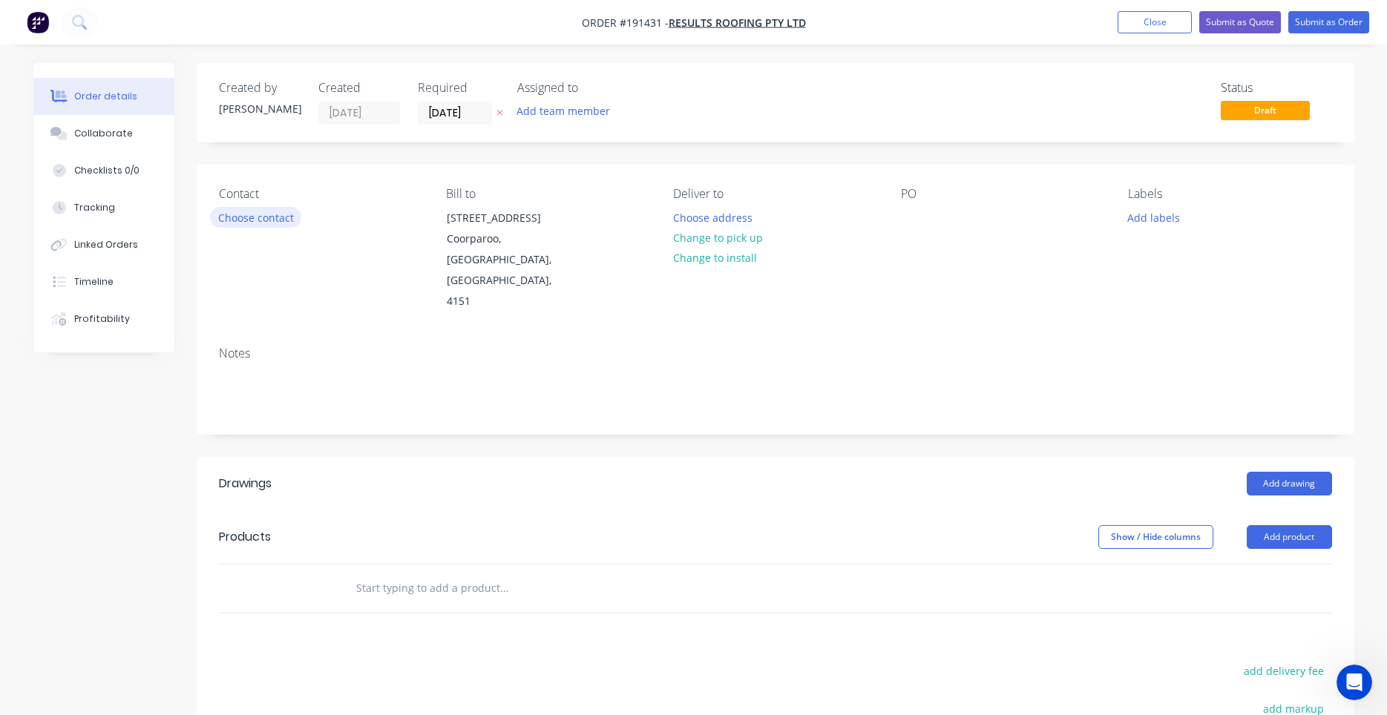
click at [278, 223] on button "Choose contact" at bounding box center [255, 217] width 91 height 20
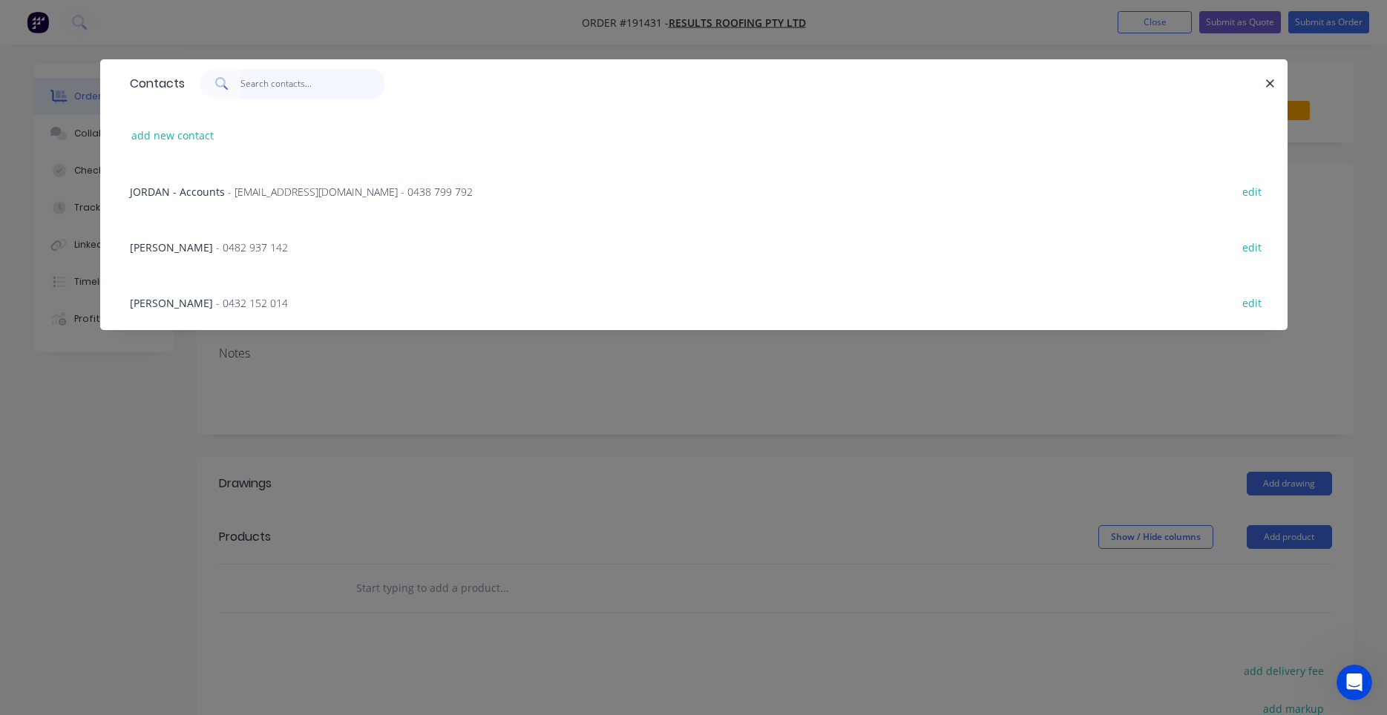
click at [269, 93] on input "text" at bounding box center [312, 84] width 145 height 30
click at [219, 241] on span "- 0482 937 142" at bounding box center [252, 247] width 72 height 14
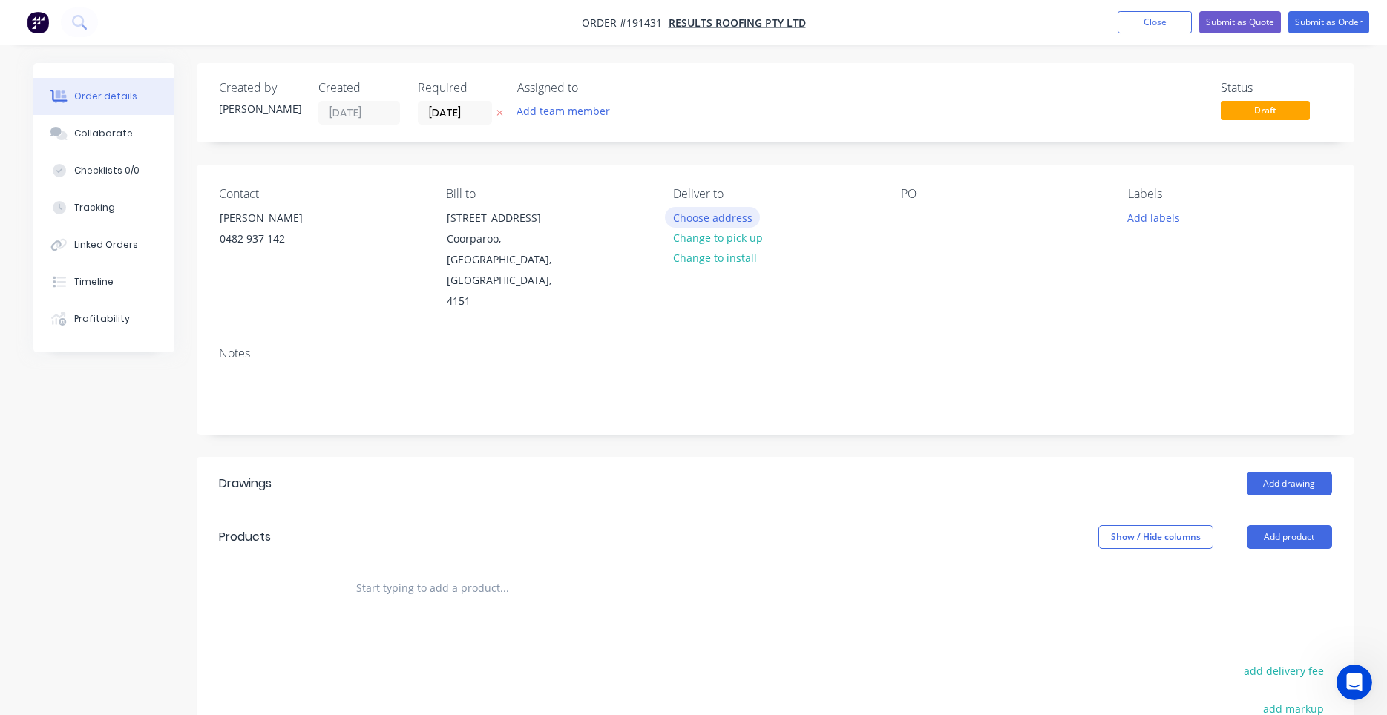
click at [736, 220] on button "Choose address" at bounding box center [712, 217] width 95 height 20
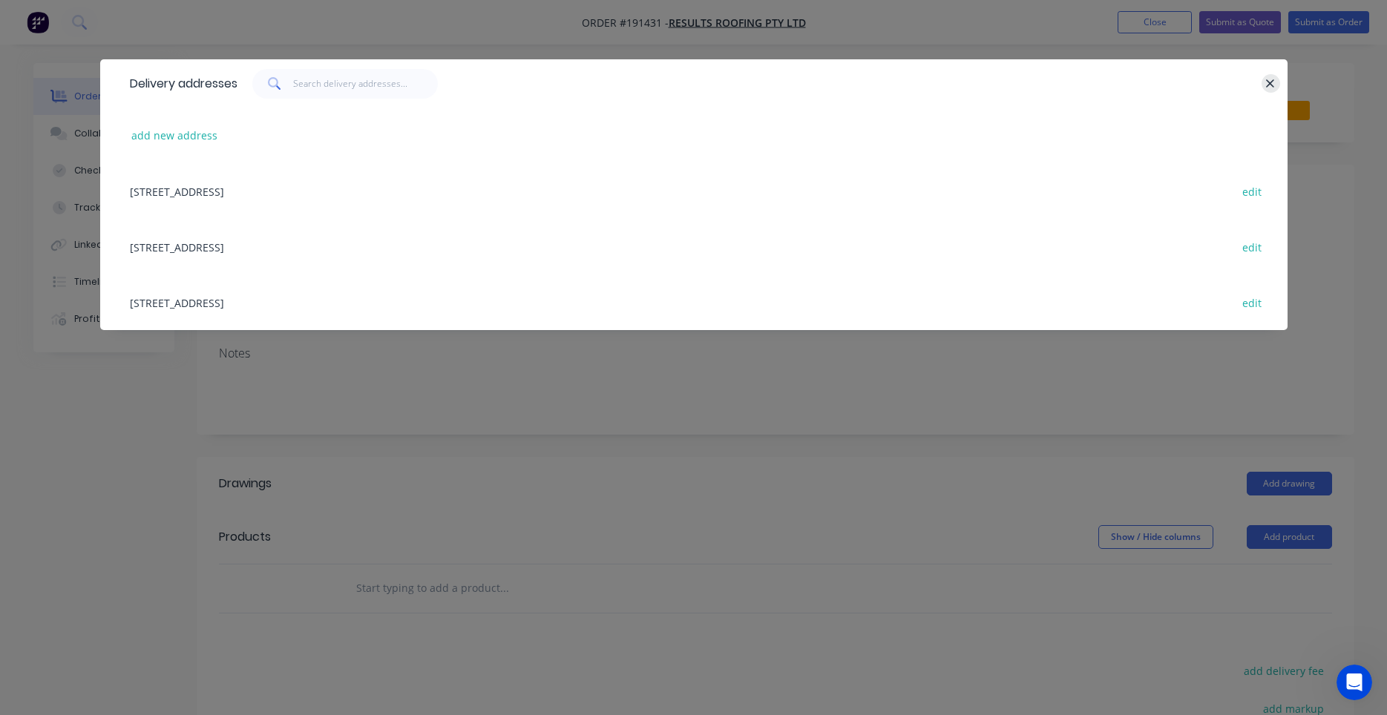
click at [1265, 81] on button "button" at bounding box center [1270, 83] width 19 height 19
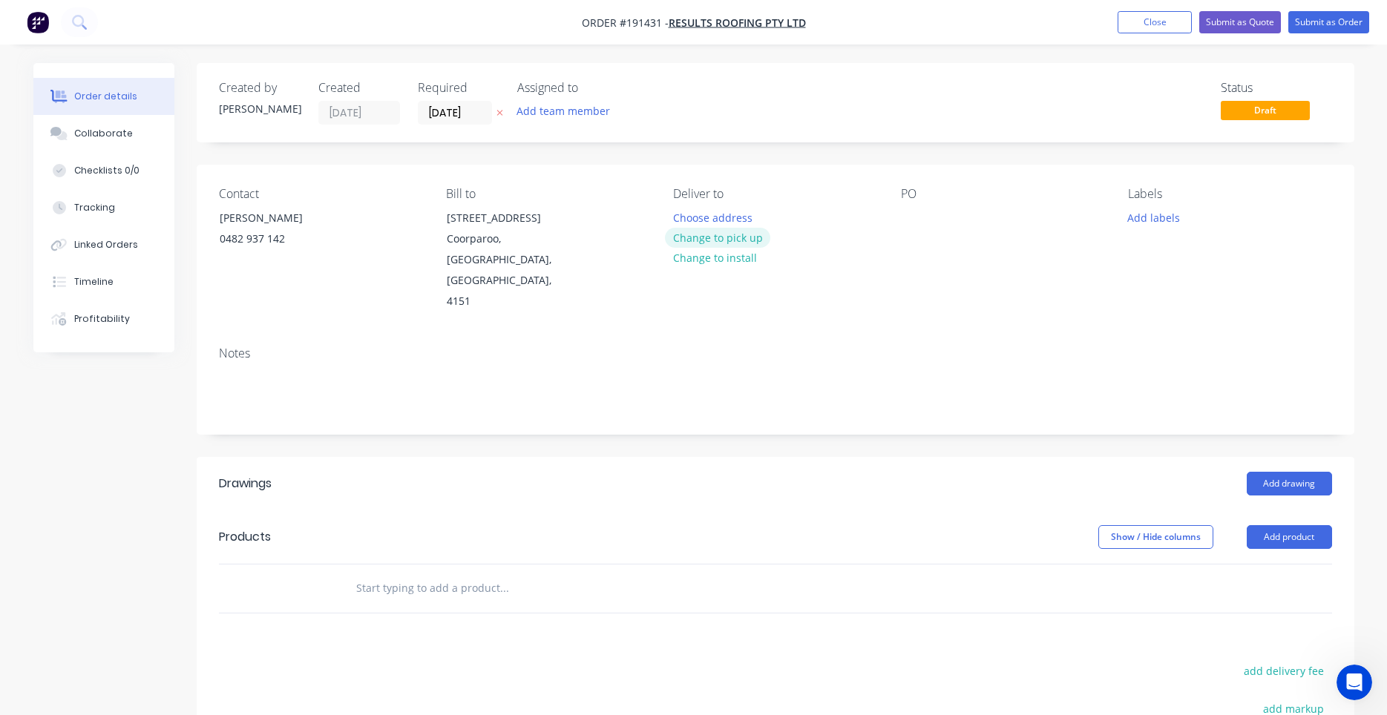
click at [755, 237] on button "Change to pick up" at bounding box center [717, 238] width 105 height 20
click at [712, 223] on div "Pick up Change to delivery Change to install" at bounding box center [774, 249] width 203 height 125
click at [703, 217] on div "Pick up Change to delivery Change to install" at bounding box center [774, 249] width 203 height 125
click at [681, 214] on div at bounding box center [685, 218] width 24 height 22
click at [900, 213] on div "Contact [PERSON_NAME] [PHONE_NUMBER] Bill to [STREET_ADDRESS] Pick up Change to…" at bounding box center [776, 250] width 1158 height 170
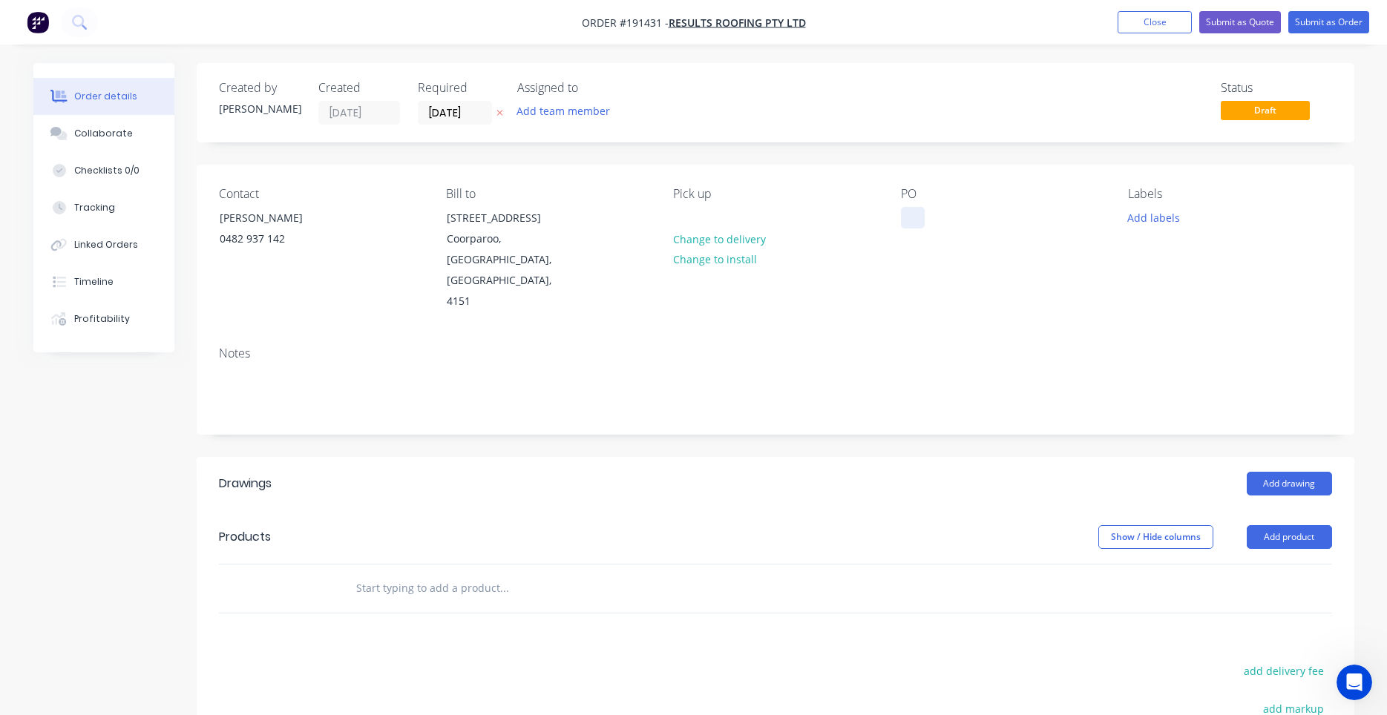
click at [910, 217] on div at bounding box center [913, 218] width 24 height 22
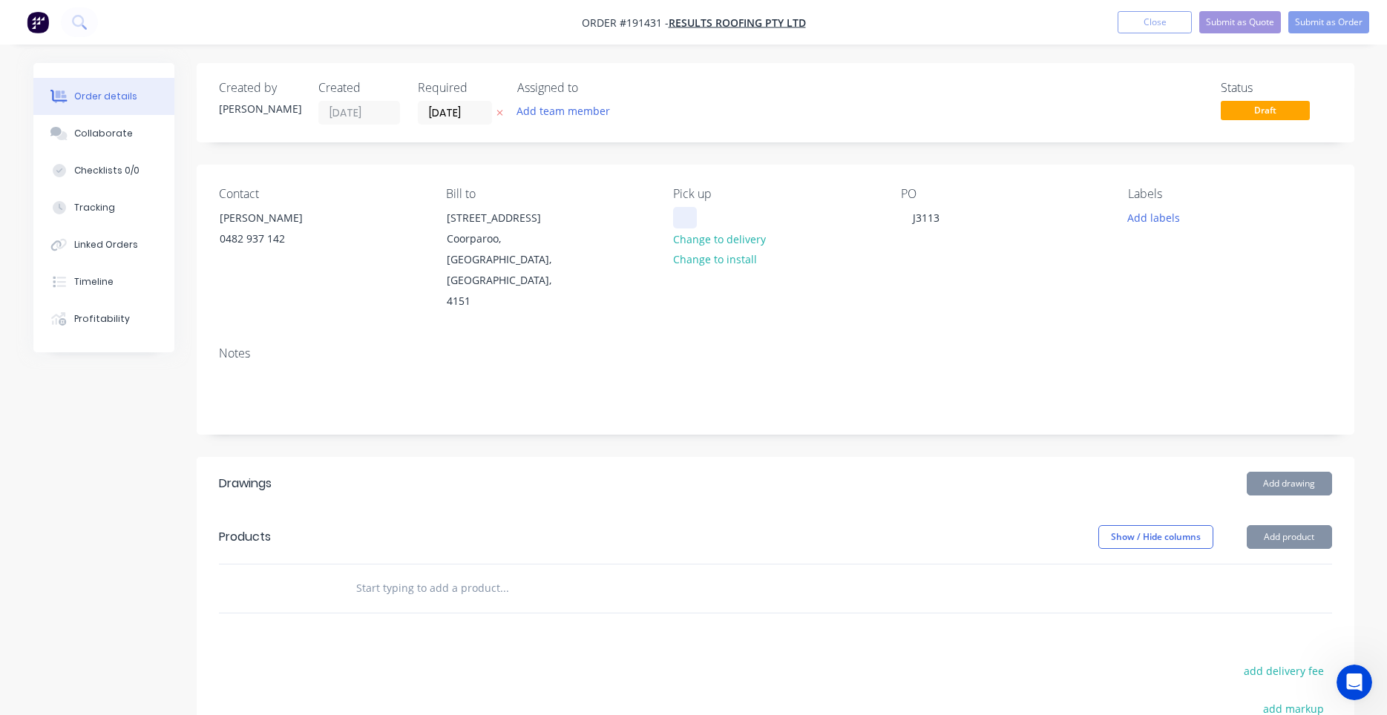
click at [687, 210] on div at bounding box center [685, 218] width 24 height 22
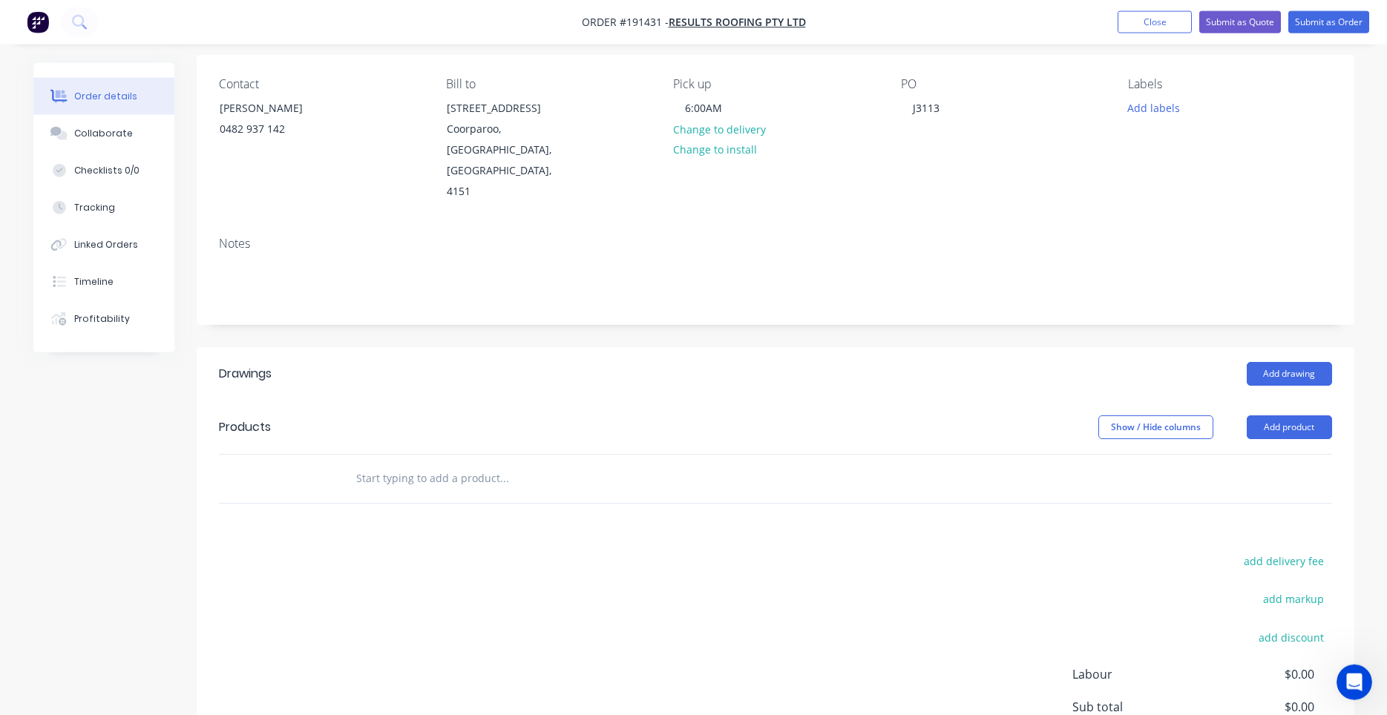
scroll to position [235, 0]
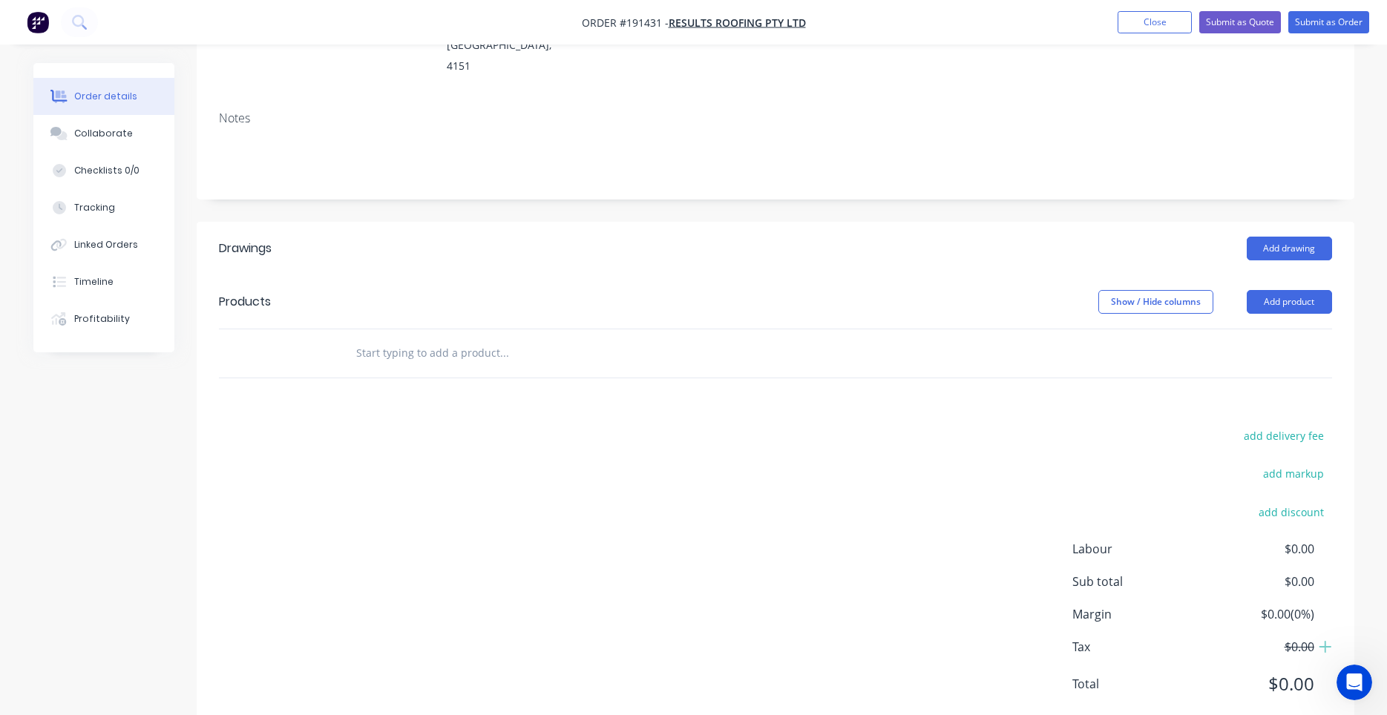
click at [489, 338] on input "text" at bounding box center [503, 353] width 297 height 30
click at [468, 338] on input "text" at bounding box center [503, 353] width 297 height 30
click at [1265, 290] on button "Add product" at bounding box center [1289, 302] width 85 height 24
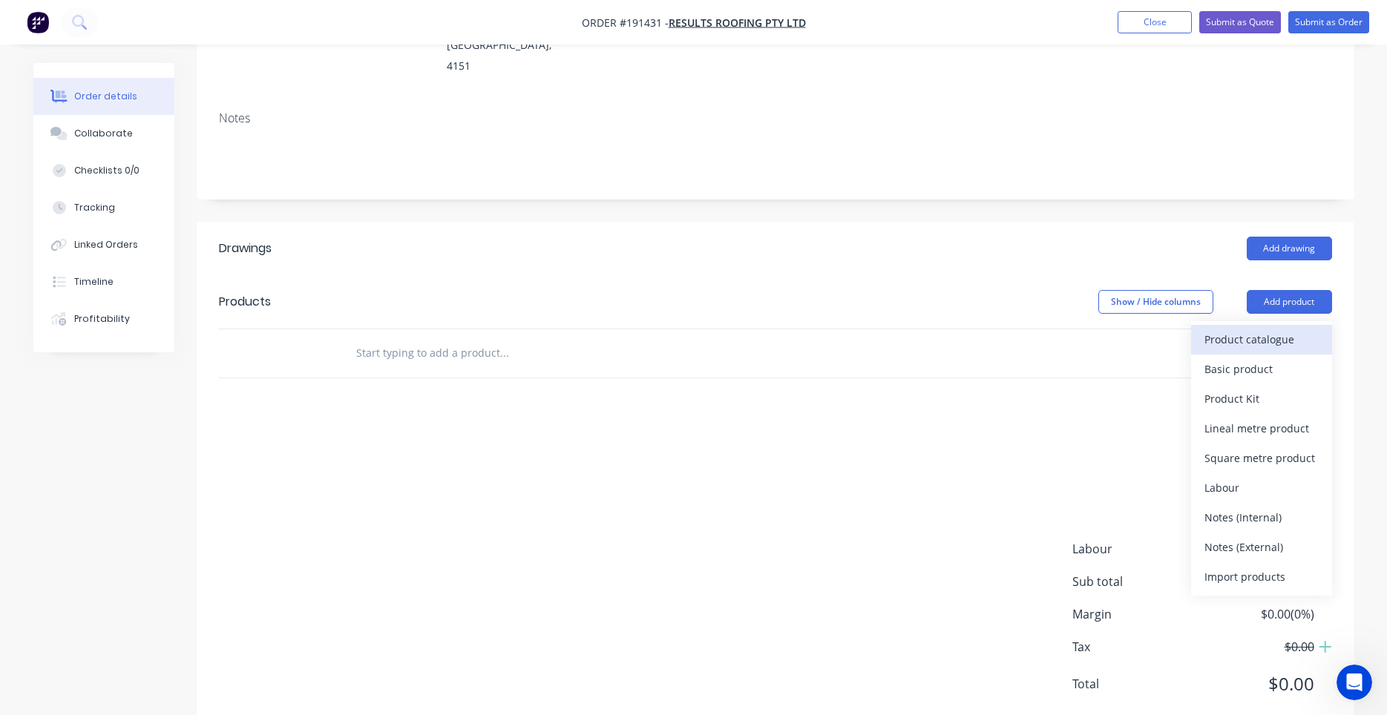
click at [1232, 329] on div "Product catalogue" at bounding box center [1261, 340] width 114 height 22
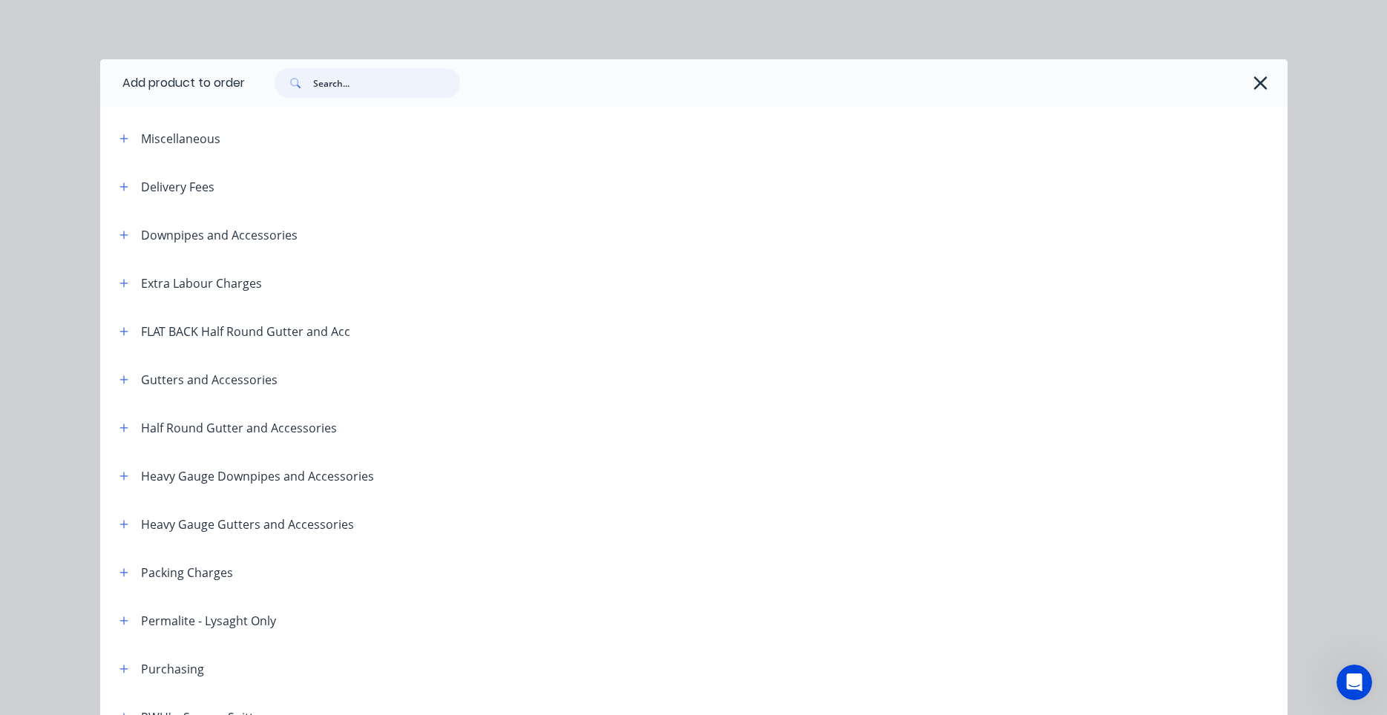
click at [396, 79] on input "text" at bounding box center [386, 83] width 147 height 30
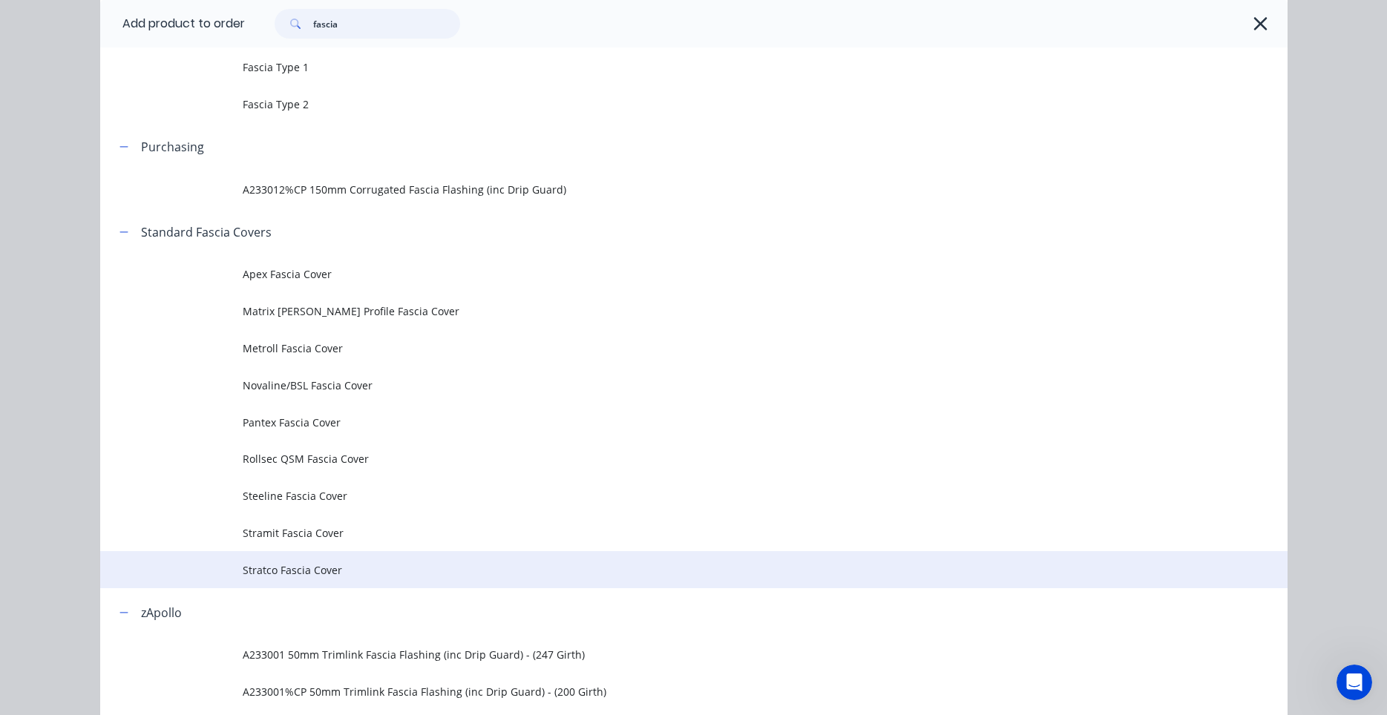
scroll to position [423, 0]
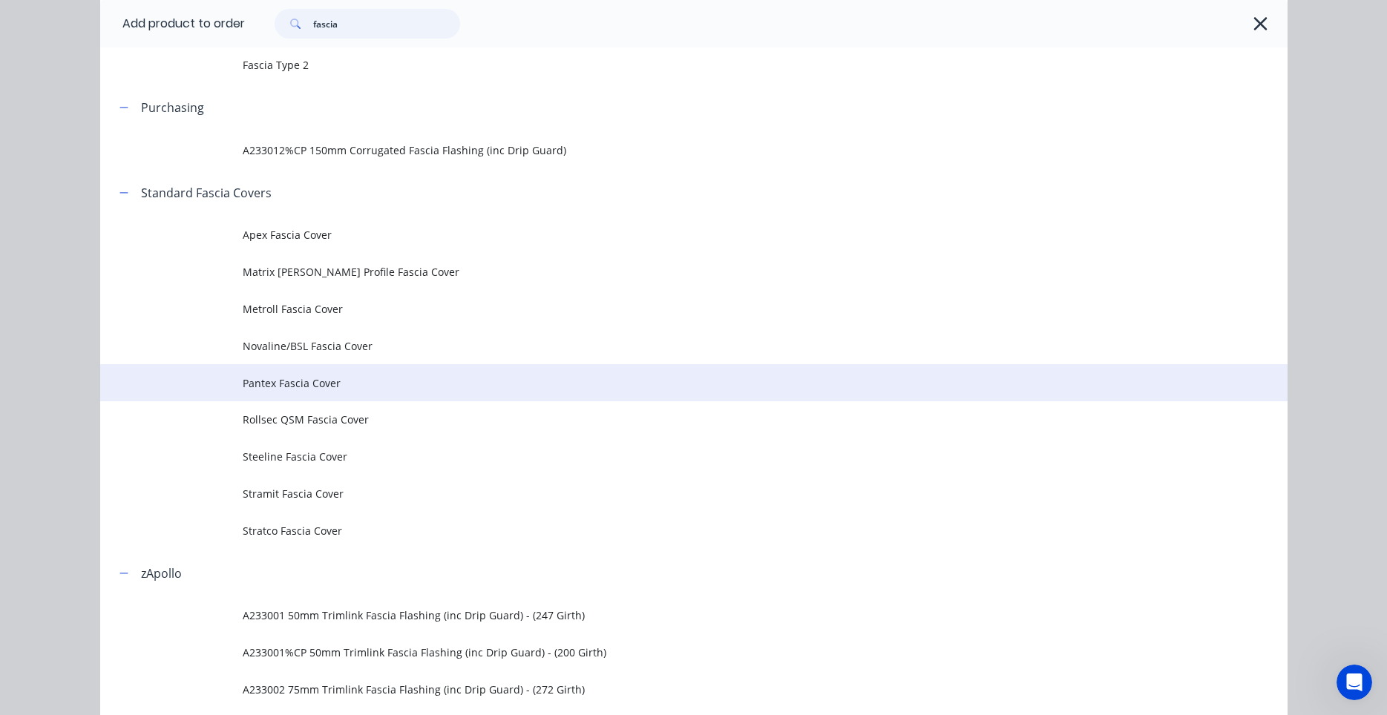
type input "fascia"
click at [326, 387] on span "Pantex Fascia Cover" at bounding box center [660, 383] width 835 height 16
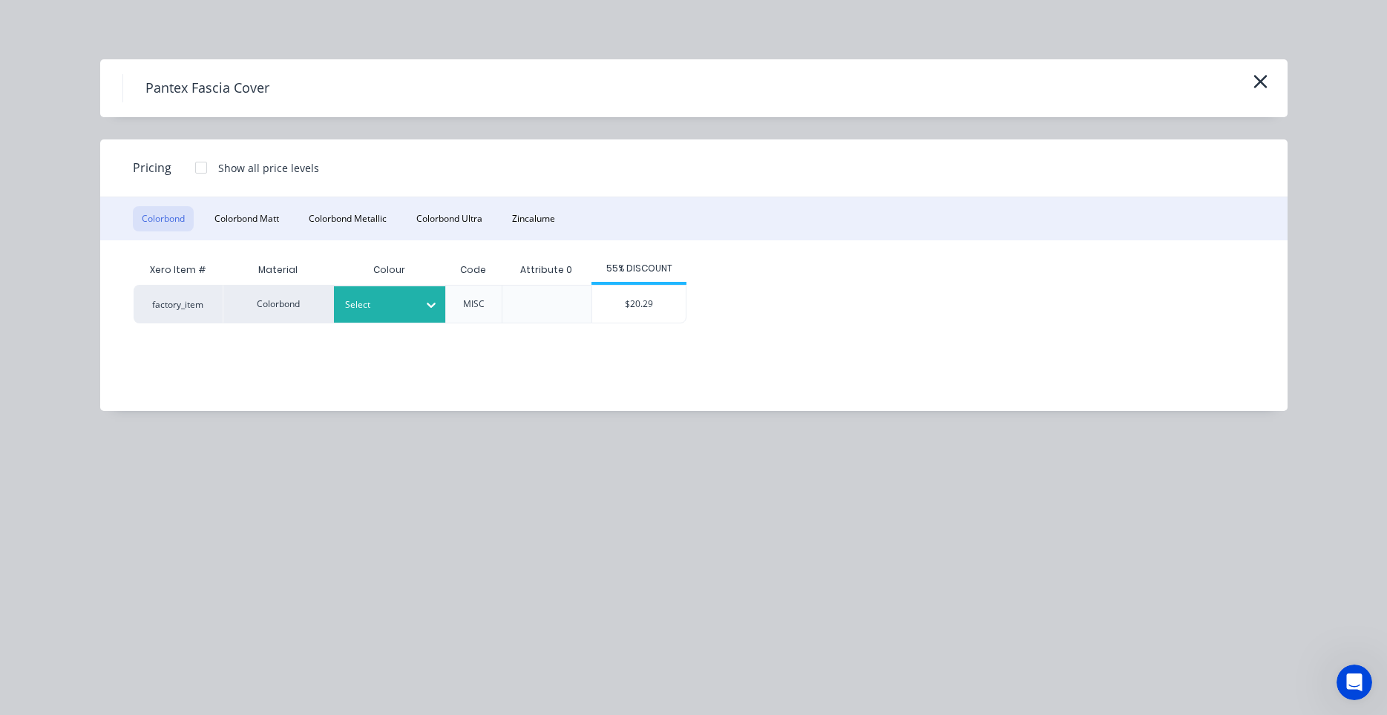
click at [385, 308] on div at bounding box center [378, 305] width 67 height 16
click at [185, 615] on div "Surfmist" at bounding box center [92, 628] width 185 height 27
click at [640, 312] on div "$20.29" at bounding box center [638, 304] width 93 height 37
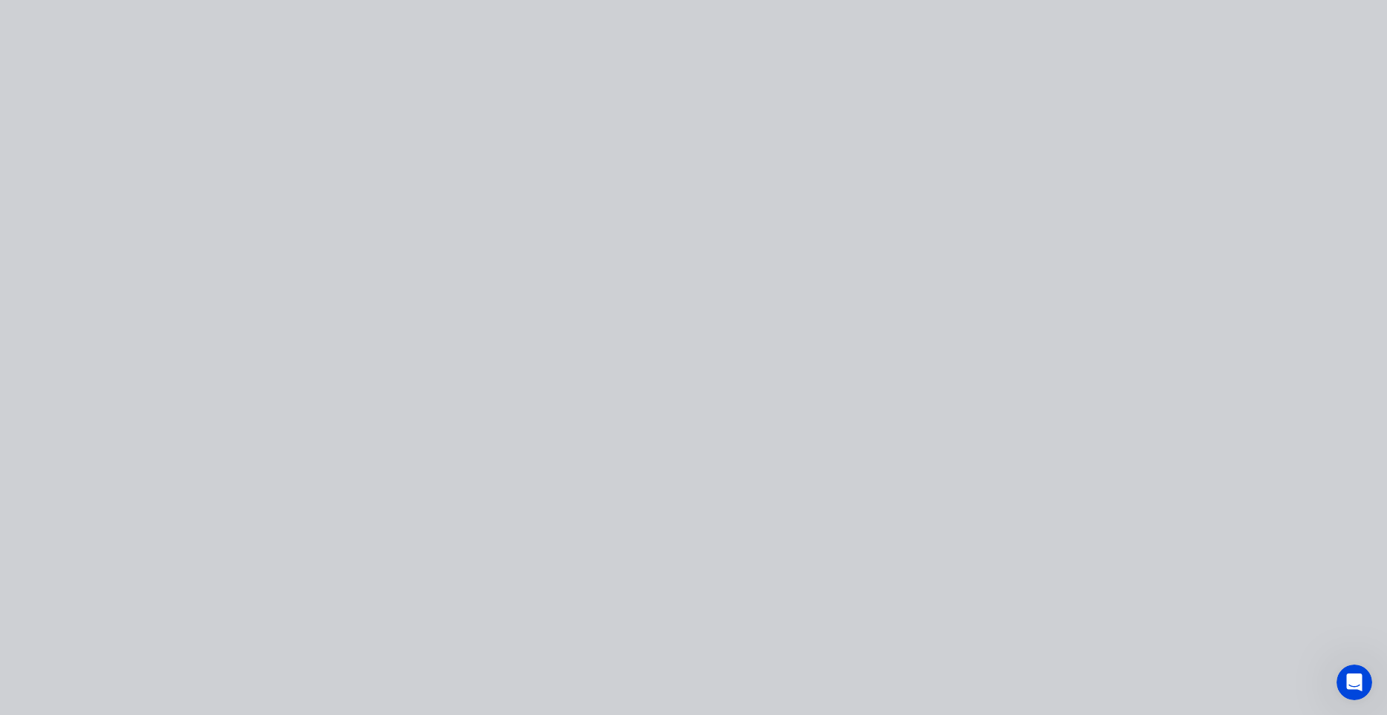
type input "$20.29"
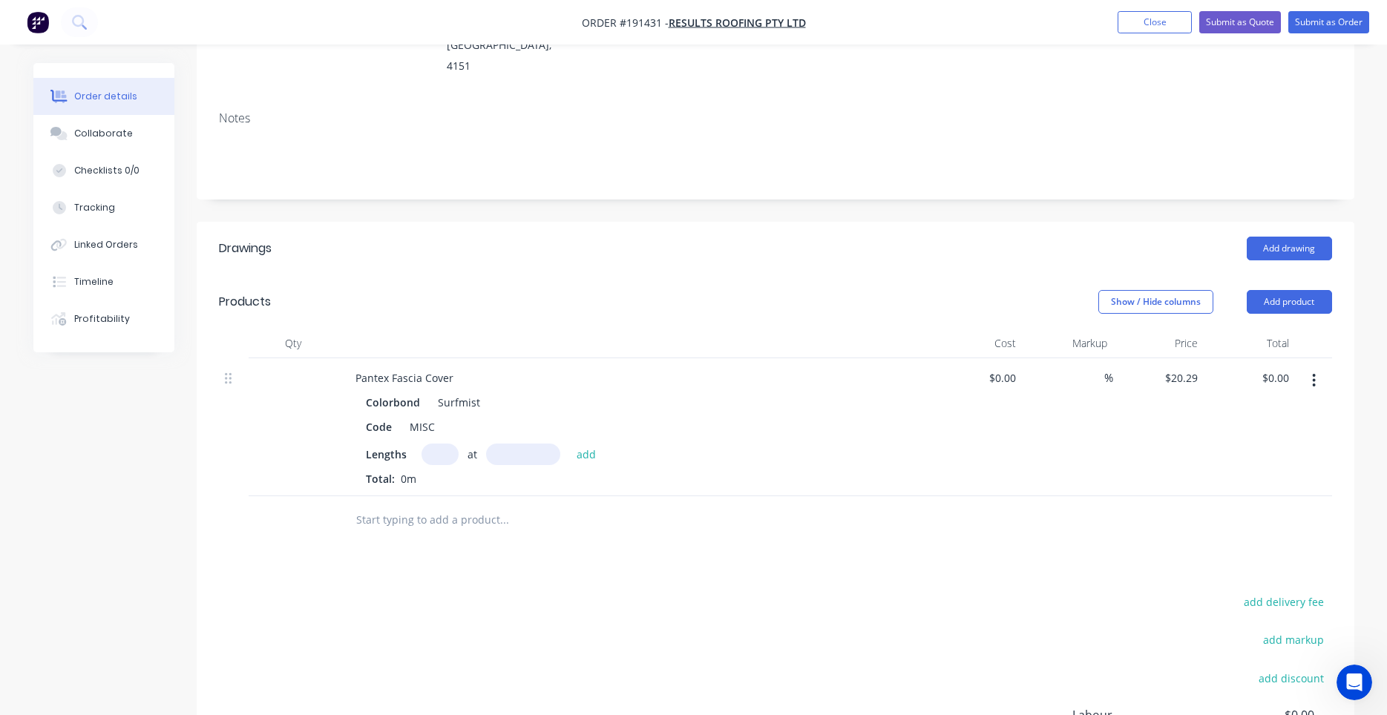
click at [436, 444] on input "text" at bounding box center [439, 455] width 37 height 22
type input "1"
type input "1500"
click at [569, 444] on button "add" at bounding box center [586, 454] width 35 height 20
type input "$30.44"
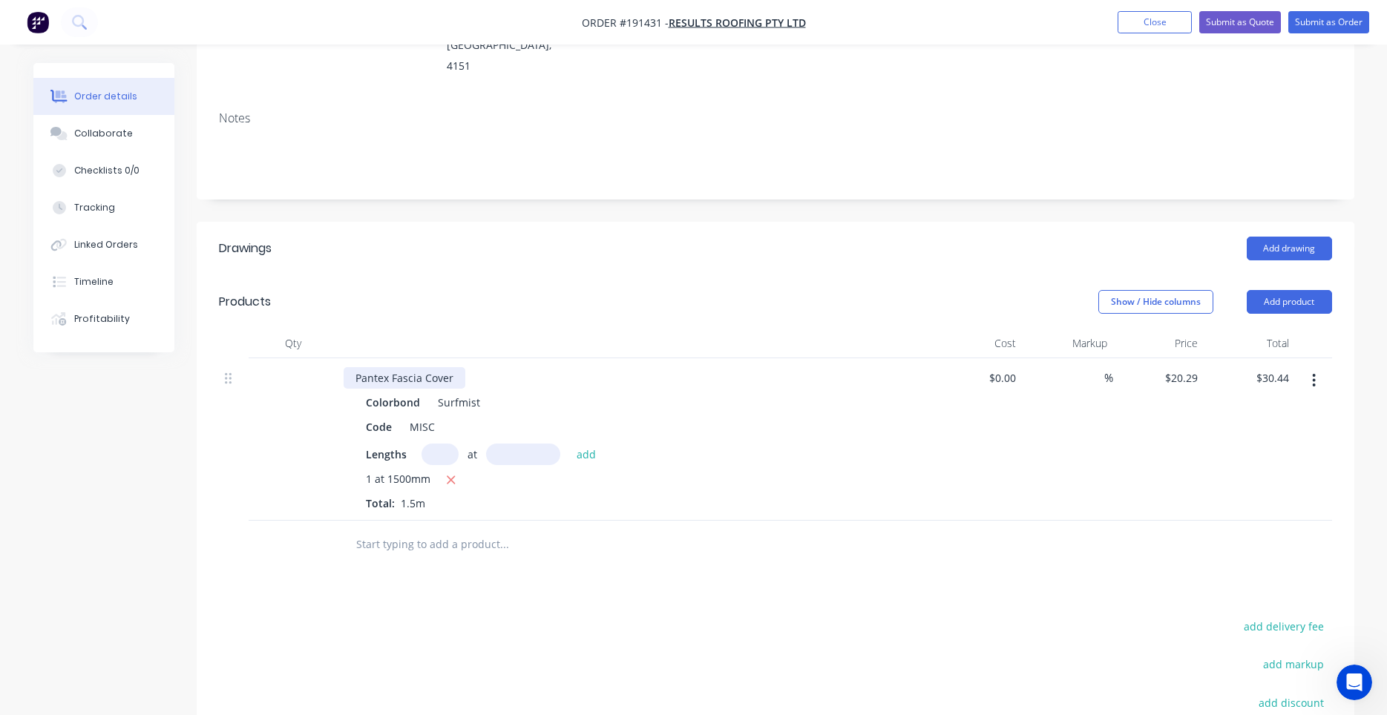
click at [454, 367] on div "Pantex Fascia Cover" at bounding box center [405, 378] width 122 height 22
click at [809, 401] on div "Colorbond Surfmist Code MISC Lengths at add 1 at 1500mm Total: 1.5m" at bounding box center [635, 451] width 582 height 119
click at [378, 367] on div "Pantex Fascia Cover [Non-Standard]" at bounding box center [445, 378] width 203 height 22
click at [399, 367] on div "Pantex Fascia Cover [Non-Standard]" at bounding box center [445, 378] width 203 height 22
click at [473, 367] on div "Pantex Fascia Cover [Non-Standard]" at bounding box center [445, 378] width 203 height 22
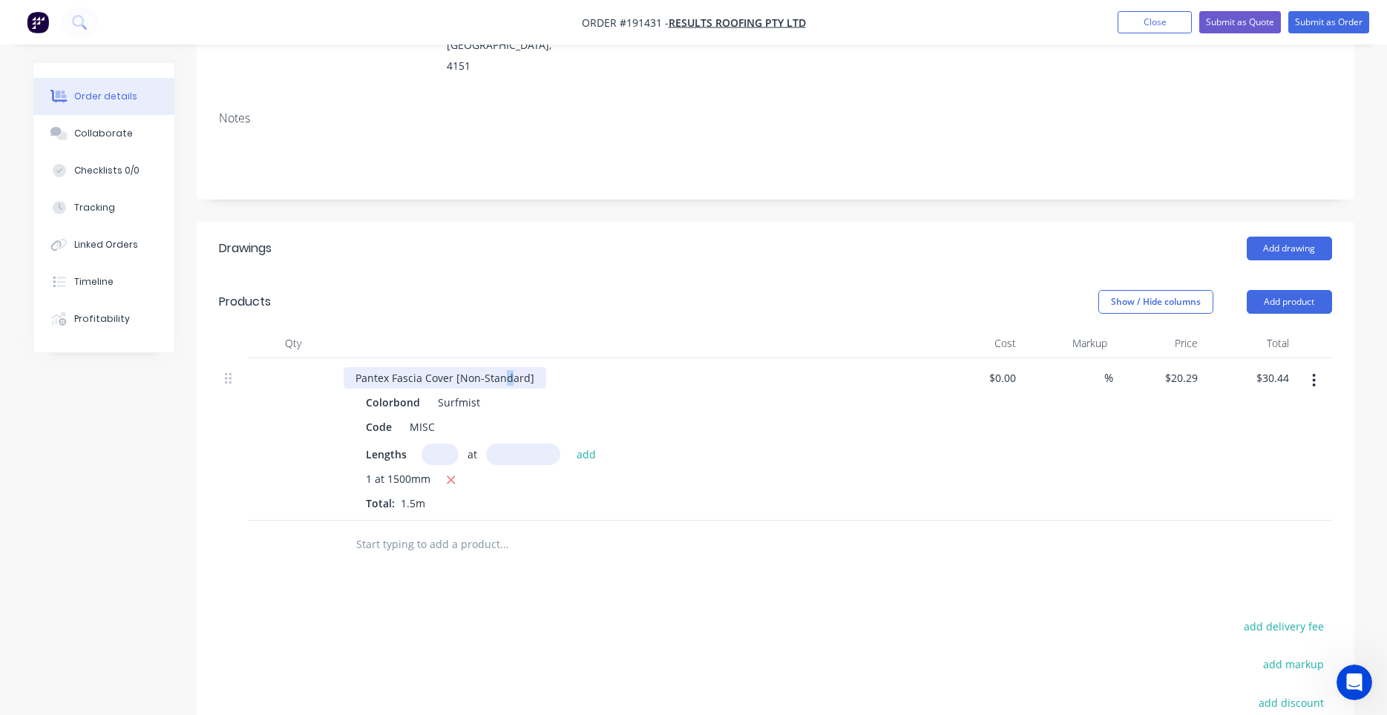
click at [506, 367] on div "Pantex Fascia Cover [Non-Standard]" at bounding box center [445, 378] width 203 height 22
click at [558, 367] on div "Pantex Fascia Cover [Non-Standard]" at bounding box center [635, 378] width 582 height 22
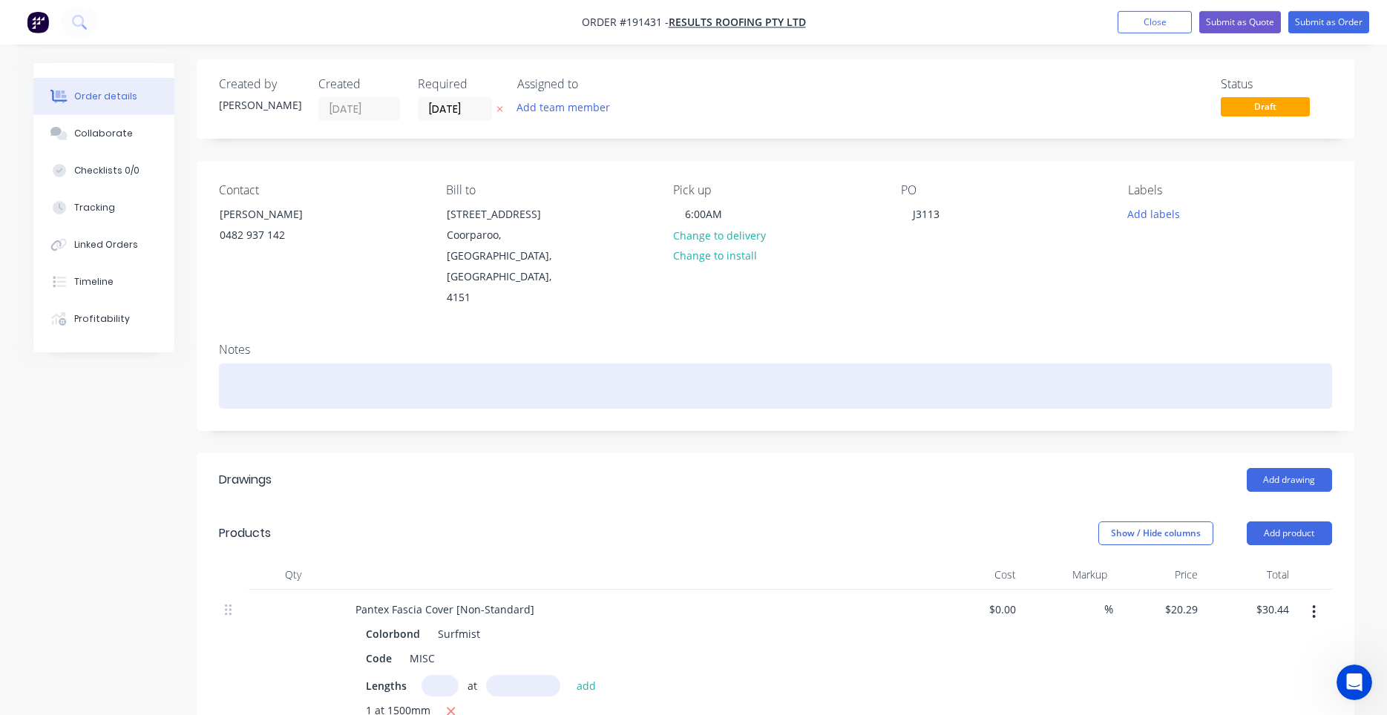
scroll to position [0, 0]
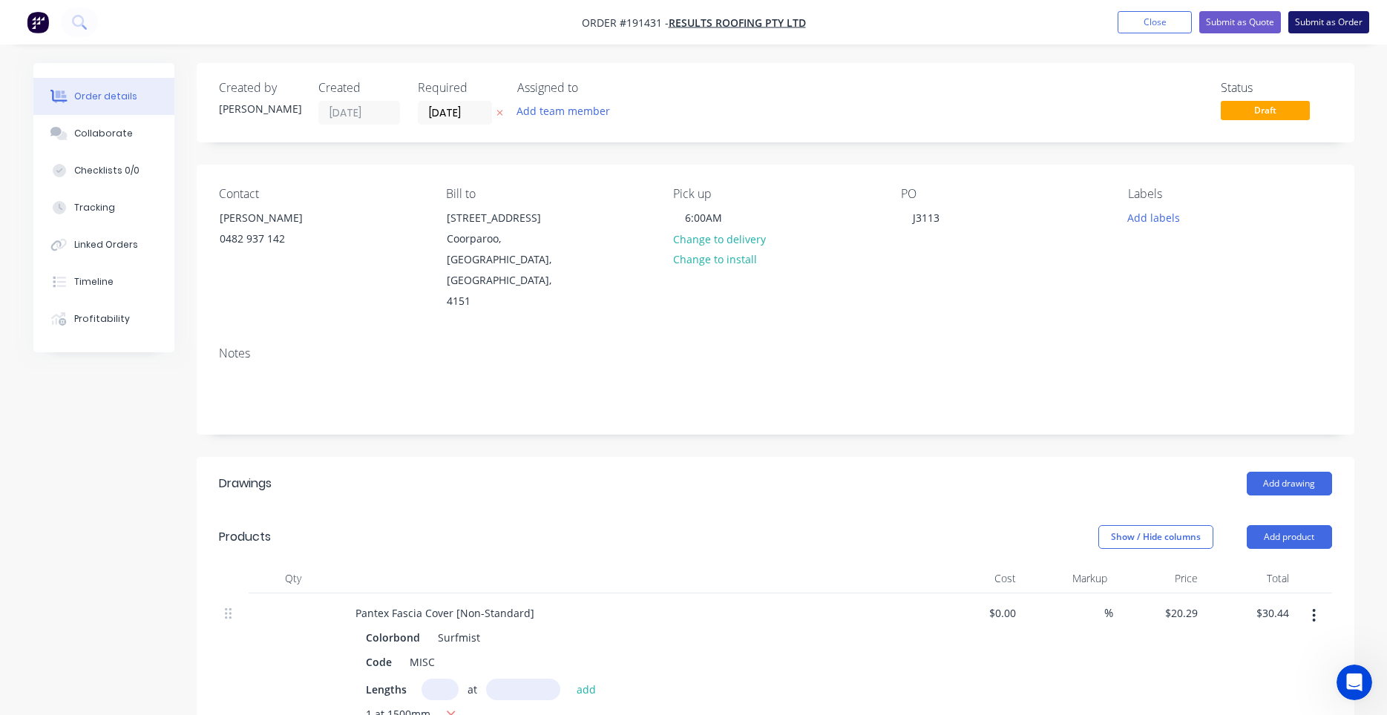
click at [1313, 13] on button "Submit as Order" at bounding box center [1328, 22] width 81 height 22
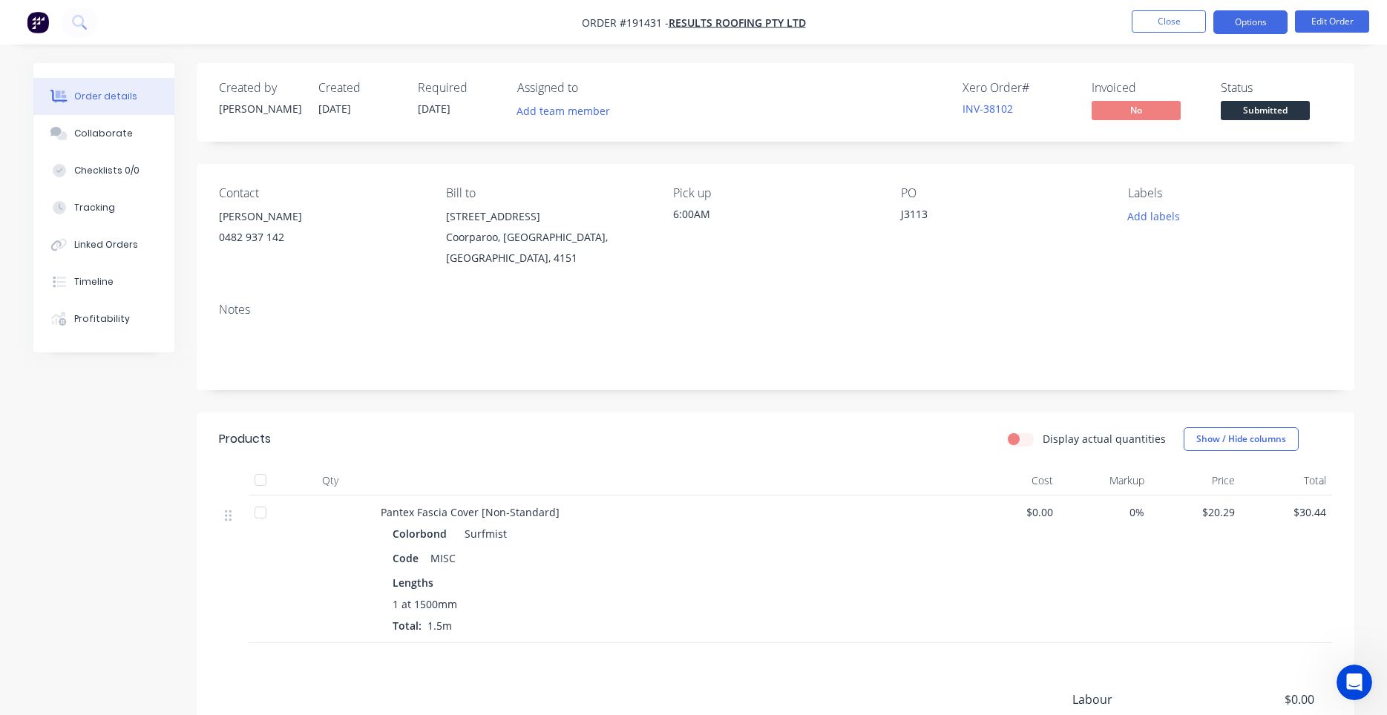
click at [1250, 25] on button "Options" at bounding box center [1250, 22] width 74 height 24
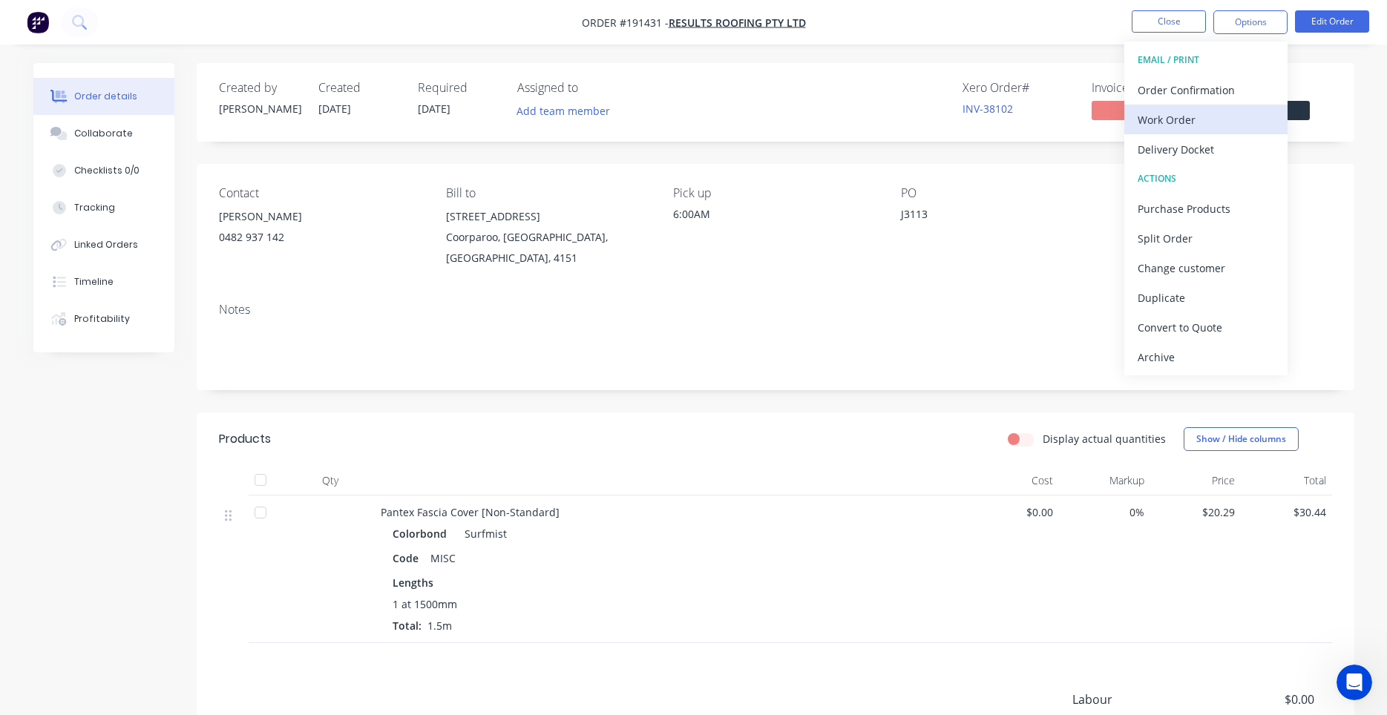
click at [1192, 117] on div "Work Order" at bounding box center [1205, 120] width 137 height 22
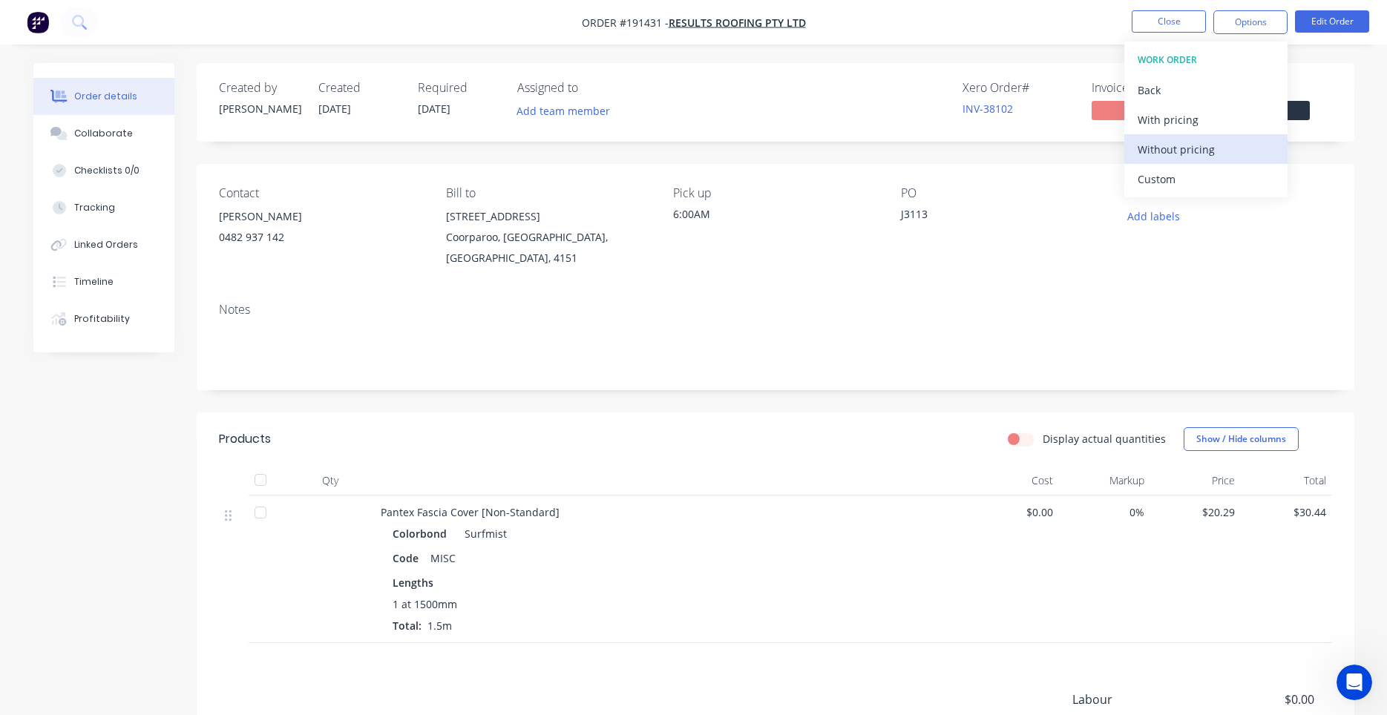
click at [1147, 157] on div "Without pricing" at bounding box center [1205, 150] width 137 height 22
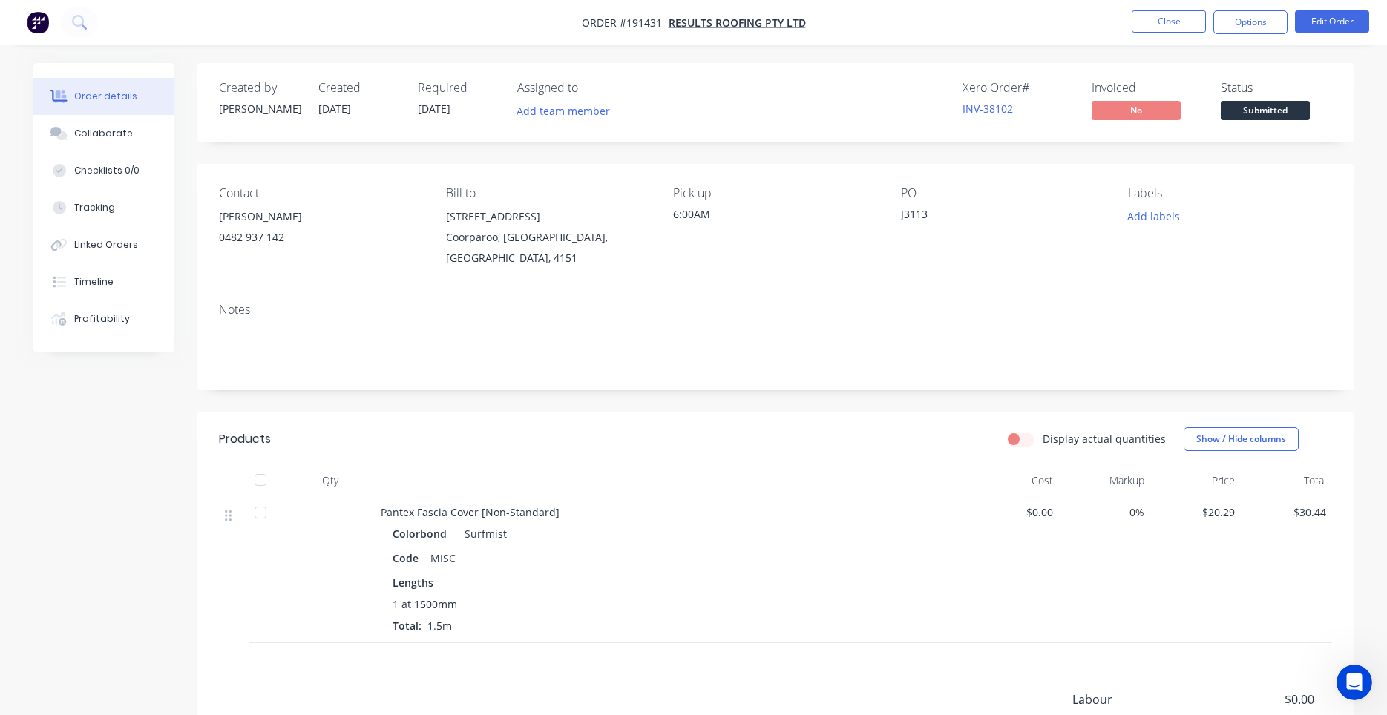
click at [1105, 53] on div "Order details Collaborate Checklists 0/0 Tracking Linked Orders Timeline Profit…" at bounding box center [693, 453] width 1387 height 907
click at [1149, 30] on button "Close" at bounding box center [1169, 21] width 74 height 22
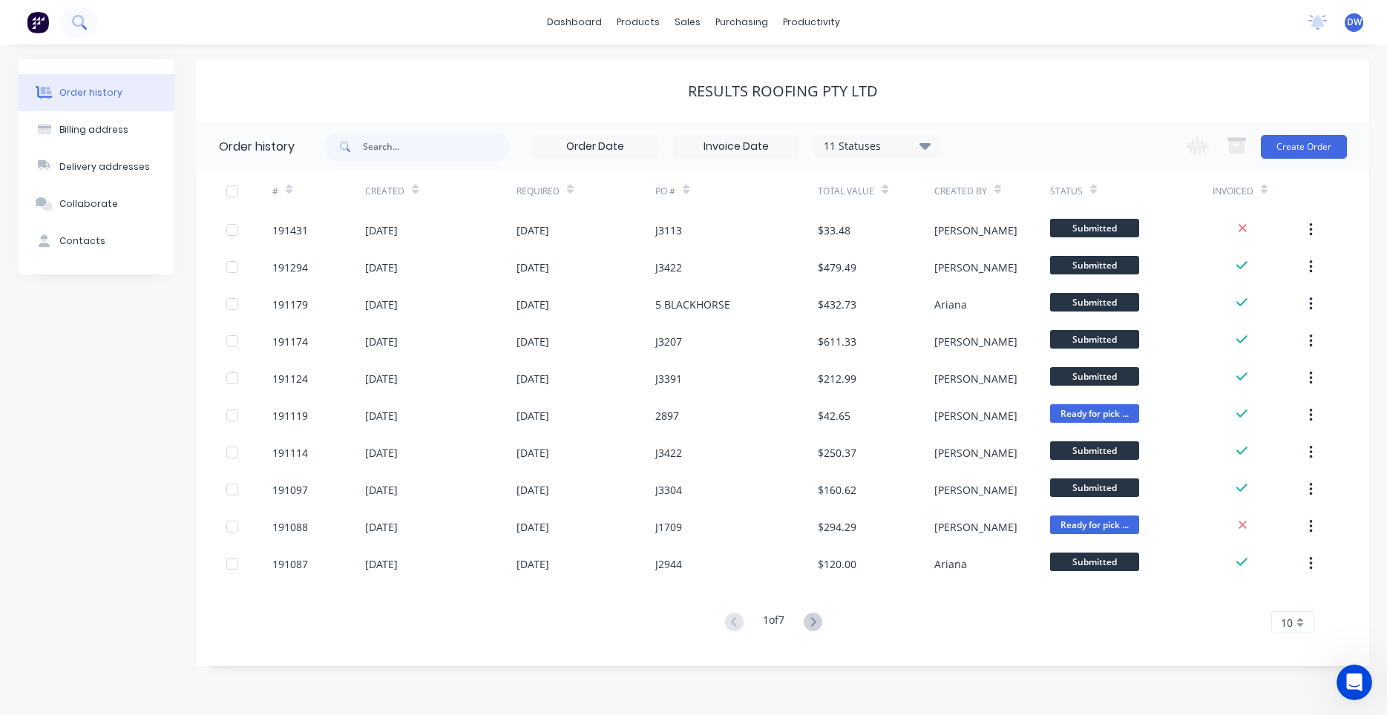
click at [91, 20] on button at bounding box center [79, 22] width 37 height 30
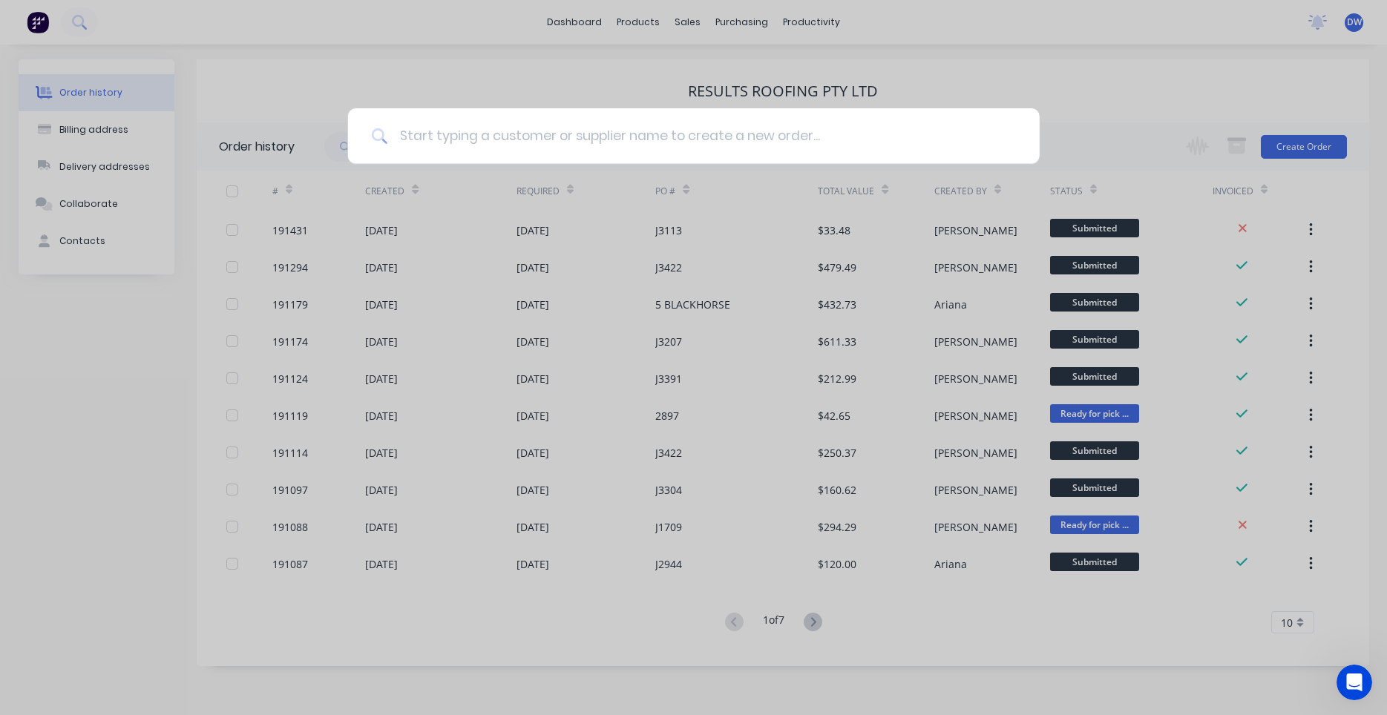
click at [407, 128] on input at bounding box center [701, 136] width 628 height 56
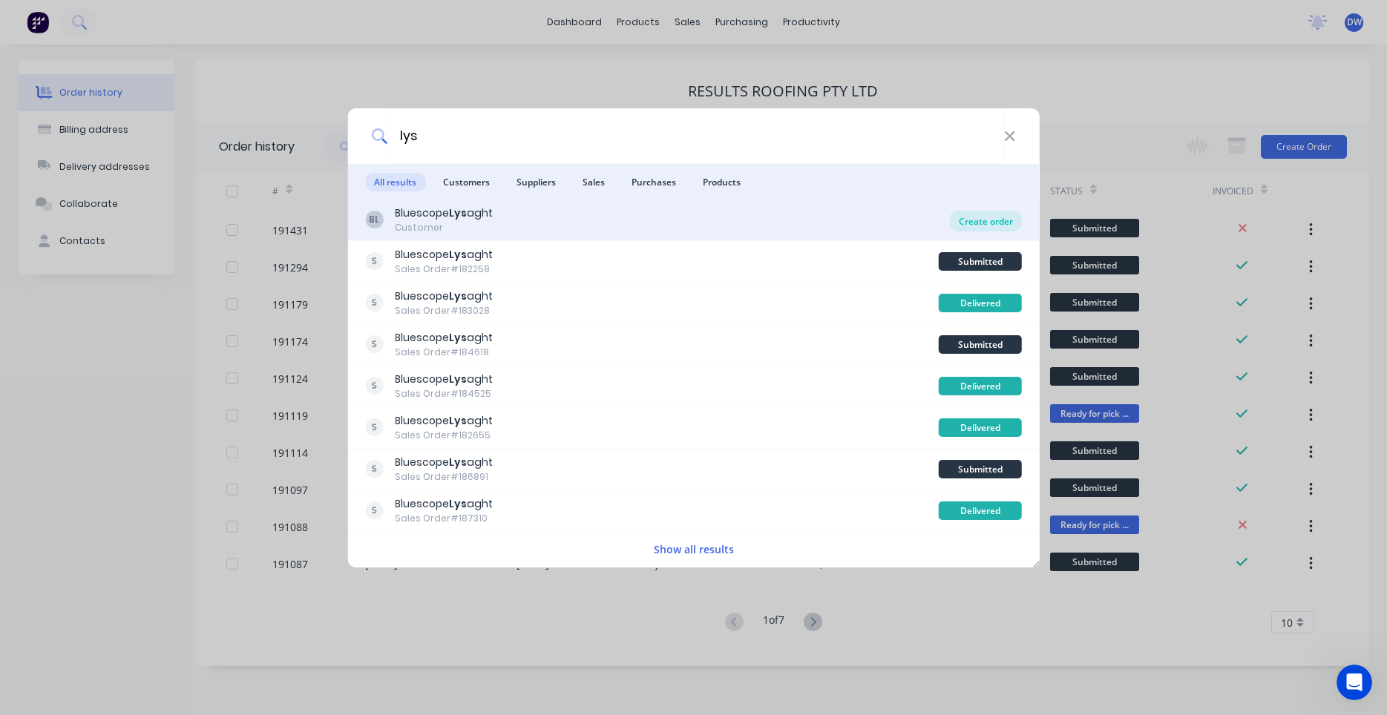
type input "lys"
click at [959, 221] on div "Create order" at bounding box center [986, 221] width 72 height 21
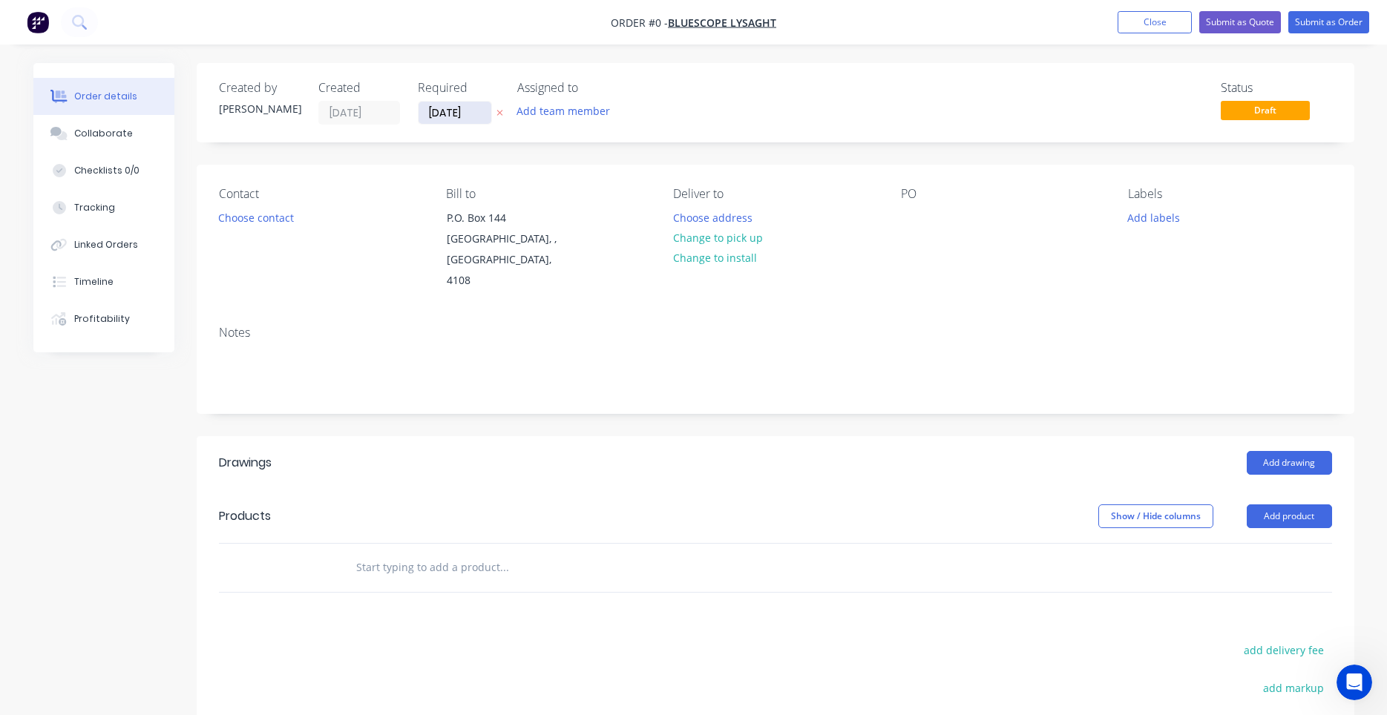
click at [476, 116] on input "[DATE]" at bounding box center [454, 113] width 73 height 22
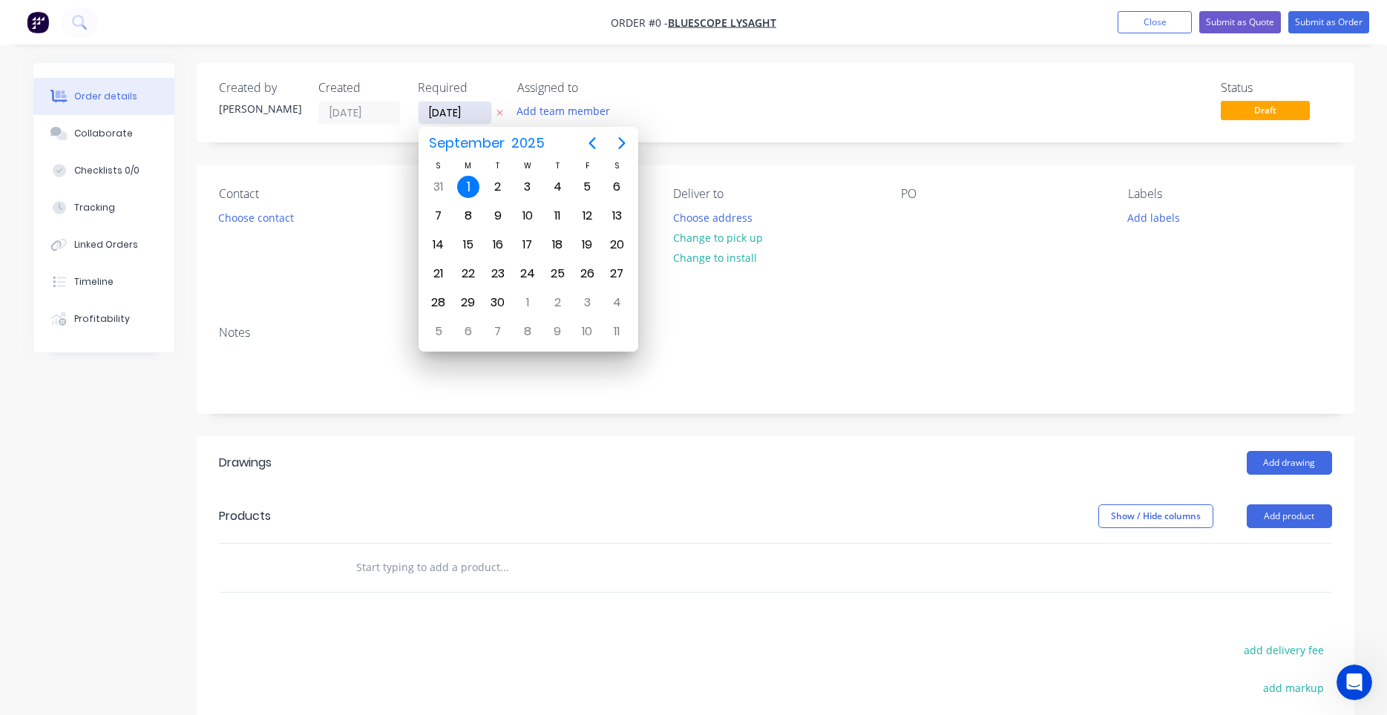
click at [476, 116] on input "[DATE]" at bounding box center [454, 113] width 73 height 22
click at [476, 89] on div "Required" at bounding box center [459, 88] width 82 height 14
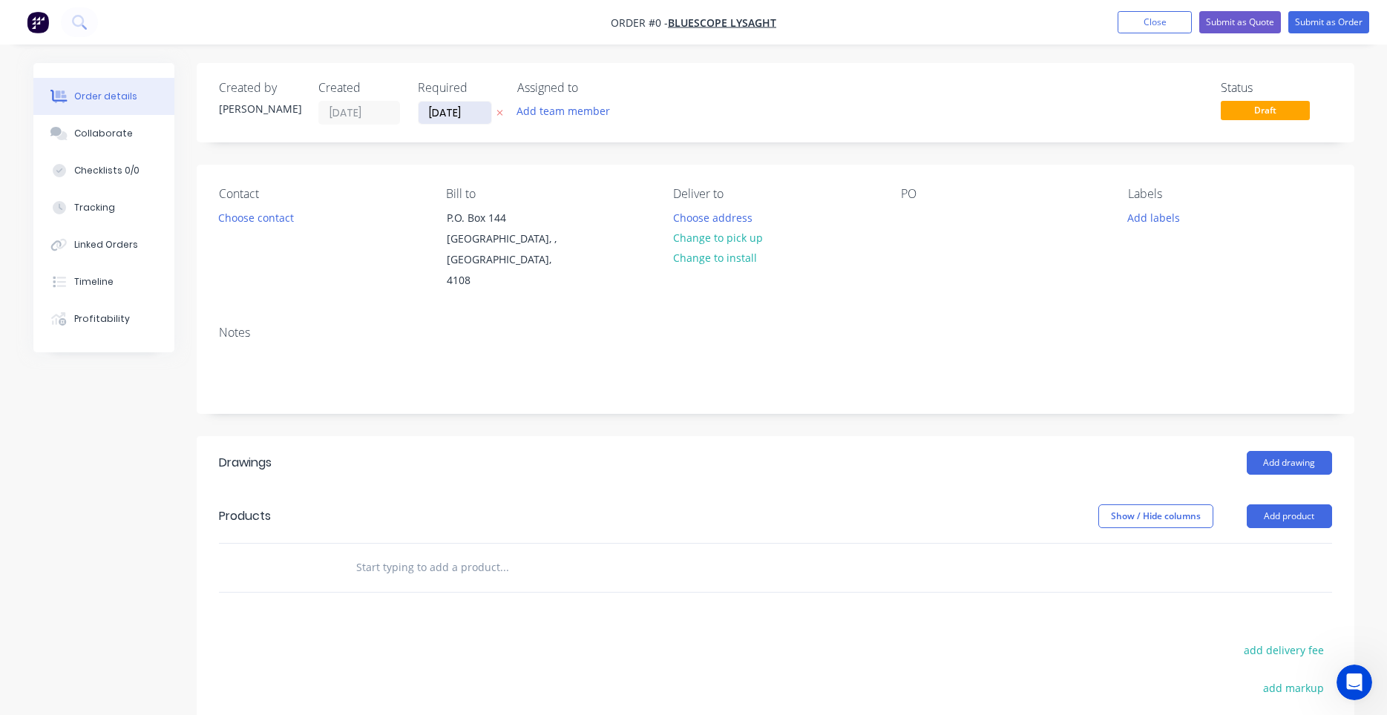
click at [447, 115] on input "[DATE]" at bounding box center [454, 113] width 73 height 22
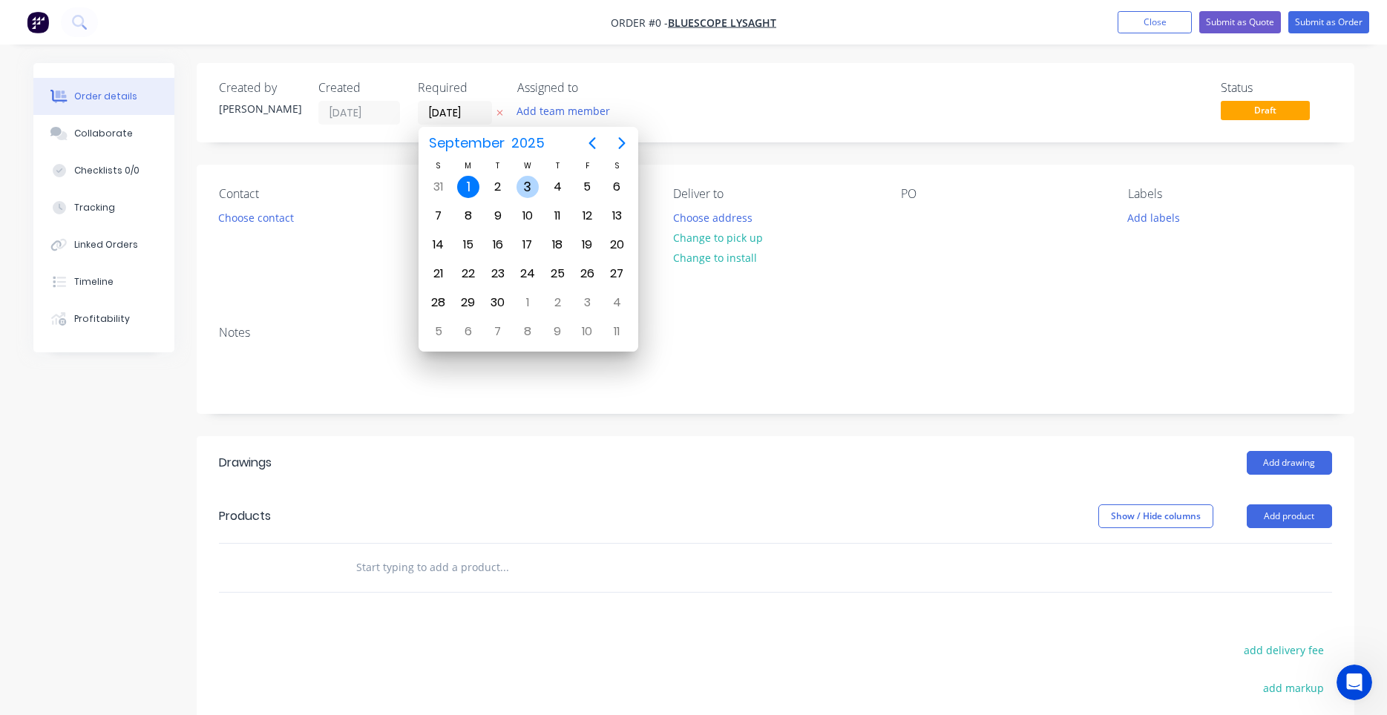
click at [525, 183] on div "3" at bounding box center [527, 187] width 22 height 22
type input "[DATE]"
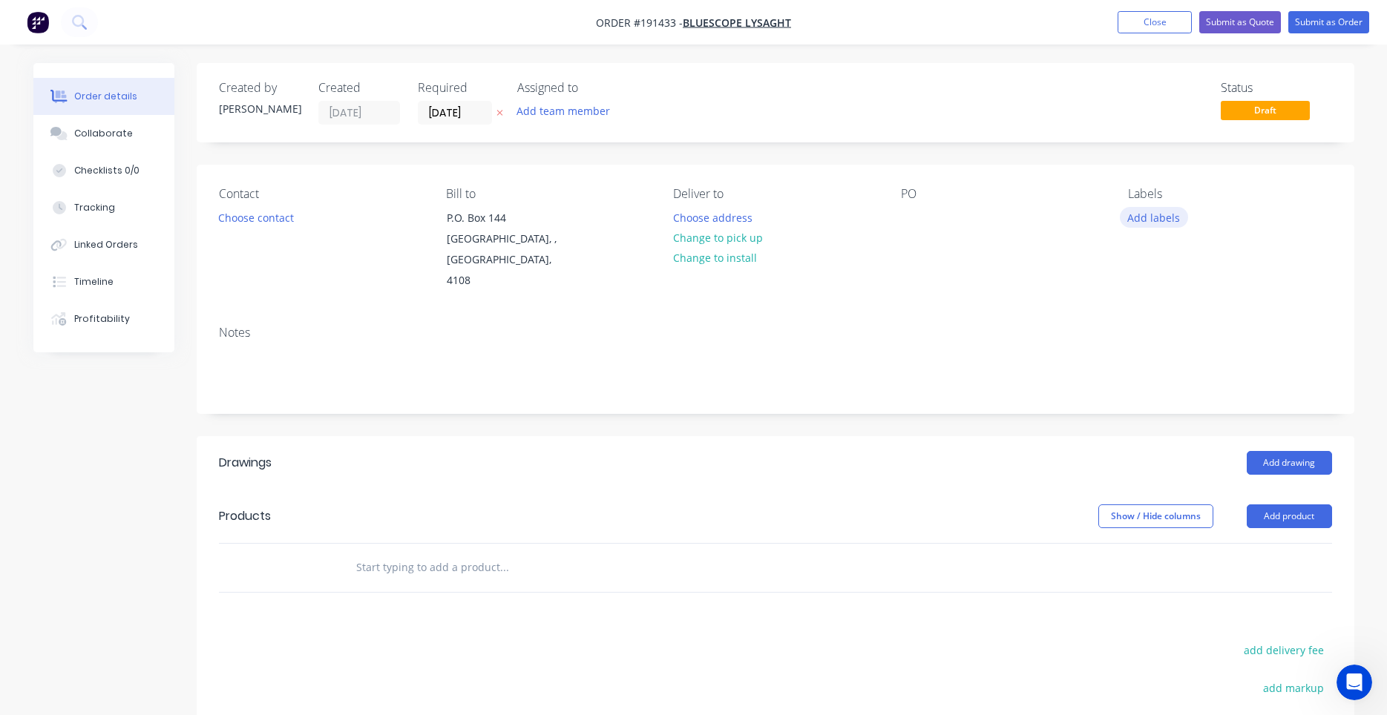
click at [1132, 217] on button "Add labels" at bounding box center [1154, 217] width 68 height 20
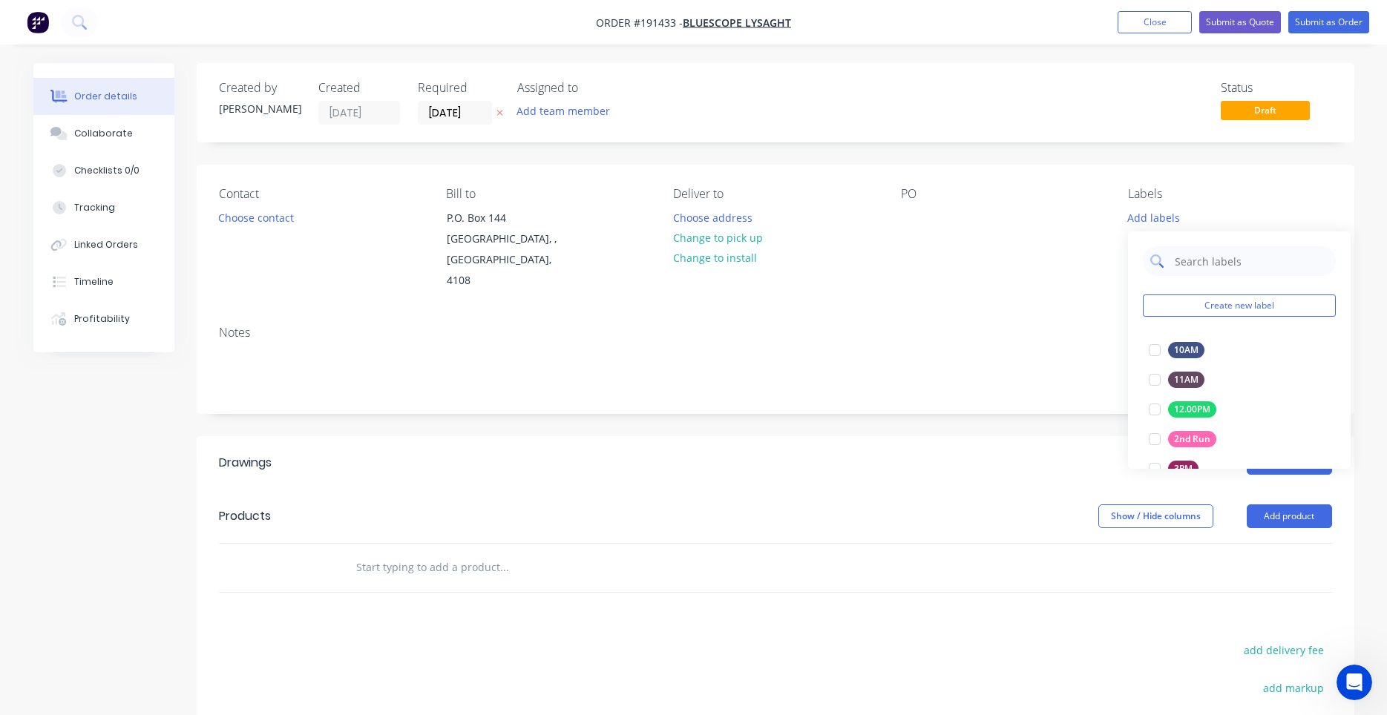
click at [1183, 258] on input "text" at bounding box center [1250, 261] width 155 height 30
type input "aca"
click at [1149, 347] on div at bounding box center [1155, 350] width 30 height 30
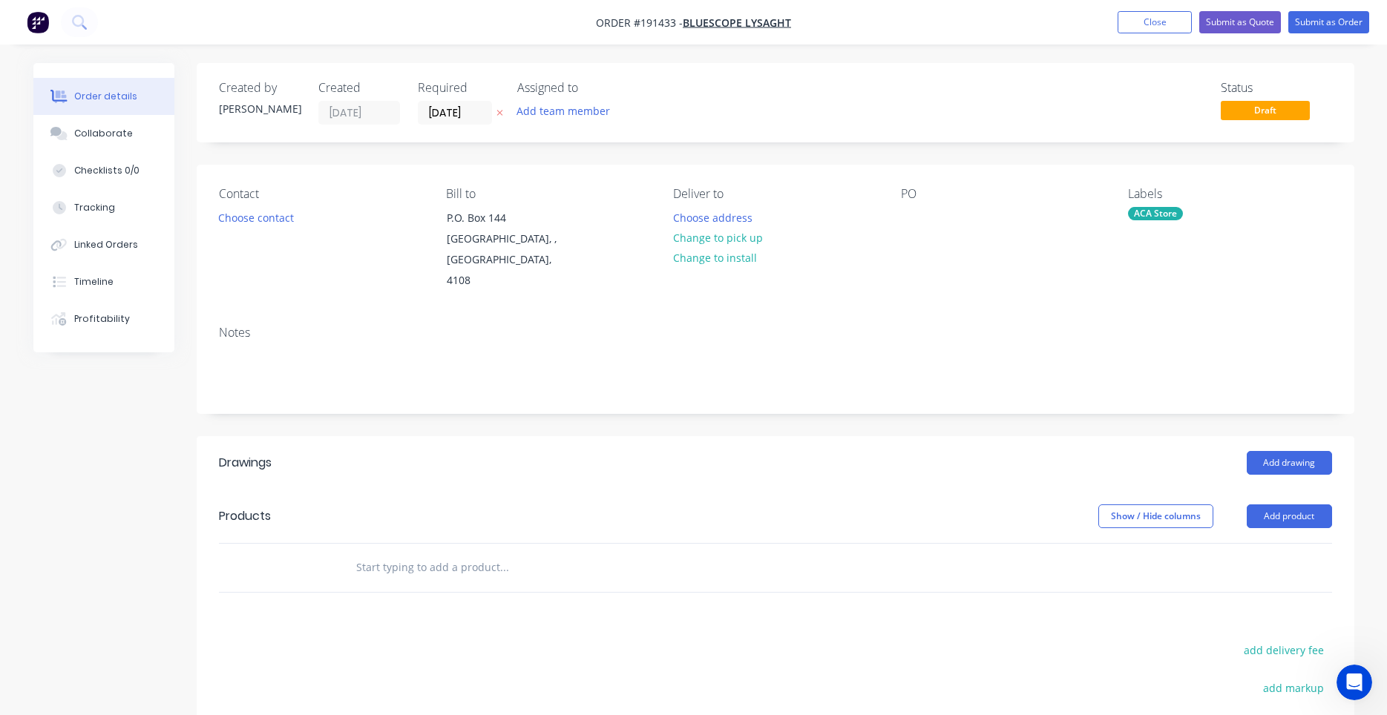
click at [1071, 277] on div "Contact Choose contact [PERSON_NAME] to P.O. [GEOGRAPHIC_DATA] Deliver to Choos…" at bounding box center [776, 239] width 1158 height 149
click at [257, 220] on button "Choose contact" at bounding box center [255, 217] width 91 height 20
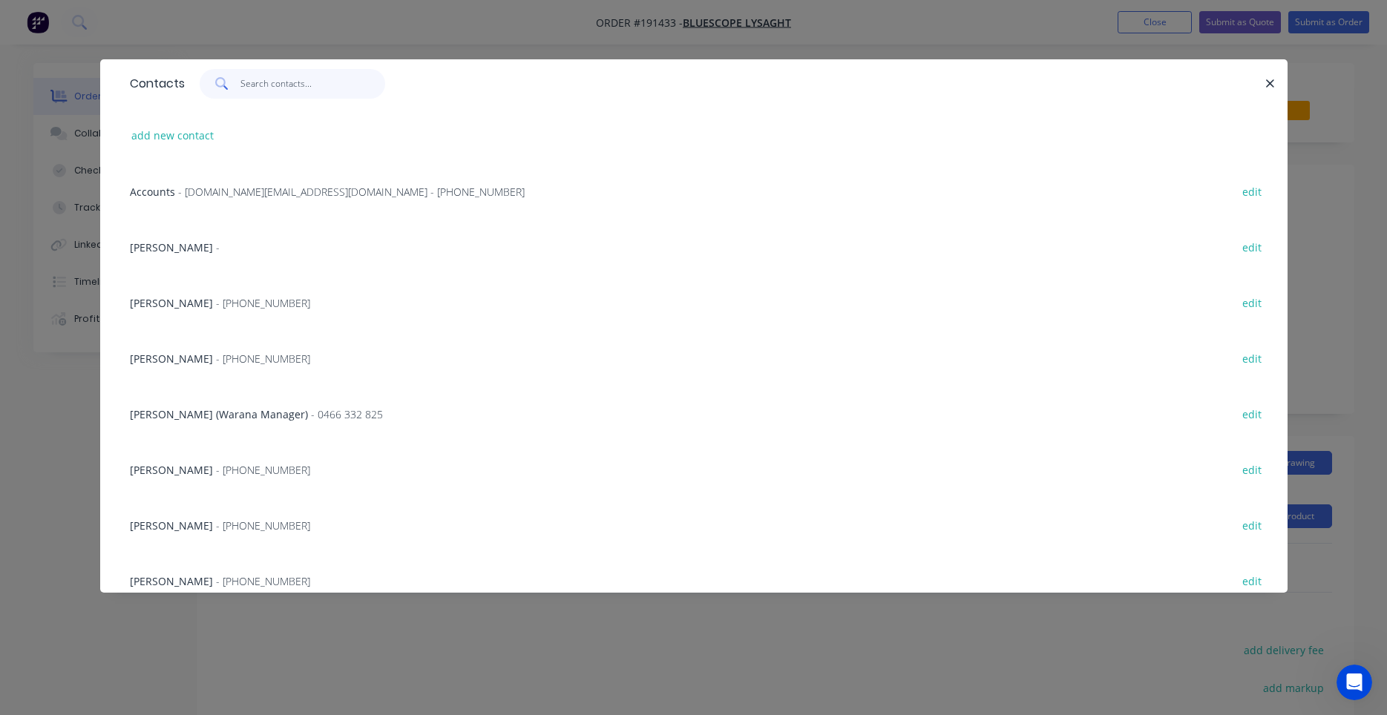
click at [298, 88] on input "text" at bounding box center [312, 84] width 145 height 30
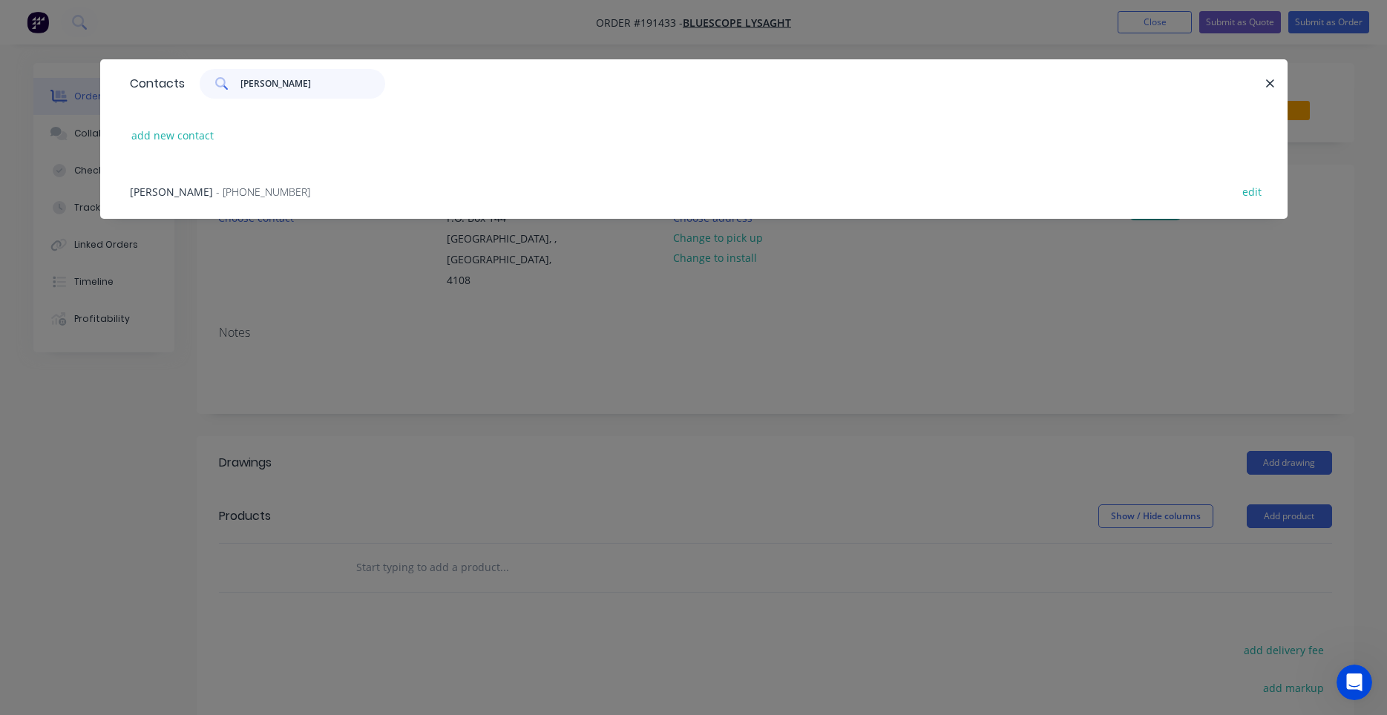
type input "[PERSON_NAME]"
click at [249, 187] on span "- [PHONE_NUMBER]" at bounding box center [263, 192] width 94 height 14
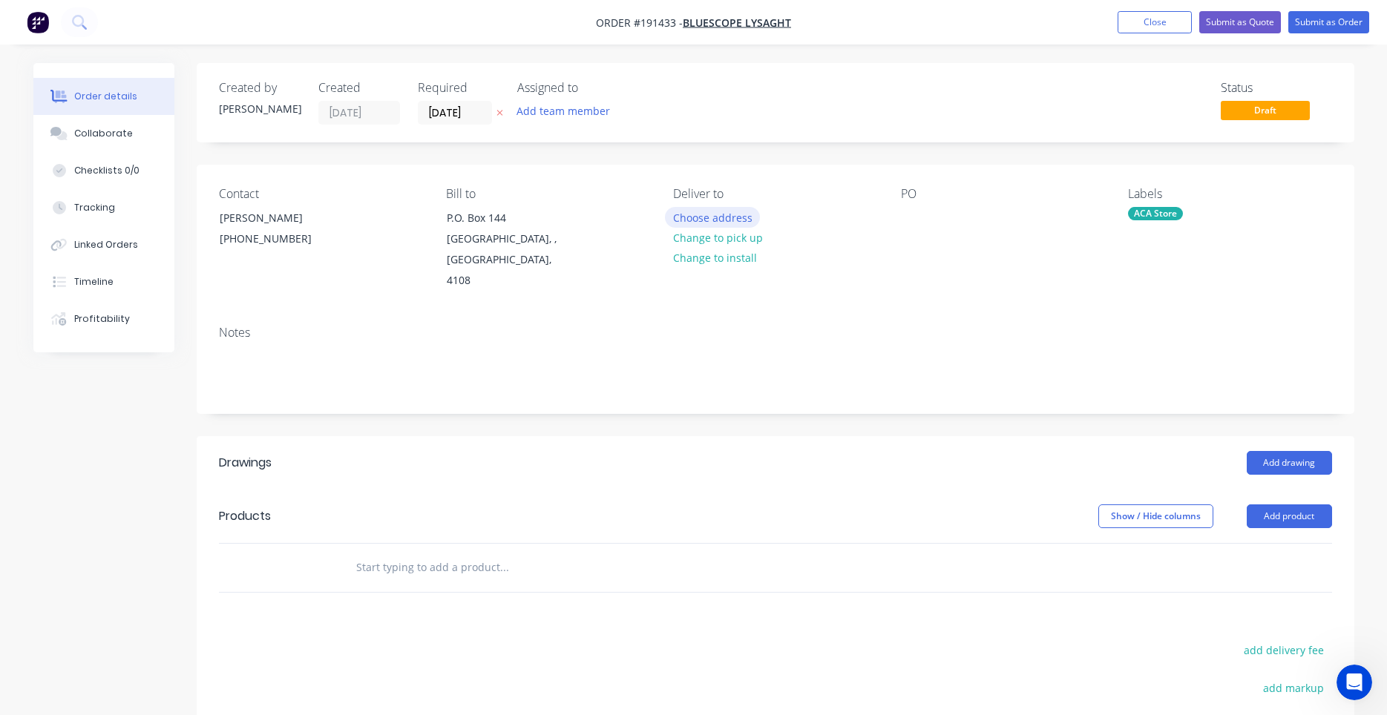
click at [694, 214] on button "Choose address" at bounding box center [712, 217] width 95 height 20
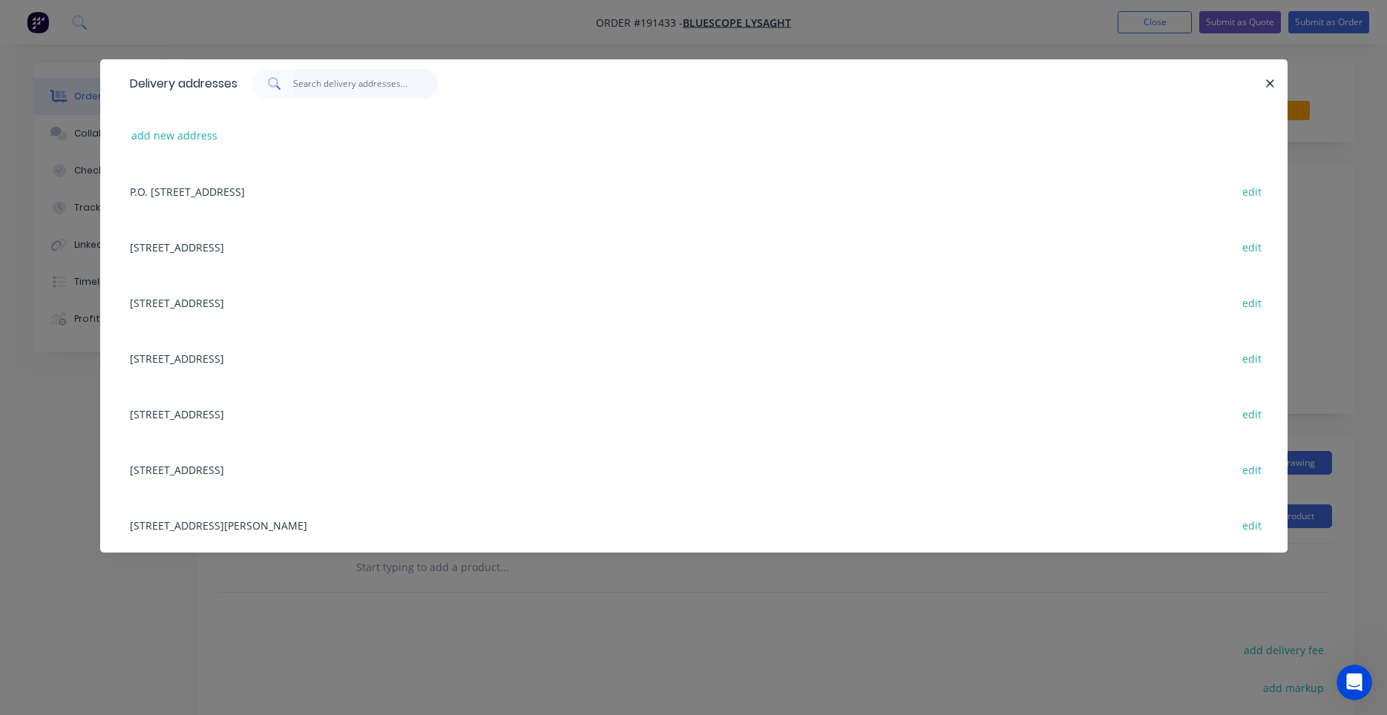
click at [359, 85] on input "text" at bounding box center [365, 84] width 145 height 30
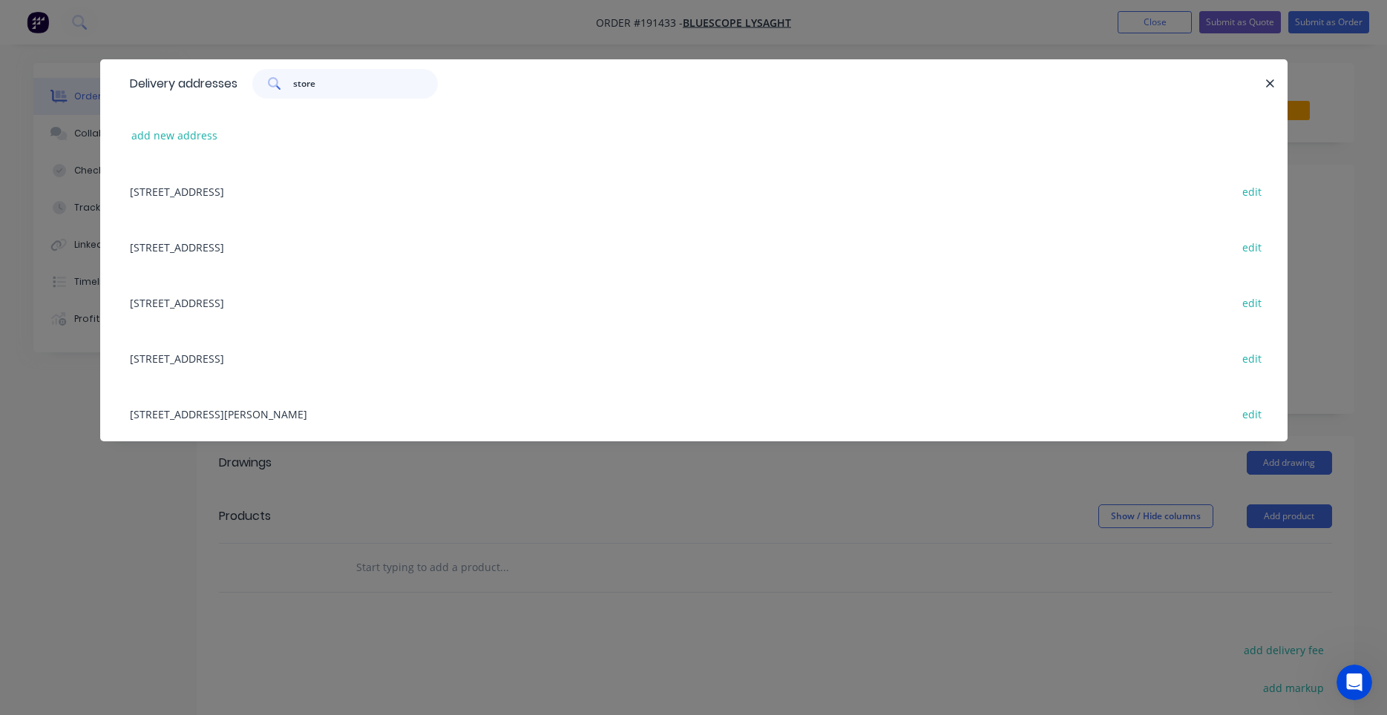
type input "store"
click at [381, 416] on div "[STREET_ADDRESS][PERSON_NAME] edit" at bounding box center [693, 414] width 1143 height 56
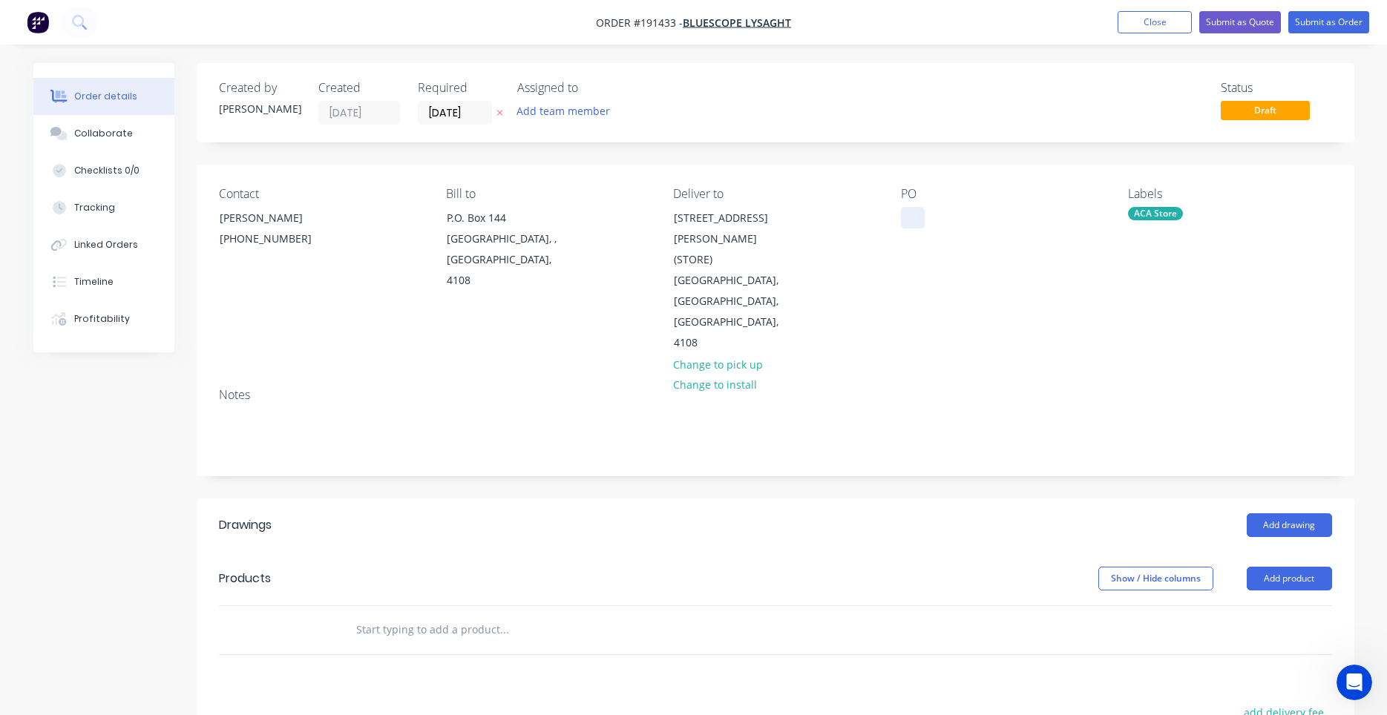
click at [909, 220] on div at bounding box center [913, 218] width 24 height 22
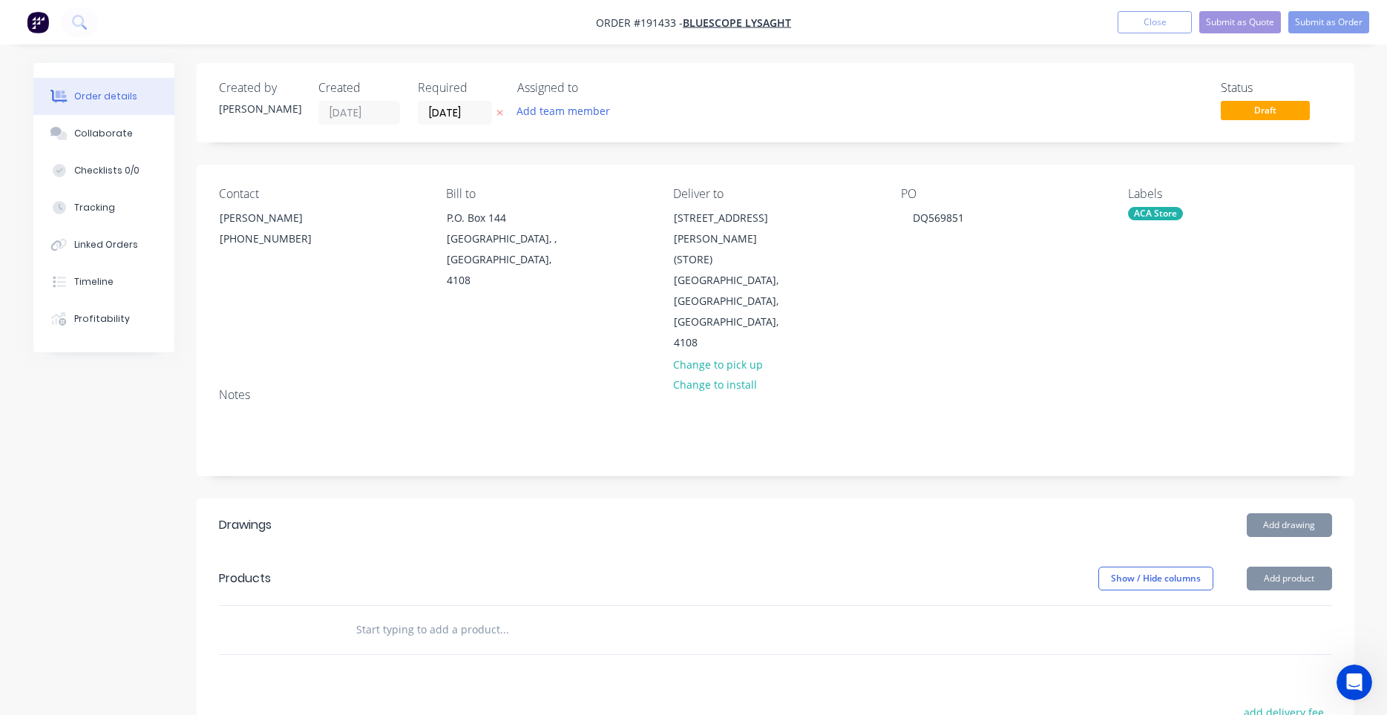
click at [913, 234] on div "PO DQ569851" at bounding box center [1002, 270] width 203 height 167
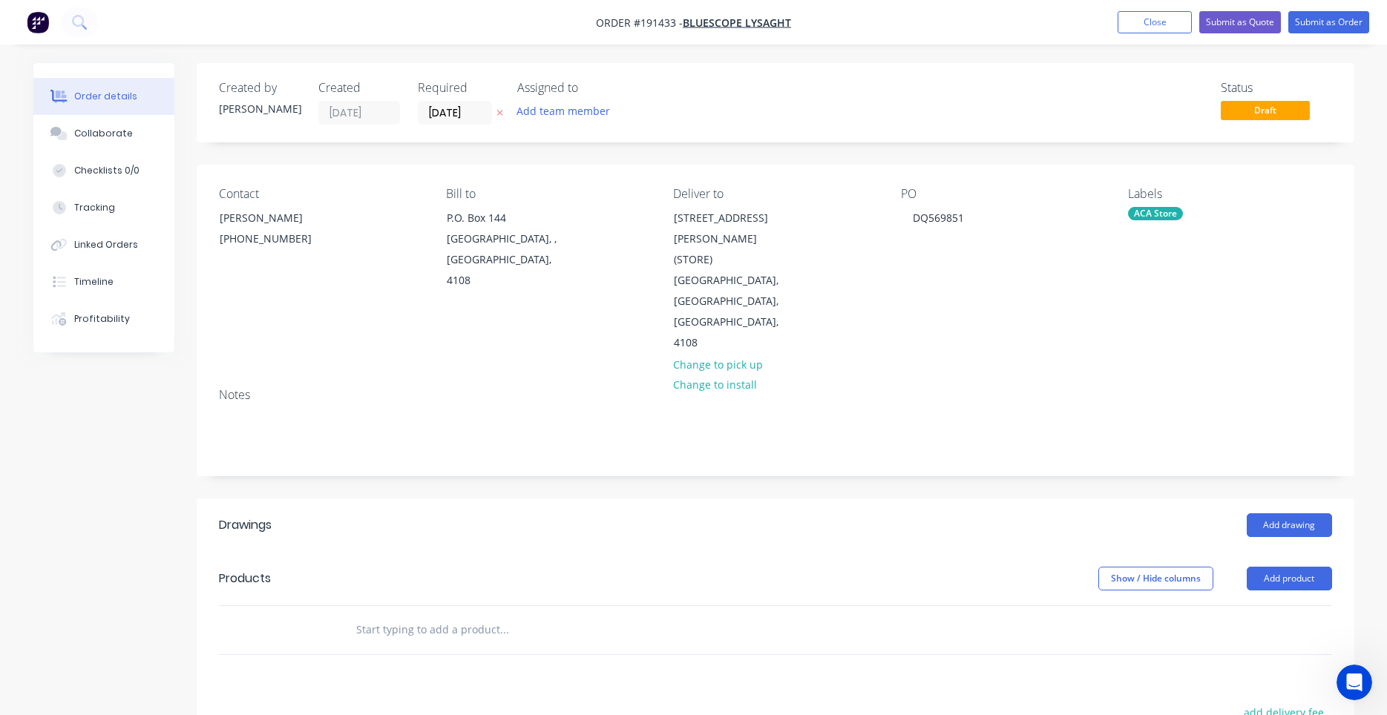
click at [486, 615] on input "text" at bounding box center [503, 630] width 297 height 30
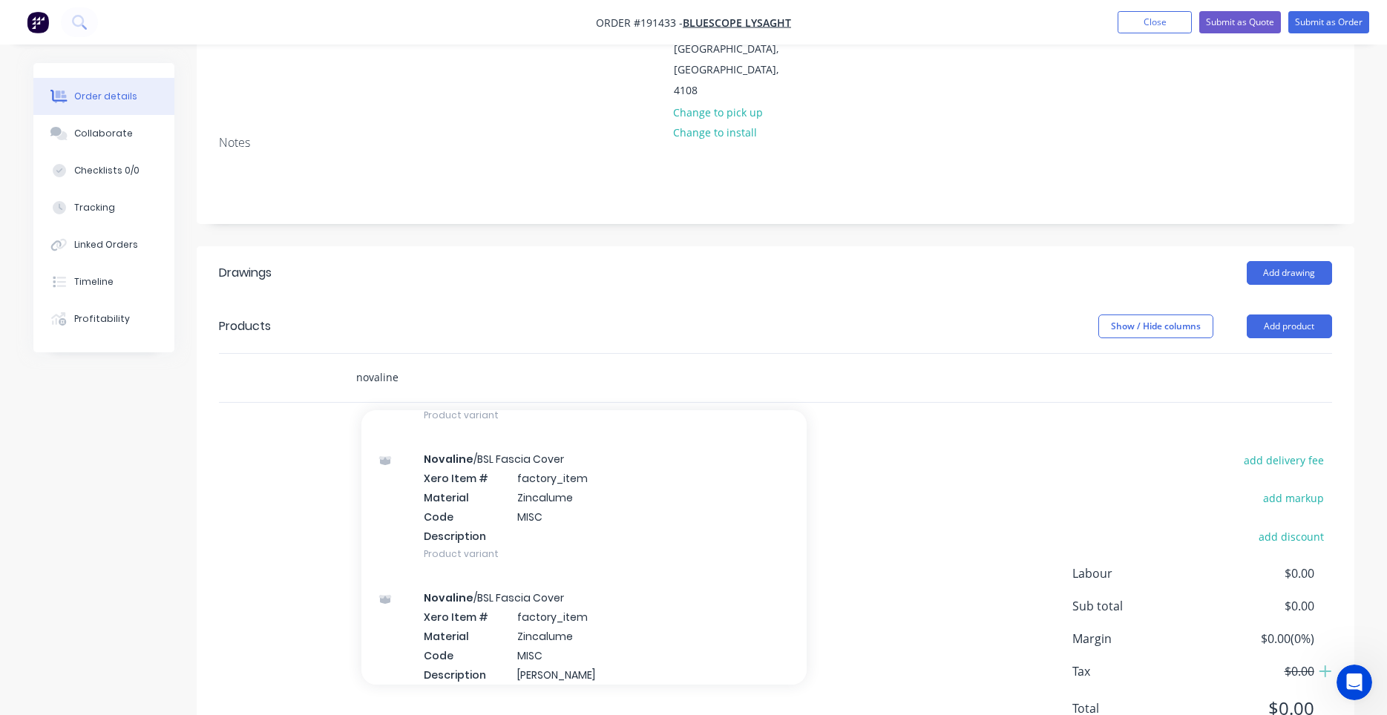
scroll to position [1500, 0]
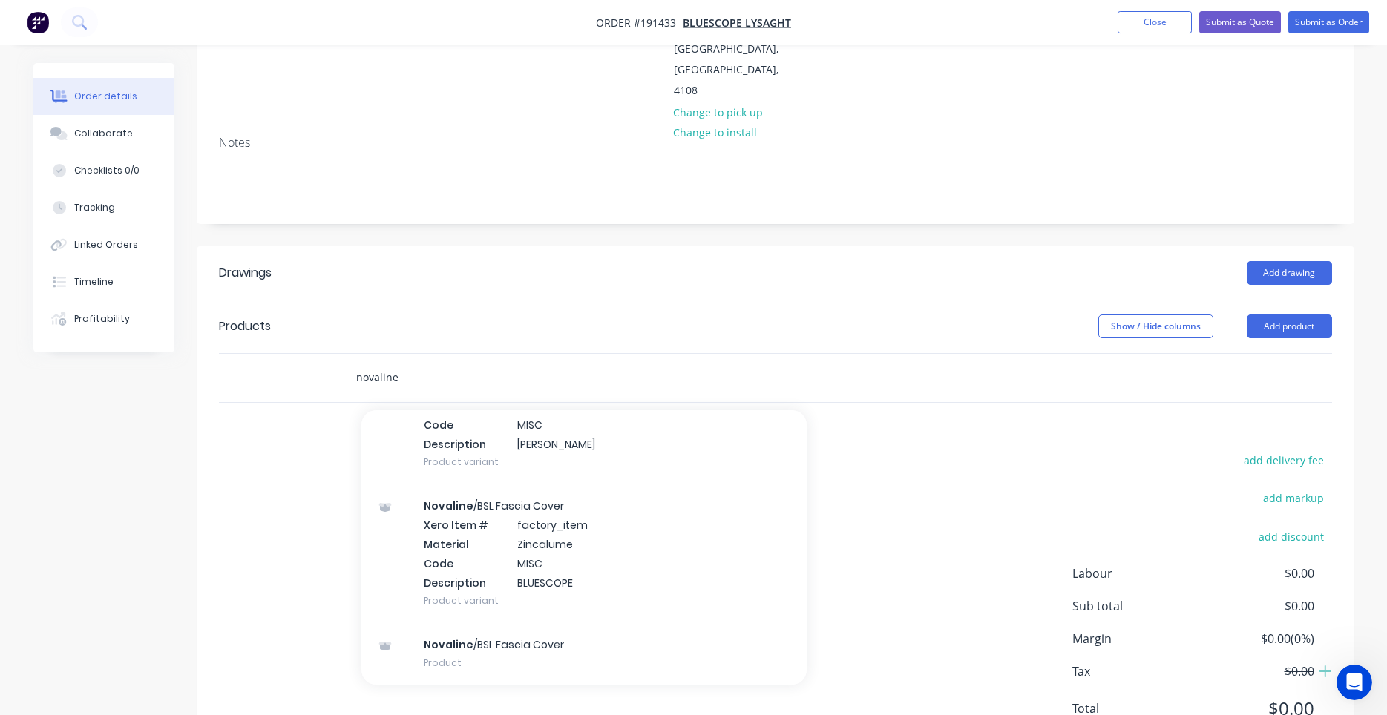
type input "novaline"
click at [1273, 303] on header "Products Show / Hide columns Add product" at bounding box center [776, 326] width 1158 height 53
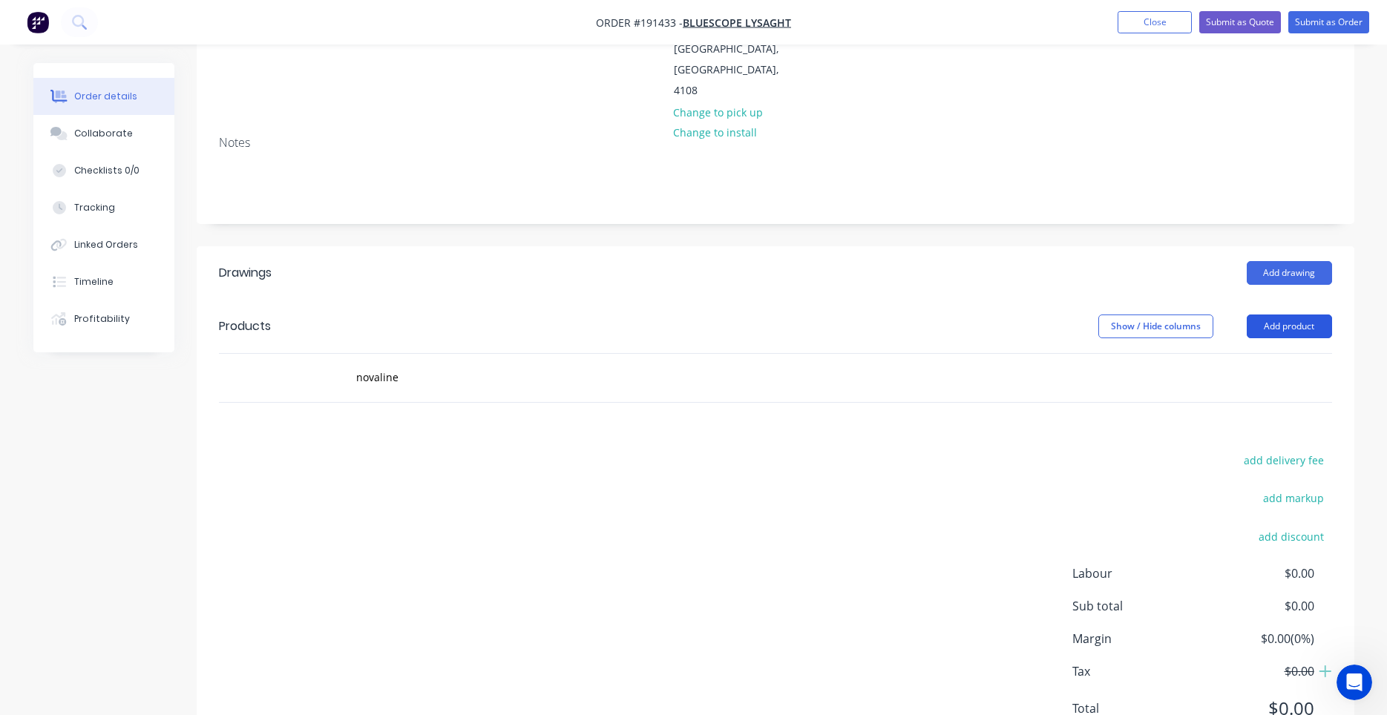
click at [1275, 315] on button "Add product" at bounding box center [1289, 327] width 85 height 24
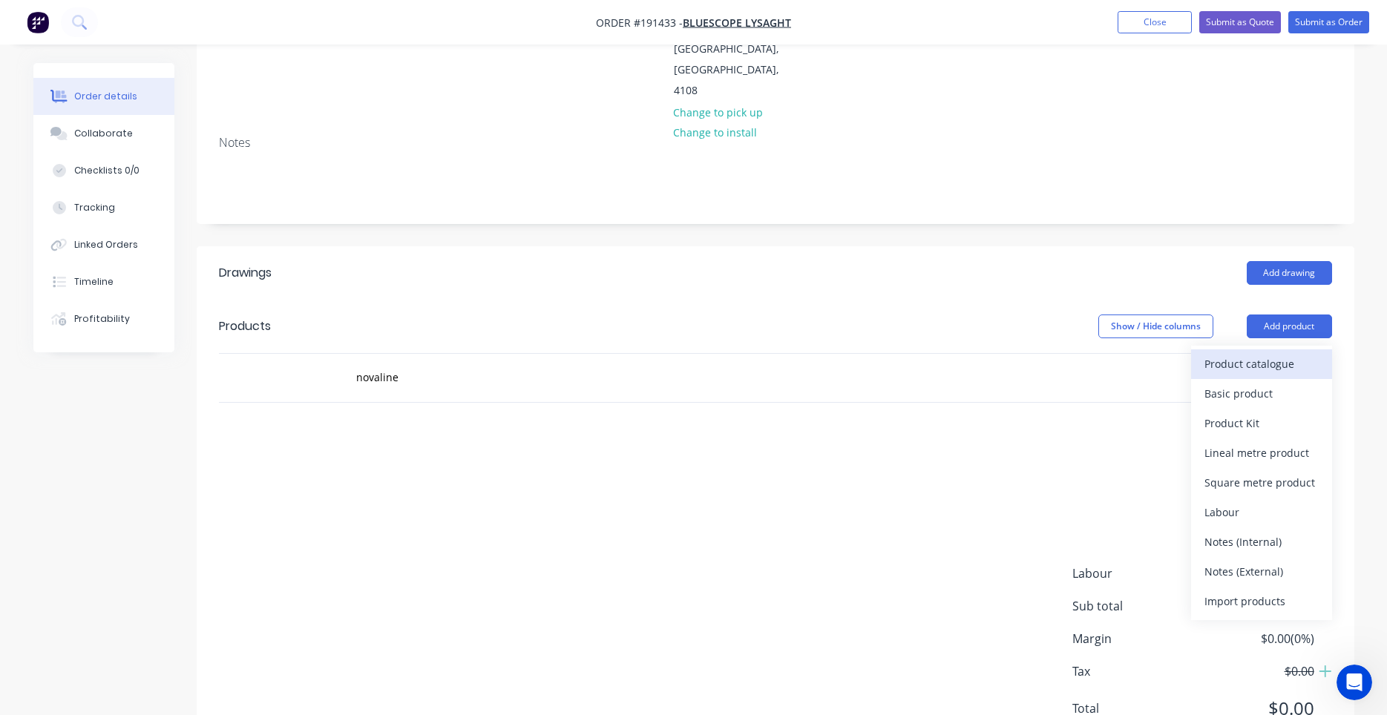
click at [1265, 353] on div "Product catalogue" at bounding box center [1261, 364] width 114 height 22
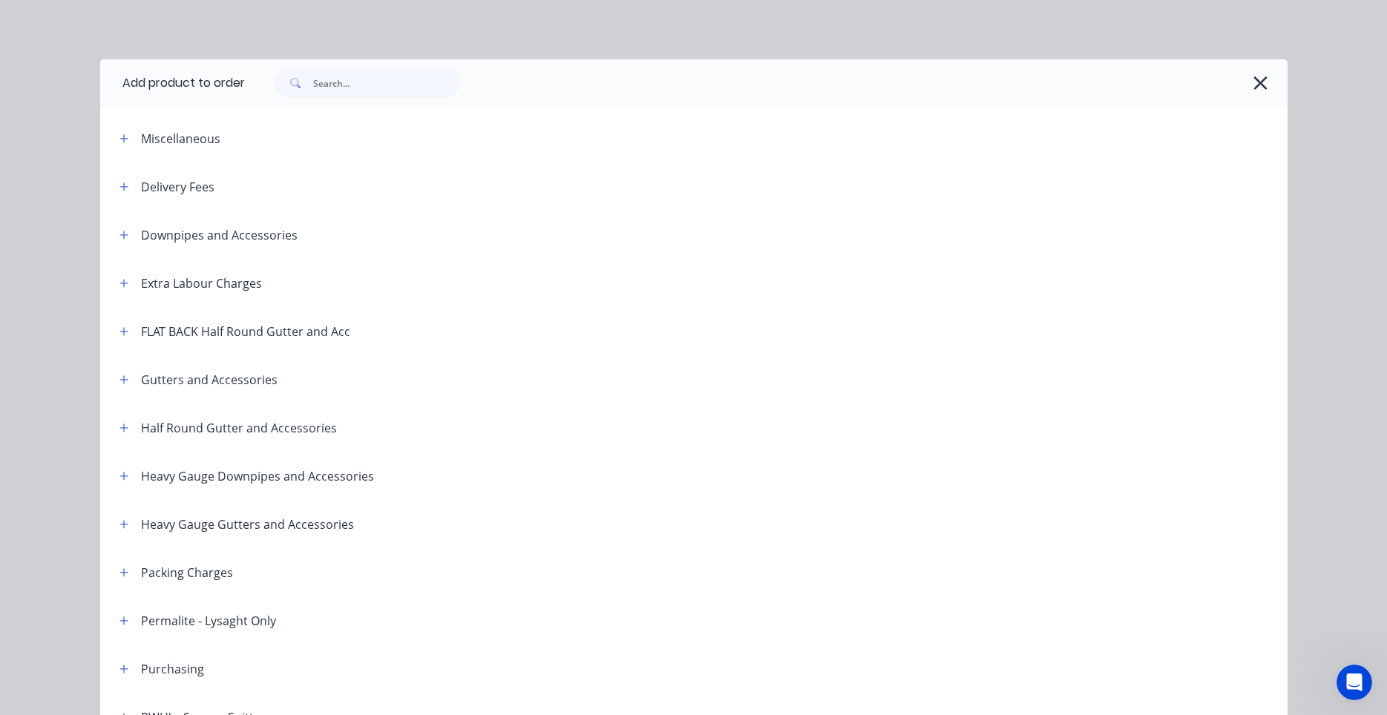
click at [421, 103] on div "Add product to order Miscellaneous Delivery Fees Downpipes and Accessories Extr…" at bounding box center [693, 593] width 1187 height 1068
click at [427, 95] on input "text" at bounding box center [386, 83] width 147 height 30
type input "bsl"
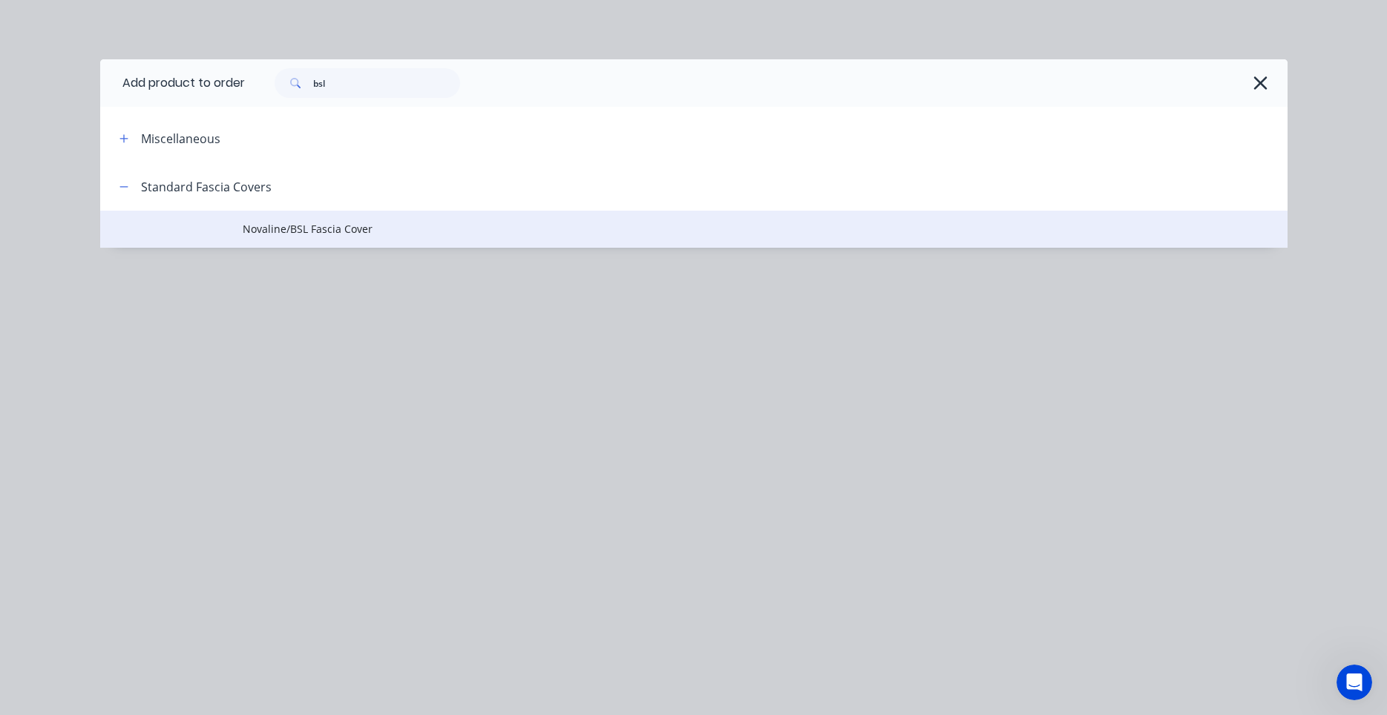
click at [245, 229] on span "Novaline/BSL Fascia Cover" at bounding box center [660, 229] width 835 height 16
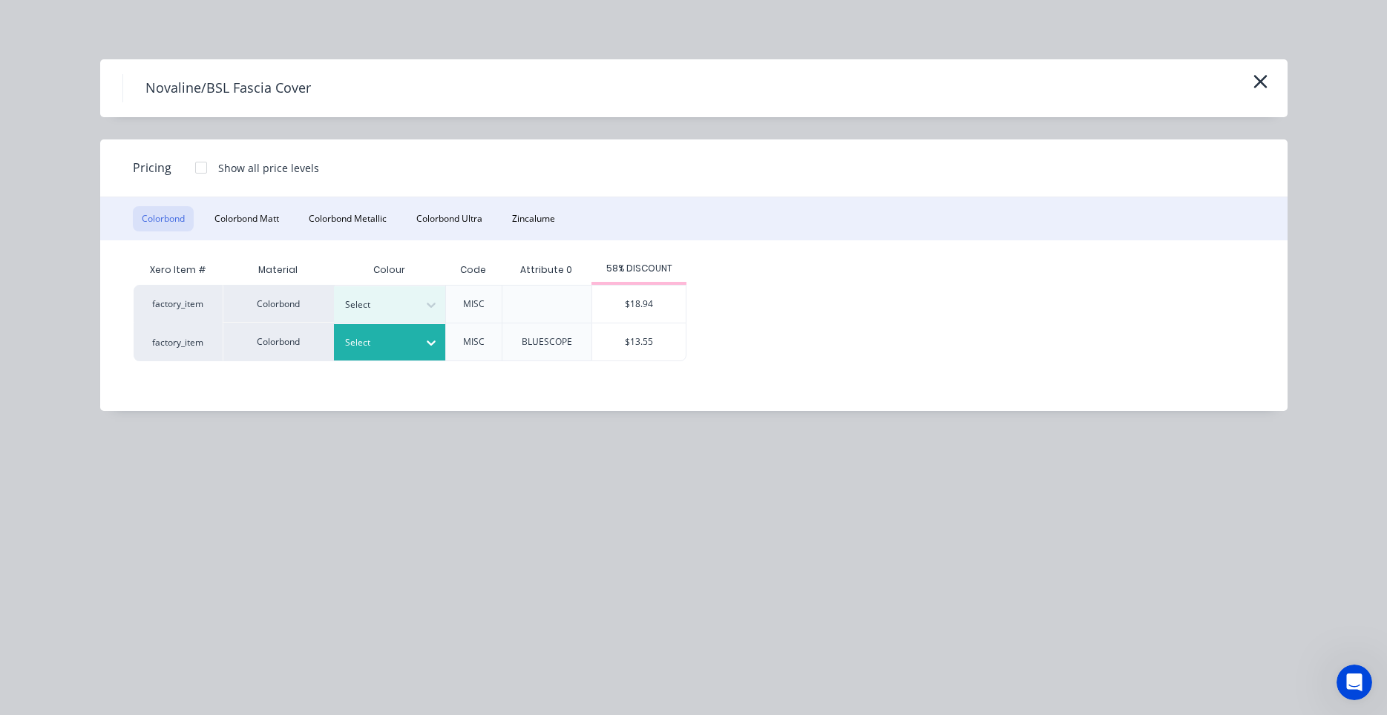
click at [435, 352] on div at bounding box center [431, 343] width 27 height 24
click at [185, 598] on div "Surfmist" at bounding box center [92, 611] width 185 height 27
click at [616, 348] on div "$13.55" at bounding box center [638, 342] width 93 height 37
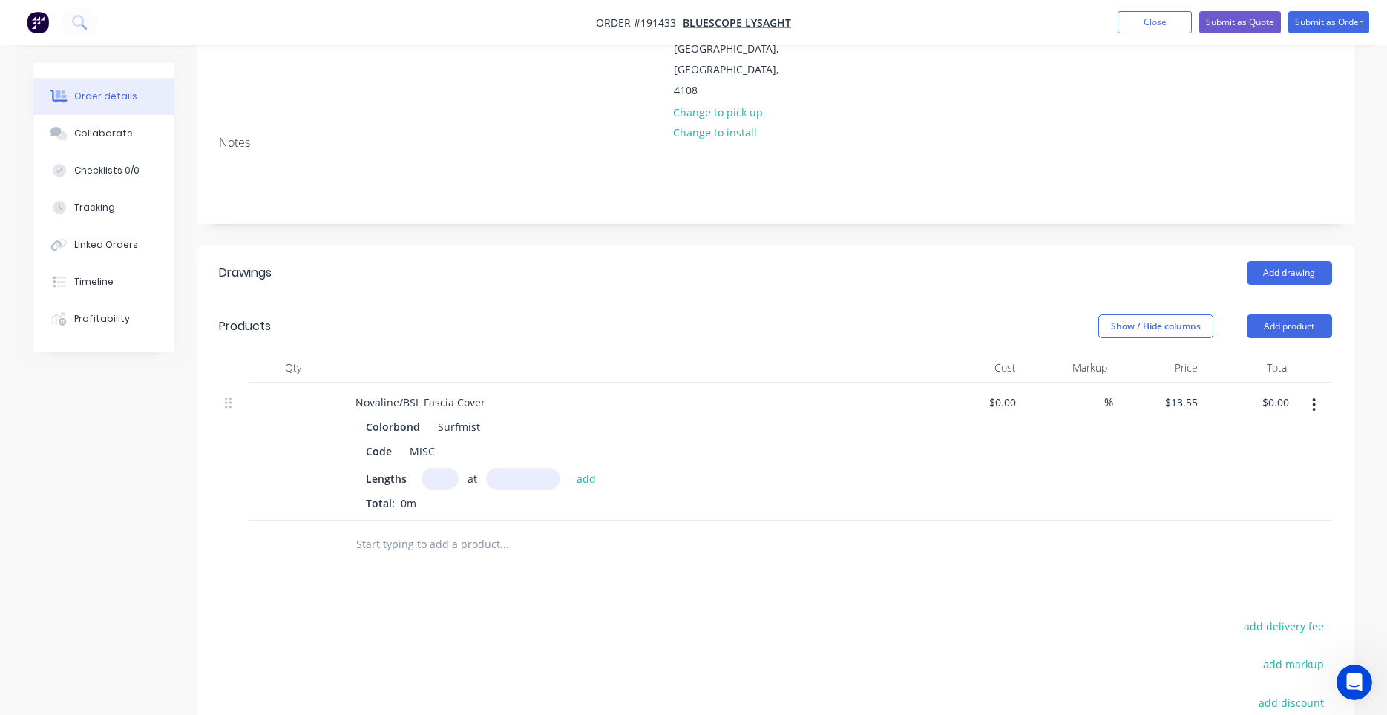
click at [437, 468] on input "text" at bounding box center [439, 479] width 37 height 22
type input "2"
type input "2800"
click at [569, 468] on button "add" at bounding box center [586, 478] width 35 height 20
type input "$75.88"
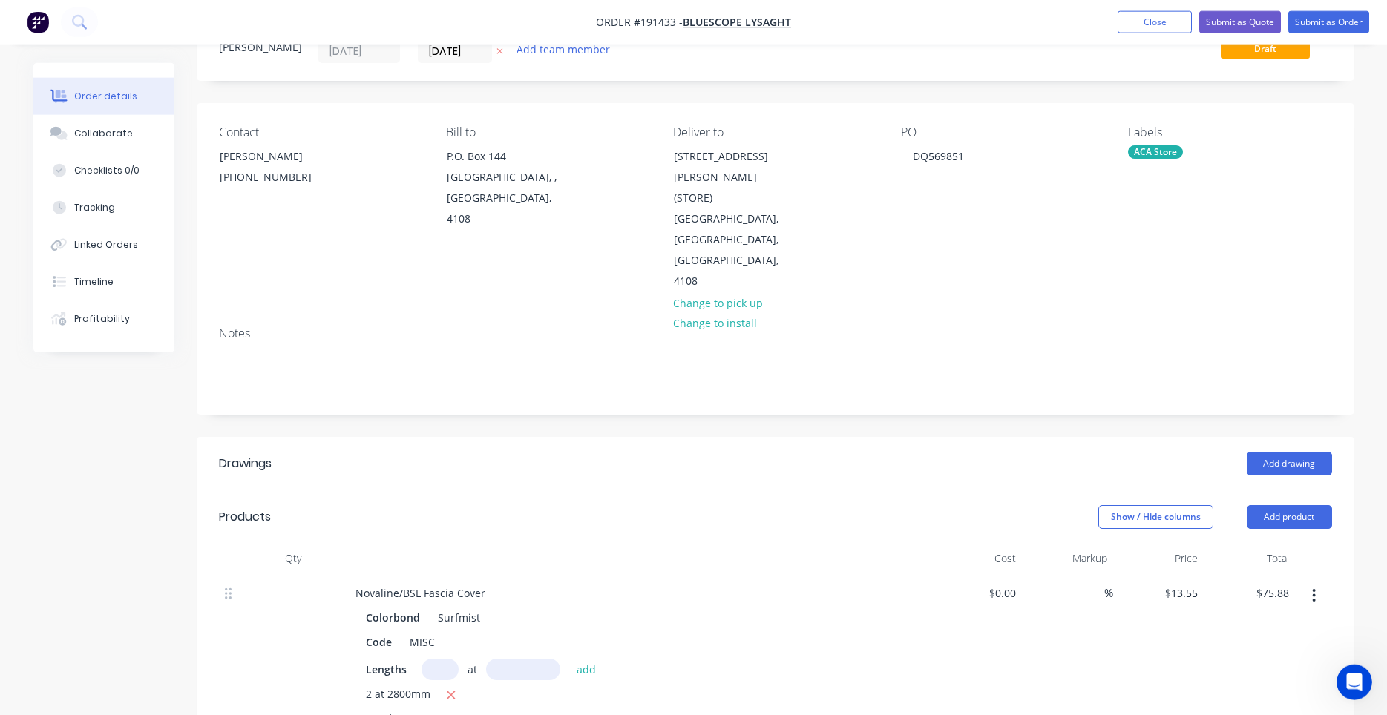
scroll to position [0, 0]
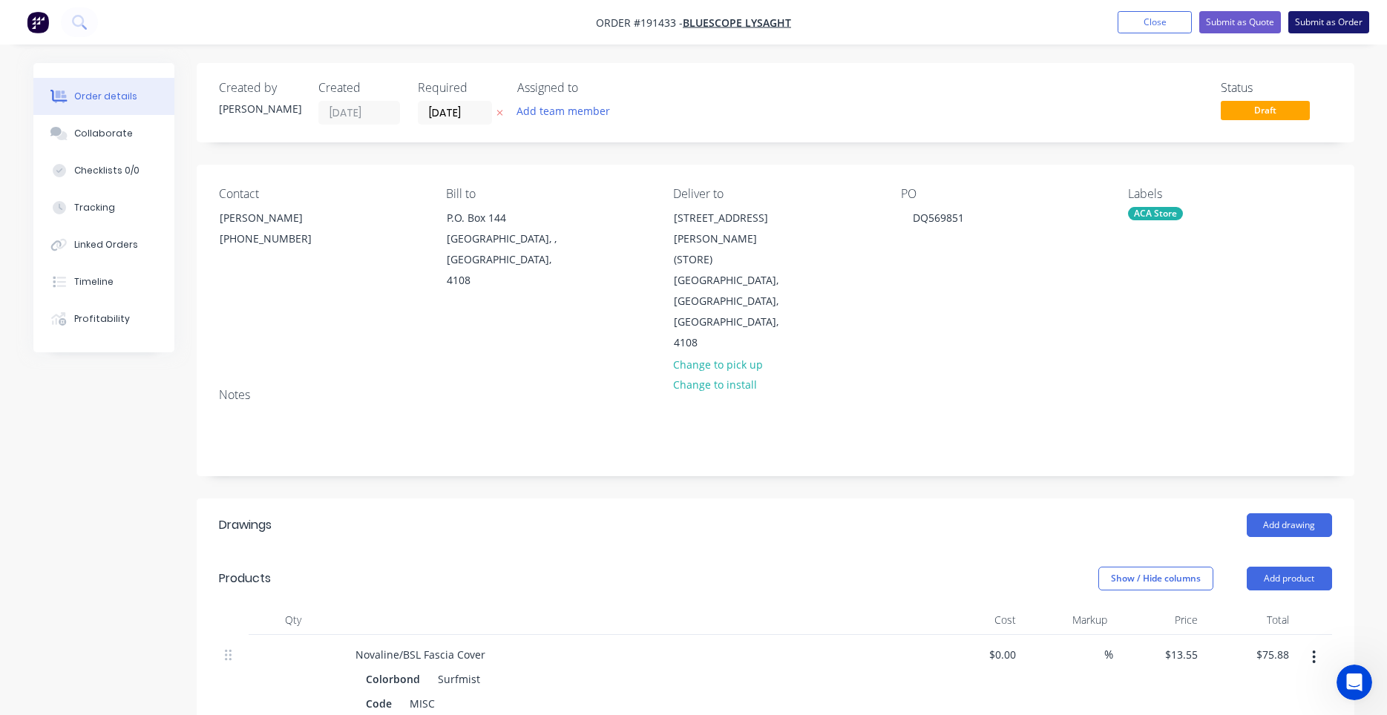
click at [1351, 26] on button "Submit as Order" at bounding box center [1328, 22] width 81 height 22
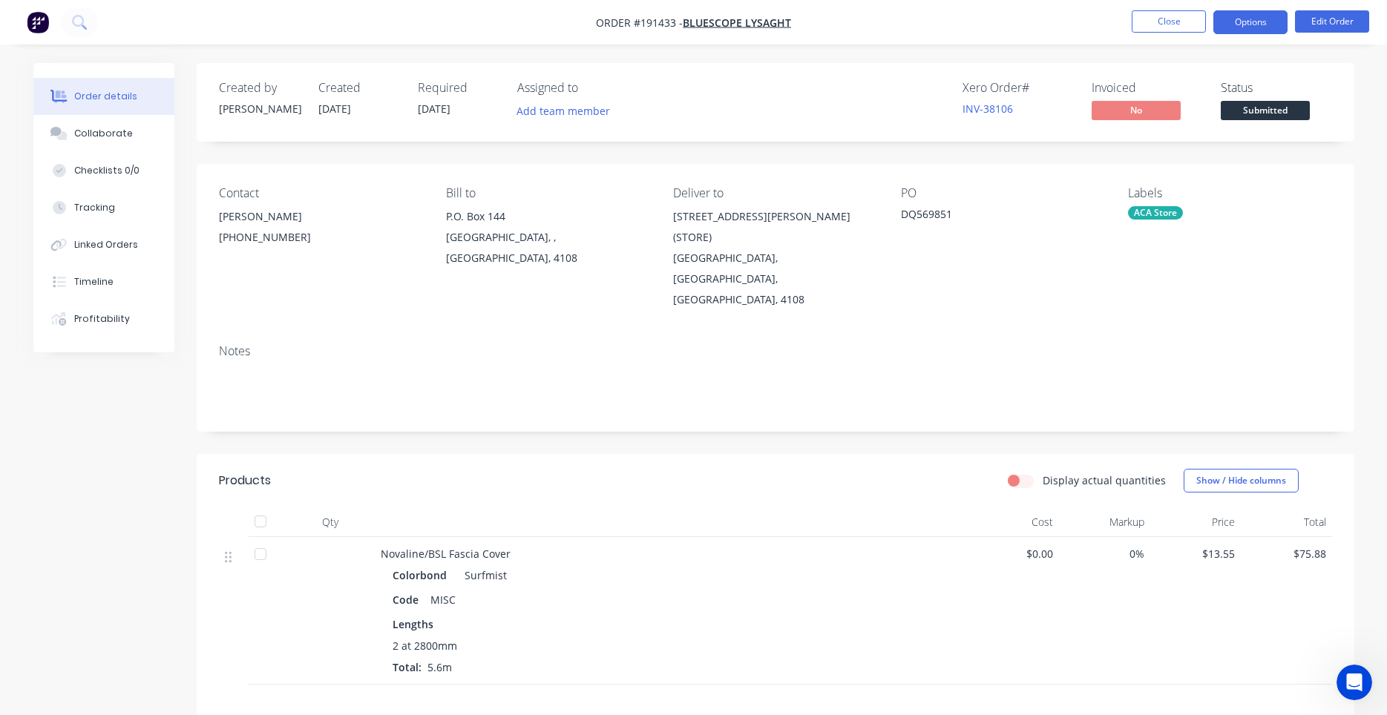
click at [1218, 29] on button "Options" at bounding box center [1250, 22] width 74 height 24
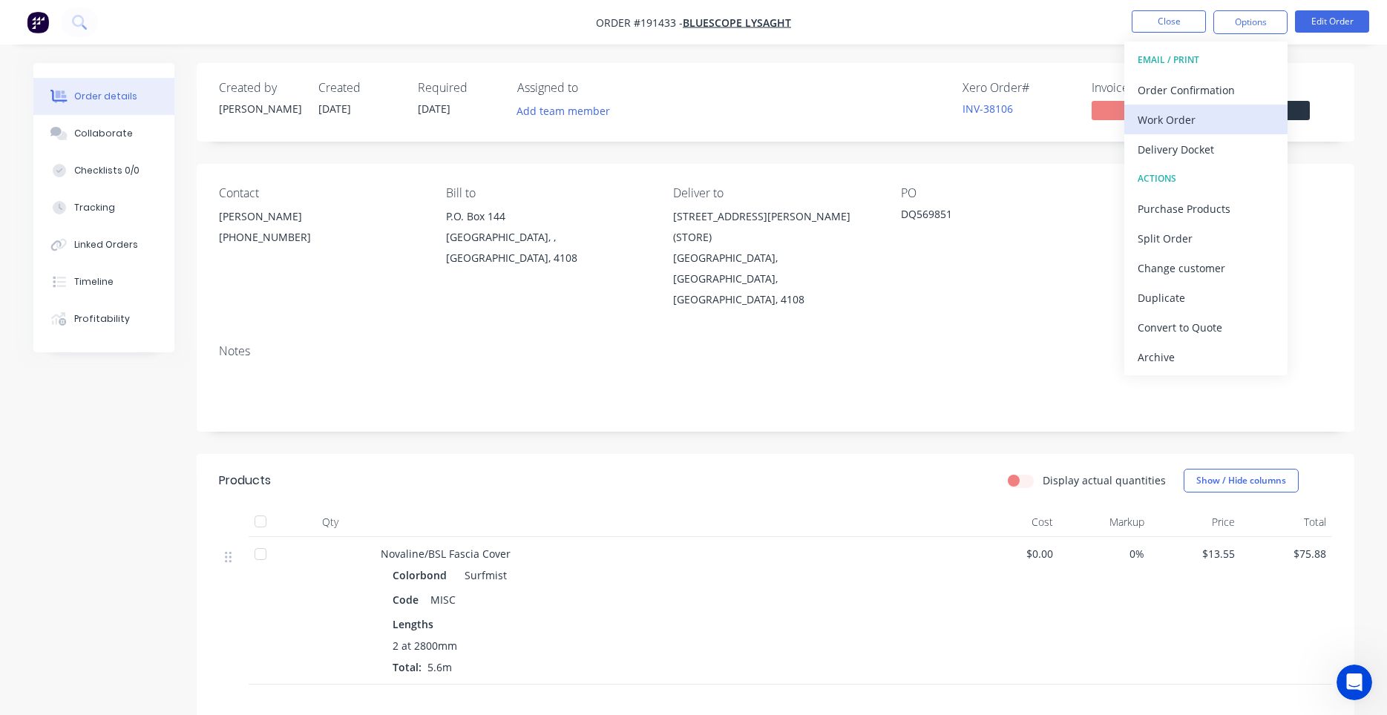
click at [1184, 112] on div "Work Order" at bounding box center [1205, 120] width 137 height 22
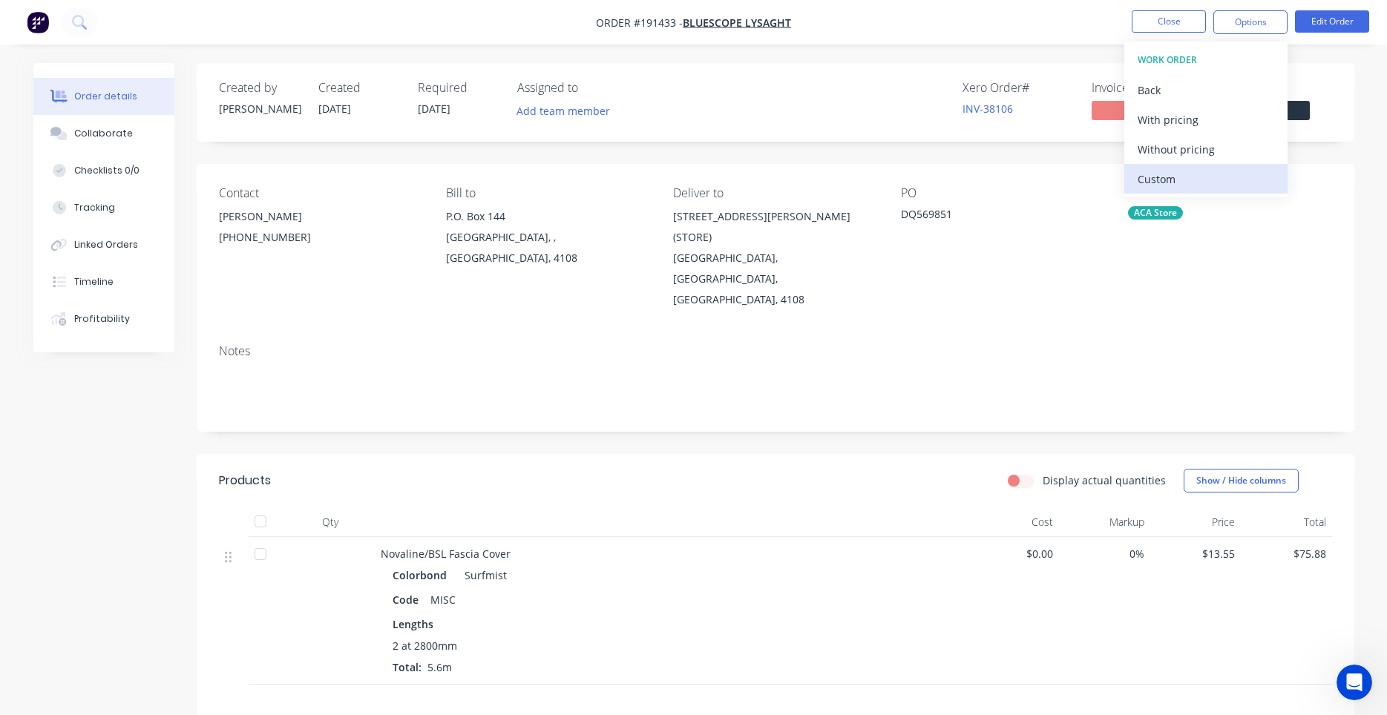
click at [1155, 181] on div "Custom" at bounding box center [1205, 179] width 137 height 22
click at [1157, 155] on div "Without pricing" at bounding box center [1205, 150] width 137 height 22
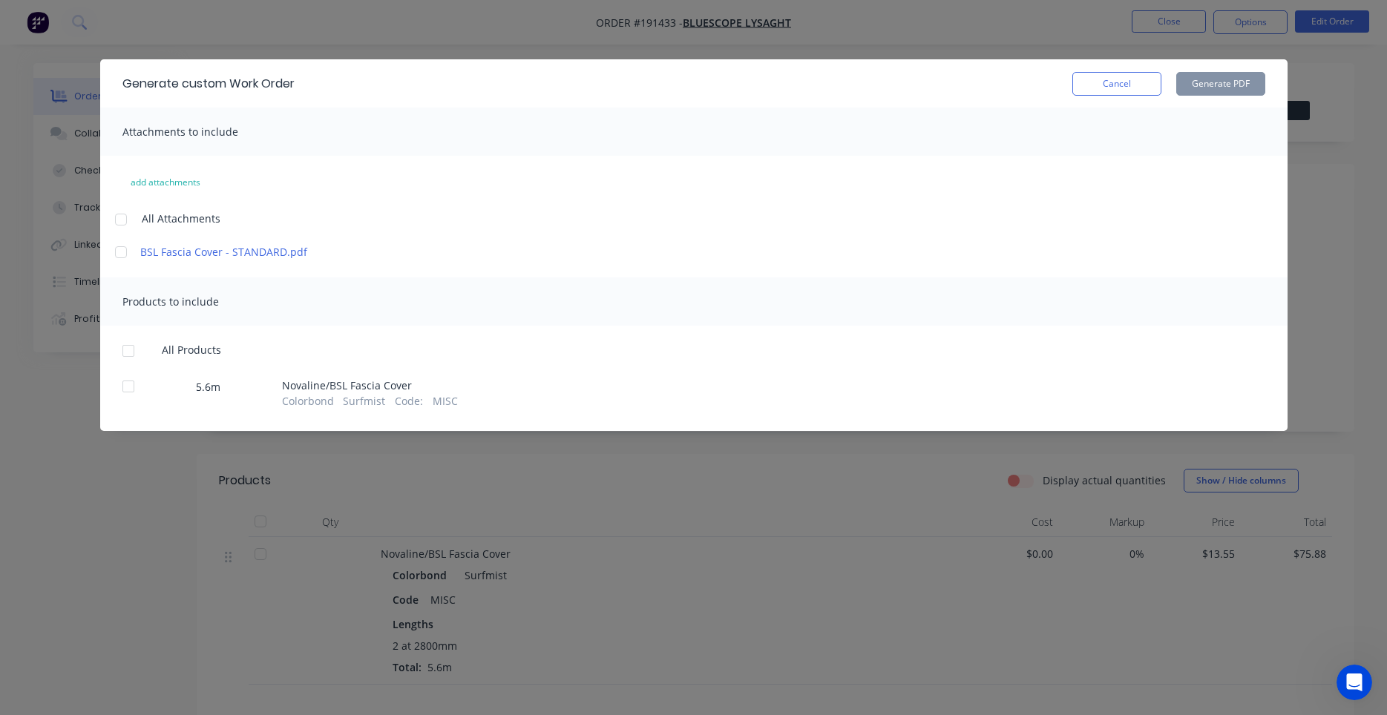
click at [124, 211] on div at bounding box center [121, 220] width 30 height 30
click at [121, 344] on div at bounding box center [129, 351] width 30 height 30
click at [1217, 86] on button "Generate PDF" at bounding box center [1220, 84] width 89 height 24
click at [1116, 90] on button "Cancel" at bounding box center [1116, 84] width 89 height 24
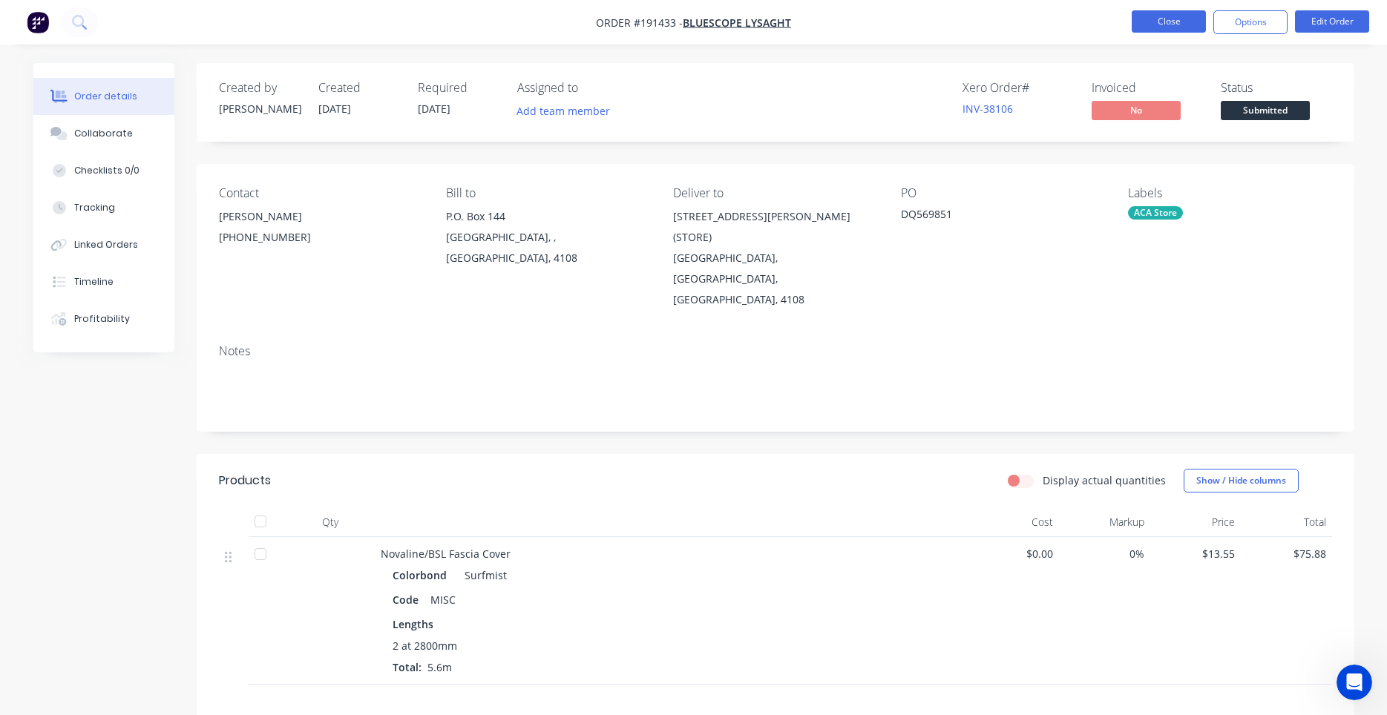
click at [1179, 25] on button "Close" at bounding box center [1169, 21] width 74 height 22
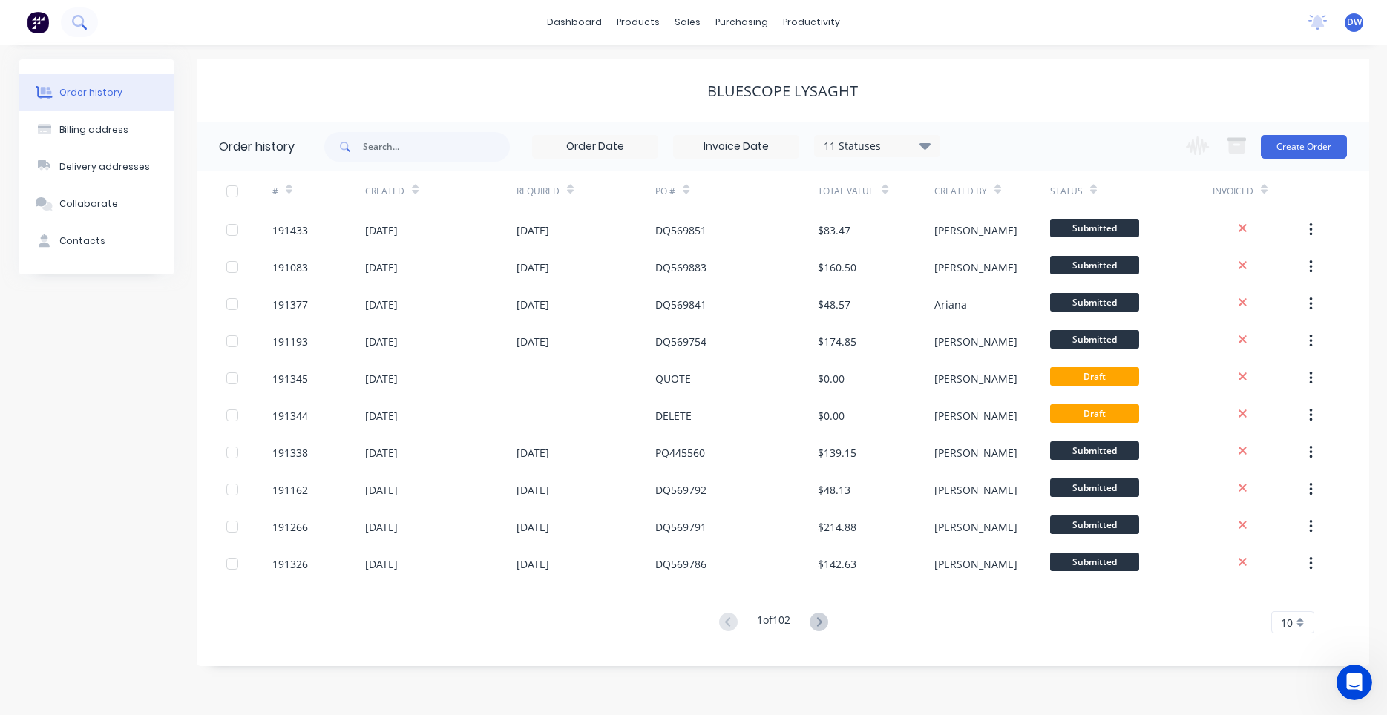
click at [83, 22] on icon at bounding box center [79, 22] width 14 height 14
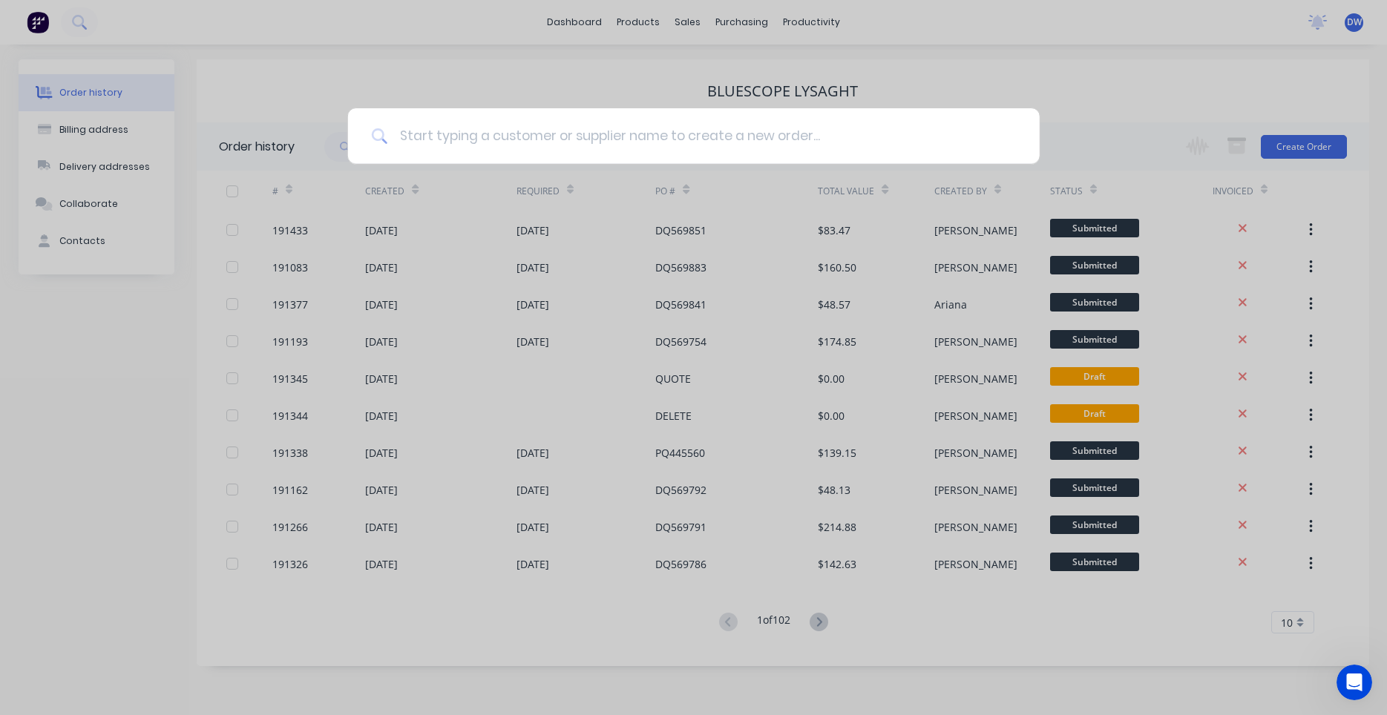
click at [477, 151] on input at bounding box center [701, 136] width 628 height 56
type input "havendeen"
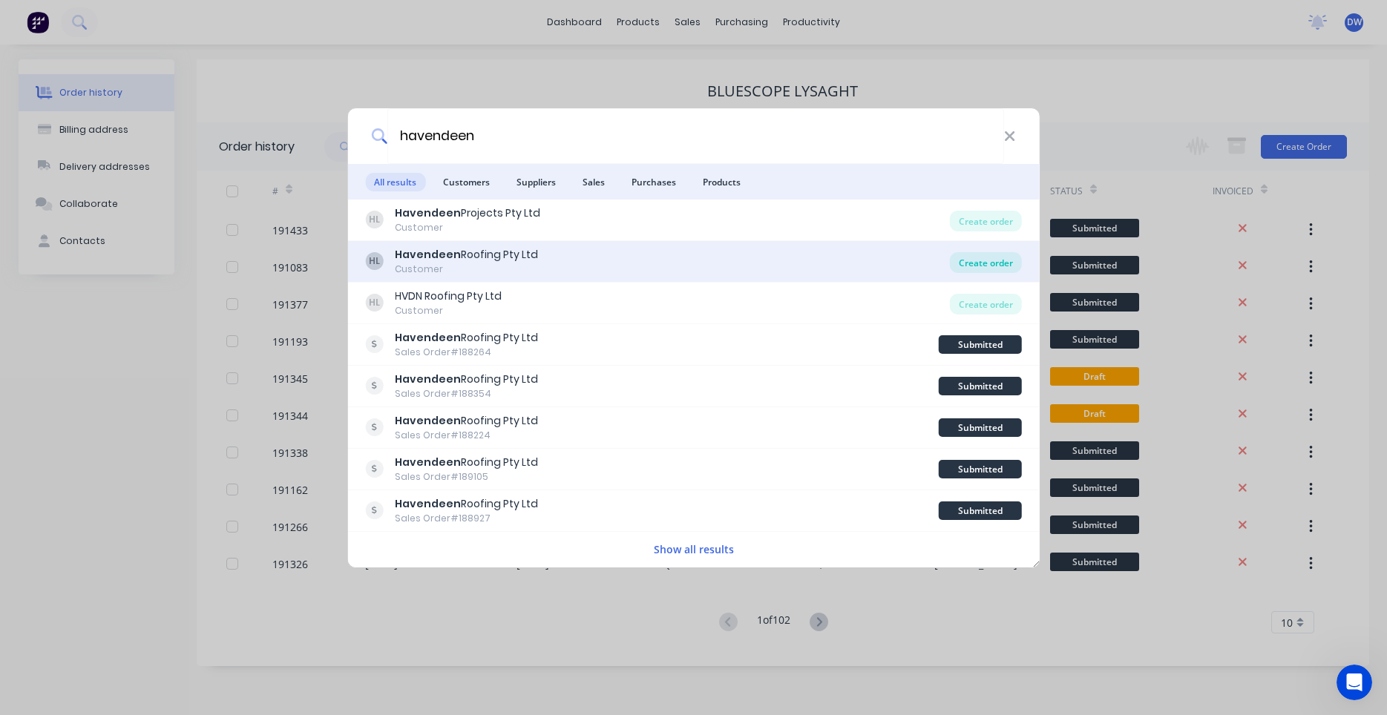
click at [973, 257] on div "Create order" at bounding box center [986, 262] width 72 height 21
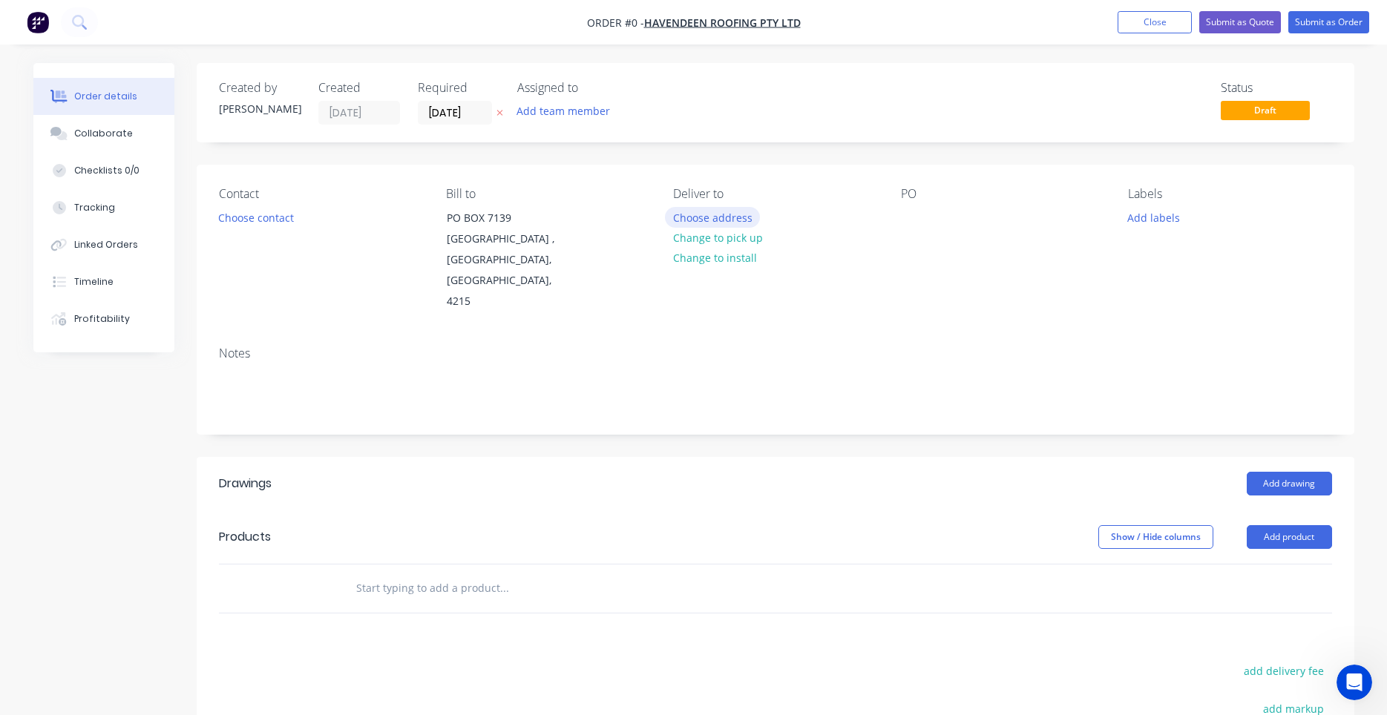
click at [685, 209] on button "Choose address" at bounding box center [712, 217] width 95 height 20
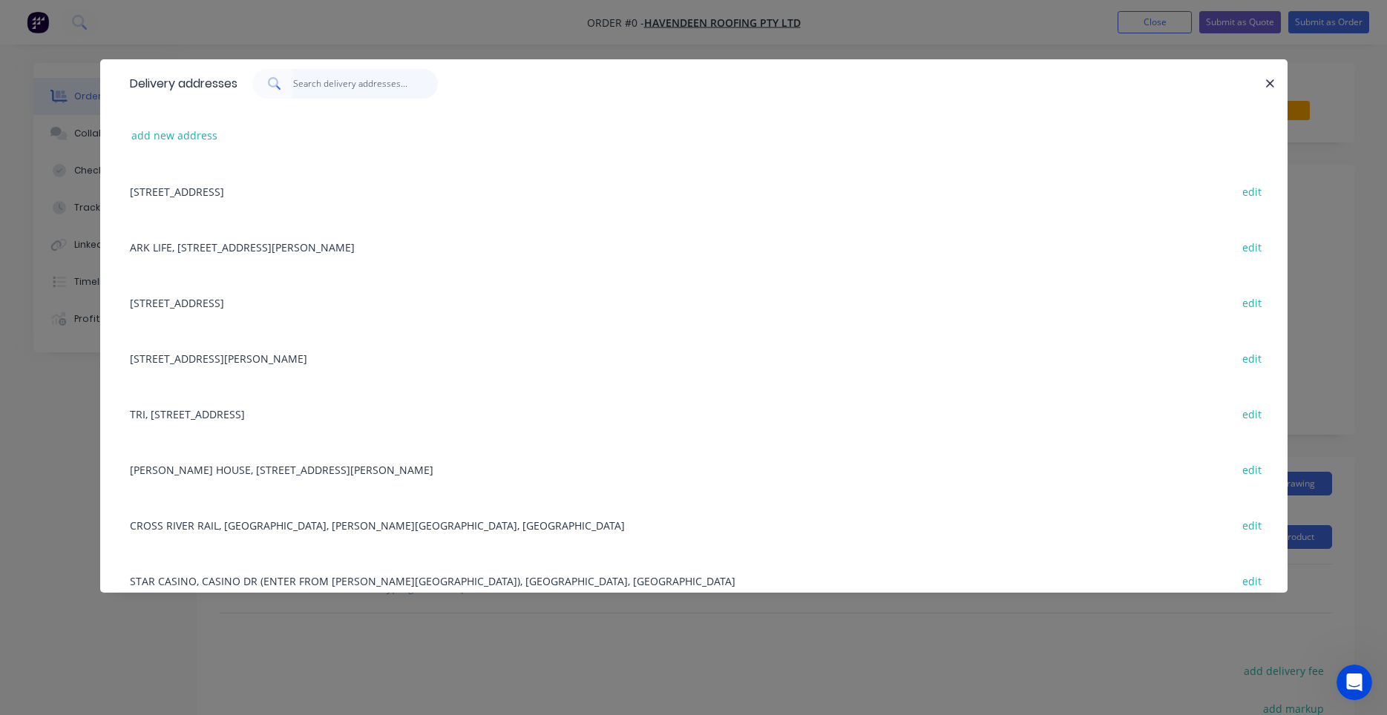
click at [384, 86] on input "text" at bounding box center [365, 84] width 145 height 30
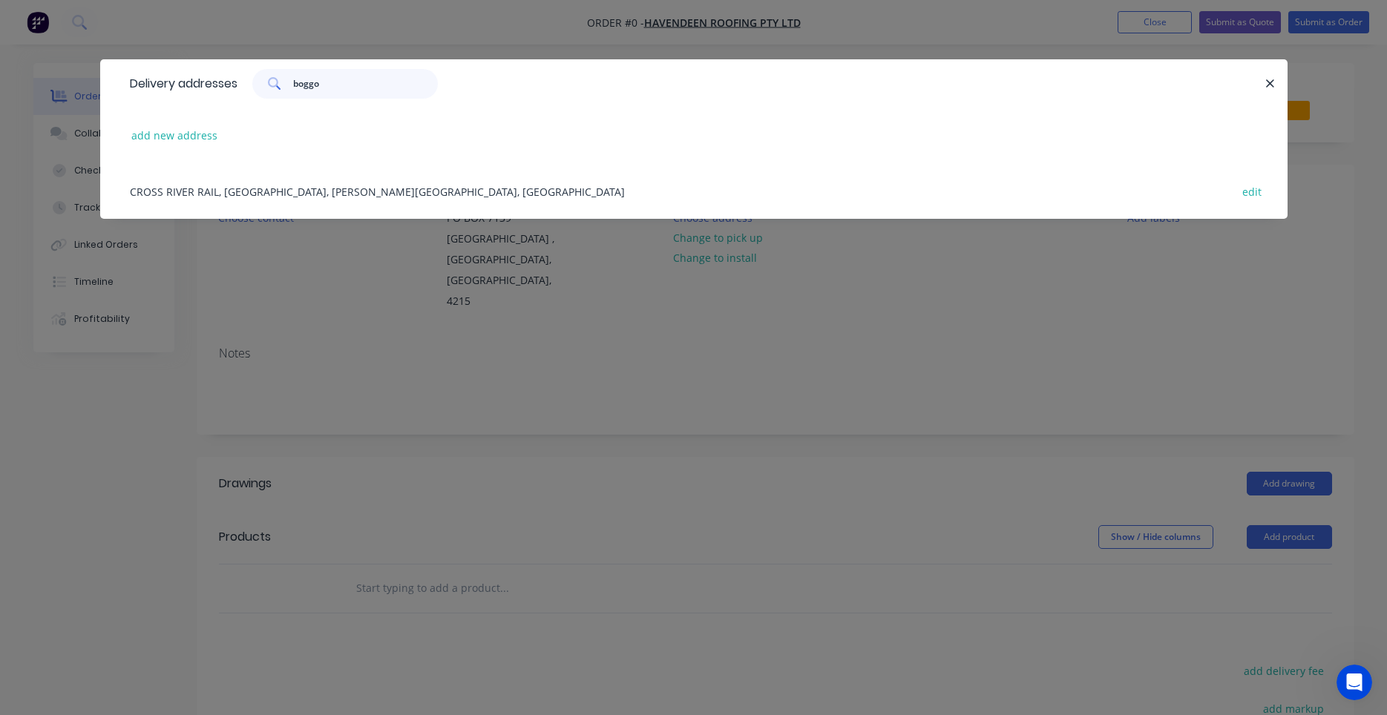
type input "boggo"
click at [404, 188] on div "CROSS RIVER RAIL, [GEOGRAPHIC_DATA], [PERSON_NAME][GEOGRAPHIC_DATA], [GEOGRAPHI…" at bounding box center [693, 191] width 1143 height 56
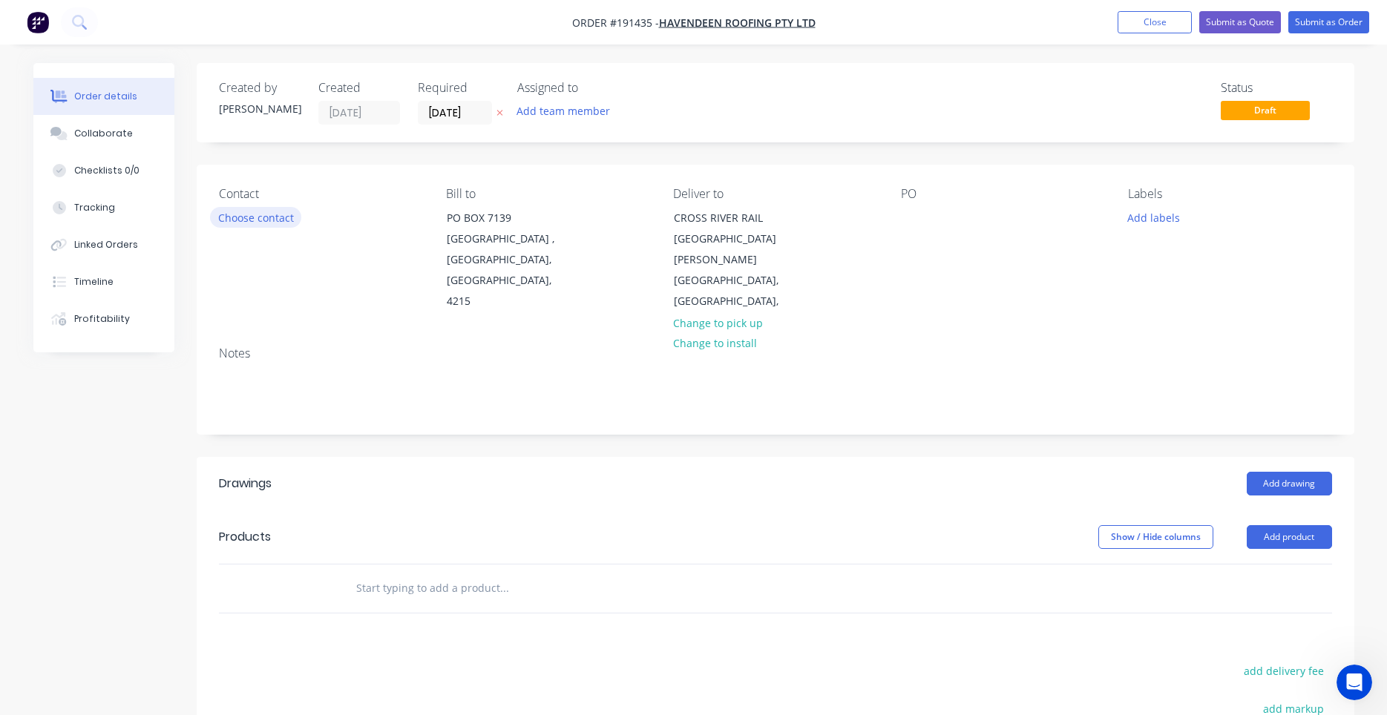
click at [283, 220] on button "Choose contact" at bounding box center [255, 217] width 91 height 20
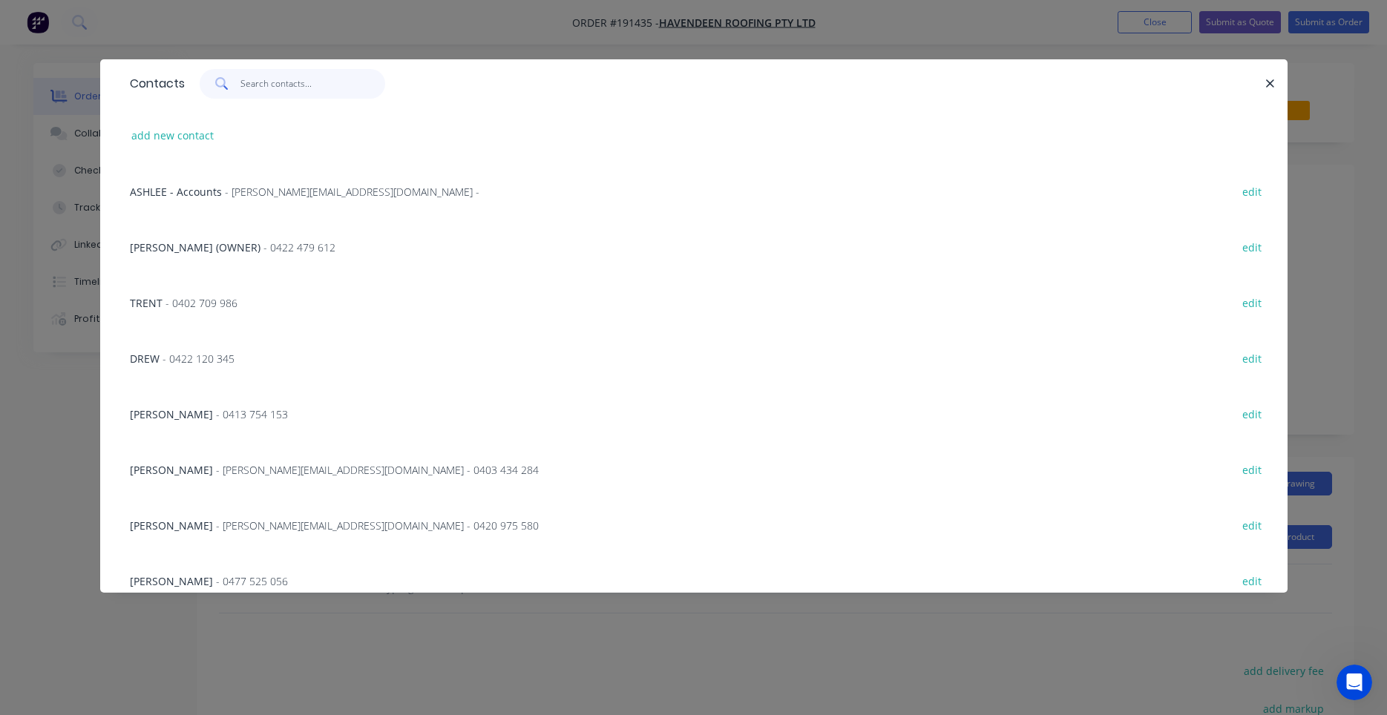
click at [324, 93] on input "text" at bounding box center [312, 84] width 145 height 30
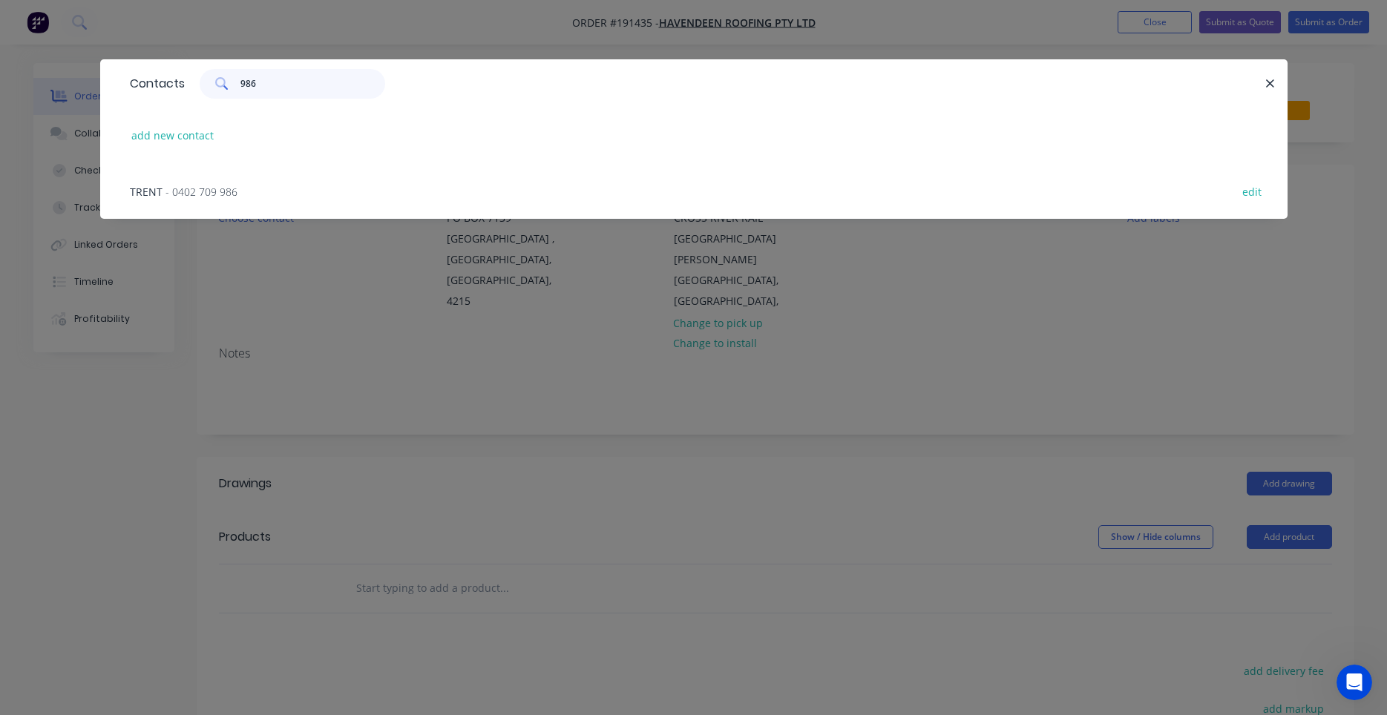
type input "986"
click at [227, 183] on div "TRENT - 0402 709 986 edit" at bounding box center [693, 191] width 1143 height 56
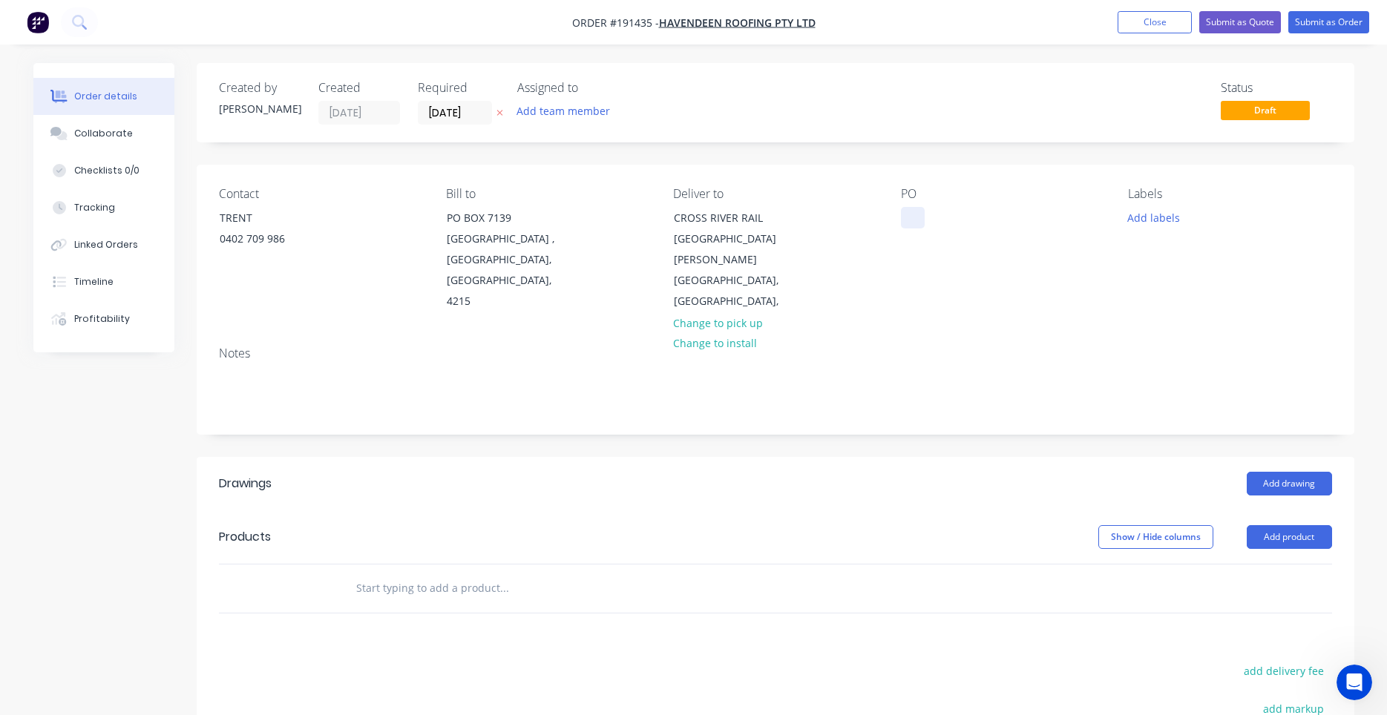
click at [916, 212] on div at bounding box center [913, 218] width 24 height 22
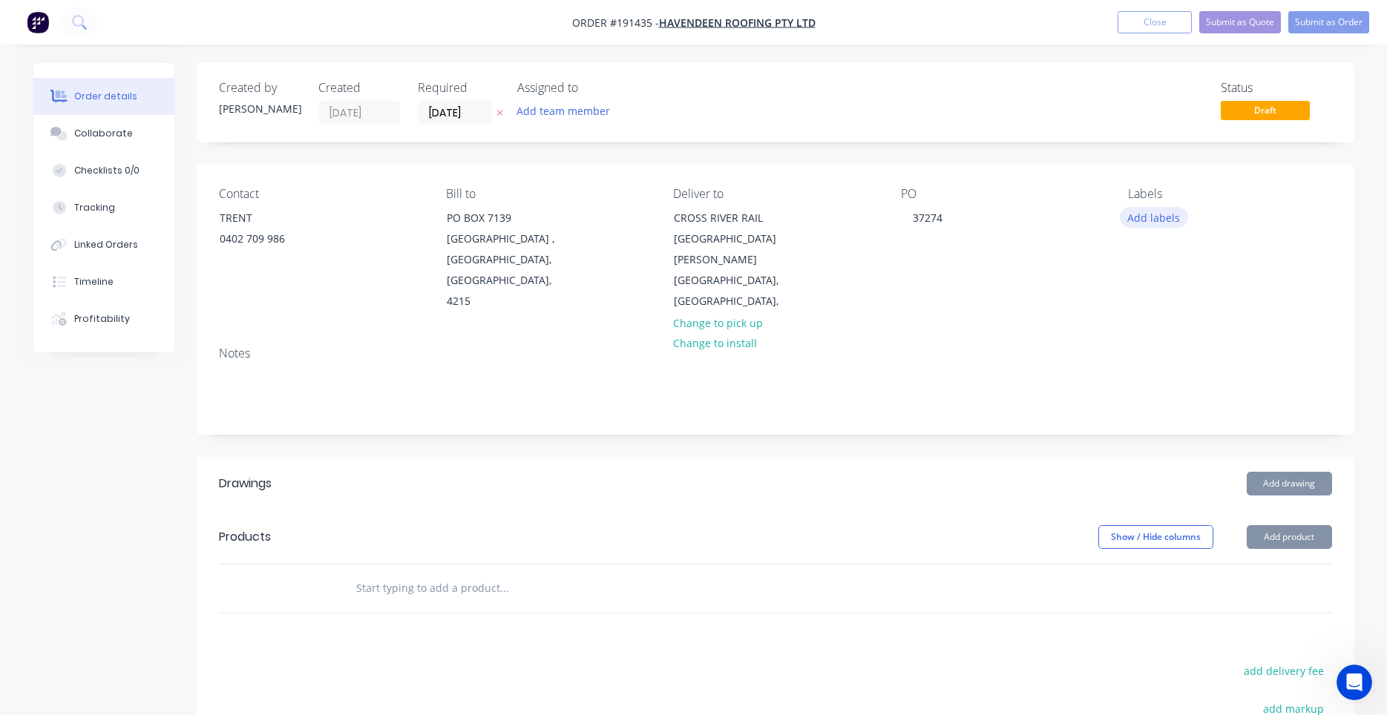
click at [1168, 217] on button "Add labels" at bounding box center [1154, 217] width 68 height 20
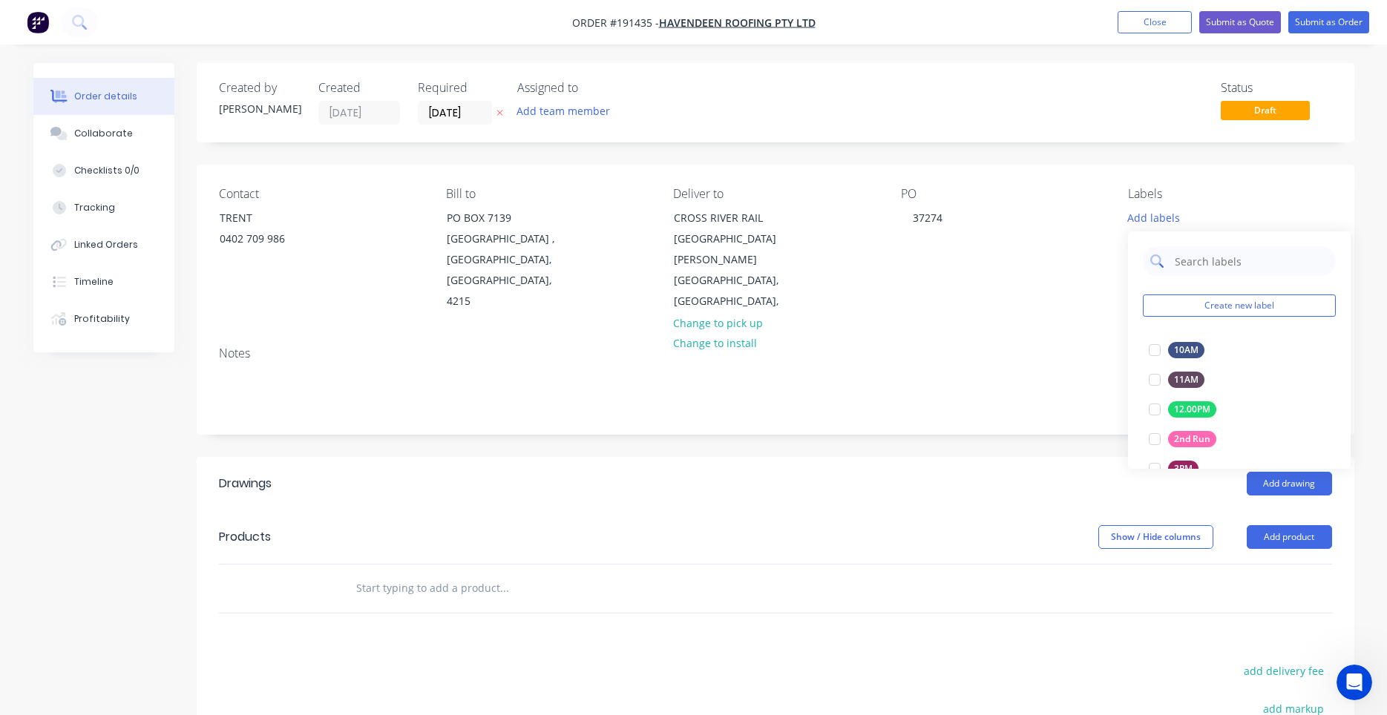
click at [1207, 263] on input "text" at bounding box center [1250, 261] width 155 height 30
type input "6"
click at [1149, 347] on div at bounding box center [1155, 350] width 30 height 30
click at [1086, 347] on div "Notes" at bounding box center [775, 354] width 1113 height 14
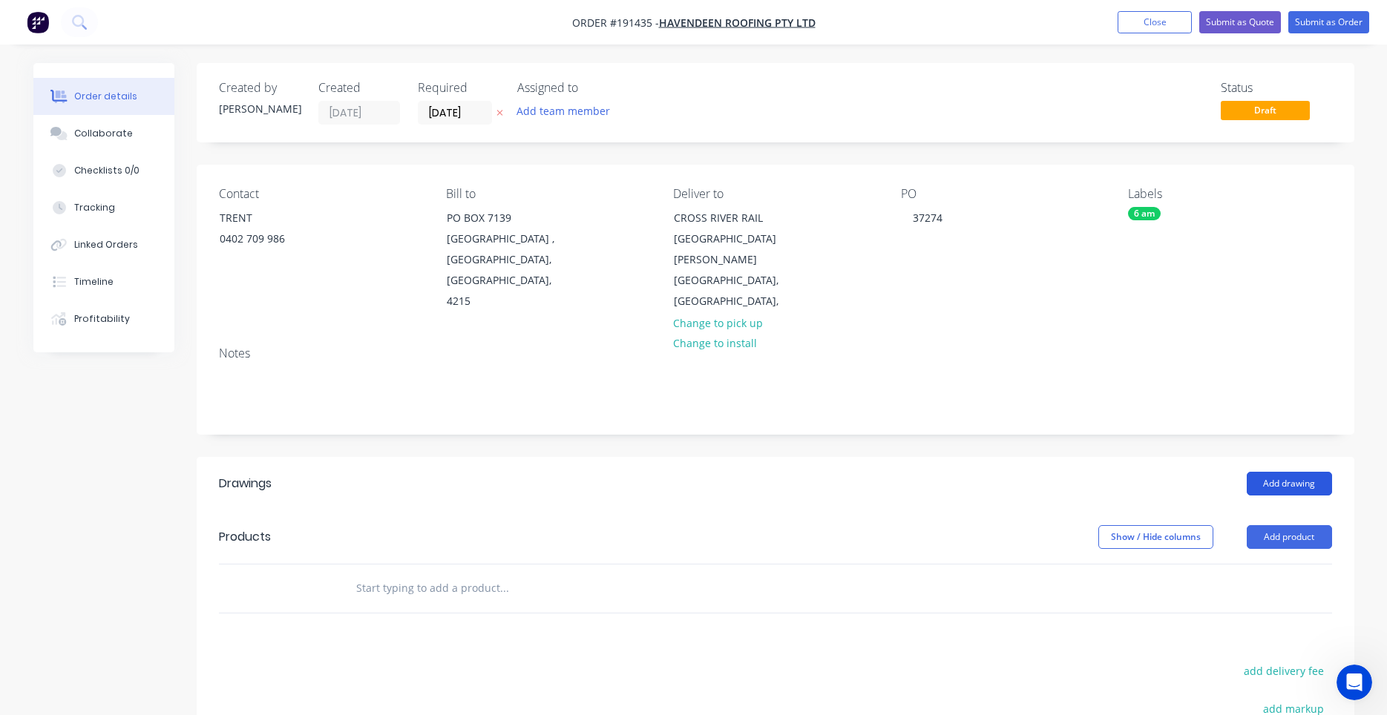
click at [1276, 472] on button "Add drawing" at bounding box center [1289, 484] width 85 height 24
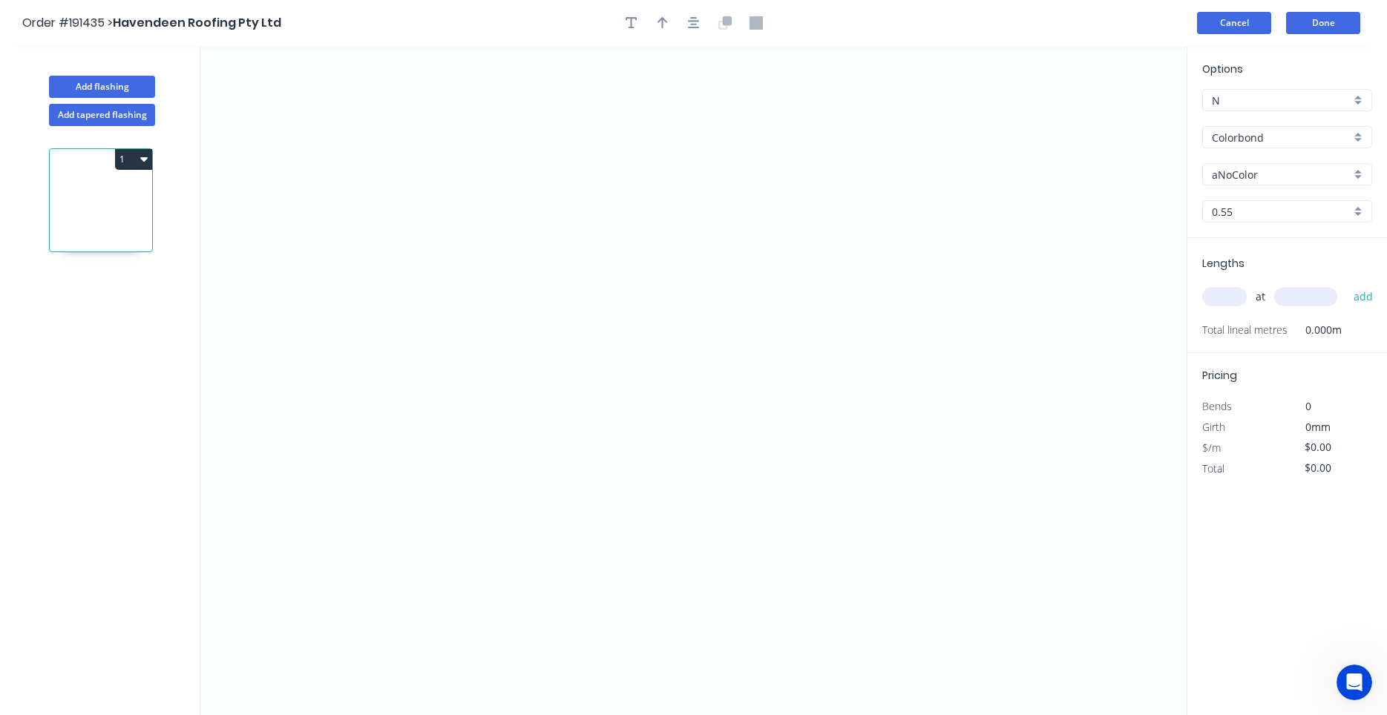
click at [1221, 19] on button "Cancel" at bounding box center [1234, 23] width 74 height 22
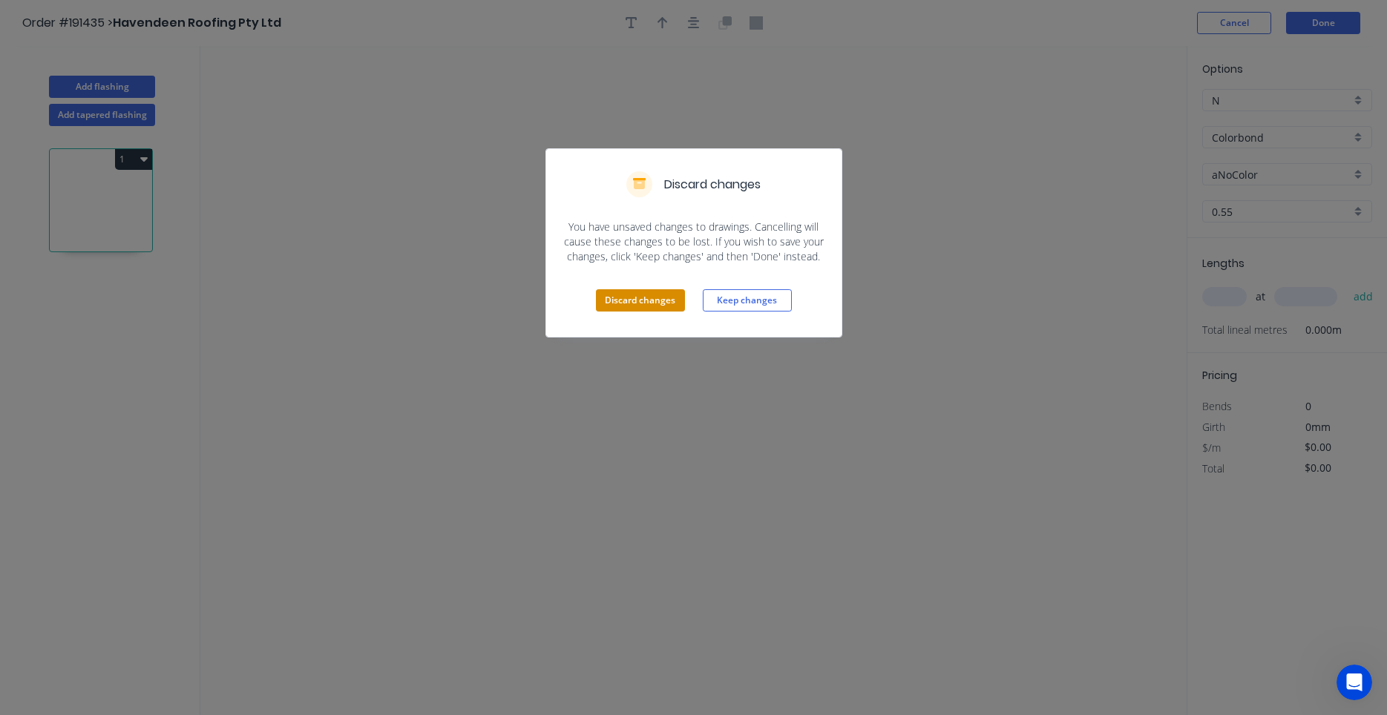
click at [653, 296] on button "Discard changes" at bounding box center [640, 300] width 89 height 22
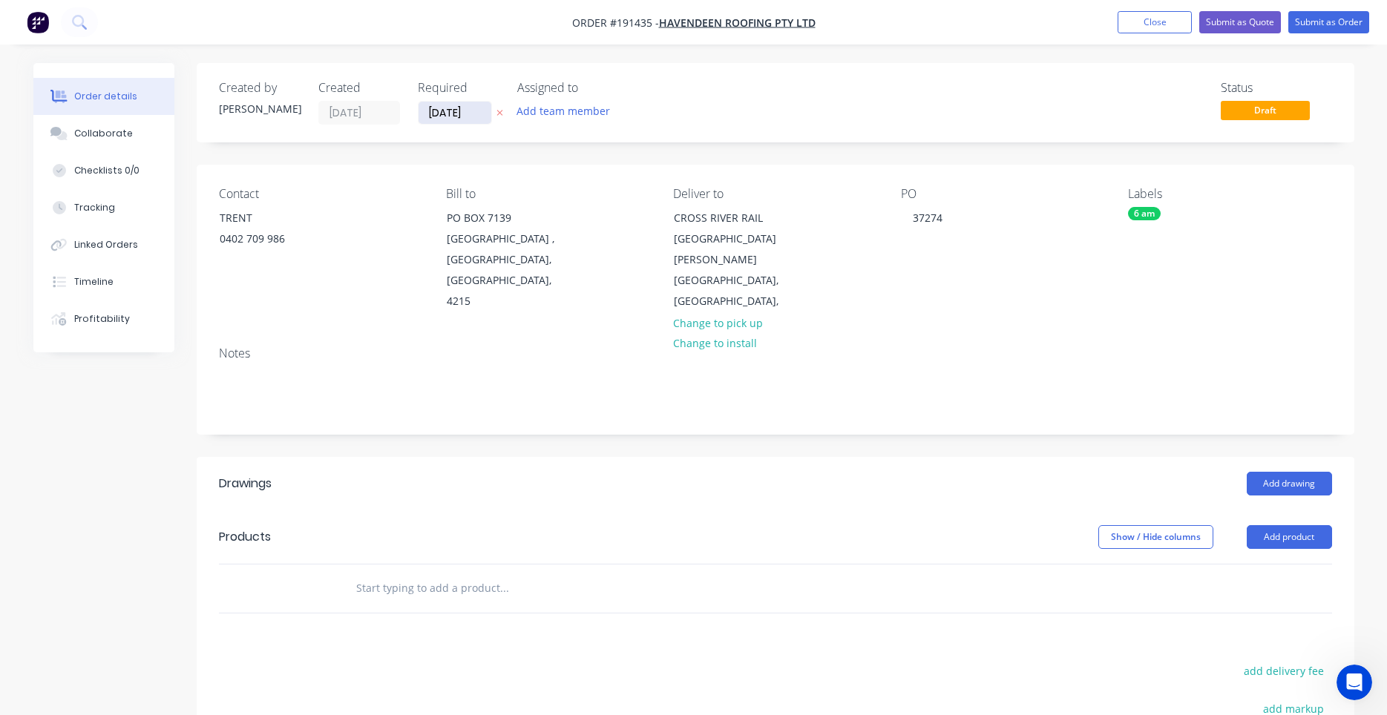
click at [470, 117] on input "[DATE]" at bounding box center [454, 113] width 73 height 22
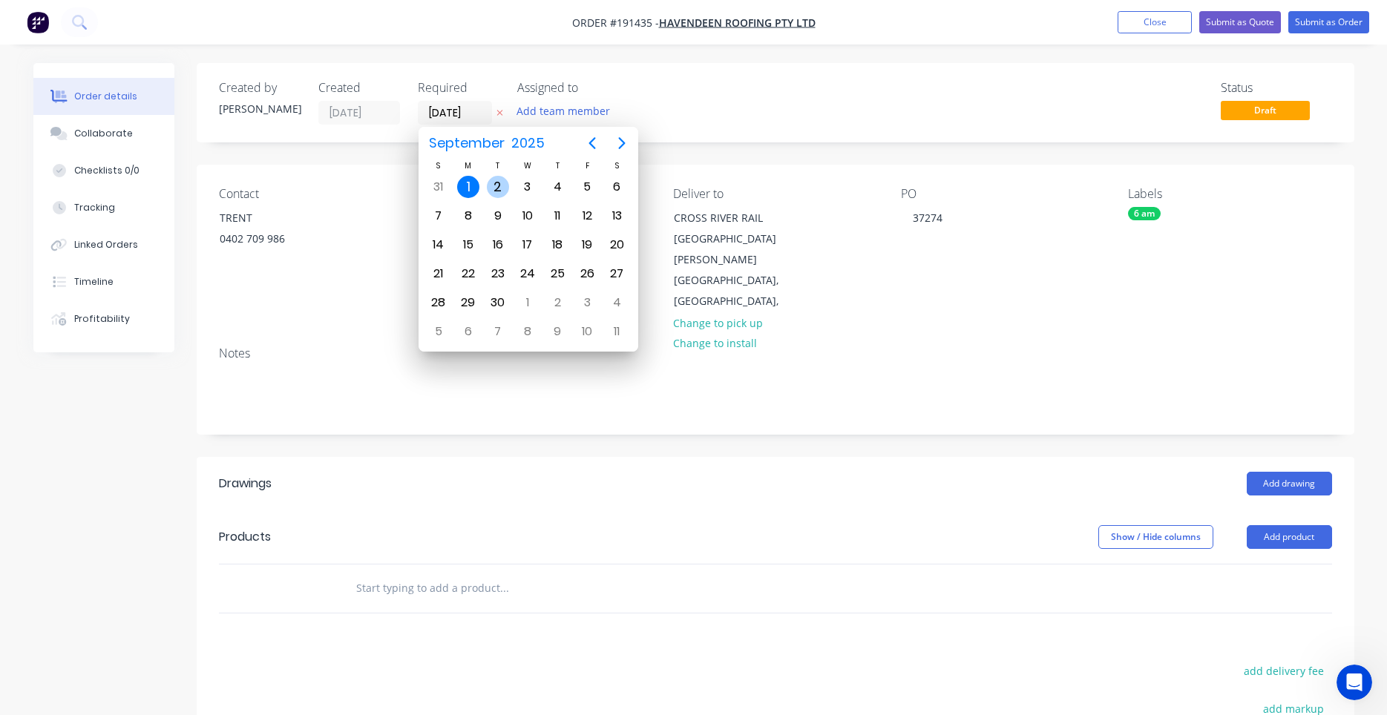
click at [503, 186] on div "2" at bounding box center [498, 187] width 22 height 22
type input "[DATE]"
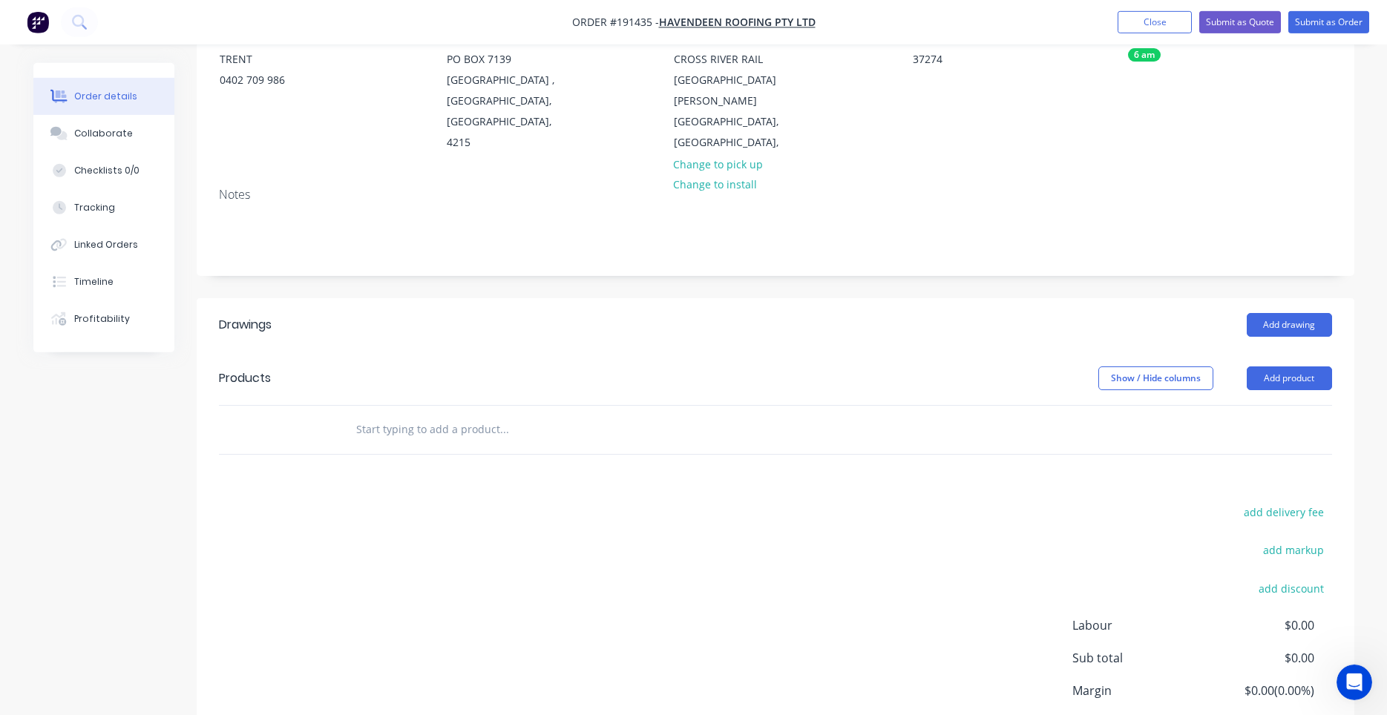
scroll to position [256, 0]
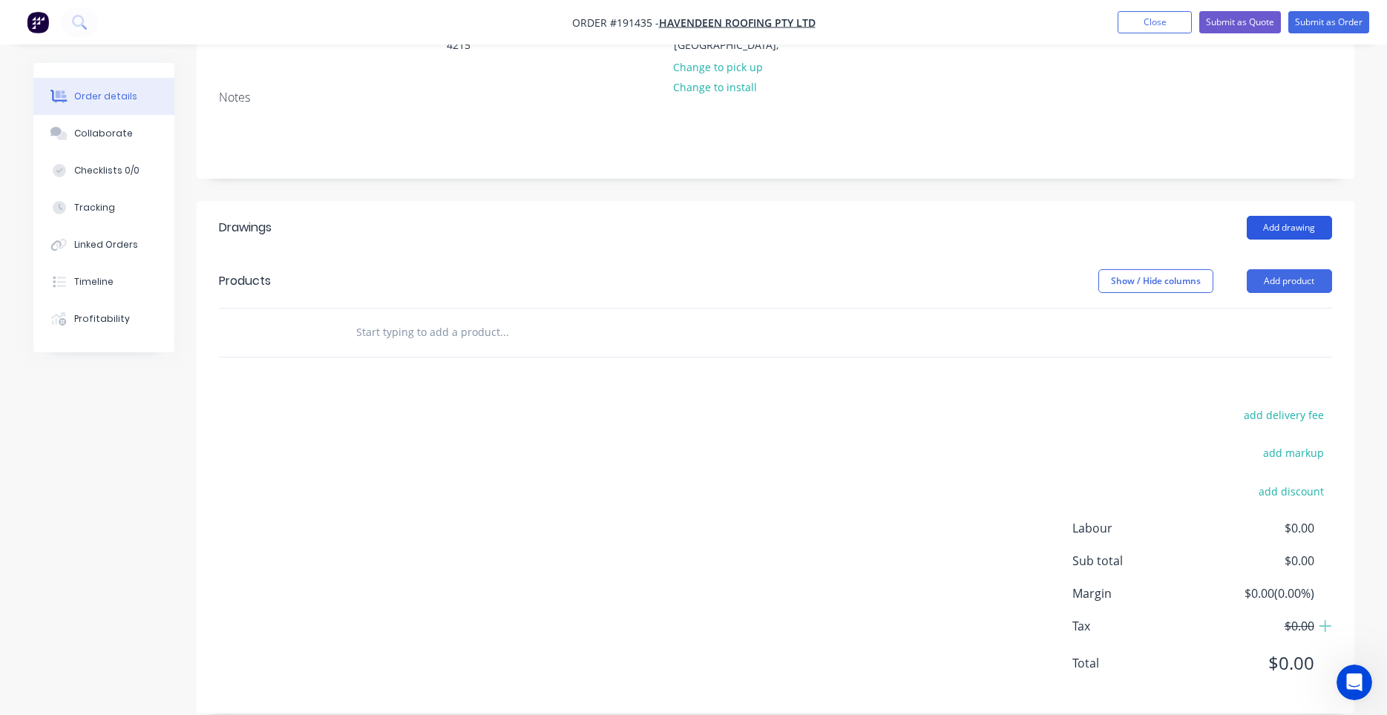
click at [1286, 216] on button "Add drawing" at bounding box center [1289, 228] width 85 height 24
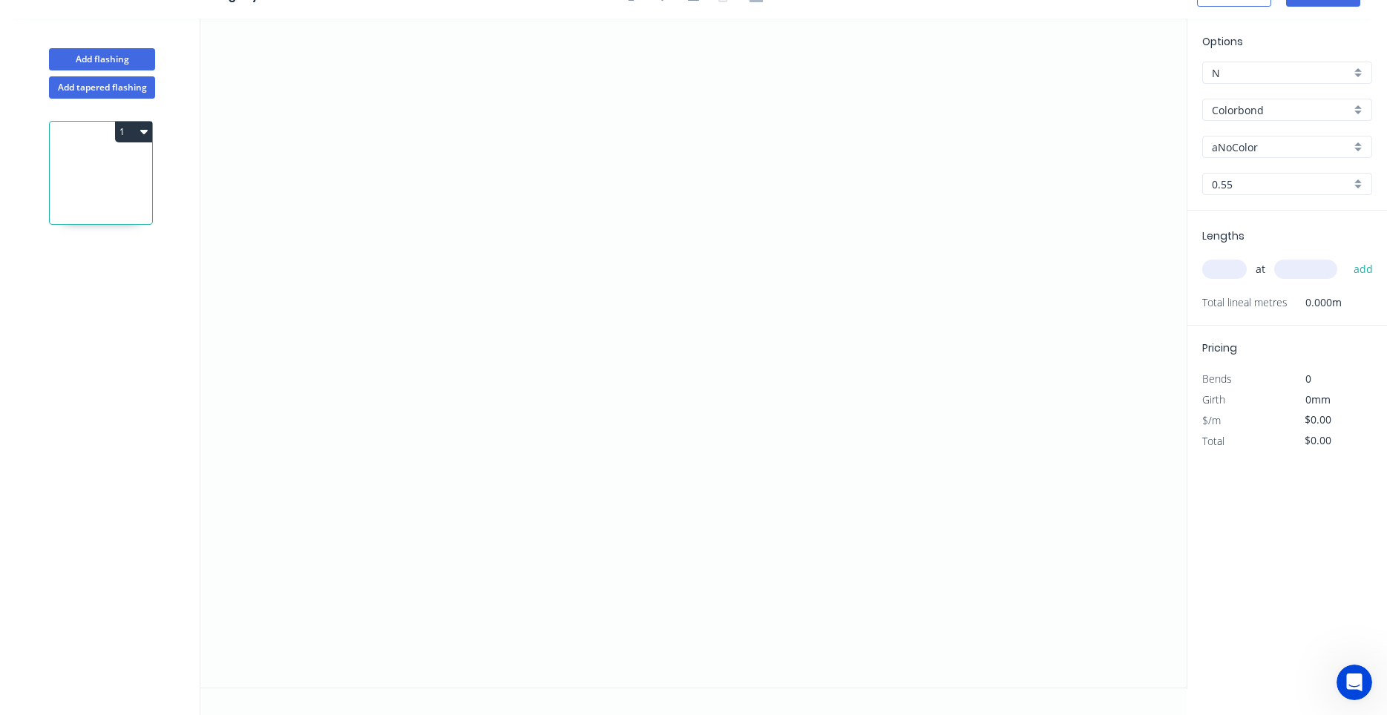
scroll to position [27, 0]
click at [472, 185] on icon "0" at bounding box center [693, 353] width 986 height 669
click at [686, 191] on icon "0" at bounding box center [693, 353] width 986 height 669
click at [695, 417] on icon "0 ?" at bounding box center [693, 353] width 986 height 669
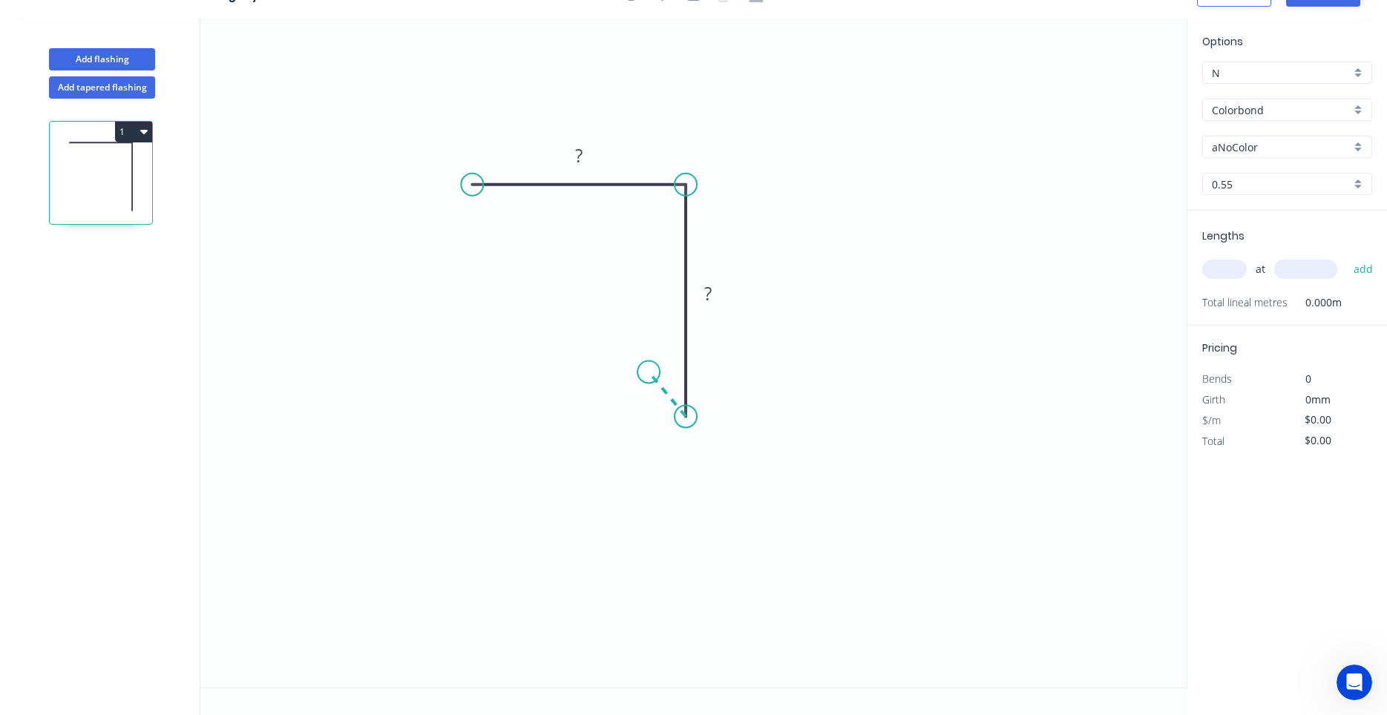
click at [648, 372] on icon "0 ? ?" at bounding box center [693, 353] width 986 height 669
click at [648, 372] on circle at bounding box center [648, 372] width 22 height 22
drag, startPoint x: 478, startPoint y: 185, endPoint x: 476, endPoint y: 165, distance: 20.8
click at [476, 165] on circle at bounding box center [476, 165] width 22 height 22
click at [575, 148] on rect at bounding box center [583, 146] width 30 height 21
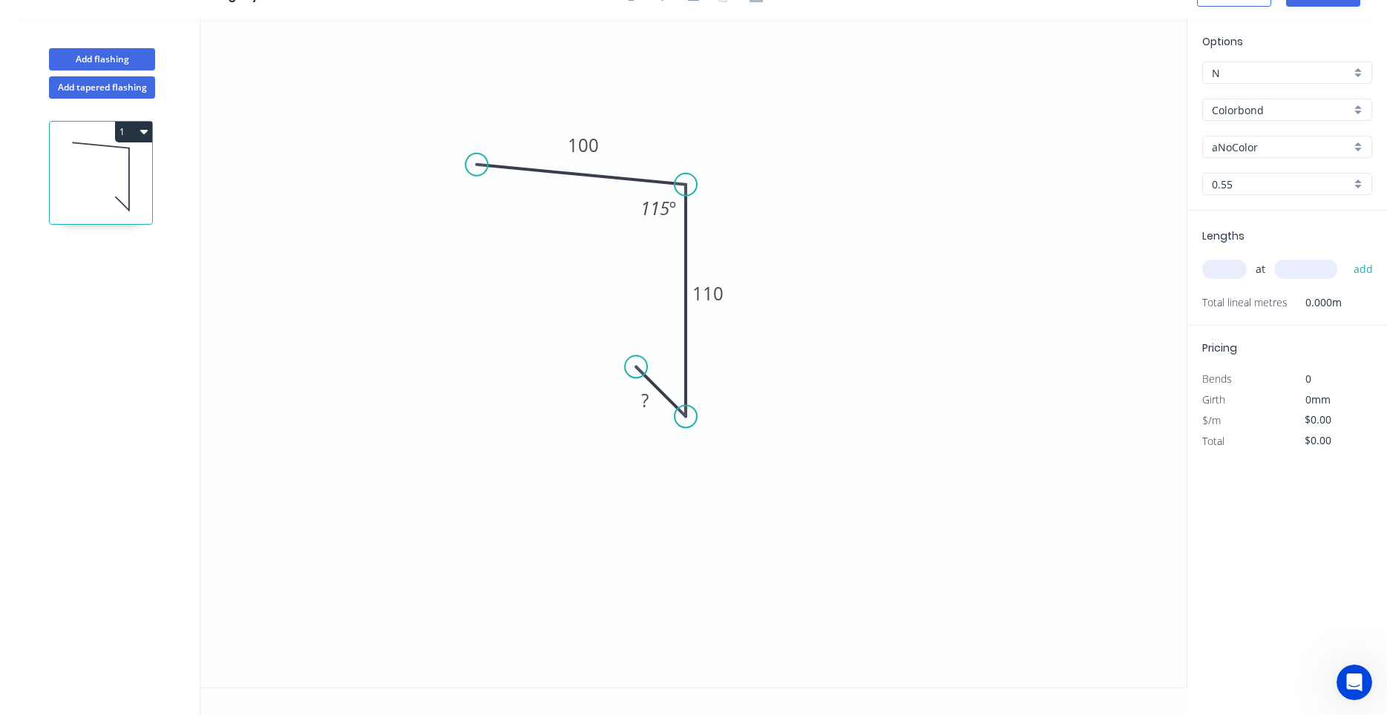
drag, startPoint x: 644, startPoint y: 370, endPoint x: 636, endPoint y: 373, distance: 8.7
click at [636, 373] on circle at bounding box center [636, 366] width 22 height 22
click at [646, 402] on tspan "?" at bounding box center [644, 400] width 7 height 24
drag, startPoint x: 633, startPoint y: 370, endPoint x: 648, endPoint y: 381, distance: 18.5
click at [648, 381] on circle at bounding box center [648, 378] width 22 height 22
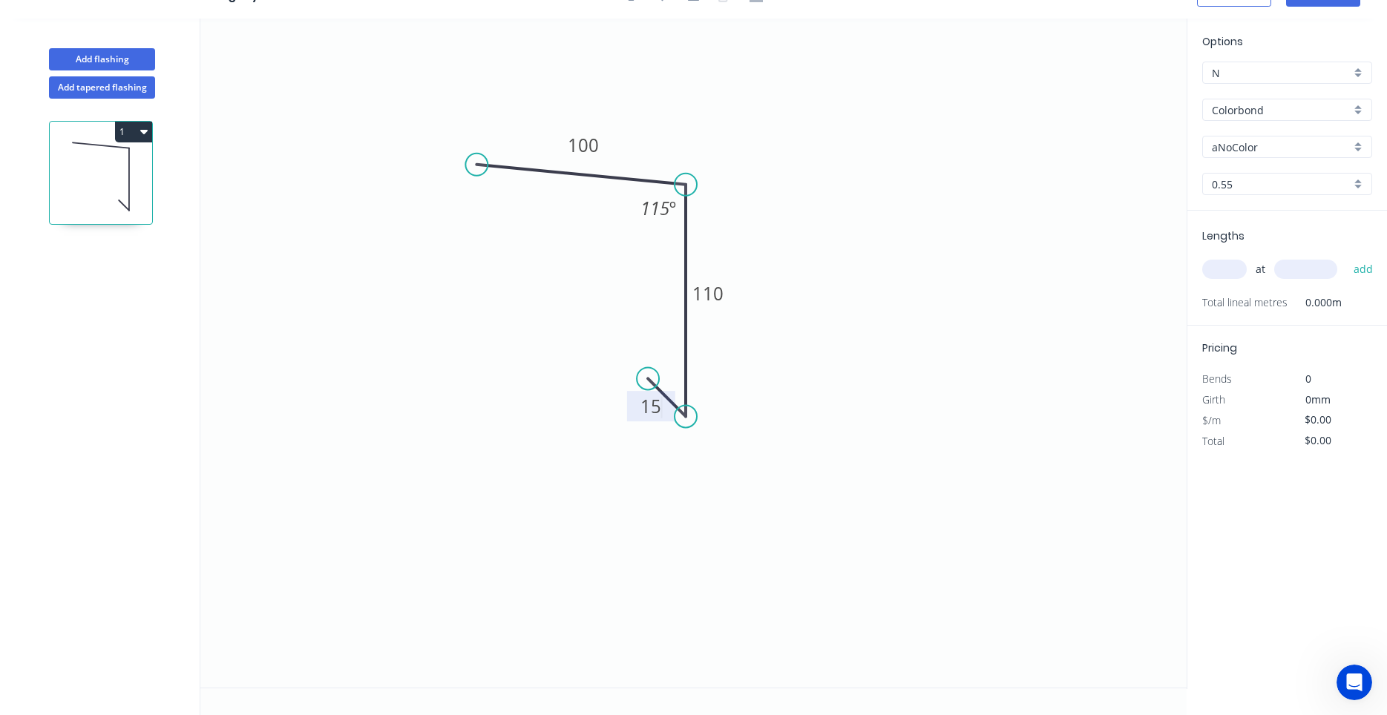
type input "$8.67"
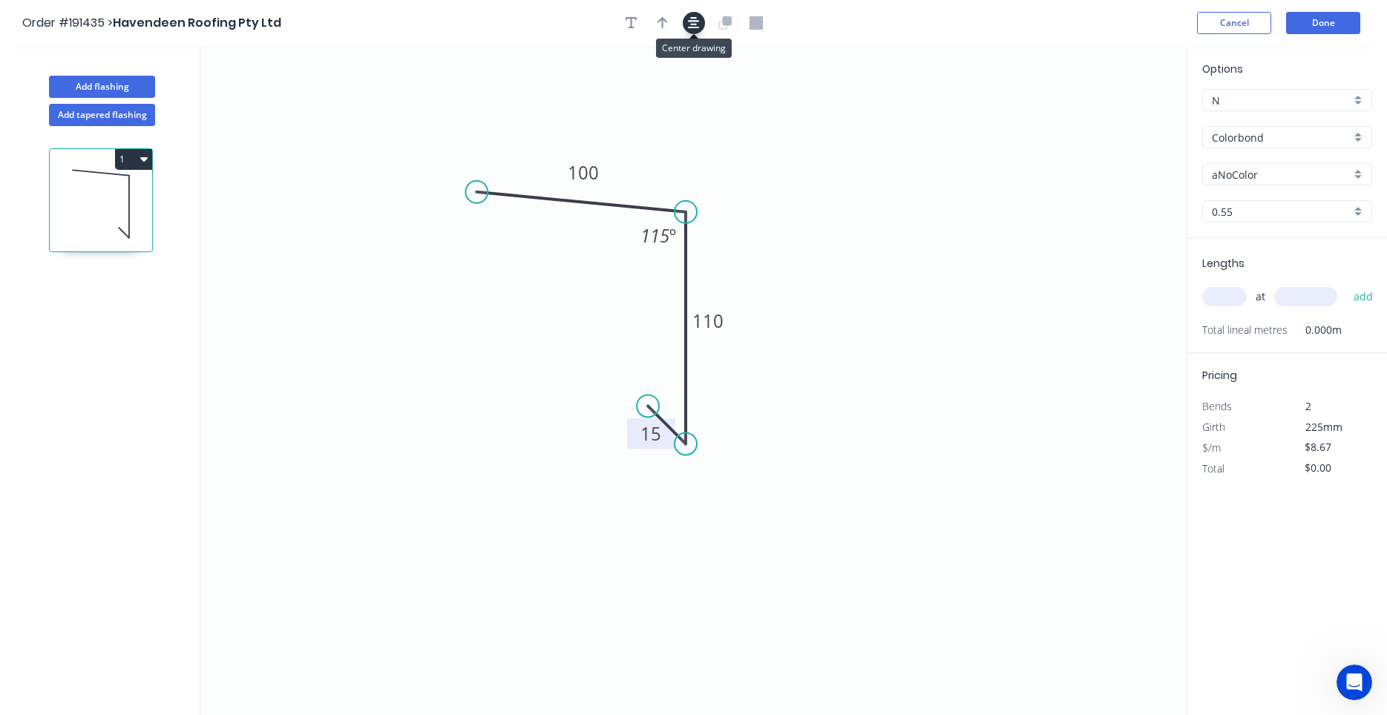
click at [695, 33] on button "button" at bounding box center [694, 23] width 22 height 22
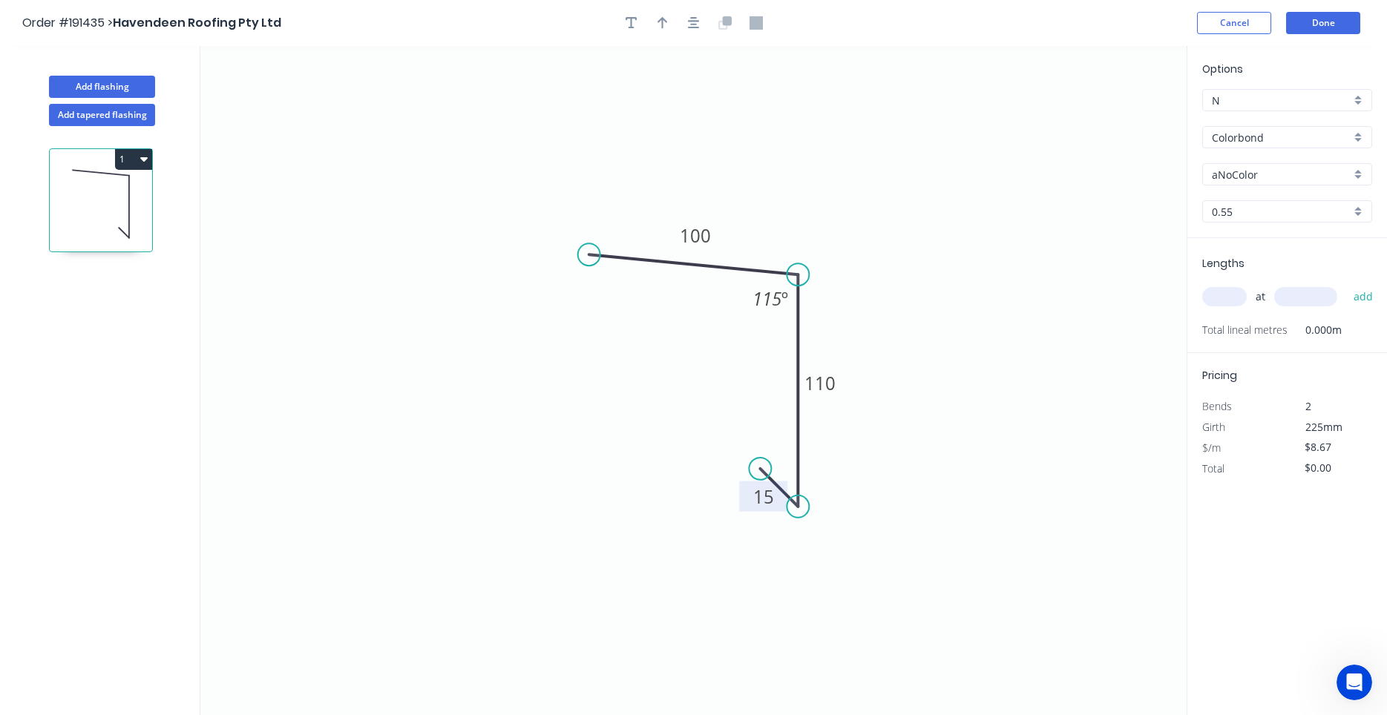
click at [673, 27] on div at bounding box center [694, 23] width 156 height 22
click at [665, 29] on icon "button" at bounding box center [662, 22] width 10 height 13
drag, startPoint x: 1113, startPoint y: 111, endPoint x: 900, endPoint y: 178, distance: 223.2
click at [890, 183] on icon "0 100 110 15 115 º" at bounding box center [693, 380] width 986 height 669
drag, startPoint x: 1112, startPoint y: 111, endPoint x: 818, endPoint y: 190, distance: 303.5
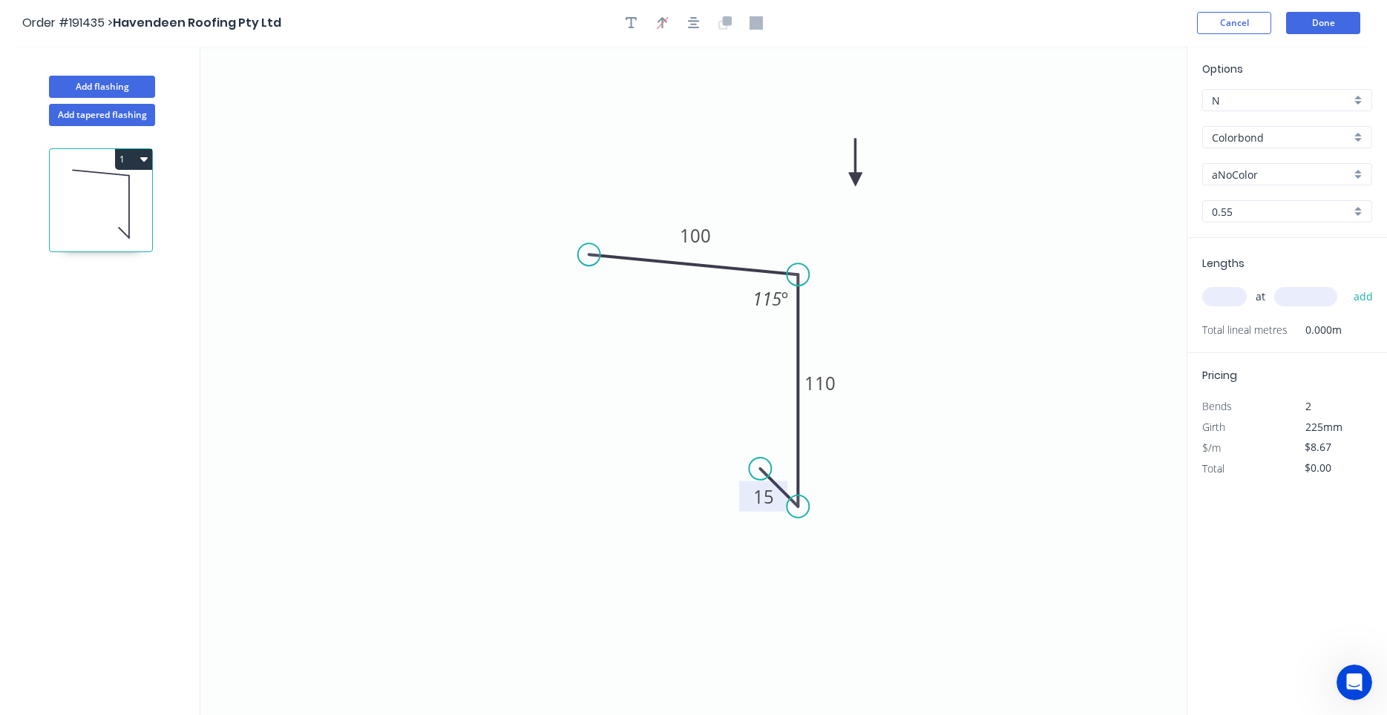
click at [849, 186] on icon at bounding box center [855, 162] width 13 height 47
click at [818, 190] on icon at bounding box center [818, 172] width 13 height 47
click at [1282, 172] on input "aNoColor" at bounding box center [1281, 175] width 139 height 16
type input "m"
type input "aNoColor"
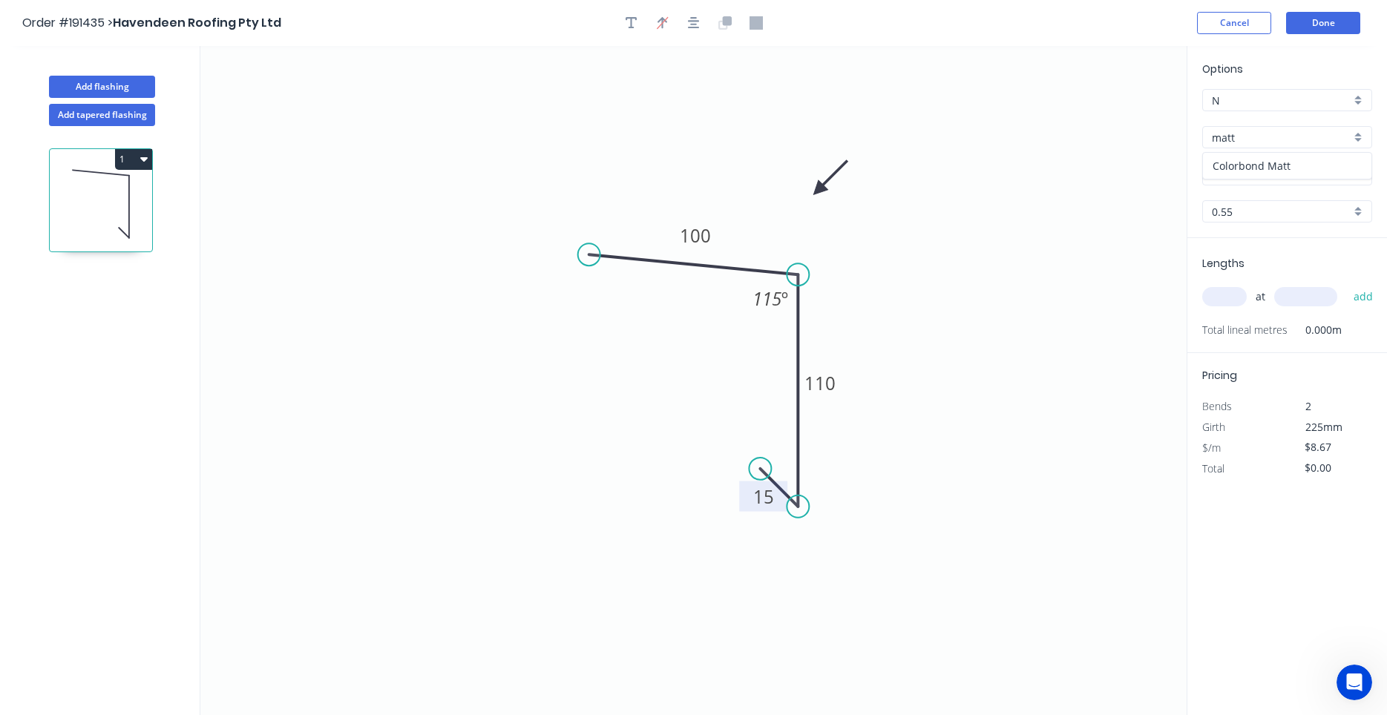
click at [1325, 169] on div "Colorbond Matt" at bounding box center [1287, 166] width 168 height 26
type input "Colorbond Matt"
type input "Basalt"
type input "$10.63"
click at [1292, 175] on input "Basalt" at bounding box center [1281, 175] width 139 height 16
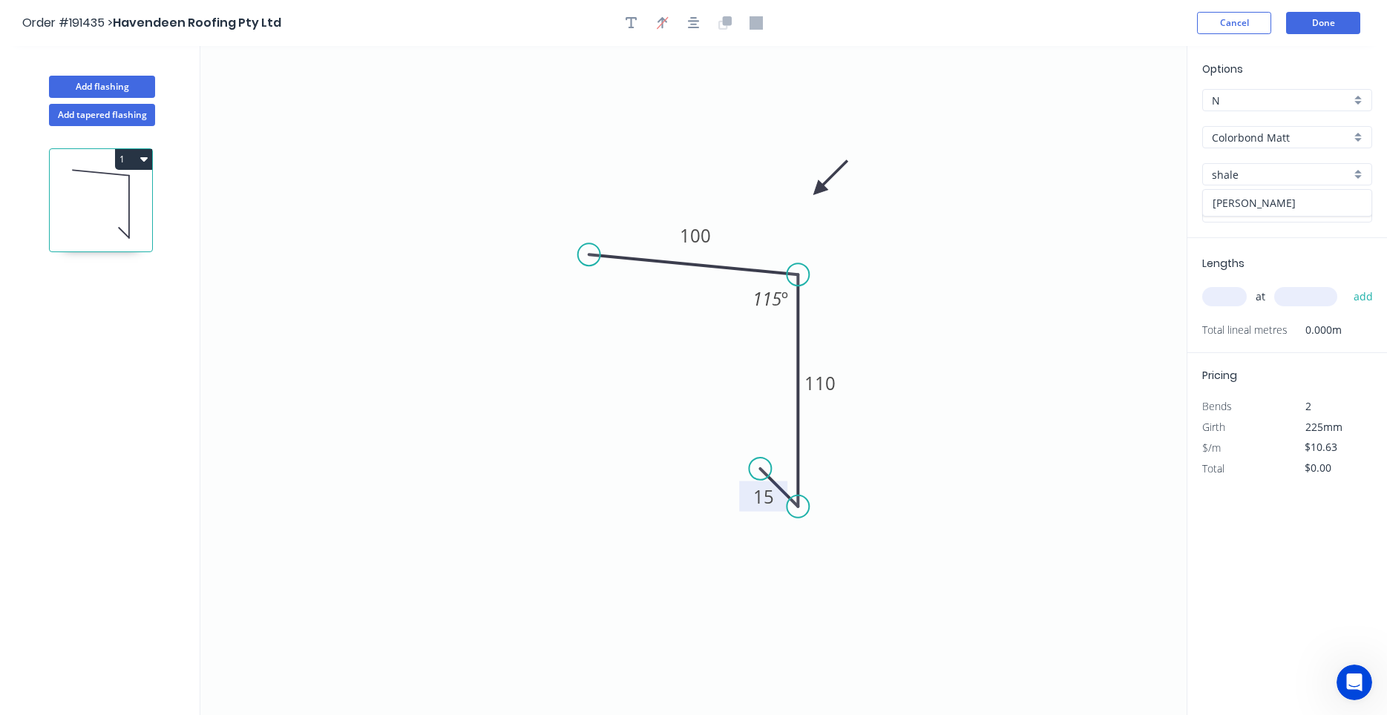
click at [1321, 205] on div "[PERSON_NAME]" at bounding box center [1287, 203] width 168 height 26
type input "[PERSON_NAME]"
click at [1222, 295] on input "text" at bounding box center [1224, 296] width 45 height 19
type input "4"
type input "6000"
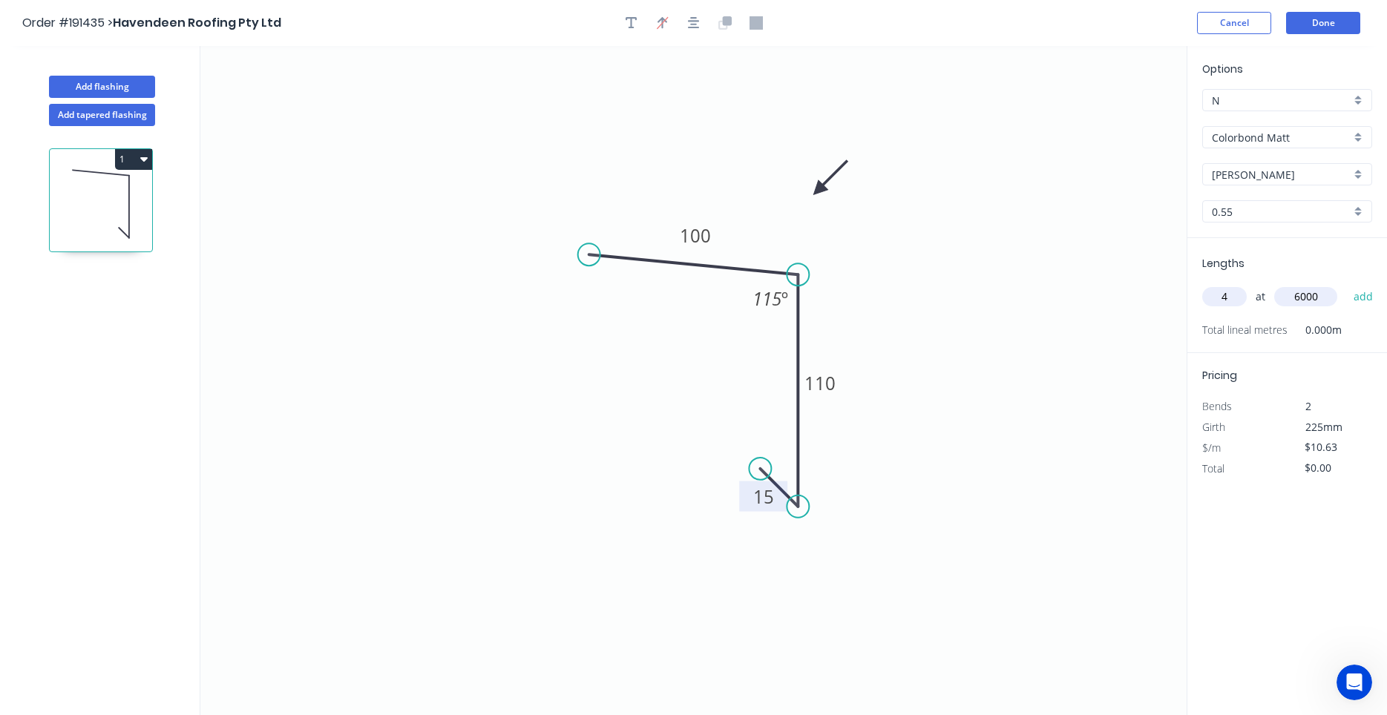
click at [1346, 284] on button "add" at bounding box center [1363, 296] width 35 height 25
type input "$255.12"
click at [133, 78] on button "Add flashing" at bounding box center [102, 87] width 106 height 22
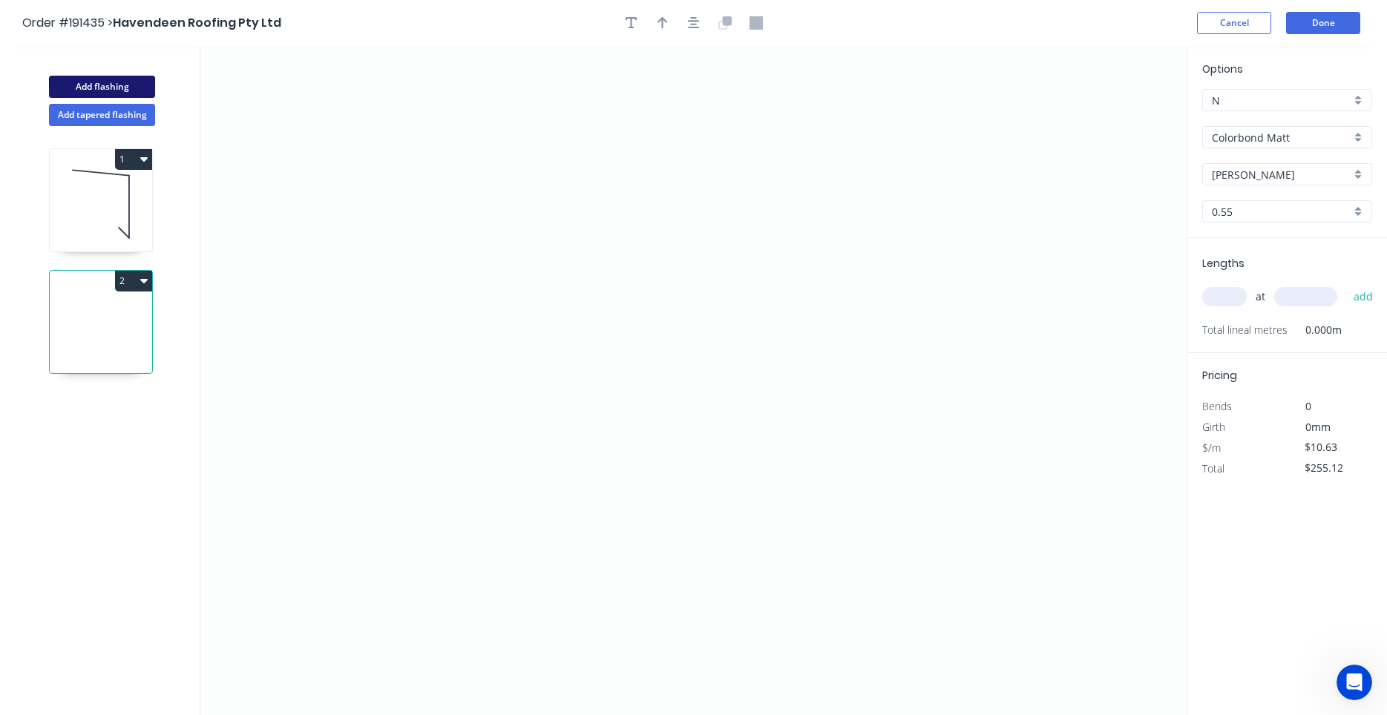
type input "$0.00"
click at [436, 188] on icon "0" at bounding box center [693, 380] width 986 height 669
click at [579, 186] on icon "0" at bounding box center [693, 380] width 986 height 669
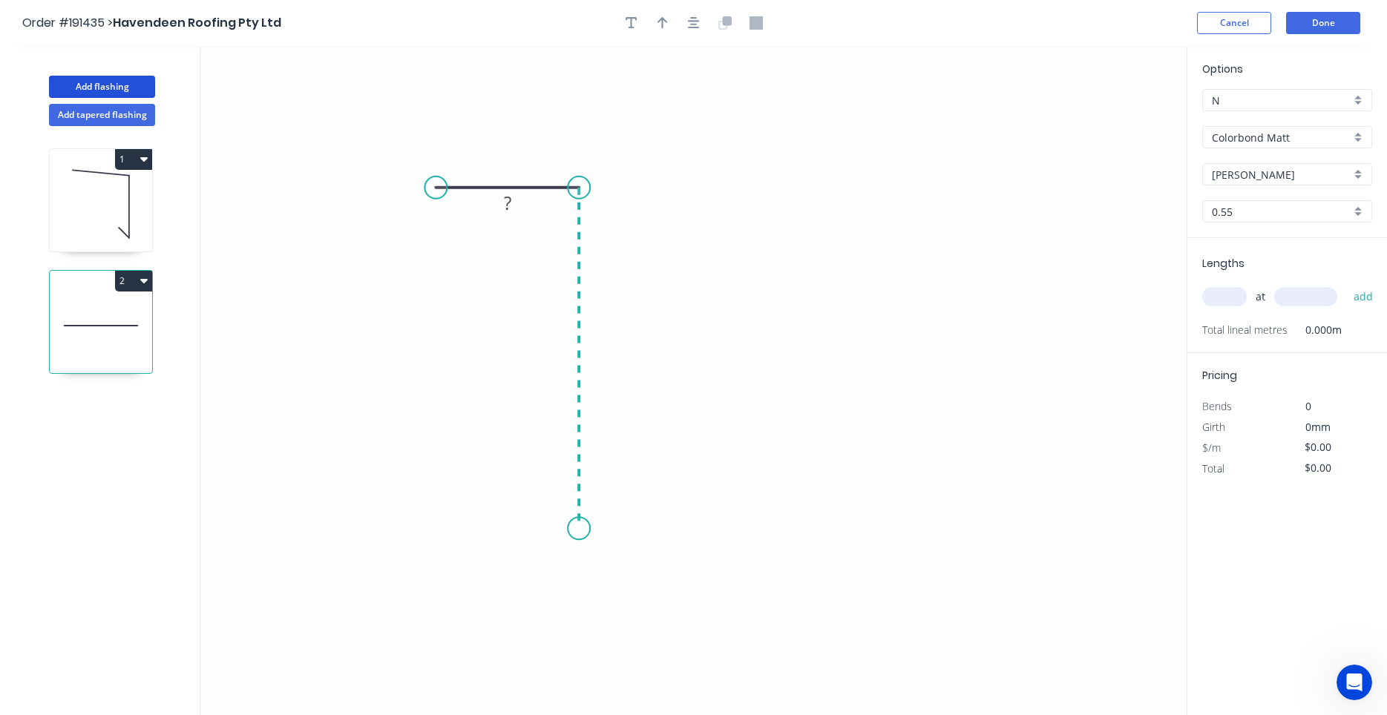
click at [551, 529] on icon "0 ?" at bounding box center [693, 380] width 986 height 669
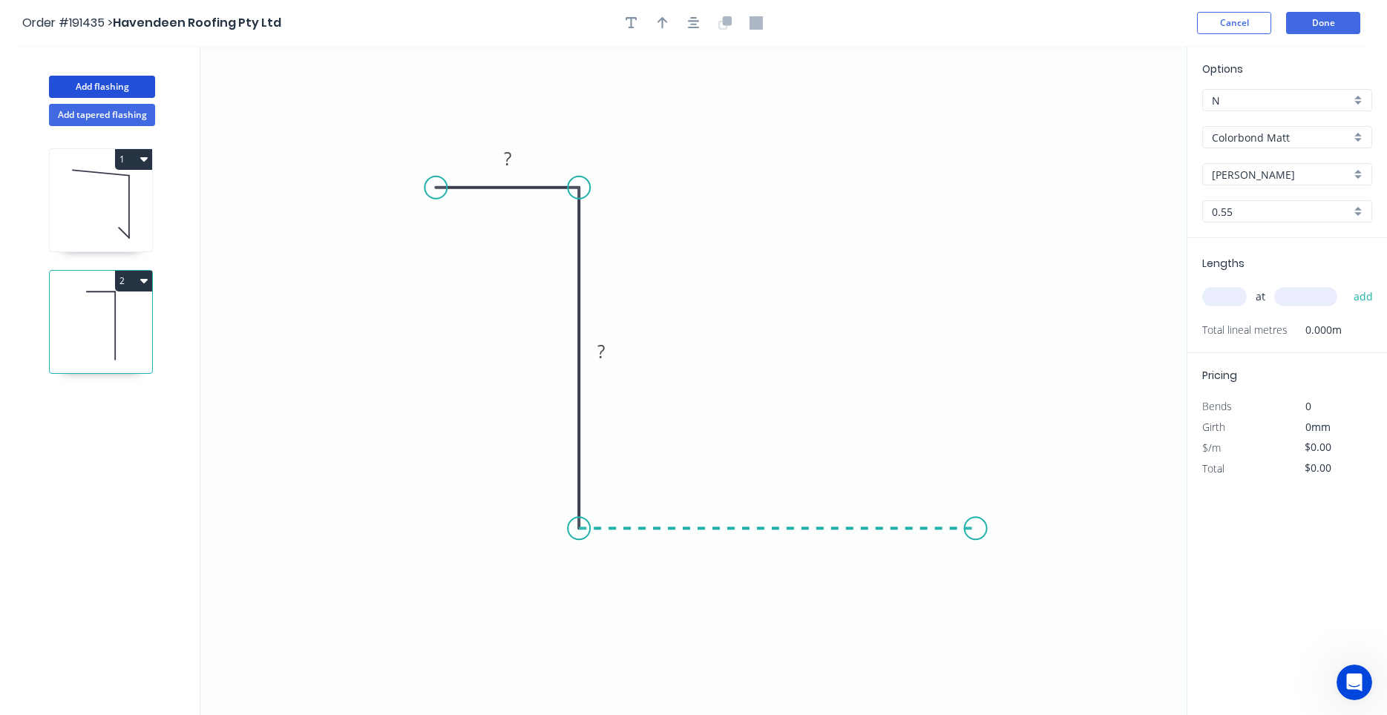
click at [976, 532] on icon "0 ? ?" at bounding box center [693, 380] width 986 height 669
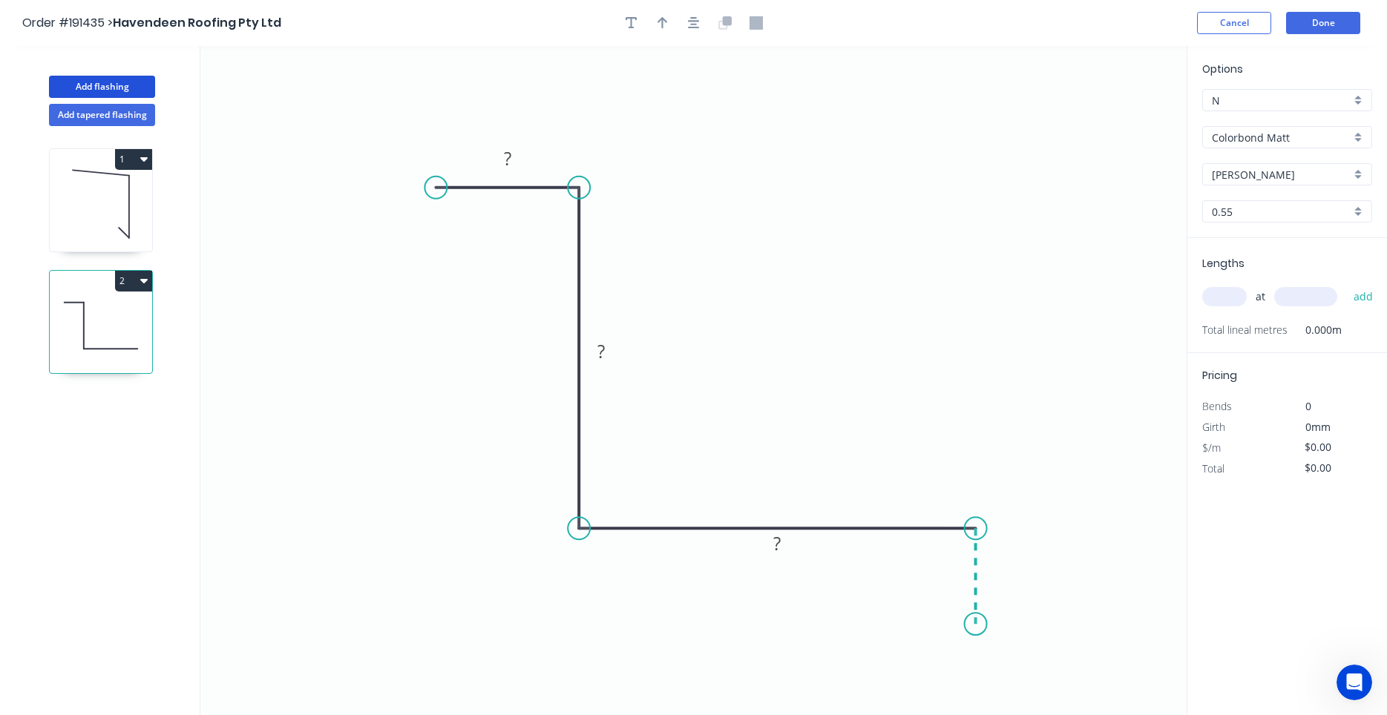
click at [978, 625] on icon "0 ? ? ?" at bounding box center [693, 380] width 986 height 669
click at [978, 625] on circle at bounding box center [976, 624] width 22 height 22
drag, startPoint x: 970, startPoint y: 621, endPoint x: 987, endPoint y: 623, distance: 17.1
click at [987, 623] on circle at bounding box center [987, 622] width 22 height 22
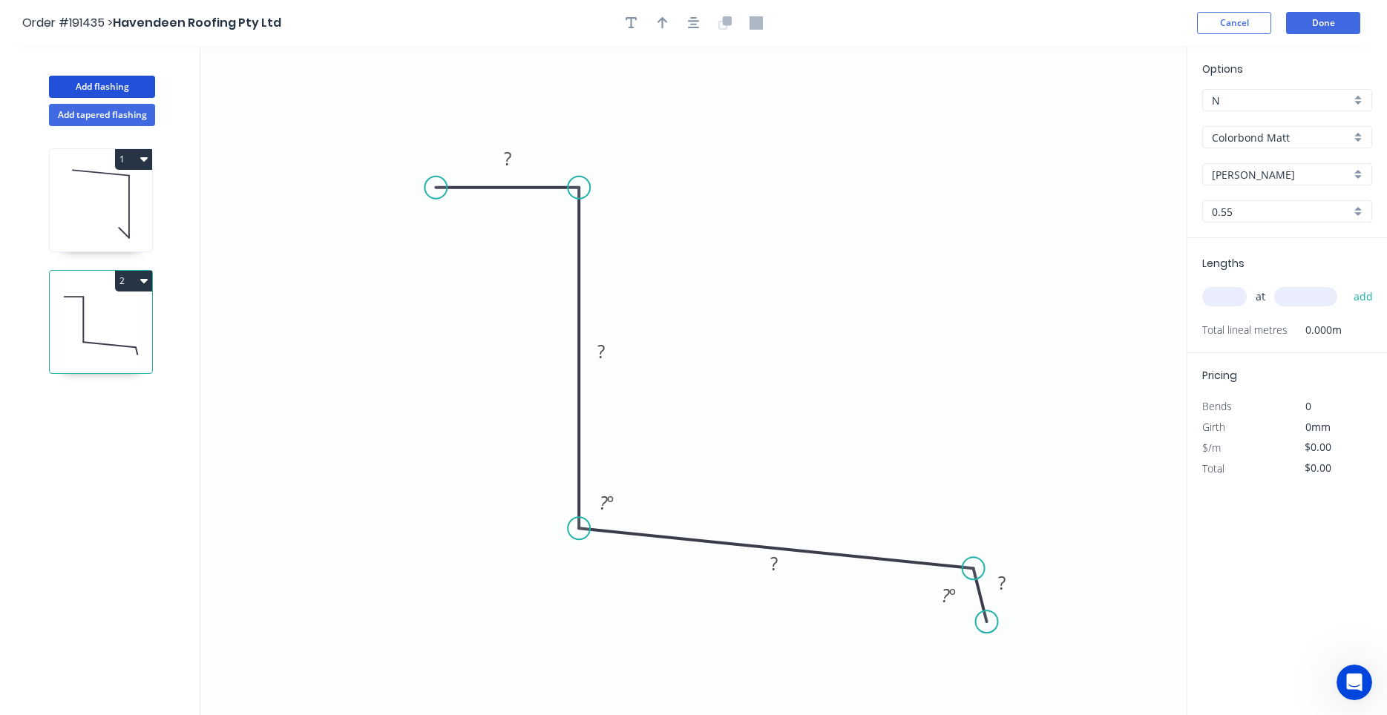
drag, startPoint x: 971, startPoint y: 526, endPoint x: 973, endPoint y: 569, distance: 43.1
click at [973, 569] on circle at bounding box center [973, 568] width 22 height 22
click at [608, 499] on tspan "º" at bounding box center [610, 502] width 7 height 24
drag, startPoint x: 988, startPoint y: 622, endPoint x: 974, endPoint y: 624, distance: 13.5
click at [974, 624] on circle at bounding box center [973, 623] width 22 height 22
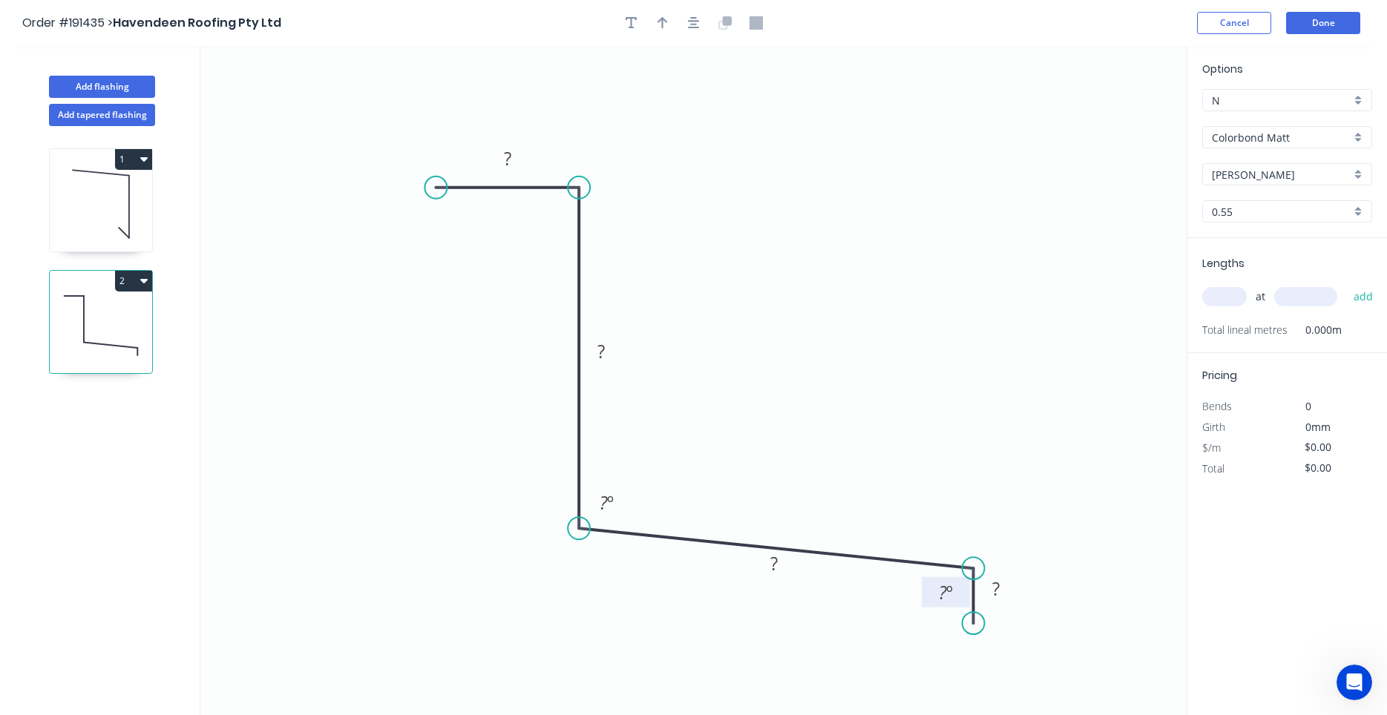
click at [944, 598] on tspan "?" at bounding box center [943, 592] width 8 height 24
type input "$18.23"
click at [1221, 297] on input "text" at bounding box center [1224, 296] width 45 height 19
type input "4"
type input "5700"
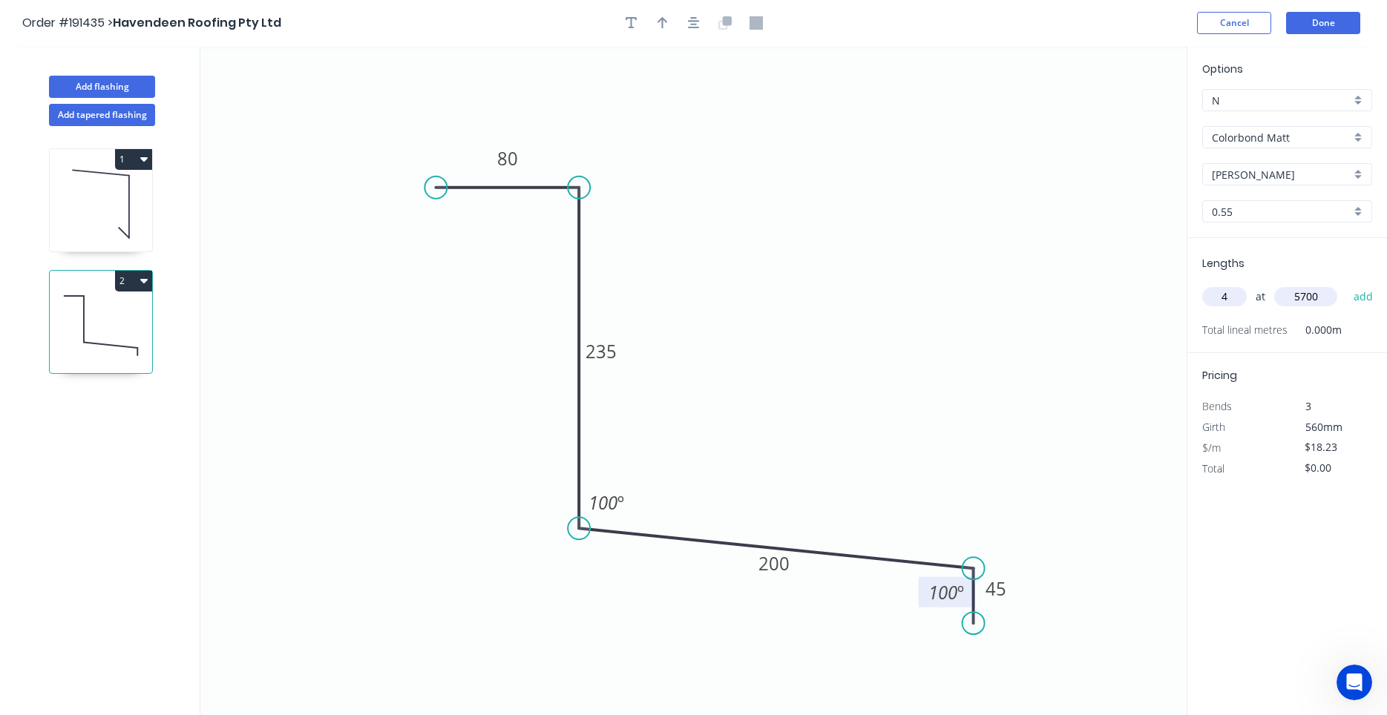
click at [1346, 284] on button "add" at bounding box center [1363, 296] width 35 height 25
type input "$415.64"
click at [685, 19] on div at bounding box center [694, 23] width 156 height 22
click at [687, 19] on button "button" at bounding box center [694, 23] width 22 height 22
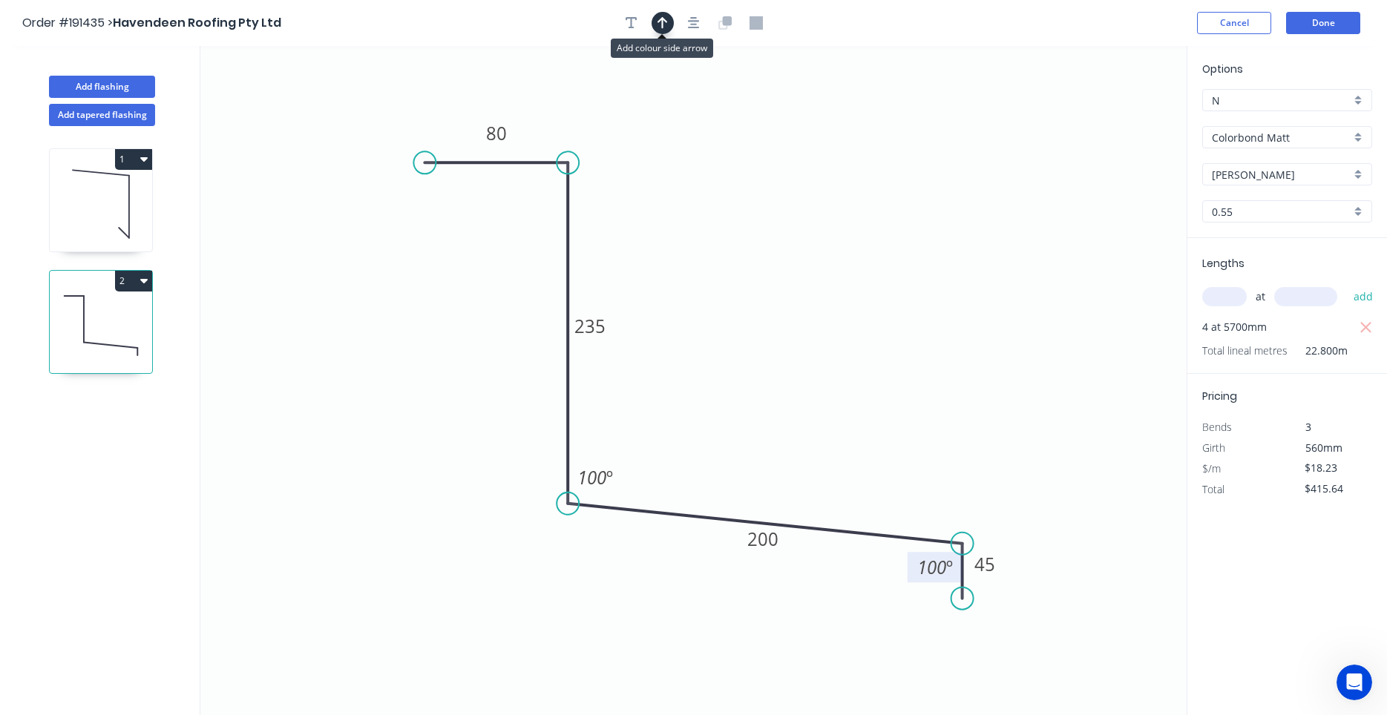
click at [664, 17] on icon "button" at bounding box center [662, 22] width 10 height 13
click at [1111, 122] on icon at bounding box center [1111, 102] width 13 height 47
drag, startPoint x: 1111, startPoint y: 122, endPoint x: 877, endPoint y: 453, distance: 405.1
click at [877, 453] on icon at bounding box center [888, 439] width 43 height 43
click at [134, 85] on button "Add flashing" at bounding box center [102, 87] width 106 height 22
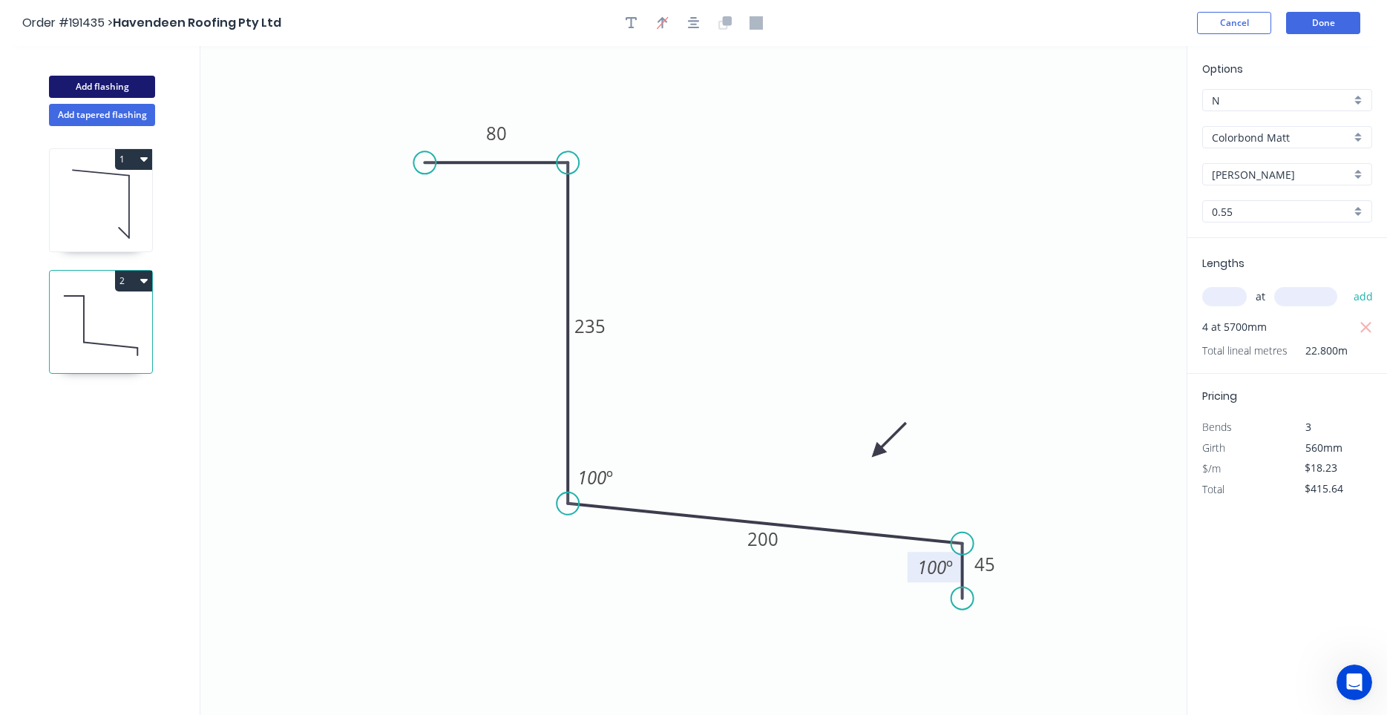
type input "$0.00"
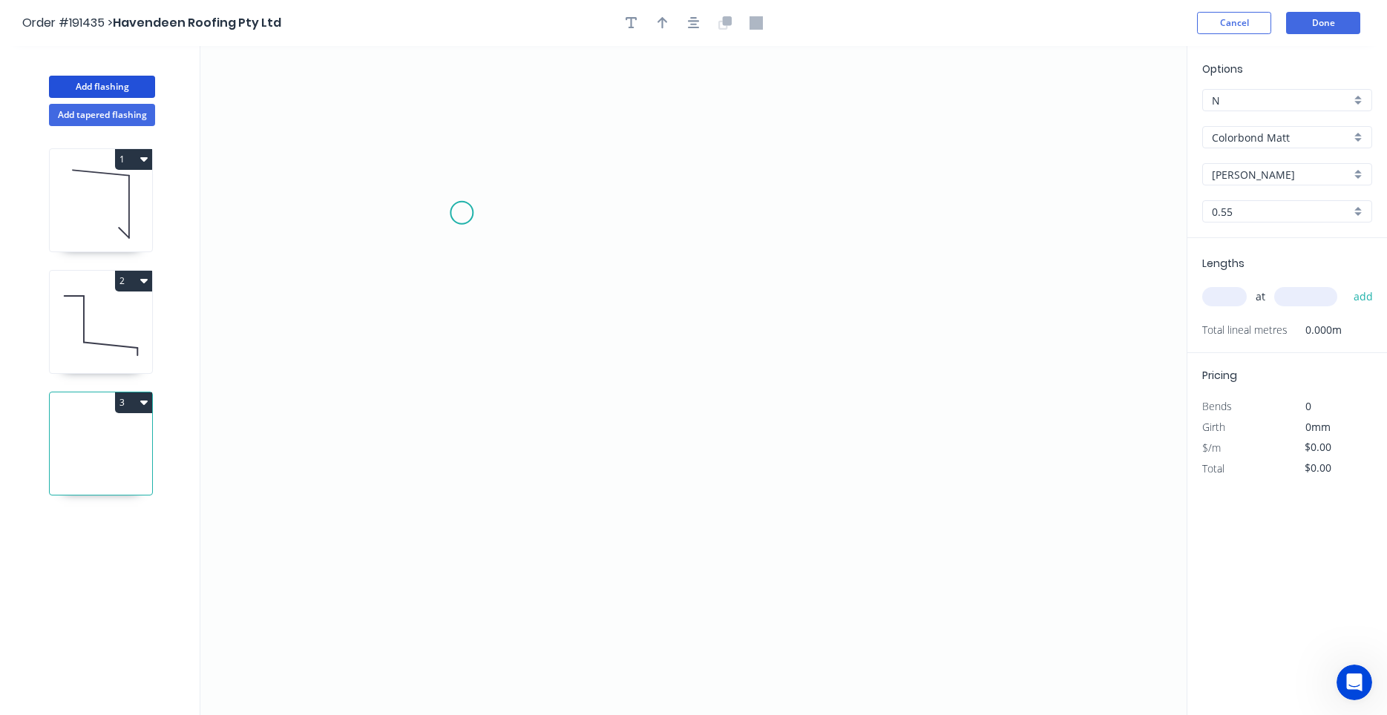
click at [456, 212] on icon "0" at bounding box center [693, 380] width 986 height 669
click at [719, 215] on icon "0" at bounding box center [693, 380] width 986 height 669
click at [844, 414] on icon "0 ?" at bounding box center [693, 380] width 986 height 669
click at [844, 414] on circle at bounding box center [844, 413] width 22 height 22
click at [602, 181] on rect at bounding box center [587, 183] width 48 height 30
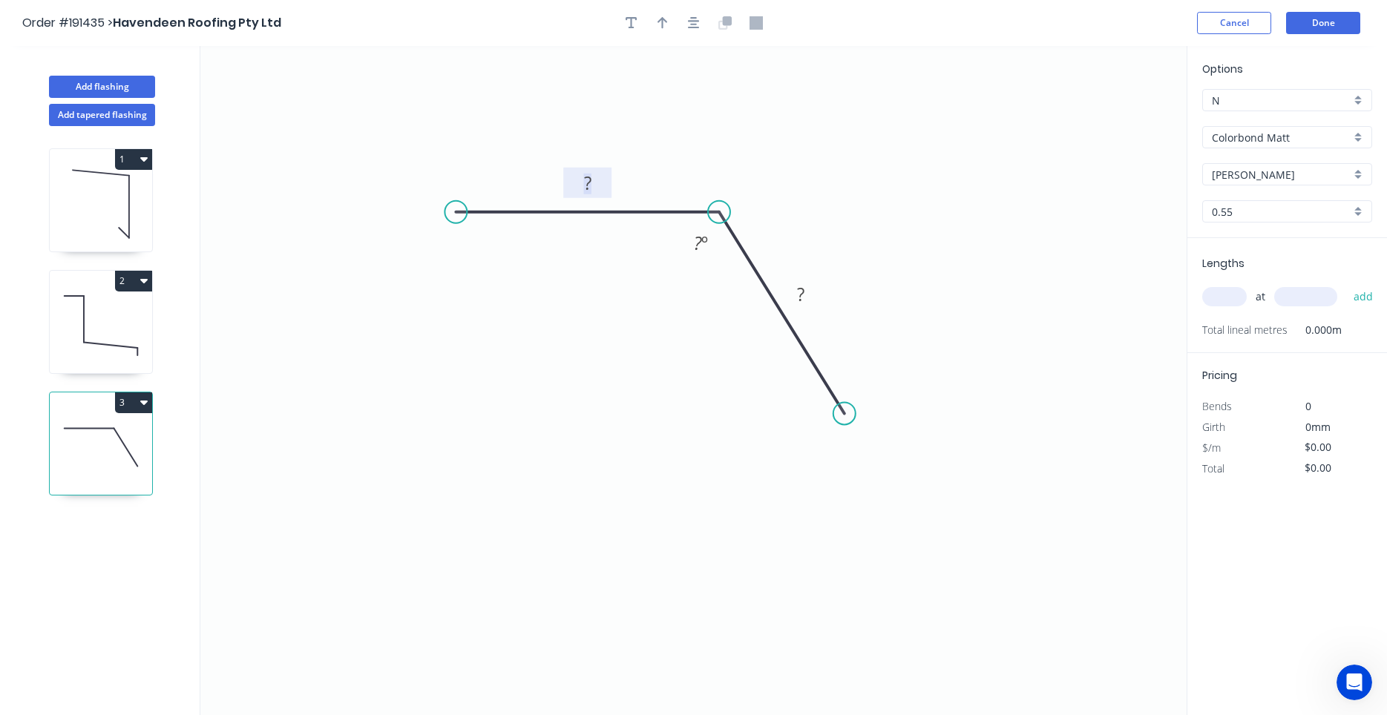
click at [598, 181] on rect at bounding box center [588, 184] width 30 height 21
click at [1231, 292] on input "text" at bounding box center [1224, 296] width 45 height 19
type input "$7.63"
click at [1346, 284] on button "add" at bounding box center [1363, 296] width 35 height 25
click at [1299, 138] on input "Colorbond Matt" at bounding box center [1281, 138] width 139 height 16
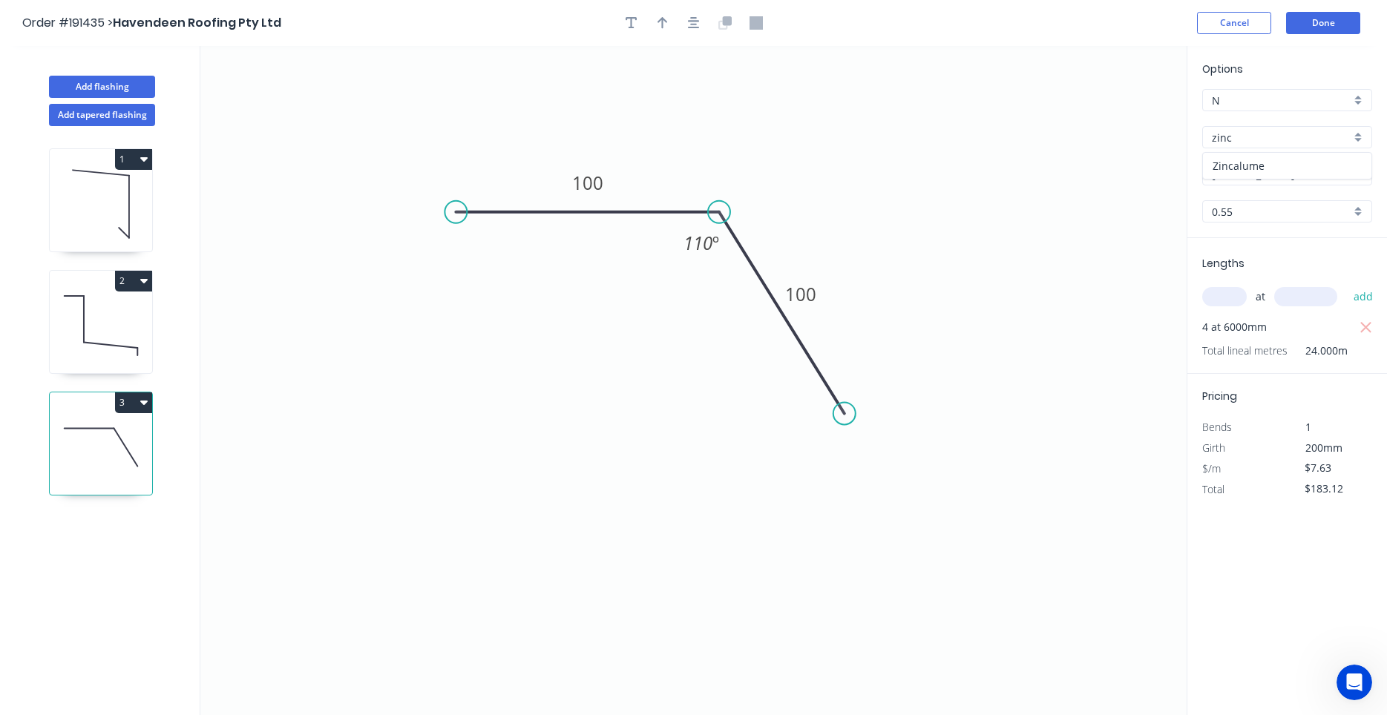
click at [1278, 157] on div "Zincalume" at bounding box center [1287, 166] width 168 height 26
click at [1273, 209] on input "0.55" at bounding box center [1281, 212] width 139 height 16
click at [1261, 272] on div "0.8" at bounding box center [1287, 266] width 168 height 26
click at [698, 26] on icon "button" at bounding box center [694, 22] width 12 height 13
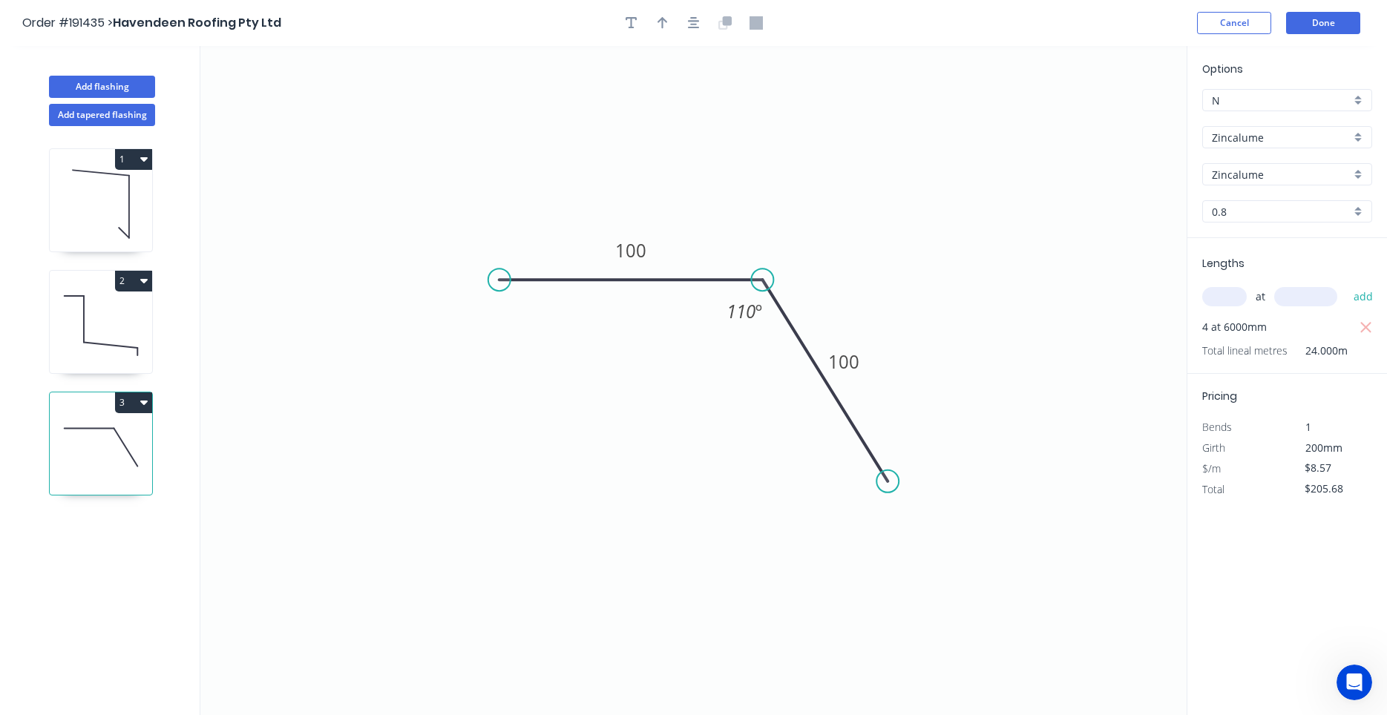
click at [675, 24] on div at bounding box center [694, 23] width 156 height 22
click at [671, 27] on button "button" at bounding box center [662, 23] width 22 height 22
click at [1114, 119] on icon at bounding box center [1111, 102] width 13 height 47
drag, startPoint x: 1110, startPoint y: 117, endPoint x: 792, endPoint y: 214, distance: 332.6
click at [807, 212] on icon at bounding box center [828, 190] width 43 height 43
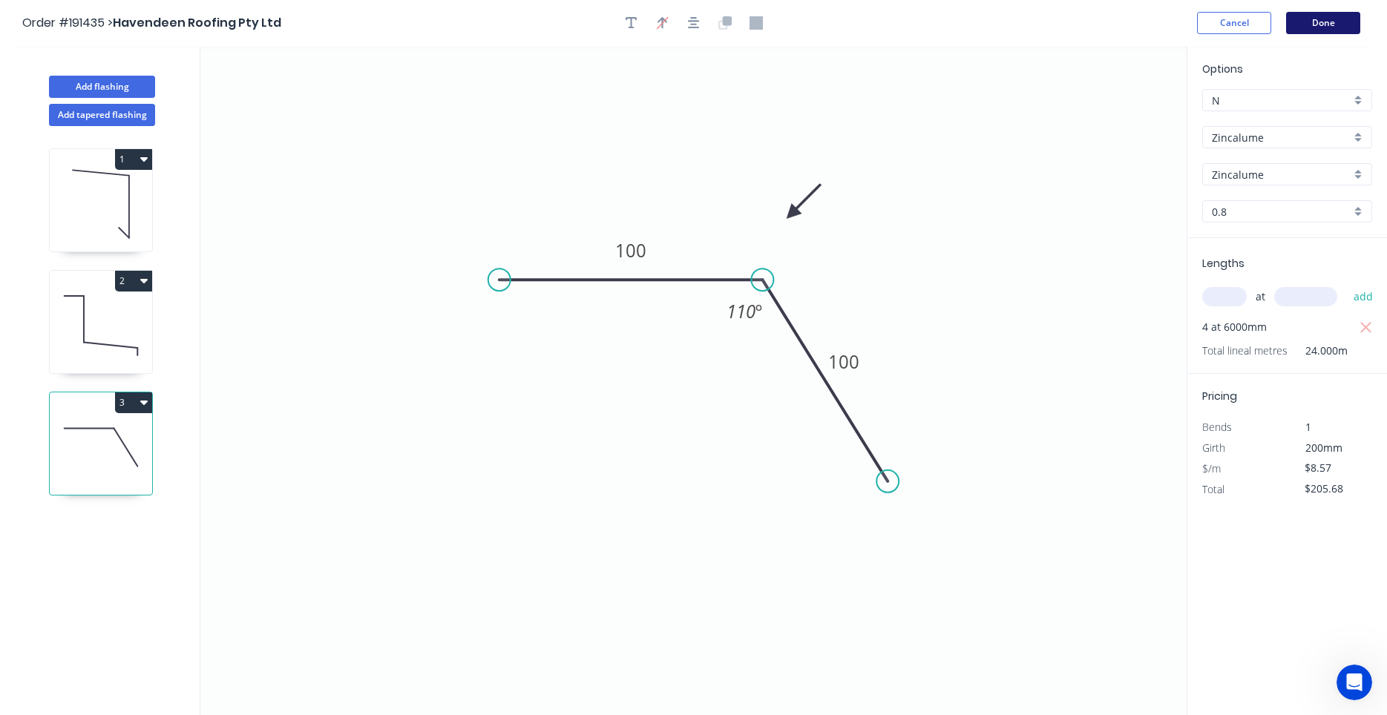
click at [1315, 19] on button "Done" at bounding box center [1323, 23] width 74 height 22
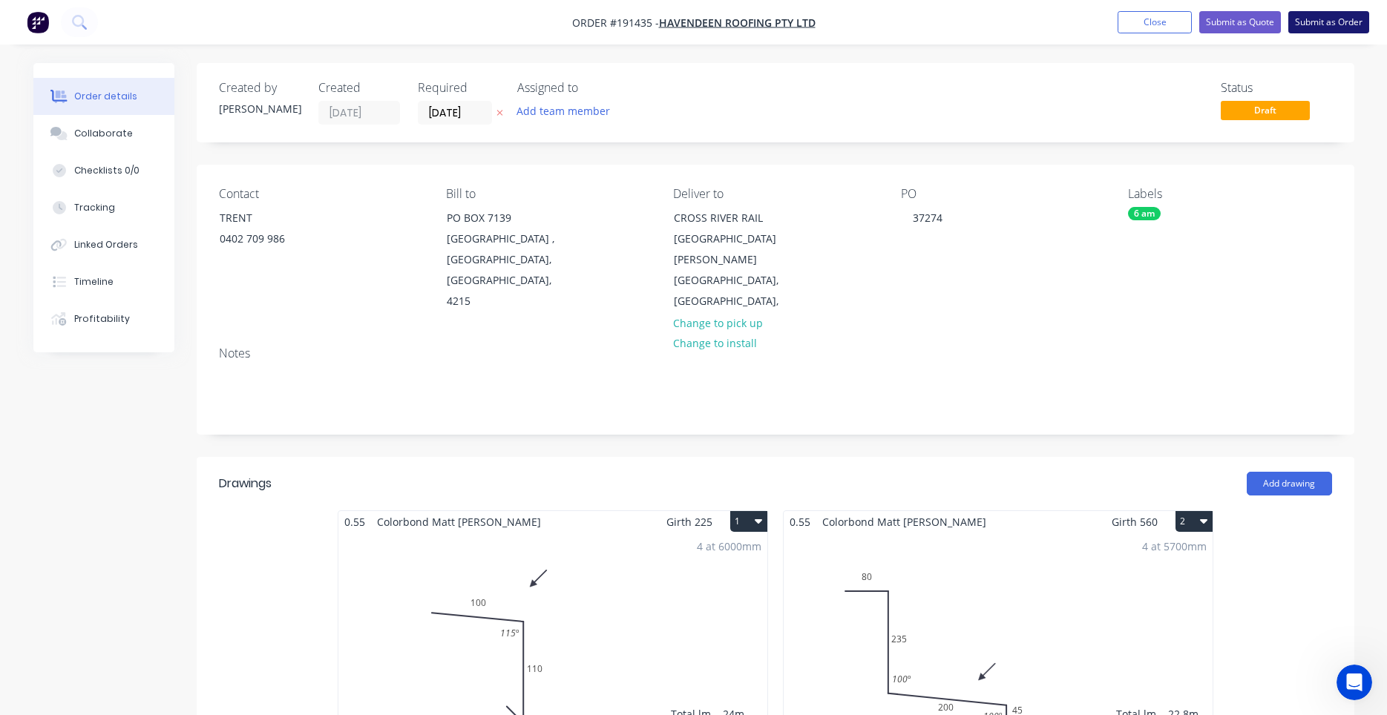
click at [1317, 28] on button "Submit as Order" at bounding box center [1328, 22] width 81 height 22
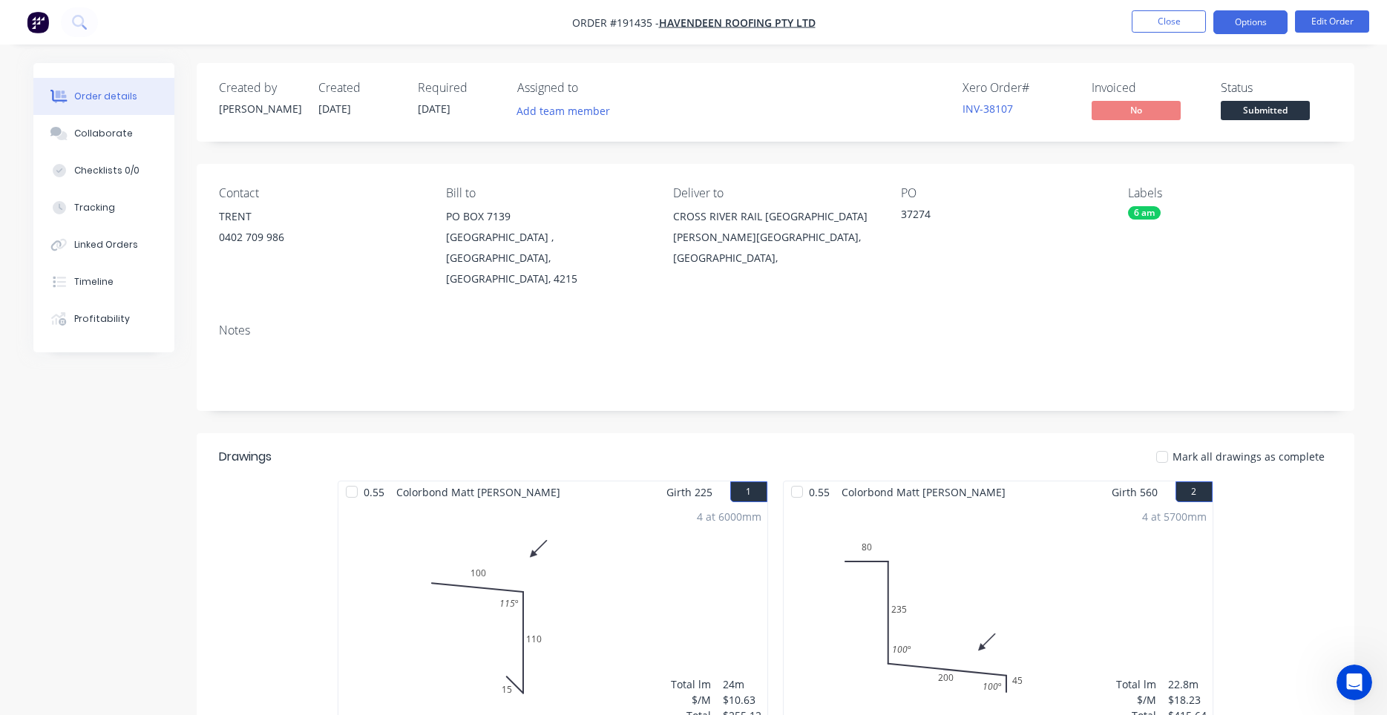
click at [1237, 19] on button "Options" at bounding box center [1250, 22] width 74 height 24
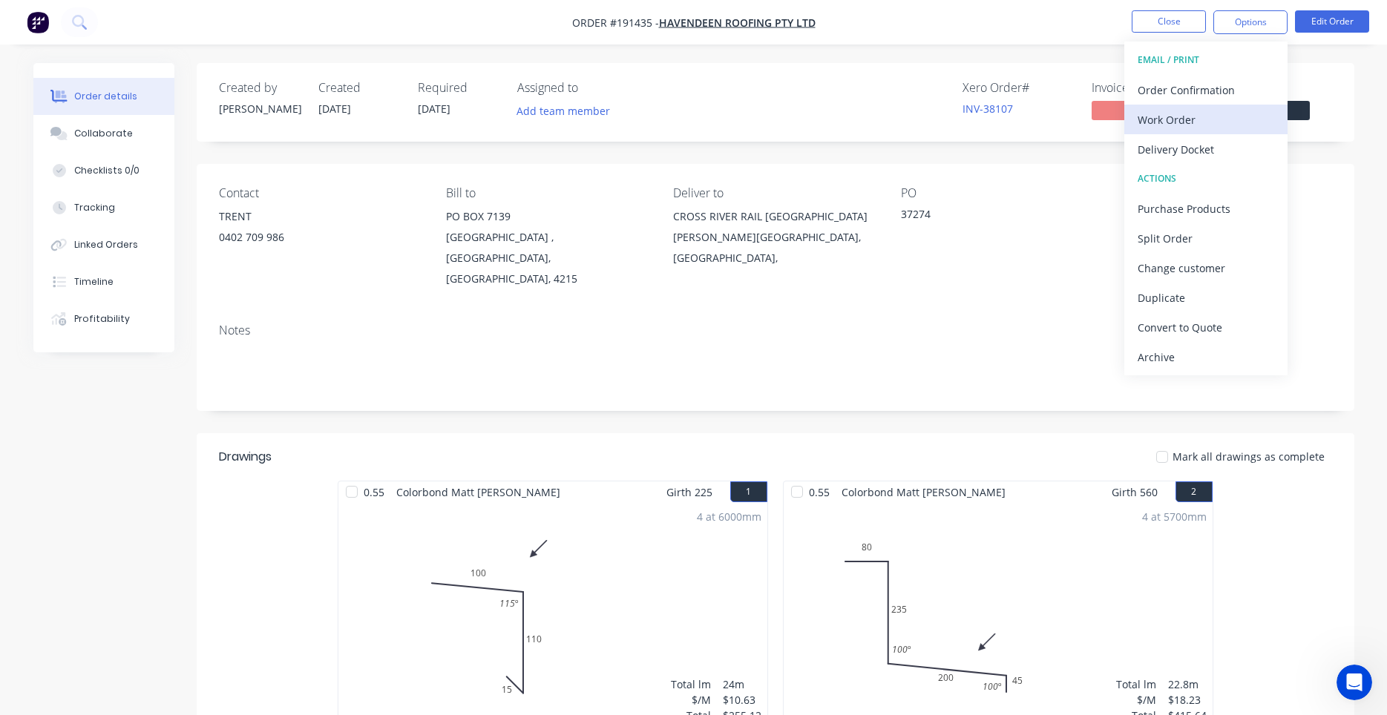
click at [1197, 112] on div "Work Order" at bounding box center [1205, 120] width 137 height 22
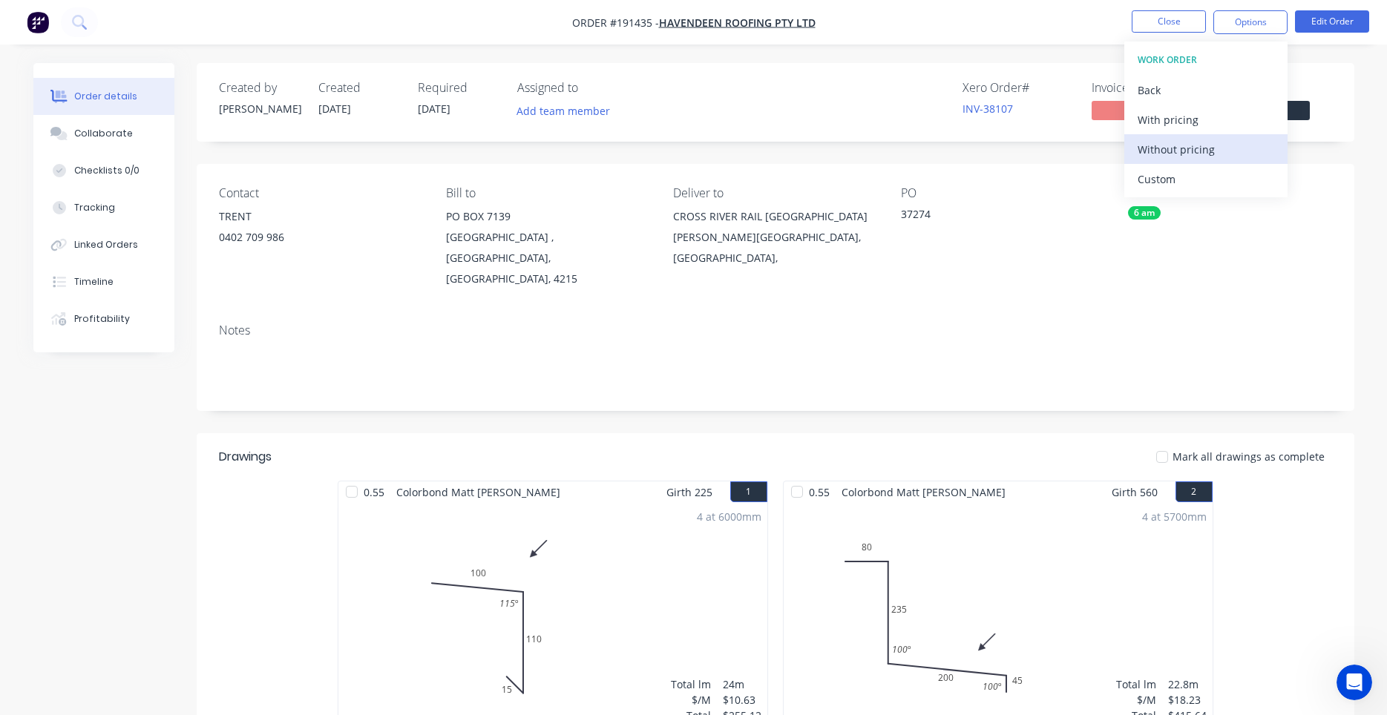
click at [1165, 156] on div "Without pricing" at bounding box center [1205, 150] width 137 height 22
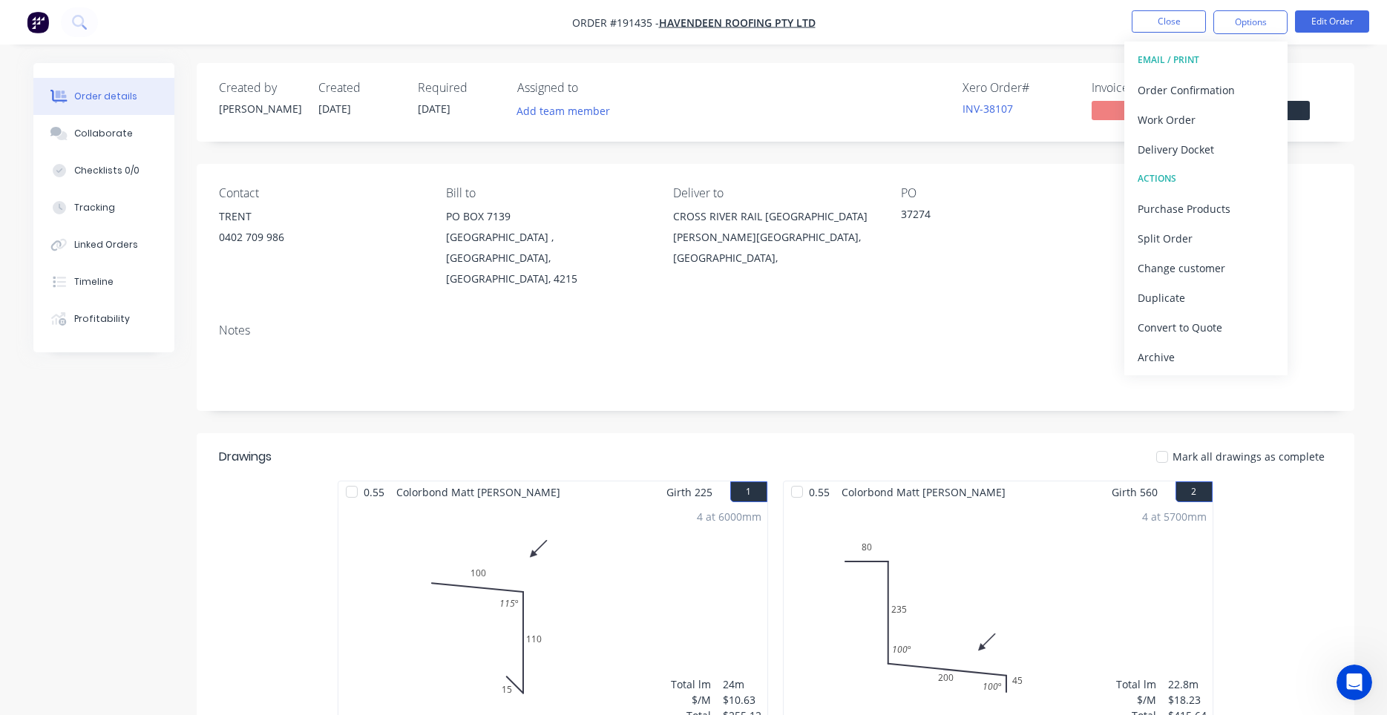
click at [805, 149] on div "Created by [PERSON_NAME] Created [DATE] Required [DATE] Assigned to Add team me…" at bounding box center [776, 657] width 1158 height 1188
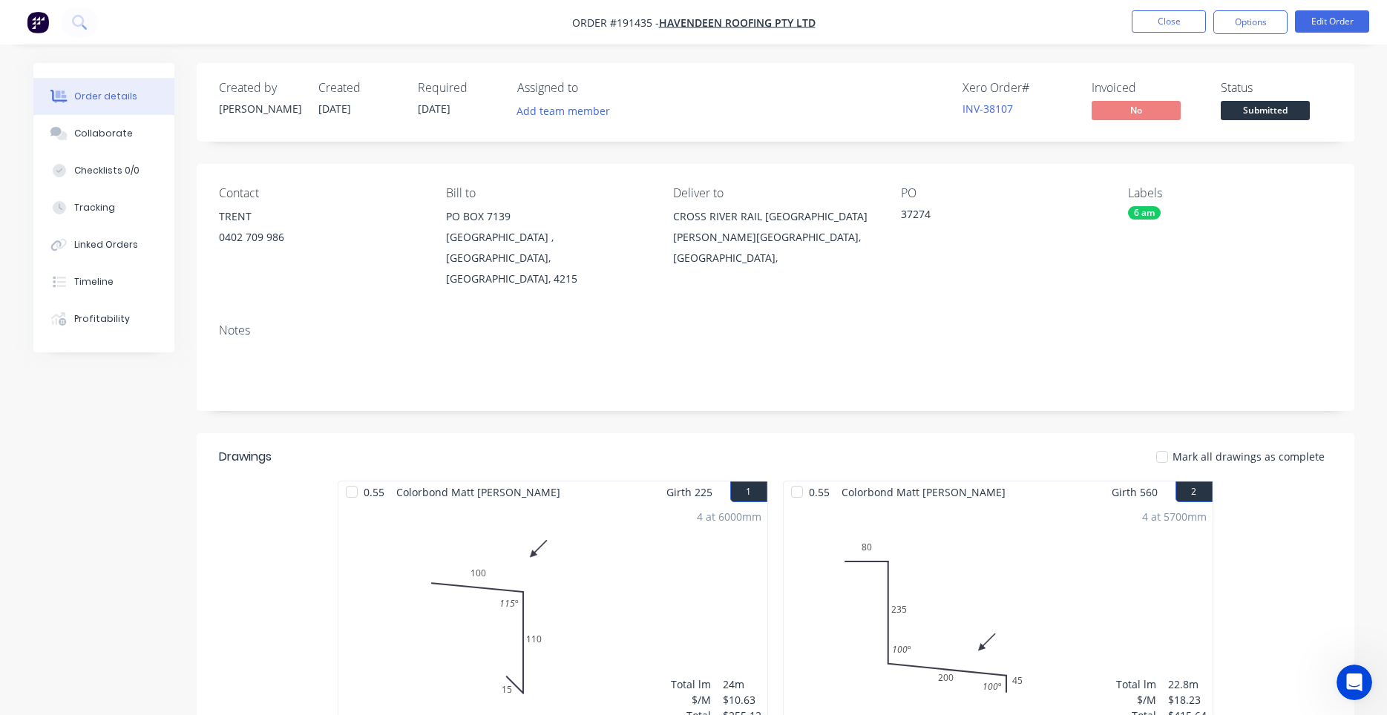
click at [625, 324] on div "Notes" at bounding box center [775, 331] width 1113 height 14
click at [1180, 24] on button "Close" at bounding box center [1169, 21] width 74 height 22
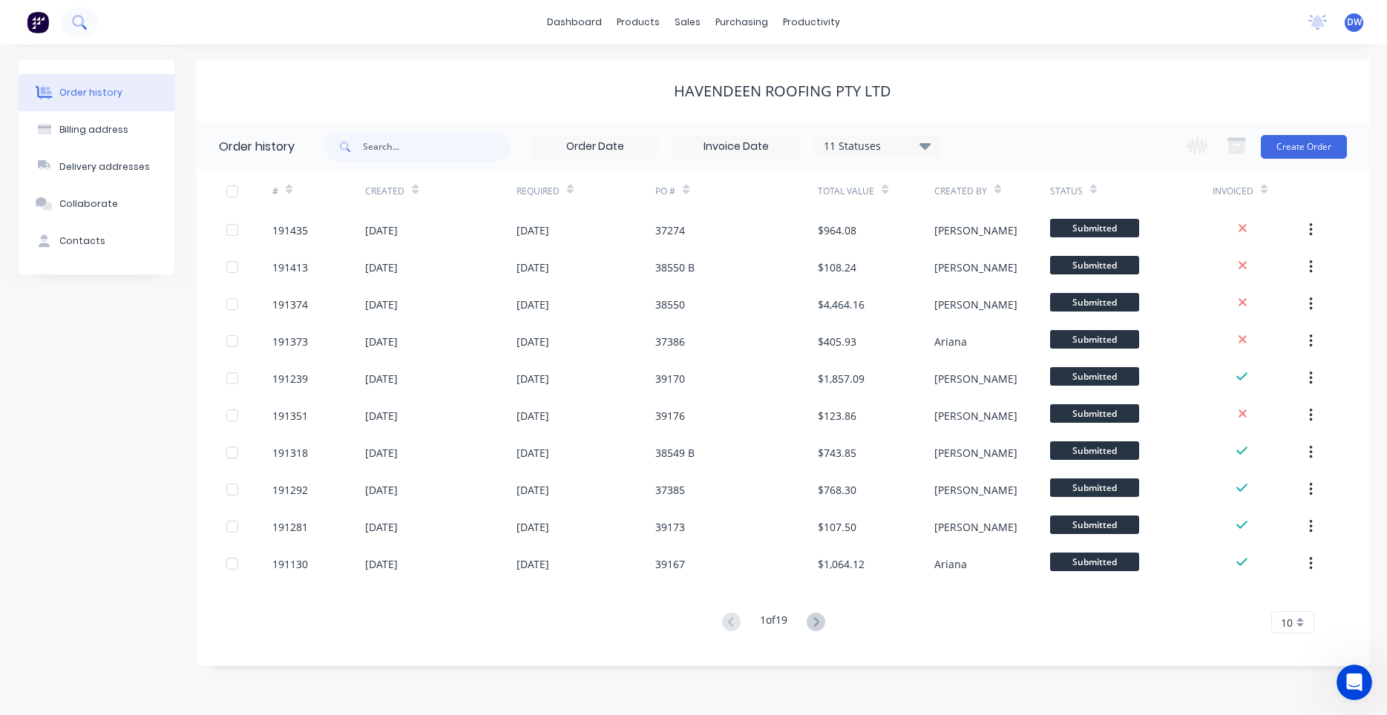
click at [83, 24] on icon at bounding box center [79, 22] width 14 height 14
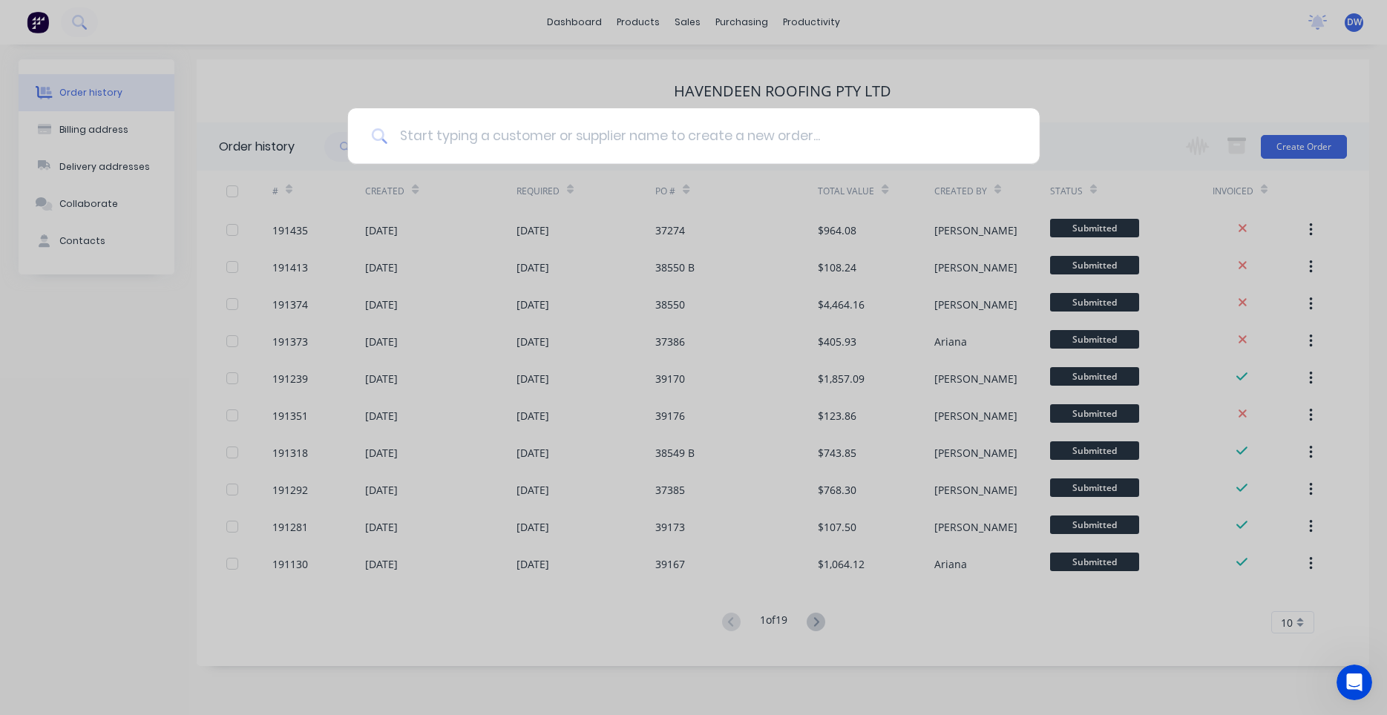
click at [413, 133] on input at bounding box center [701, 136] width 628 height 56
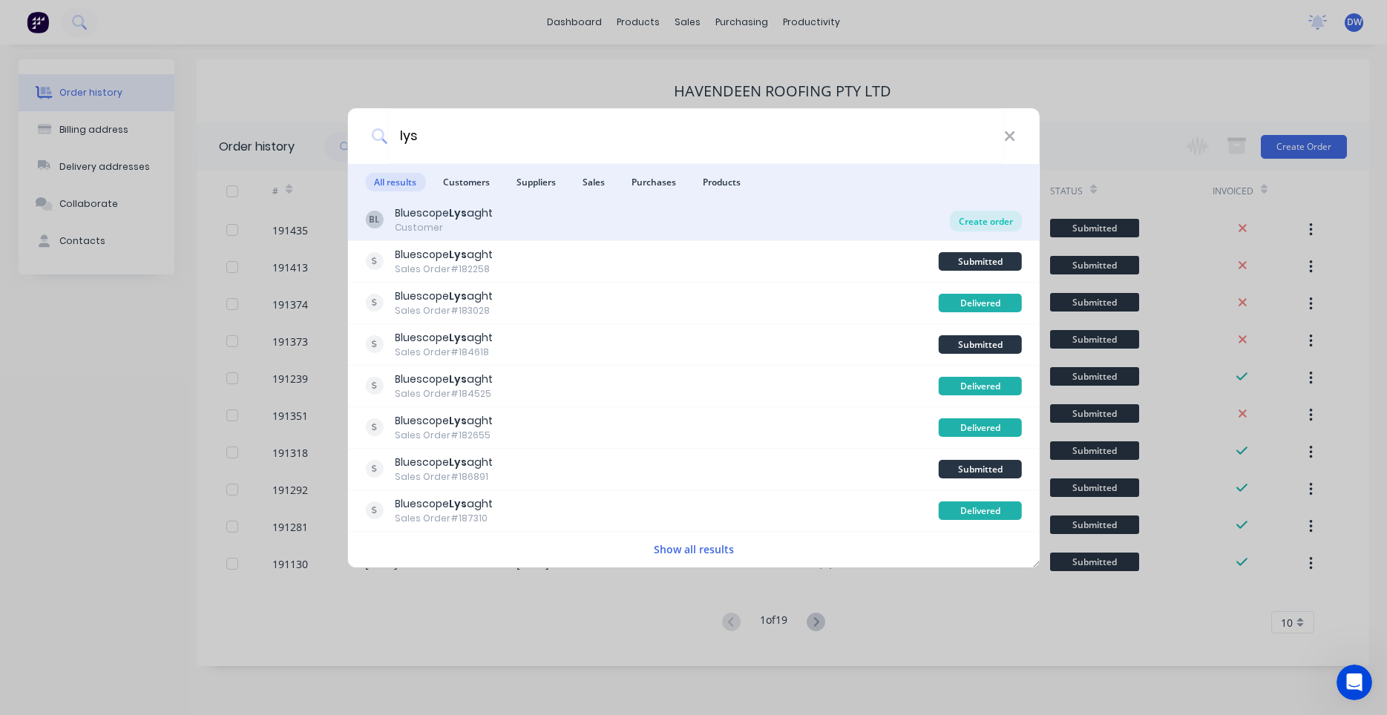
click at [967, 223] on div "Create order" at bounding box center [986, 221] width 72 height 21
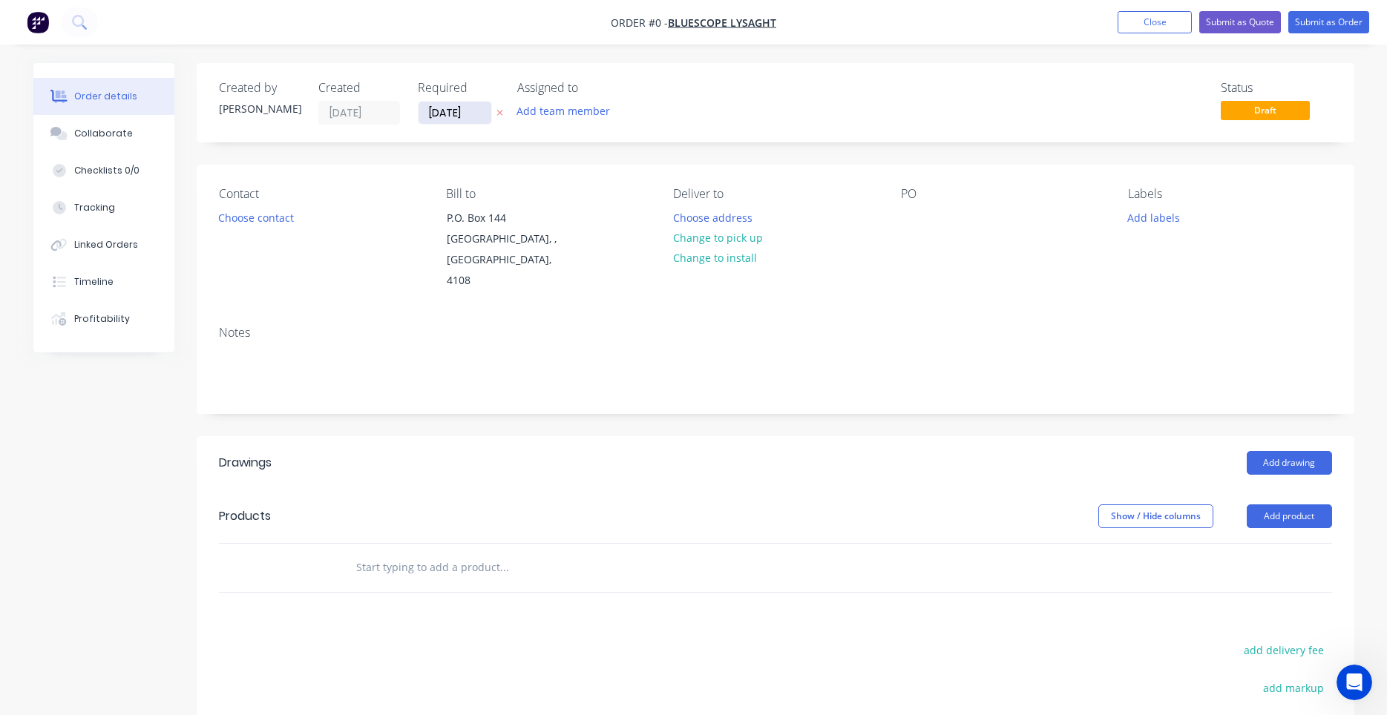
click at [461, 117] on input "[DATE]" at bounding box center [454, 113] width 73 height 22
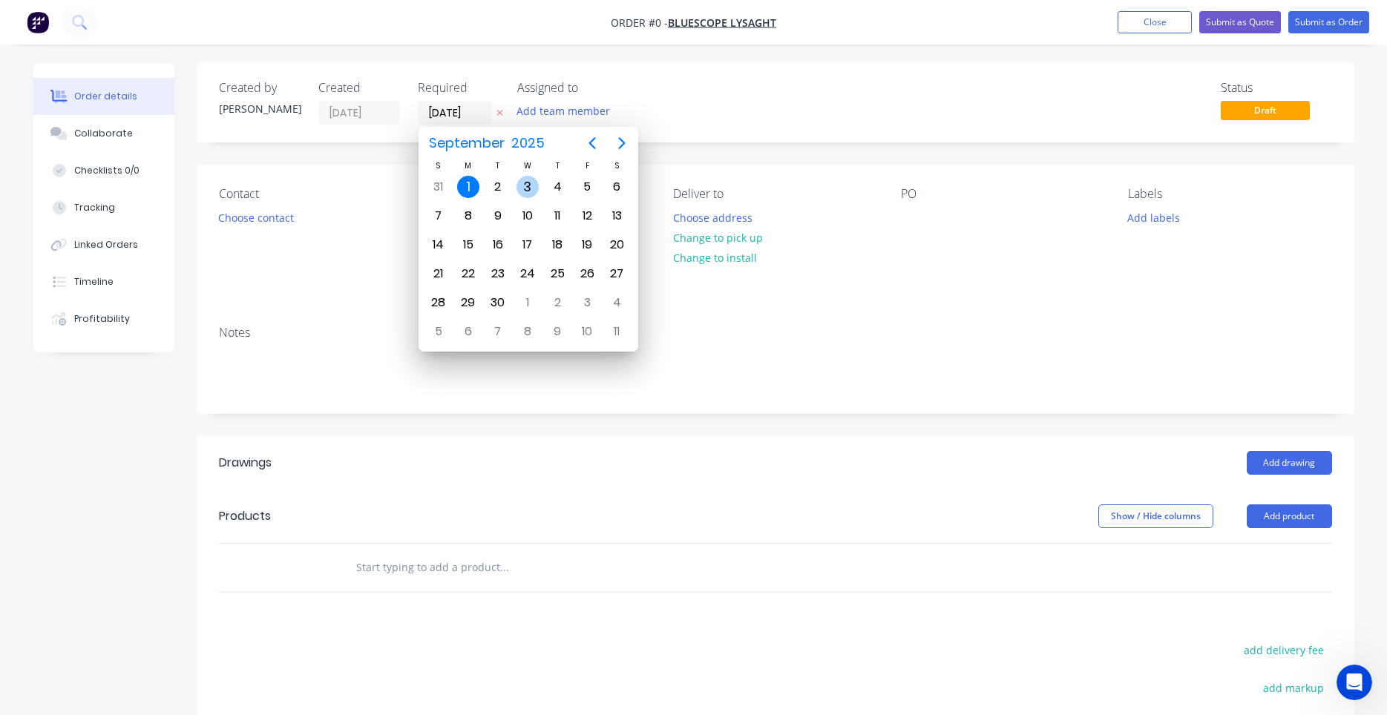
click at [519, 186] on div "3" at bounding box center [527, 187] width 22 height 22
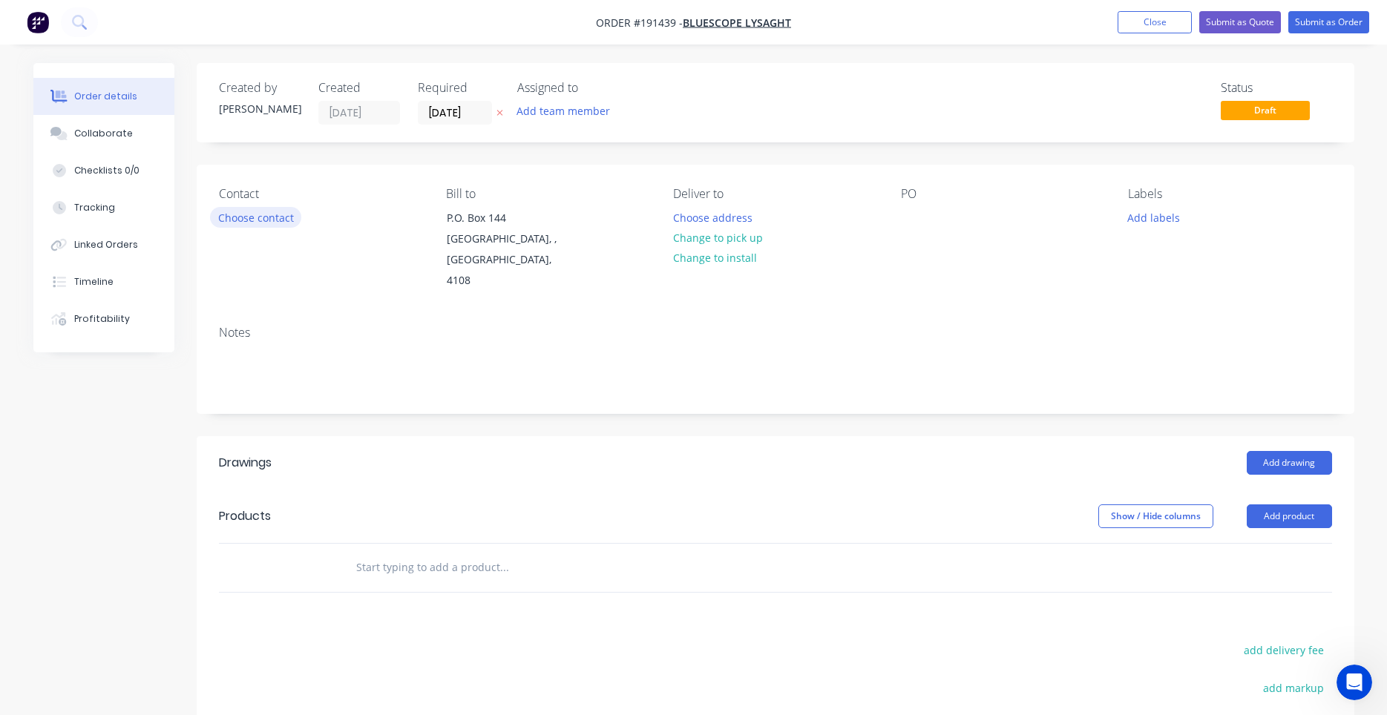
click at [278, 220] on button "Choose contact" at bounding box center [255, 217] width 91 height 20
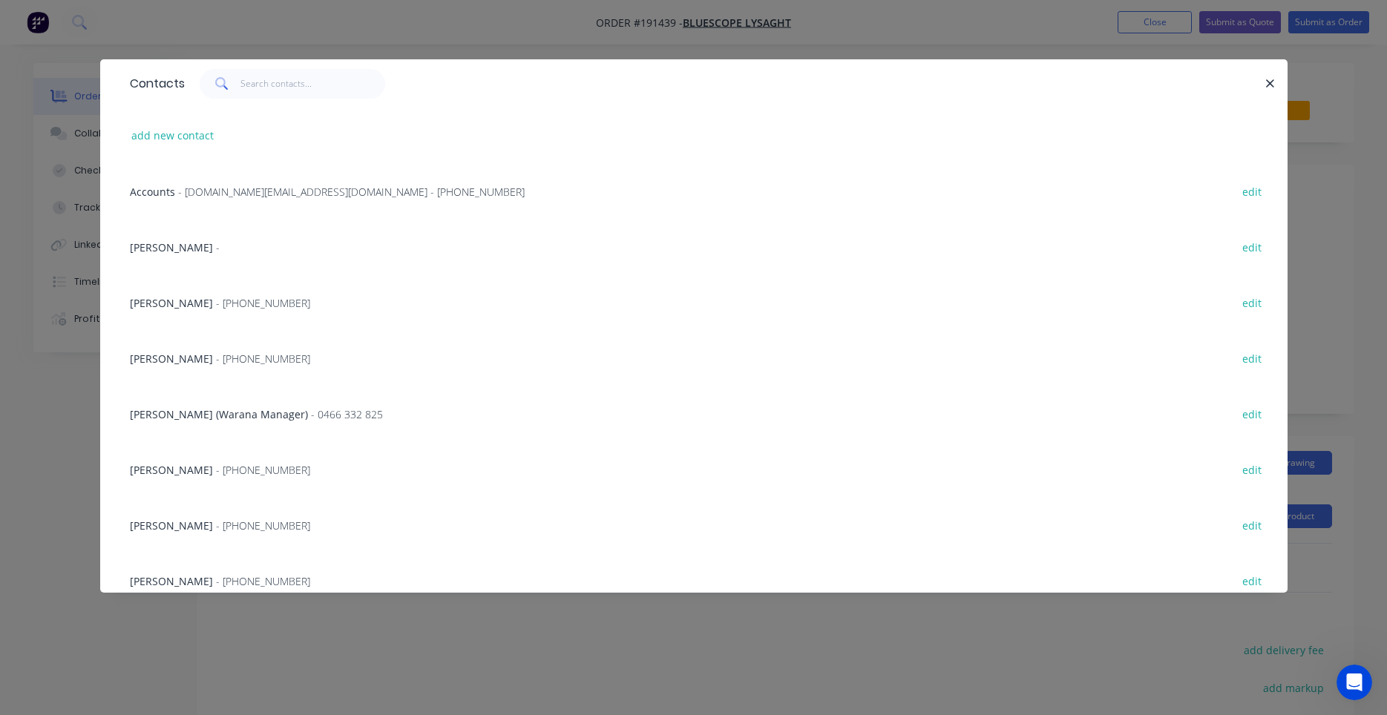
click at [262, 582] on span "- [PHONE_NUMBER]" at bounding box center [263, 581] width 94 height 14
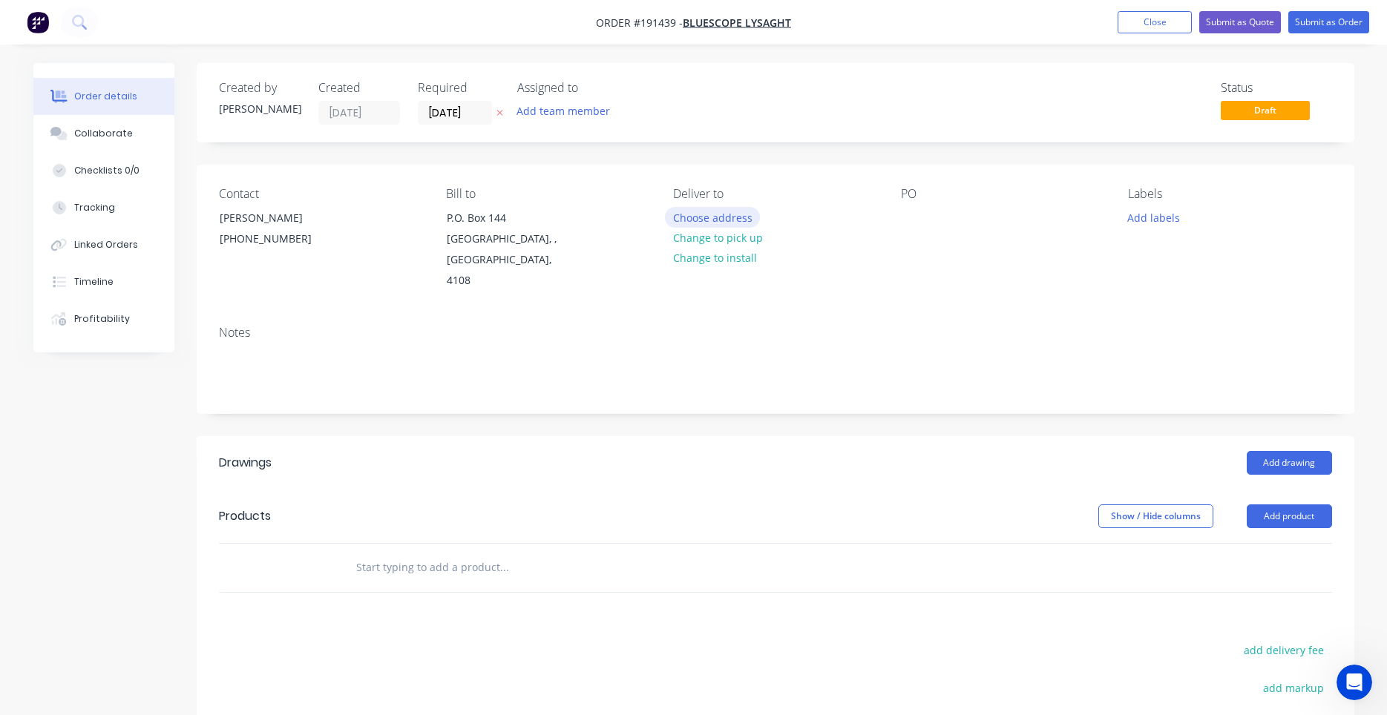
click at [683, 220] on button "Choose address" at bounding box center [712, 217] width 95 height 20
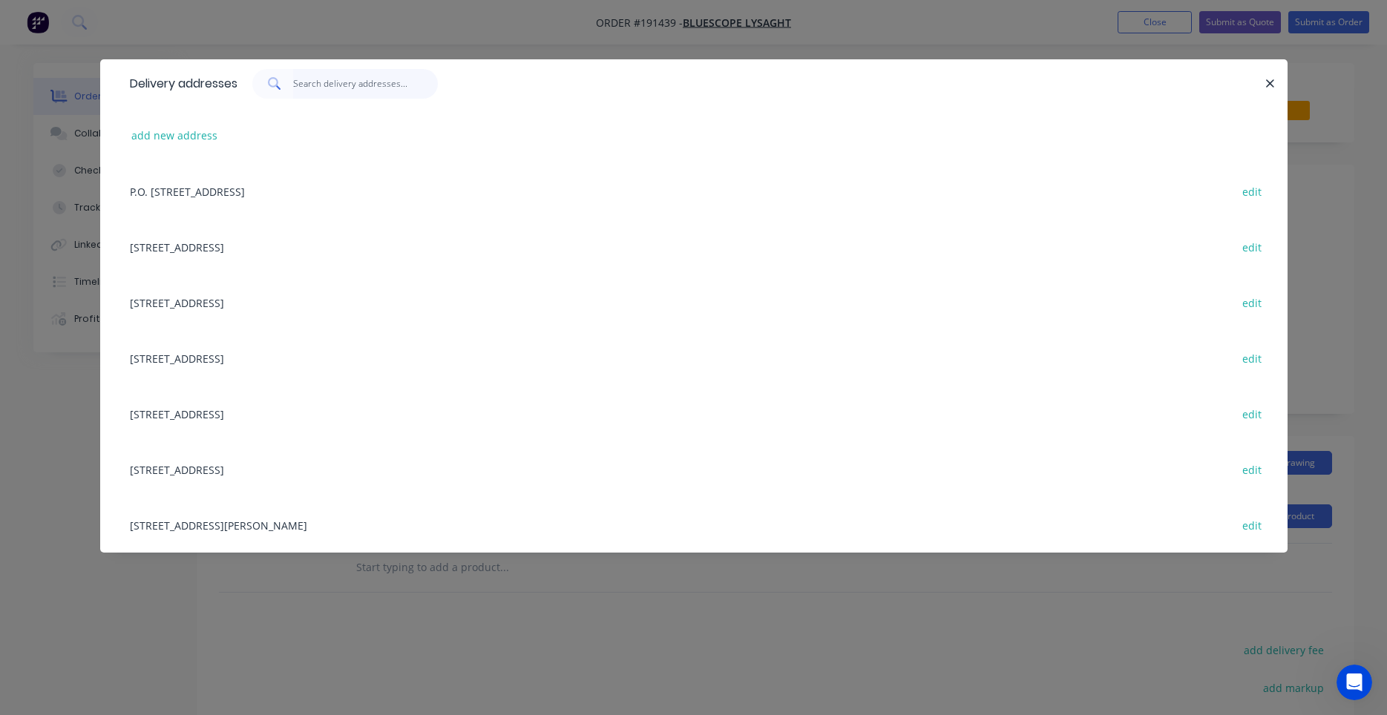
click at [376, 88] on input "text" at bounding box center [365, 84] width 145 height 30
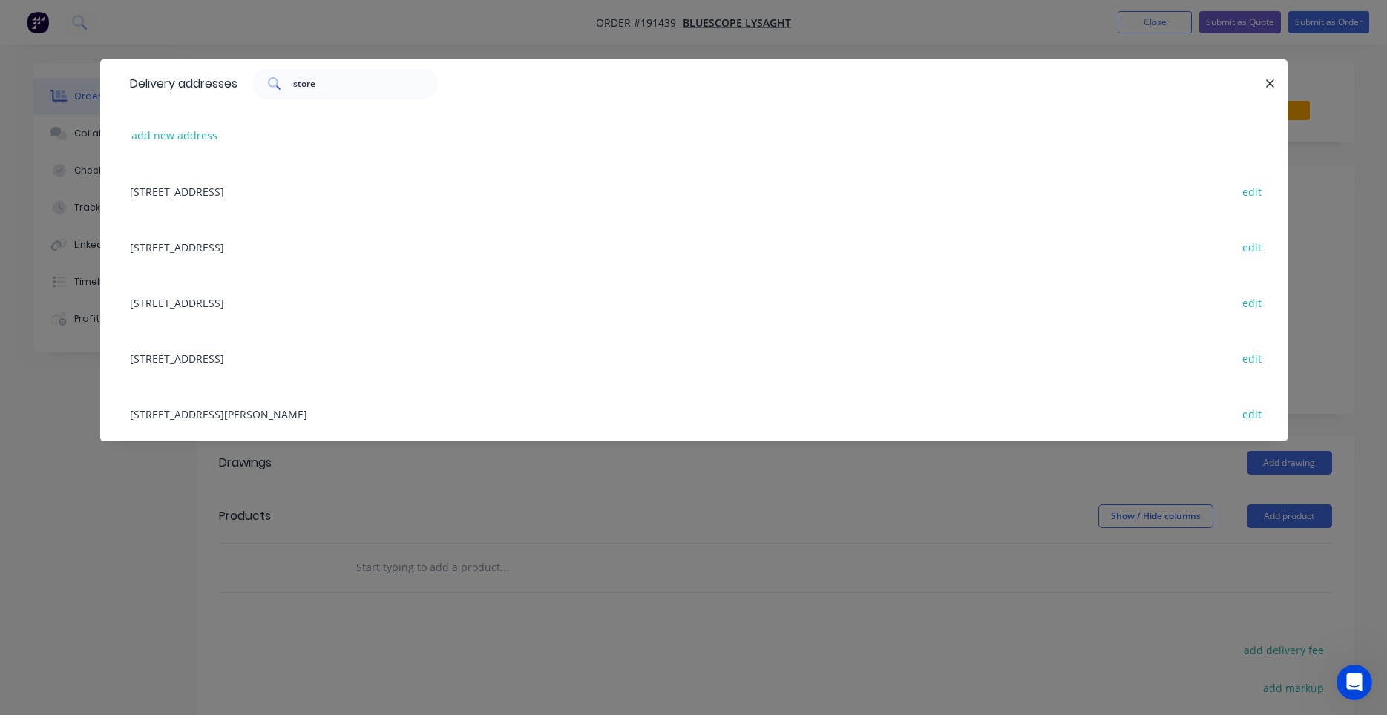
click at [403, 421] on div "[STREET_ADDRESS][PERSON_NAME] edit" at bounding box center [693, 414] width 1143 height 56
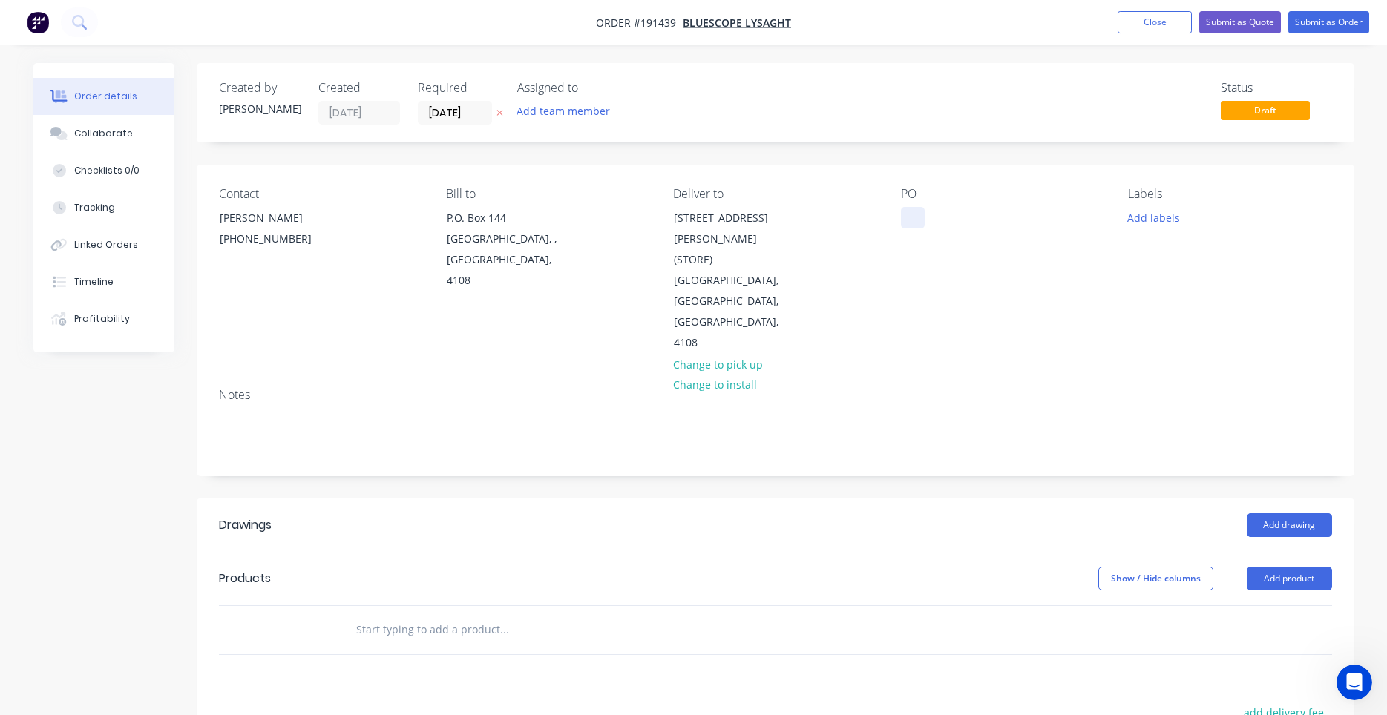
click at [906, 208] on div at bounding box center [913, 218] width 24 height 22
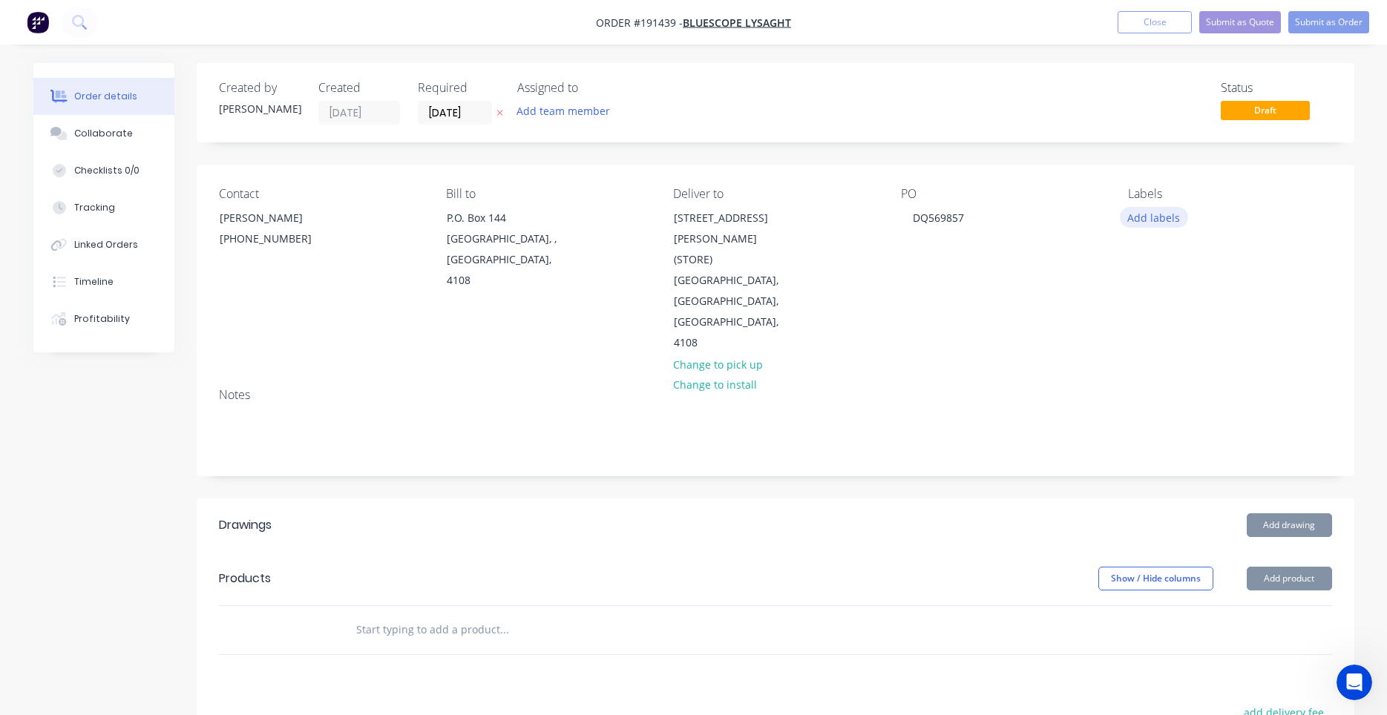
click at [1135, 217] on button "Add labels" at bounding box center [1154, 217] width 68 height 20
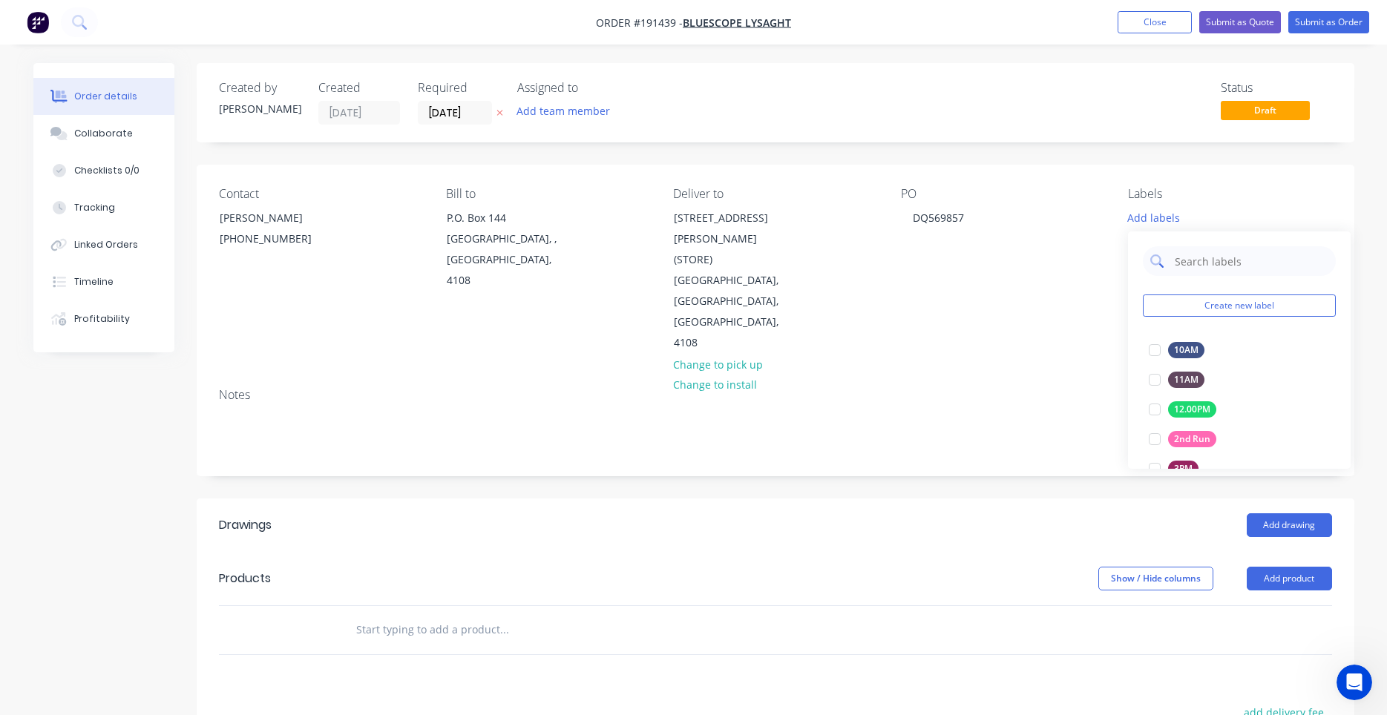
click at [1180, 256] on input "text" at bounding box center [1250, 261] width 155 height 30
click at [1158, 349] on div at bounding box center [1155, 350] width 30 height 30
click at [1068, 293] on div "PO DQ569857" at bounding box center [1002, 270] width 203 height 167
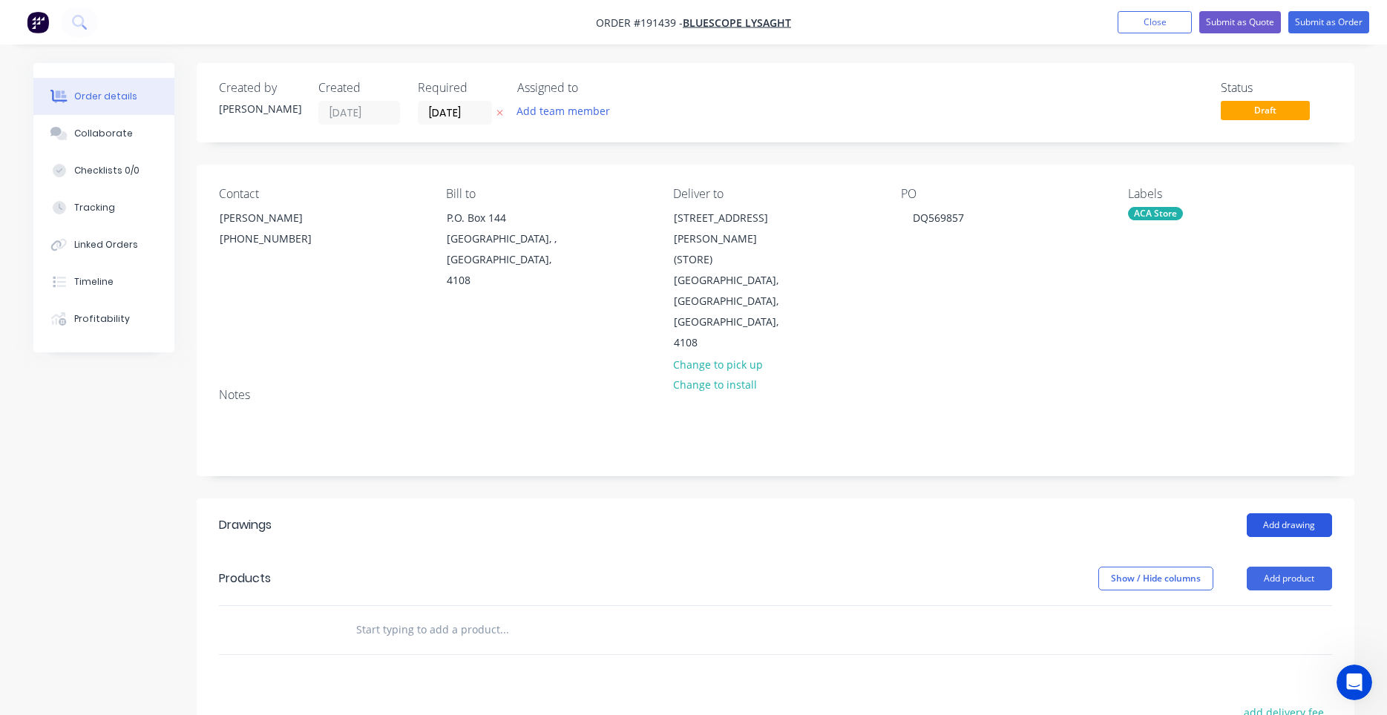
click at [1300, 513] on button "Add drawing" at bounding box center [1289, 525] width 85 height 24
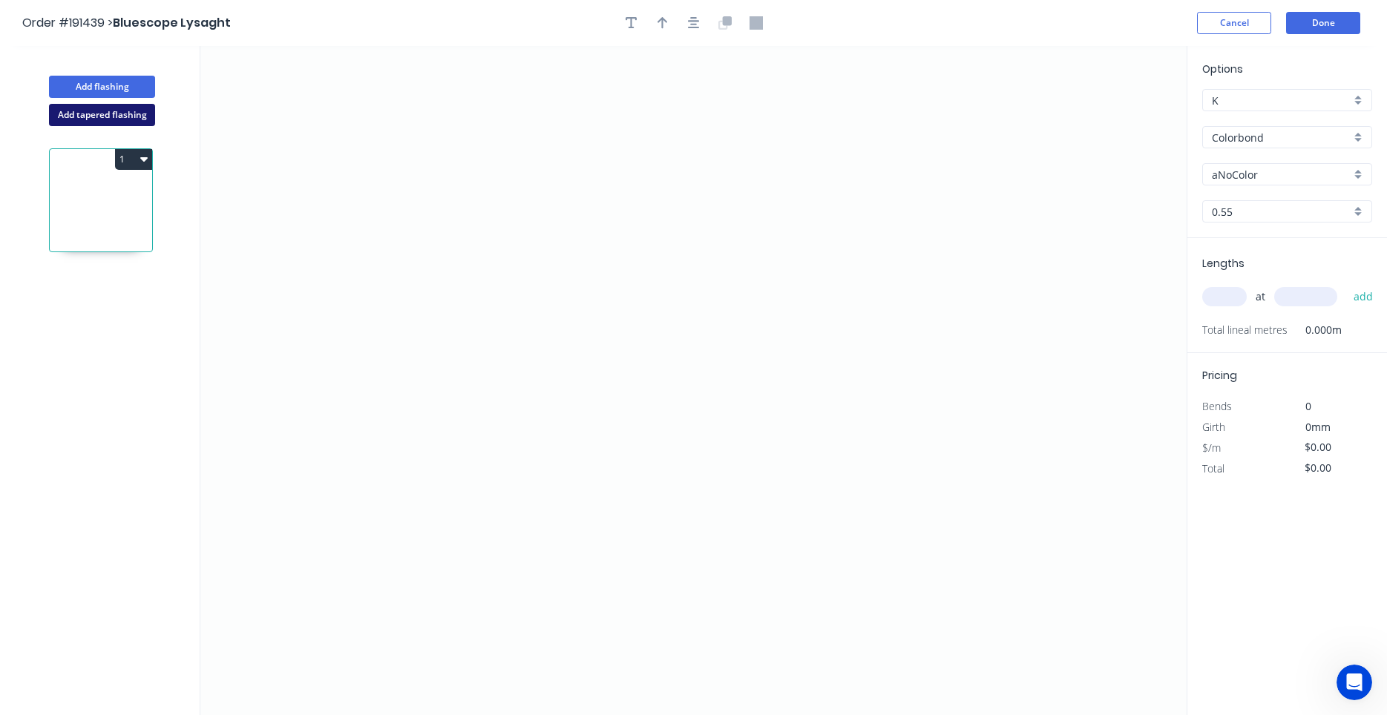
click at [133, 116] on button "Add tapered flashing" at bounding box center [102, 115] width 106 height 22
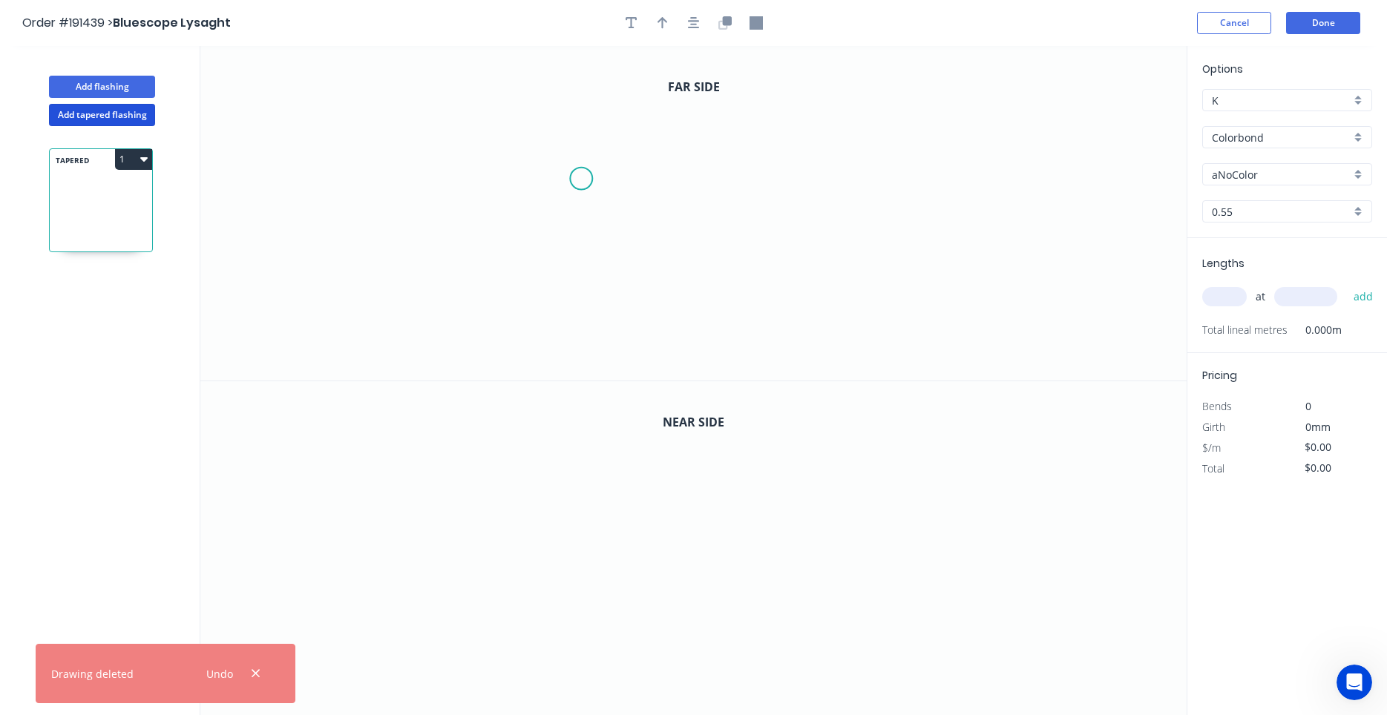
click at [582, 179] on icon "0" at bounding box center [693, 213] width 986 height 335
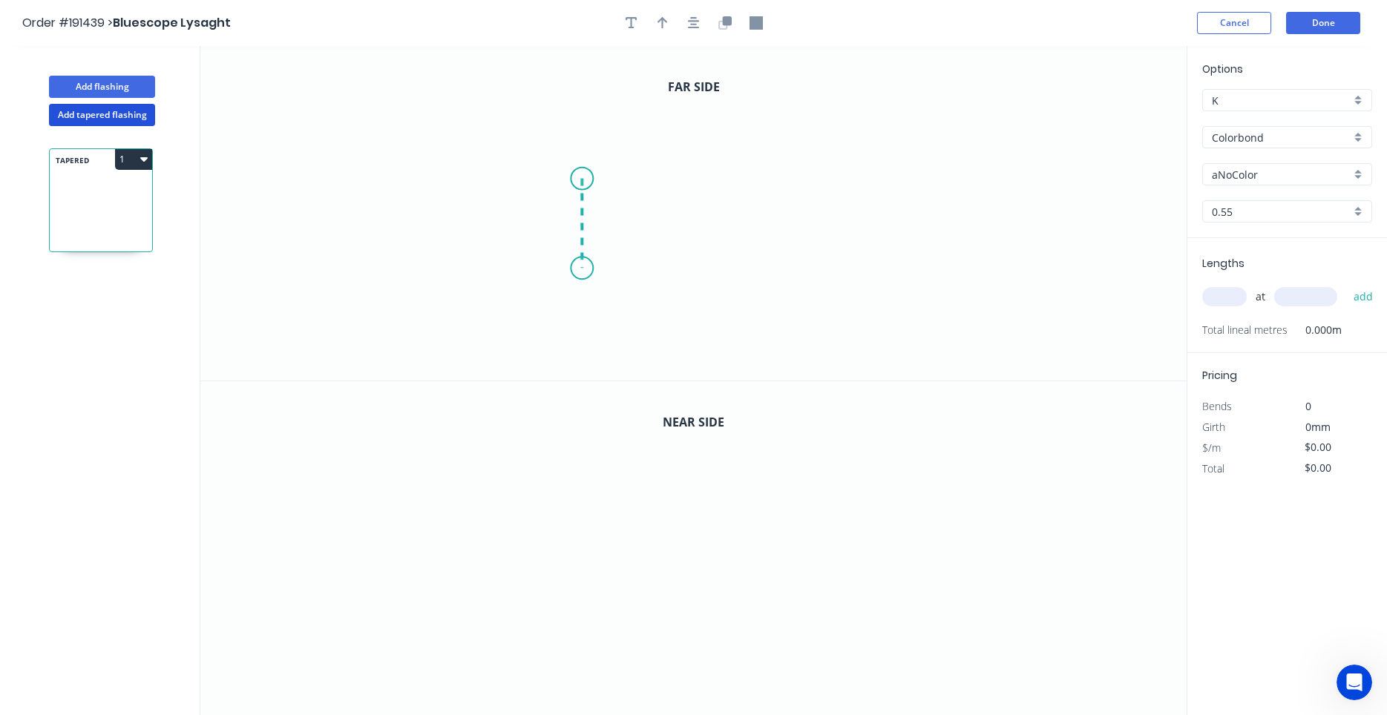
click at [587, 269] on icon "0" at bounding box center [693, 213] width 986 height 335
click at [787, 267] on icon "0 ?" at bounding box center [693, 213] width 986 height 335
click at [787, 268] on circle at bounding box center [786, 268] width 22 height 22
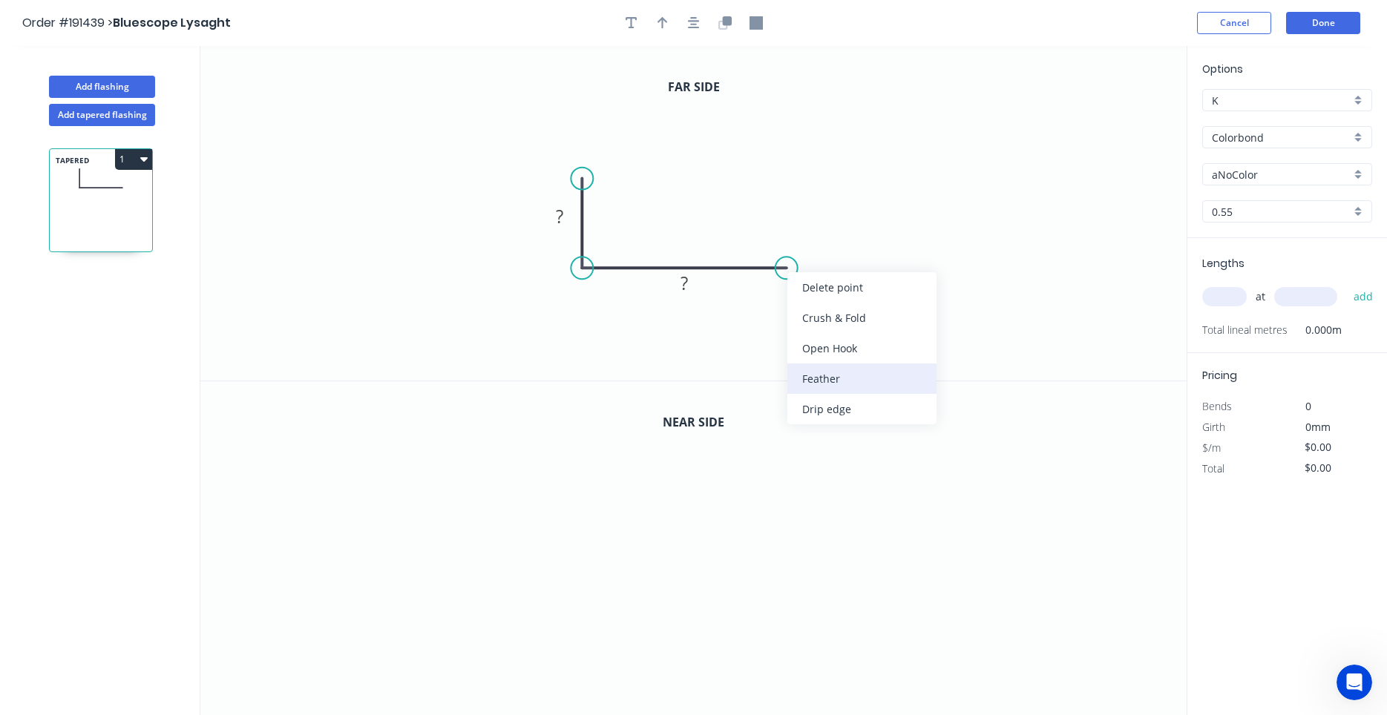
click at [825, 369] on div "Feather" at bounding box center [861, 379] width 149 height 30
click at [787, 298] on tspan "15" at bounding box center [776, 292] width 21 height 24
click at [695, 24] on icon "button" at bounding box center [694, 23] width 12 height 12
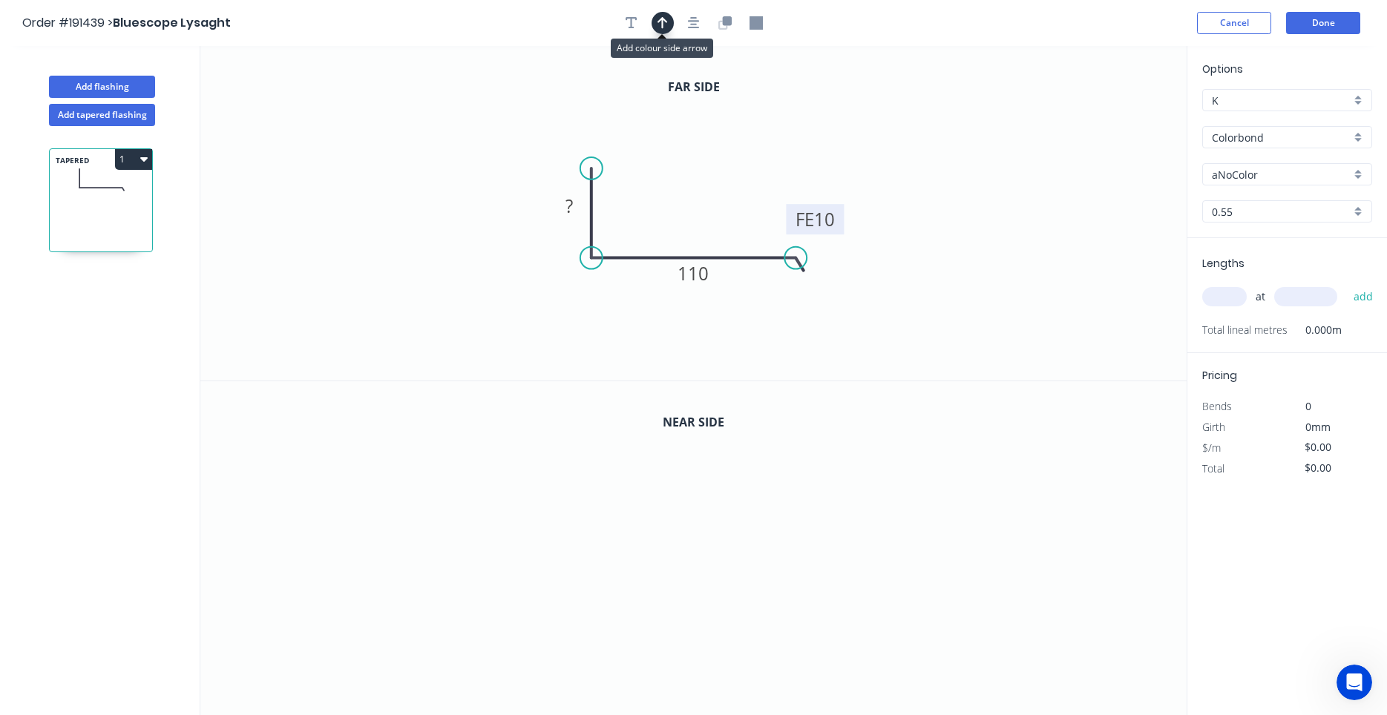
click at [665, 23] on icon "button" at bounding box center [662, 22] width 10 height 13
click at [1112, 115] on icon at bounding box center [1111, 102] width 13 height 47
drag, startPoint x: 1112, startPoint y: 115, endPoint x: 694, endPoint y: 196, distance: 425.5
click at [694, 196] on icon at bounding box center [705, 183] width 43 height 43
click at [1229, 174] on input "aNoColor" at bounding box center [1281, 175] width 139 height 16
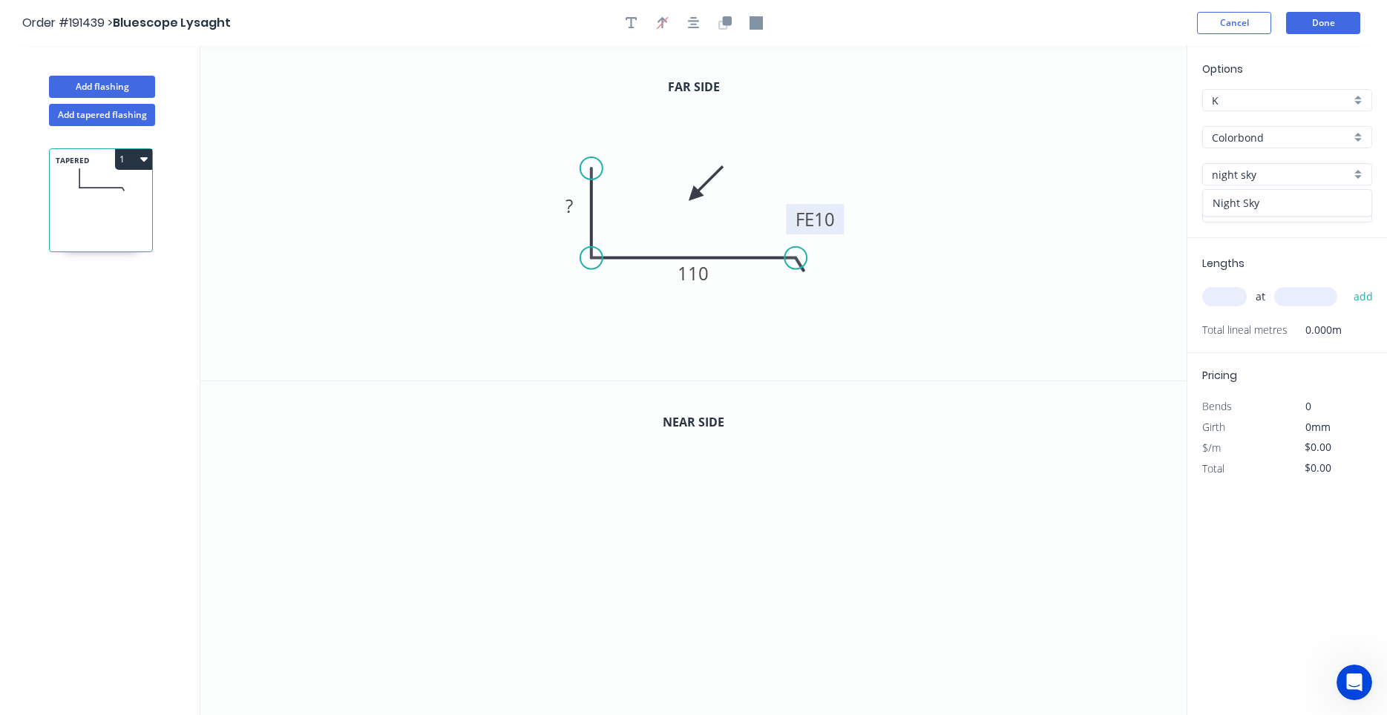
click at [1270, 196] on div "Night Sky" at bounding box center [1287, 203] width 168 height 26
click at [697, 21] on icon "button" at bounding box center [694, 23] width 12 height 12
click at [721, 24] on icon "button" at bounding box center [724, 22] width 13 height 13
click at [572, 210] on tspan "?" at bounding box center [568, 206] width 7 height 24
click at [565, 548] on tspan "?" at bounding box center [568, 541] width 7 height 24
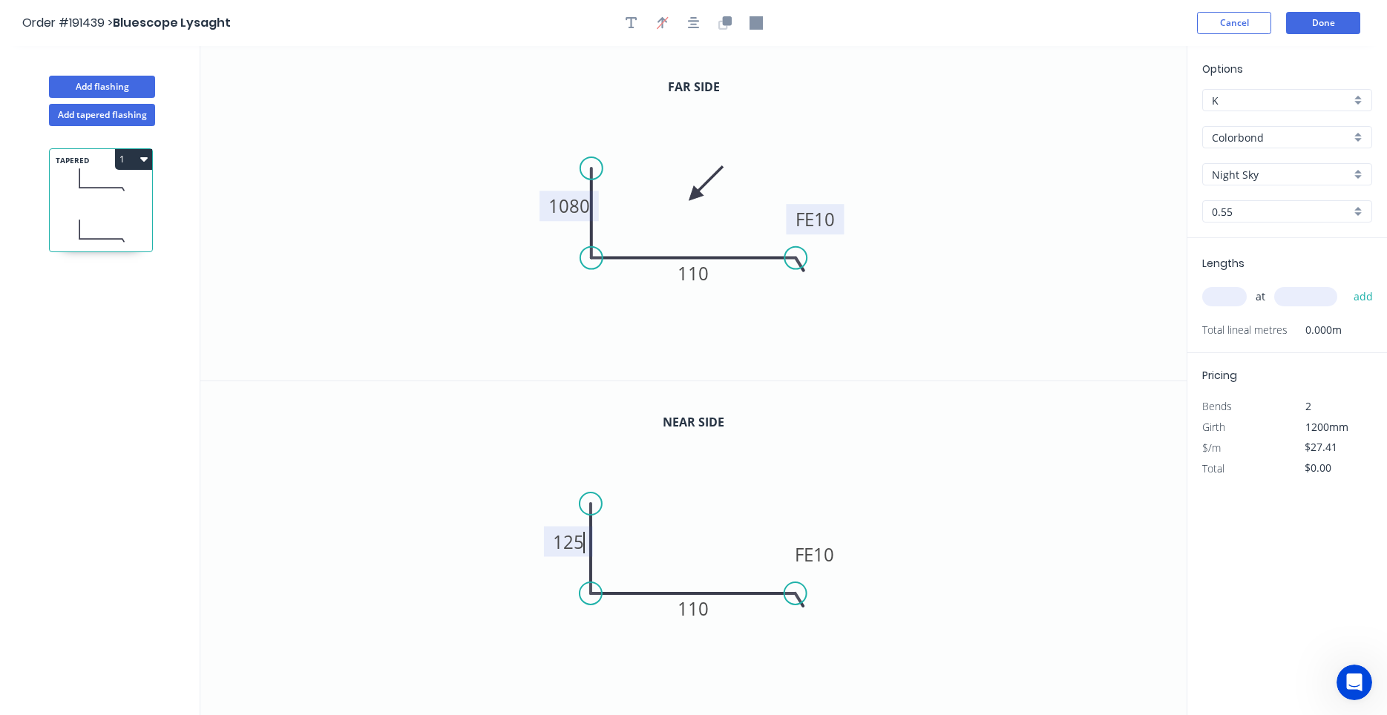
click at [739, 515] on icon "0 125 FE 10 110" at bounding box center [693, 548] width 986 height 335
click at [1231, 295] on input "text" at bounding box center [1224, 296] width 45 height 19
click at [1346, 284] on button "add" at bounding box center [1363, 296] width 35 height 25
click at [143, 165] on button "1" at bounding box center [133, 159] width 37 height 21
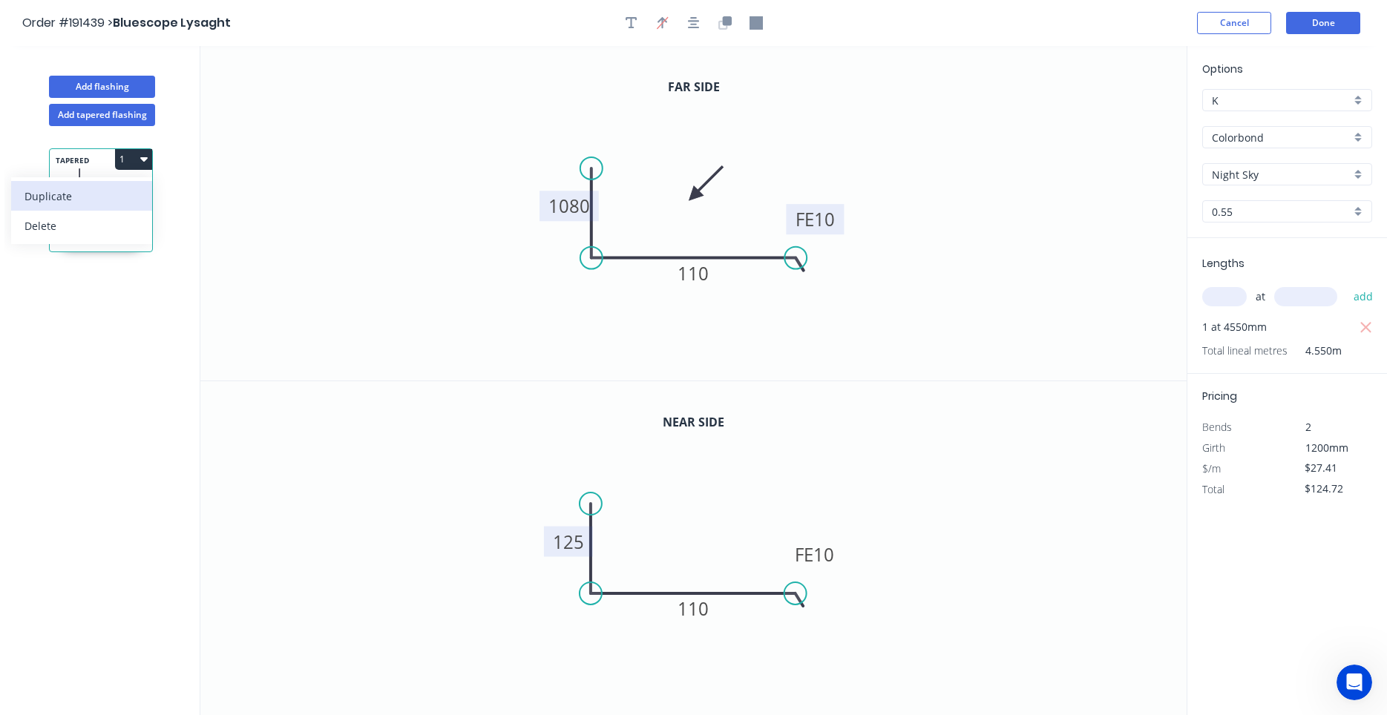
click at [137, 195] on div "Duplicate" at bounding box center [81, 196] width 114 height 22
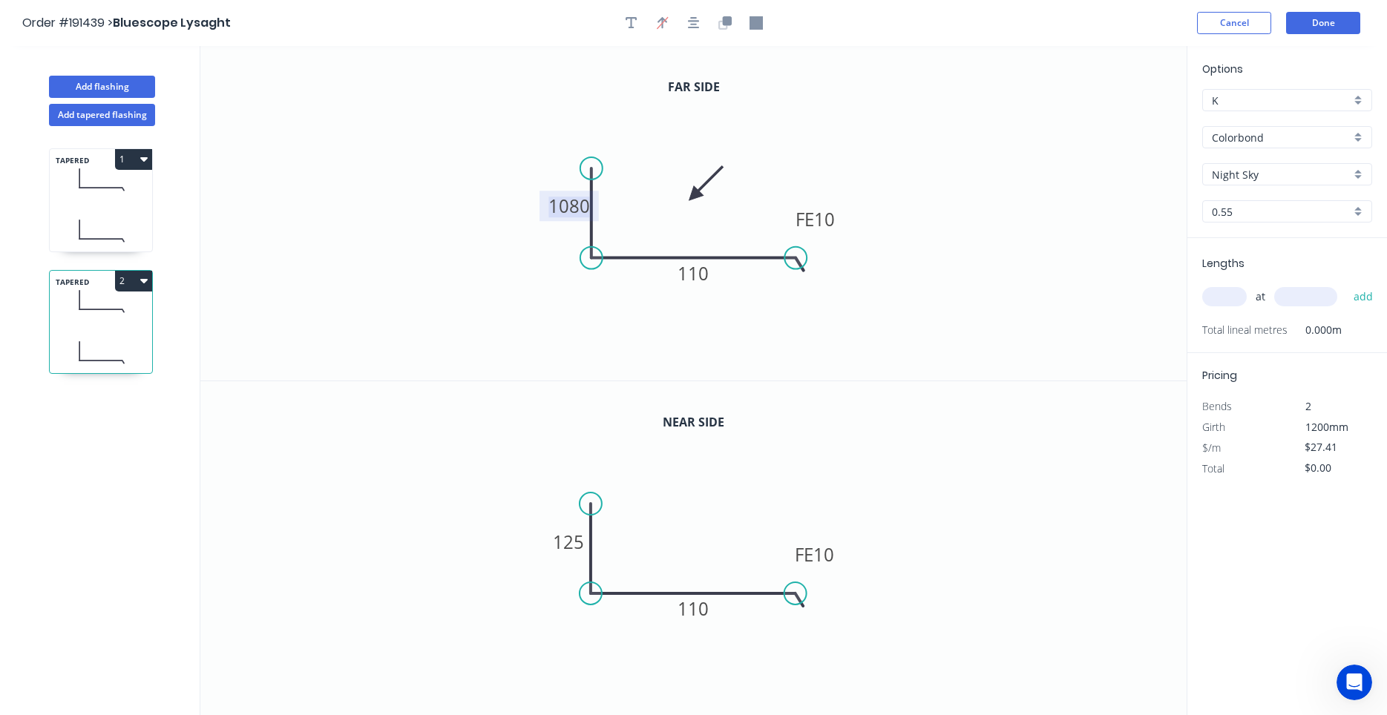
click at [560, 211] on tspan "1080" at bounding box center [569, 206] width 42 height 24
click at [574, 534] on tspan "125" at bounding box center [569, 541] width 31 height 24
click at [747, 523] on icon "0 1080 FE 10 110" at bounding box center [693, 548] width 986 height 335
click at [1233, 293] on input "text" at bounding box center [1224, 296] width 45 height 19
click at [1221, 295] on input "text" at bounding box center [1224, 296] width 45 height 19
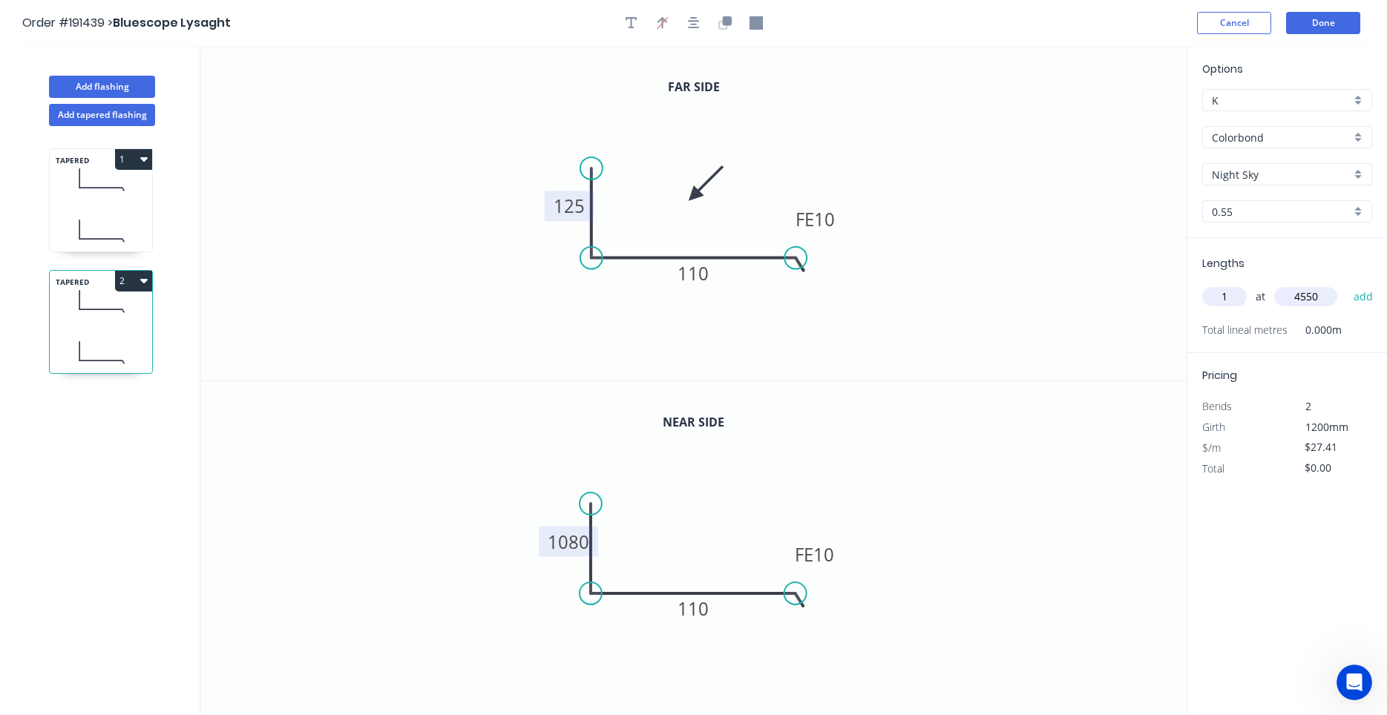
click at [1346, 284] on button "add" at bounding box center [1363, 296] width 35 height 25
click at [1329, 26] on button "Done" at bounding box center [1323, 23] width 74 height 22
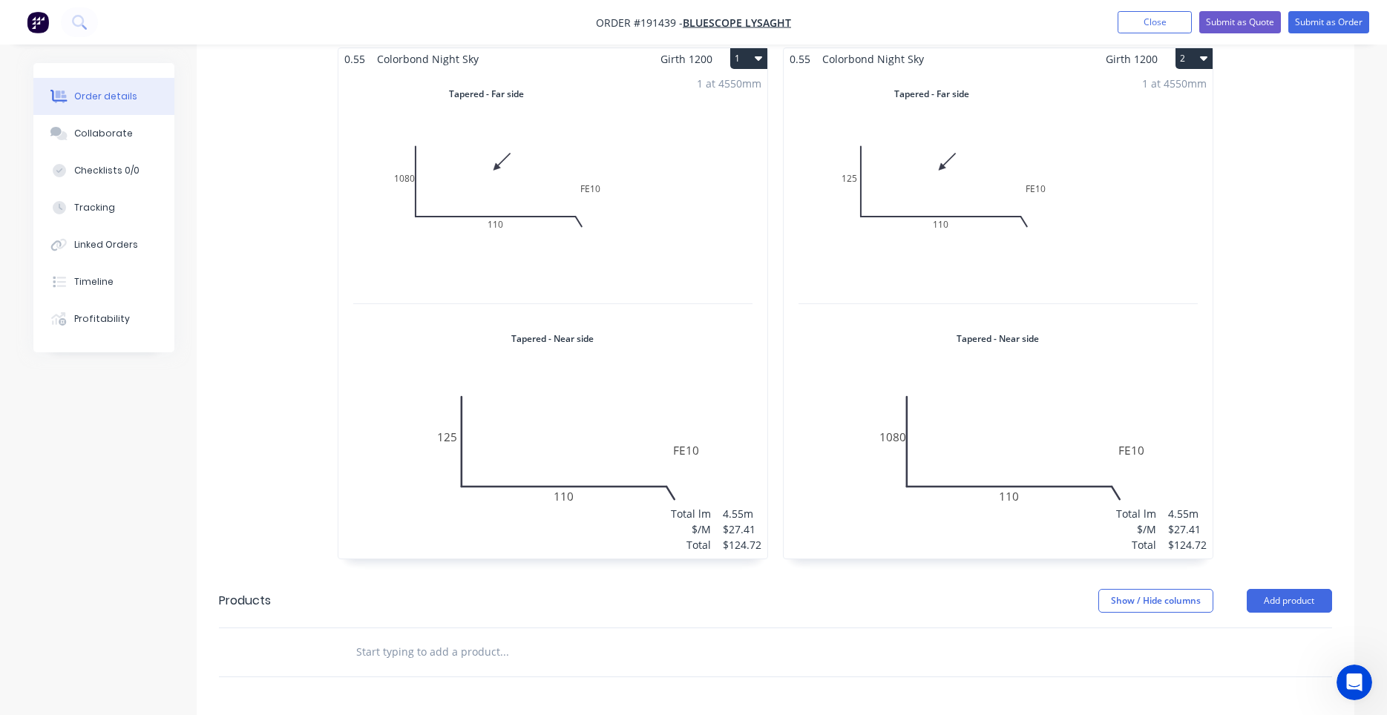
scroll to position [378, 0]
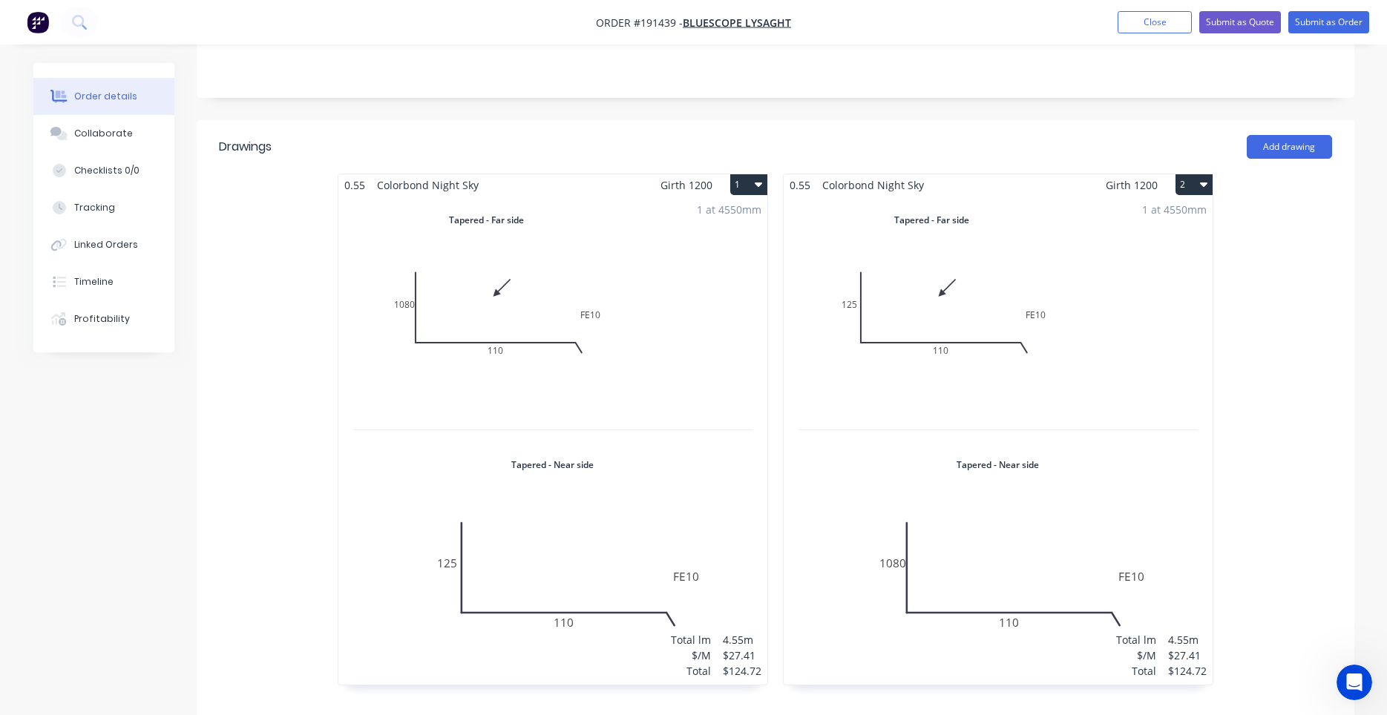
click at [634, 306] on div "1 at 4550mm Total lm $/M Total 4.55m $27.41 $124.72" at bounding box center [552, 440] width 429 height 489
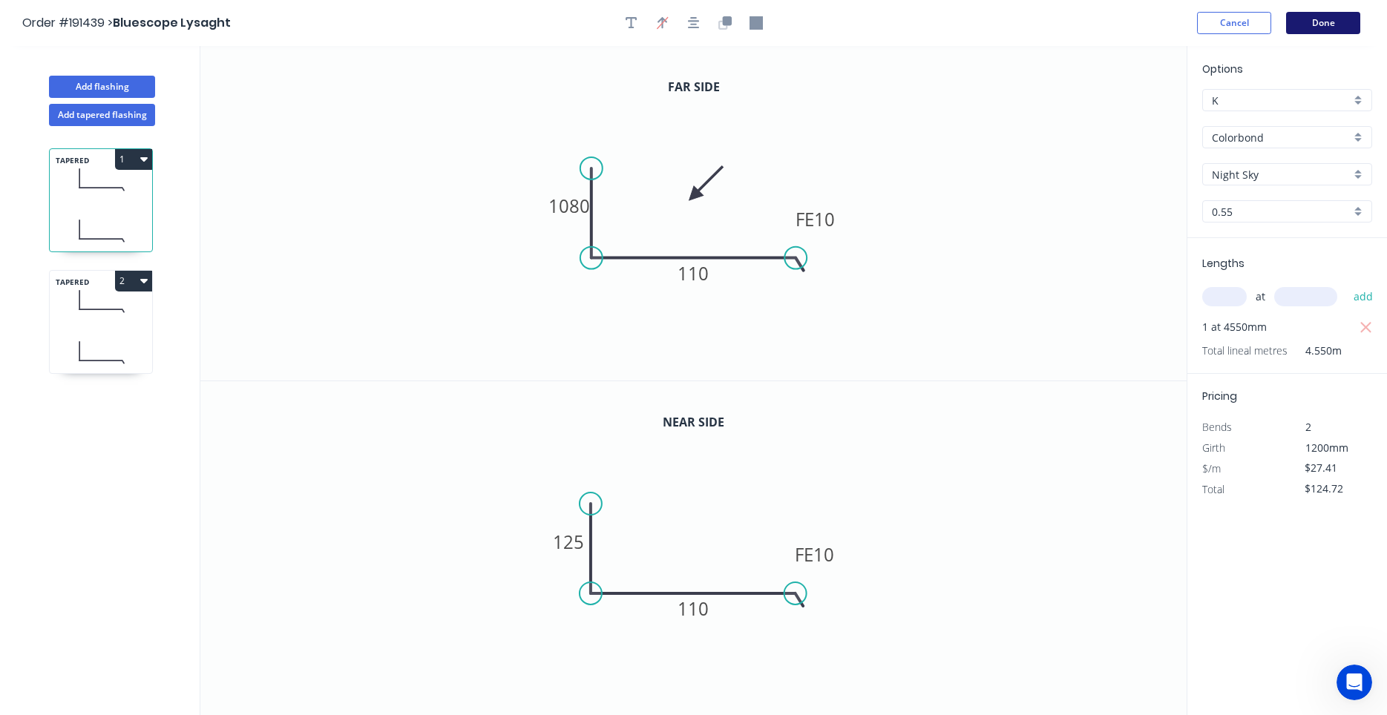
click at [1324, 29] on button "Done" at bounding box center [1323, 23] width 74 height 22
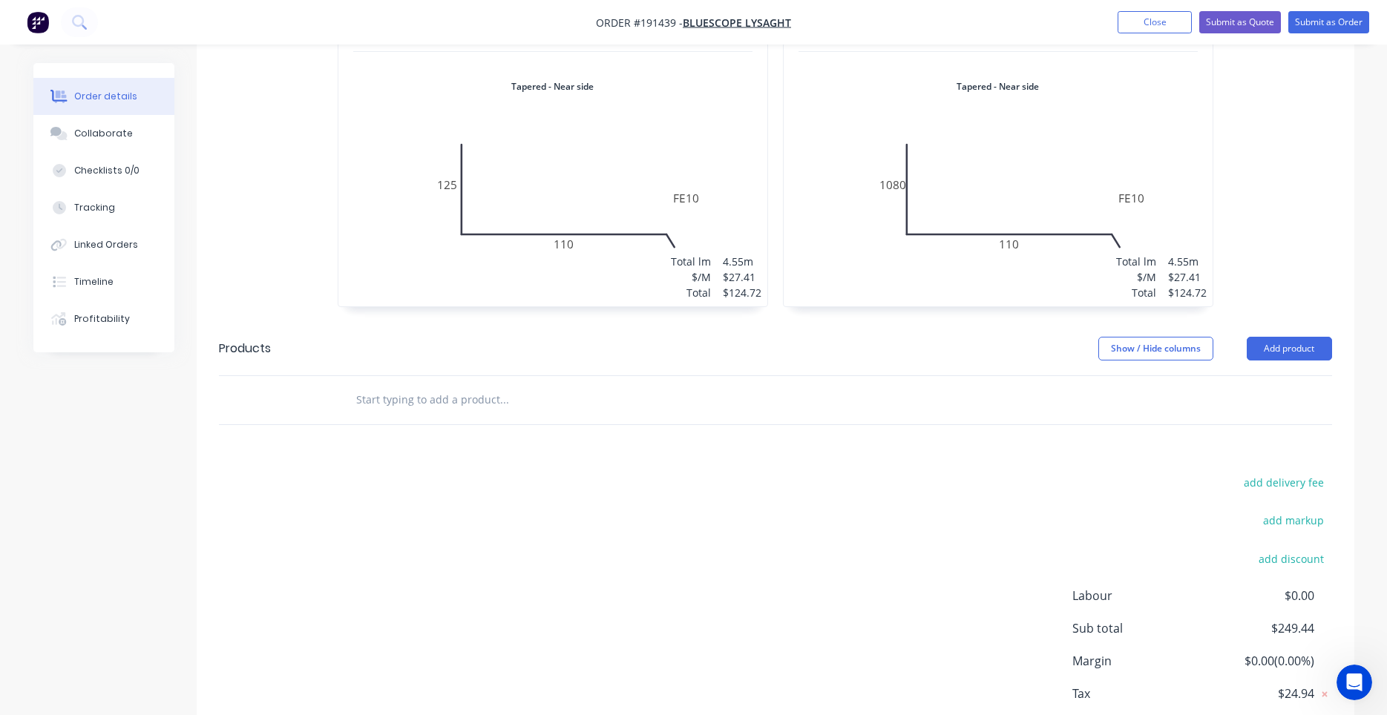
scroll to position [804, 0]
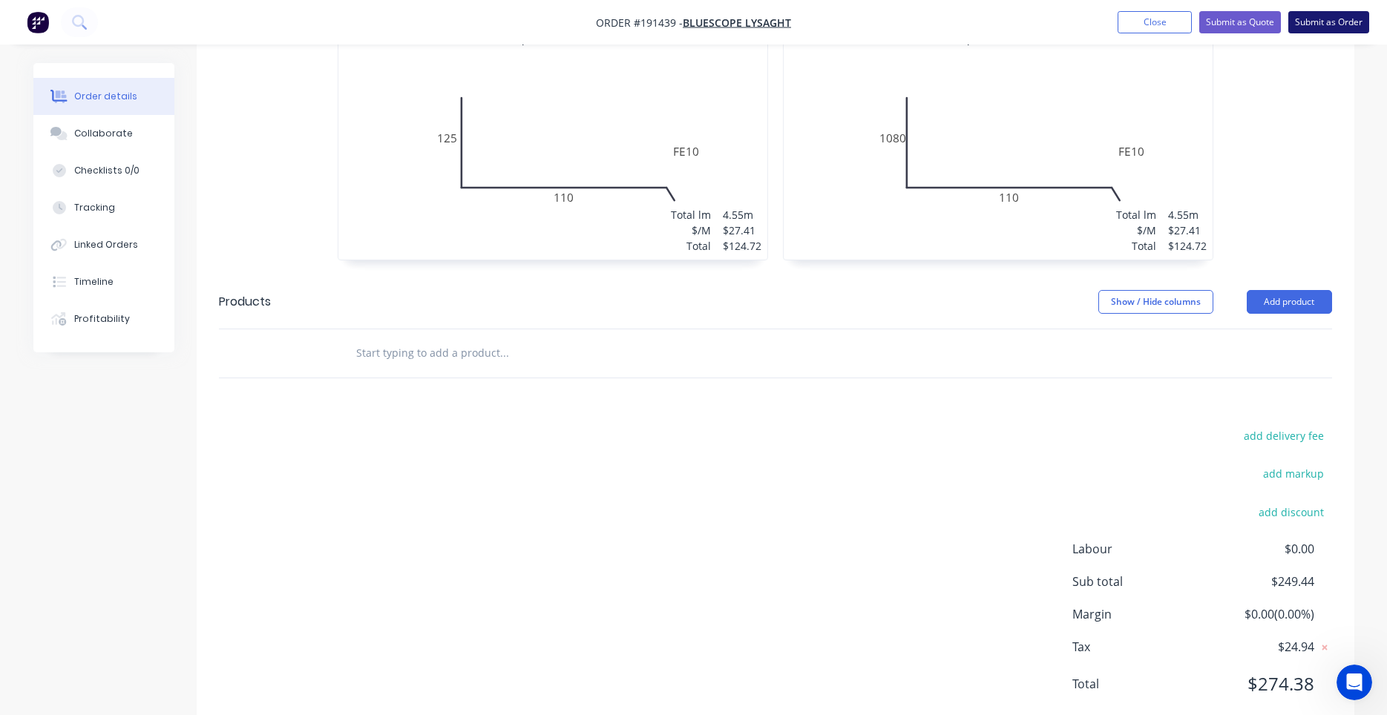
click at [1310, 27] on button "Submit as Order" at bounding box center [1328, 22] width 81 height 22
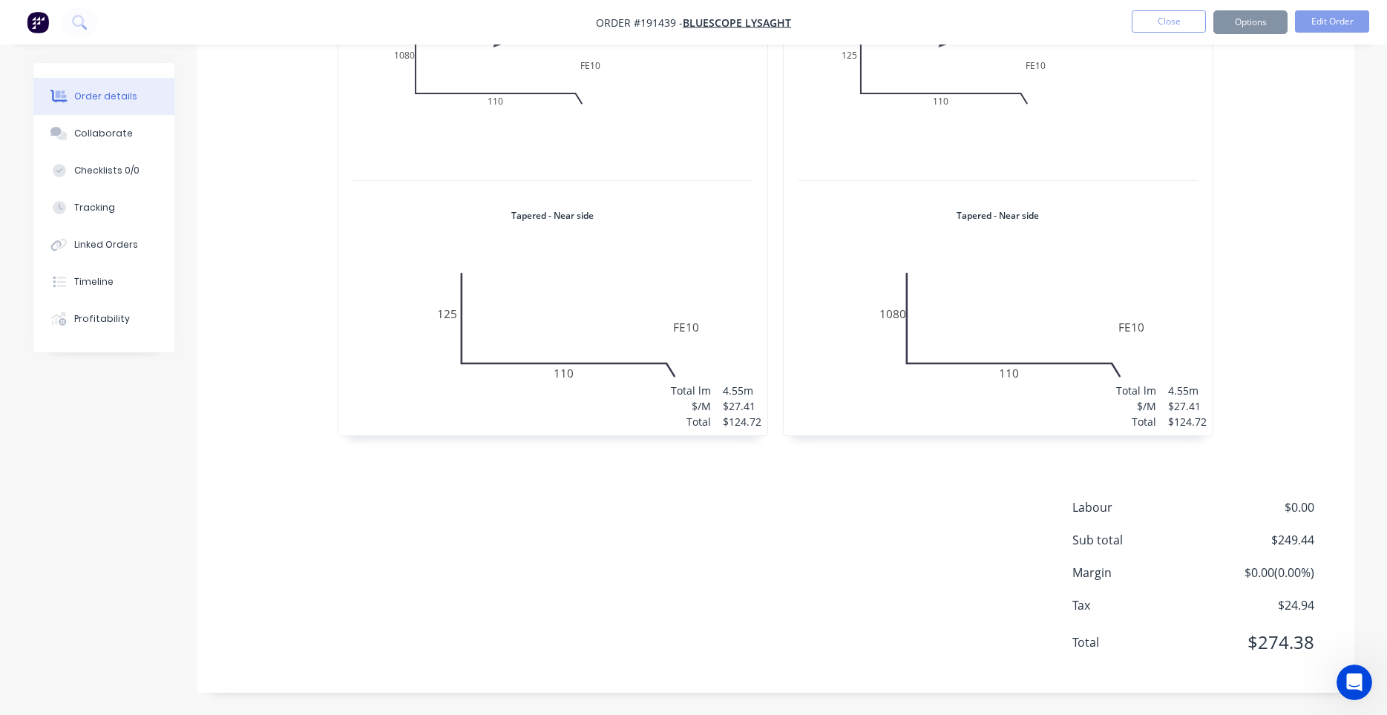
scroll to position [0, 0]
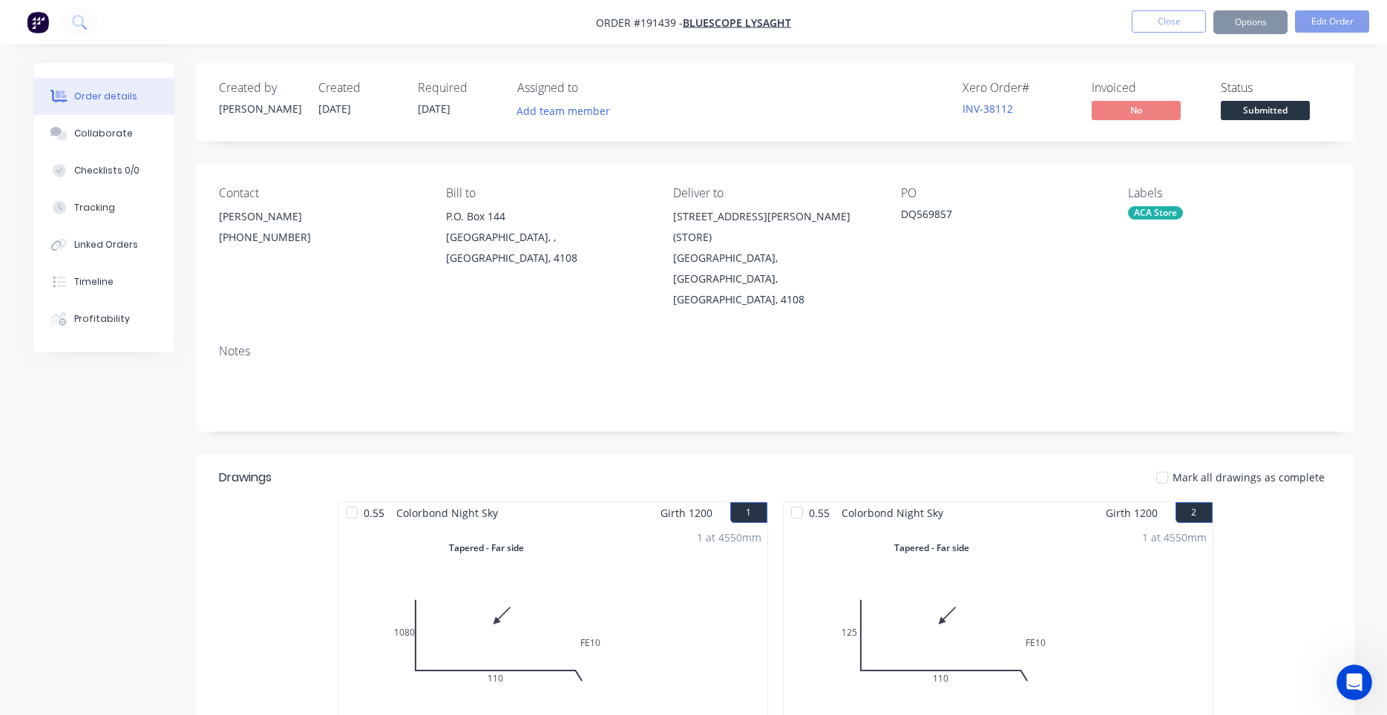
click at [1256, 24] on button "Options" at bounding box center [1250, 22] width 74 height 24
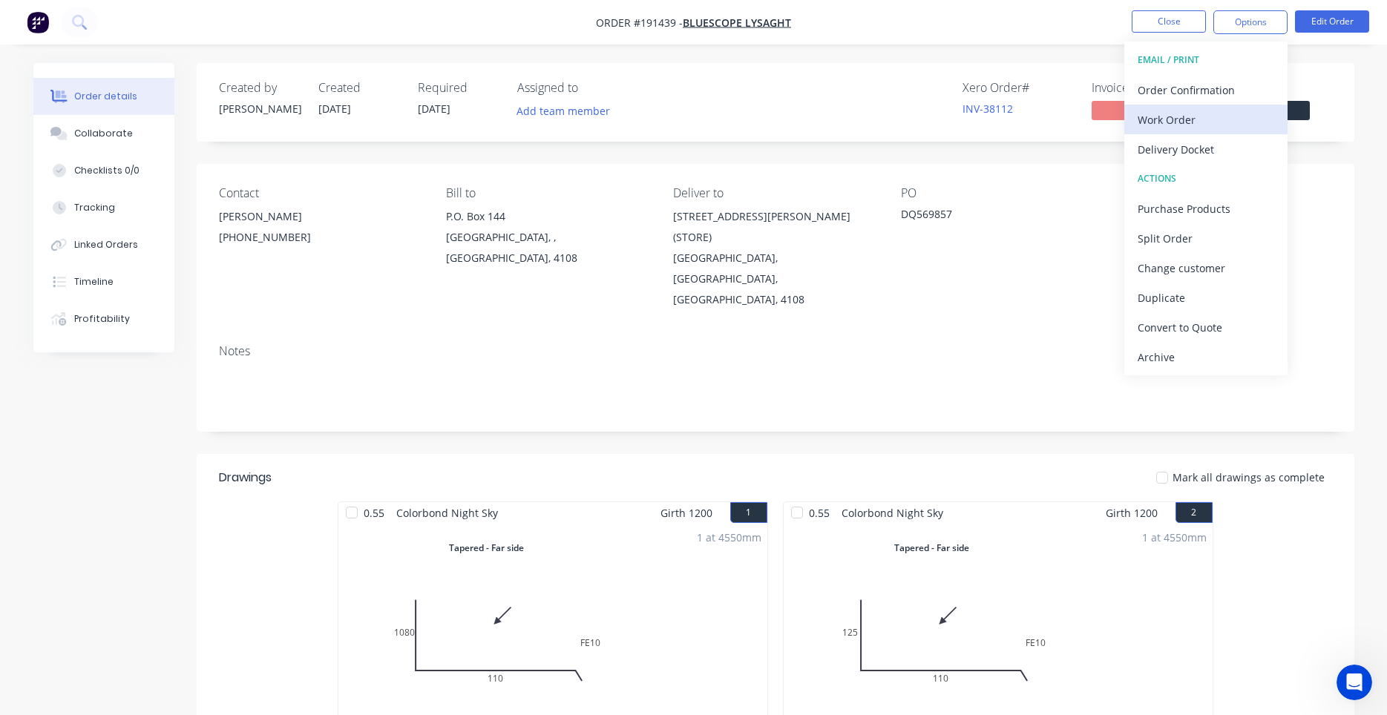
click at [1213, 114] on div "Work Order" at bounding box center [1205, 120] width 137 height 22
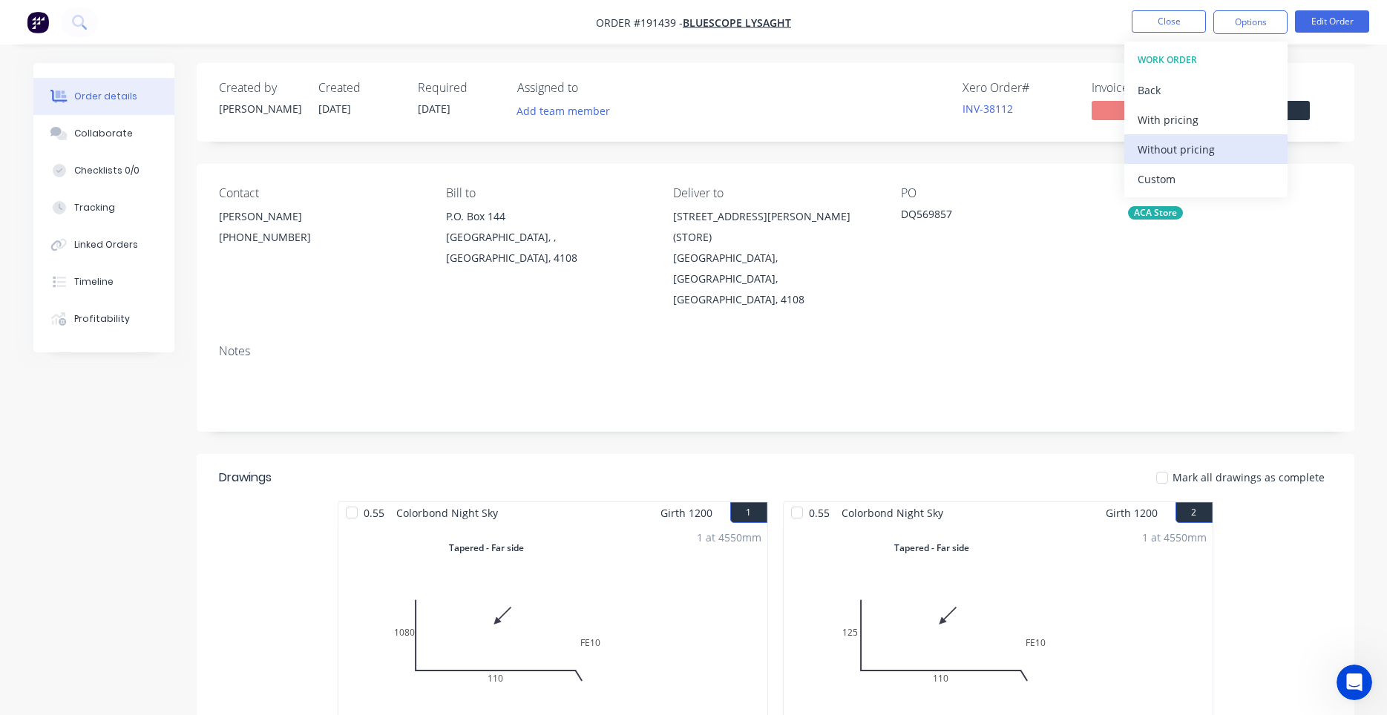
click at [1198, 152] on div "Without pricing" at bounding box center [1205, 150] width 137 height 22
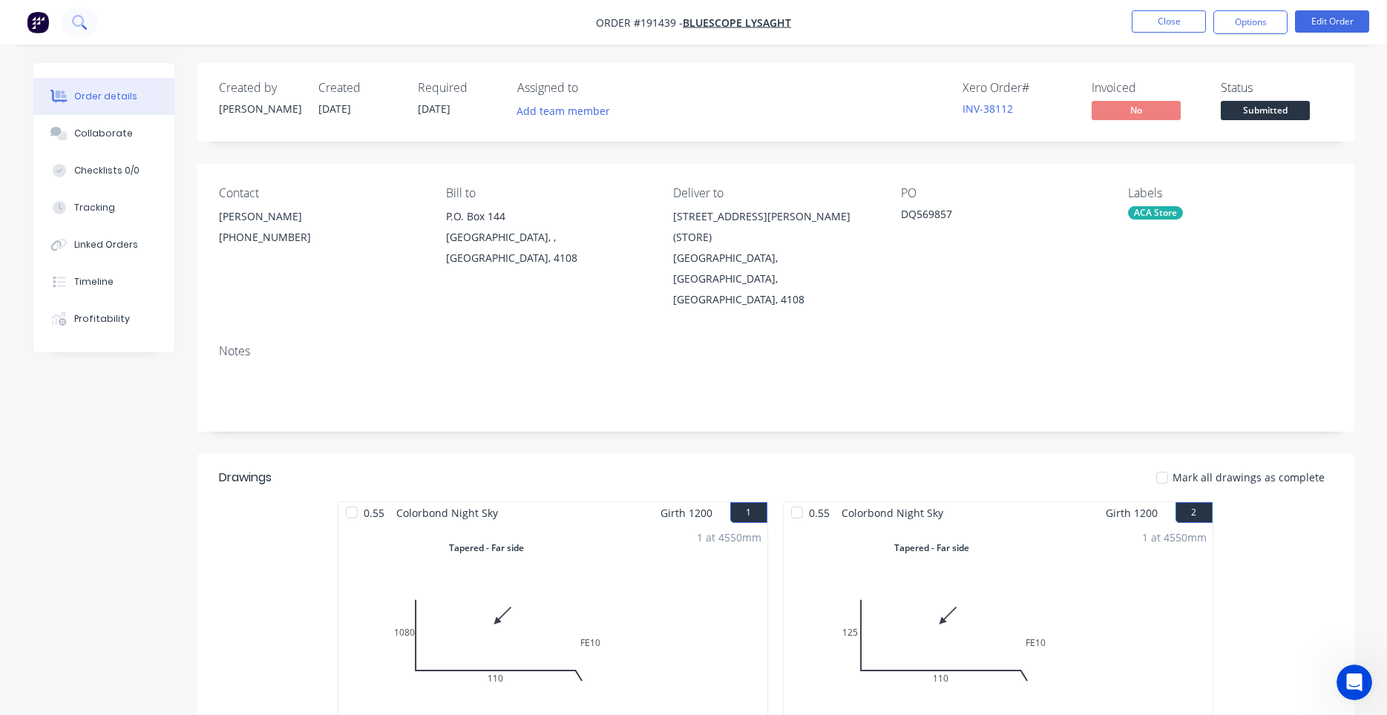
click at [85, 26] on button at bounding box center [79, 22] width 37 height 30
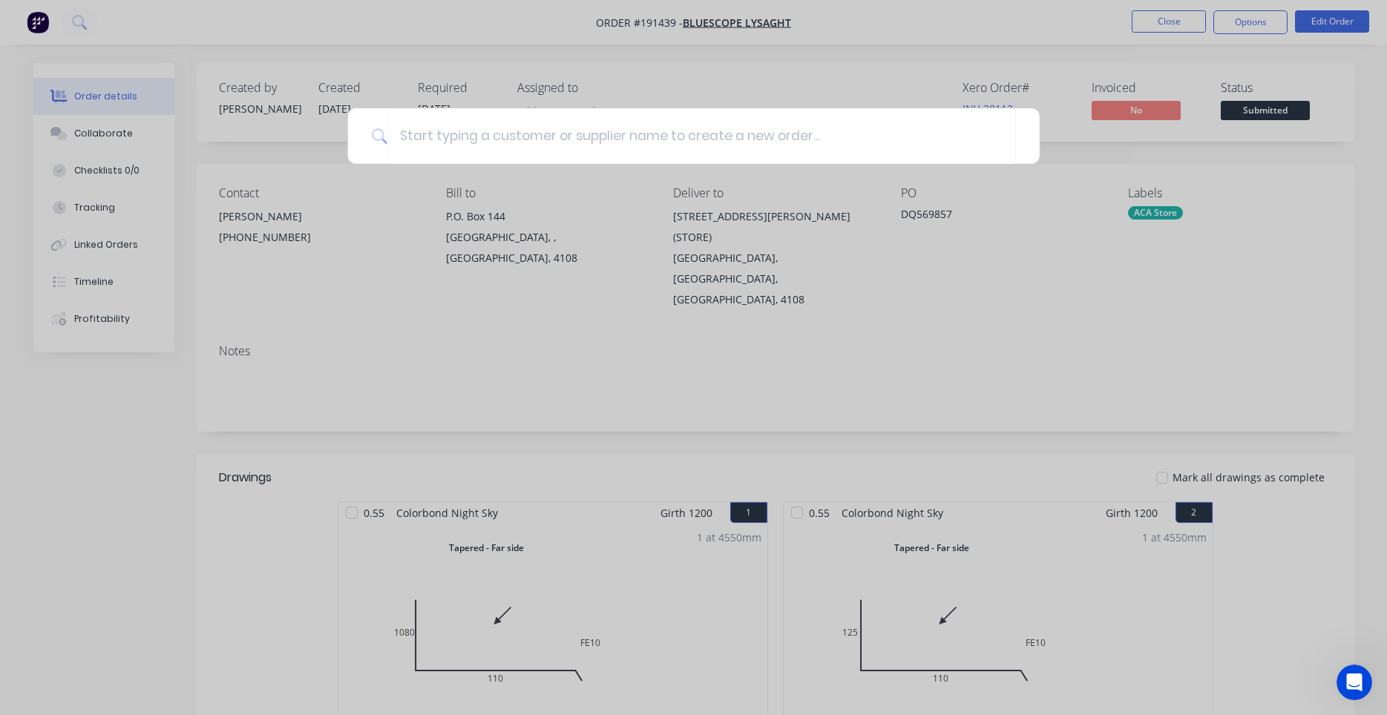
click at [1189, 21] on div at bounding box center [693, 357] width 1387 height 715
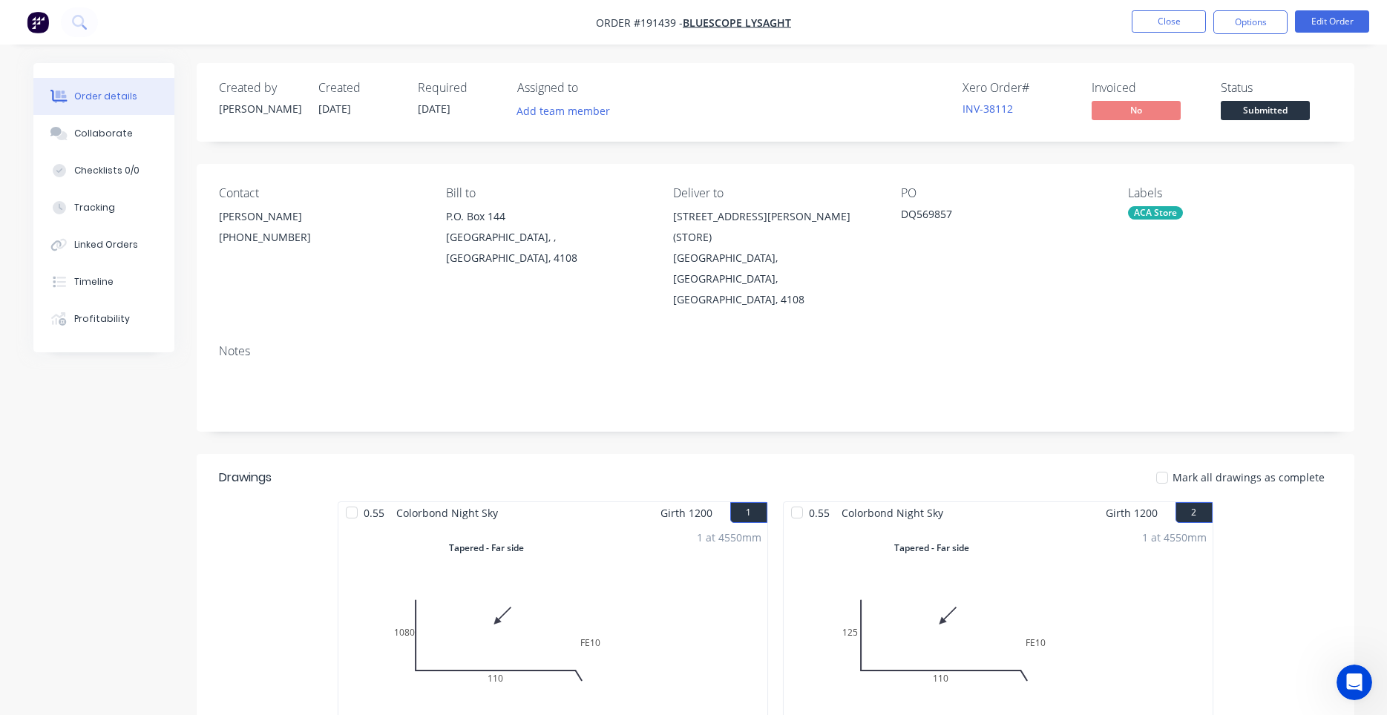
click at [1189, 21] on button "Close" at bounding box center [1169, 21] width 74 height 22
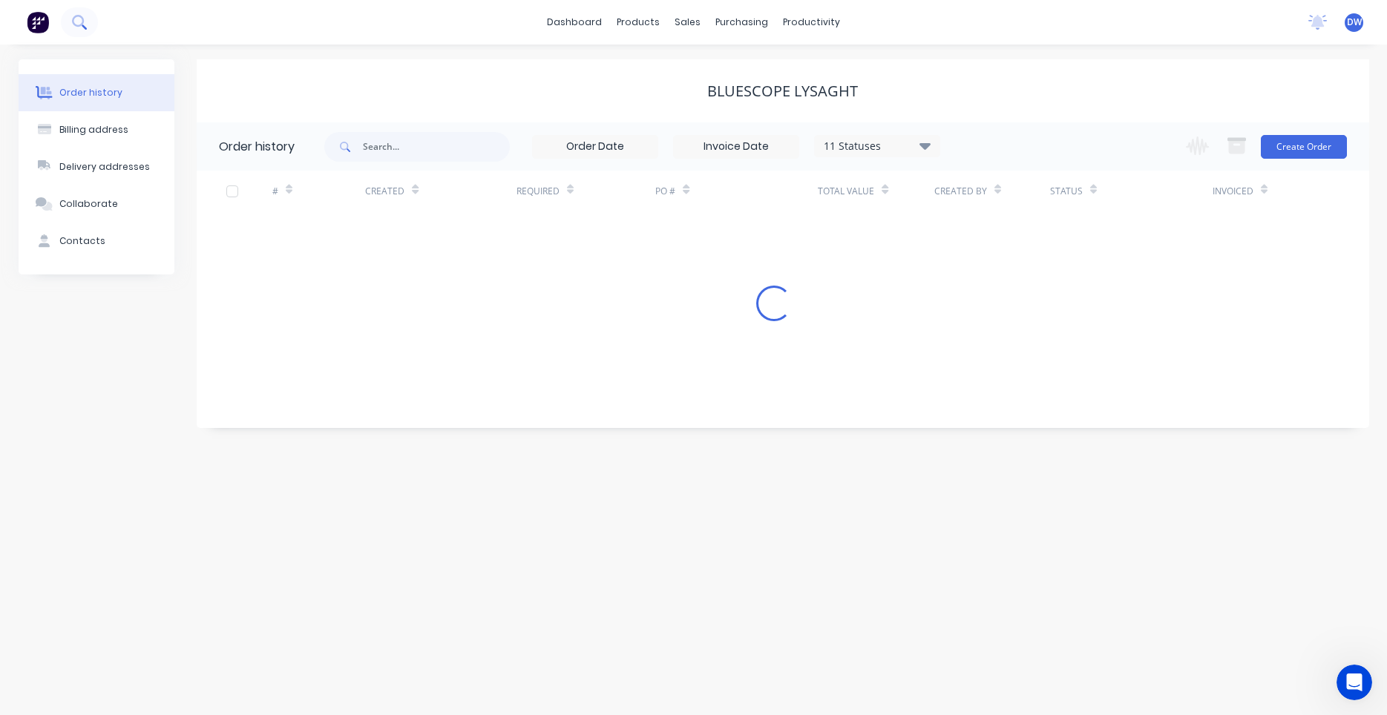
click at [80, 24] on icon at bounding box center [79, 22] width 14 height 14
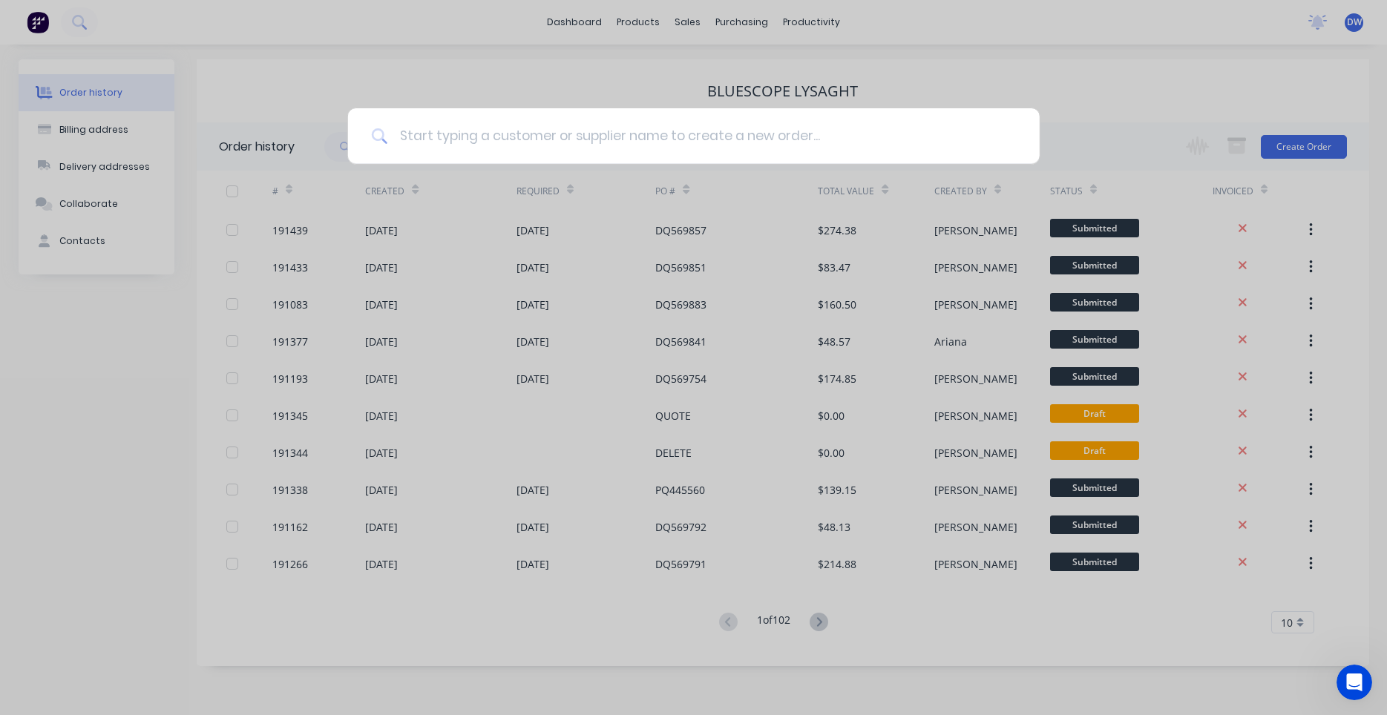
click at [443, 134] on input at bounding box center [701, 136] width 628 height 56
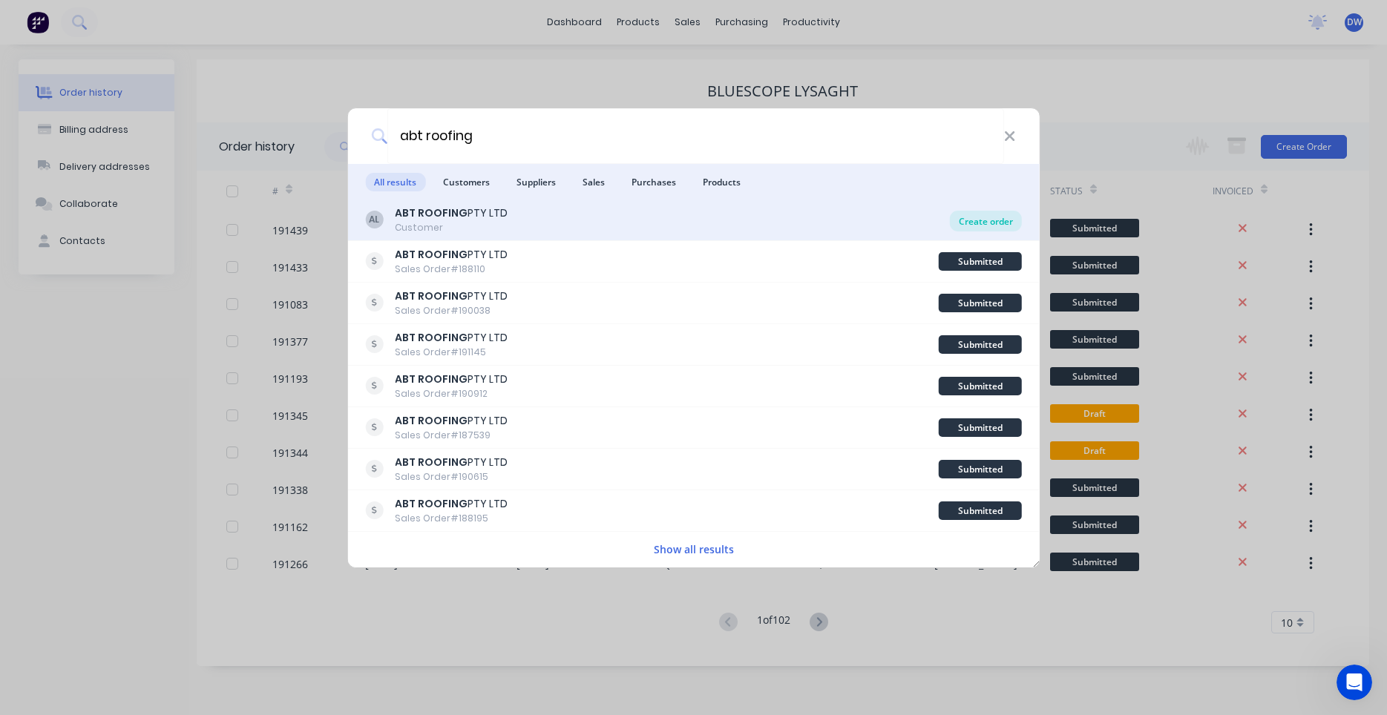
click at [971, 215] on div "Create order" at bounding box center [986, 221] width 72 height 21
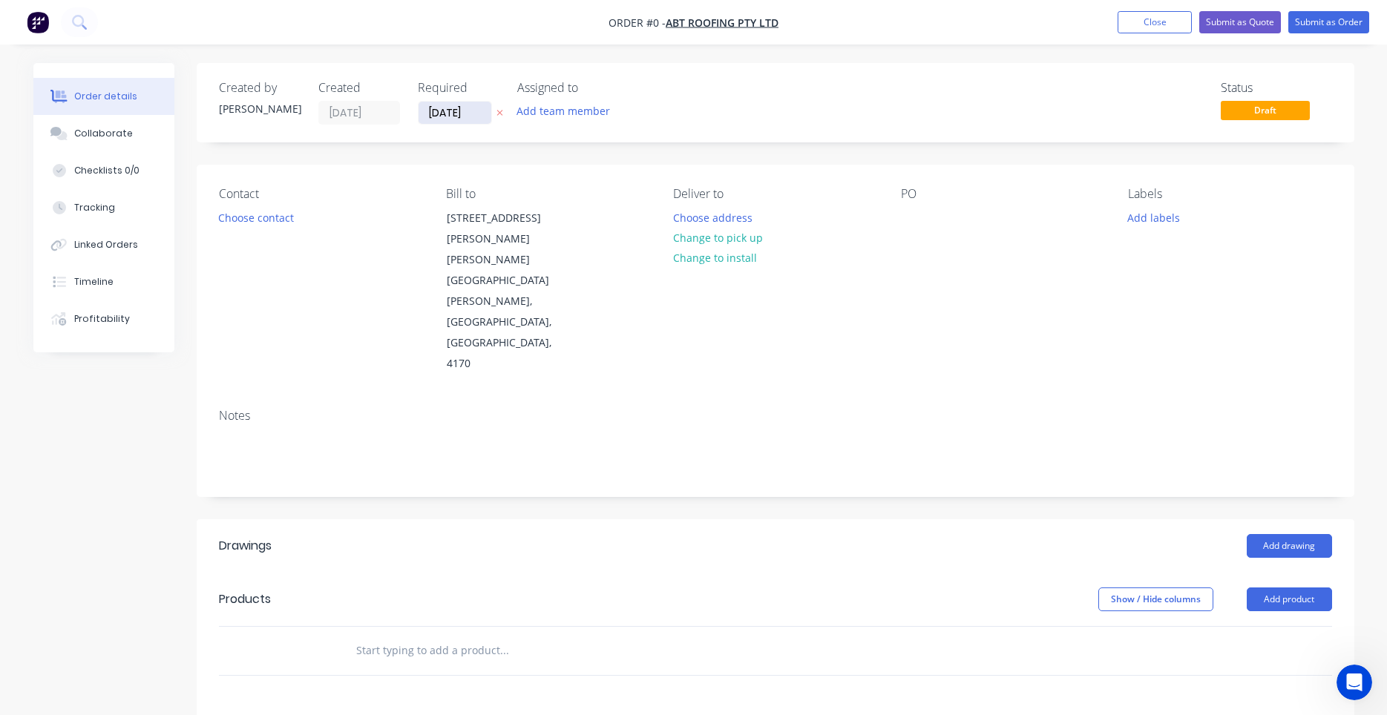
click at [473, 116] on input "[DATE]" at bounding box center [454, 113] width 73 height 22
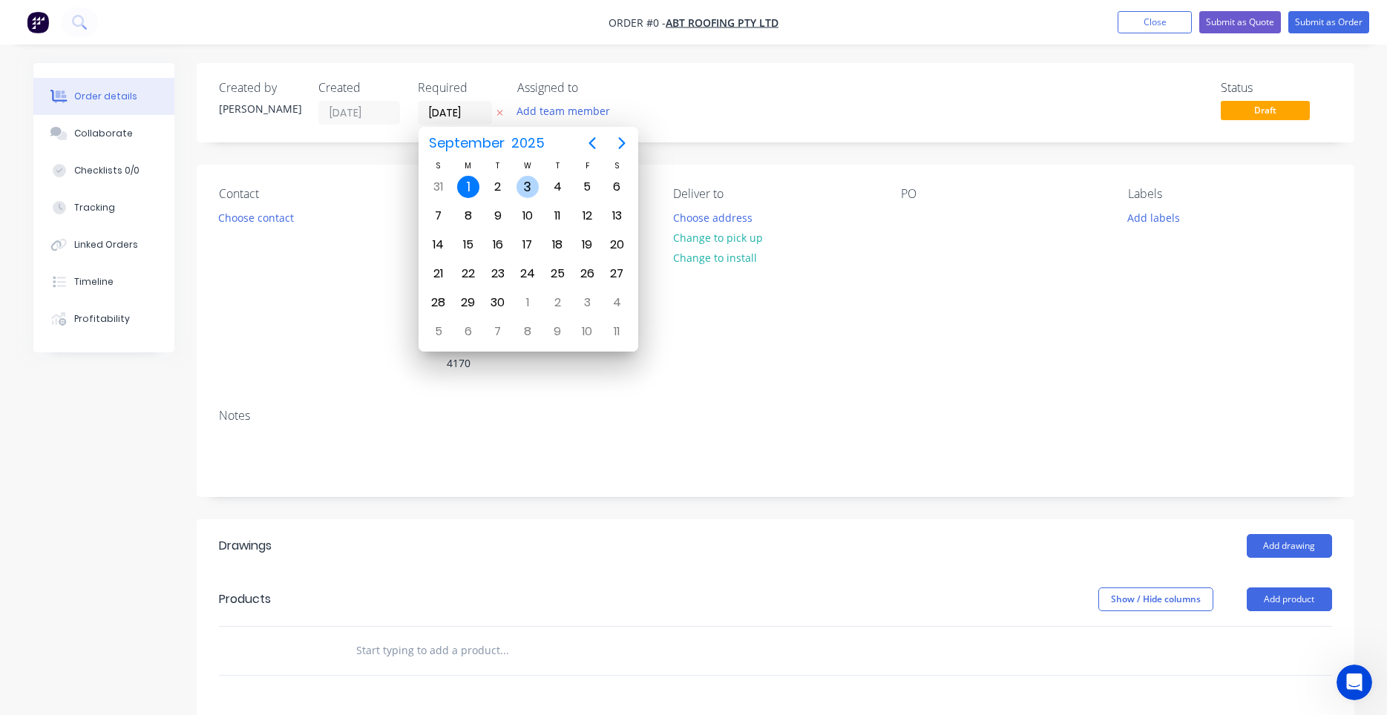
click at [520, 190] on div "3" at bounding box center [527, 187] width 22 height 22
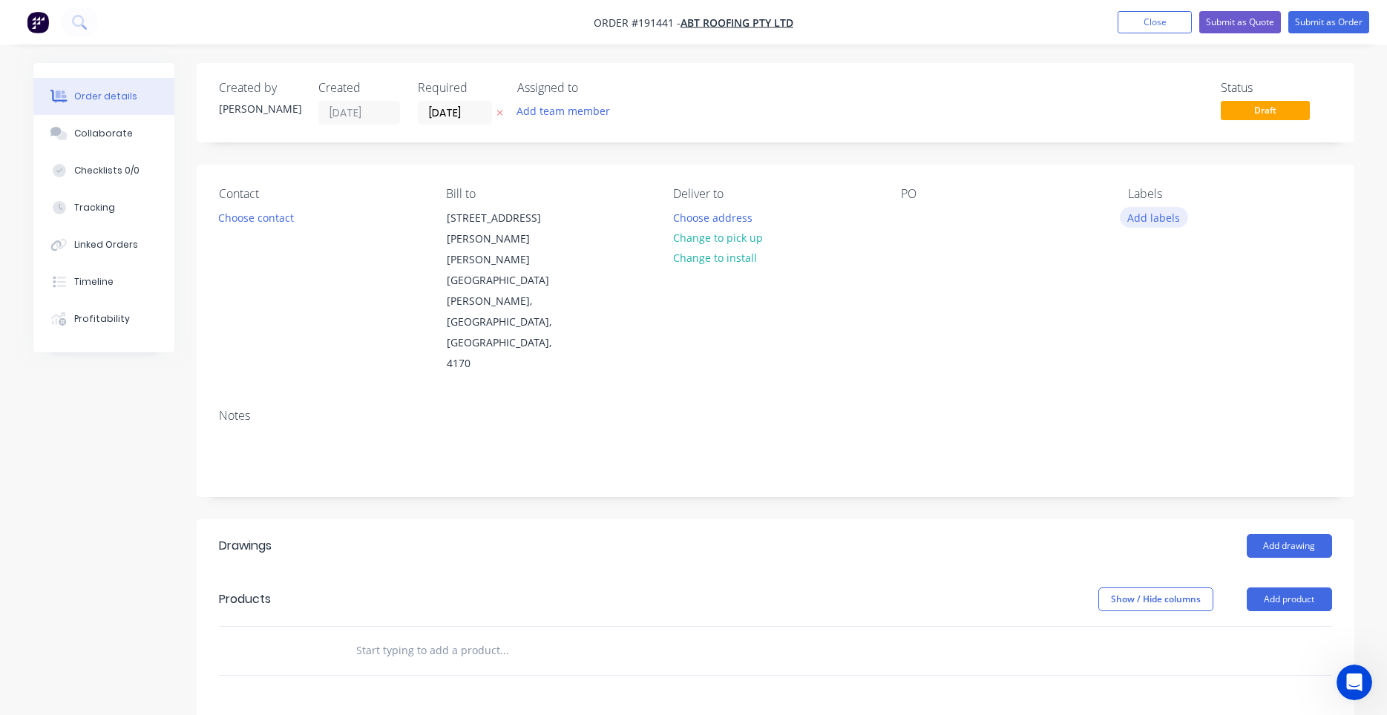
click at [1156, 222] on button "Add labels" at bounding box center [1154, 217] width 68 height 20
click at [1186, 252] on input "text" at bounding box center [1250, 261] width 155 height 30
click at [1154, 383] on div at bounding box center [1155, 380] width 30 height 30
click at [268, 224] on button "Choose contact" at bounding box center [255, 217] width 91 height 20
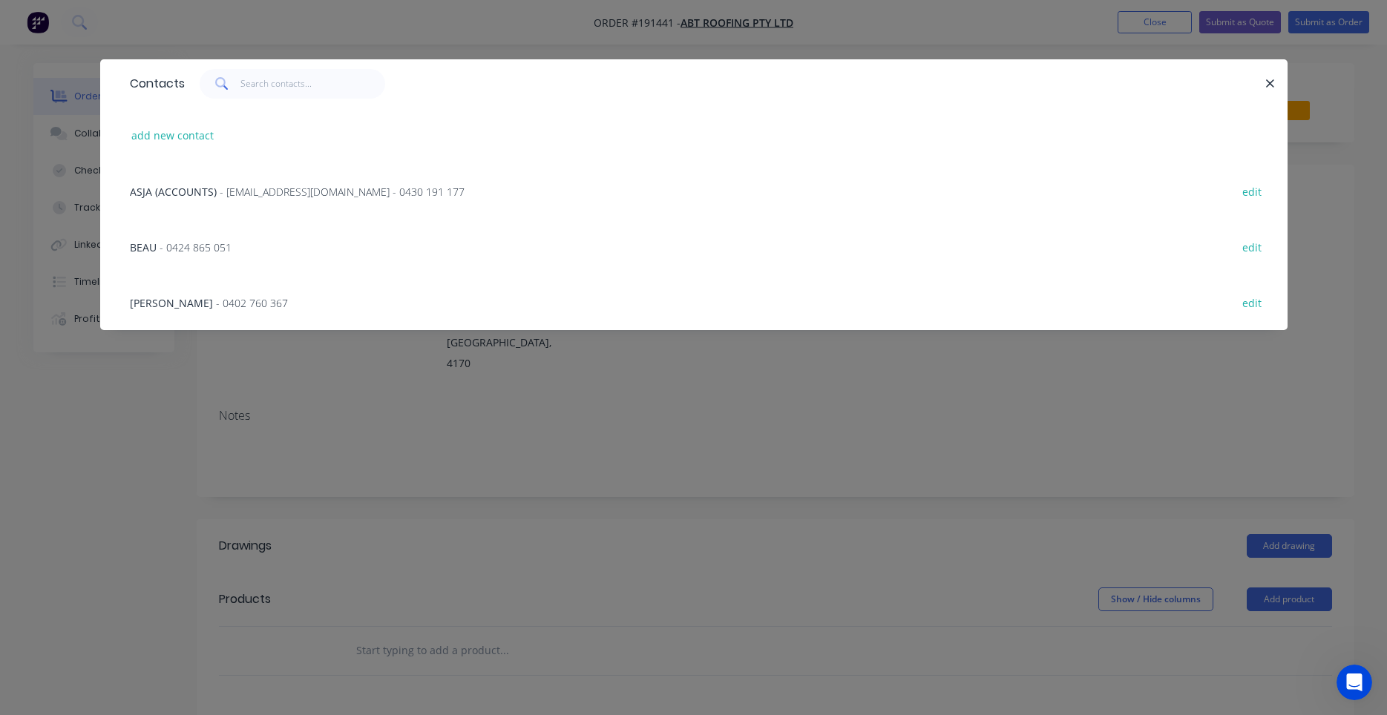
click at [284, 191] on span "- [EMAIL_ADDRESS][DOMAIN_NAME] - 0430 191 177" at bounding box center [342, 192] width 245 height 14
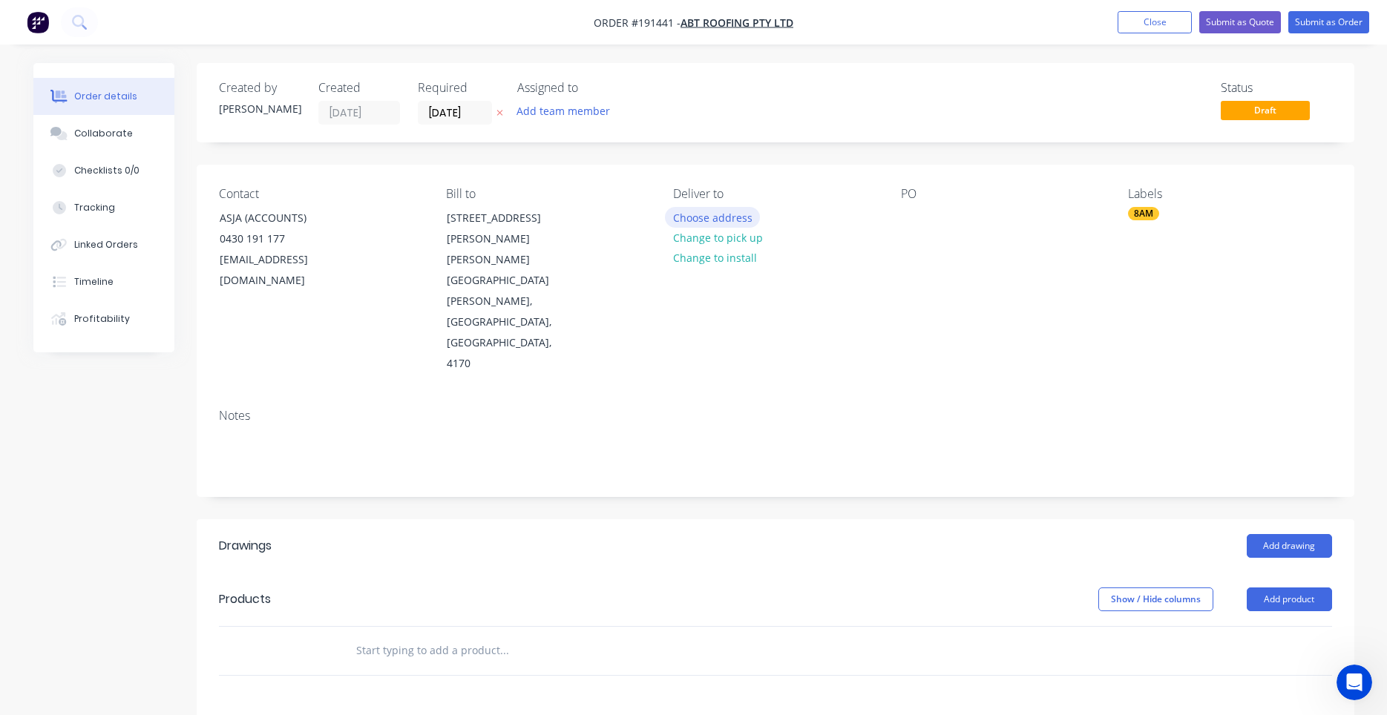
click at [696, 220] on button "Choose address" at bounding box center [712, 217] width 95 height 20
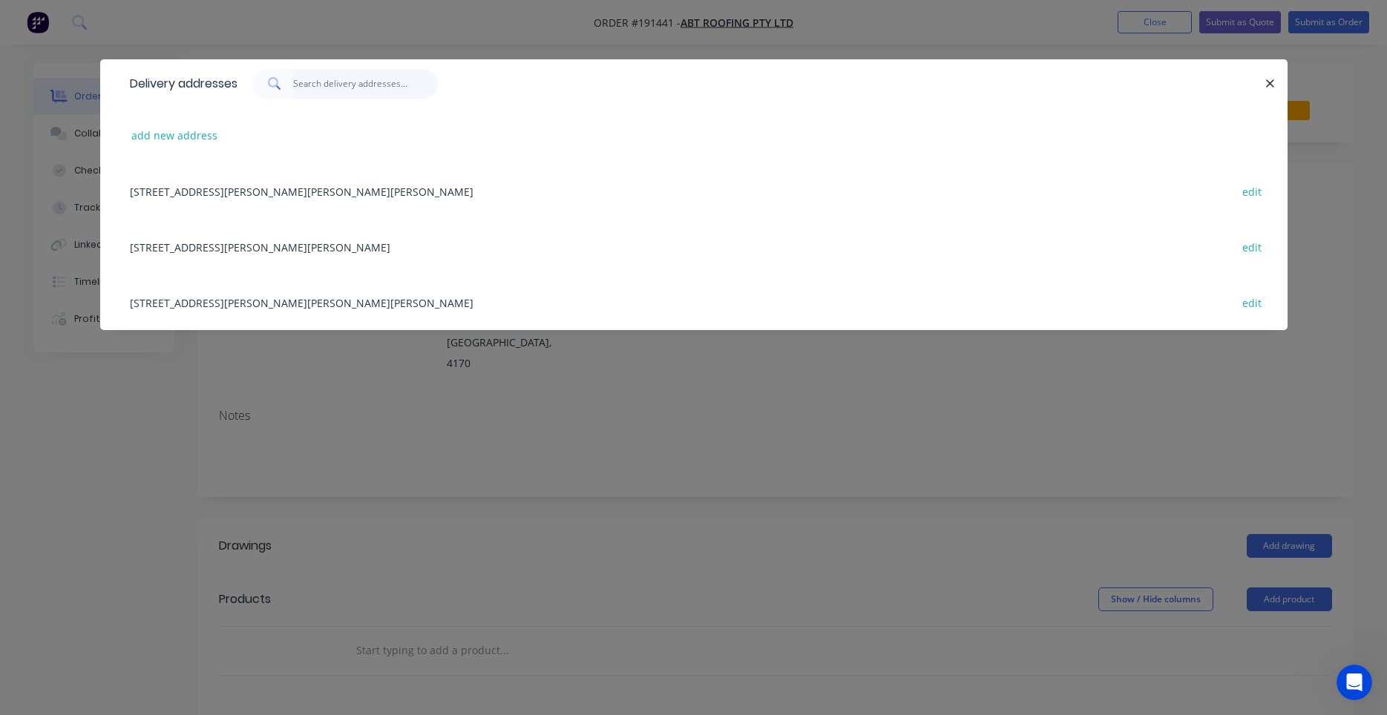
click at [355, 88] on input "text" at bounding box center [365, 84] width 145 height 30
click at [140, 134] on button "add new address" at bounding box center [175, 135] width 102 height 20
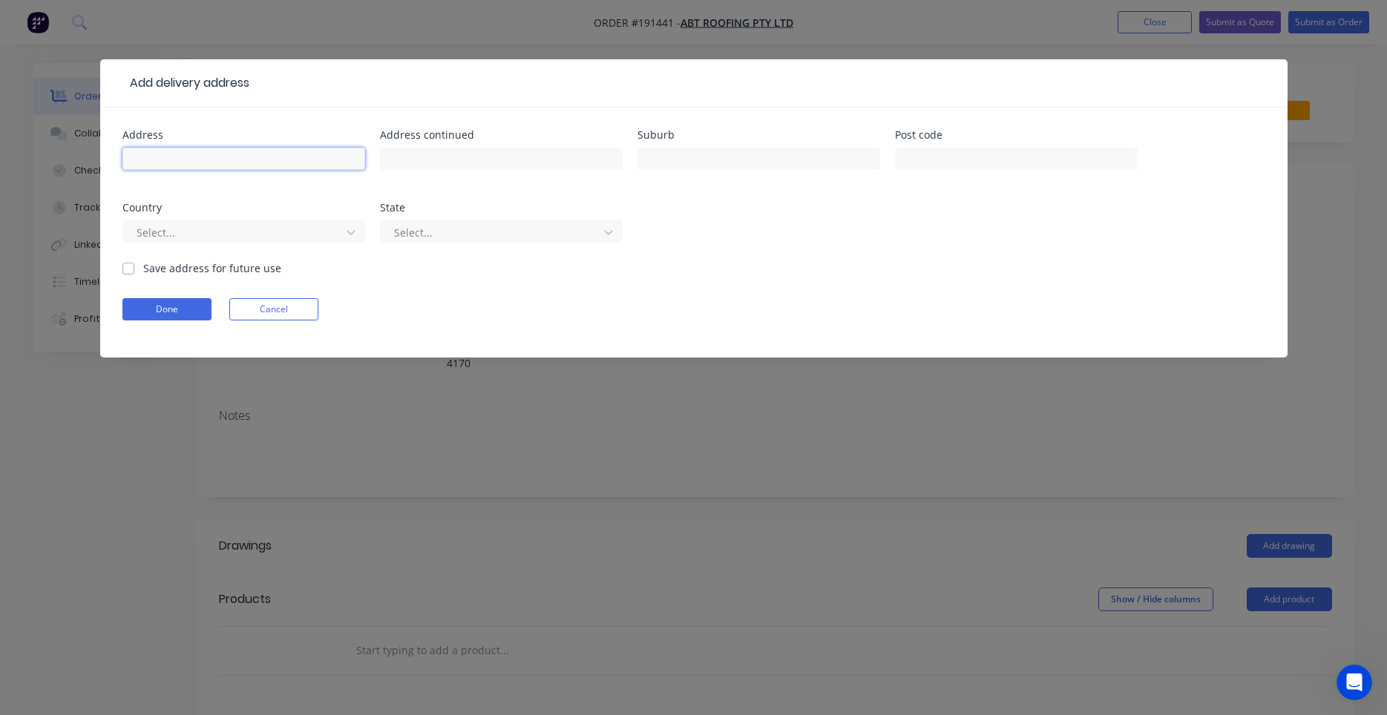
click at [208, 157] on input "text" at bounding box center [243, 159] width 243 height 22
click at [163, 303] on button "Done" at bounding box center [166, 309] width 89 height 22
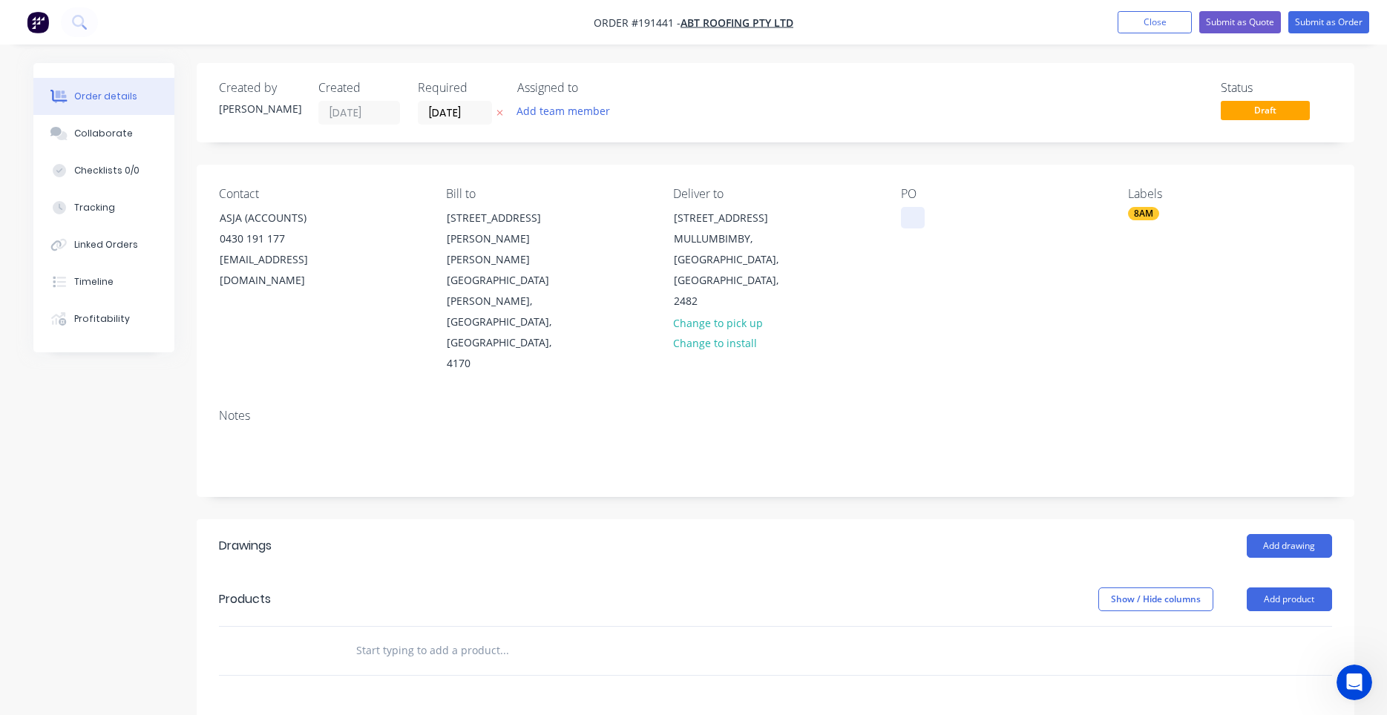
click at [913, 218] on div at bounding box center [913, 218] width 24 height 22
click at [838, 588] on div "Show / Hide columns Add product" at bounding box center [893, 600] width 876 height 24
click at [505, 636] on input "text" at bounding box center [503, 651] width 297 height 30
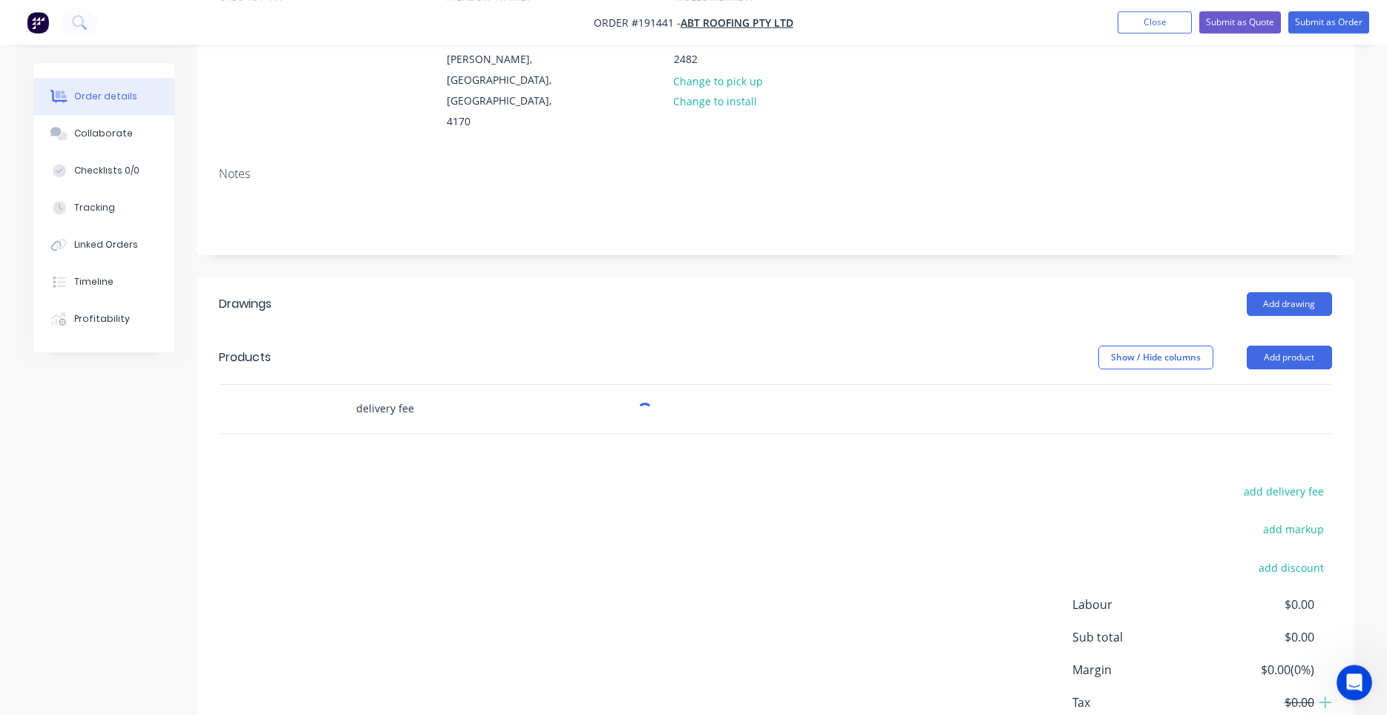
scroll to position [252, 0]
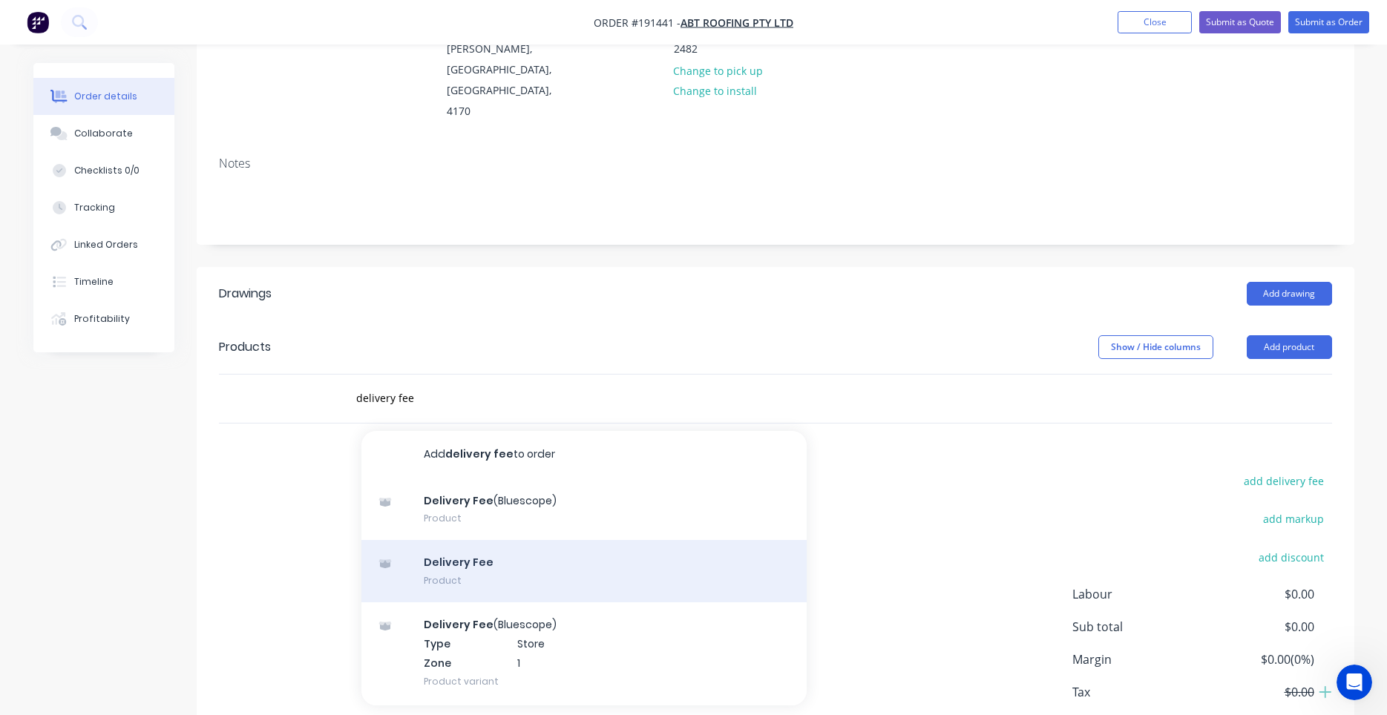
click at [453, 540] on div "Delivery Fee Product" at bounding box center [583, 571] width 445 height 62
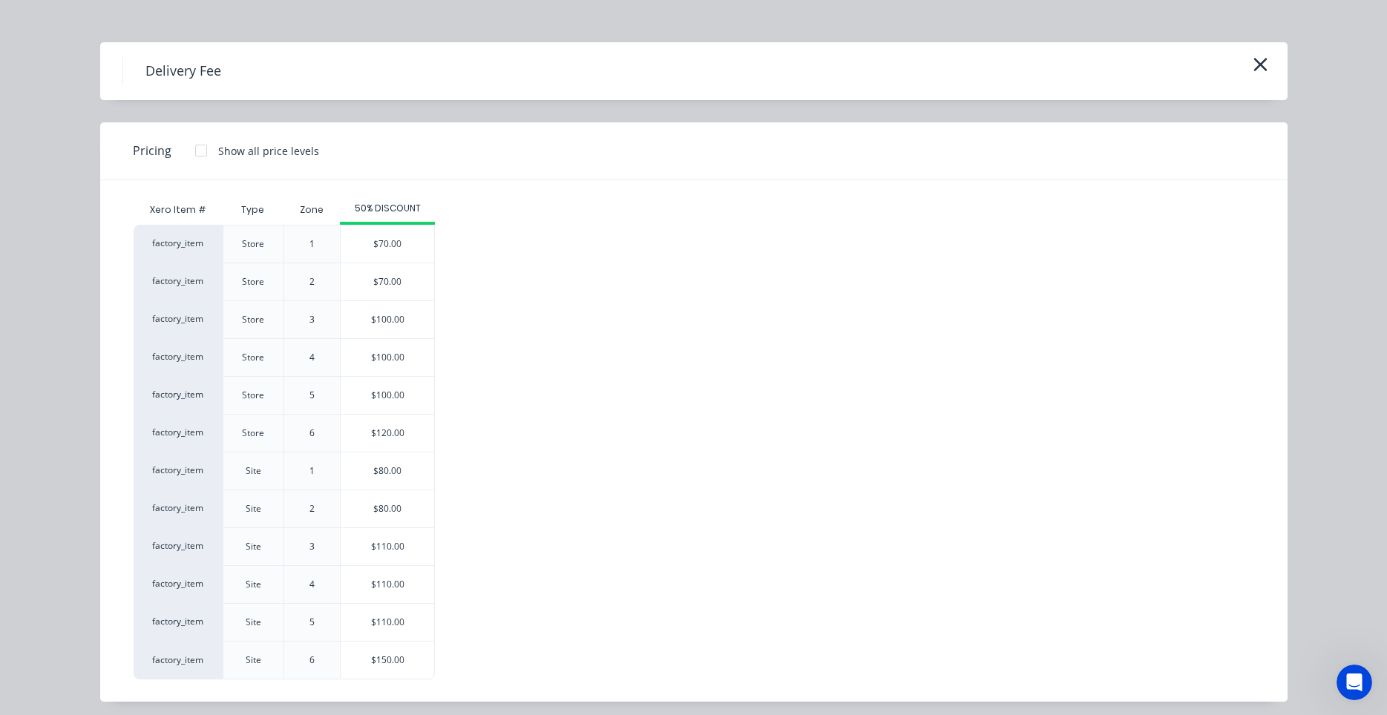
scroll to position [24, 0]
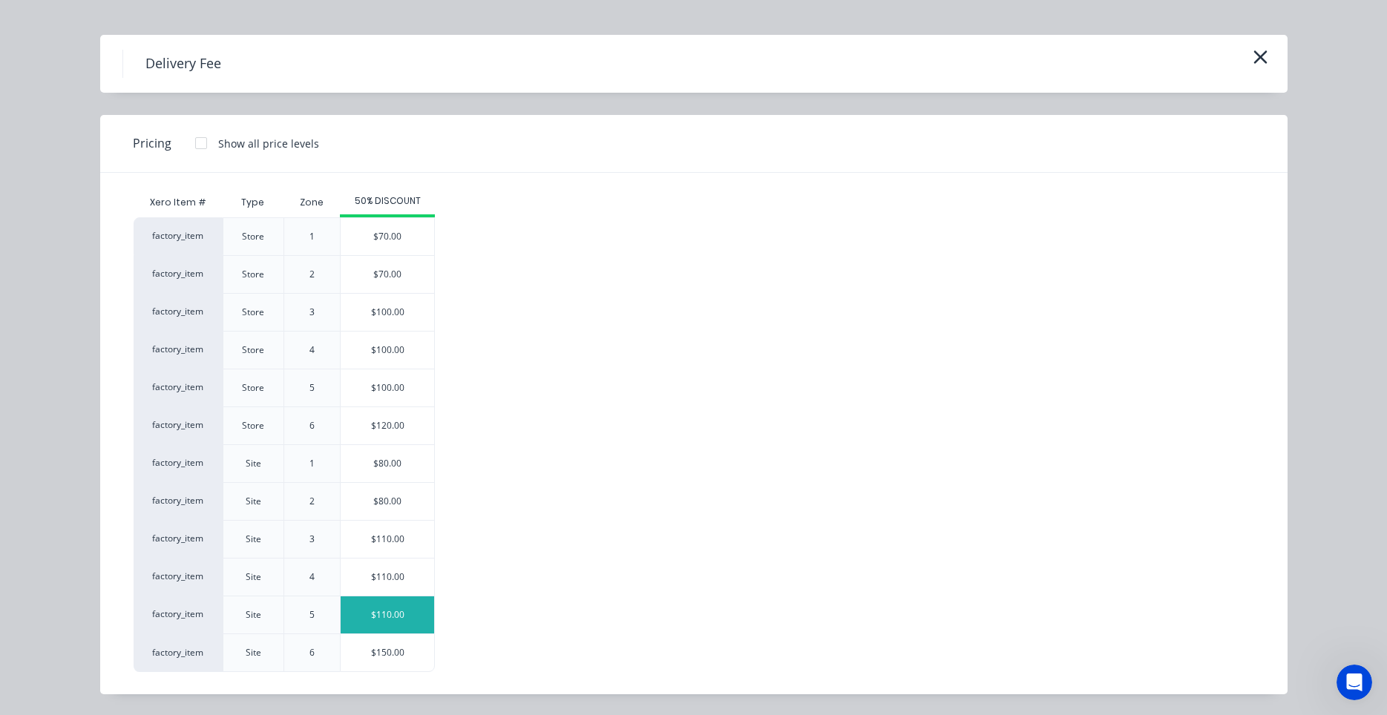
click at [386, 624] on div "$110.00" at bounding box center [387, 615] width 93 height 37
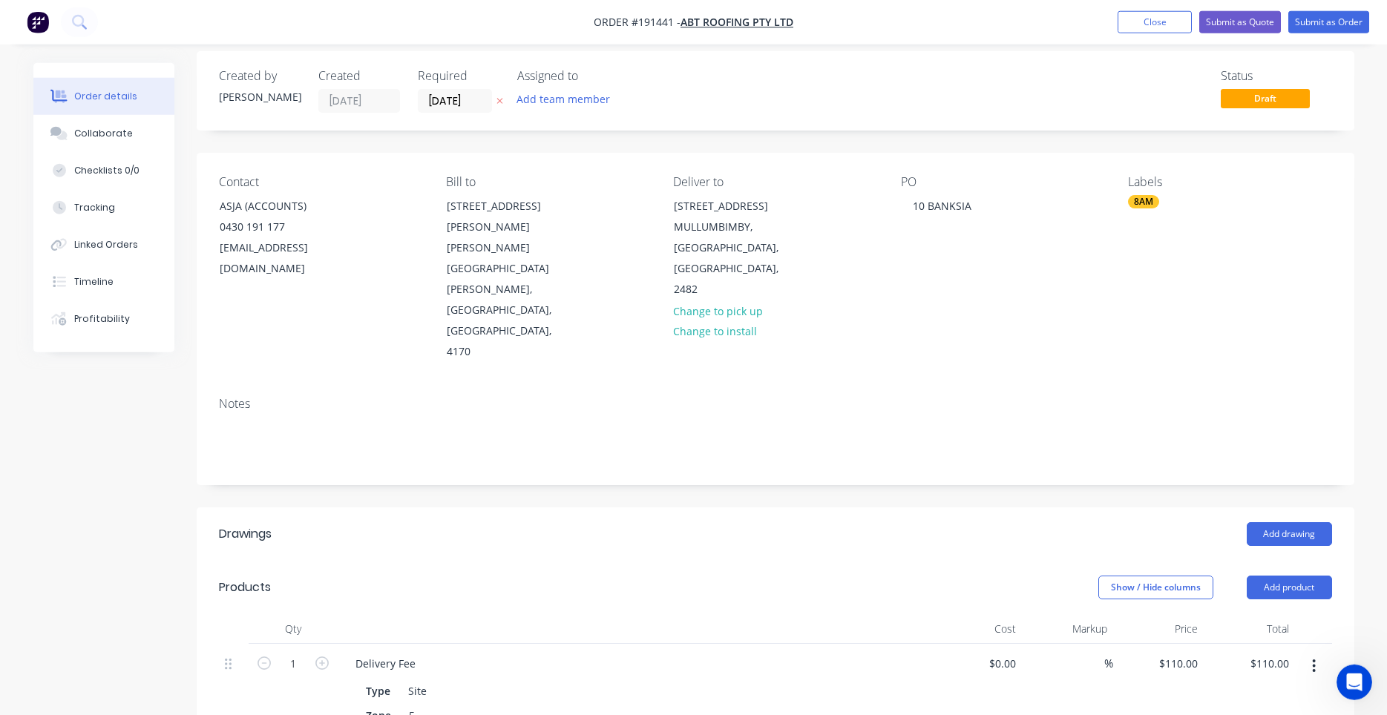
scroll to position [0, 0]
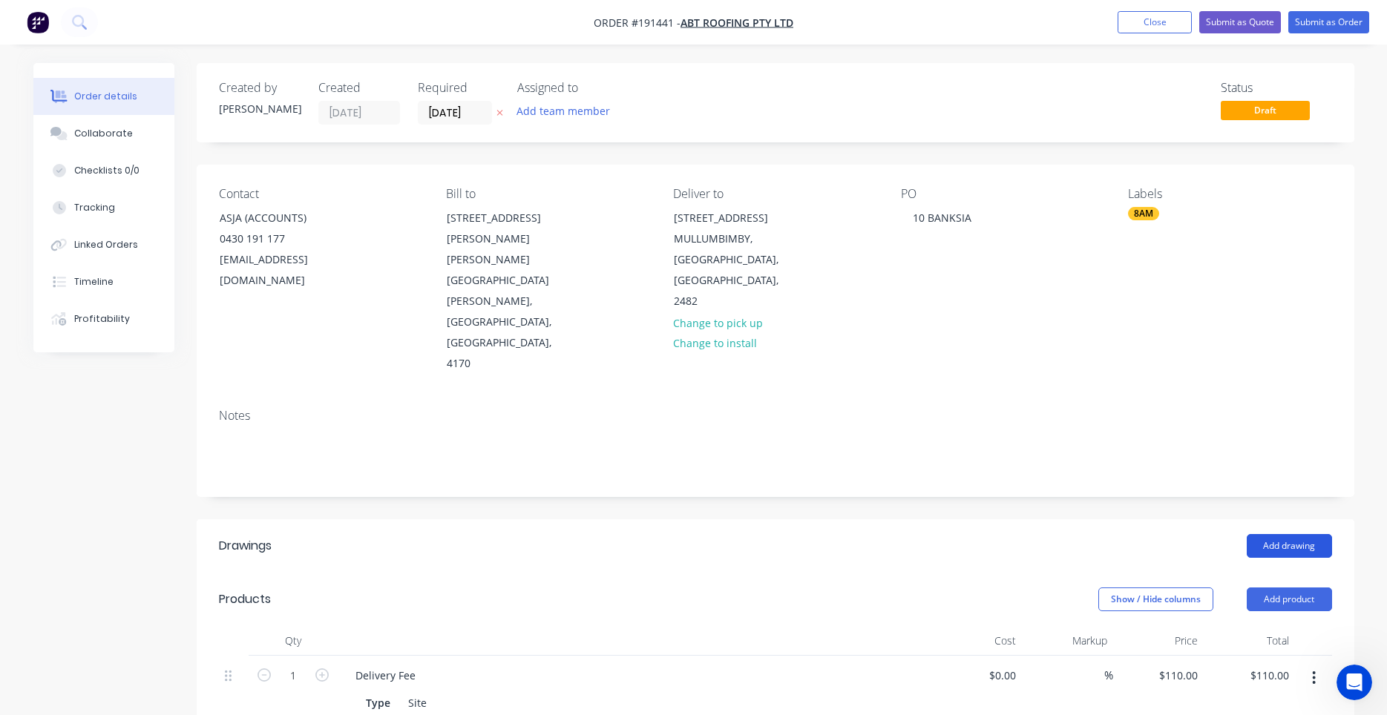
click at [1265, 534] on button "Add drawing" at bounding box center [1289, 546] width 85 height 24
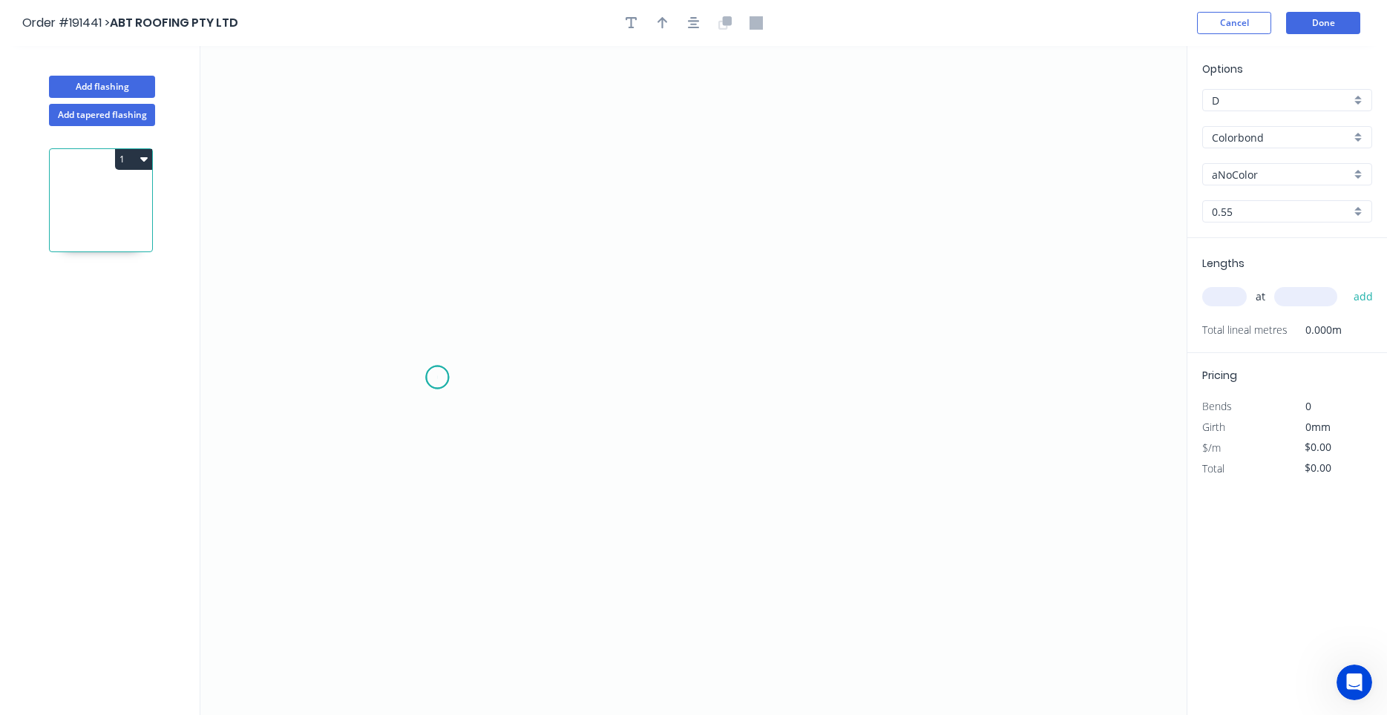
click at [437, 378] on icon "0" at bounding box center [693, 380] width 986 height 669
click at [440, 283] on icon "0" at bounding box center [693, 380] width 986 height 669
click at [812, 269] on icon "0 ?" at bounding box center [693, 380] width 986 height 669
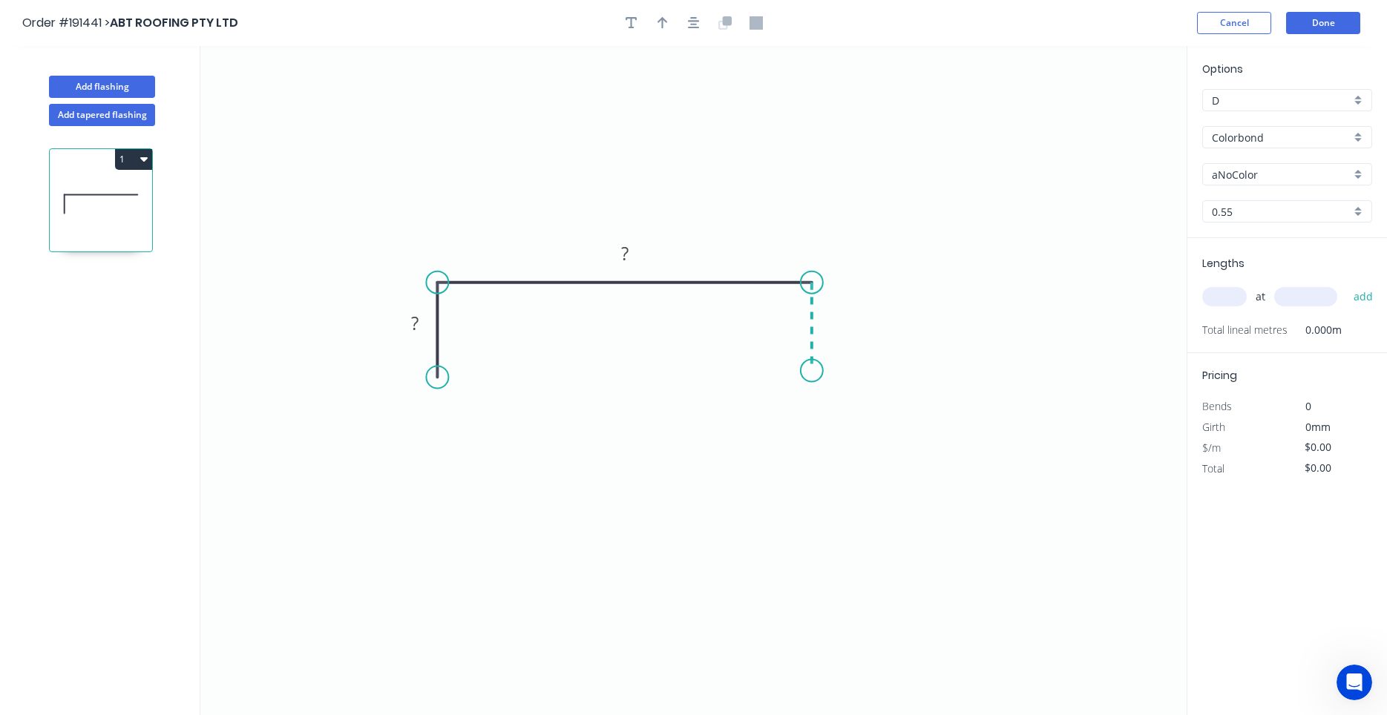
click at [812, 371] on icon "0 ? ?" at bounding box center [693, 380] width 986 height 669
click at [812, 371] on circle at bounding box center [812, 371] width 22 height 22
click at [1243, 173] on input "aNoColor" at bounding box center [1281, 175] width 139 height 16
click at [1281, 193] on div "Surfmist" at bounding box center [1287, 203] width 168 height 26
click at [695, 25] on icon "button" at bounding box center [694, 23] width 12 height 12
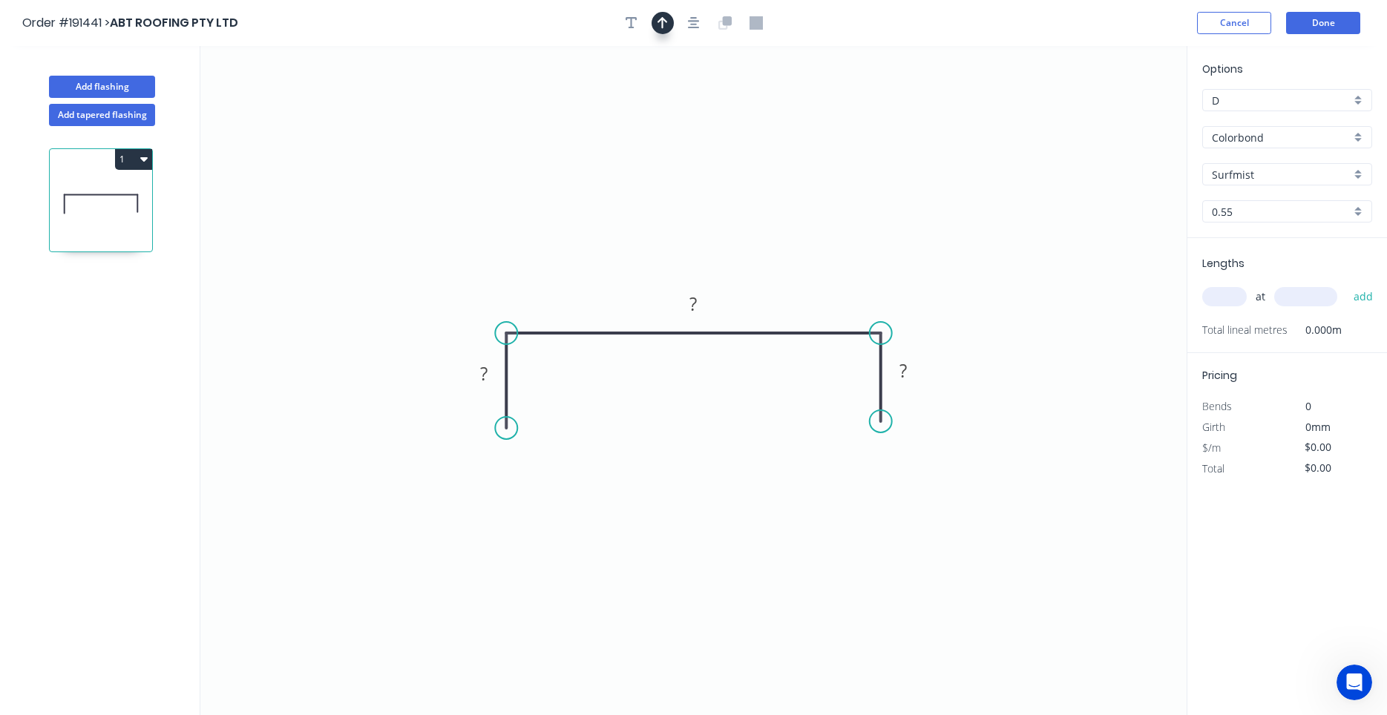
click at [663, 23] on icon "button" at bounding box center [662, 23] width 10 height 12
drag, startPoint x: 1112, startPoint y: 111, endPoint x: 824, endPoint y: 246, distance: 317.3
click at [830, 246] on icon at bounding box center [836, 224] width 13 height 47
click at [698, 305] on rect at bounding box center [694, 305] width 30 height 21
click at [1212, 300] on input "text" at bounding box center [1224, 296] width 45 height 19
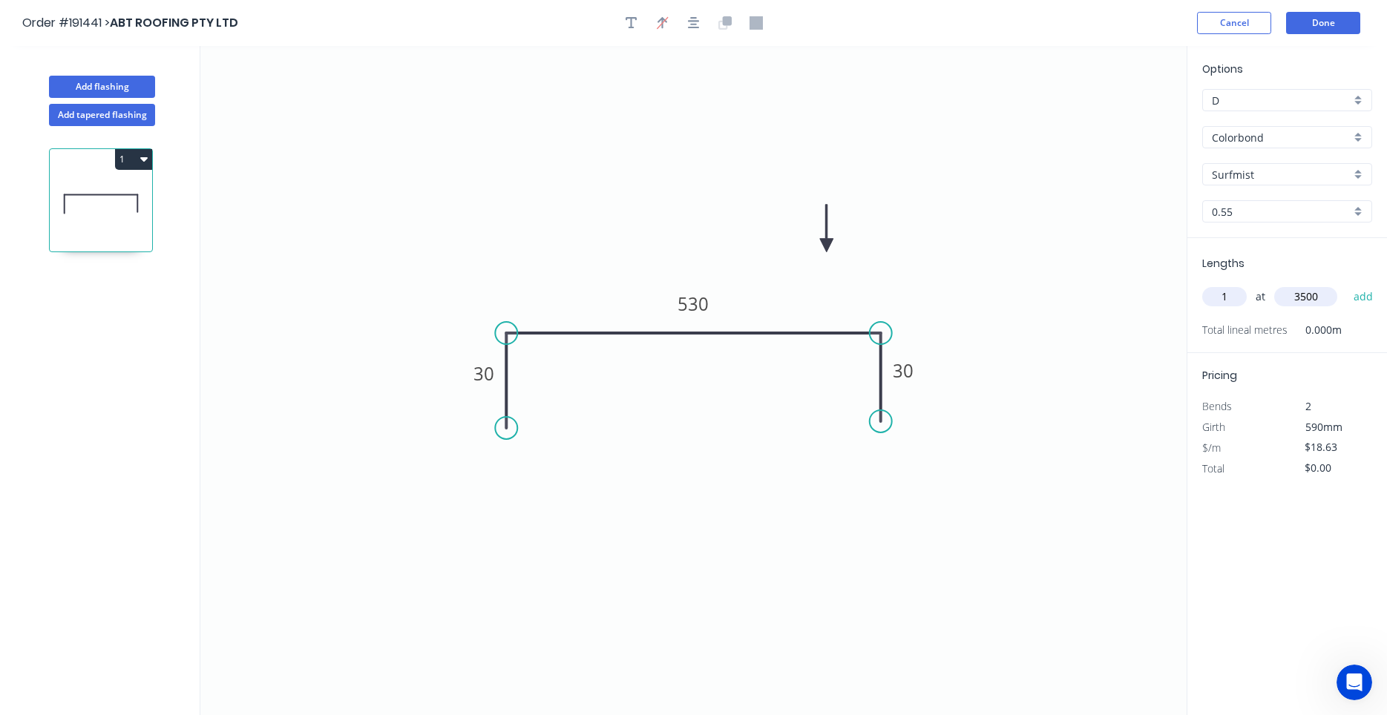
click at [1346, 284] on button "add" at bounding box center [1363, 296] width 35 height 25
click at [141, 160] on icon "button" at bounding box center [143, 159] width 7 height 12
click at [128, 191] on div "Duplicate" at bounding box center [81, 196] width 114 height 22
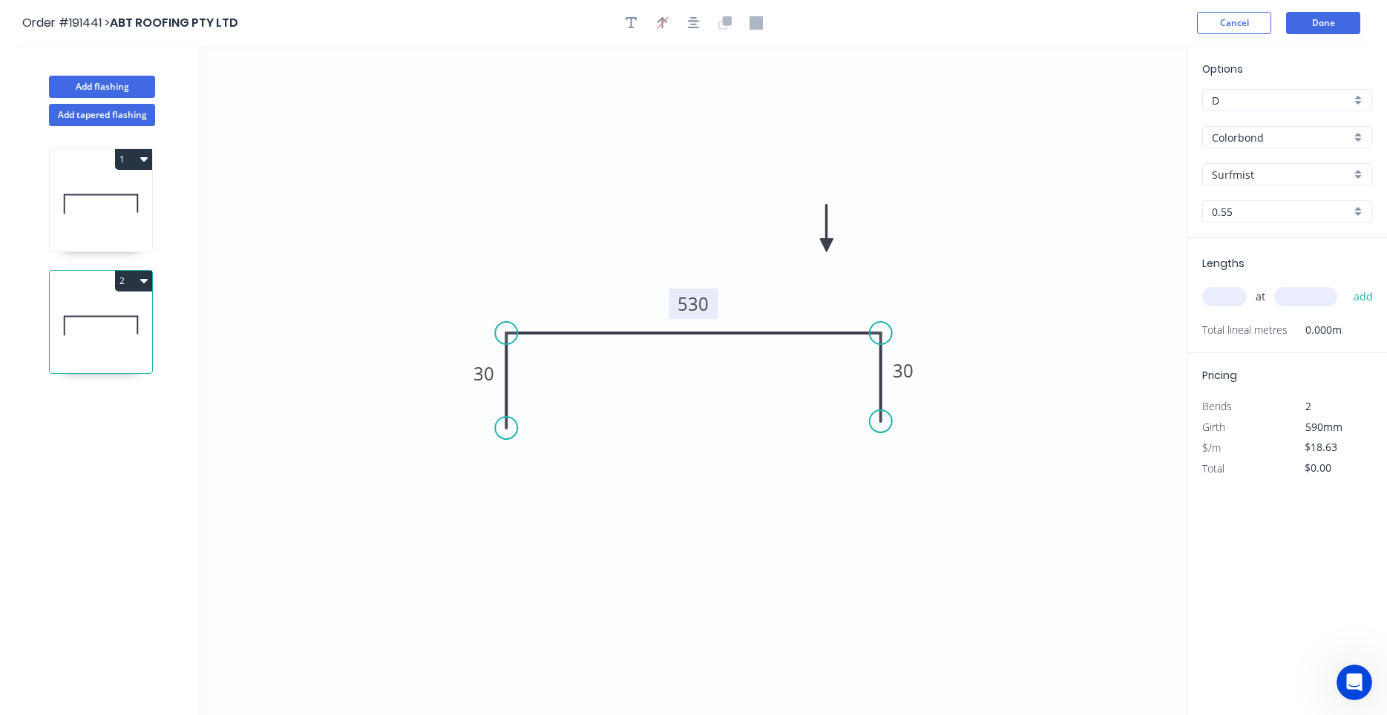
click at [691, 303] on tspan "530" at bounding box center [693, 304] width 31 height 24
click at [1237, 302] on input "text" at bounding box center [1224, 296] width 45 height 19
click at [1346, 284] on button "add" at bounding box center [1363, 296] width 35 height 25
click at [139, 285] on button "2" at bounding box center [133, 281] width 37 height 21
click at [125, 324] on div "Duplicate" at bounding box center [81, 318] width 114 height 22
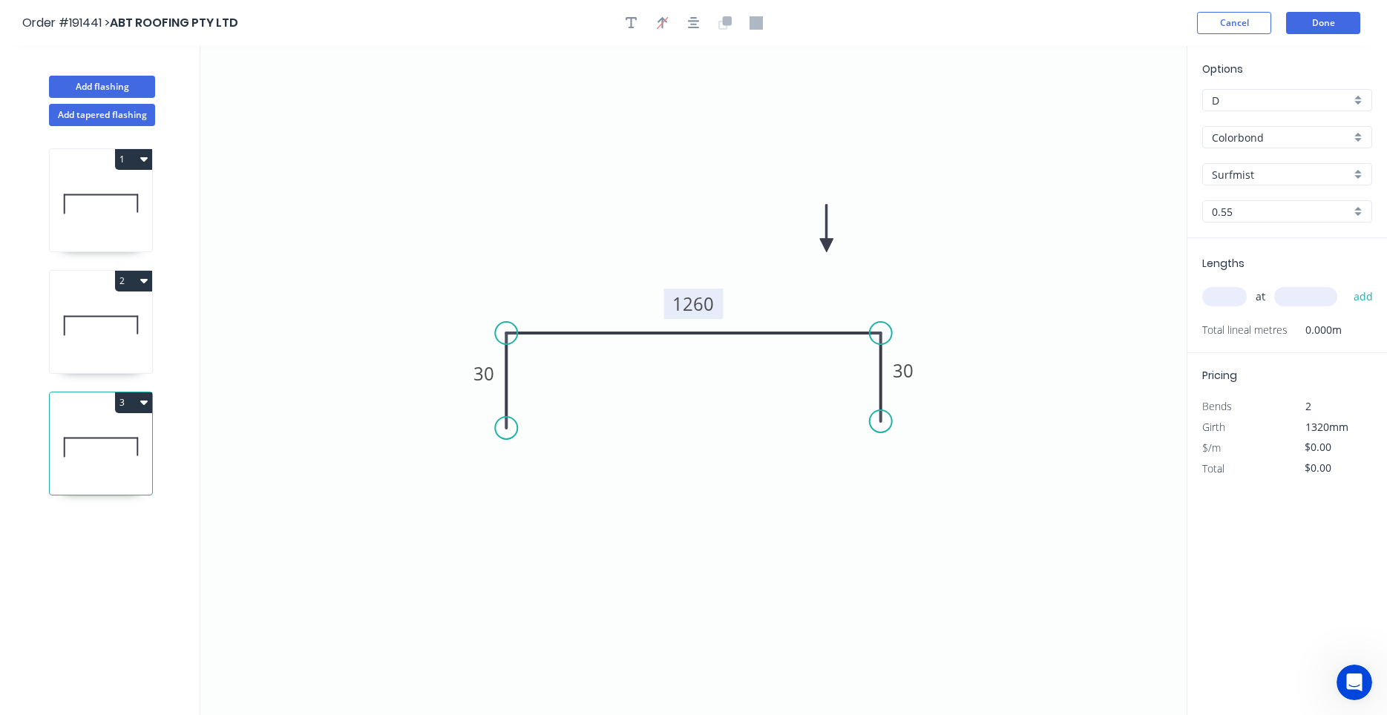
click at [688, 312] on tspan "1260" at bounding box center [694, 304] width 42 height 24
click at [1242, 302] on input "text" at bounding box center [1224, 296] width 45 height 19
click at [1346, 284] on button "add" at bounding box center [1363, 296] width 35 height 25
click at [1317, 29] on button "Done" at bounding box center [1323, 23] width 74 height 22
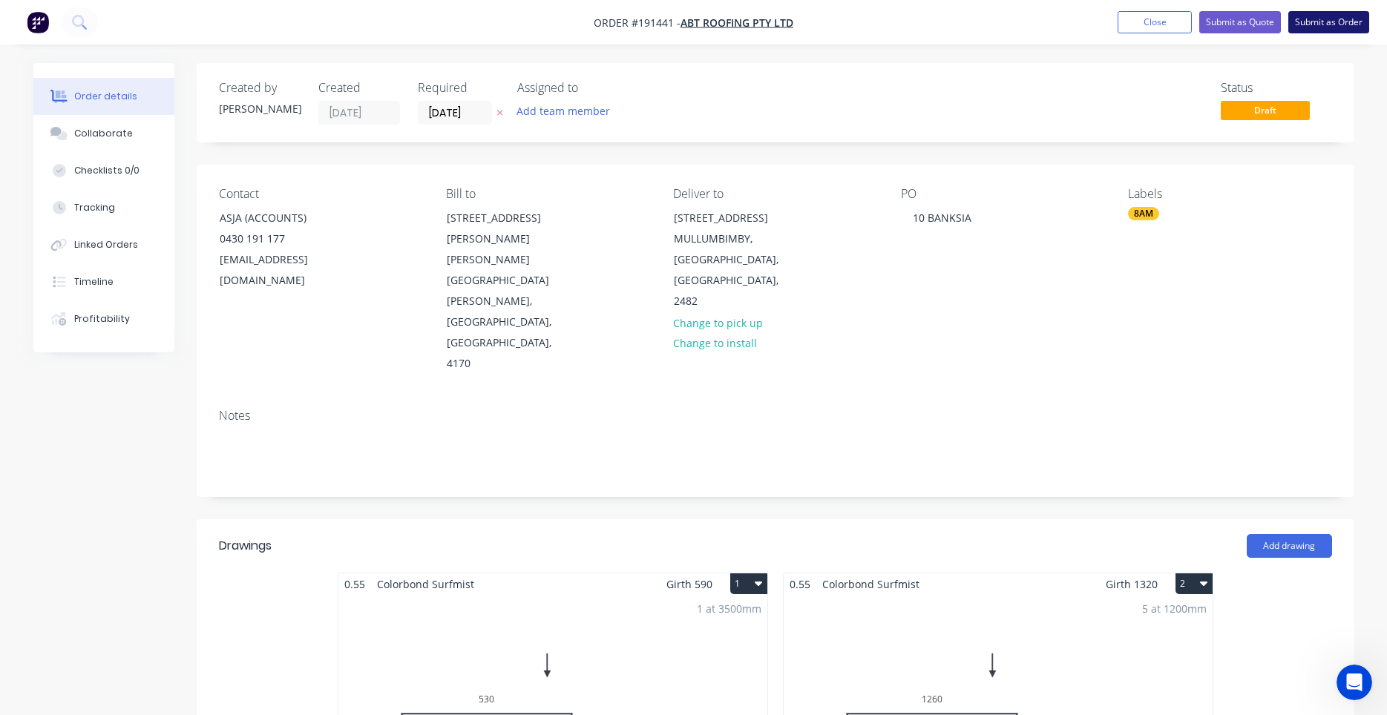
click at [1338, 29] on button "Submit as Order" at bounding box center [1328, 22] width 81 height 22
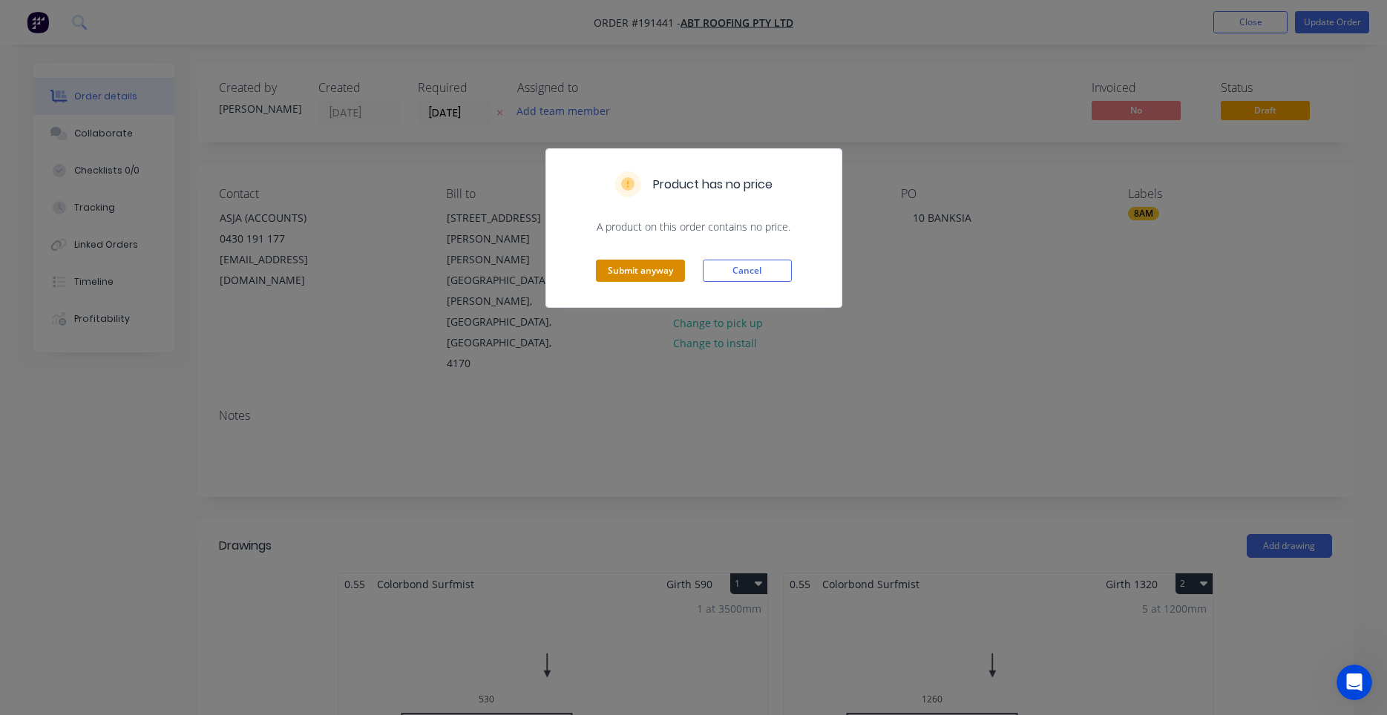
click at [666, 267] on button "Submit anyway" at bounding box center [640, 271] width 89 height 22
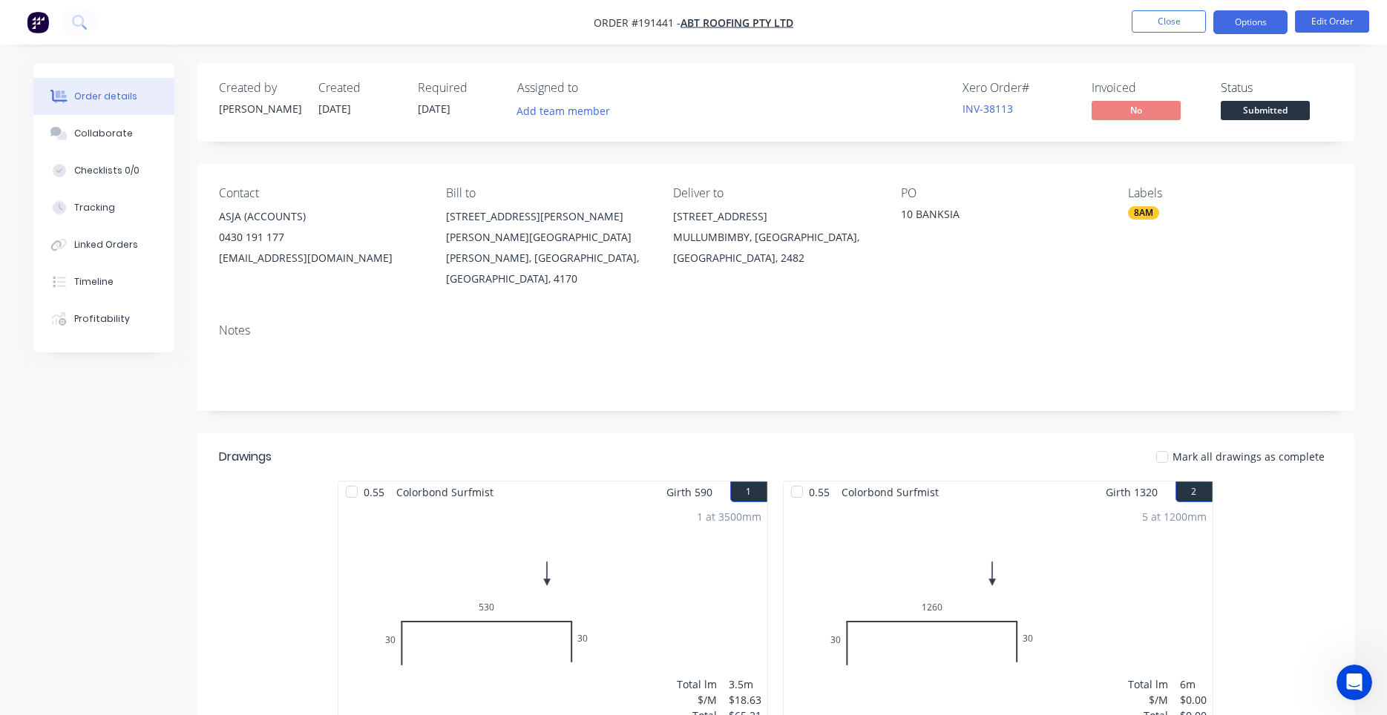
click at [1250, 28] on button "Options" at bounding box center [1250, 22] width 74 height 24
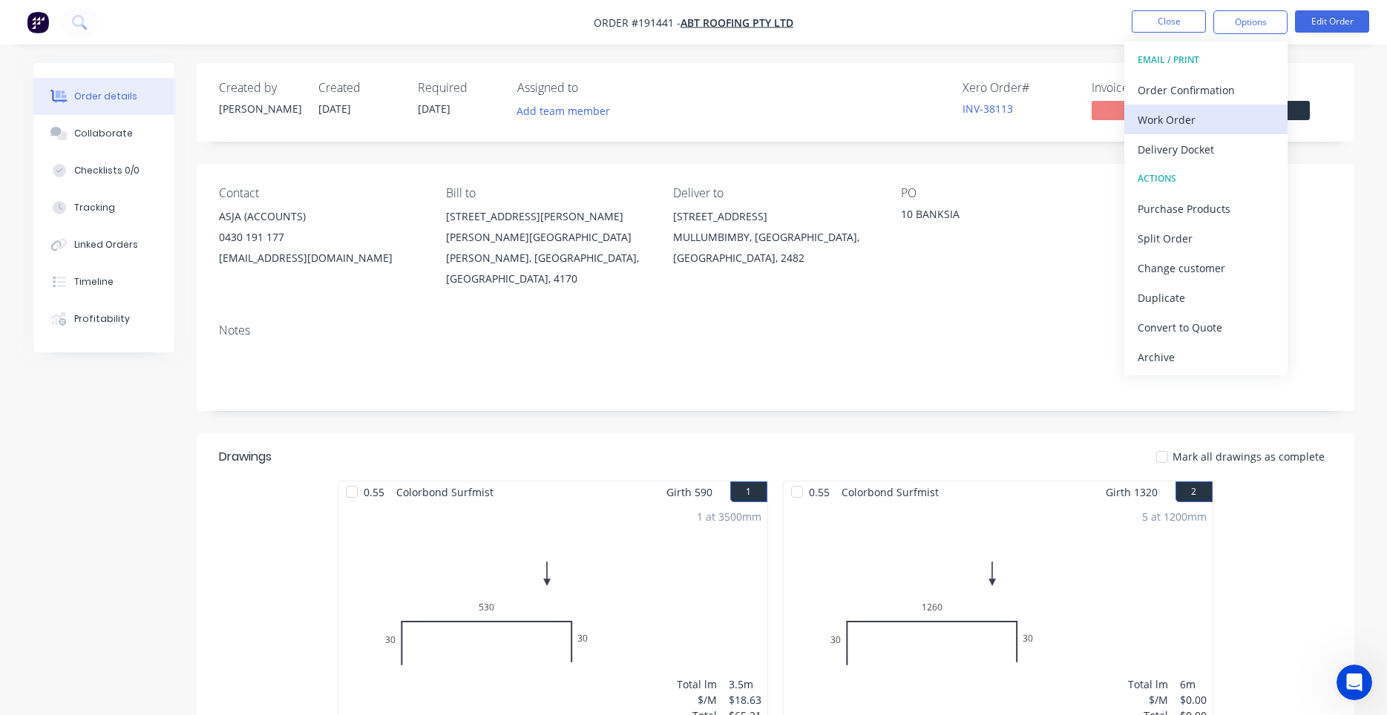
click at [1206, 111] on div "Work Order" at bounding box center [1205, 120] width 137 height 22
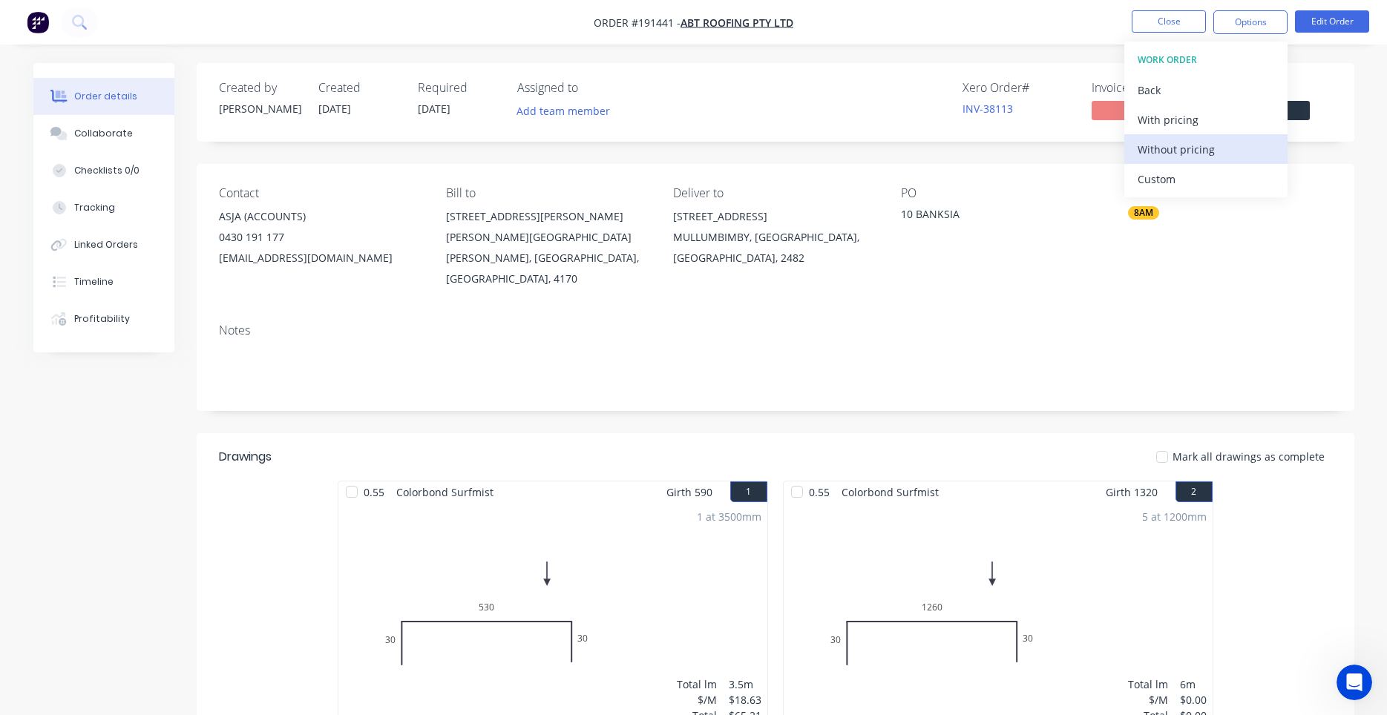
click at [1177, 149] on div "Without pricing" at bounding box center [1205, 150] width 137 height 22
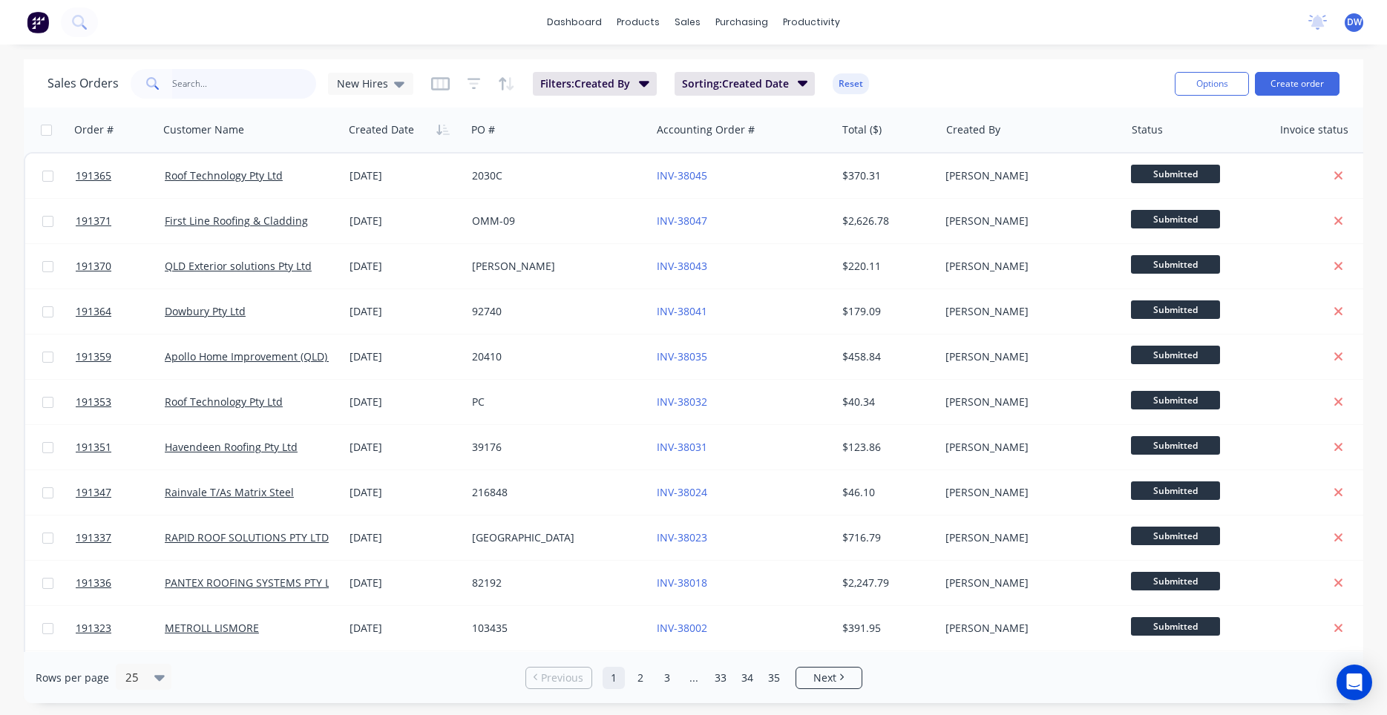
click at [236, 82] on input "text" at bounding box center [244, 84] width 145 height 30
type input "western roofing"
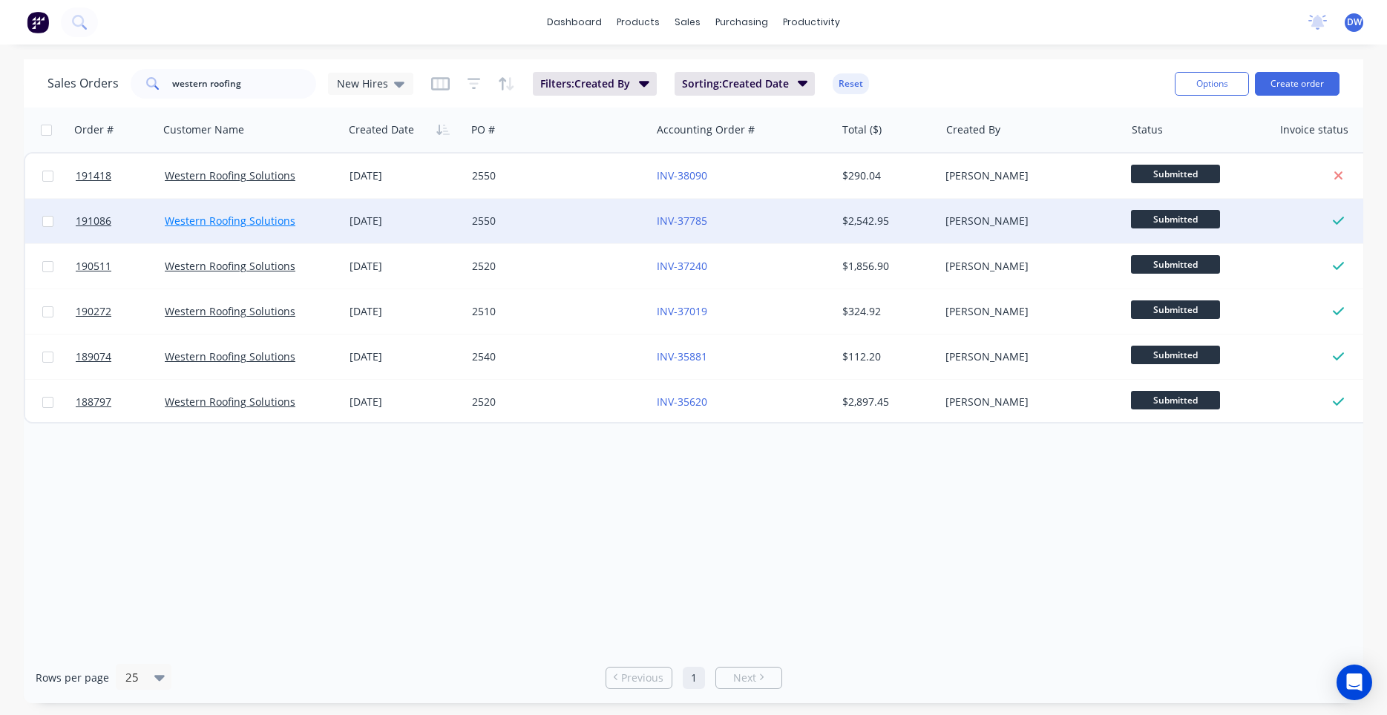
click at [277, 222] on link "Western Roofing Solutions" at bounding box center [230, 221] width 131 height 14
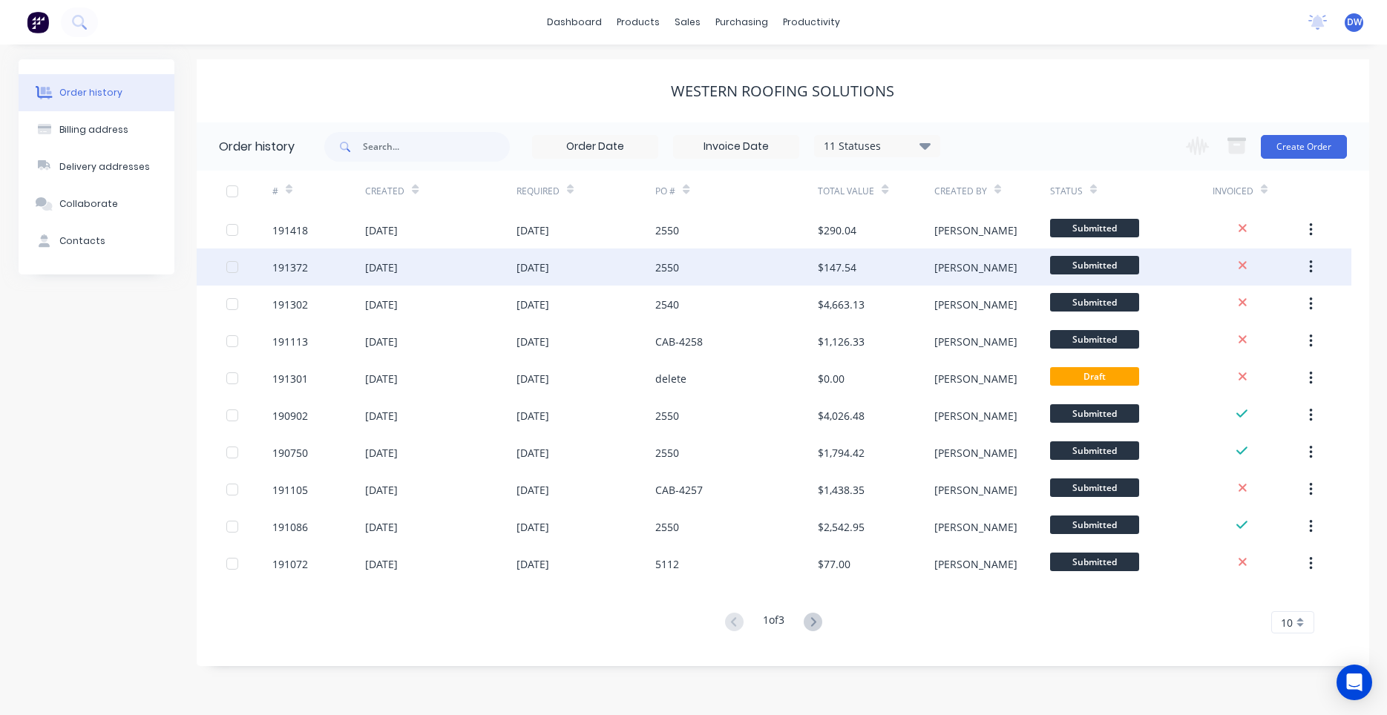
click at [357, 258] on div "191372" at bounding box center [318, 267] width 93 height 37
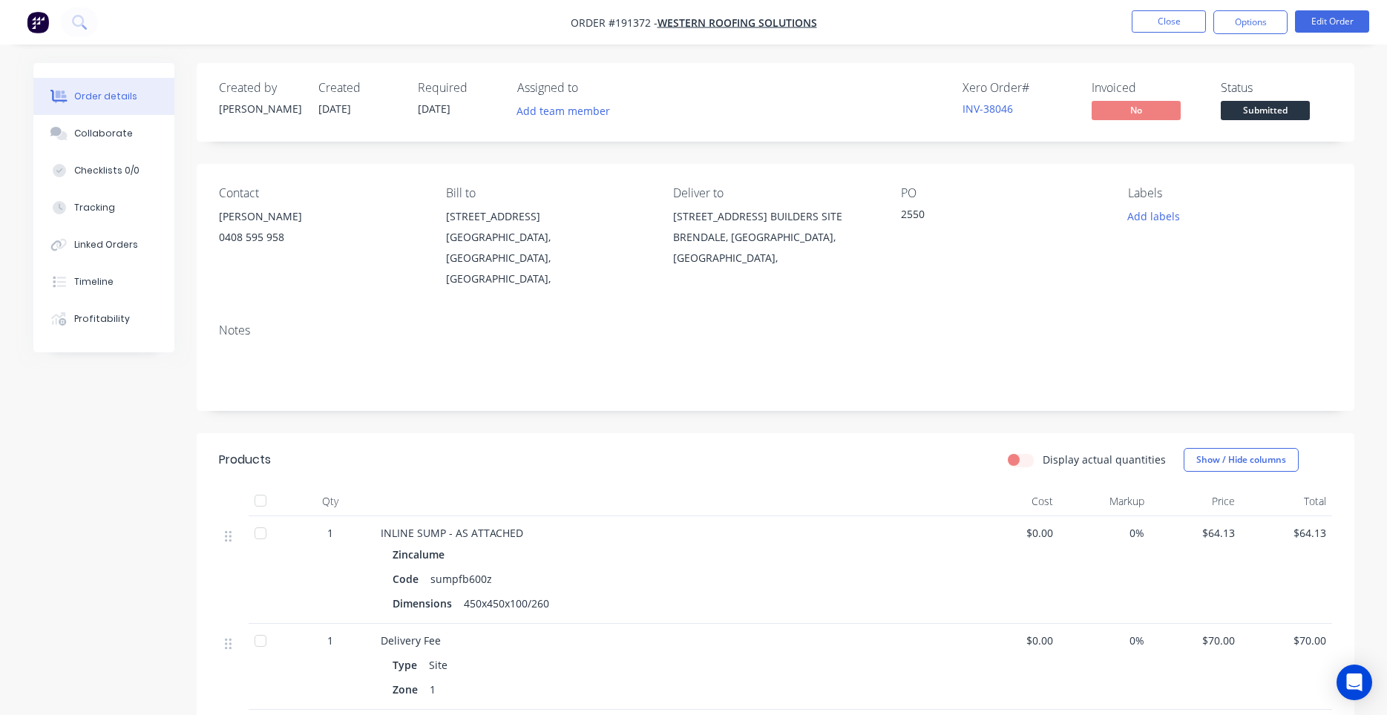
scroll to position [223, 0]
click at [1149, 25] on button "Close" at bounding box center [1169, 21] width 74 height 22
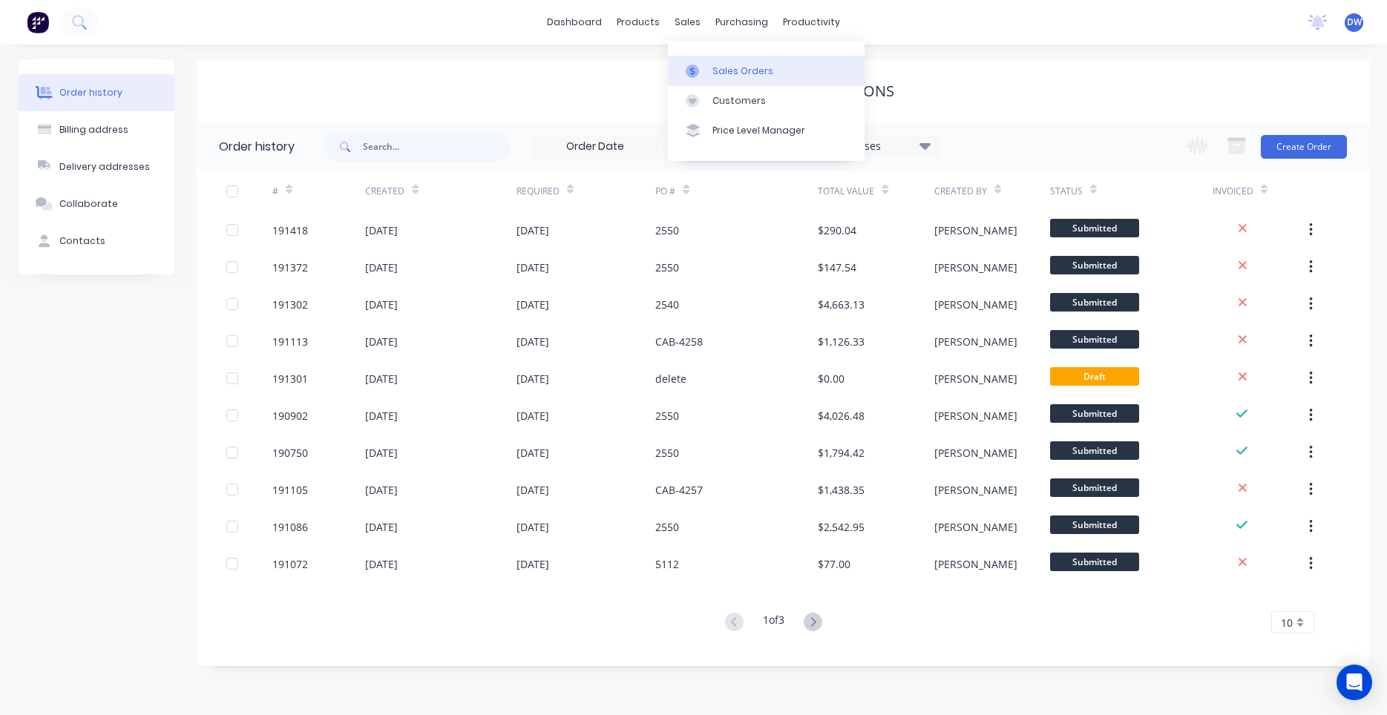
click at [703, 62] on link "Sales Orders" at bounding box center [766, 71] width 197 height 30
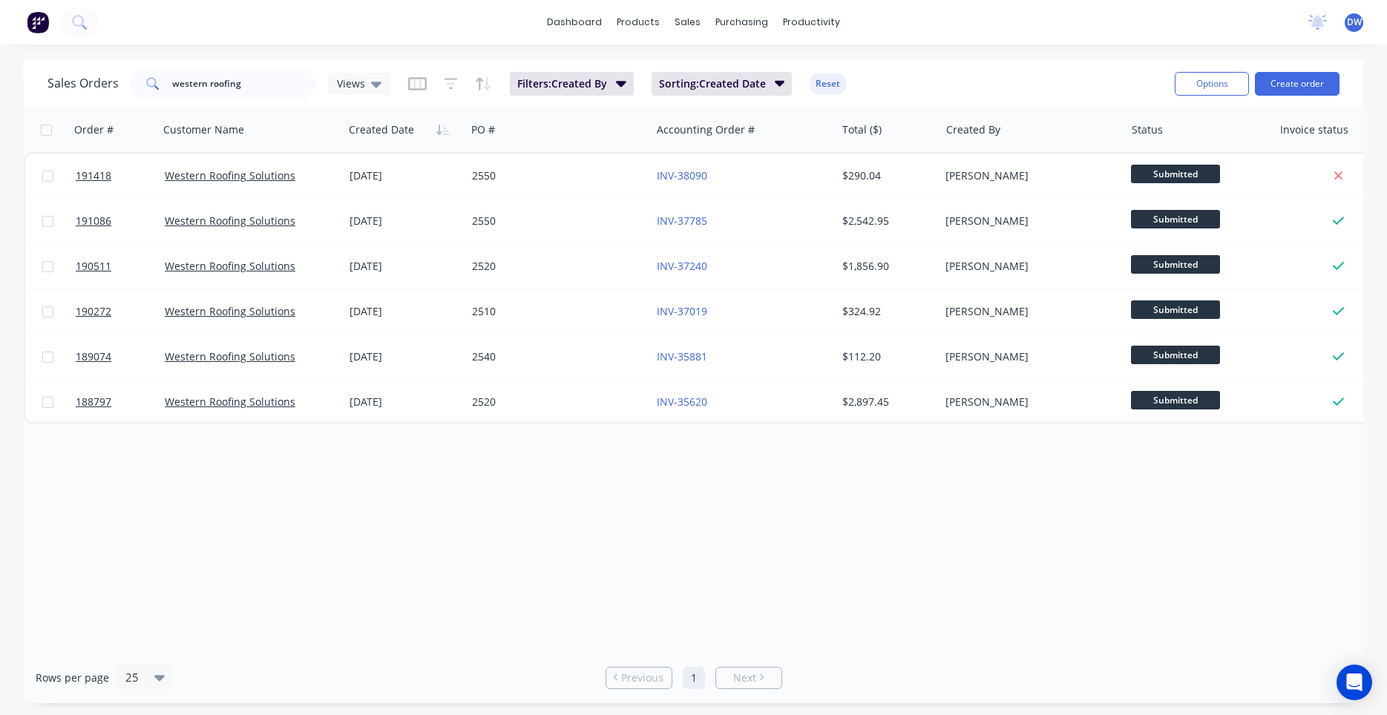
click at [336, 102] on div "Sales Orders western roofing Views Filters: Created By Sorting: Created Date Re…" at bounding box center [693, 83] width 1339 height 48
click at [346, 90] on span "Views" at bounding box center [351, 84] width 28 height 16
click at [365, 237] on button "New Hires" at bounding box center [416, 240] width 169 height 17
drag, startPoint x: 283, startPoint y: 89, endPoint x: -27, endPoint y: 79, distance: 311.1
click at [172, 79] on input "western roofing" at bounding box center [244, 84] width 145 height 30
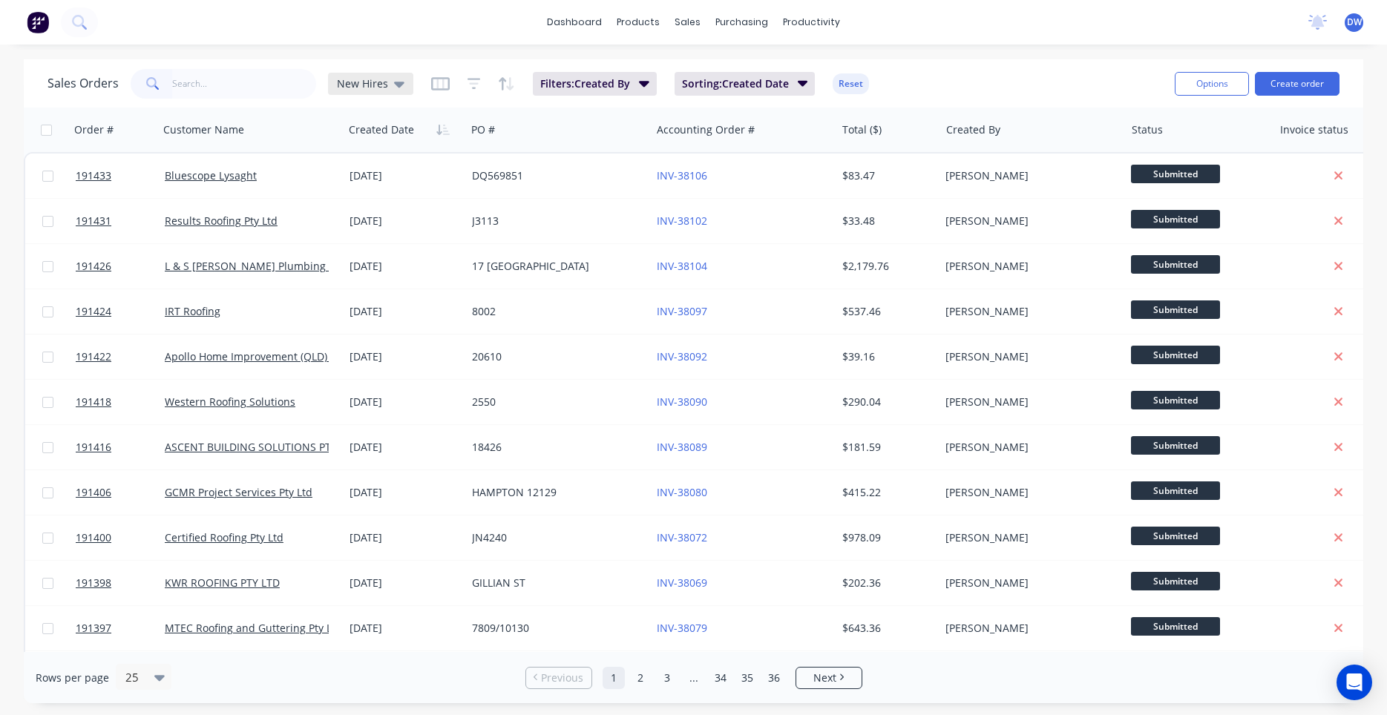
click at [379, 80] on span "New Hires" at bounding box center [362, 84] width 51 height 16
click at [395, 212] on button "None (Default)" at bounding box center [416, 210] width 169 height 17
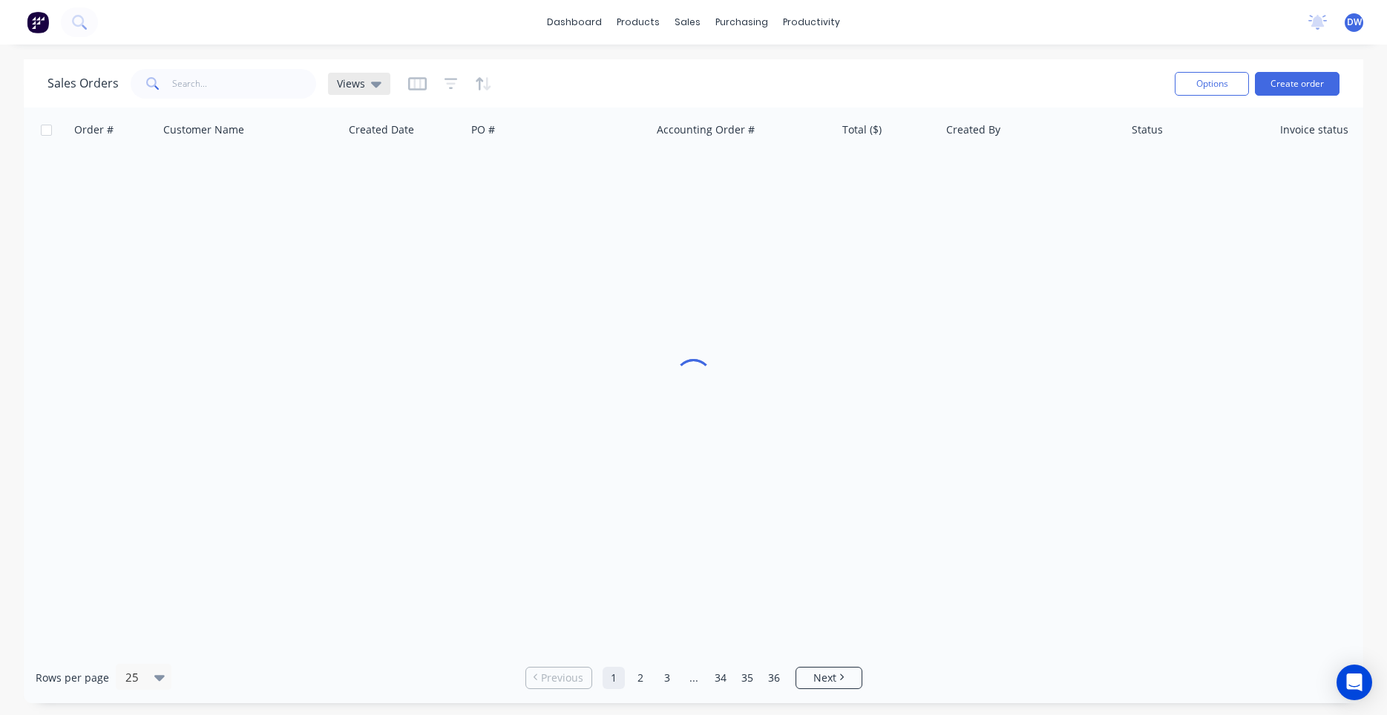
click at [377, 85] on icon at bounding box center [376, 85] width 10 height 6
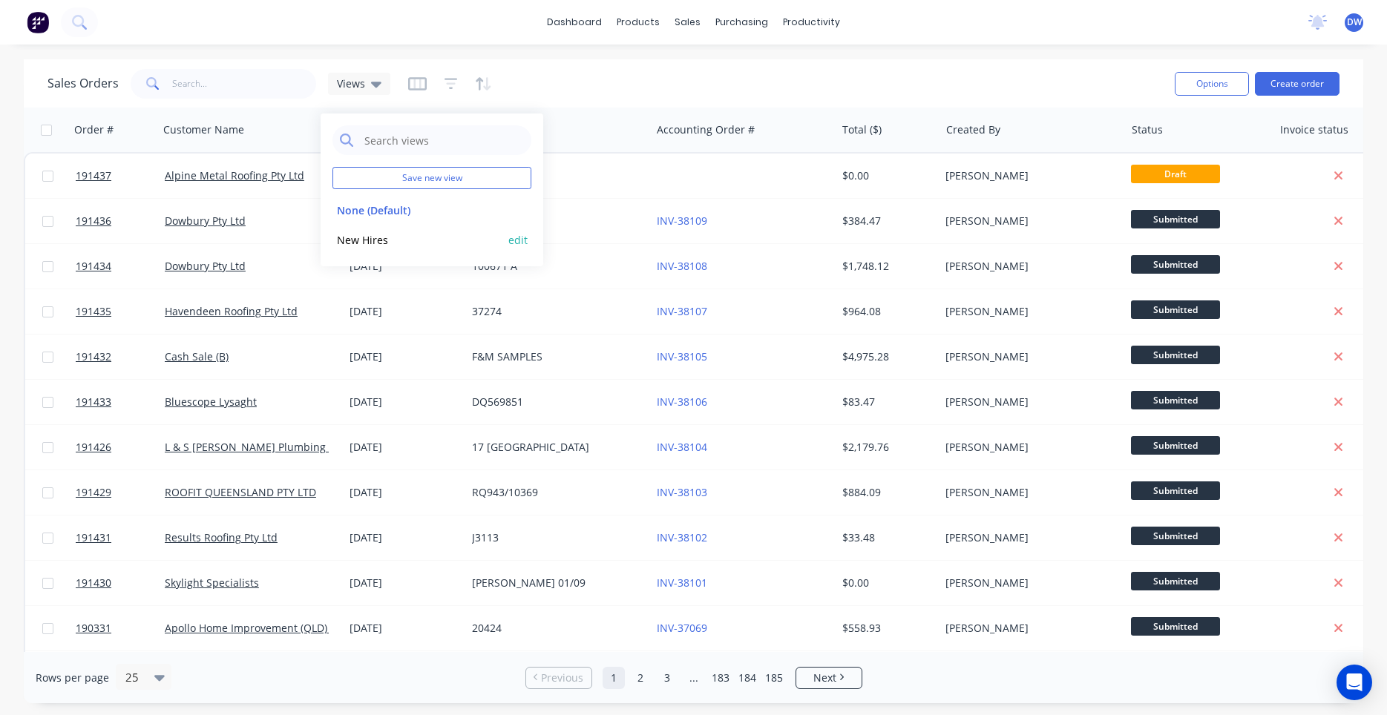
click at [379, 239] on button "New Hires" at bounding box center [416, 240] width 169 height 17
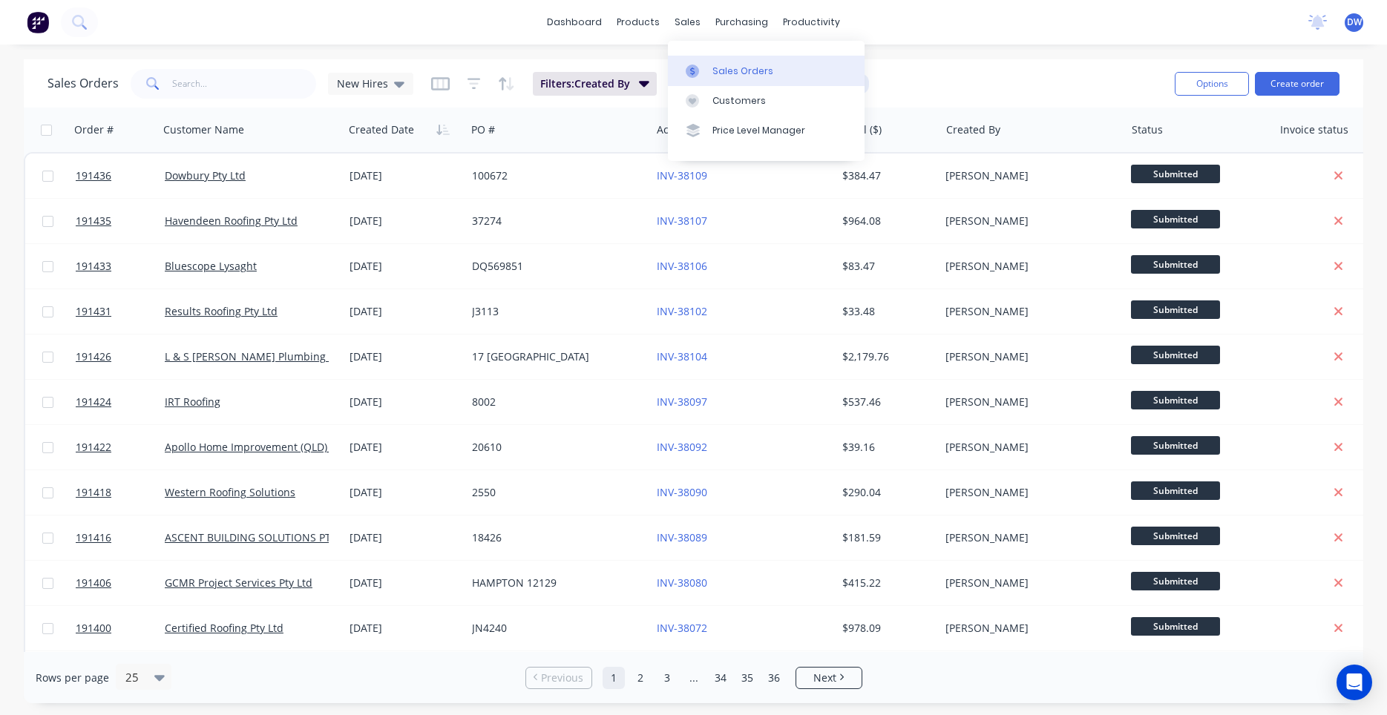
drag, startPoint x: 711, startPoint y: 73, endPoint x: 688, endPoint y: 79, distance: 24.0
click at [710, 73] on link "Sales Orders" at bounding box center [766, 71] width 197 height 30
click at [390, 86] on div "New Hires" at bounding box center [371, 83] width 68 height 13
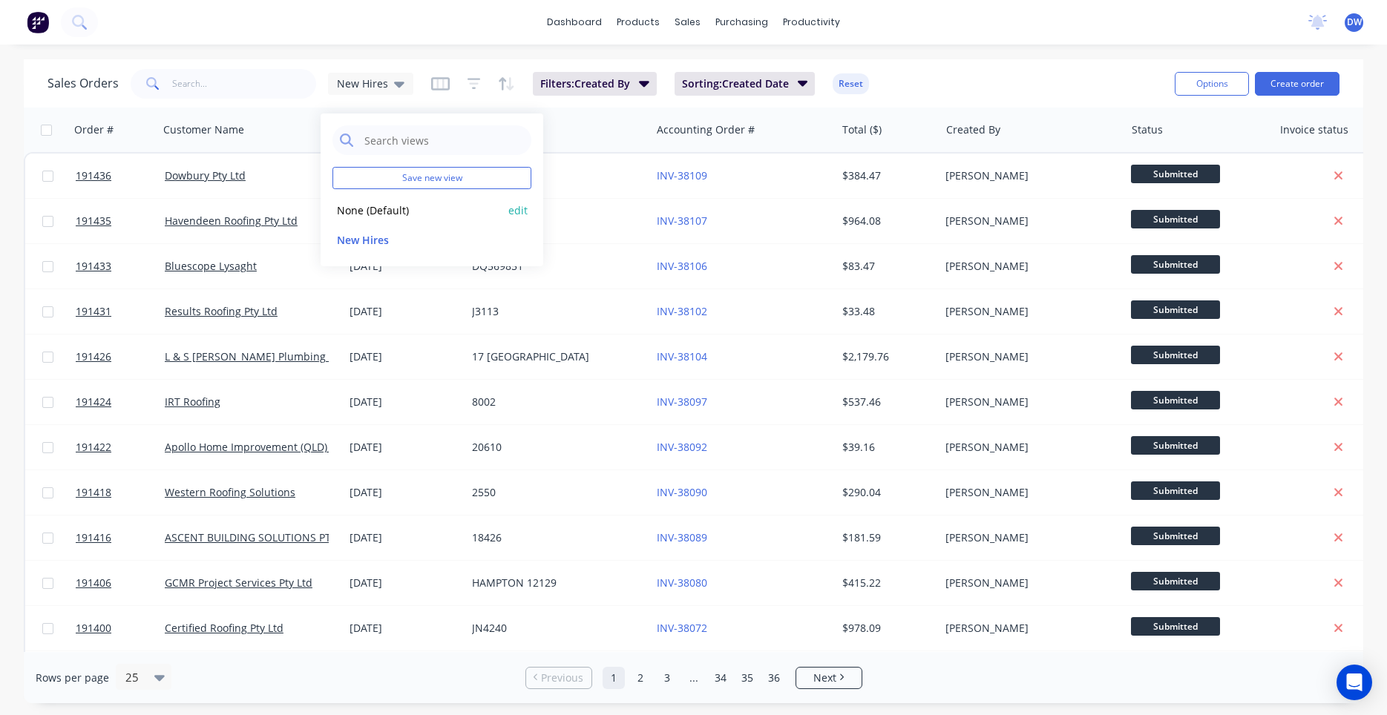
click at [358, 203] on button "None (Default)" at bounding box center [416, 210] width 169 height 17
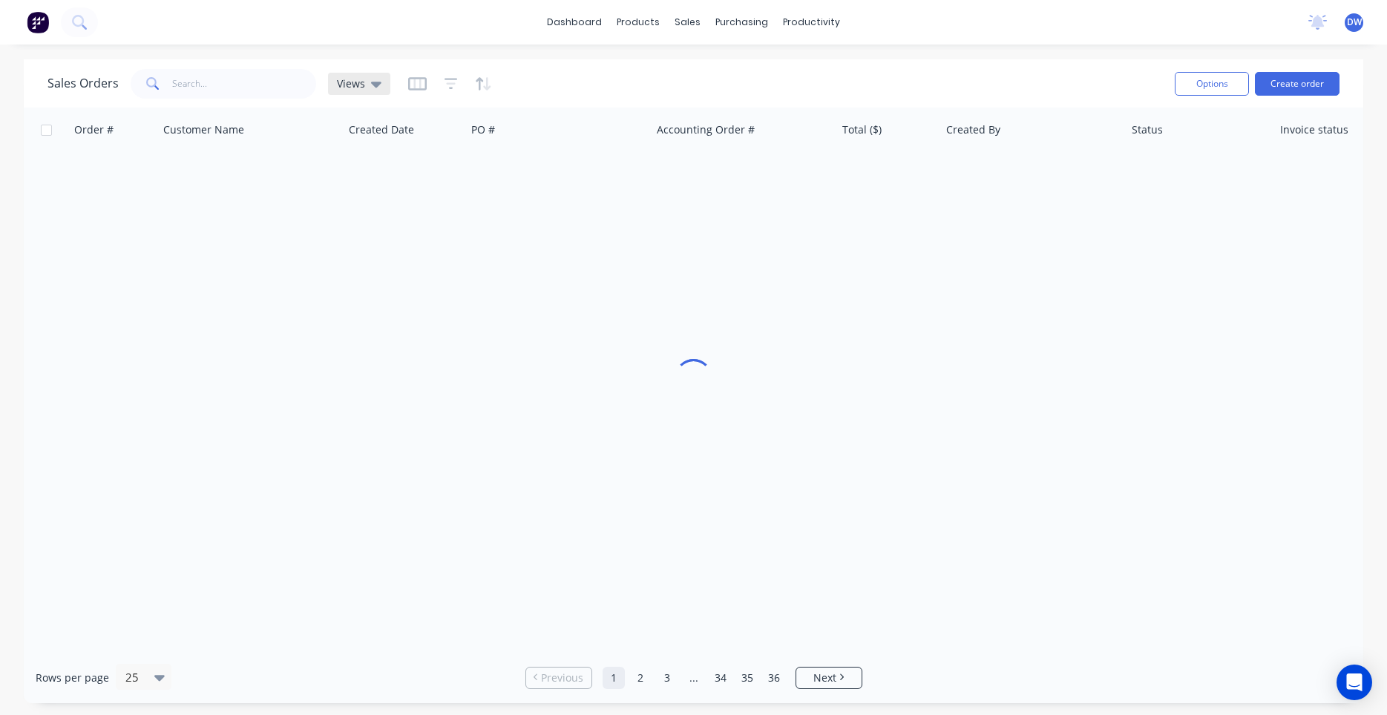
click at [366, 82] on div "Views" at bounding box center [359, 83] width 45 height 13
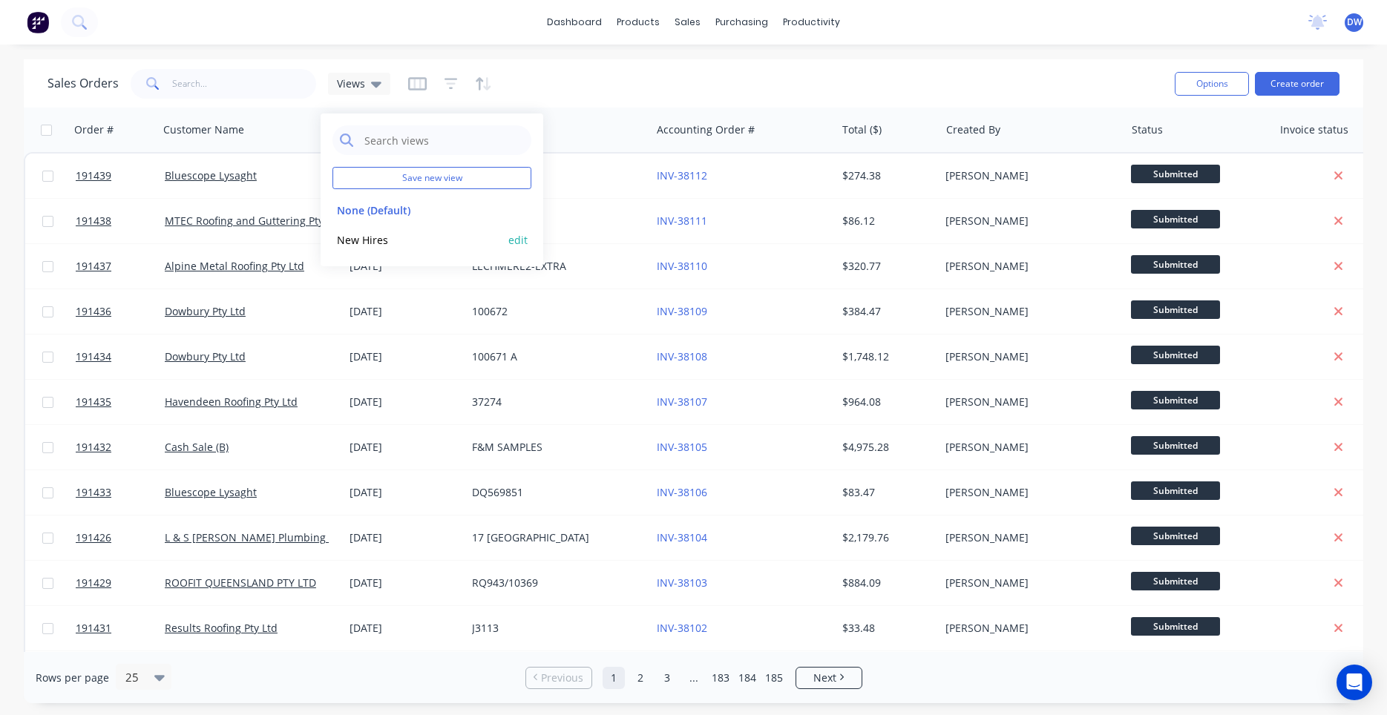
click at [352, 233] on button "New Hires" at bounding box center [416, 240] width 169 height 17
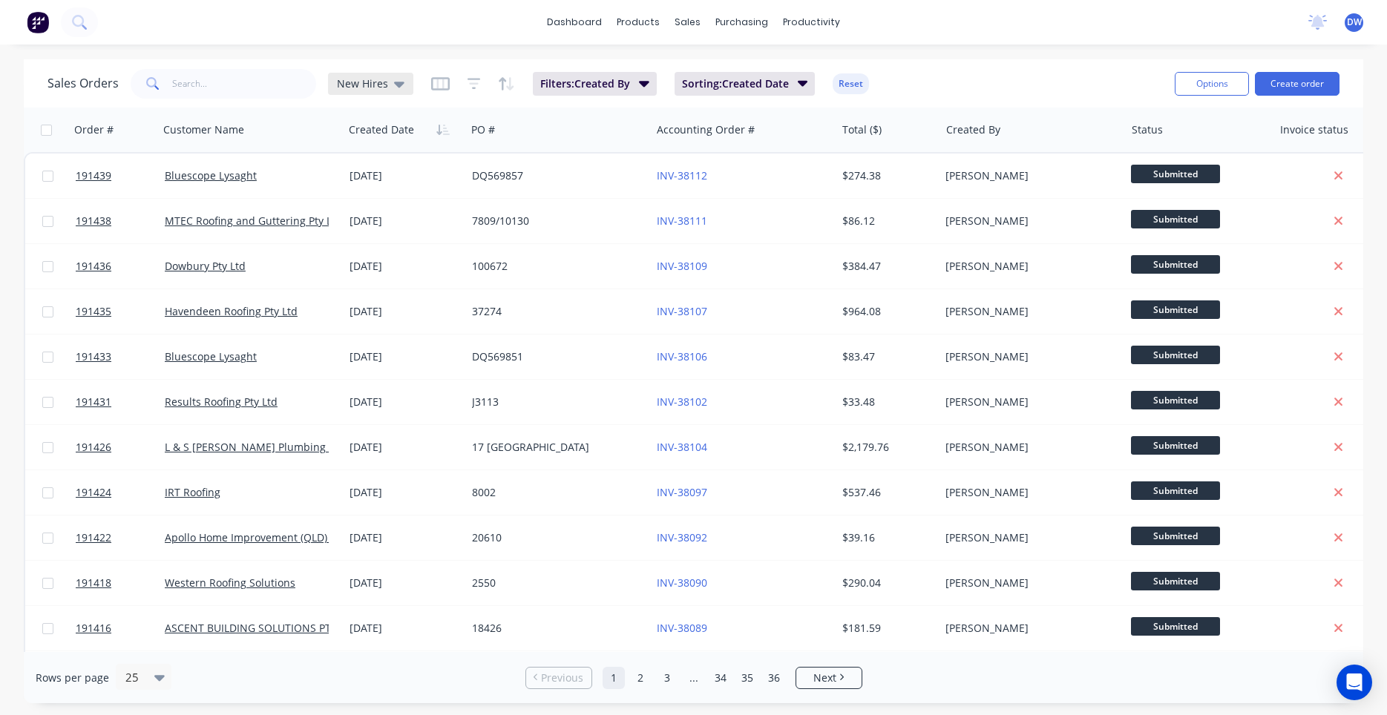
click at [375, 90] on span "New Hires" at bounding box center [362, 84] width 51 height 16
click at [1353, 679] on icon "Open Intercom Messenger" at bounding box center [1353, 682] width 17 height 19
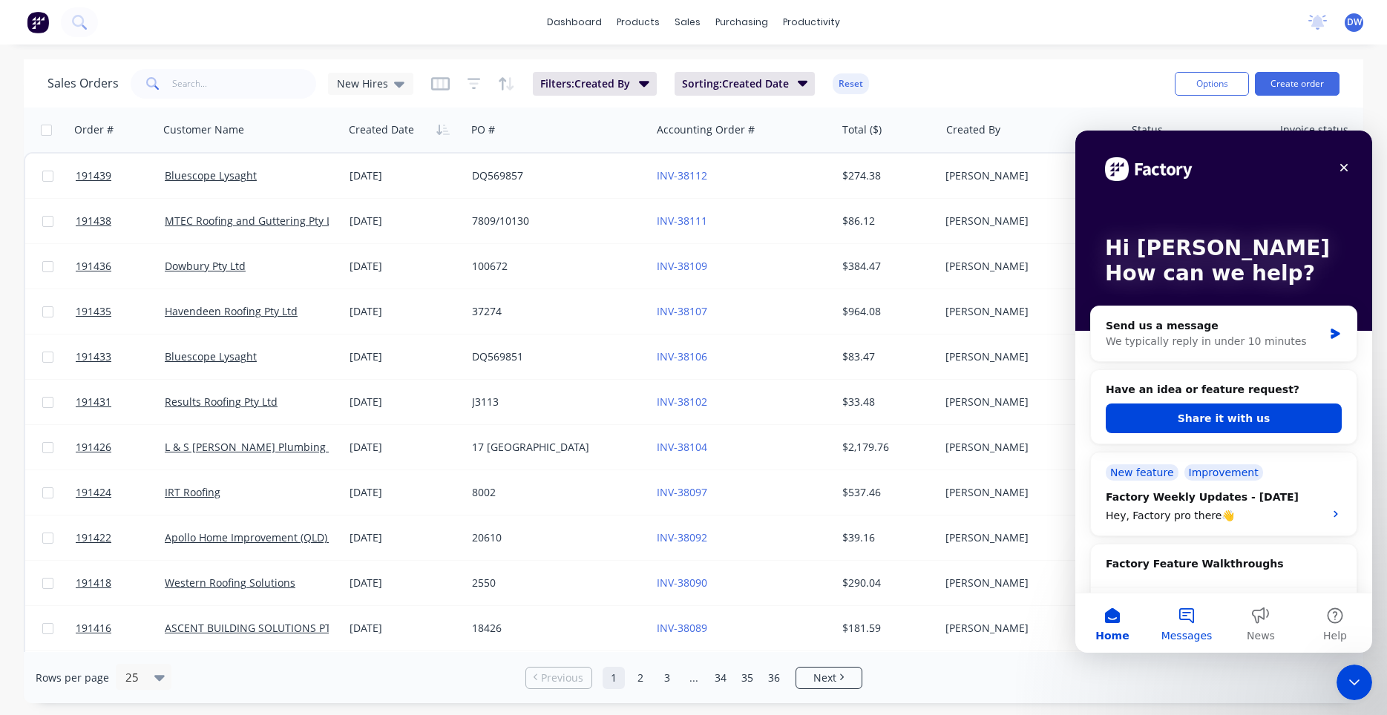
click at [1188, 614] on button "Messages" at bounding box center [1186, 623] width 74 height 59
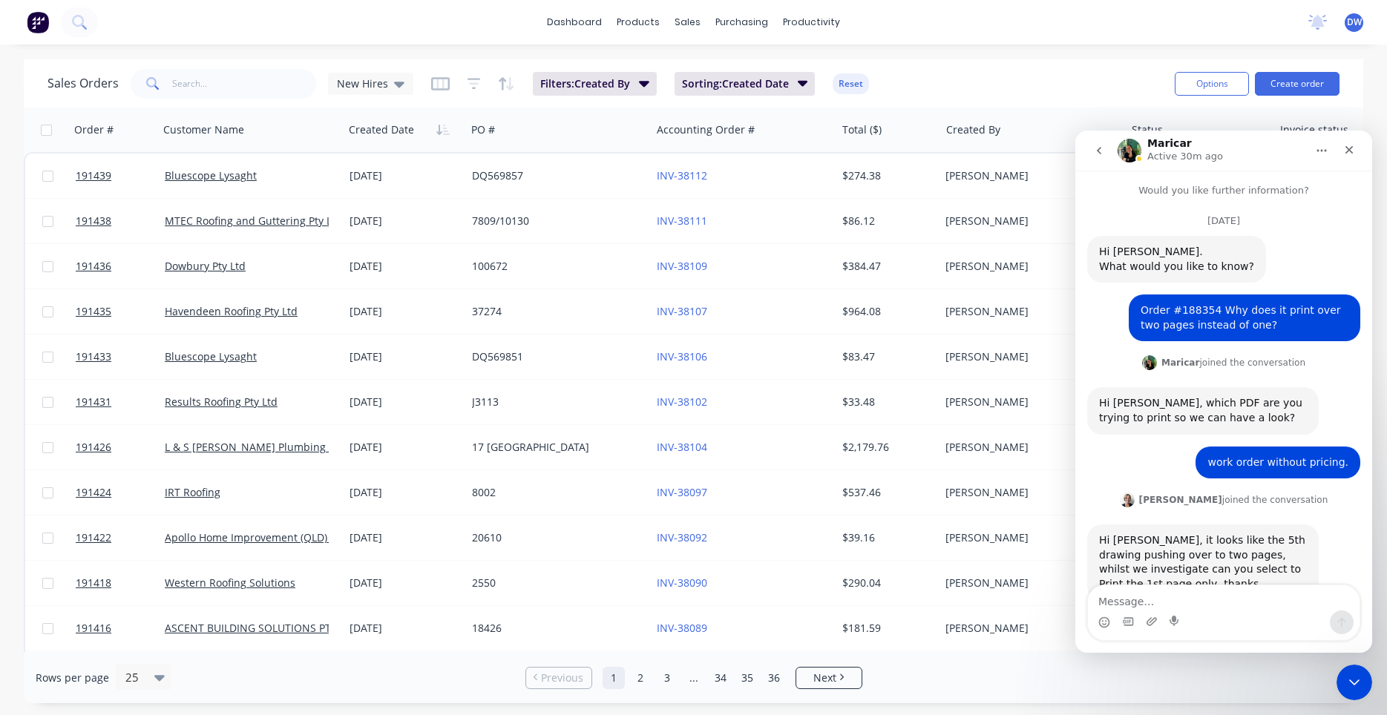
scroll to position [409, 0]
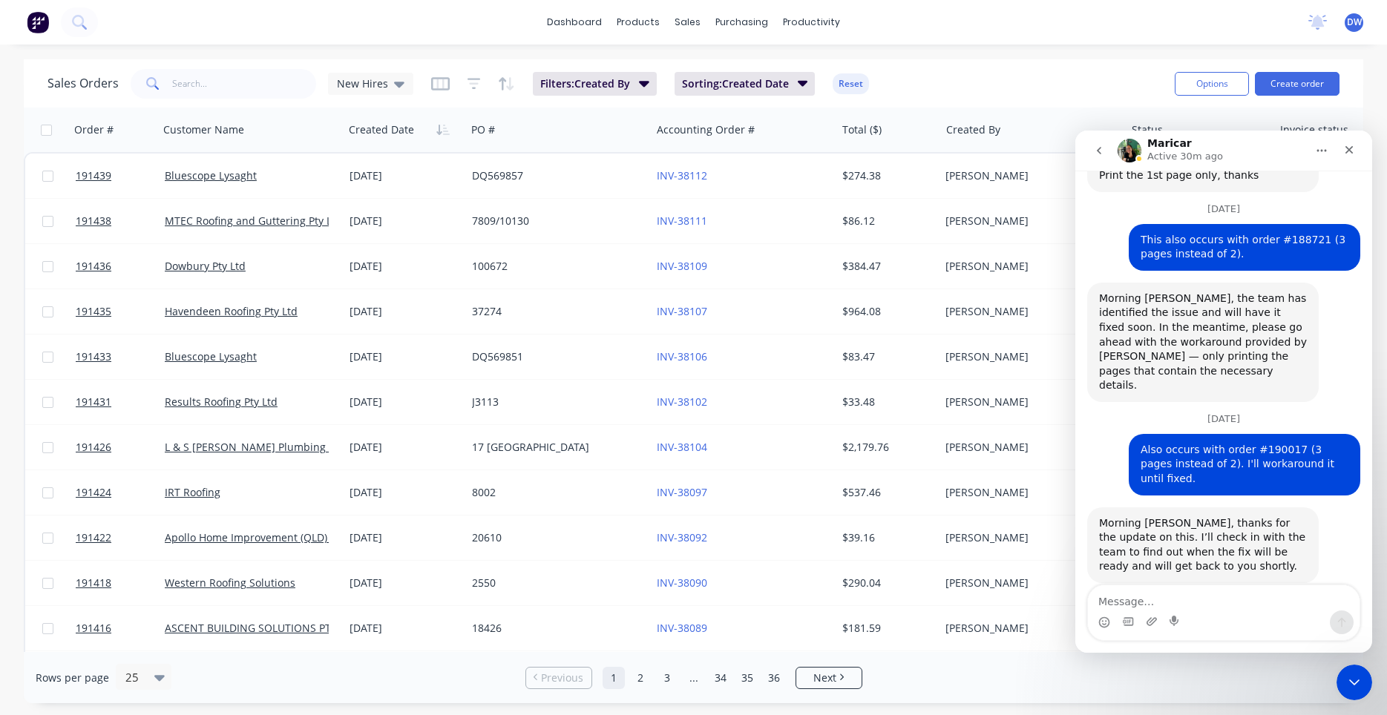
click at [1264, 443] on div "Also occurs with order #190017 (3 pages instead of 2). I'll workaround it until…" at bounding box center [1244, 465] width 208 height 44
copy div "190017"
click at [252, 88] on input "text" at bounding box center [244, 84] width 145 height 30
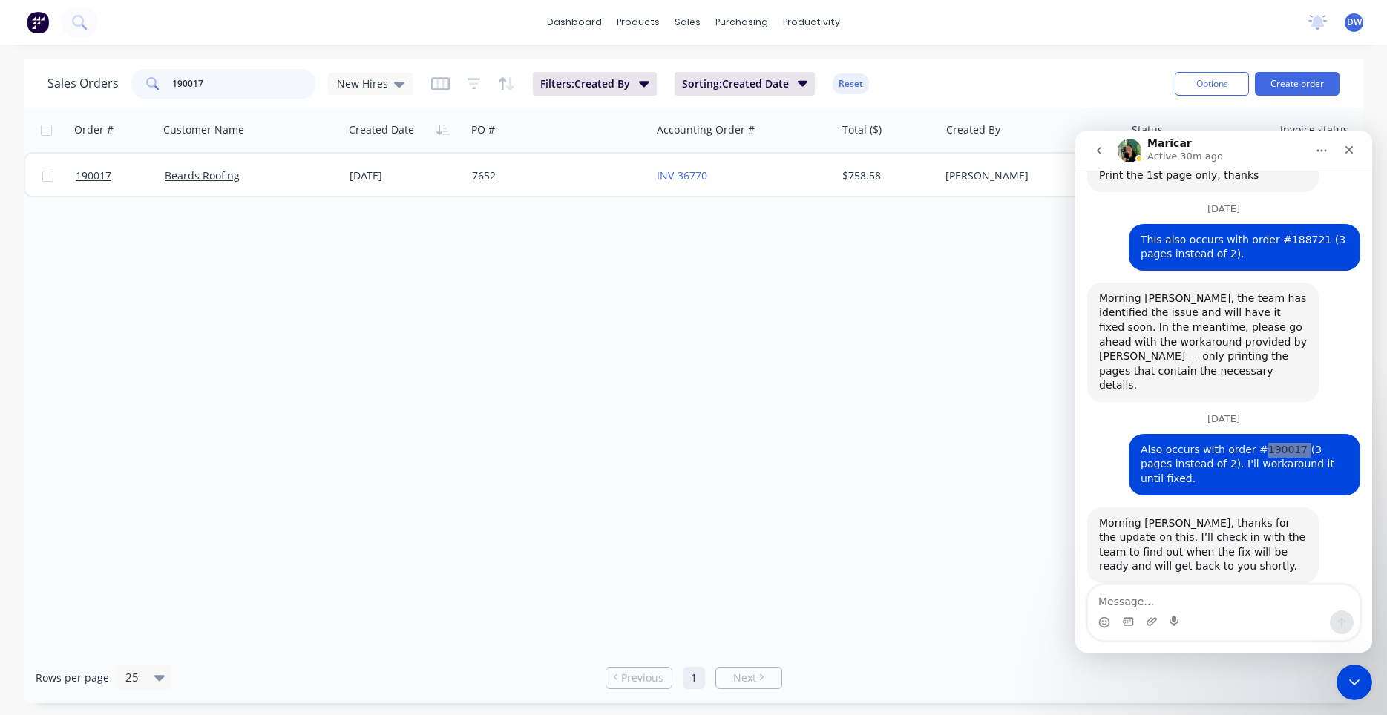
type input "190017"
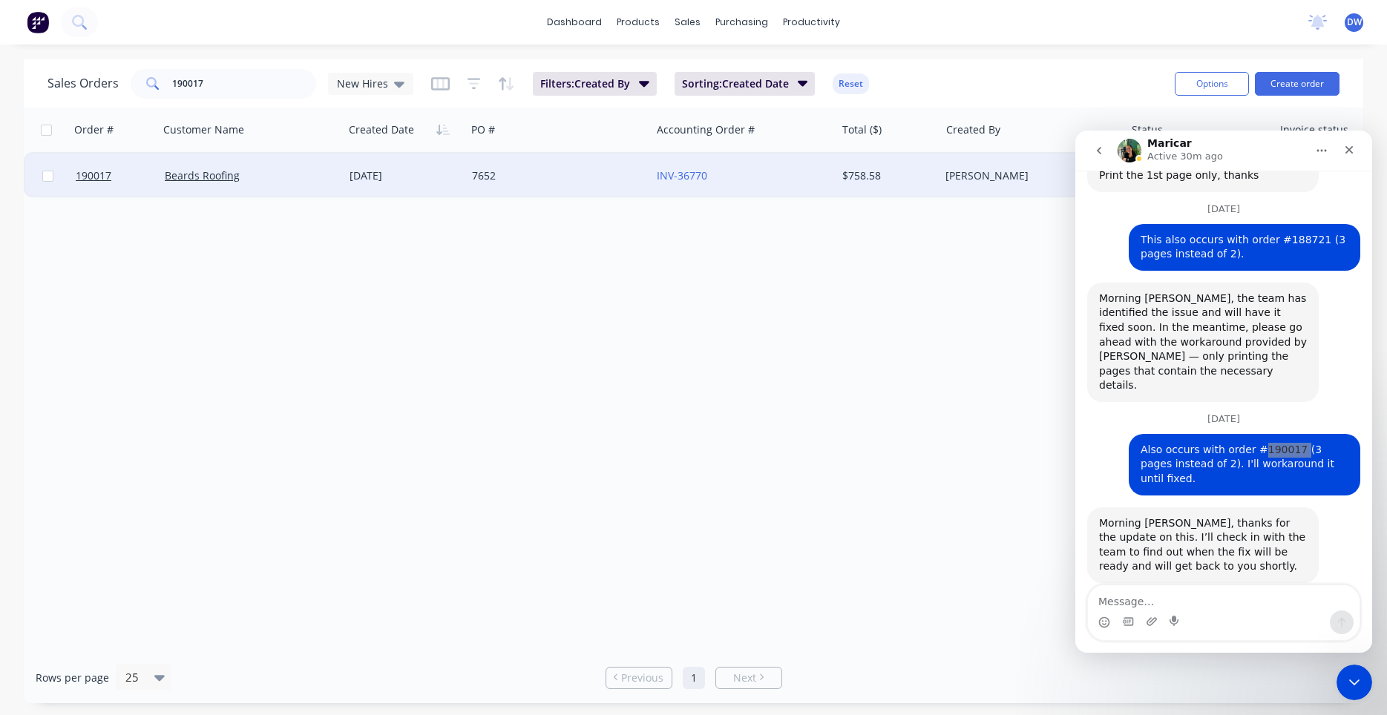
click at [421, 183] on div "18 Aug 2025" at bounding box center [404, 175] width 111 height 15
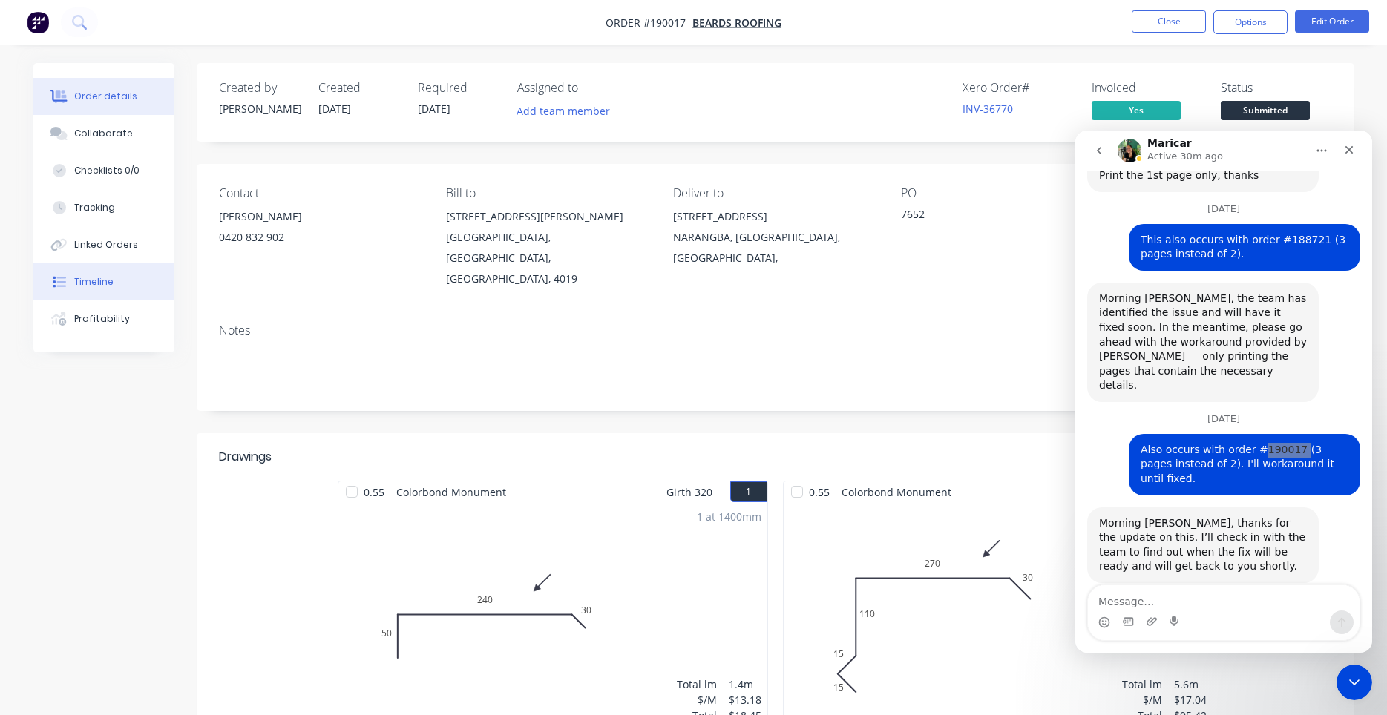
click at [106, 276] on div "Timeline" at bounding box center [93, 281] width 39 height 13
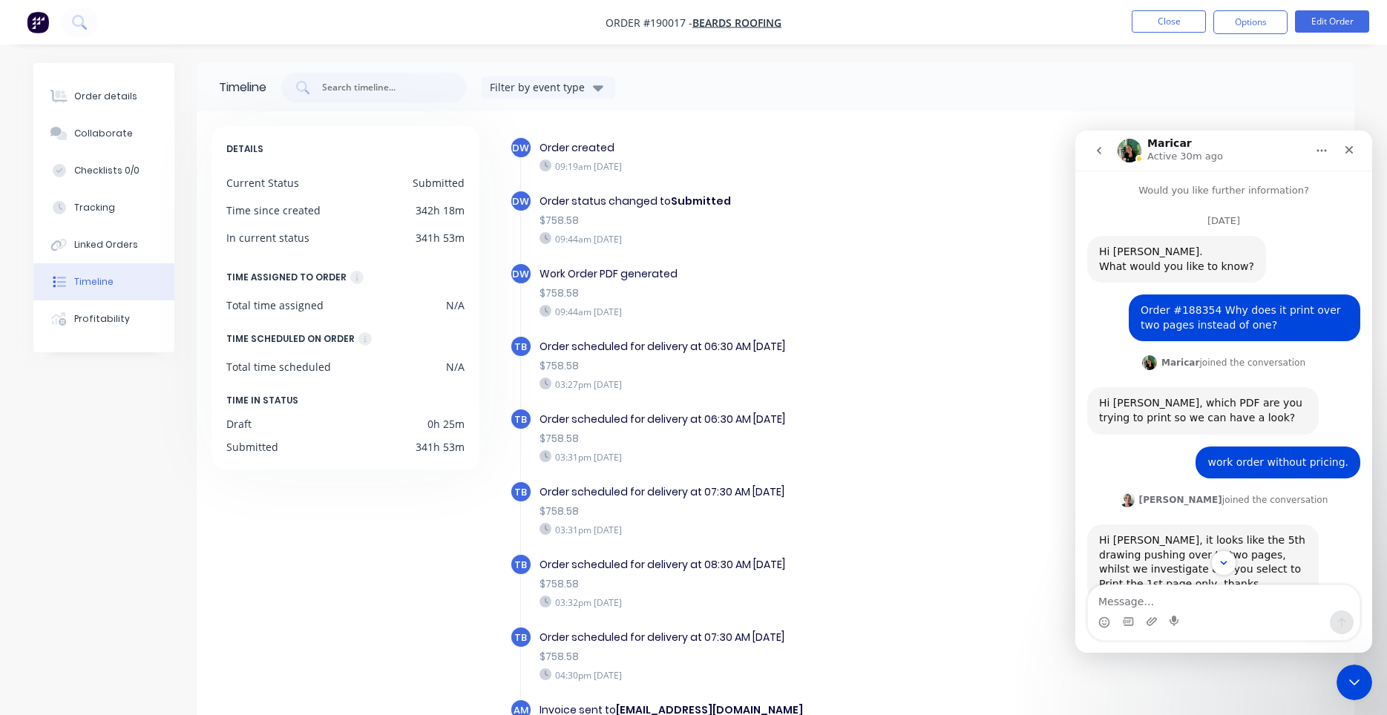
click at [1194, 315] on div "Order #188354 Why does it print over two pages instead of one?" at bounding box center [1244, 317] width 208 height 29
copy div "188354"
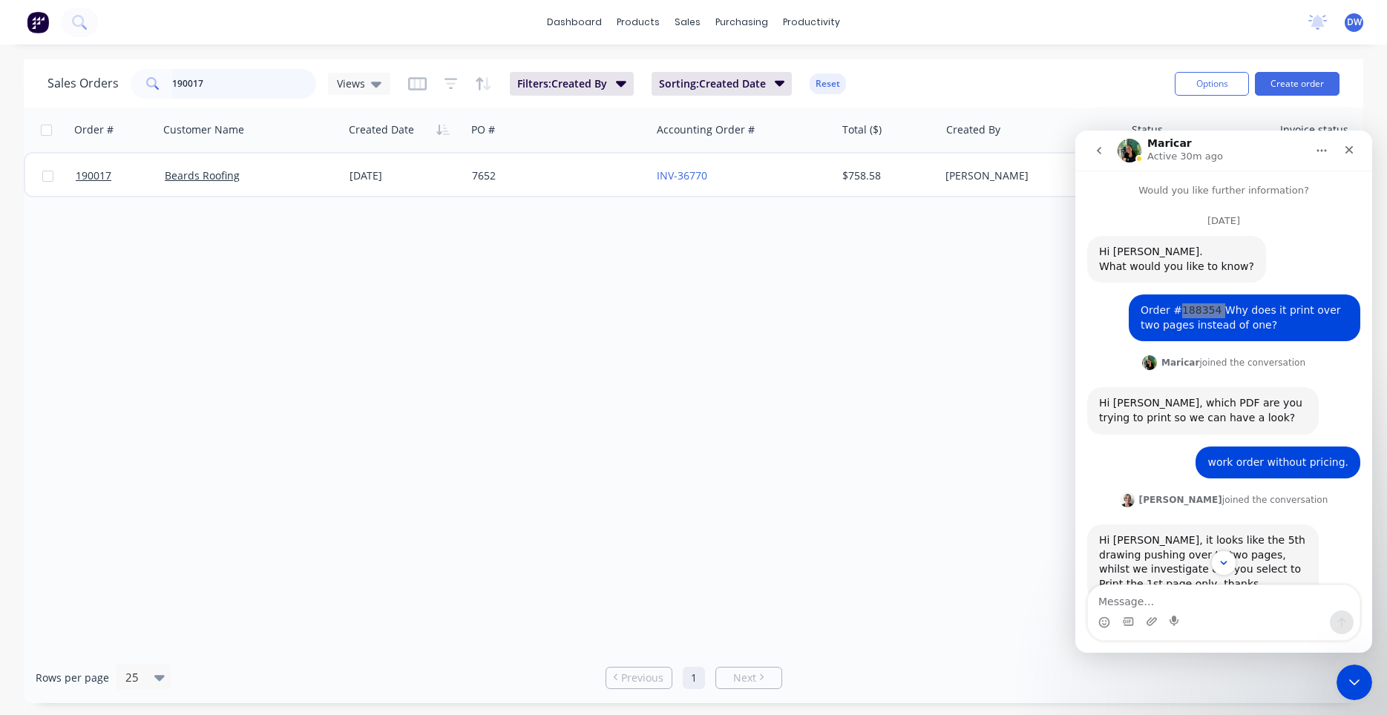
click at [272, 83] on input "190017" at bounding box center [244, 84] width 145 height 30
type input "188354"
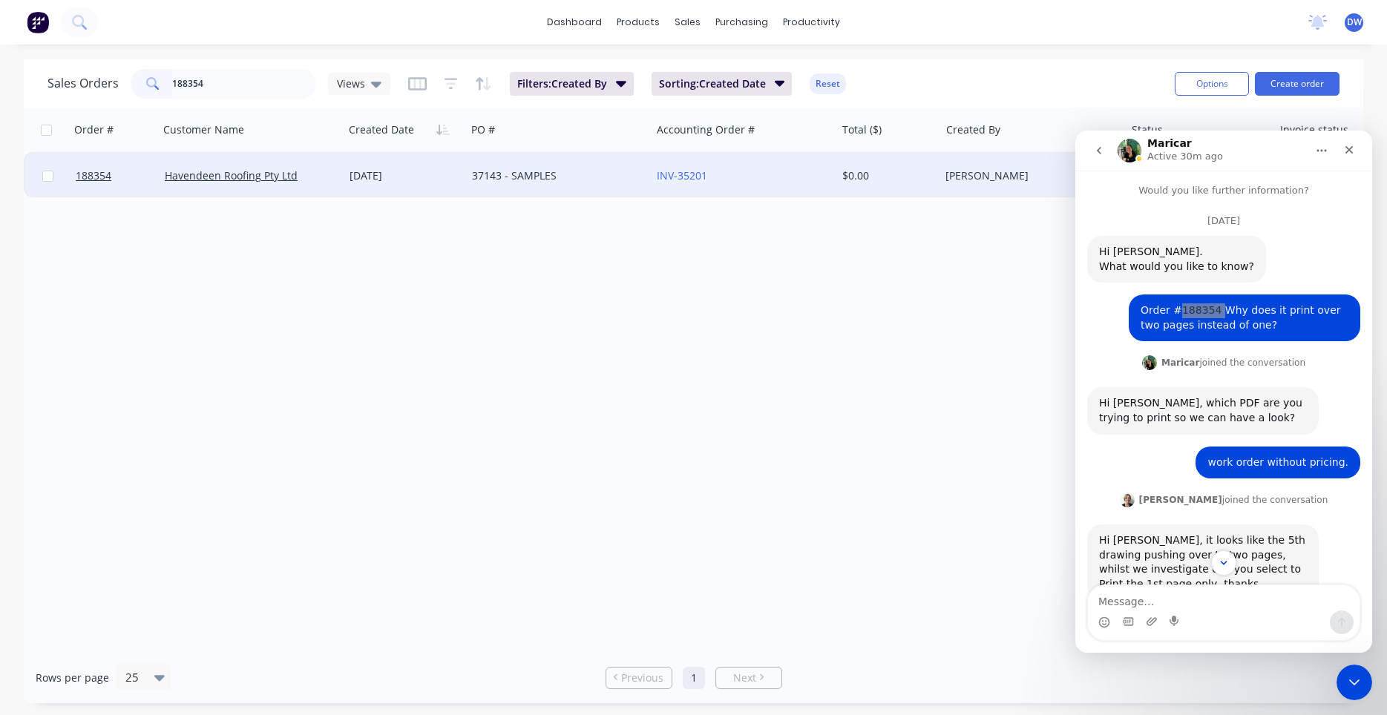
click at [430, 171] on div "30 Jul 2025" at bounding box center [404, 175] width 111 height 15
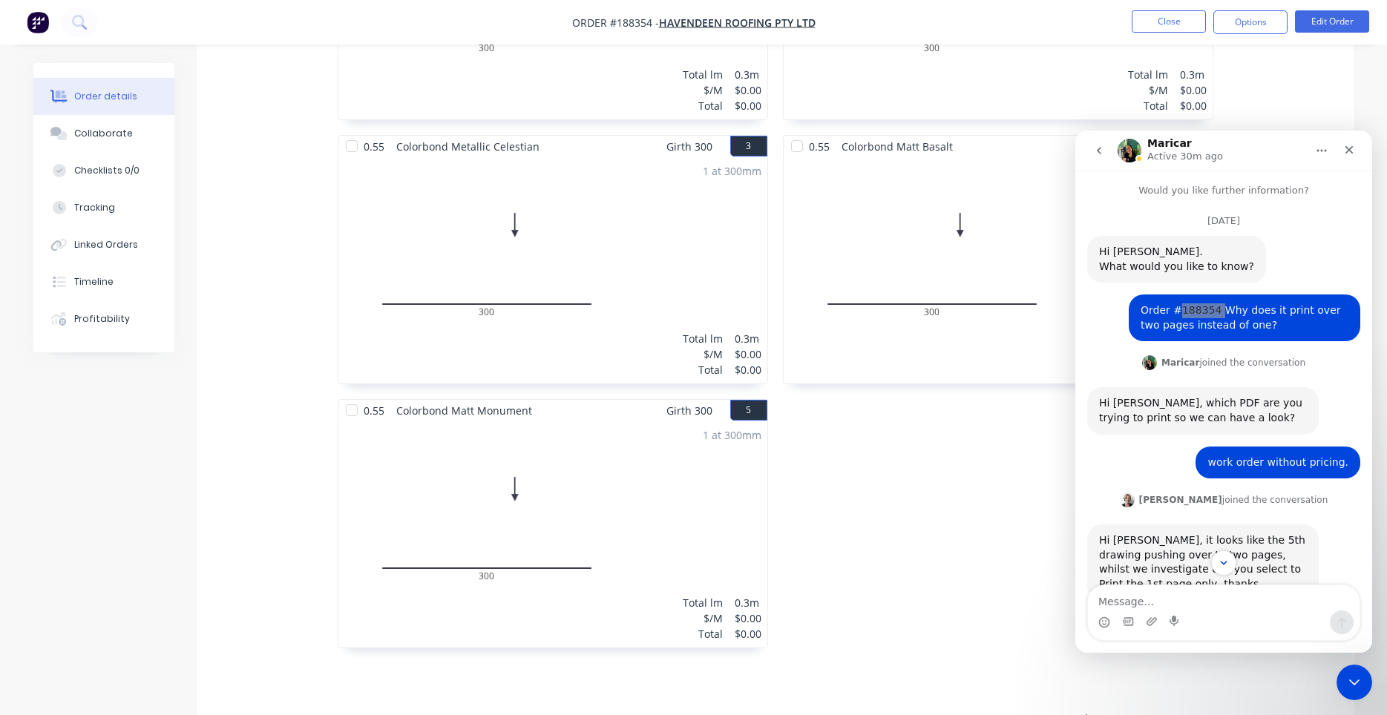
scroll to position [822, 0]
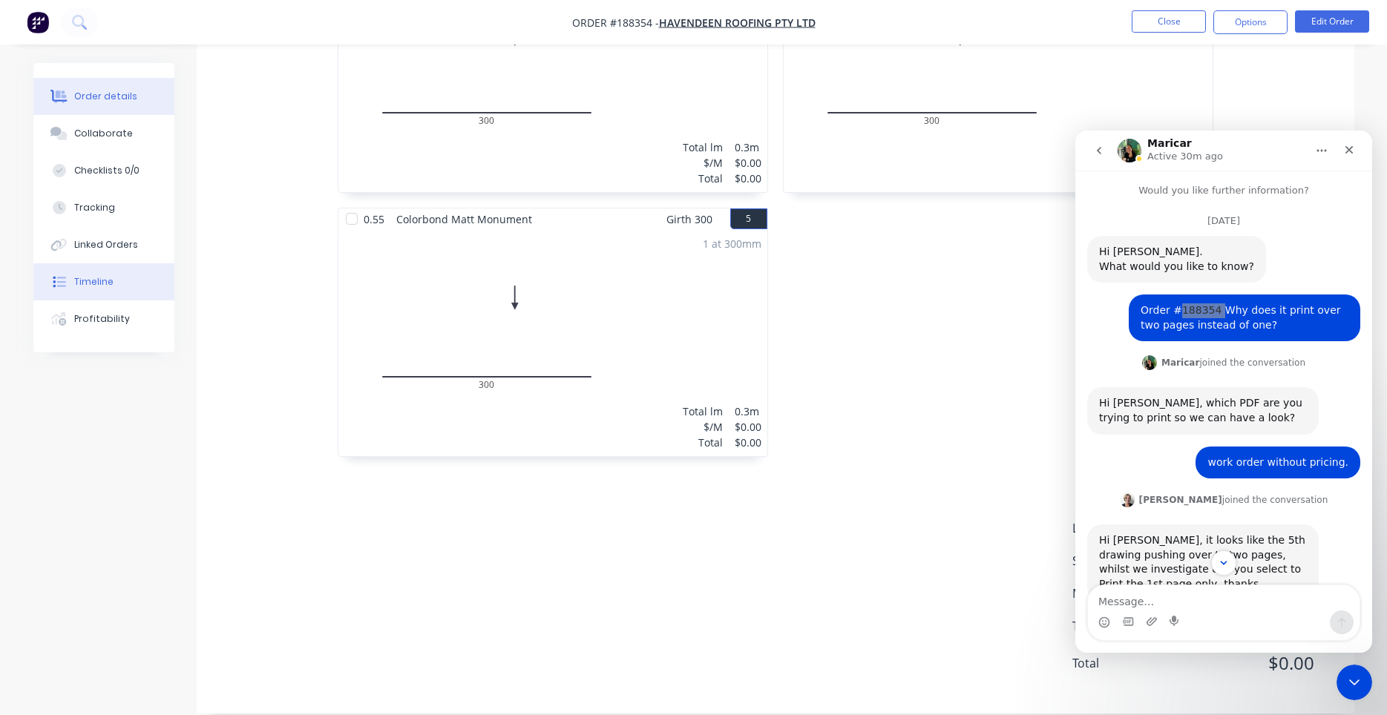
click at [91, 283] on div "Timeline" at bounding box center [93, 281] width 39 height 13
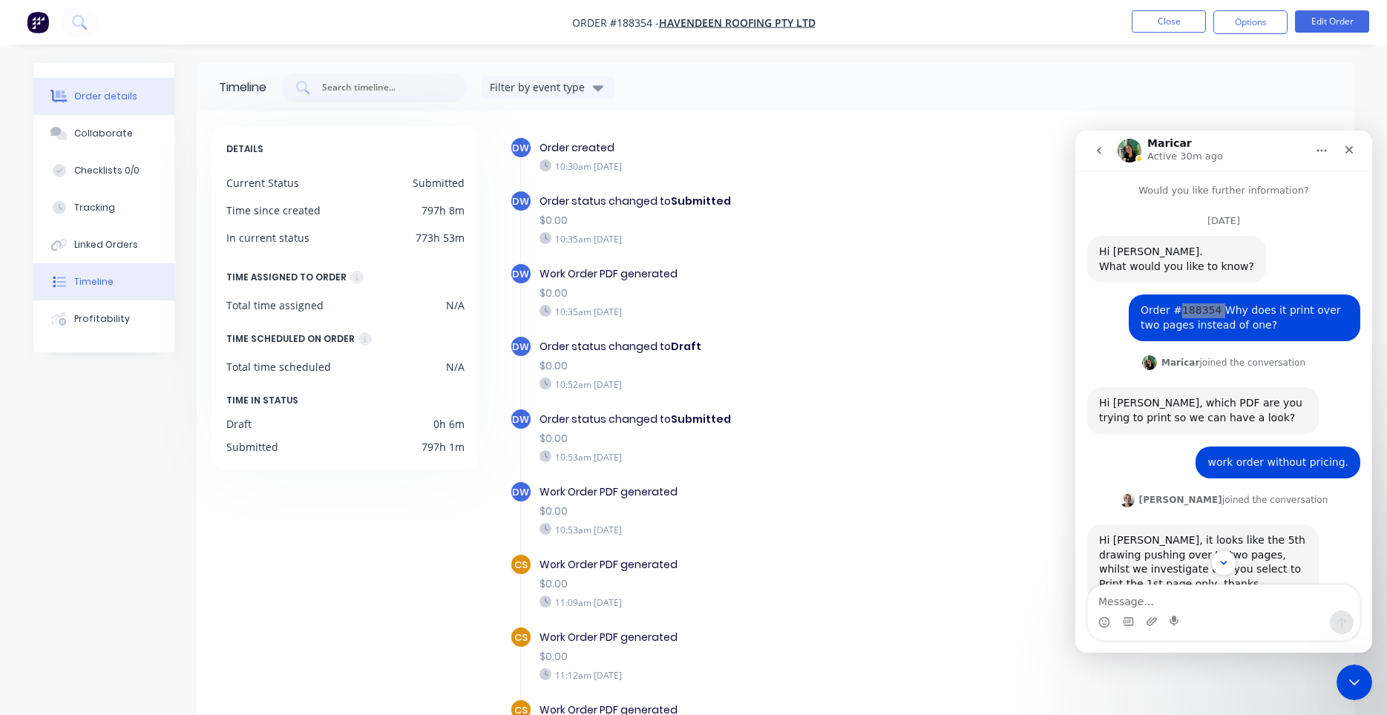
click at [140, 104] on button "Order details" at bounding box center [103, 96] width 141 height 37
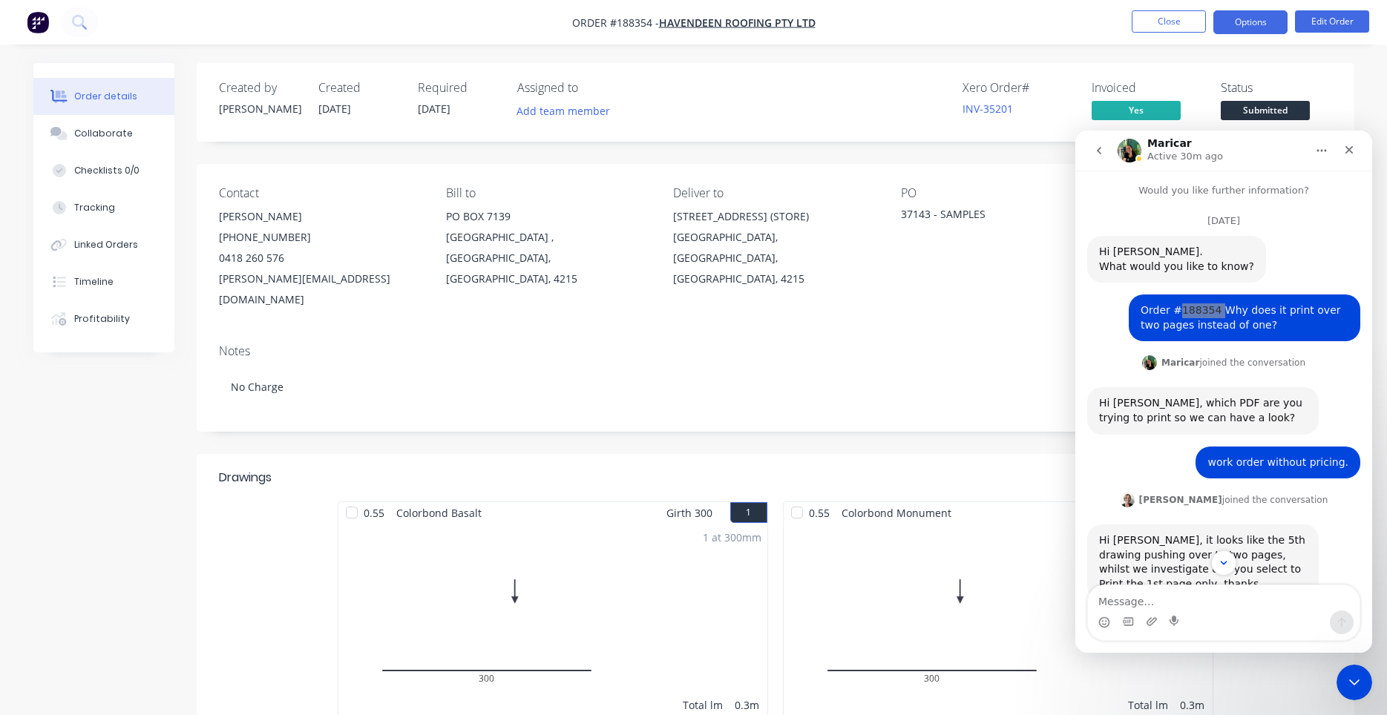
click at [1239, 28] on button "Options" at bounding box center [1250, 22] width 74 height 24
click at [1208, 110] on div "Work Order" at bounding box center [1205, 120] width 137 height 22
click at [1344, 148] on icon "Close" at bounding box center [1349, 150] width 12 height 12
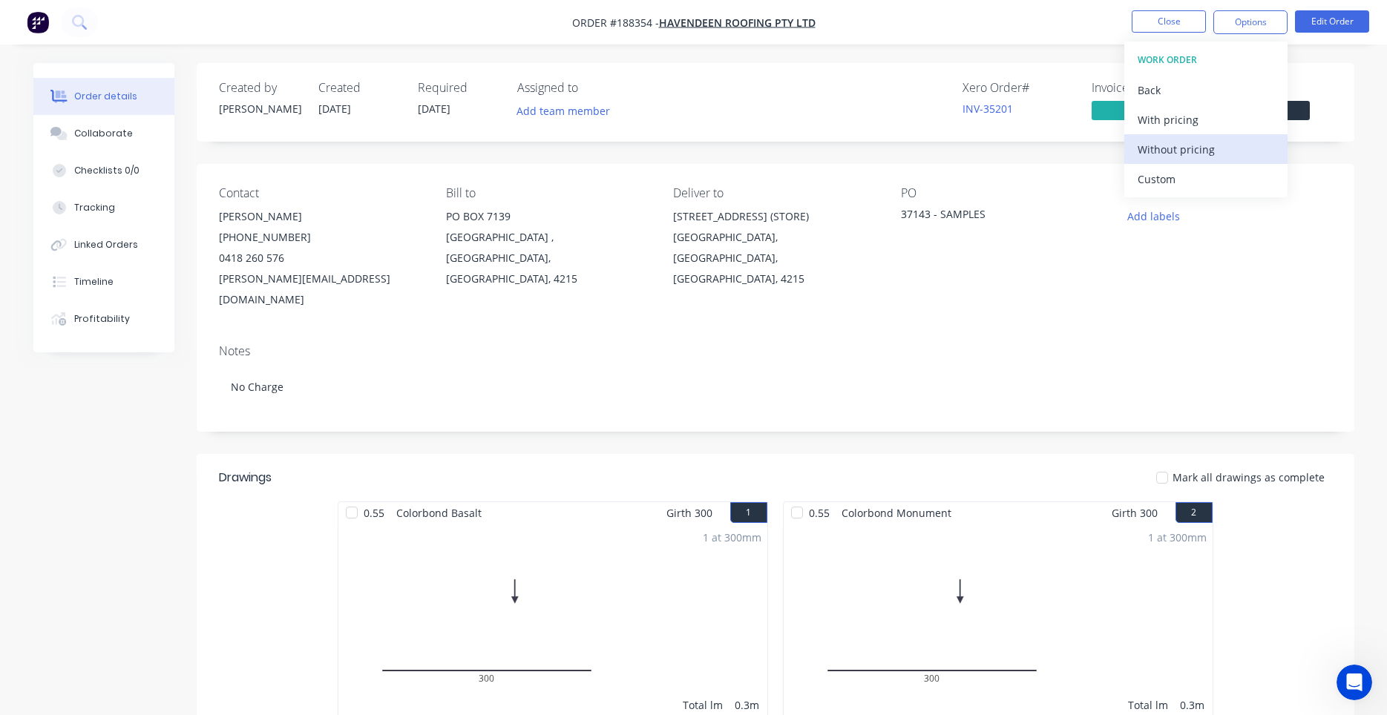
click at [1200, 151] on div "Without pricing" at bounding box center [1205, 150] width 137 height 22
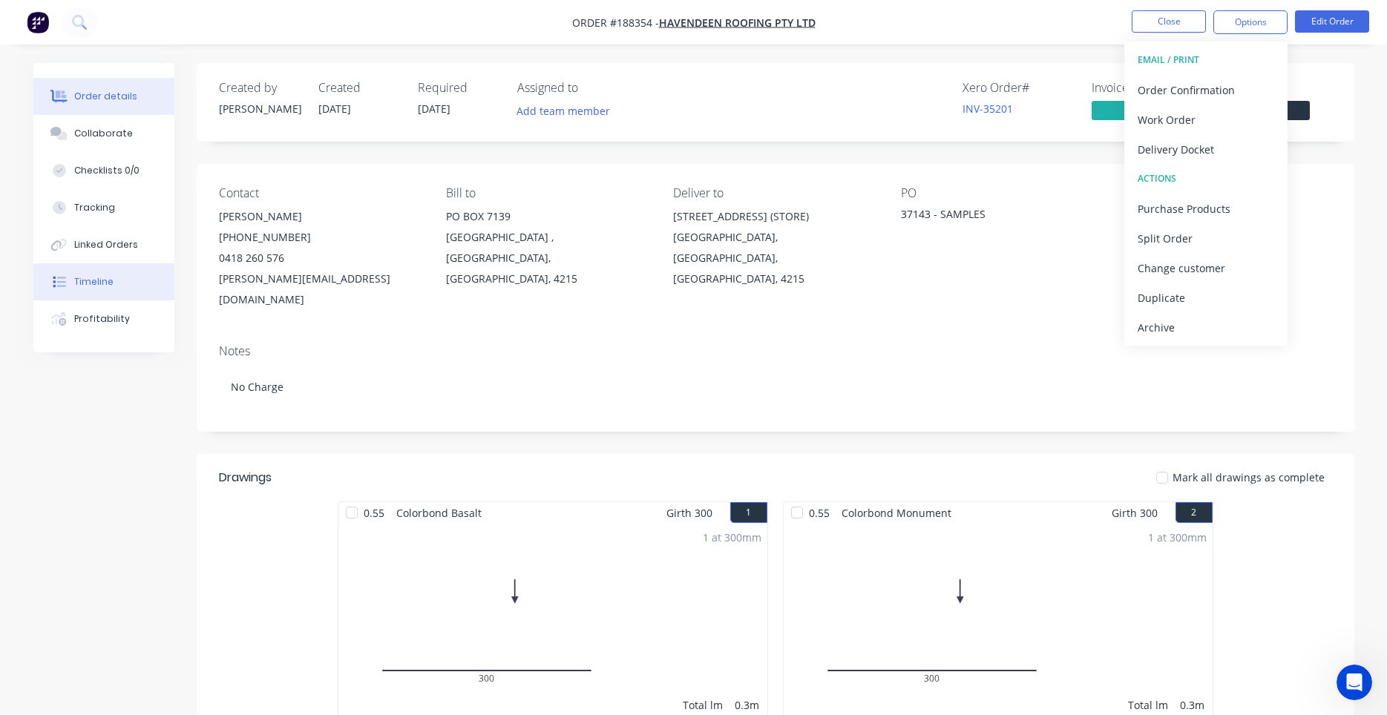
click at [107, 283] on div "Timeline" at bounding box center [93, 281] width 39 height 13
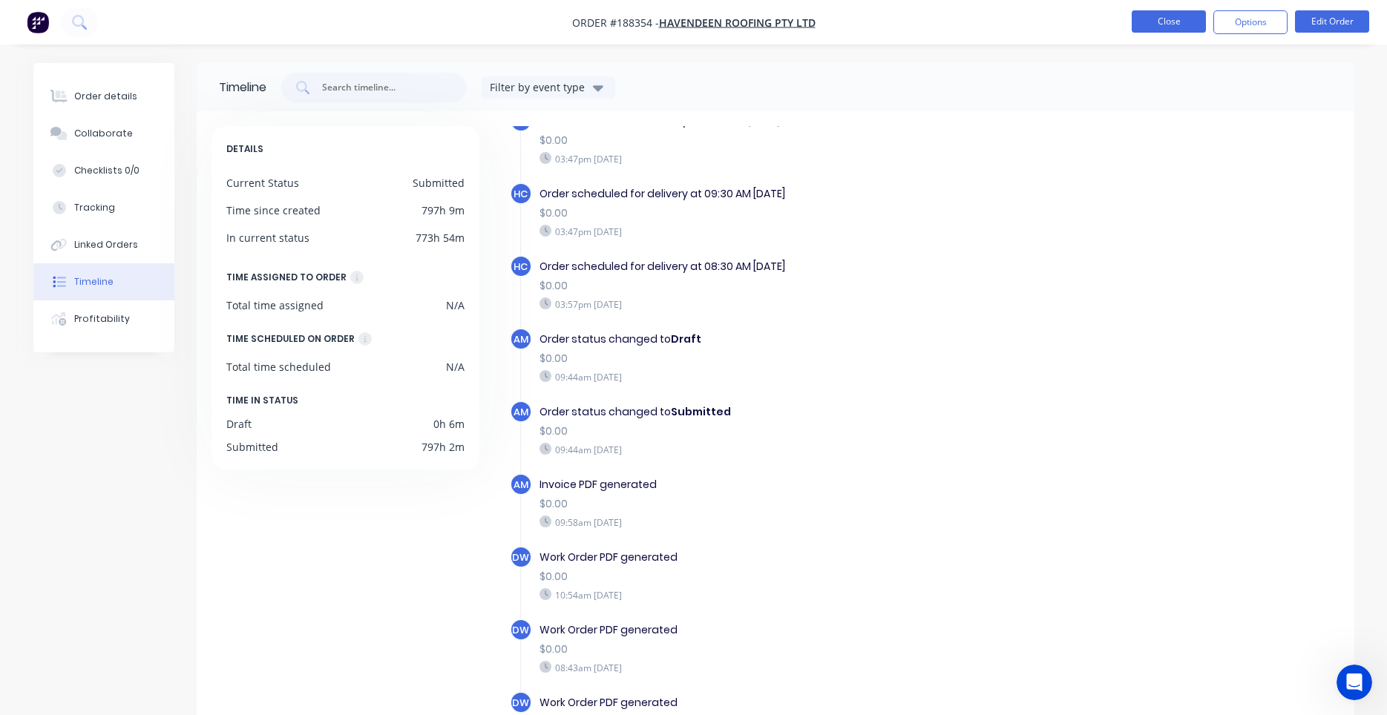
click at [1148, 15] on button "Close" at bounding box center [1169, 21] width 74 height 22
